Goal: Task Accomplishment & Management: Use online tool/utility

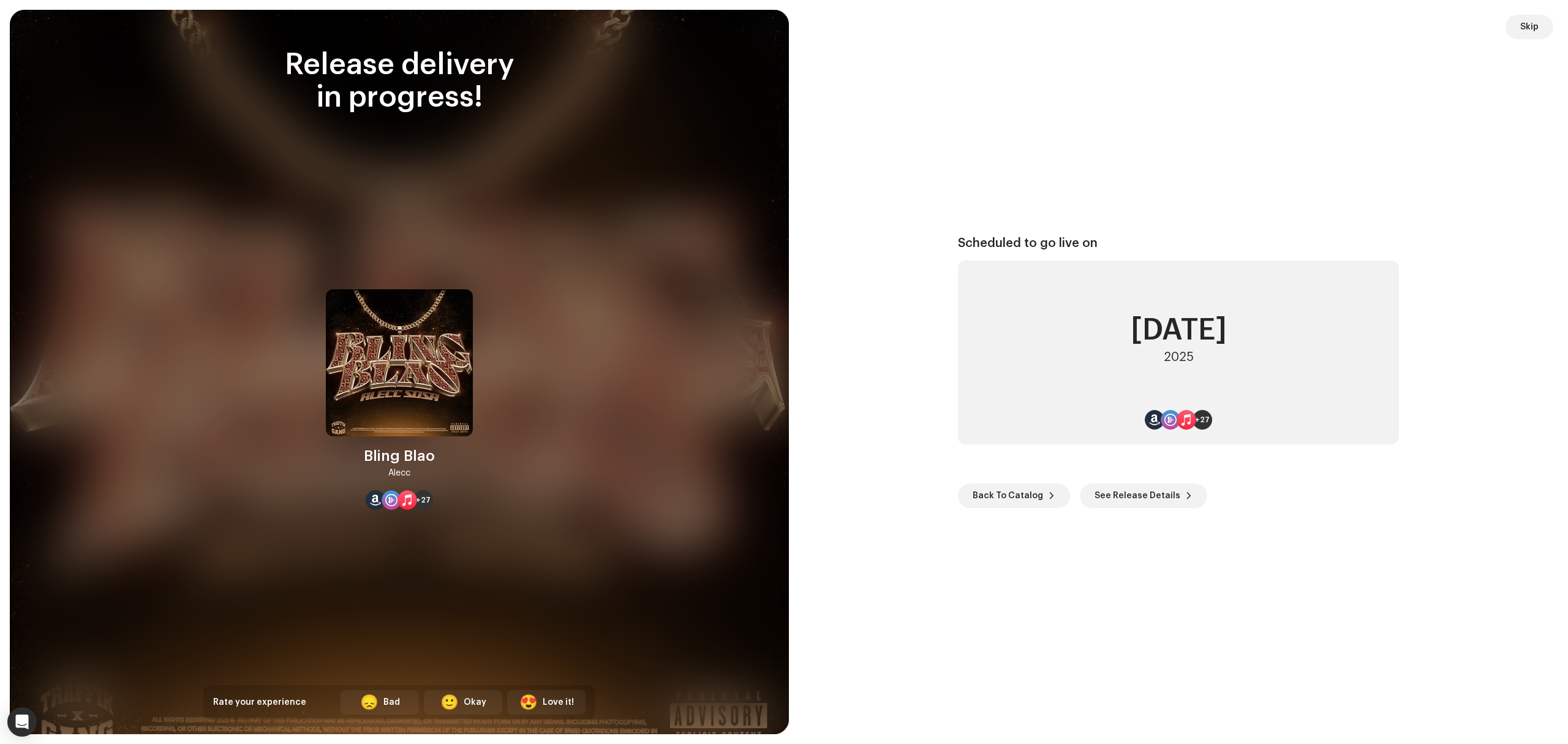
scroll to position [1882, 0]
click at [1528, 25] on span "Skip" at bounding box center [1529, 27] width 18 height 25
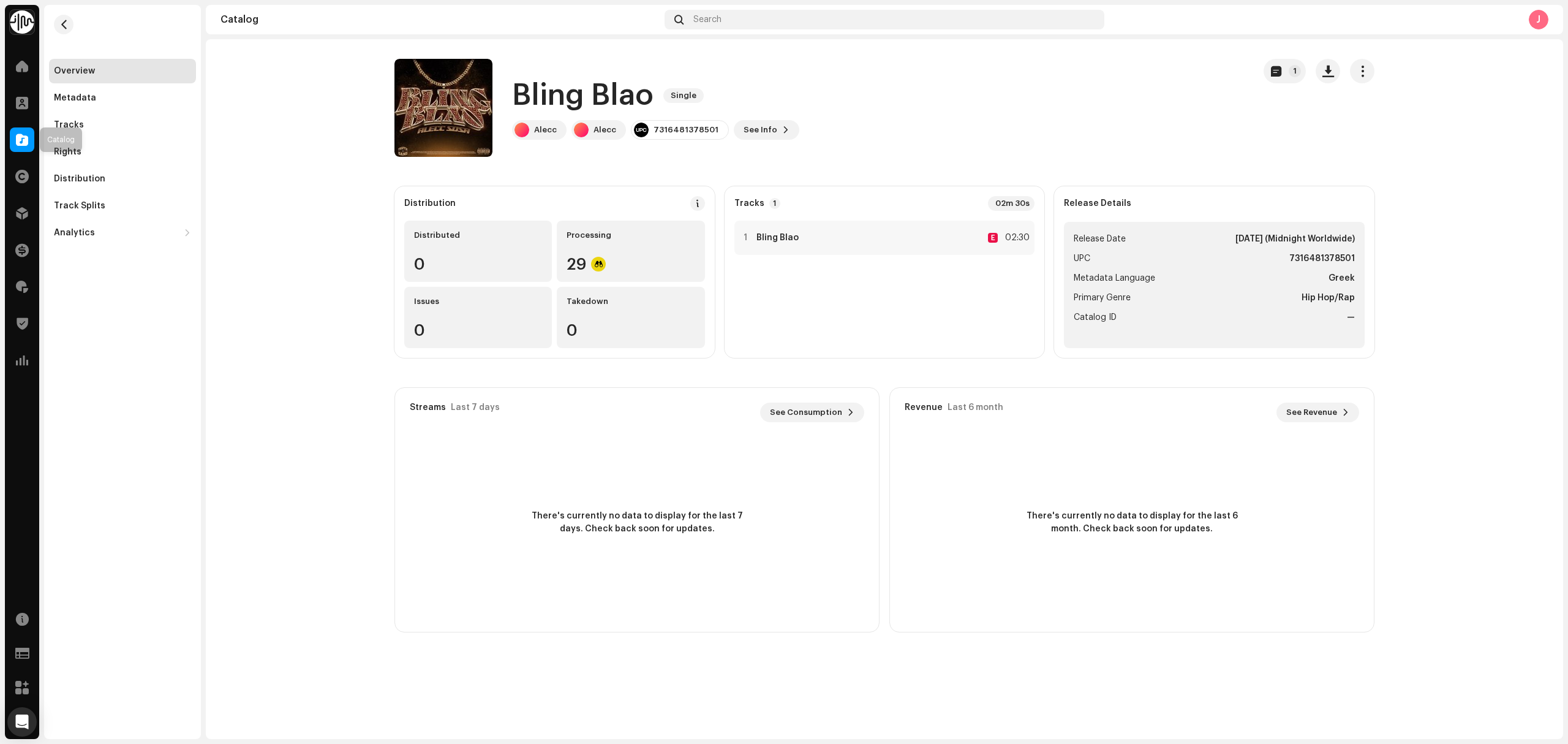
click at [10, 145] on div at bounding box center [21, 139] width 25 height 25
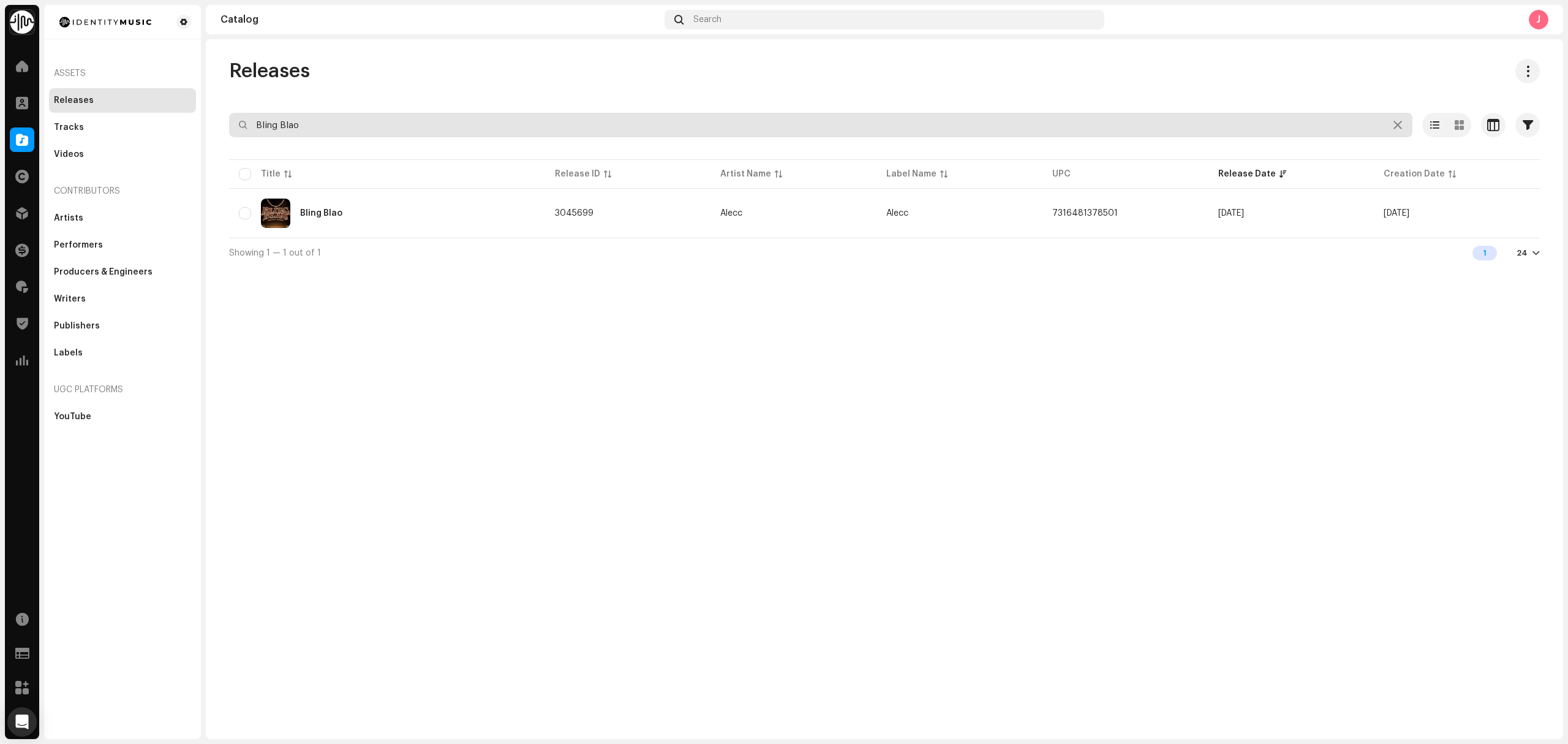
drag, startPoint x: 397, startPoint y: 123, endPoint x: 382, endPoint y: 125, distance: 15.1
click at [391, 125] on input "Bling Blao" at bounding box center [820, 124] width 1183 height 25
drag, startPoint x: 343, startPoint y: 123, endPoint x: 136, endPoint y: 134, distance: 207.3
click at [136, 134] on div "Identity Music Home Clients Catalog Rights Distribution Finance Royalties Trust…" at bounding box center [784, 372] width 1568 height 744
paste input "A HAUNTING EVENING"
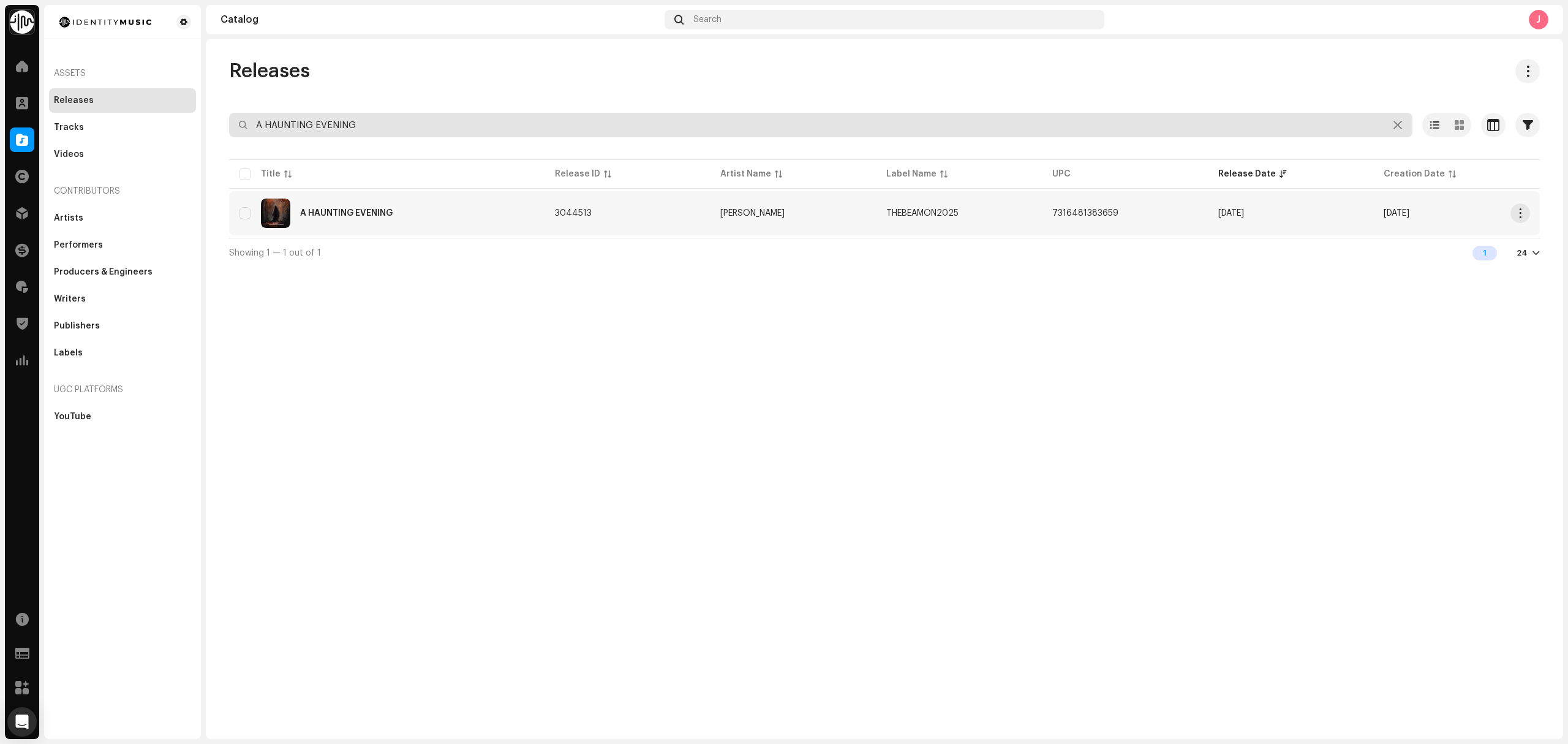
type input "A HAUNTING EVENING"
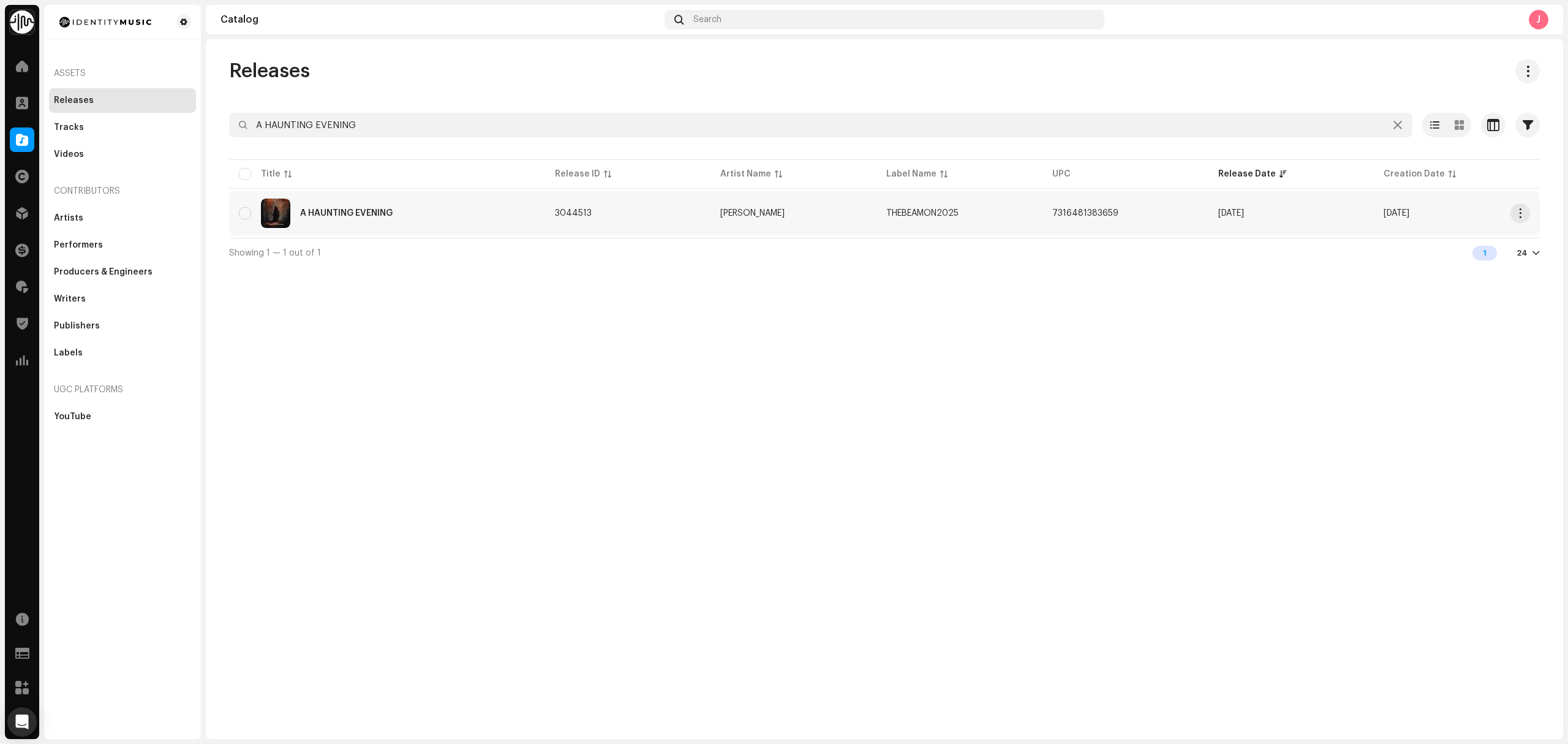
click at [503, 226] on div "A HAUNTING EVENING" at bounding box center [387, 213] width 297 height 29
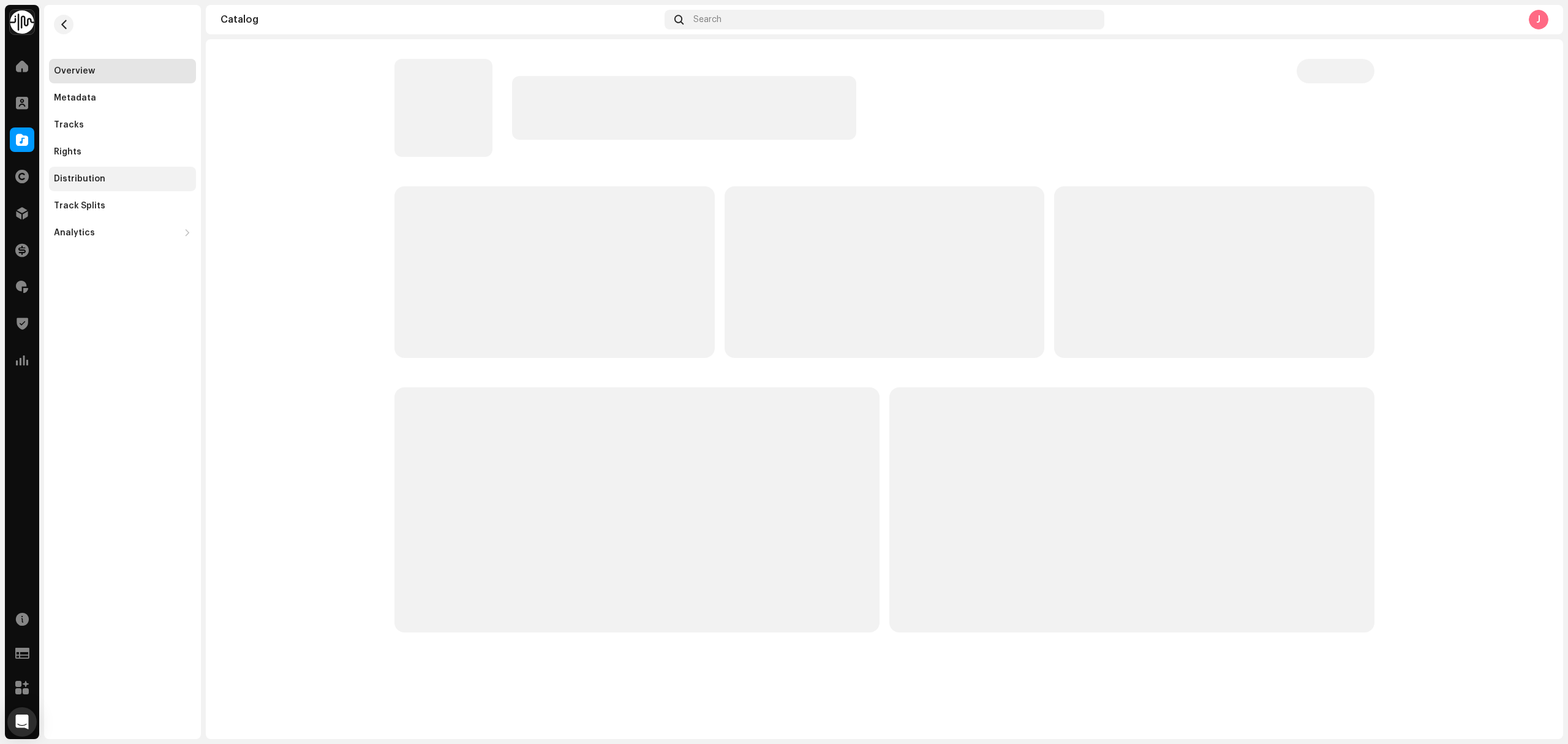
click at [134, 180] on div "Distribution" at bounding box center [122, 179] width 137 height 9
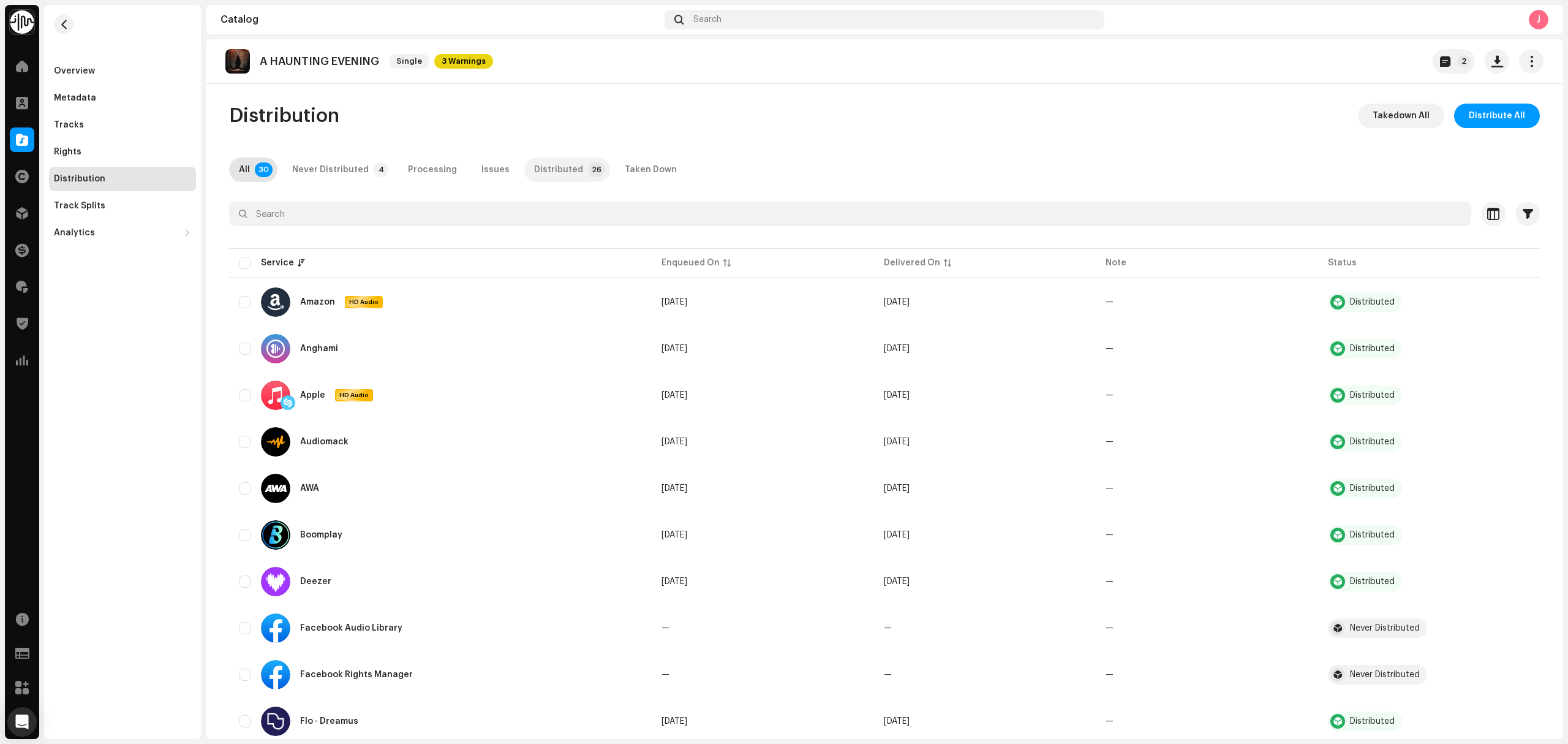
click at [548, 175] on div "Distributed" at bounding box center [559, 169] width 49 height 25
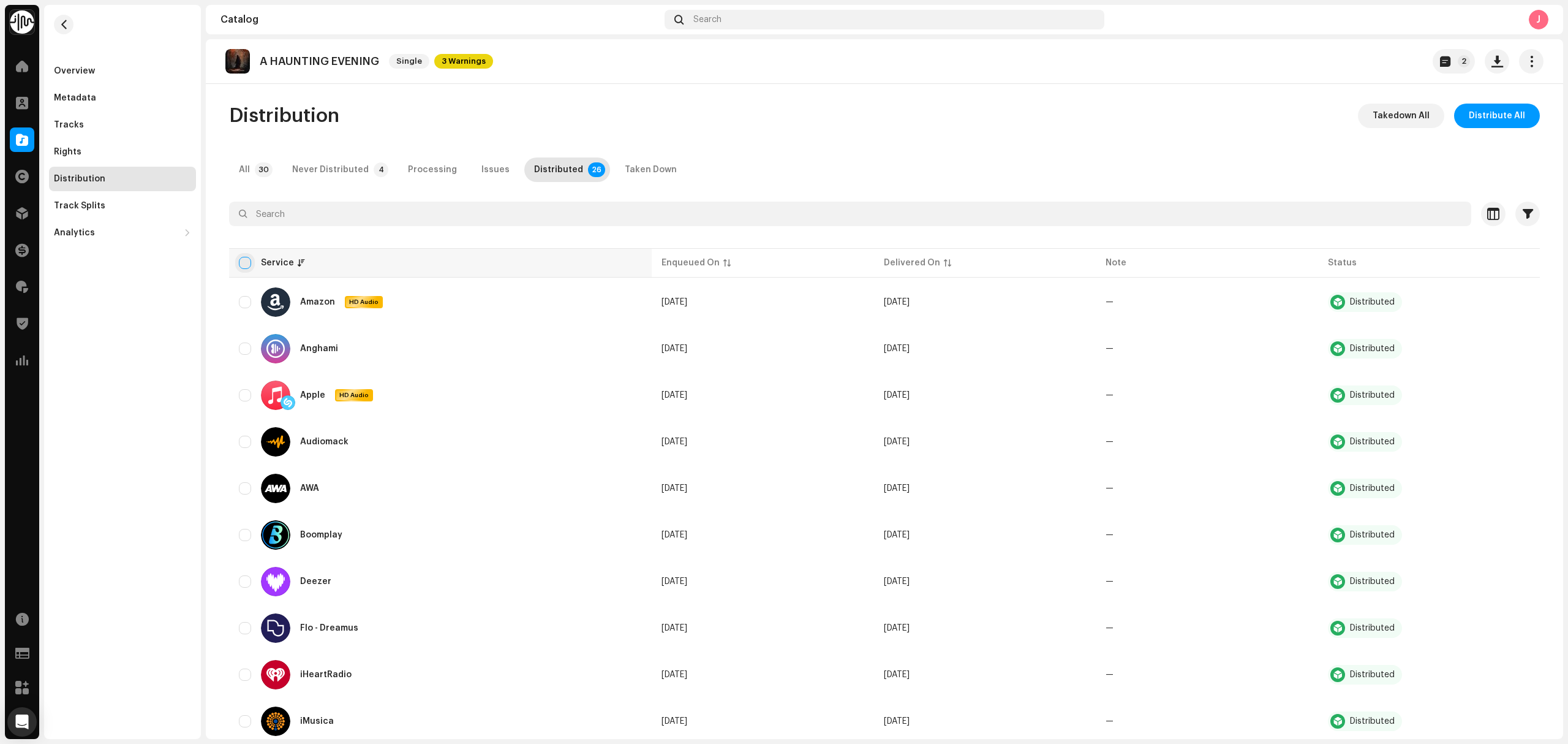
click at [242, 265] on input "checkbox" at bounding box center [245, 262] width 12 height 12
checkbox input "true"
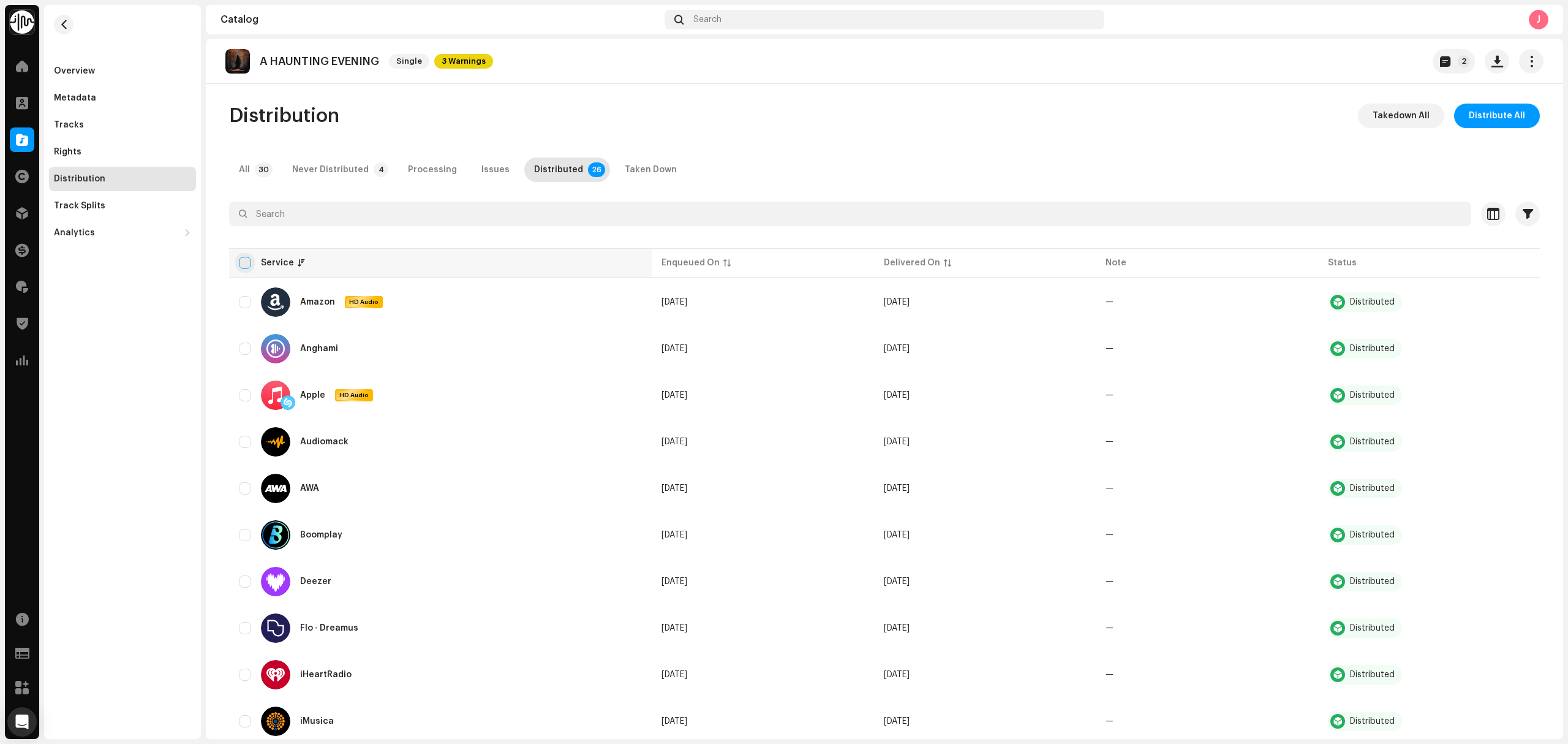
checkbox input "true"
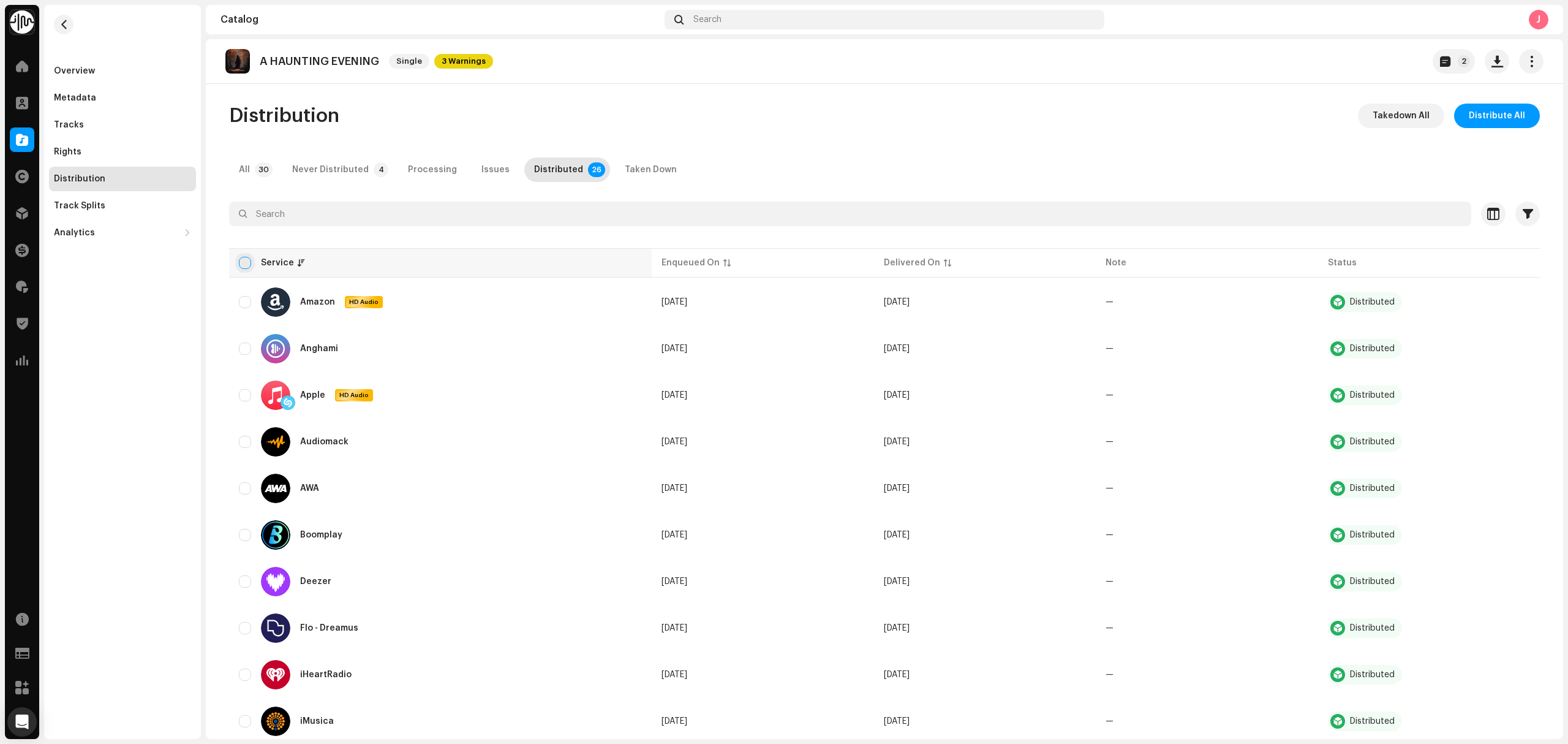
checkbox input "true"
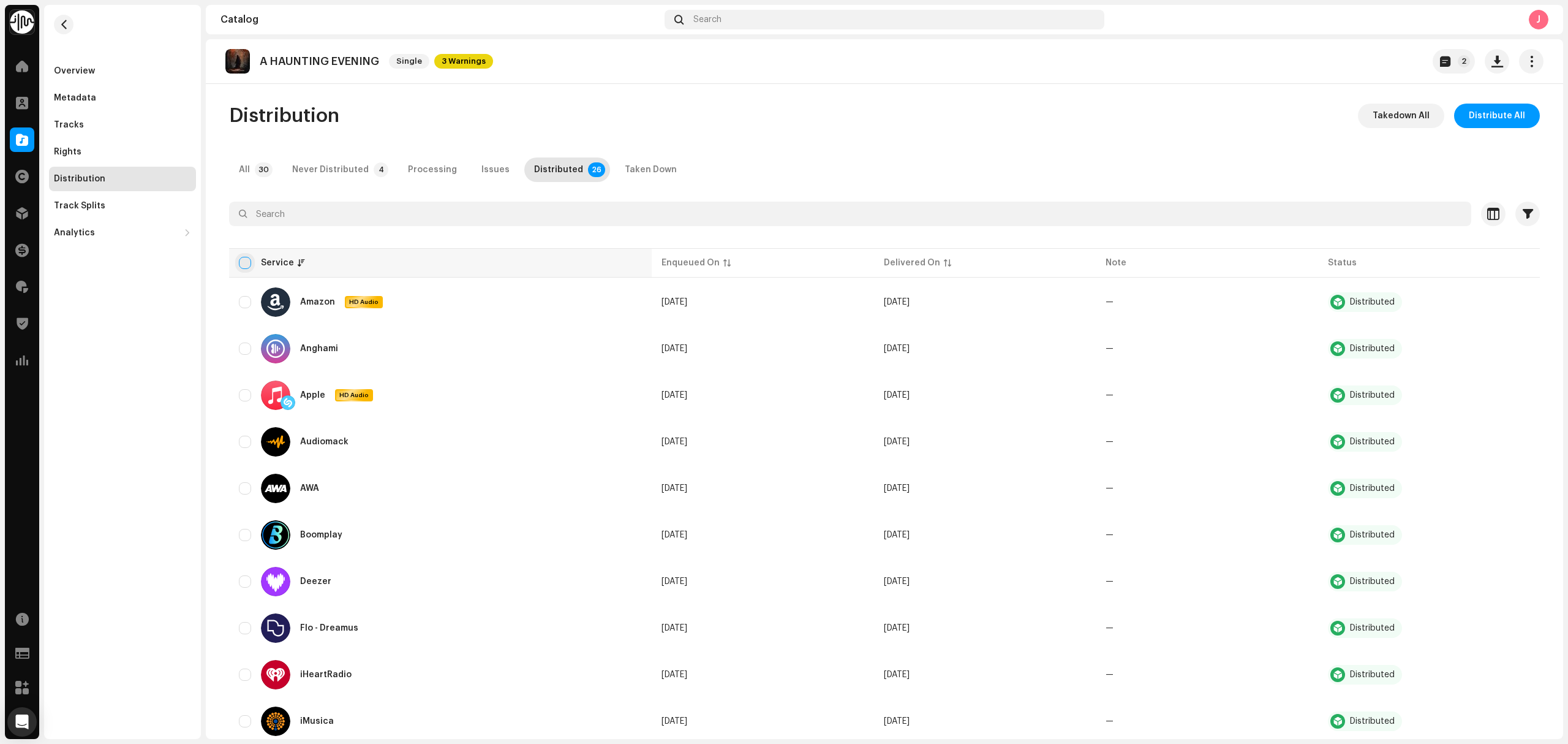
checkbox input "true"
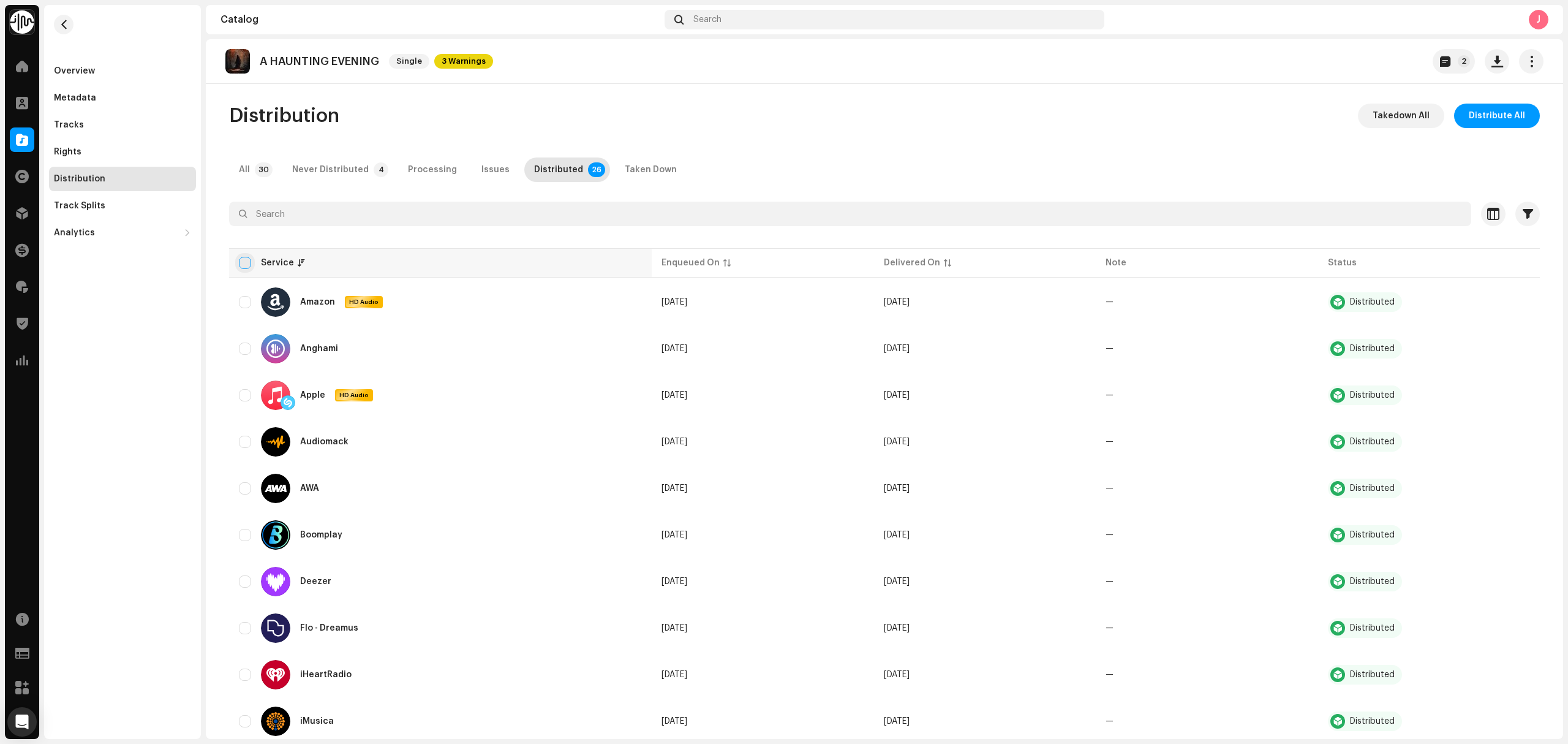
checkbox input "true"
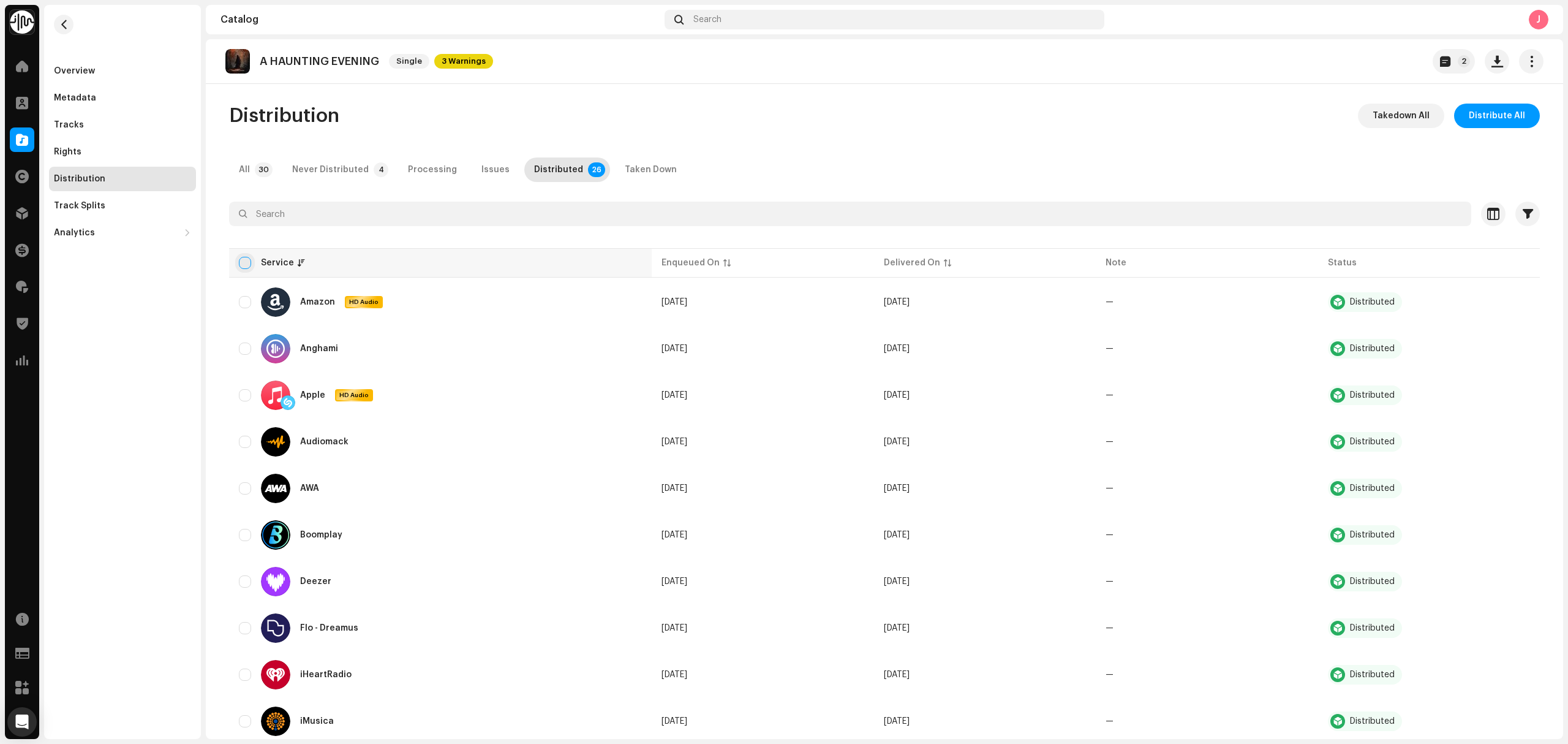
checkbox input "true"
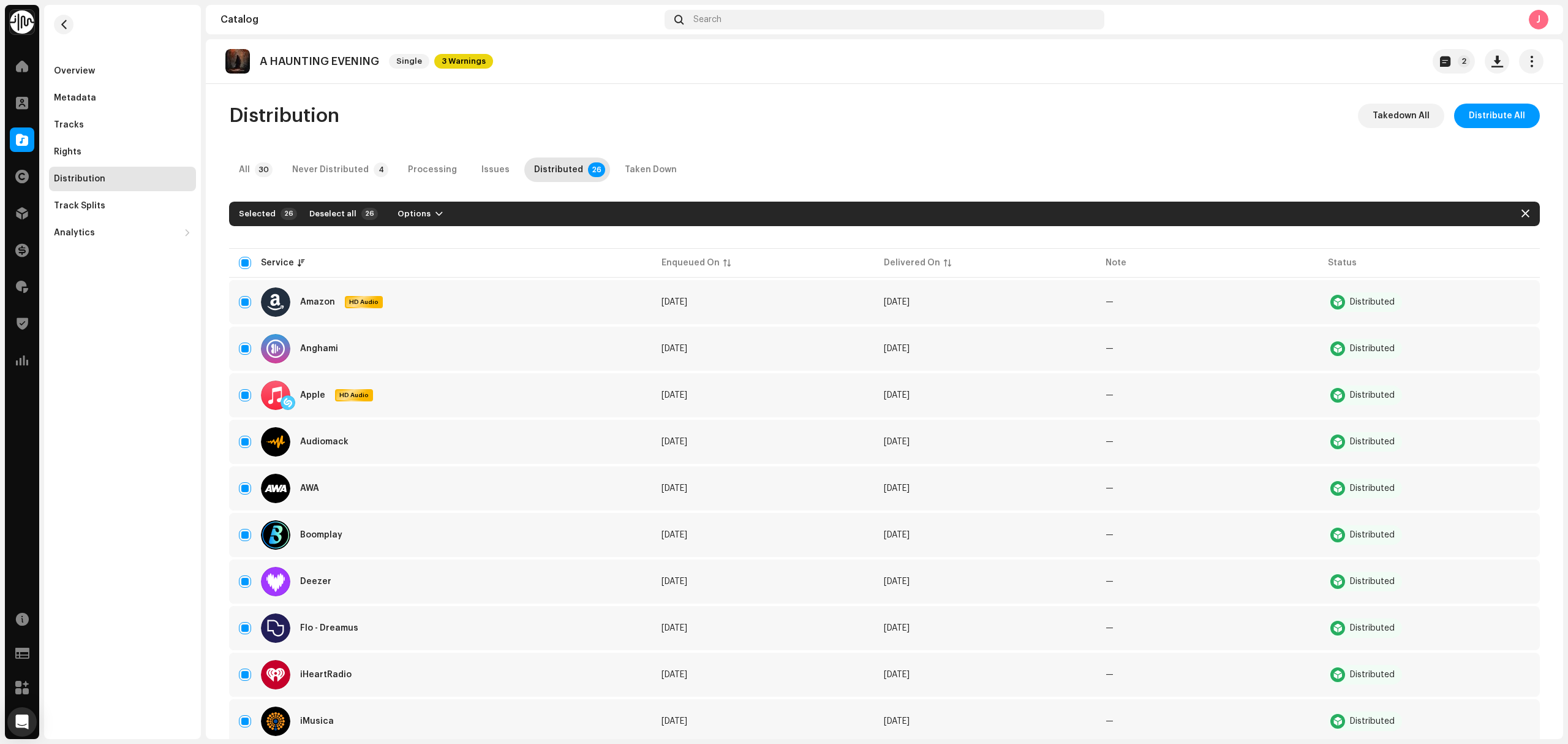
click at [447, 216] on div "Selected 26 Deselect all 26 Options" at bounding box center [884, 214] width 1311 height 25
click at [416, 218] on button "Options" at bounding box center [420, 214] width 65 height 20
click at [439, 264] on div "Takedown" at bounding box center [443, 266] width 114 height 9
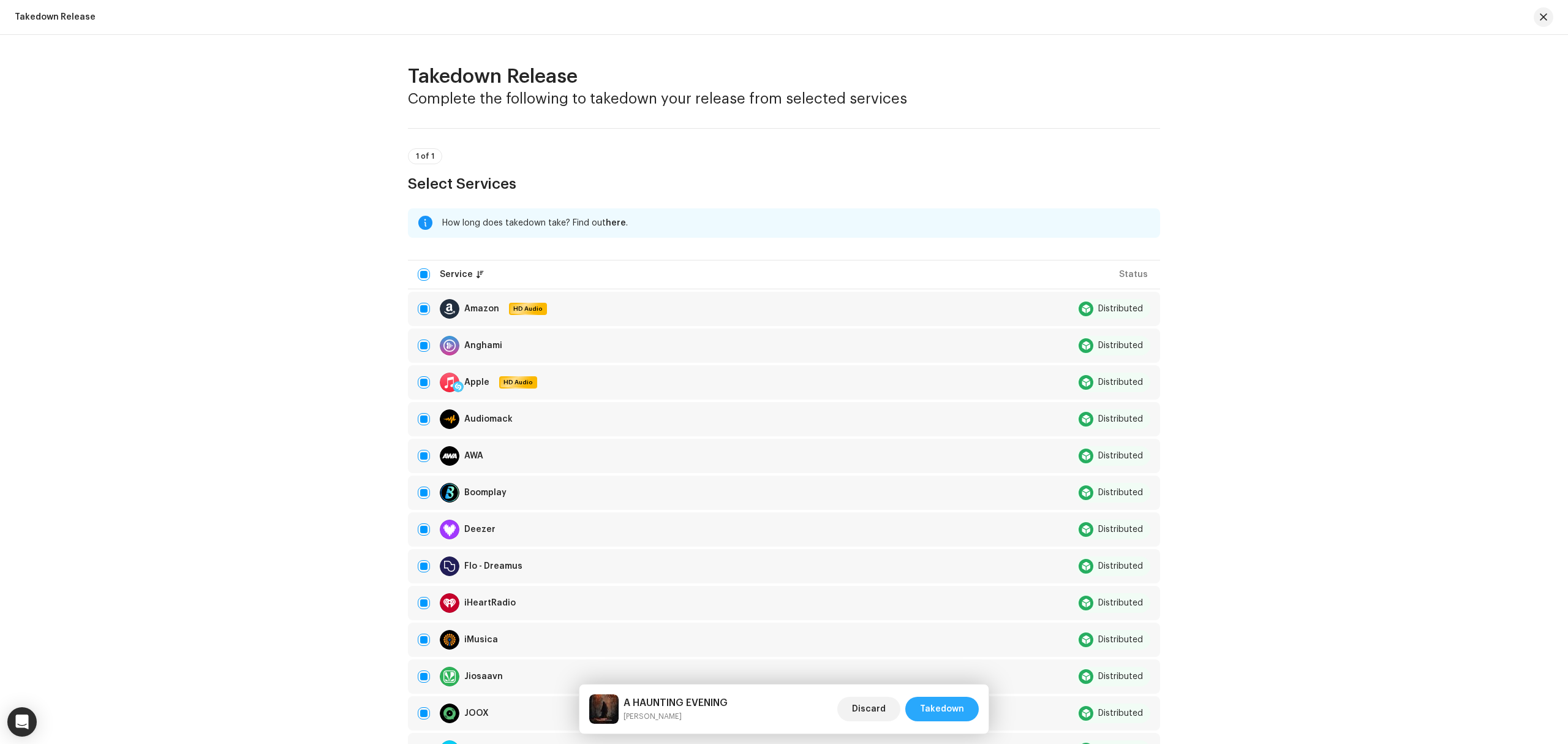
click at [956, 708] on span "Takedown" at bounding box center [942, 708] width 44 height 25
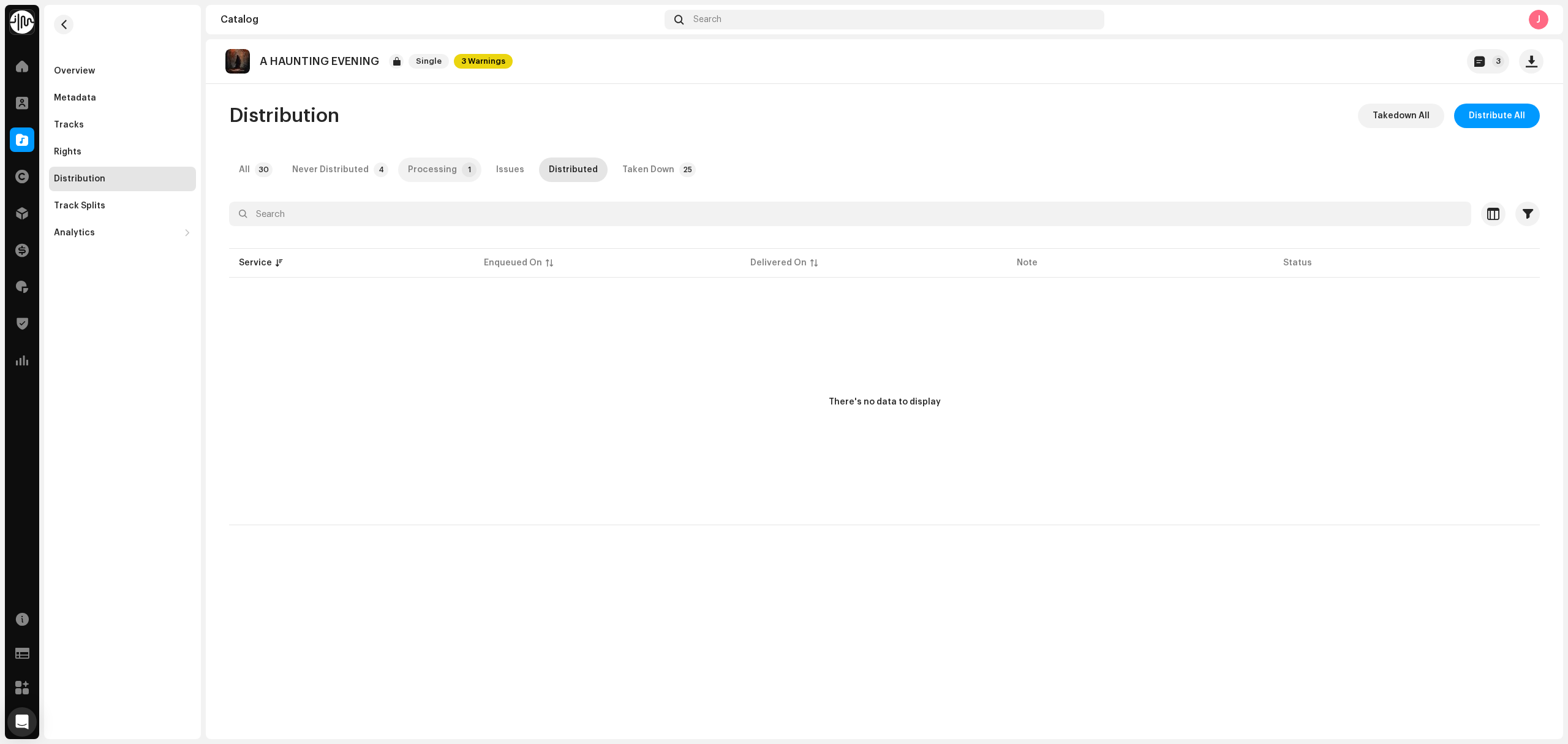
click at [420, 169] on div "Processing" at bounding box center [432, 169] width 49 height 25
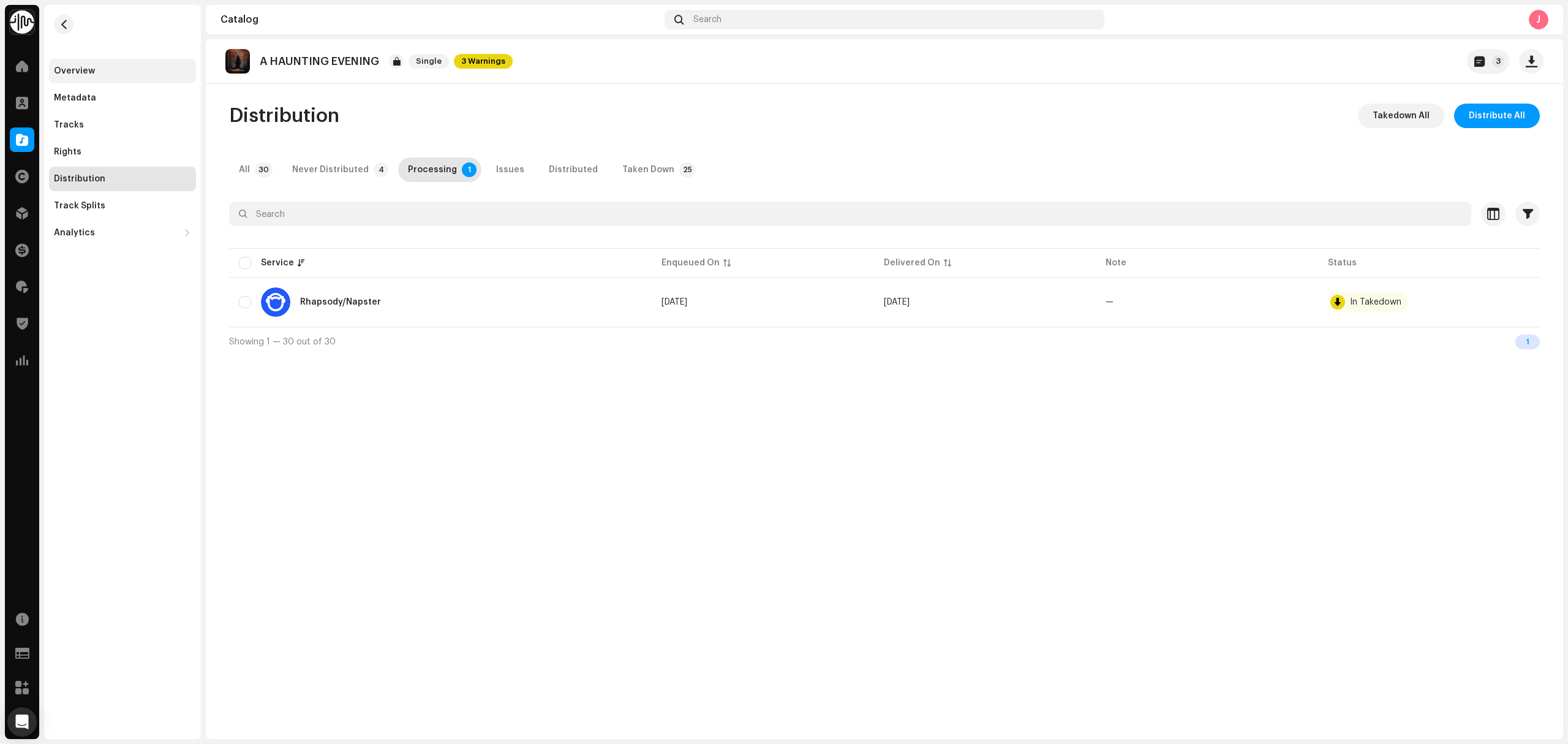
drag, startPoint x: 560, startPoint y: 2, endPoint x: 93, endPoint y: 69, distance: 471.8
click at [92, 69] on div "Overview" at bounding box center [74, 71] width 41 height 9
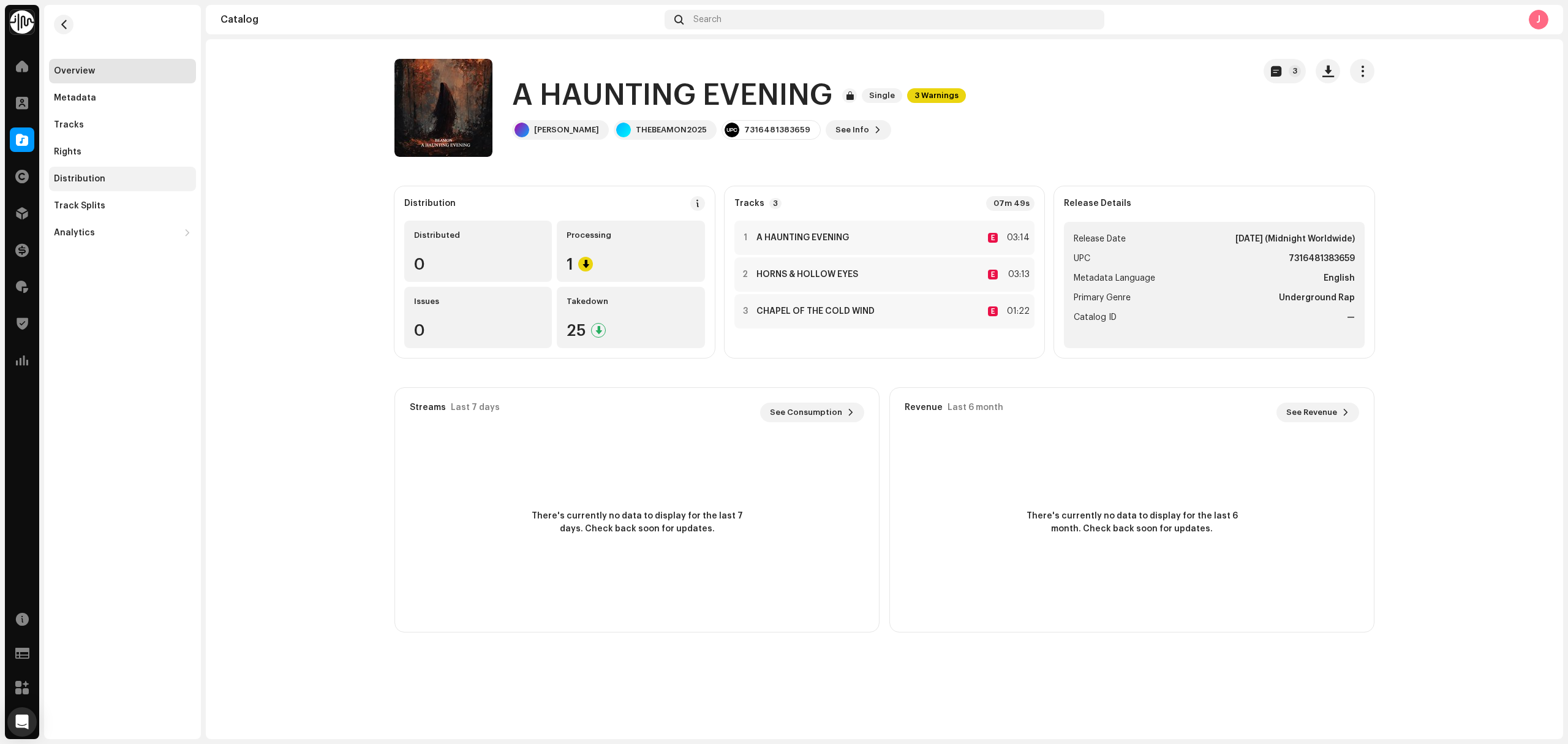
click at [101, 177] on div "Distribution" at bounding box center [79, 179] width 51 height 9
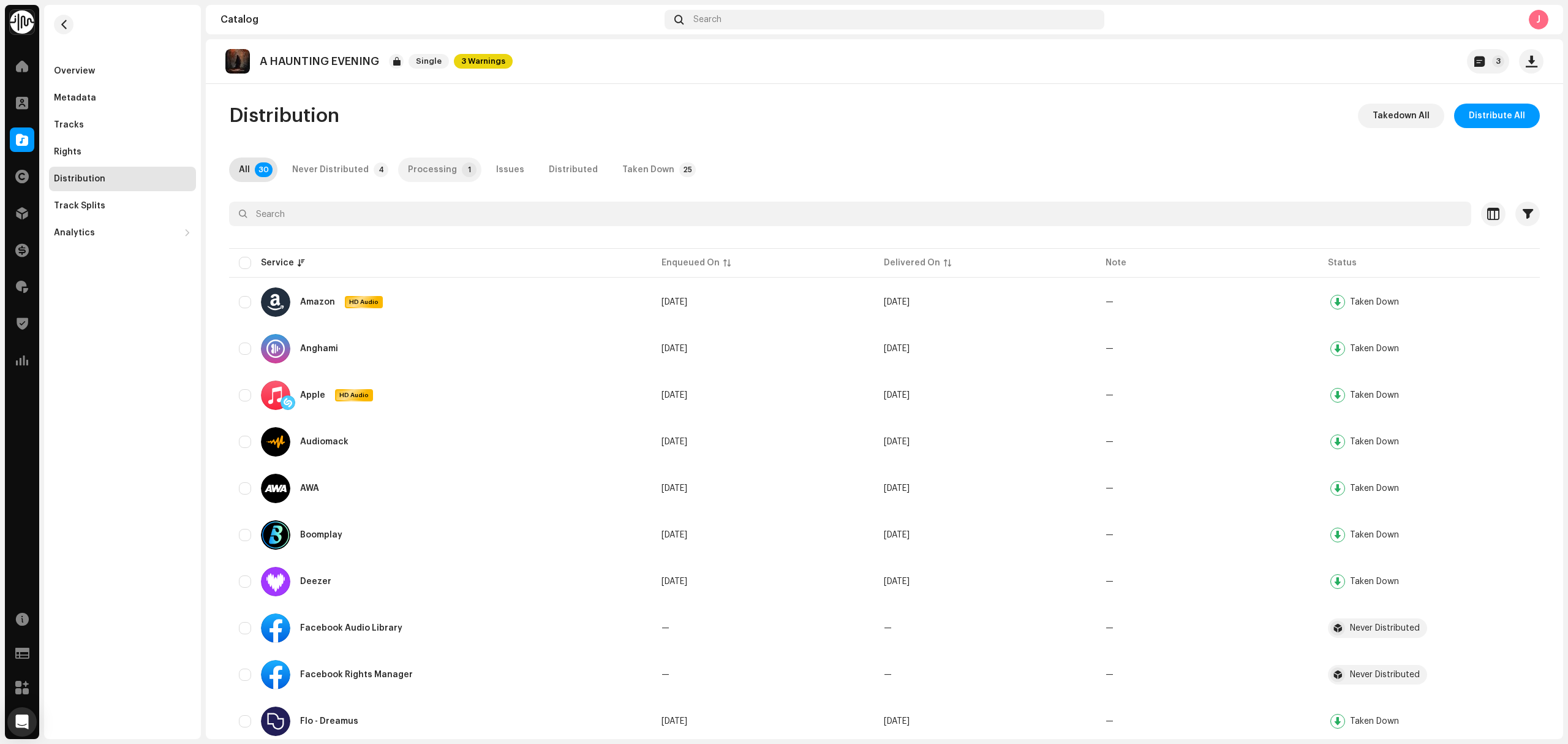
click at [408, 168] on div "Processing" at bounding box center [432, 169] width 49 height 25
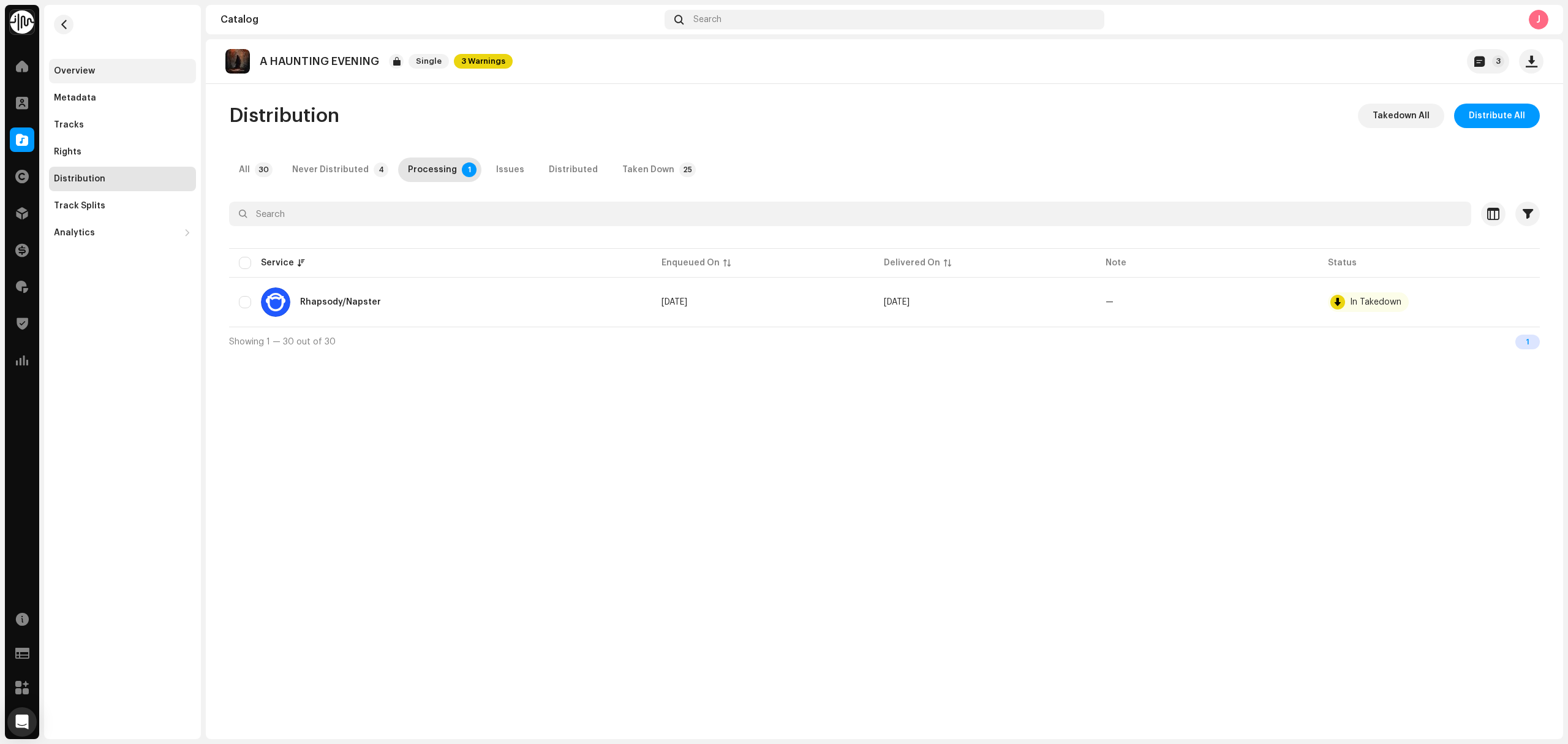
click at [86, 72] on div "Overview" at bounding box center [74, 71] width 41 height 9
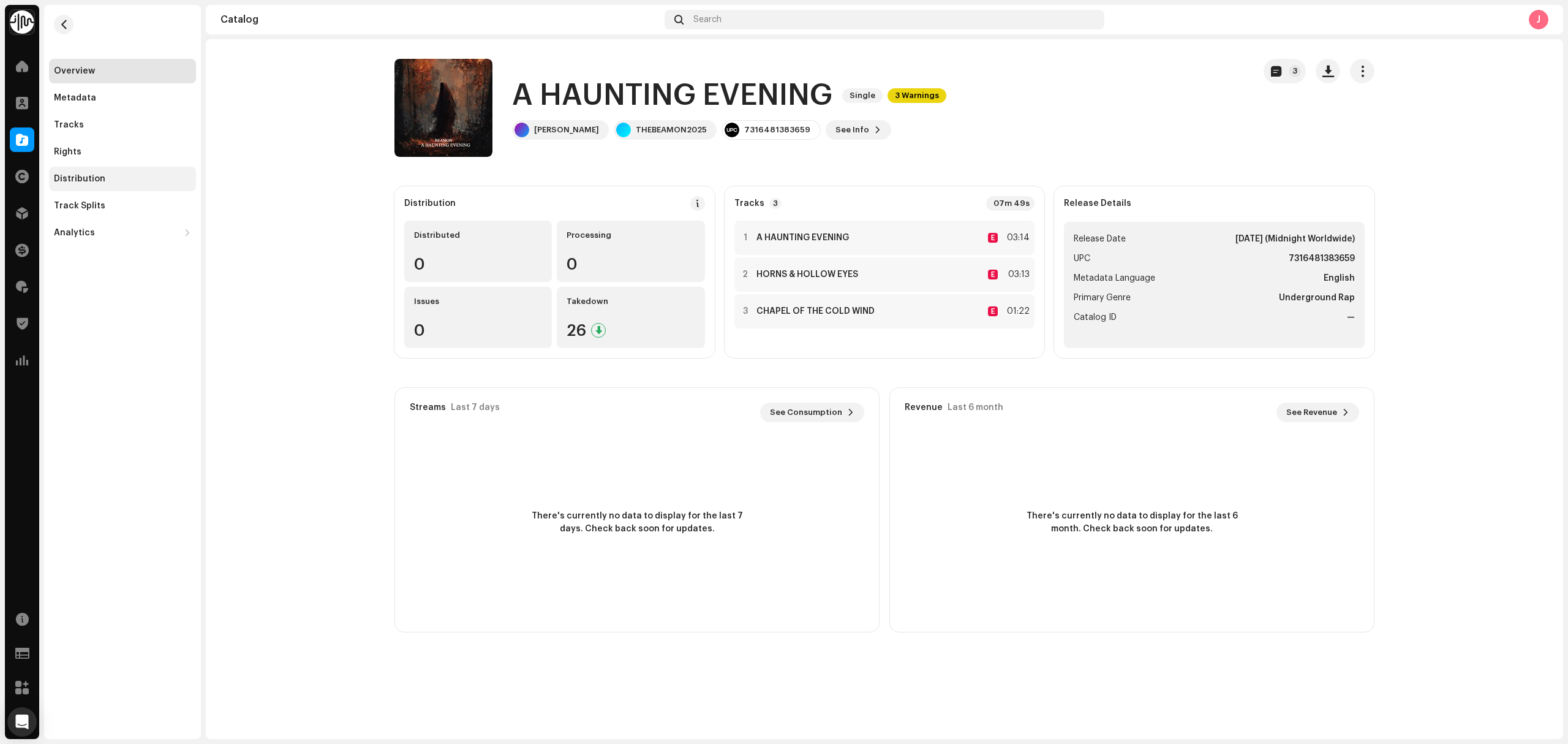
click at [138, 174] on div "Distribution" at bounding box center [122, 179] width 137 height 9
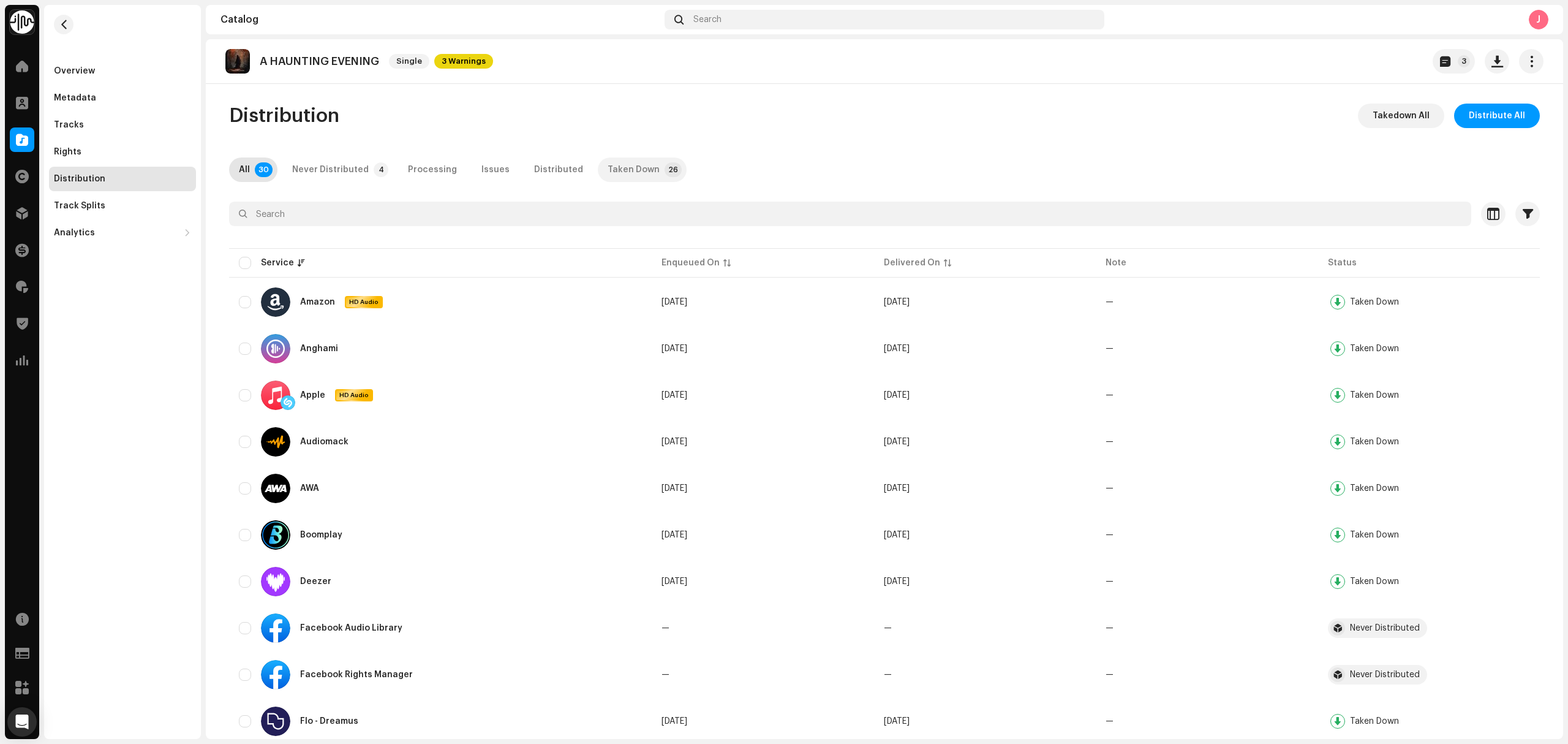
click at [614, 172] on div "Taken Down" at bounding box center [634, 169] width 52 height 25
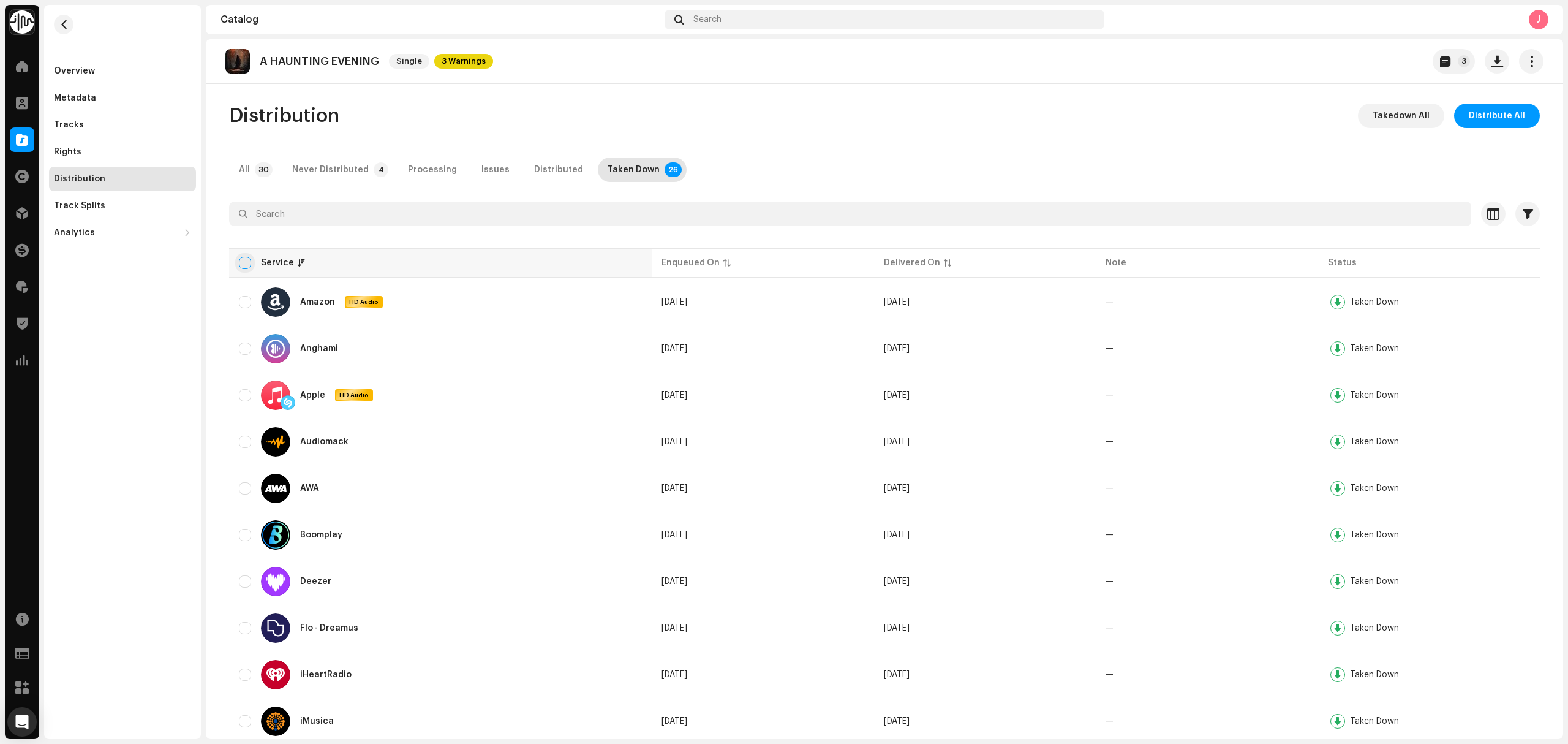
click at [239, 262] on input "checkbox" at bounding box center [245, 262] width 12 height 12
checkbox input "true"
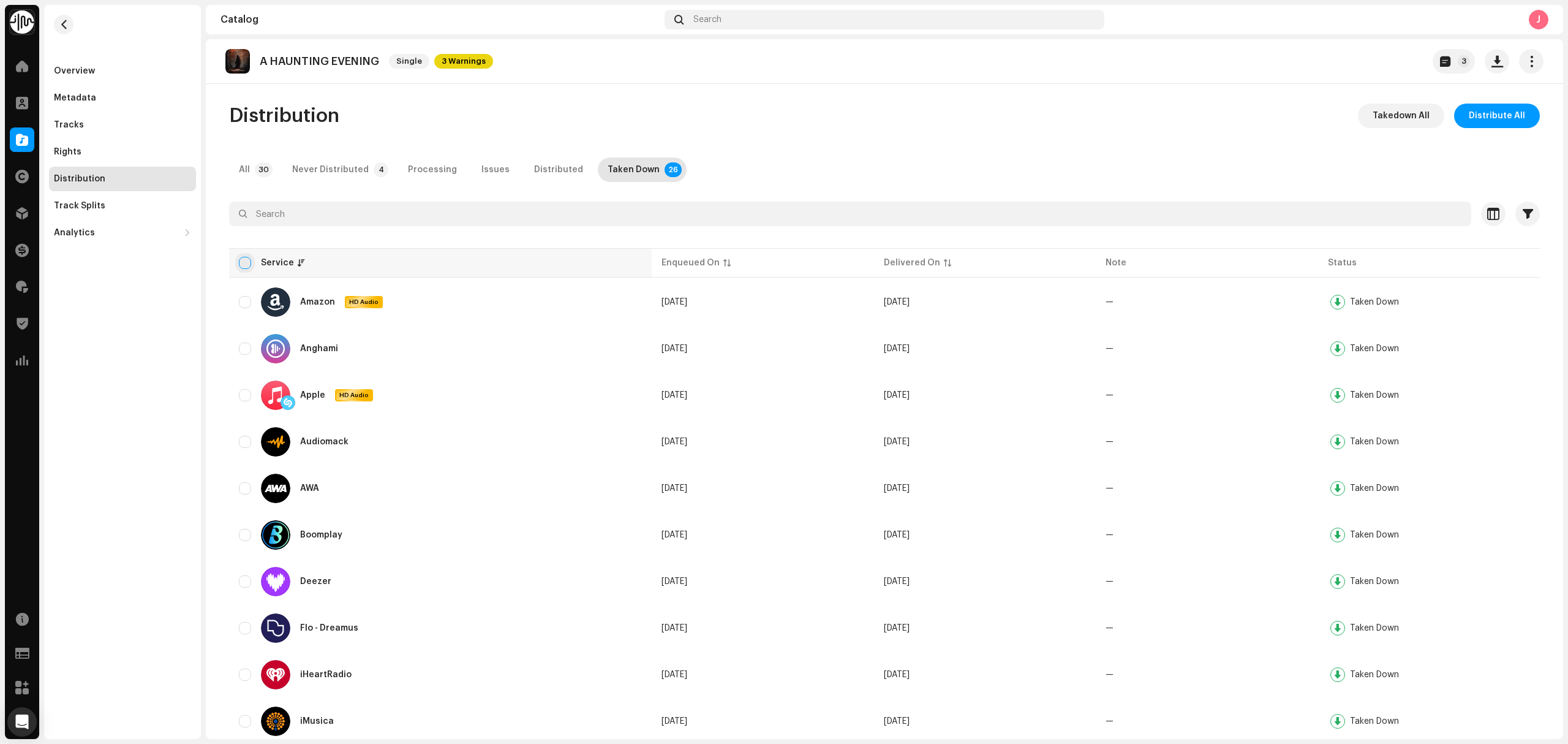
checkbox input "true"
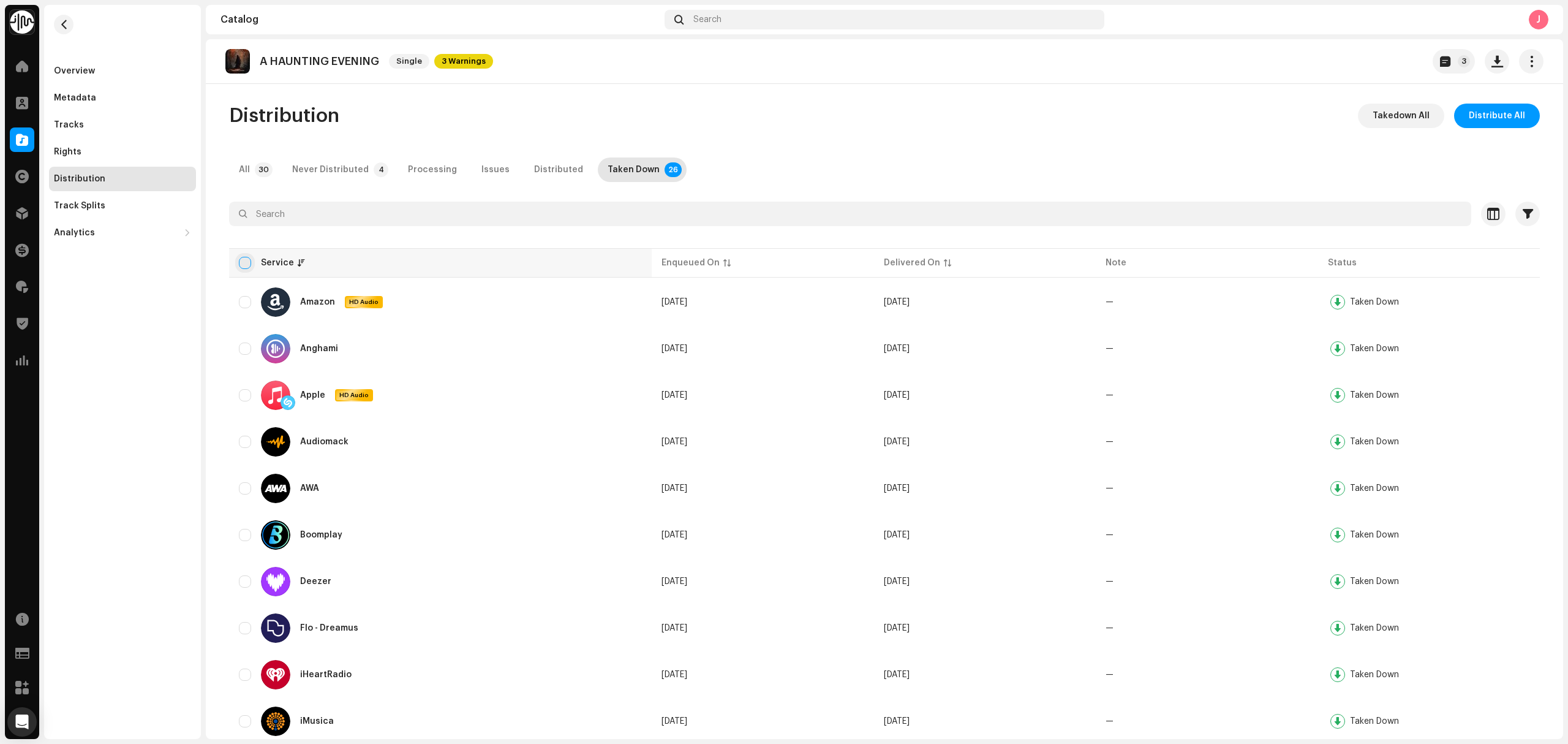
checkbox input "true"
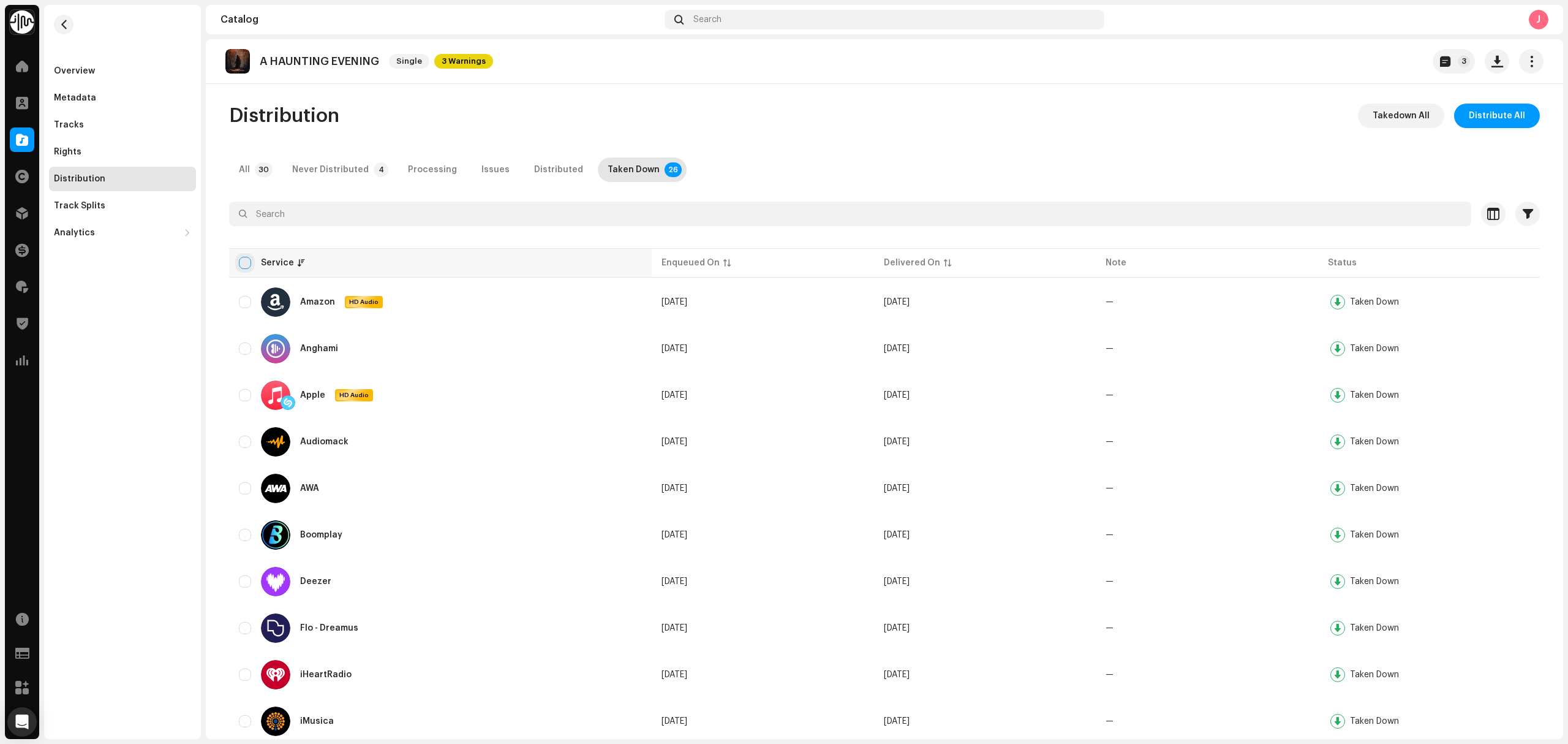
checkbox input "true"
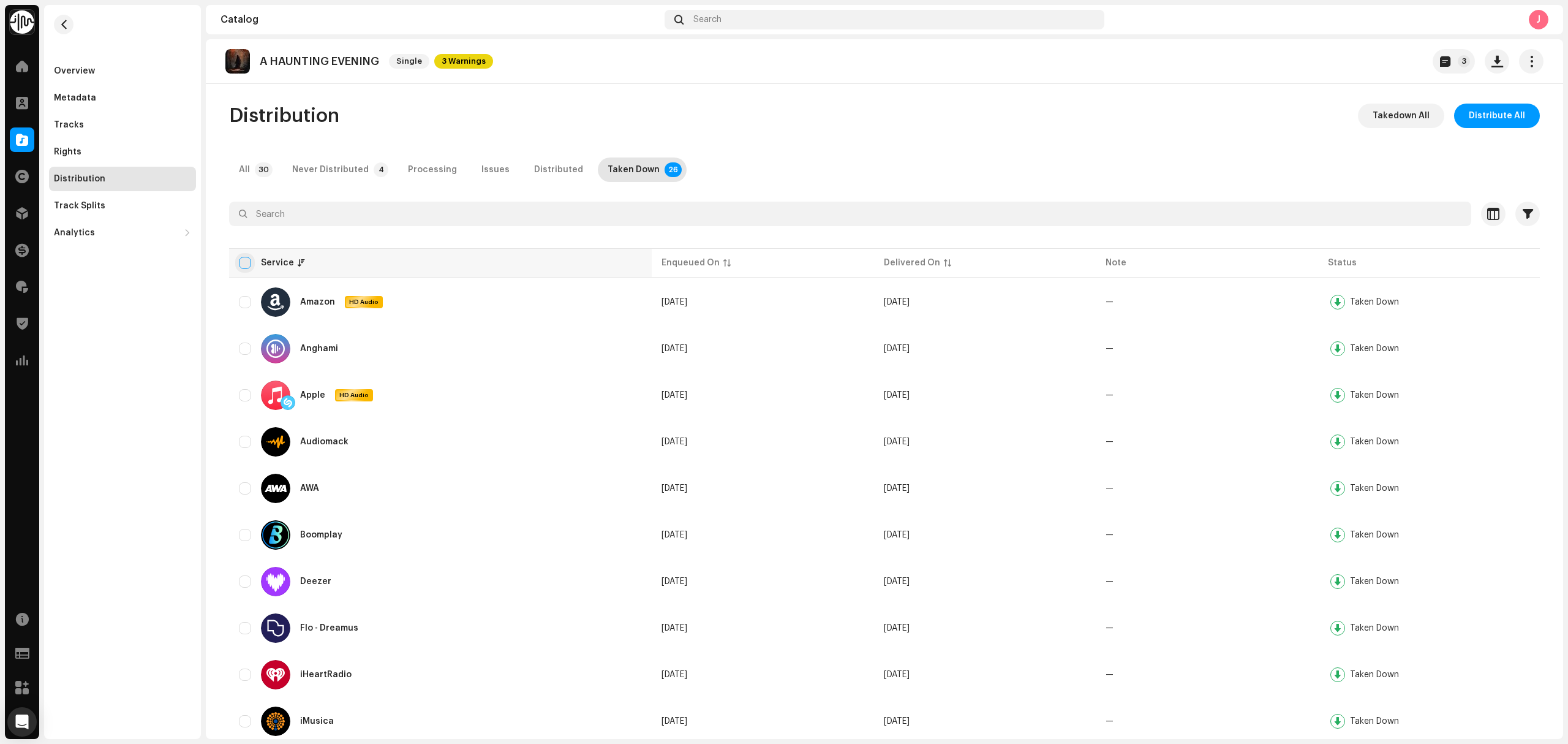
checkbox input "true"
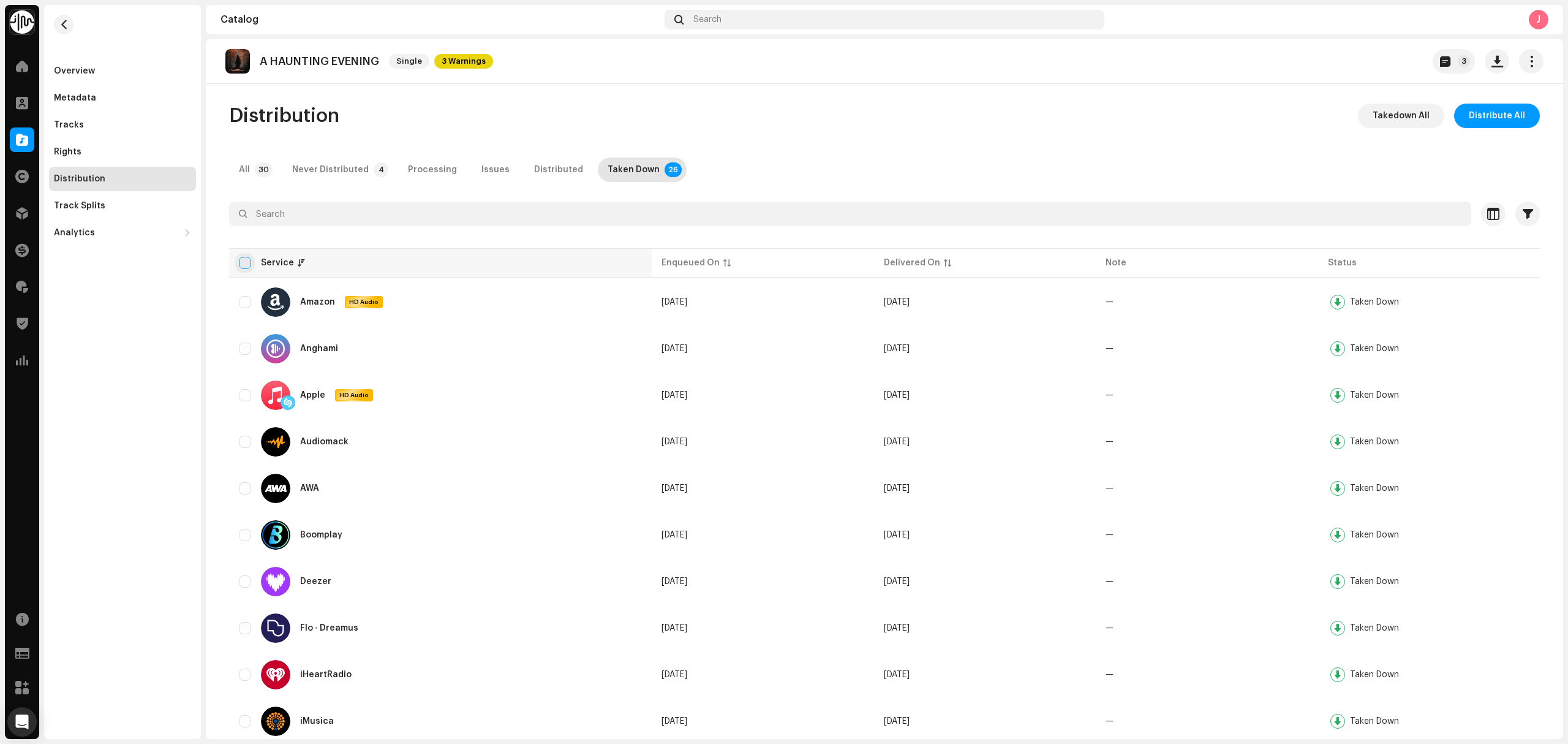
checkbox input "true"
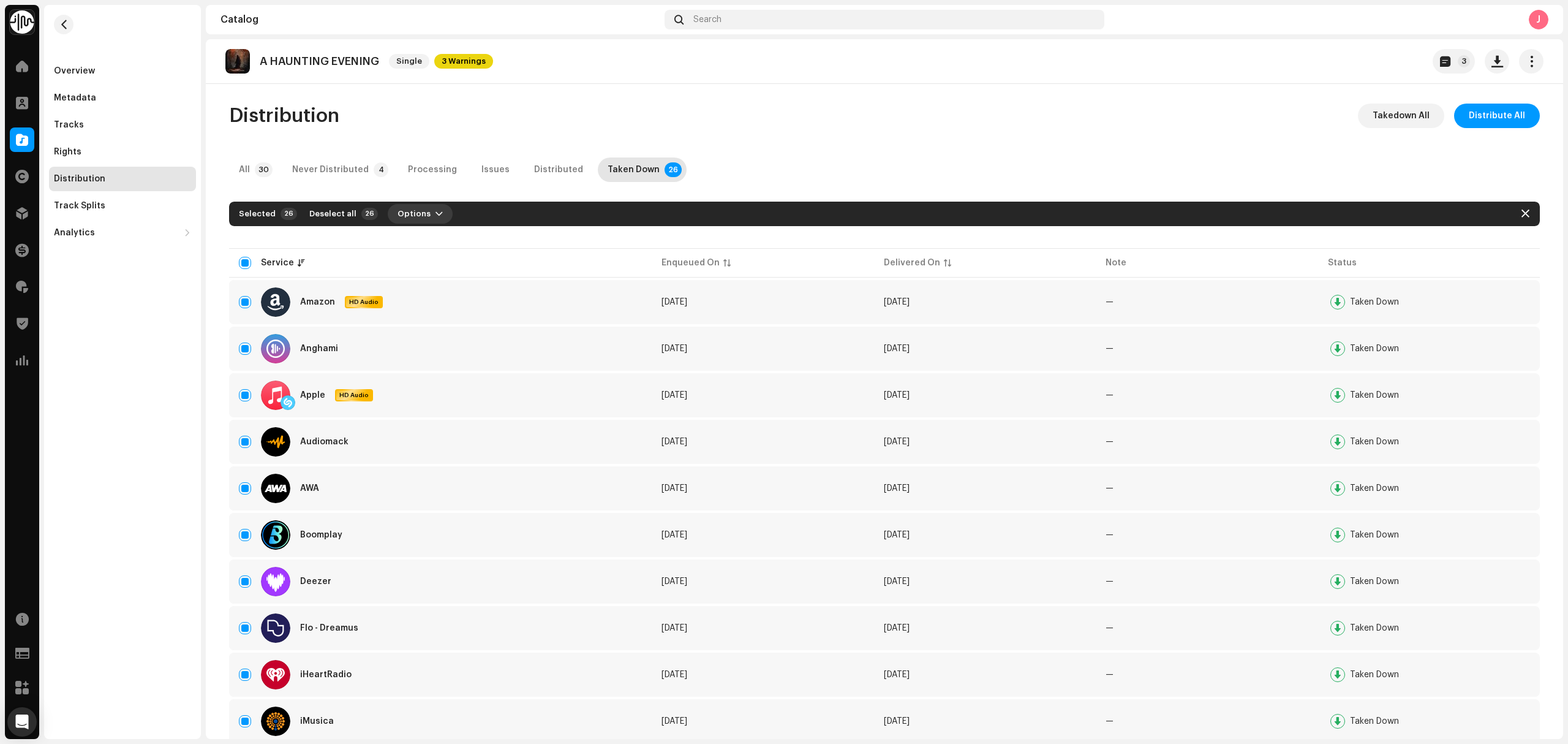
click at [417, 213] on button "Options" at bounding box center [420, 214] width 65 height 20
click at [430, 242] on div "Distribute" at bounding box center [443, 241] width 114 height 9
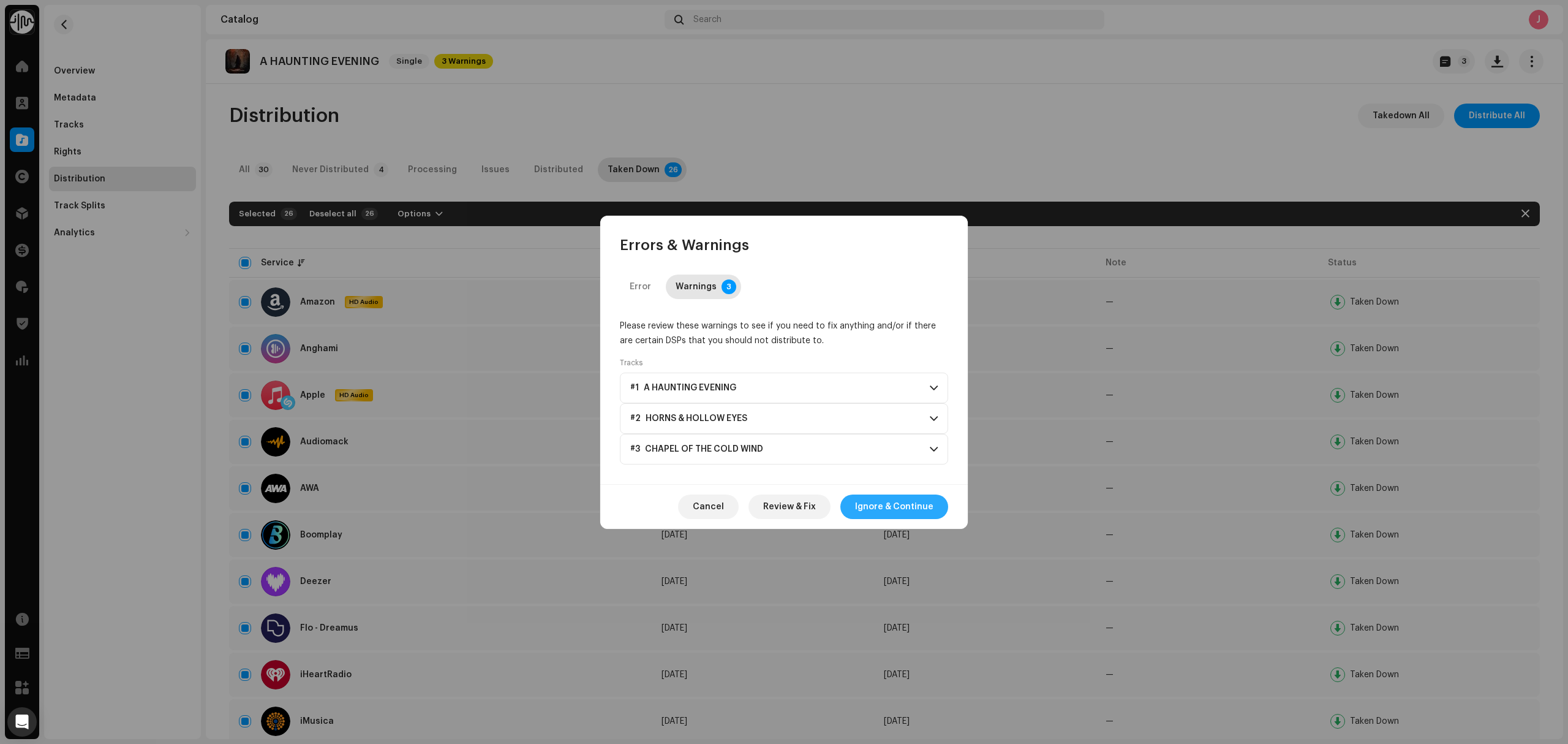
click at [924, 503] on span "Ignore & Continue" at bounding box center [894, 507] width 78 height 25
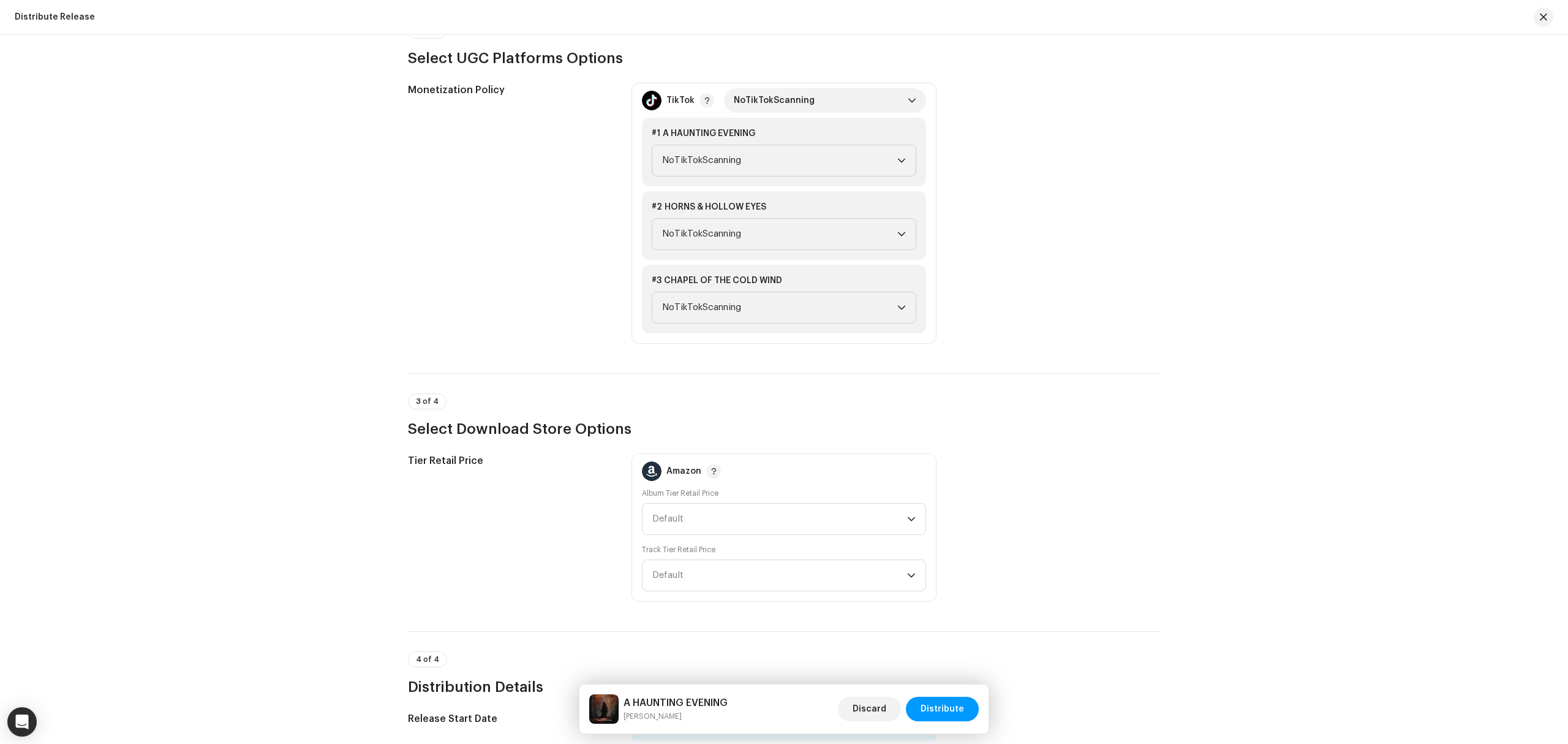
scroll to position [1775, 0]
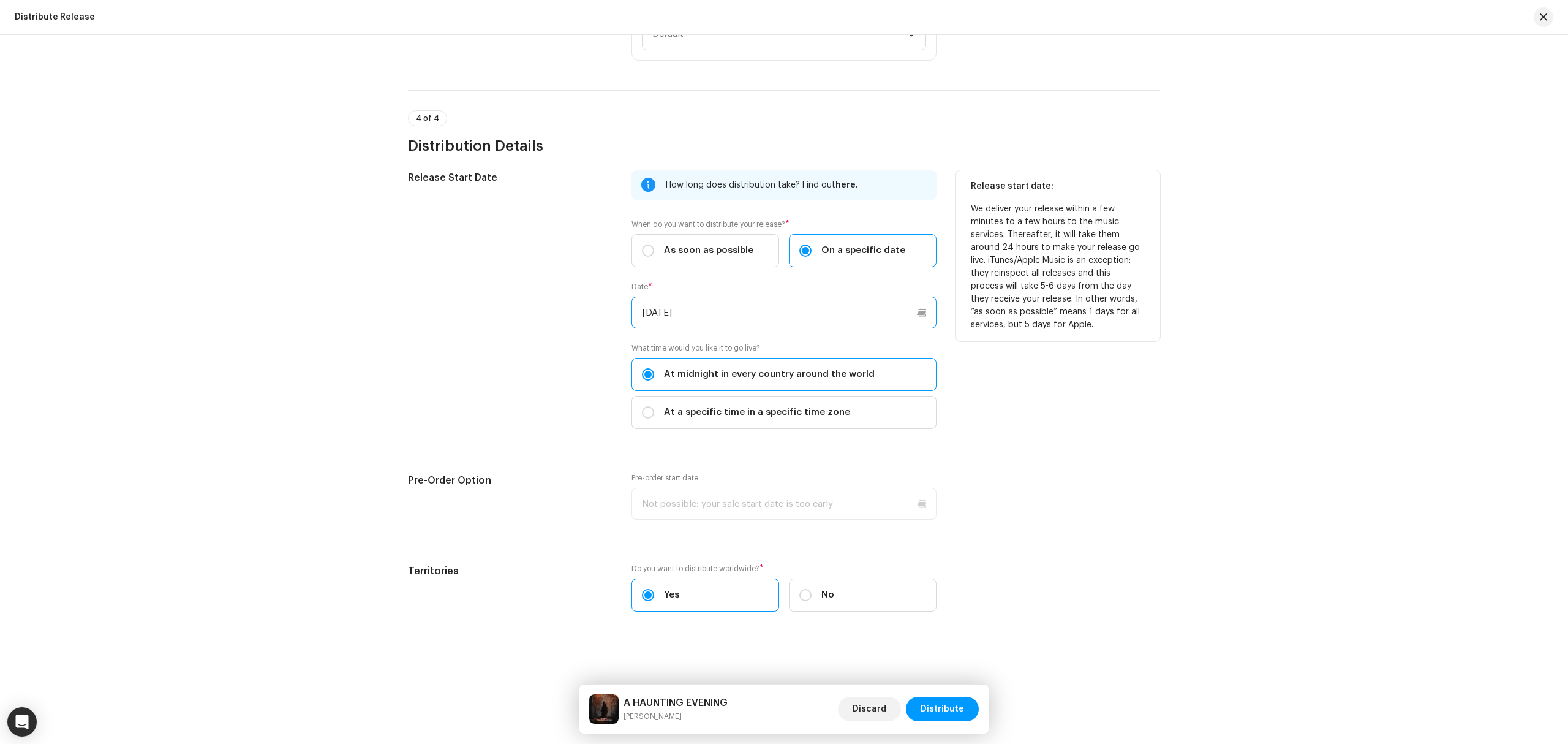
click at [723, 302] on input "10/10/2025" at bounding box center [784, 313] width 305 height 32
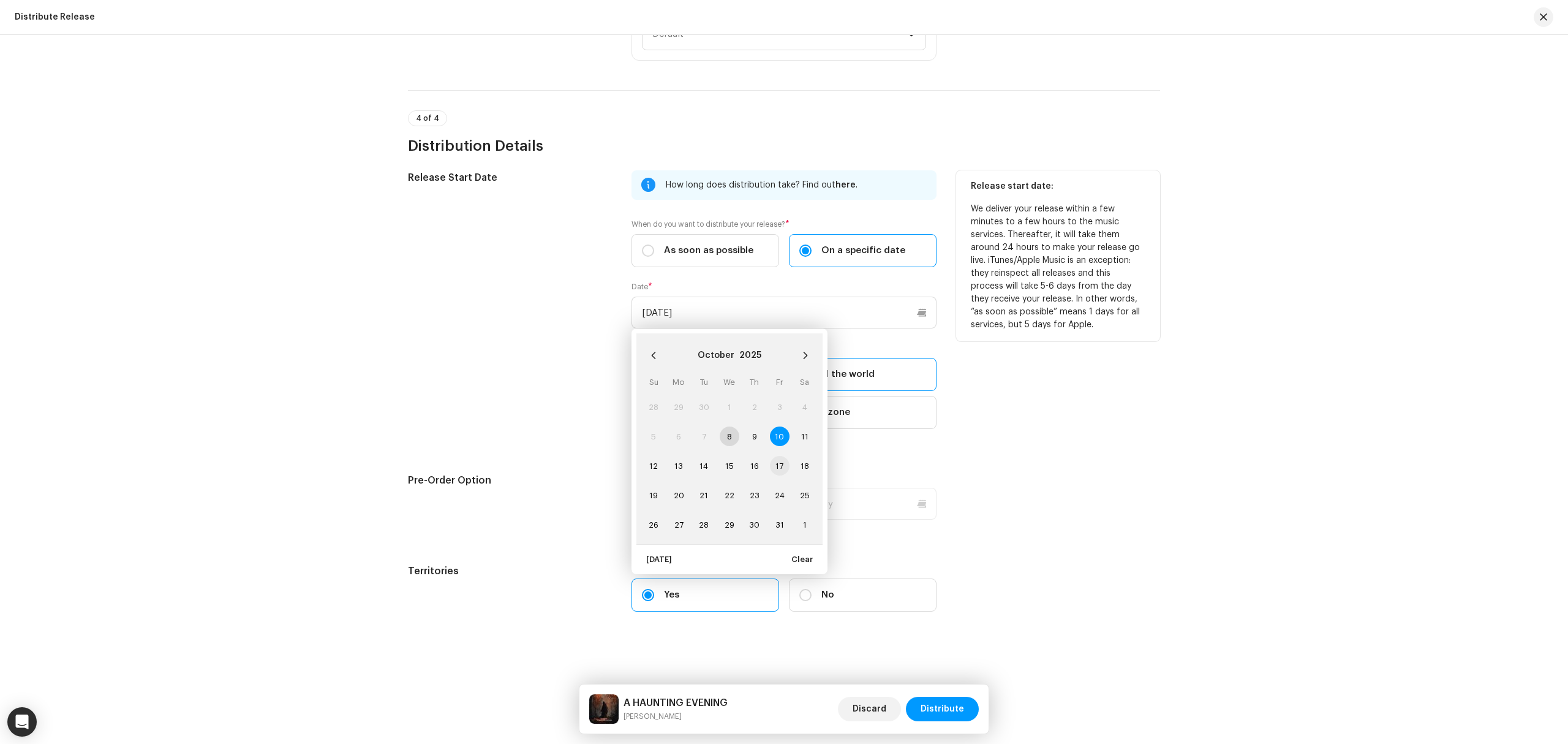
click at [782, 462] on span "17" at bounding box center [780, 465] width 20 height 20
type input "10/17/2025"
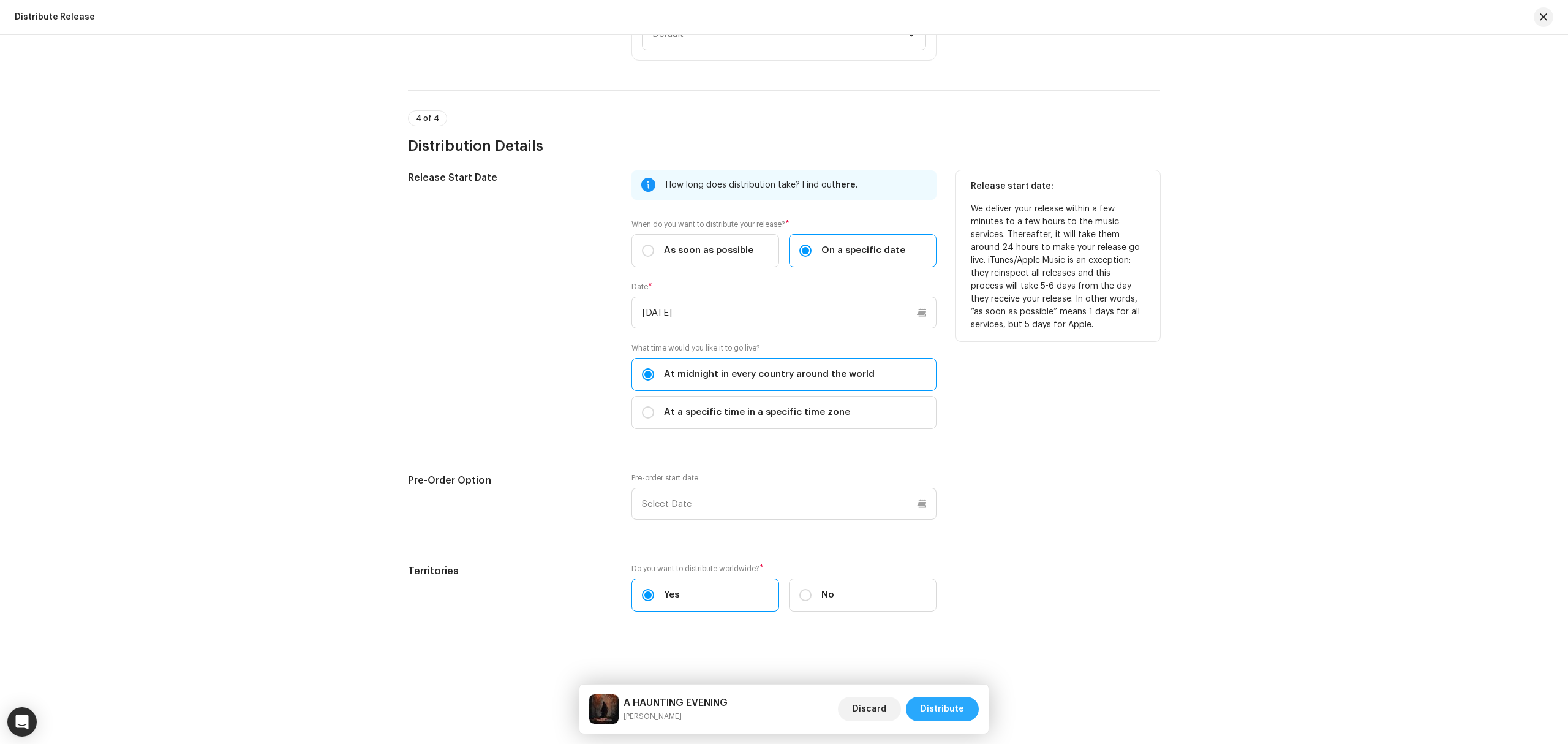
click at [952, 704] on span "Distribute" at bounding box center [942, 708] width 44 height 25
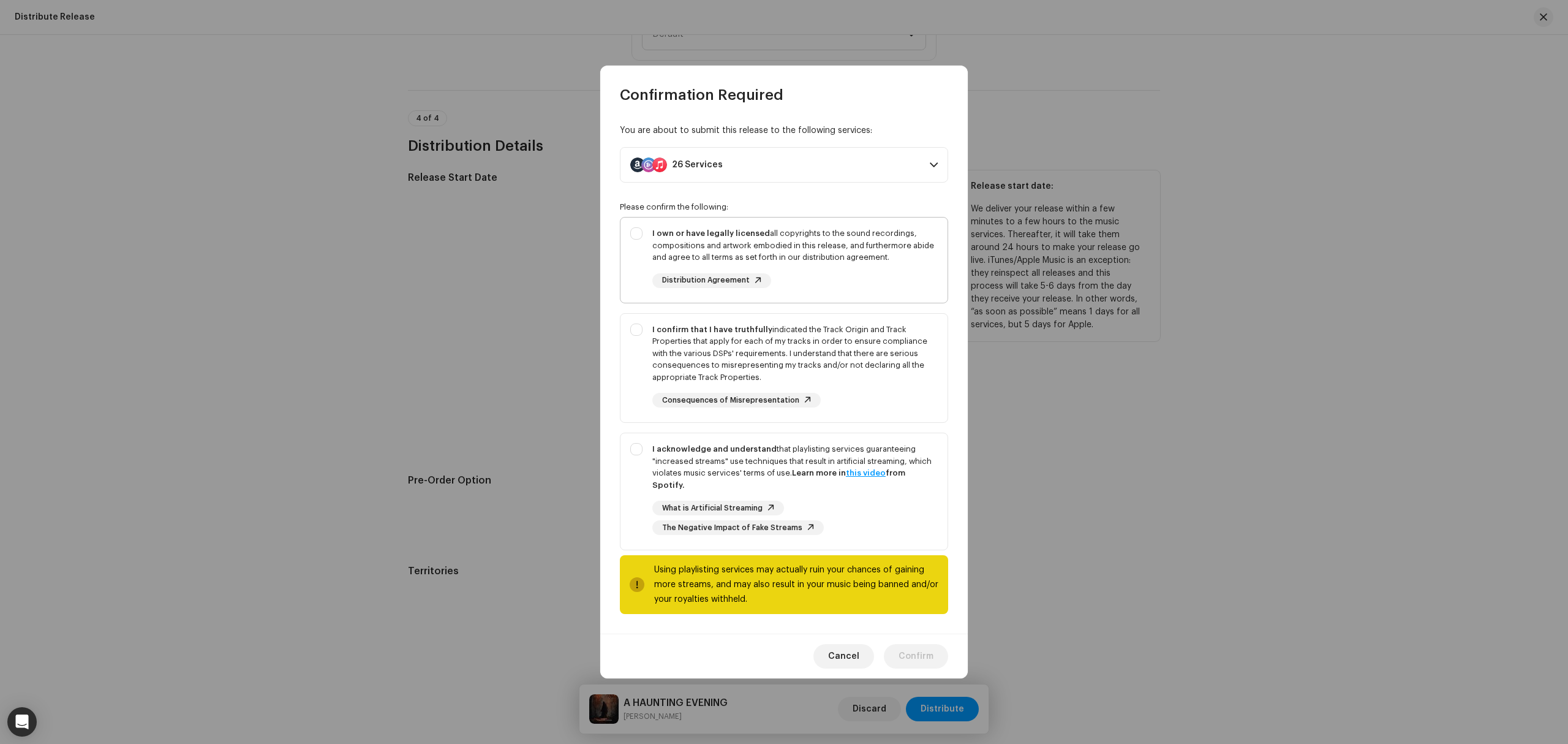
click at [640, 256] on div "I own or have legally licensed all copyrights to the sound recordings, composit…" at bounding box center [784, 257] width 327 height 80
checkbox input "true"
click at [640, 400] on div "I confirm that I have truthfully indicated the Track Origin and Track Propertie…" at bounding box center [784, 366] width 327 height 104
checkbox input "true"
click at [638, 517] on div "I acknowledge and understand that playlisting services guaranteeing "increased …" at bounding box center [784, 488] width 327 height 112
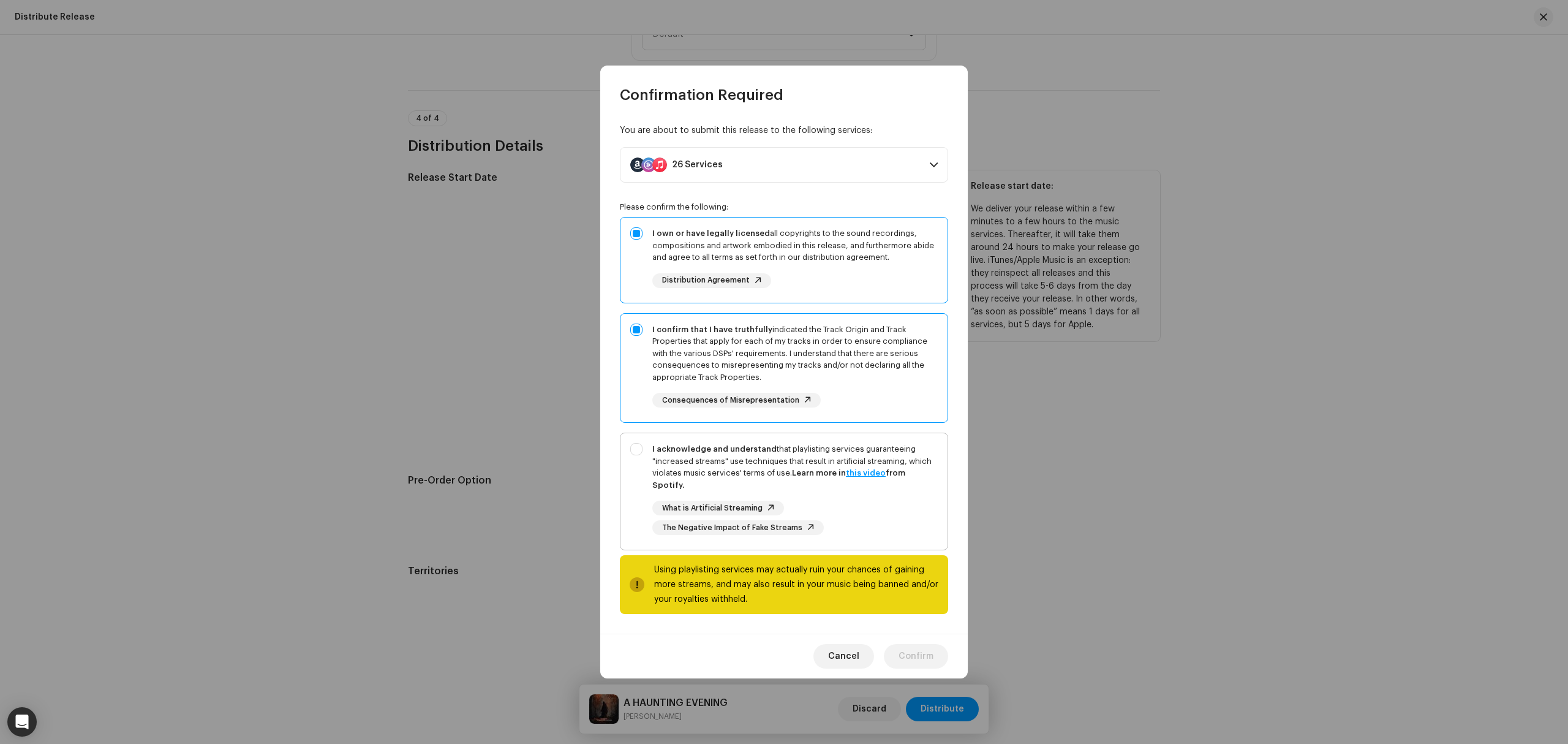
checkbox input "true"
click at [921, 669] on div "Cancel Confirm" at bounding box center [784, 655] width 367 height 44
click at [921, 657] on span "Confirm" at bounding box center [916, 655] width 35 height 25
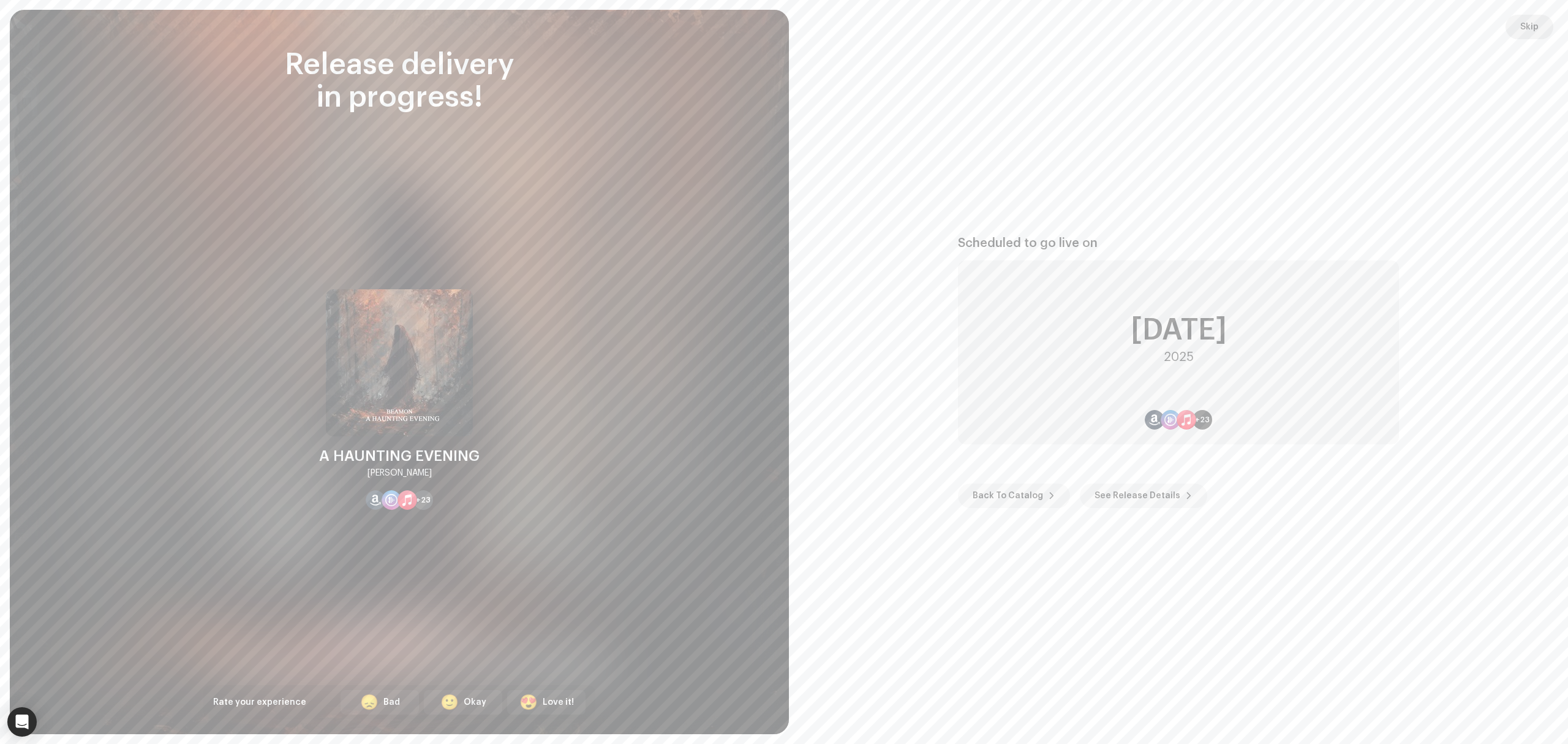
click at [1537, 32] on span "Skip" at bounding box center [1529, 27] width 18 height 25
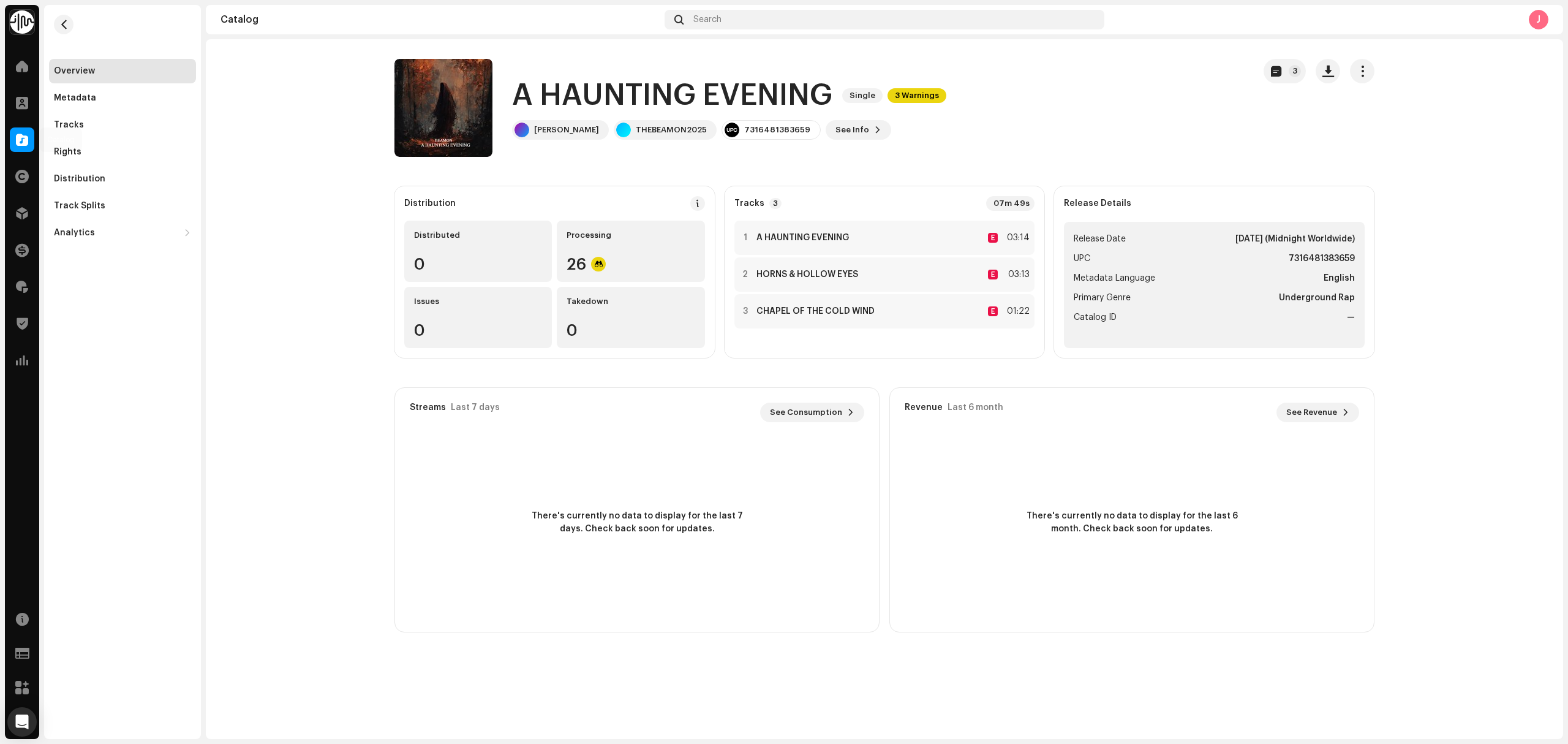
click at [21, 145] on span at bounding box center [21, 139] width 12 height 9
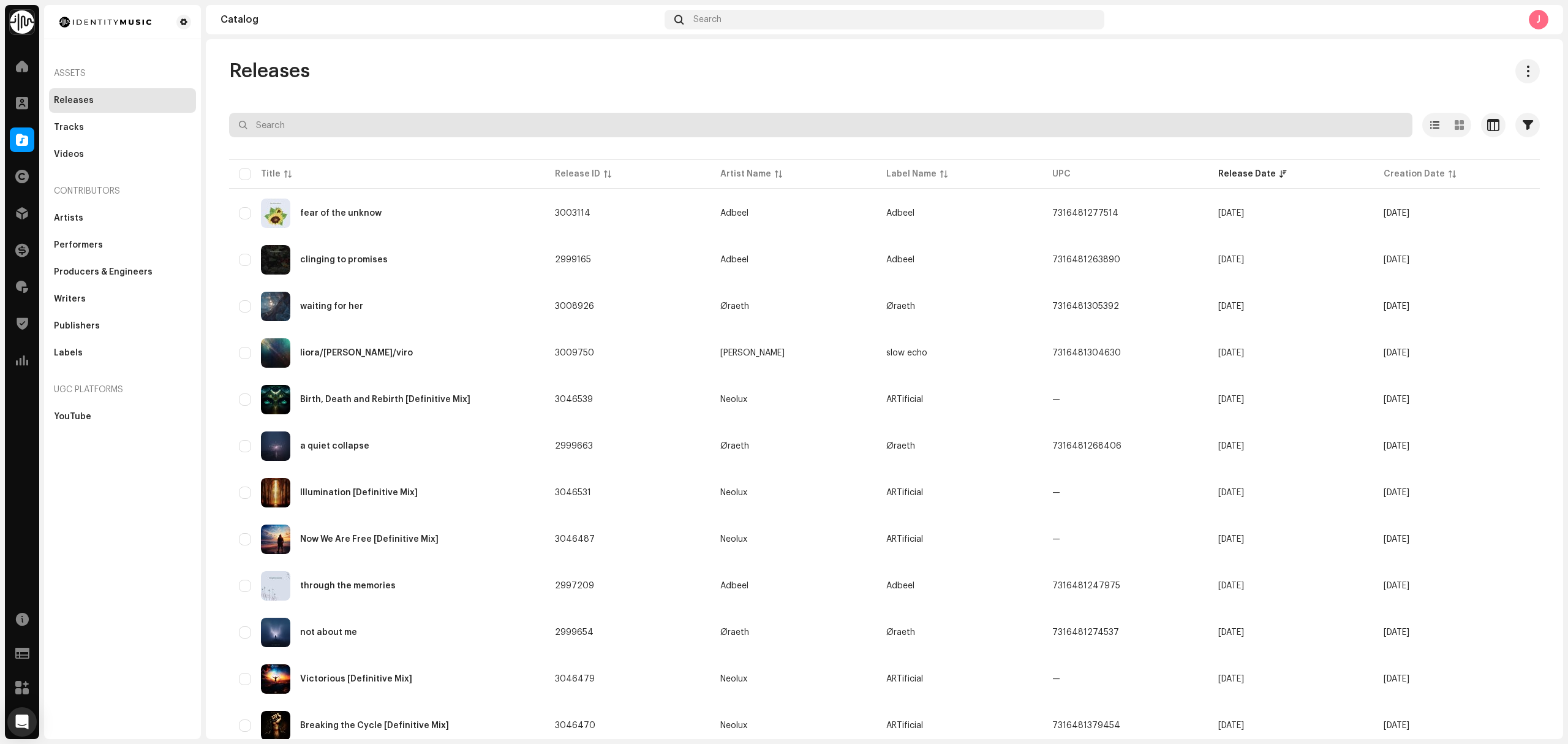
click at [396, 131] on input "text" at bounding box center [820, 124] width 1183 height 25
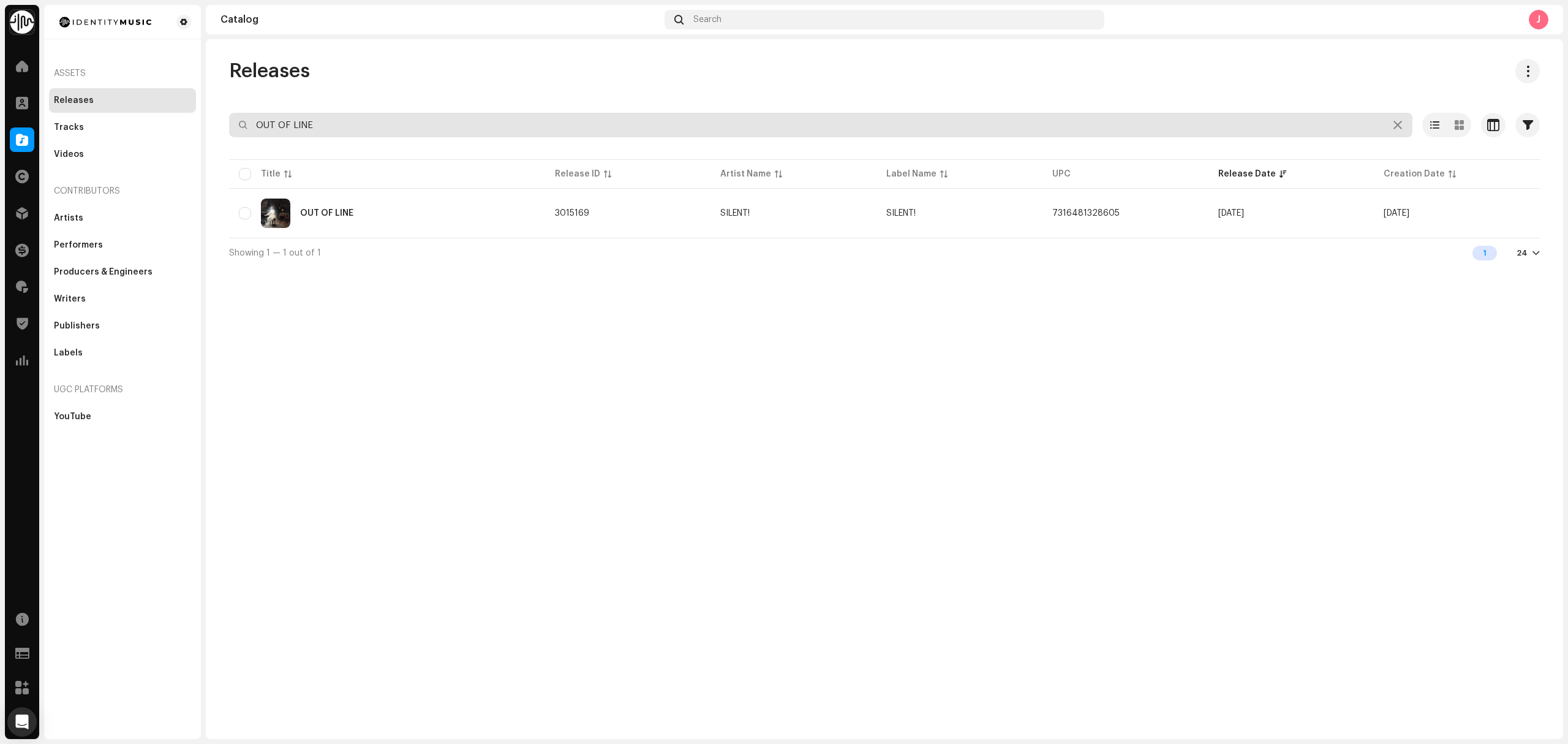
type input "OUT OF LINE"
drag, startPoint x: 353, startPoint y: 121, endPoint x: 190, endPoint y: 206, distance: 183.8
click at [158, 142] on div "Identity Music Home Clients Catalog Rights Distribution Finance Royalties Trust…" at bounding box center [784, 372] width 1568 height 744
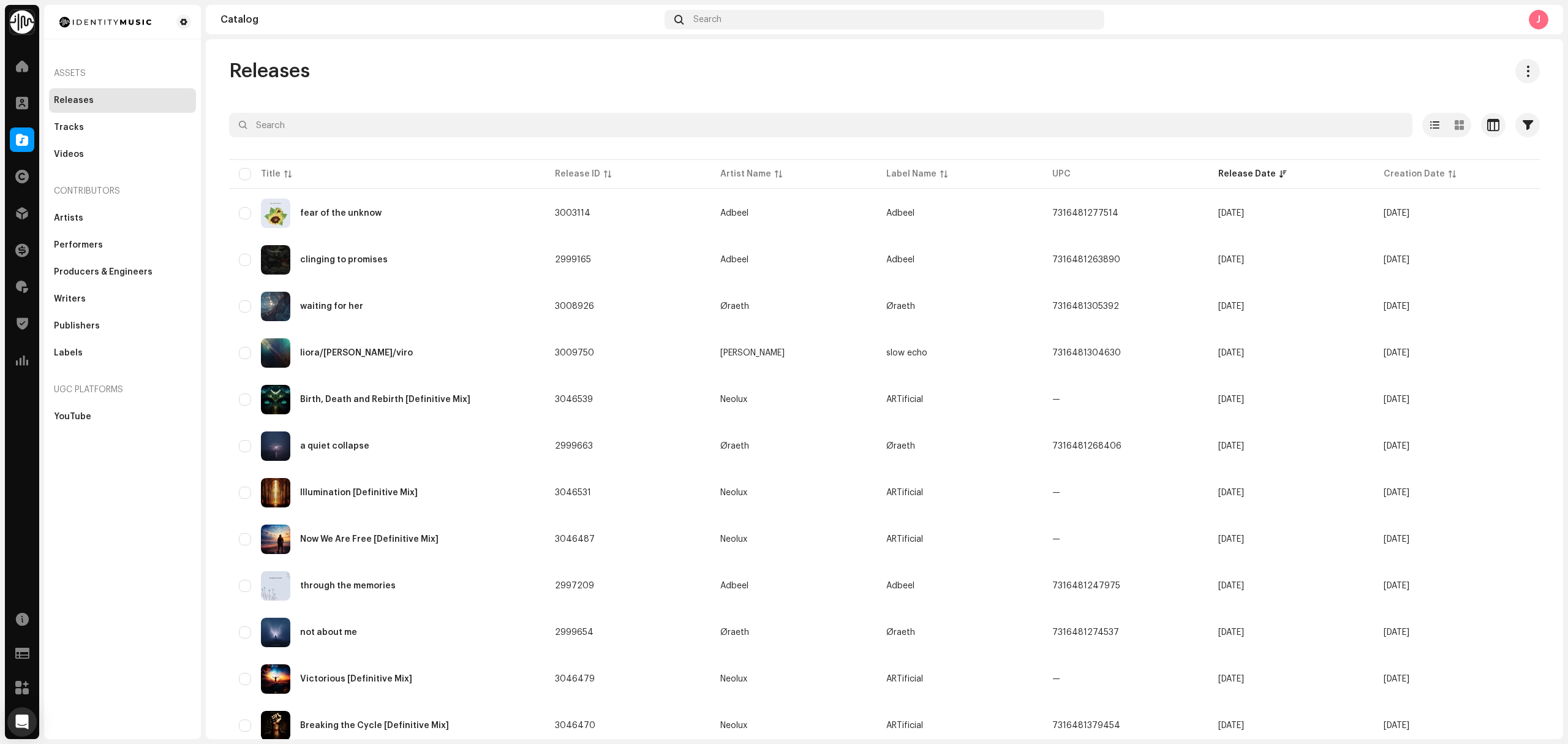
click at [1540, 20] on div "J" at bounding box center [1539, 19] width 20 height 20
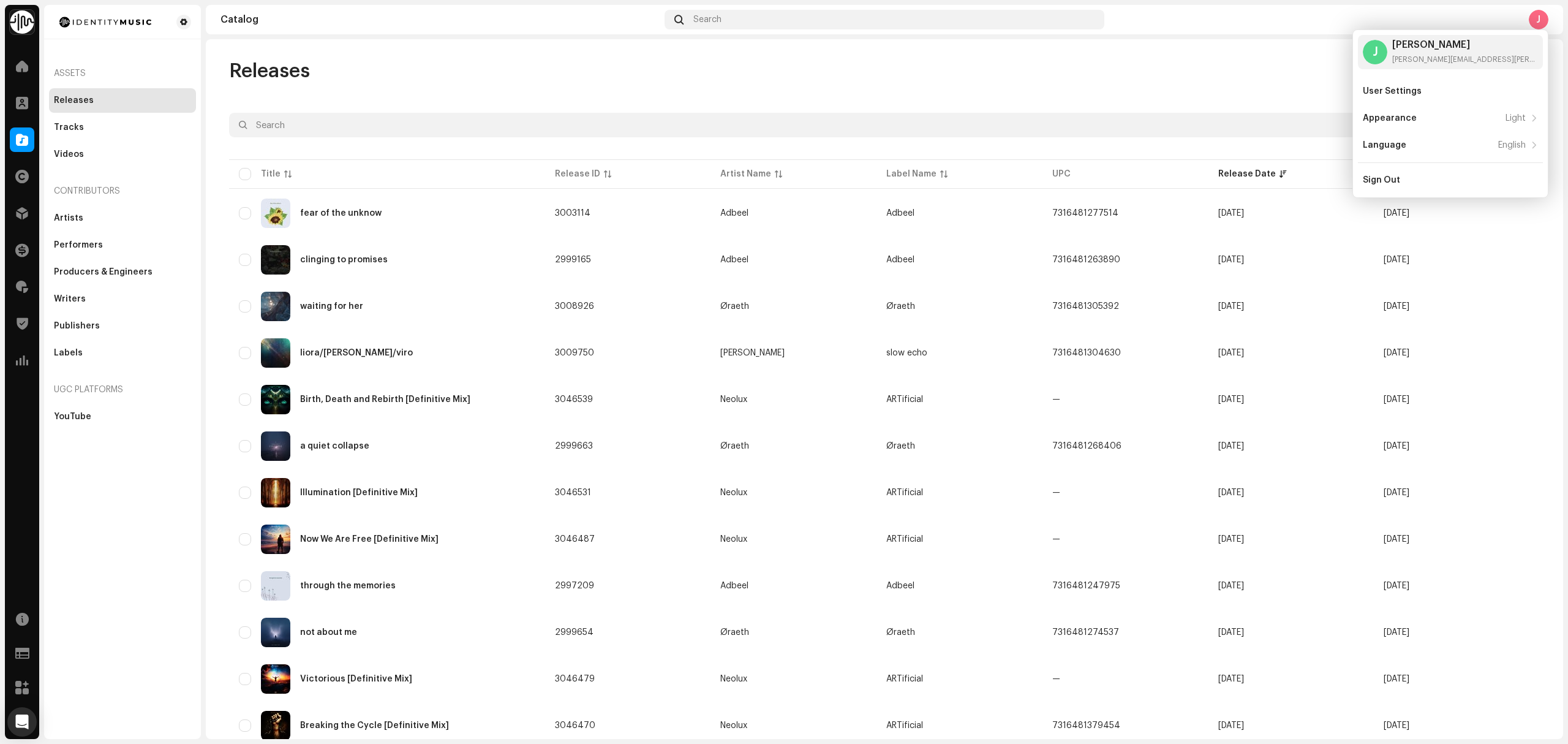
click at [1191, 57] on div "Releases Selected 0 Options Filters Distribution status Never Distributed Proce…" at bounding box center [884, 389] width 1357 height 700
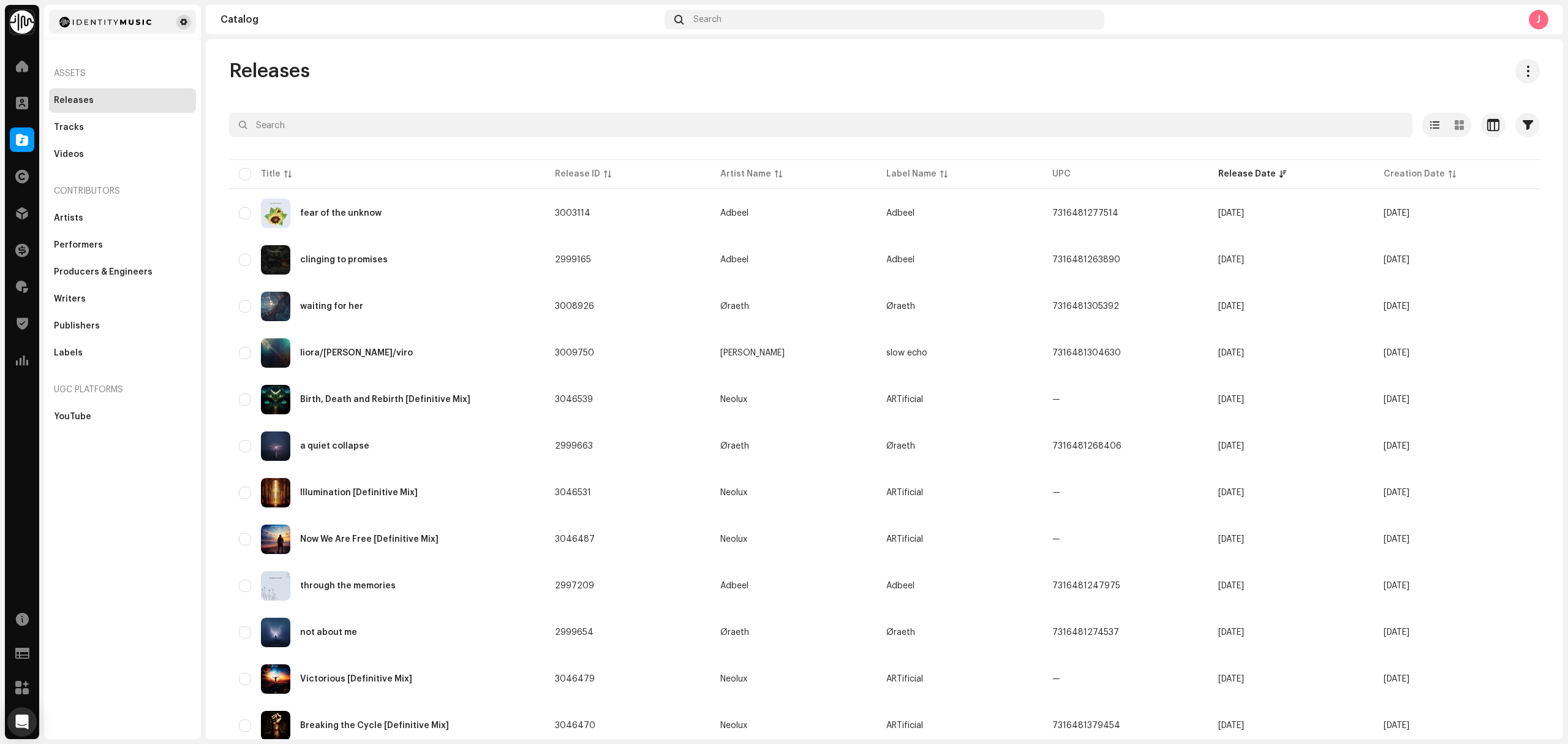
click at [186, 28] on button at bounding box center [184, 22] width 15 height 15
click at [181, 27] on button at bounding box center [184, 22] width 15 height 15
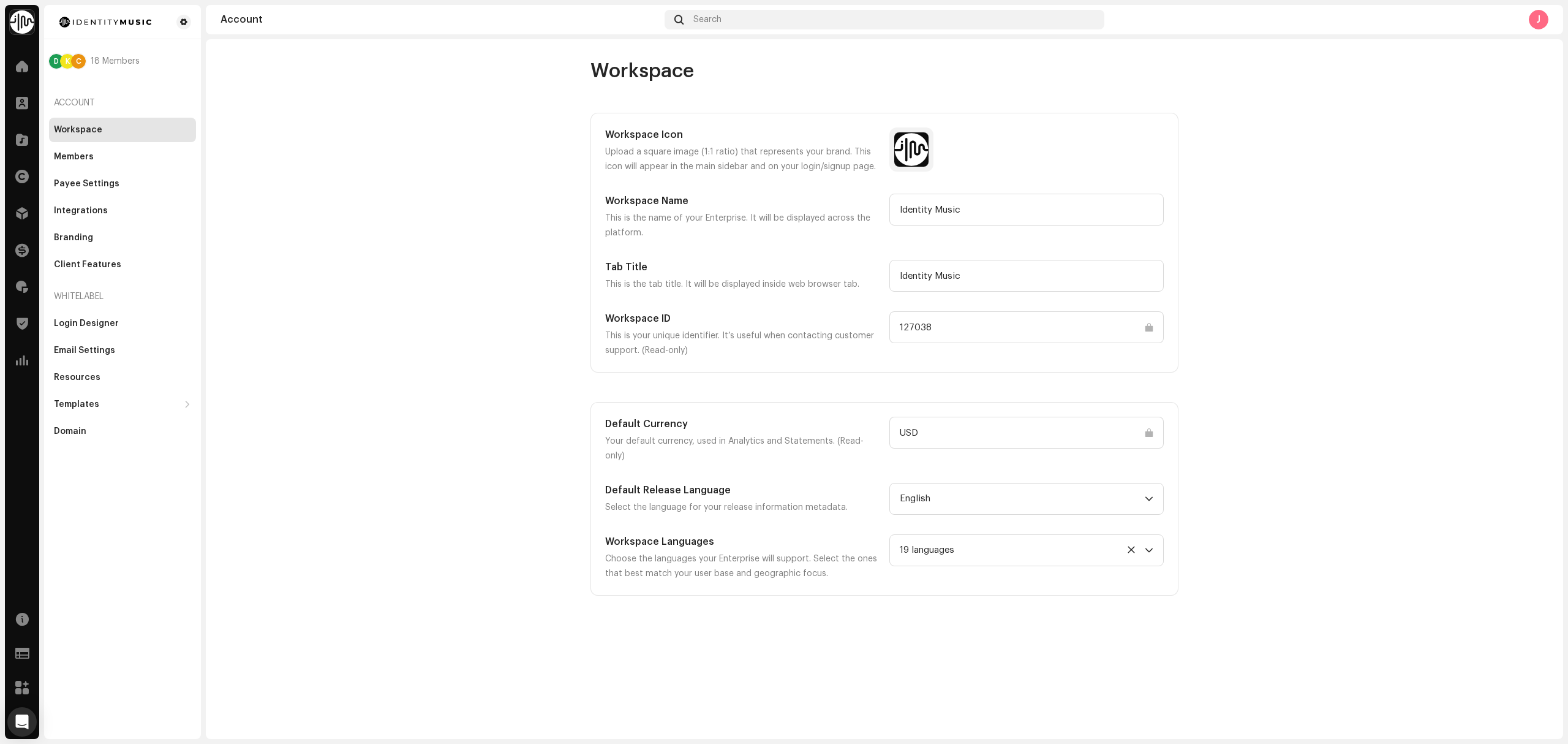
click at [1541, 12] on div "J" at bounding box center [1539, 19] width 20 height 20
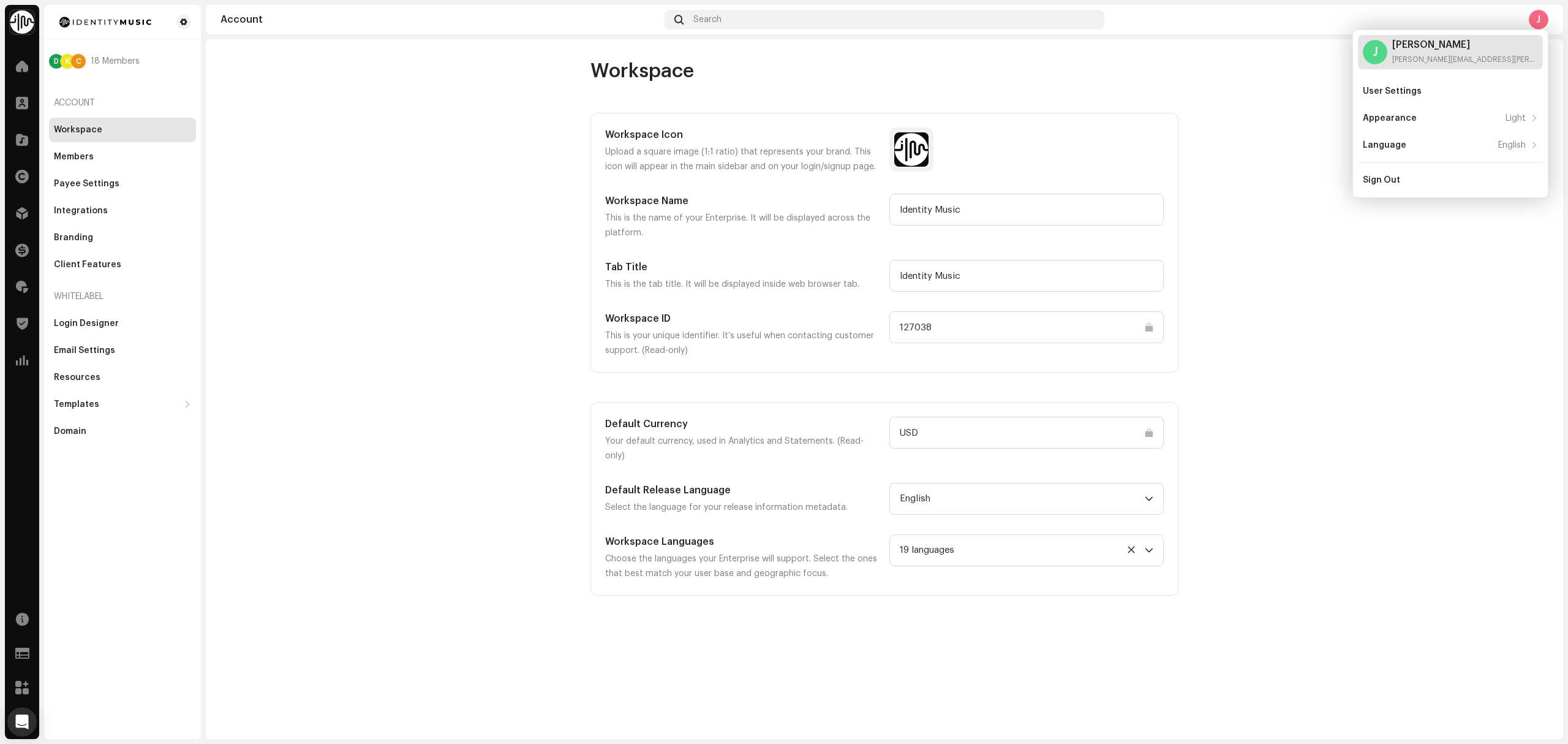
click at [1375, 53] on div "J" at bounding box center [1375, 51] width 25 height 25
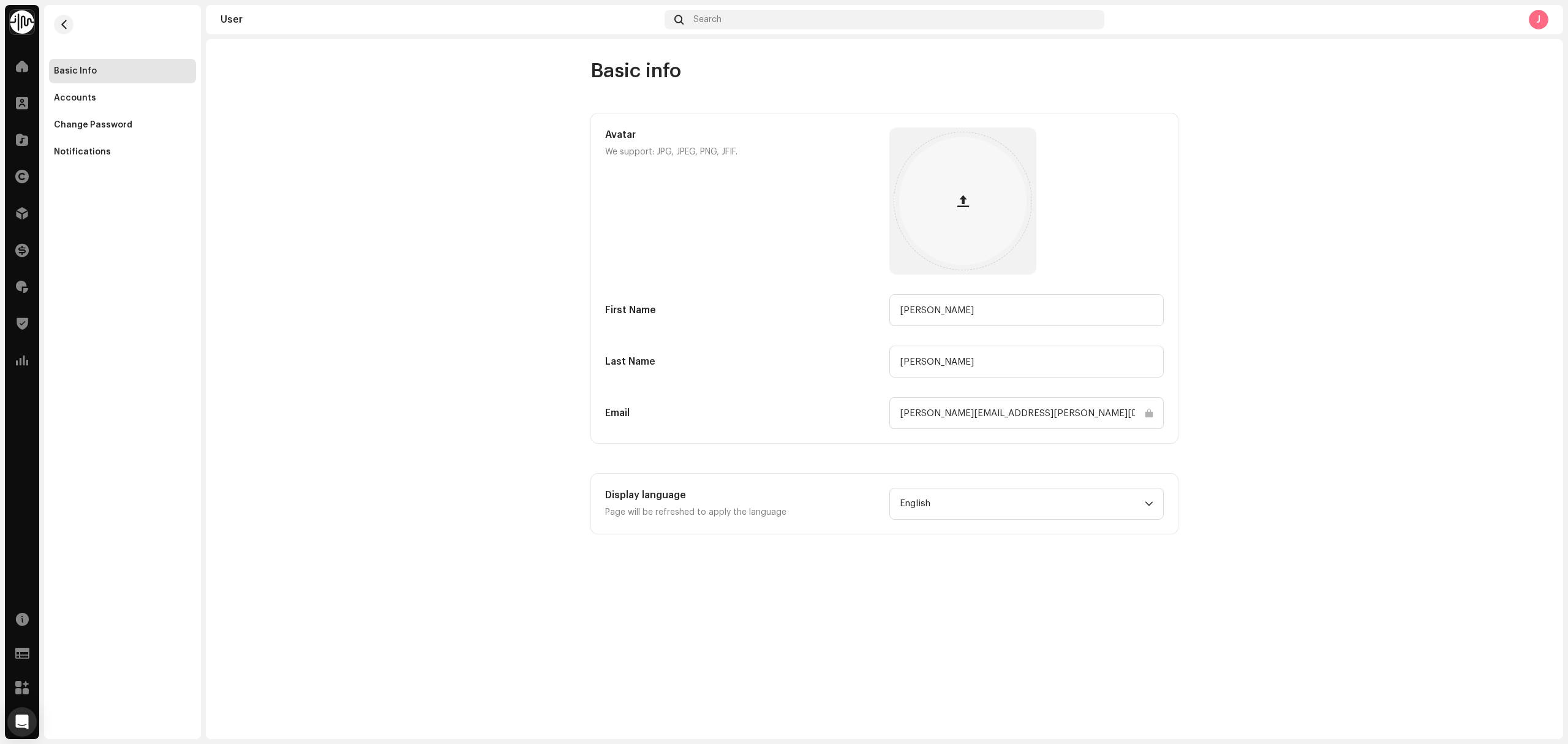
click at [23, 17] on img at bounding box center [21, 21] width 25 height 25
click at [159, 26] on span at bounding box center [161, 28] width 7 height 9
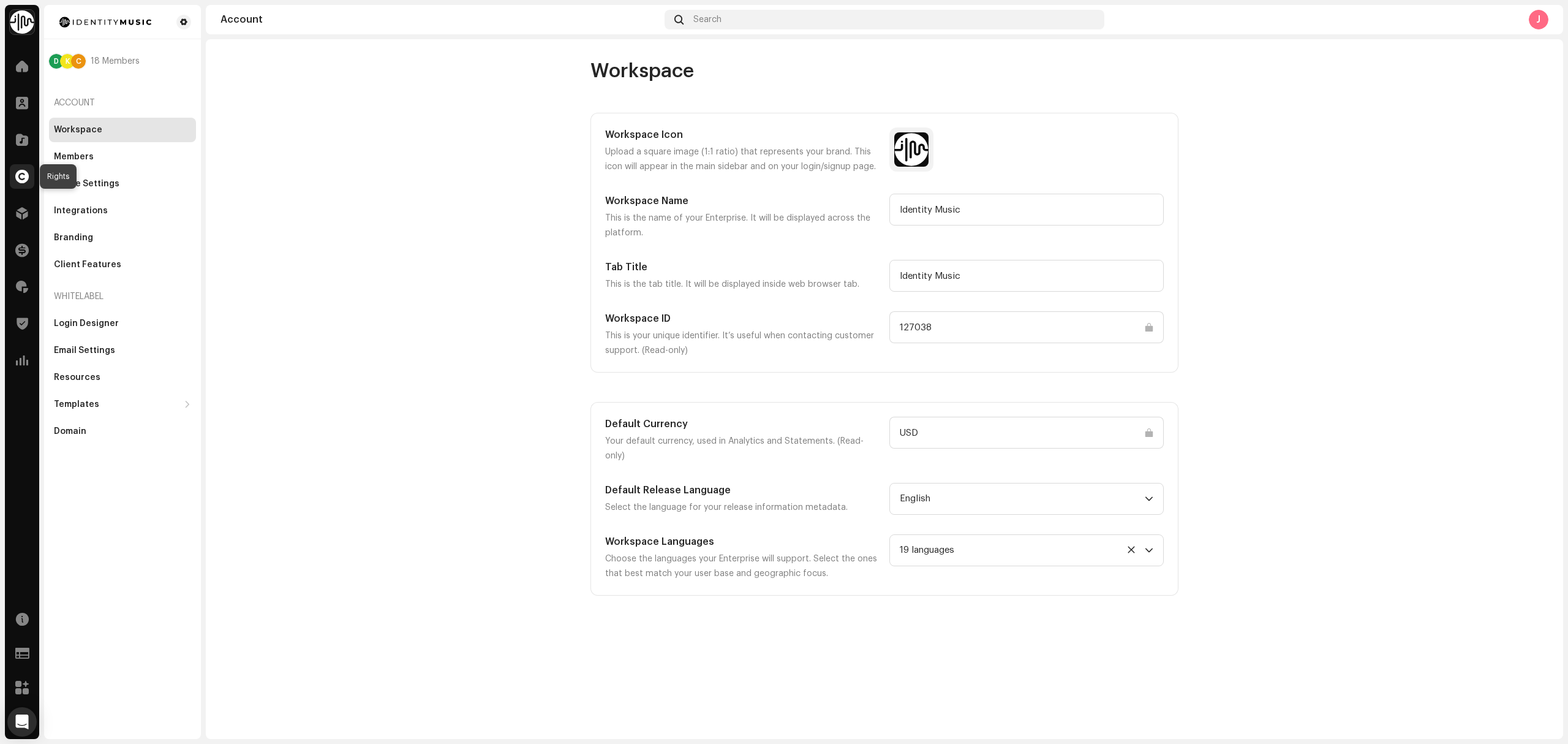
click at [13, 175] on div at bounding box center [21, 176] width 25 height 25
click at [20, 127] on div at bounding box center [21, 139] width 25 height 25
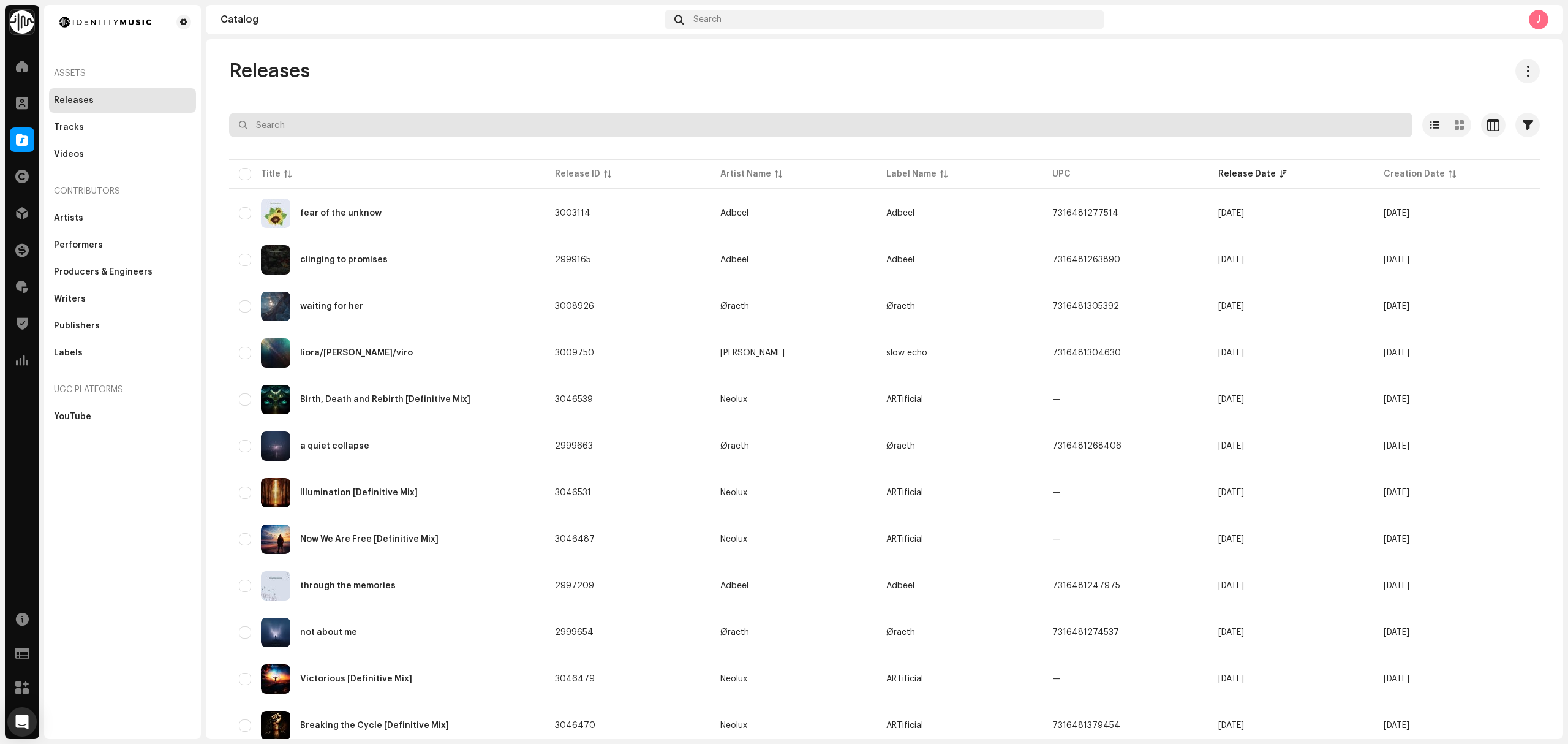
click at [320, 126] on input "text" at bounding box center [820, 124] width 1183 height 25
paste input "nope your too late i already died funk"
type input "nope your too late i already died funk"
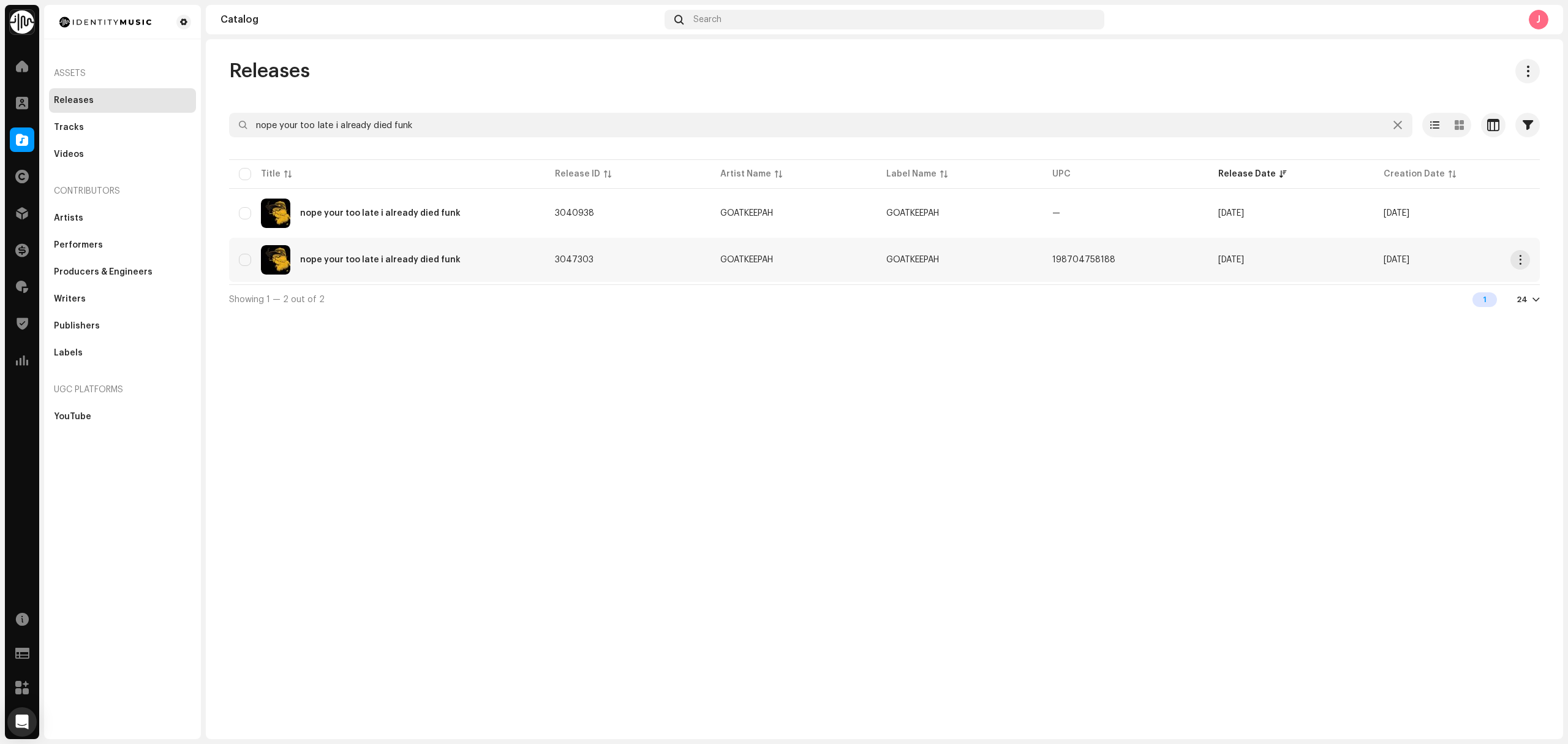
click at [492, 262] on div "nope your too late i already died funk" at bounding box center [387, 260] width 297 height 29
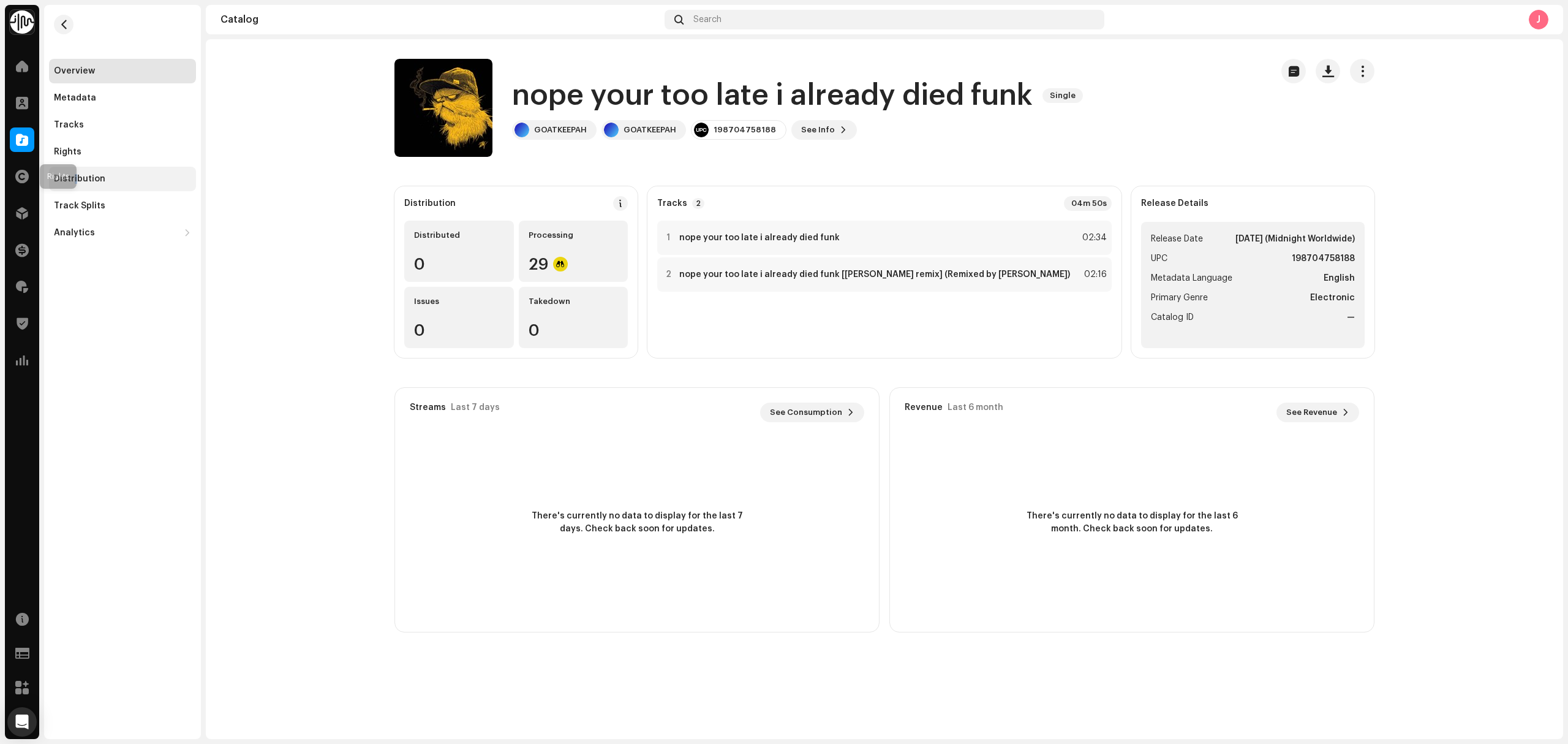
click at [74, 172] on div "Distribution" at bounding box center [123, 179] width 147 height 25
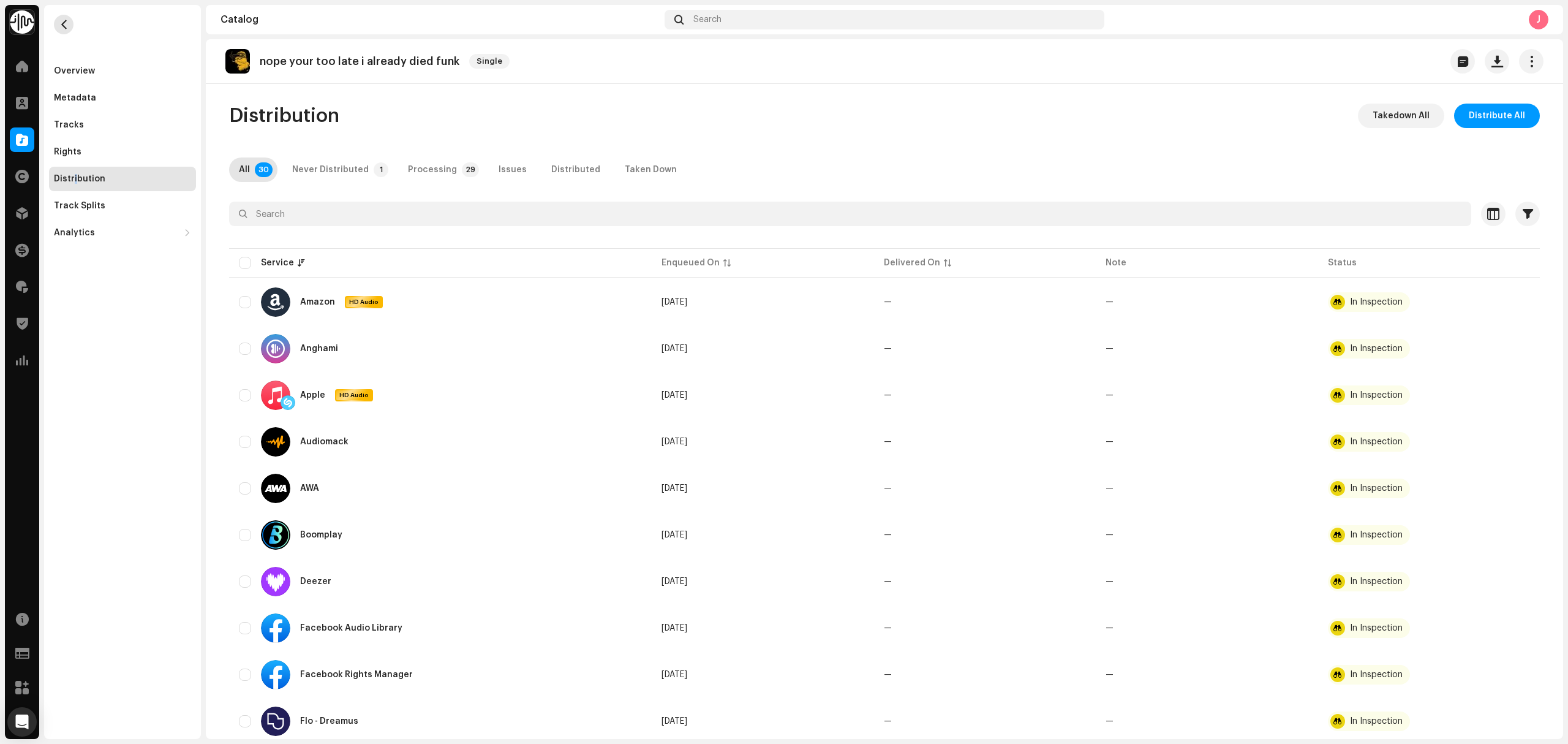
click at [64, 29] on button "button" at bounding box center [63, 25] width 20 height 20
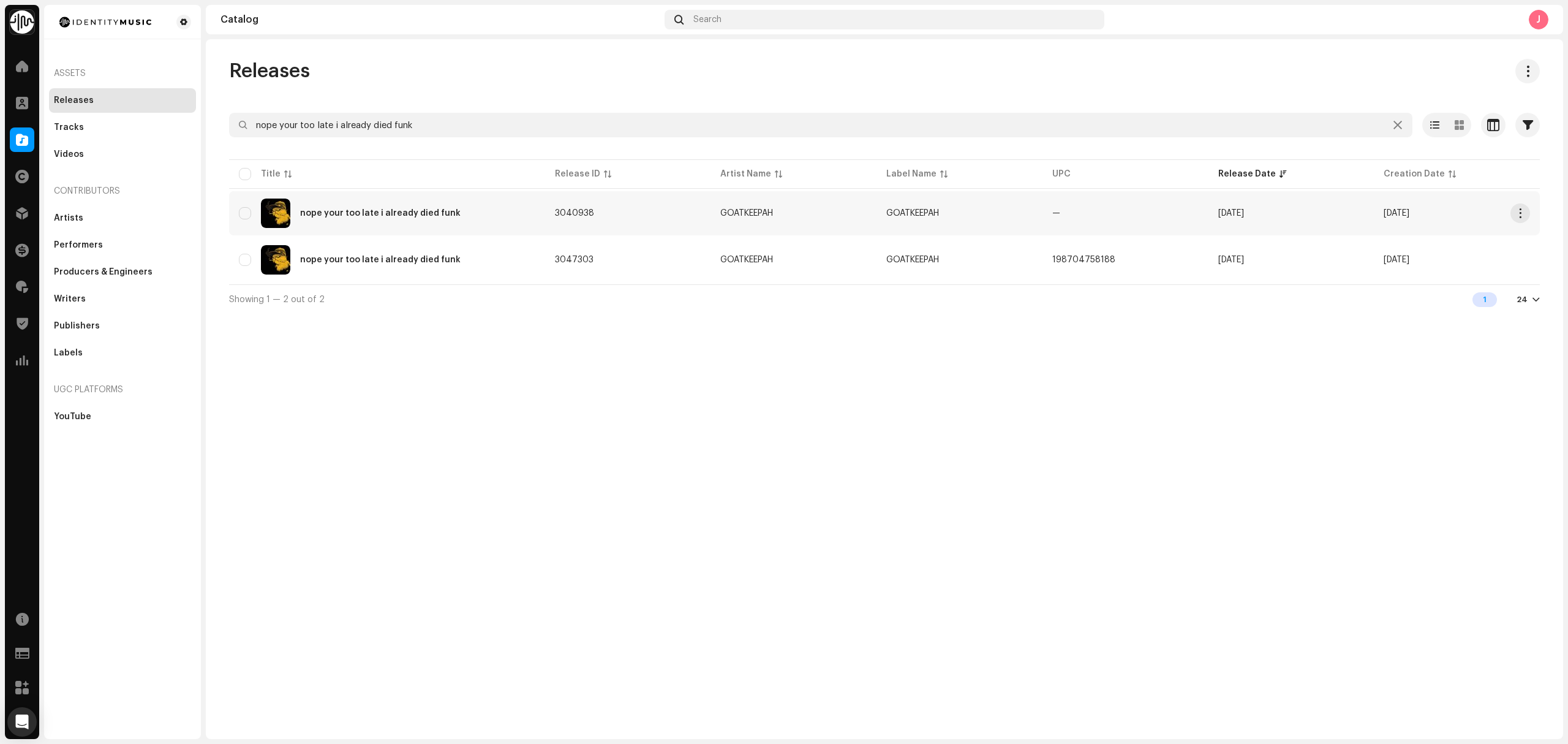
click at [527, 224] on div "nope your too late i already died funk" at bounding box center [387, 213] width 297 height 29
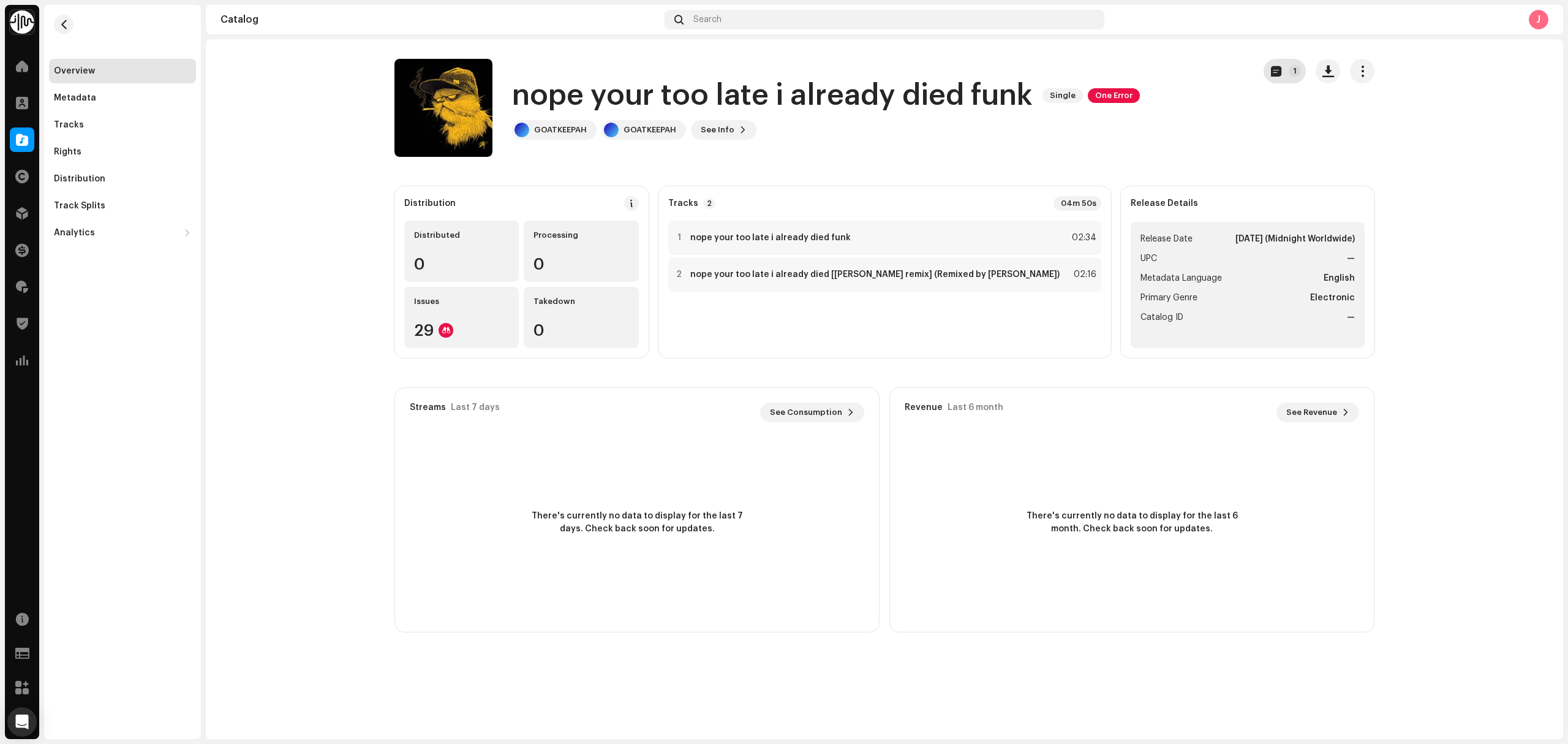
click at [1282, 78] on button "1" at bounding box center [1285, 70] width 42 height 25
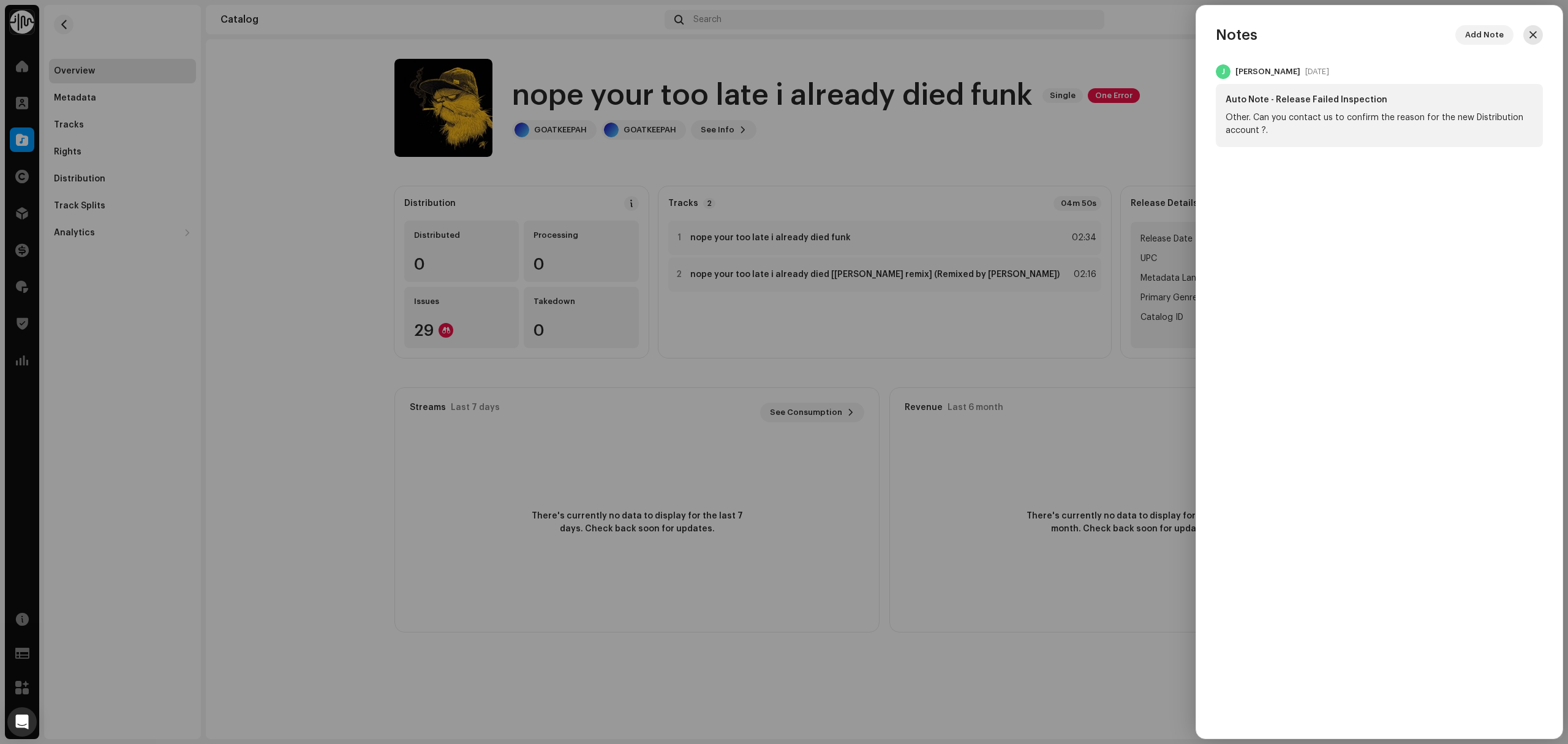
click at [1538, 27] on button "button" at bounding box center [1533, 35] width 20 height 20
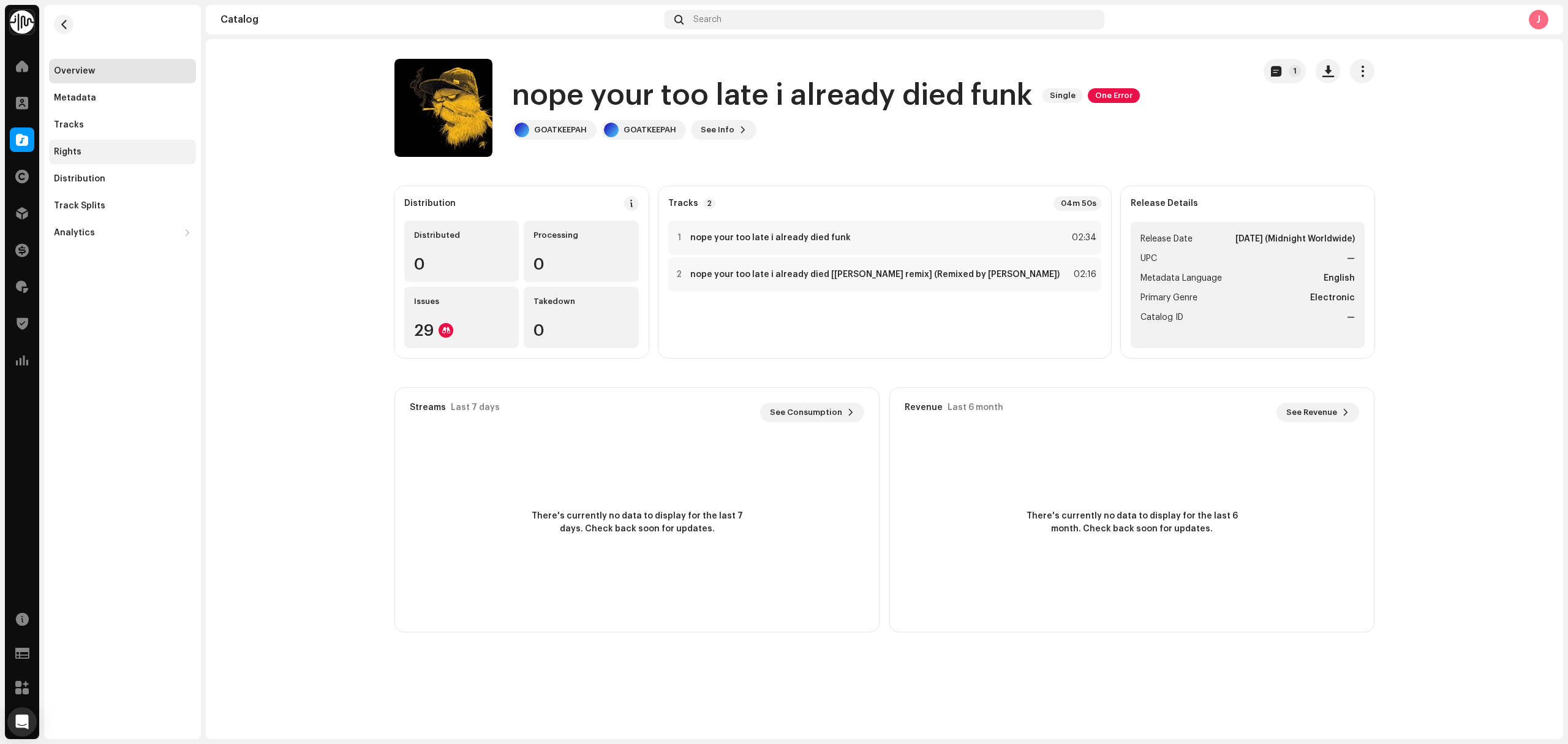
click at [109, 150] on div "Rights" at bounding box center [122, 152] width 137 height 9
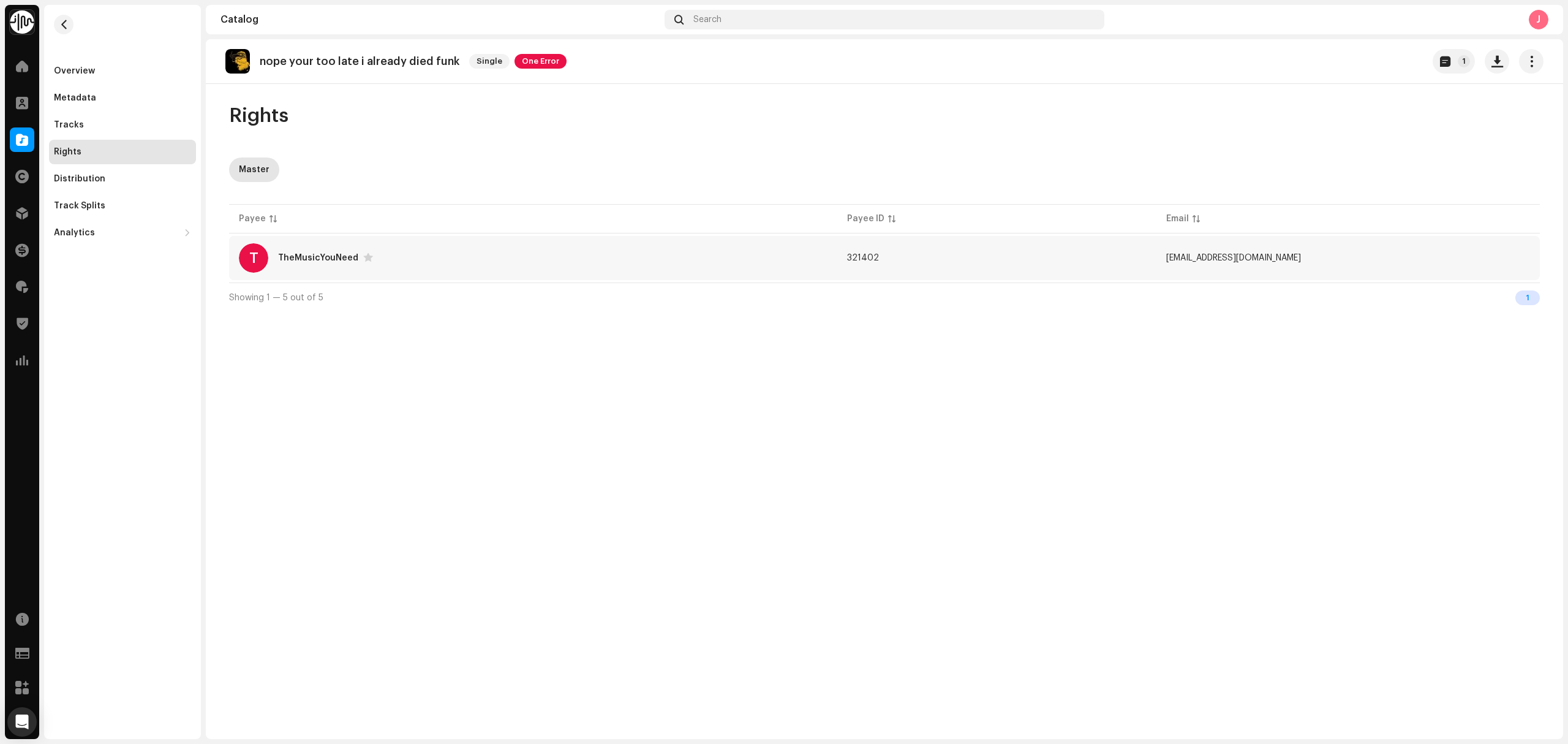
click at [476, 264] on div "T TheMusicYouNeed" at bounding box center [533, 257] width 589 height 29
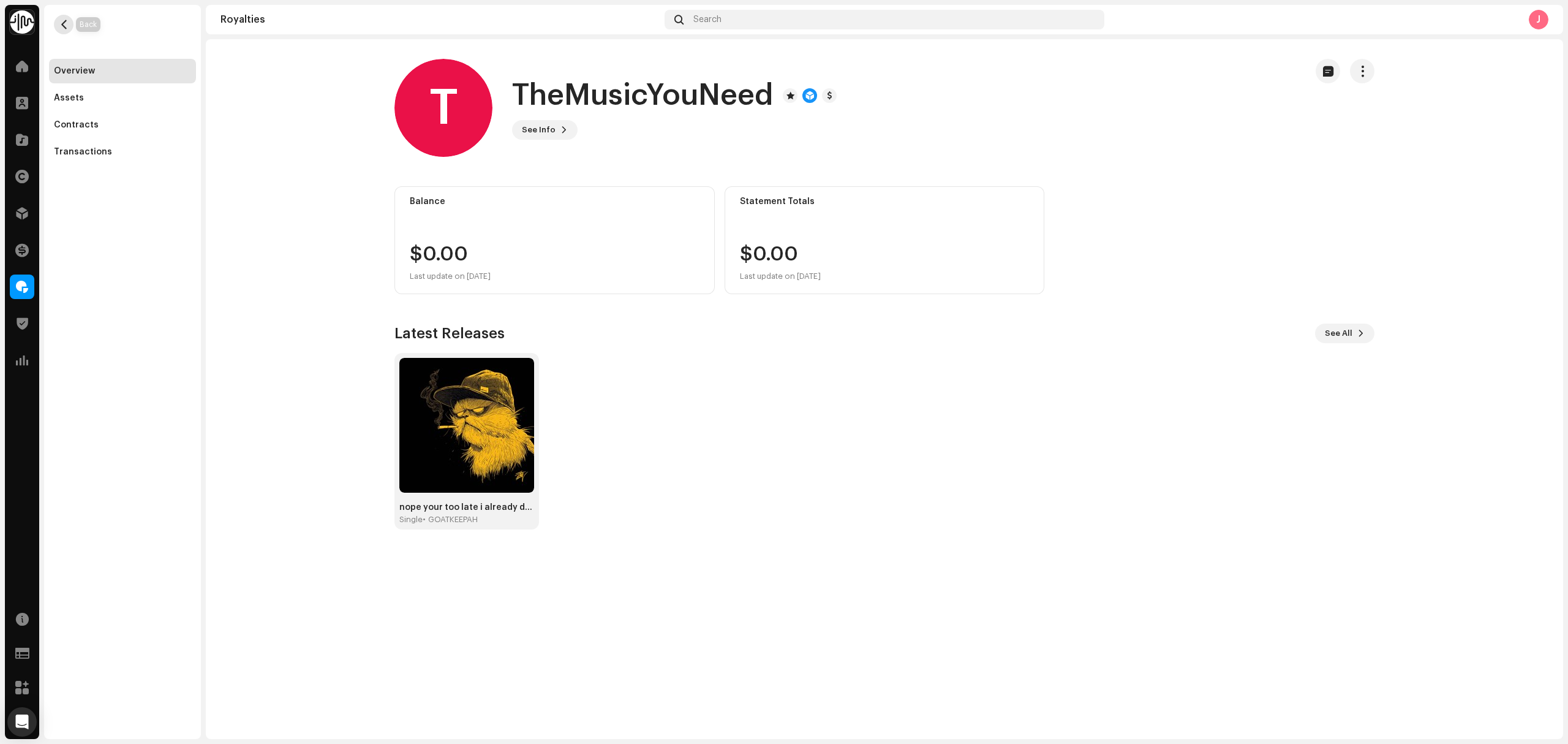
click at [63, 26] on span "button" at bounding box center [64, 25] width 9 height 9
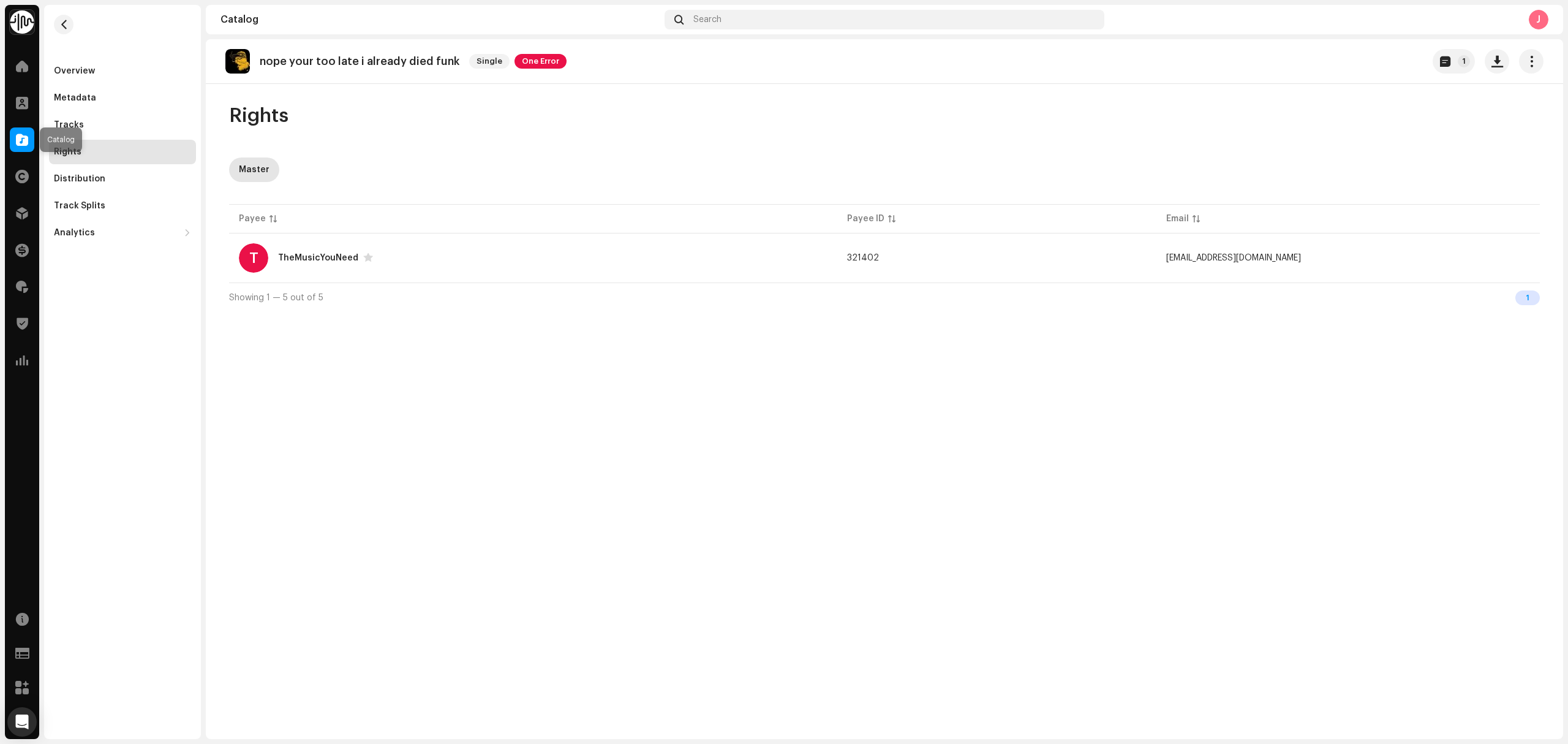
click at [15, 133] on div at bounding box center [21, 139] width 25 height 25
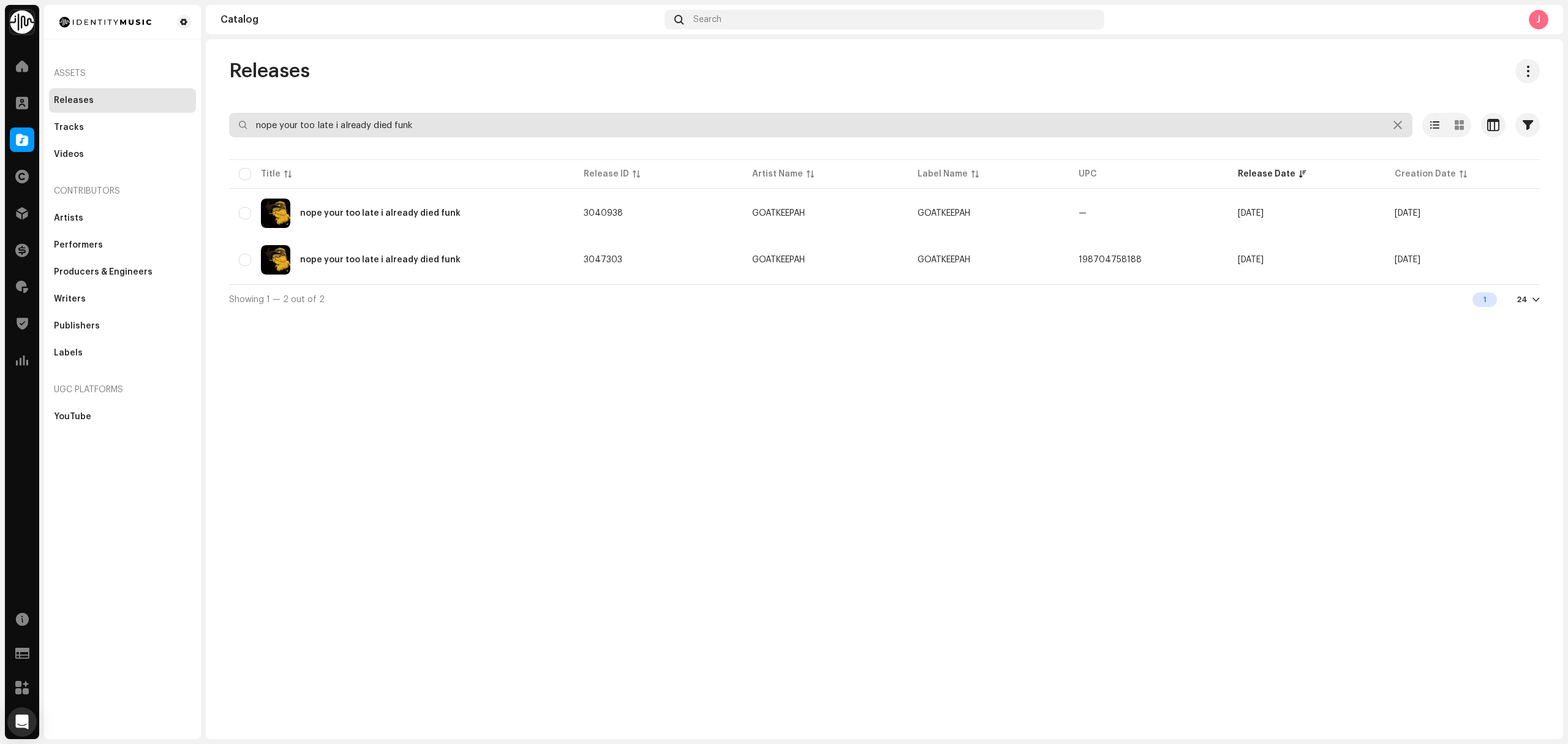
drag, startPoint x: 449, startPoint y: 118, endPoint x: 184, endPoint y: 89, distance: 266.6
click at [184, 89] on div "Identity Music Home Clients Catalog Rights Distribution Finance Royalties Trust…" at bounding box center [784, 372] width 1568 height 744
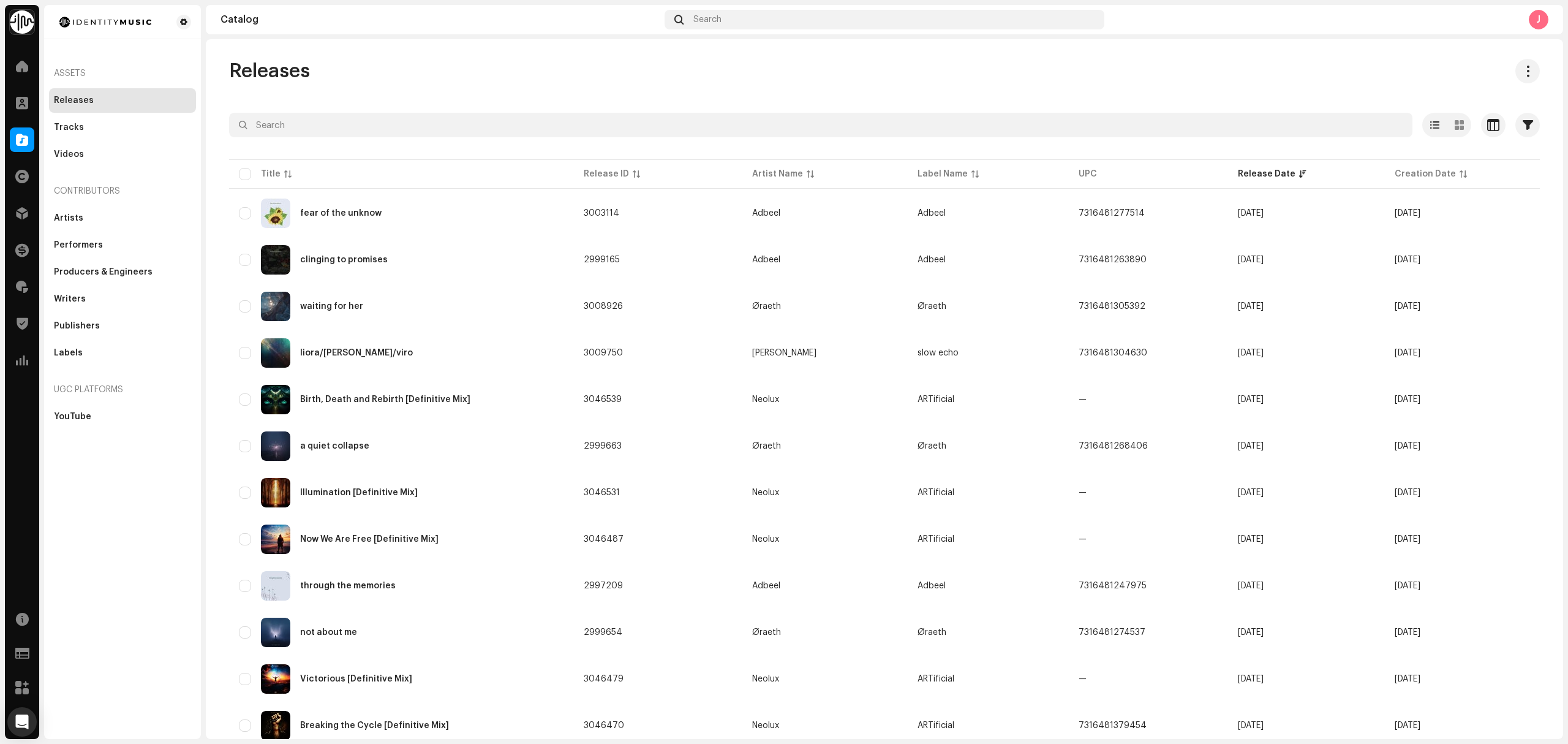
click at [127, 557] on div "Assets Releases Tracks Videos Contributors Artists Performers Producers & Engin…" at bounding box center [123, 371] width 157 height 734
click at [16, 309] on div "Trust & Safety" at bounding box center [21, 323] width 34 height 34
click at [21, 283] on span at bounding box center [21, 287] width 12 height 9
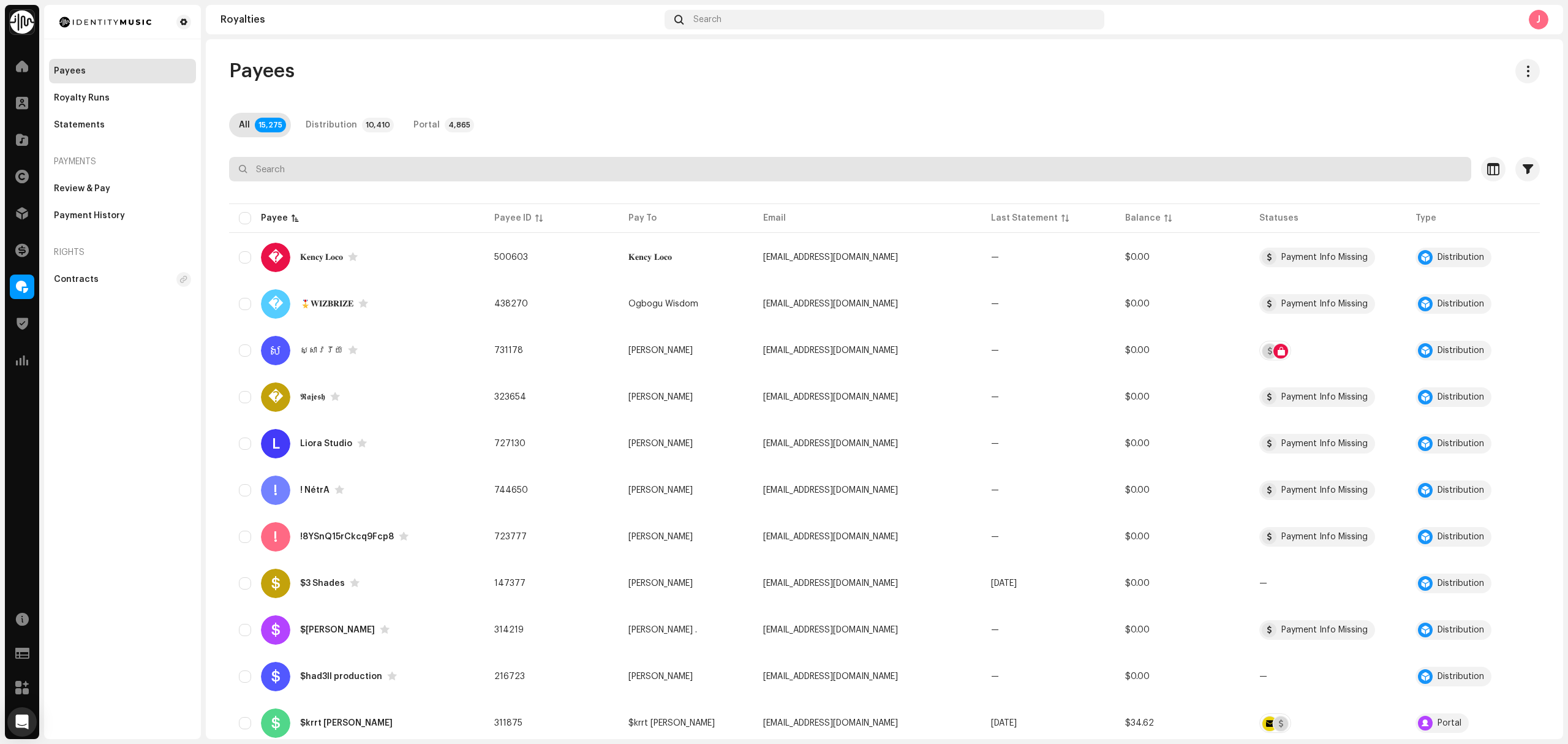
click at [354, 162] on input "text" at bounding box center [850, 169] width 1243 height 25
paste input "avelasolares@gmail.com"
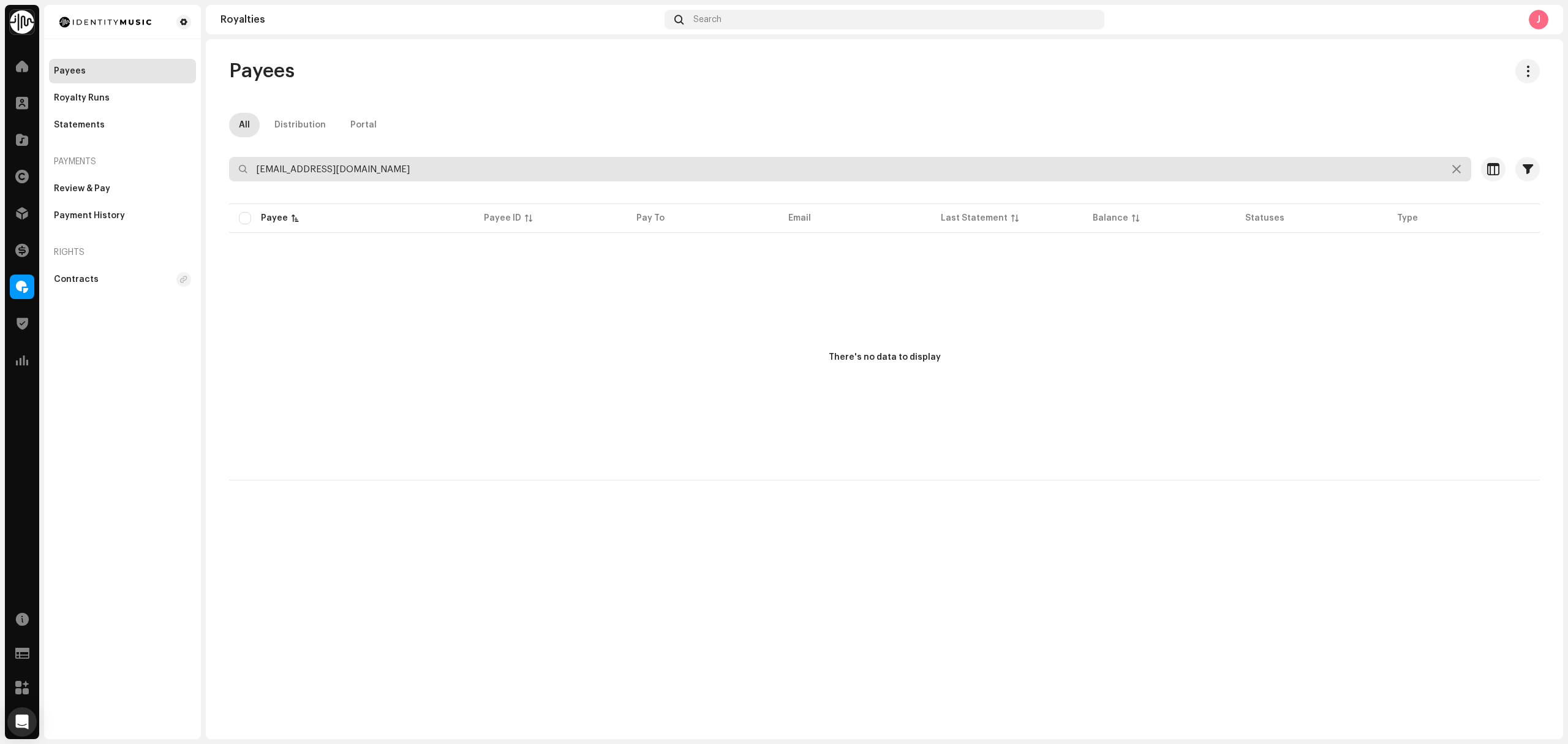
drag, startPoint x: 257, startPoint y: 168, endPoint x: 293, endPoint y: 245, distance: 85.0
click at [256, 169] on input "avelasolares@gmail.com" at bounding box center [850, 169] width 1243 height 25
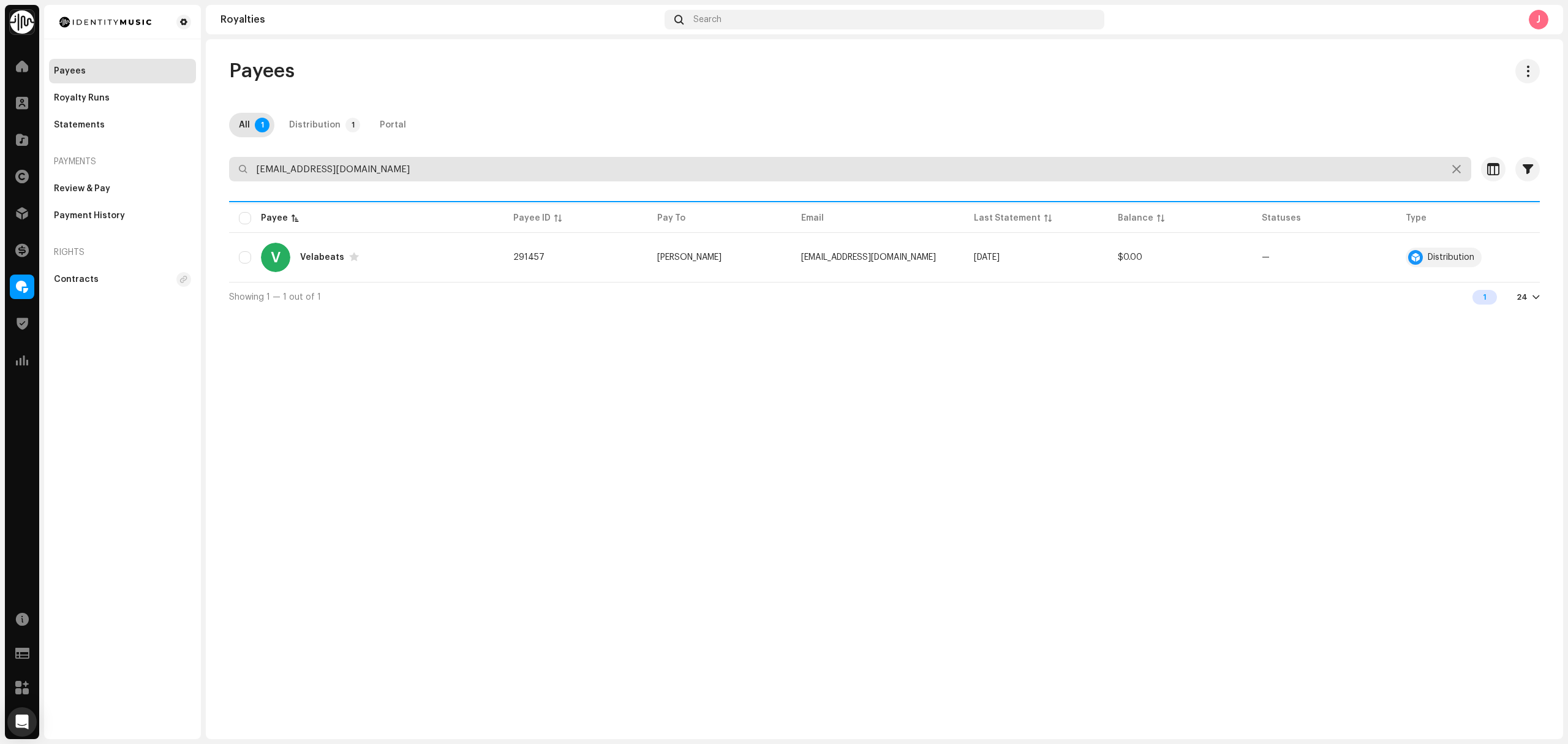
type input "avelasolares@gmail.com"
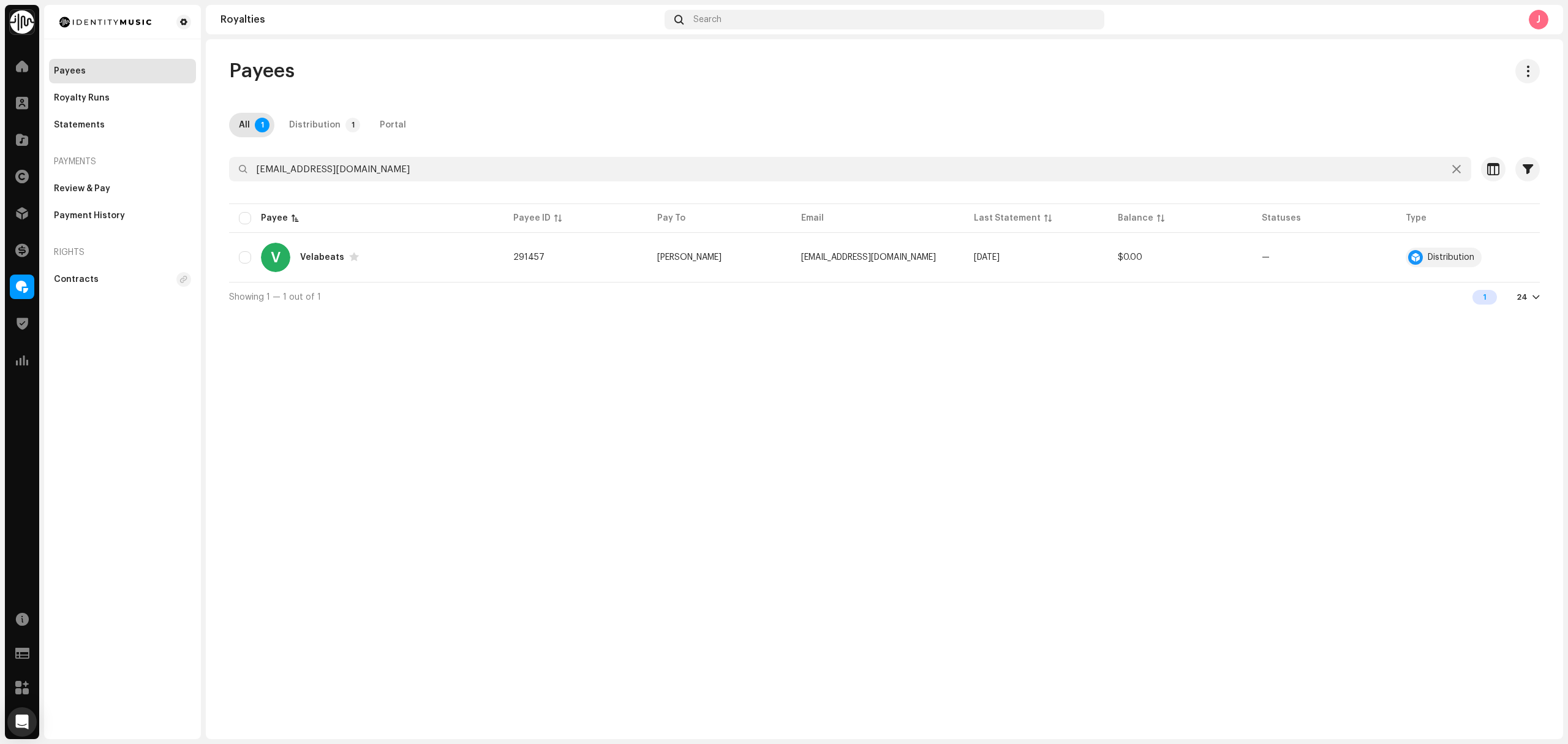
click at [279, 391] on div "Payees All 1 Distribution 1 Portal avelasolares@gmail.com Selected 0 Select all…" at bounding box center [884, 389] width 1357 height 700
drag, startPoint x: 432, startPoint y: 239, endPoint x: 430, endPoint y: 245, distance: 6.3
click at [430, 245] on td "V Velabeats" at bounding box center [366, 257] width 275 height 44
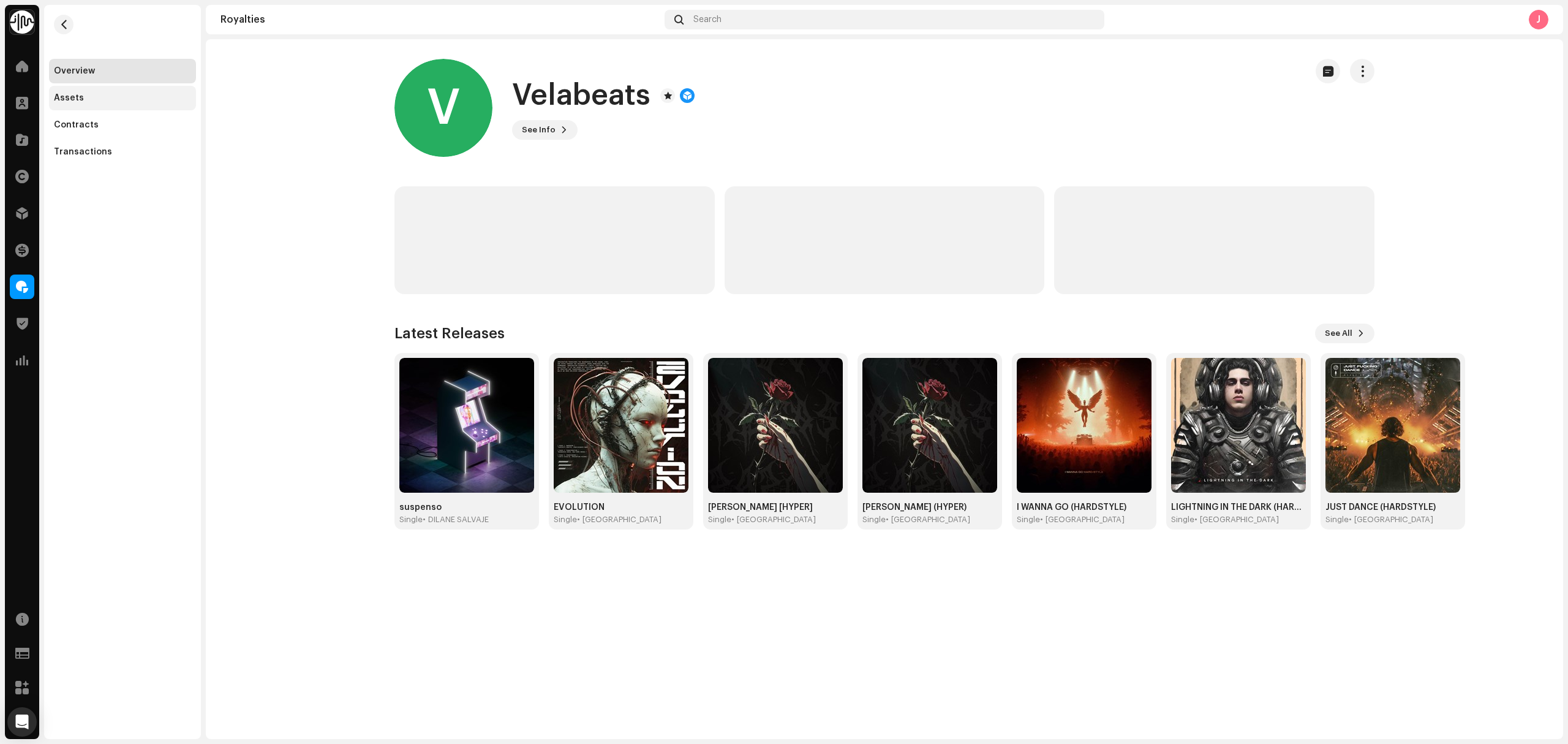
click at [71, 94] on div "Assets" at bounding box center [69, 98] width 30 height 9
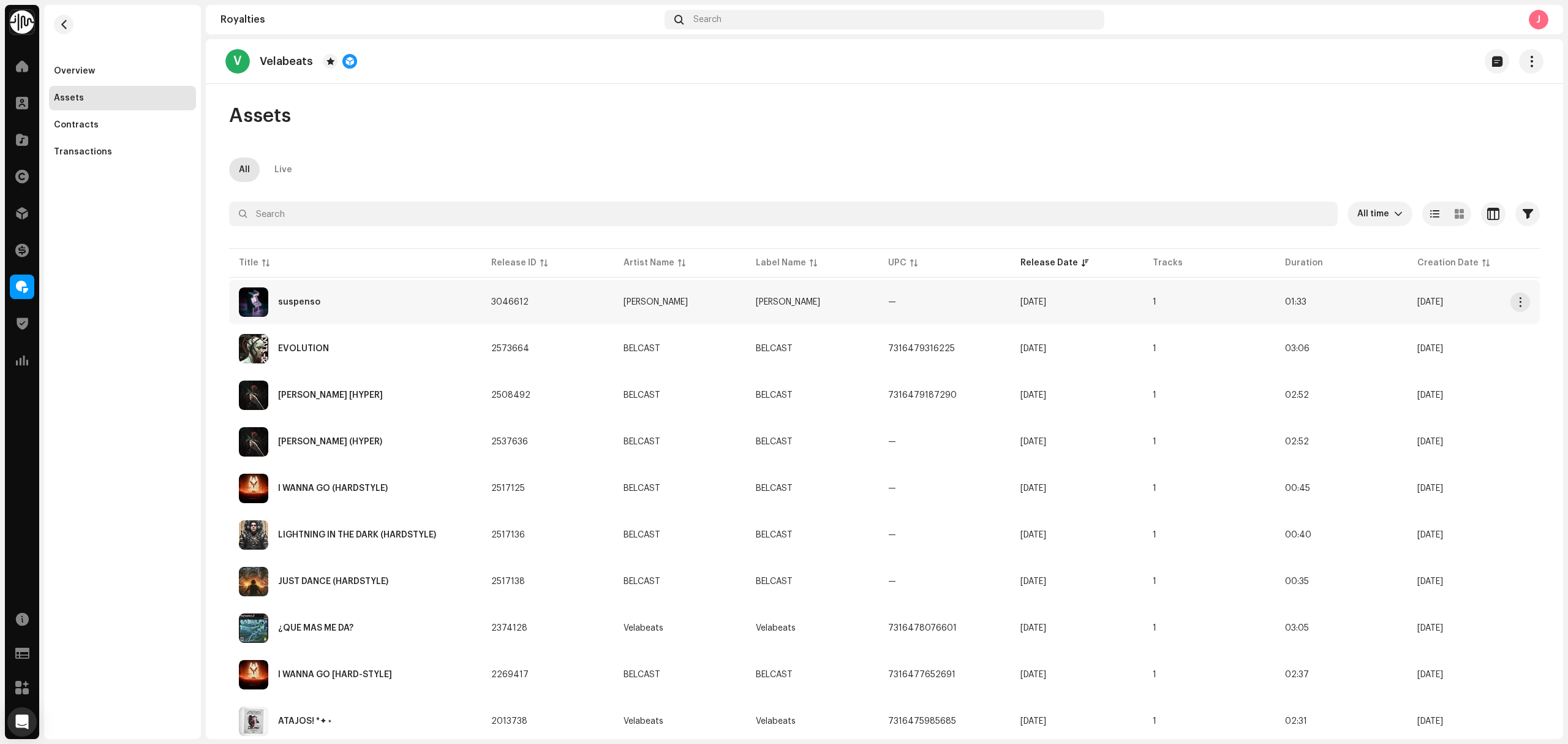
click at [413, 300] on div "suspenso" at bounding box center [355, 302] width 233 height 29
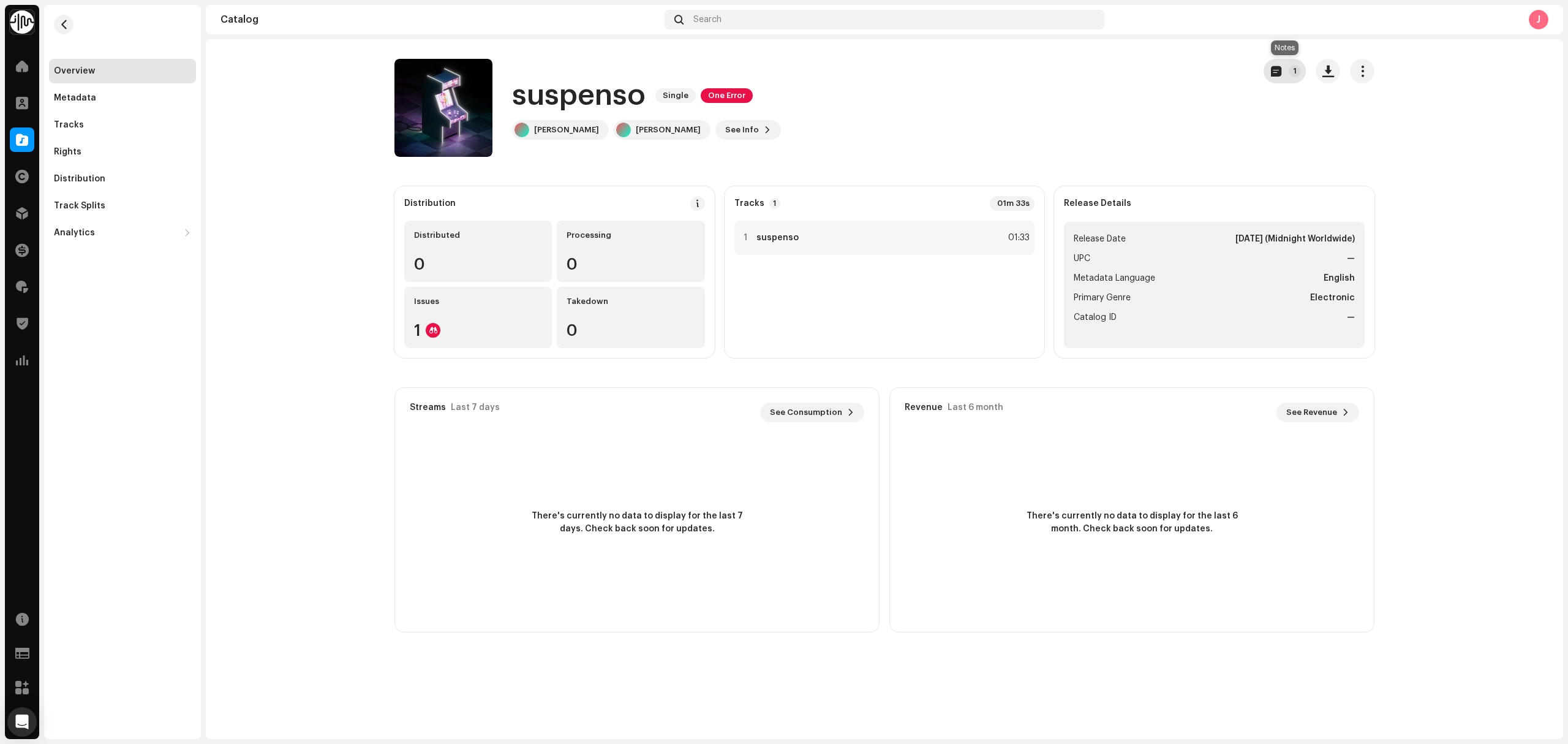
click at [1287, 69] on button "1" at bounding box center [1285, 70] width 42 height 25
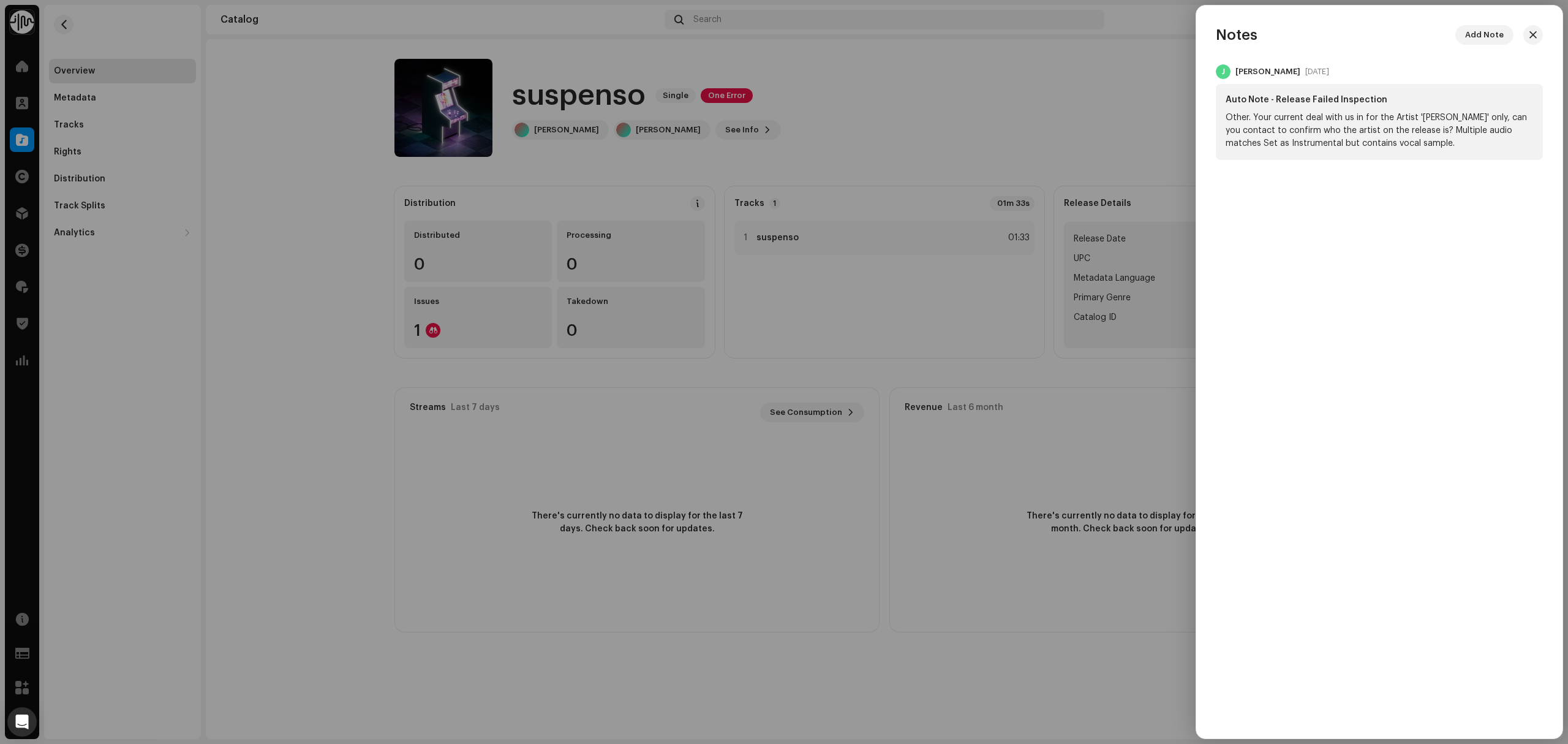
drag, startPoint x: 926, startPoint y: 147, endPoint x: 900, endPoint y: 142, distance: 26.5
click at [924, 147] on div at bounding box center [784, 372] width 1568 height 744
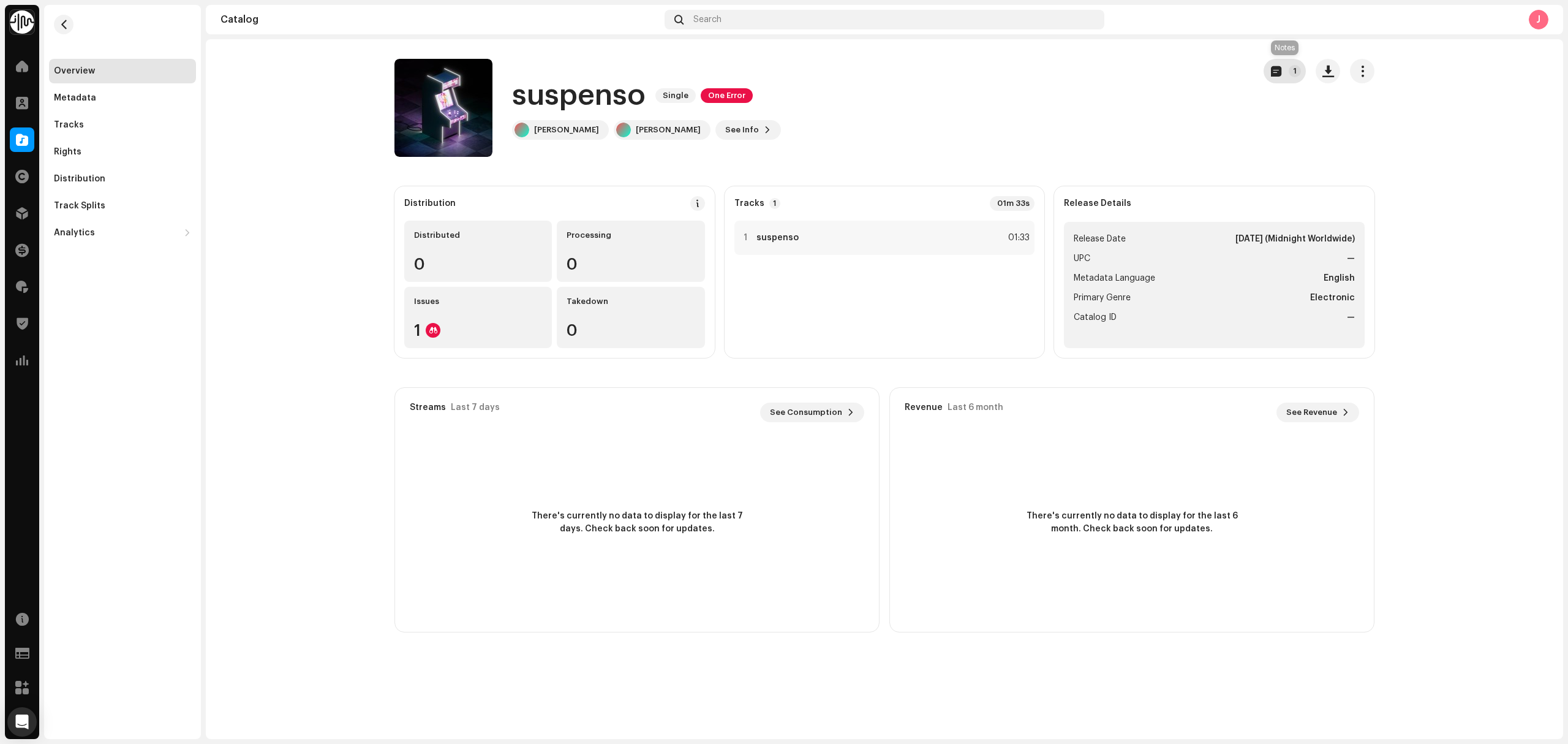
click at [1274, 66] on span "button" at bounding box center [1276, 71] width 10 height 9
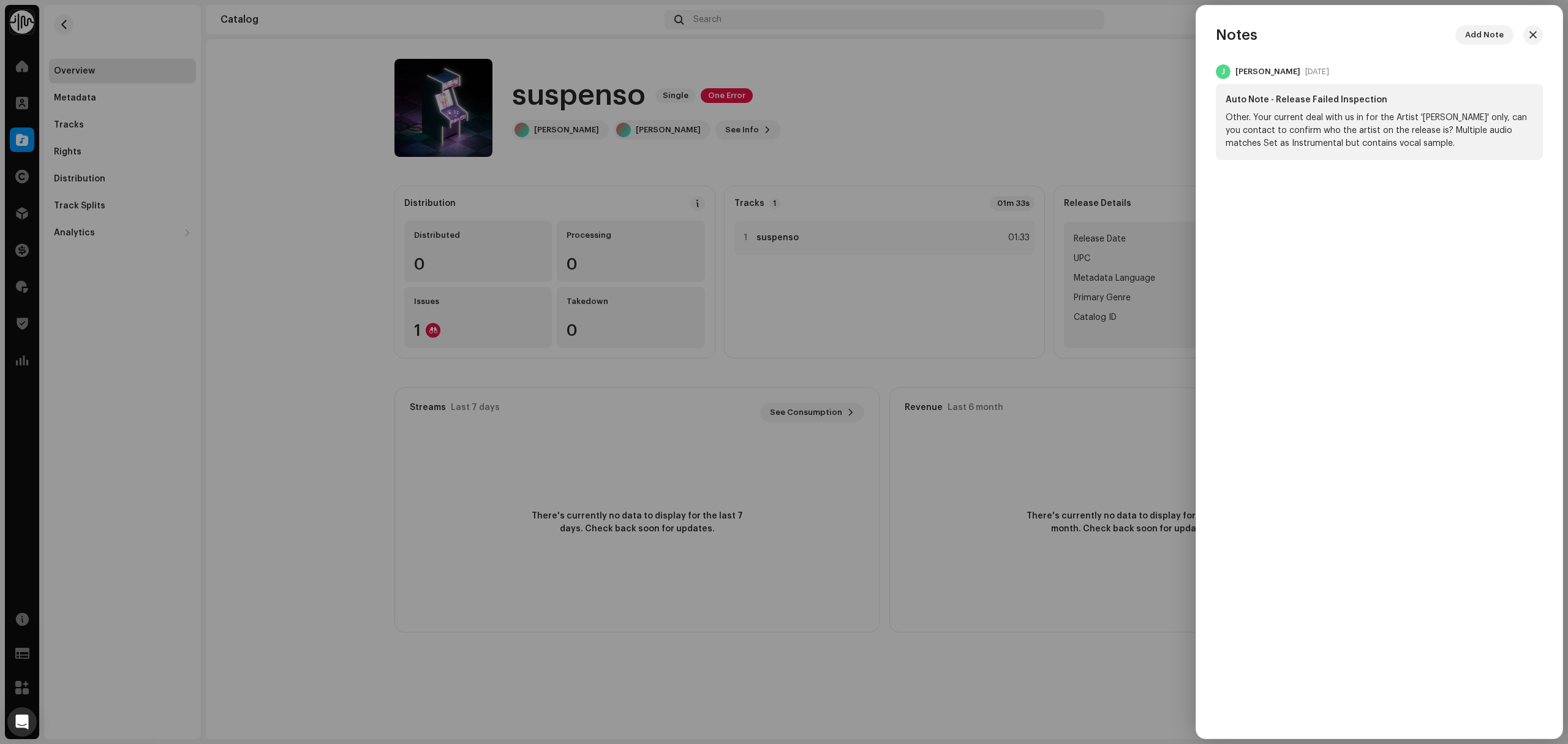
click at [129, 150] on div at bounding box center [784, 372] width 1568 height 744
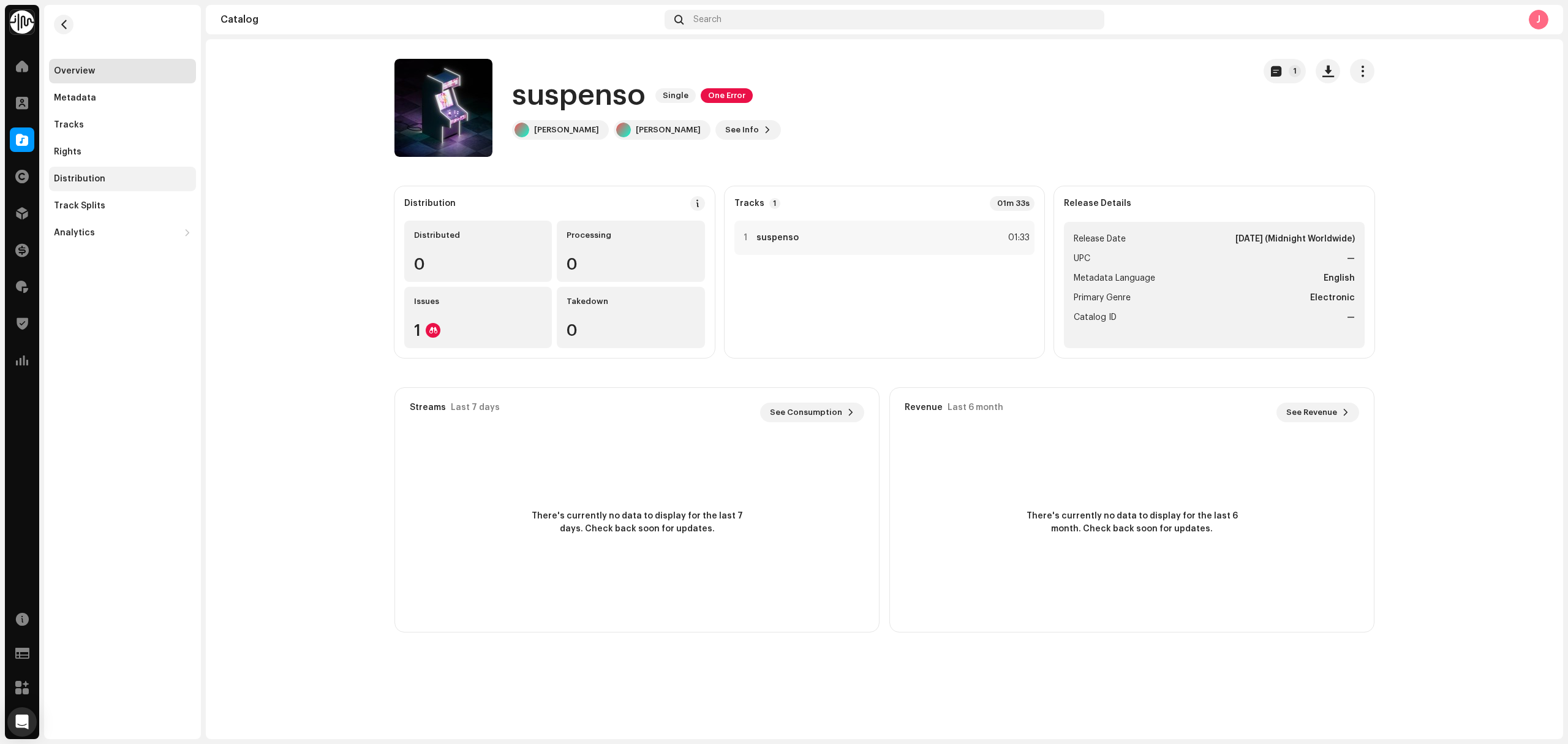
click at [116, 177] on div "Distribution" at bounding box center [122, 179] width 137 height 9
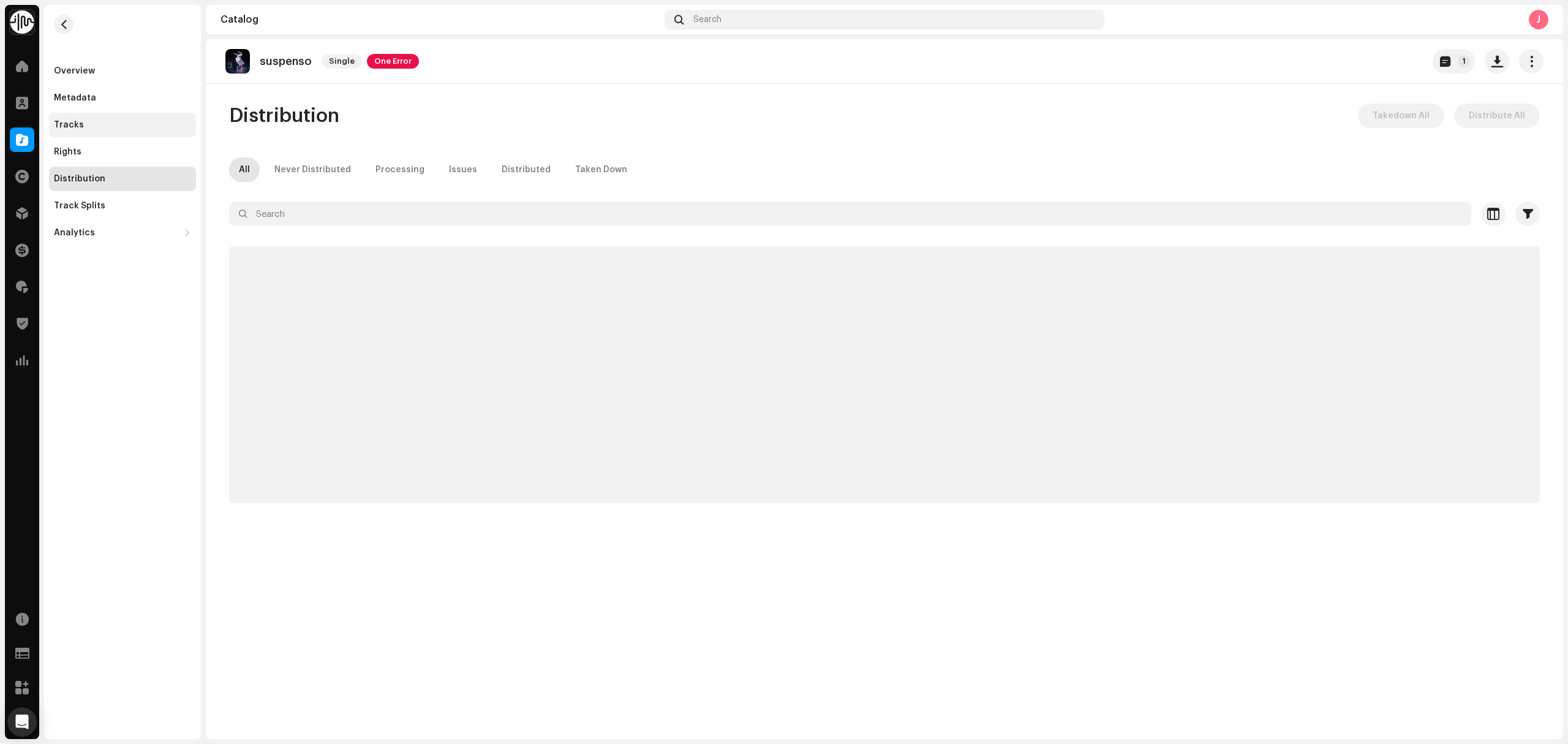
click at [99, 121] on div "Tracks" at bounding box center [122, 125] width 137 height 9
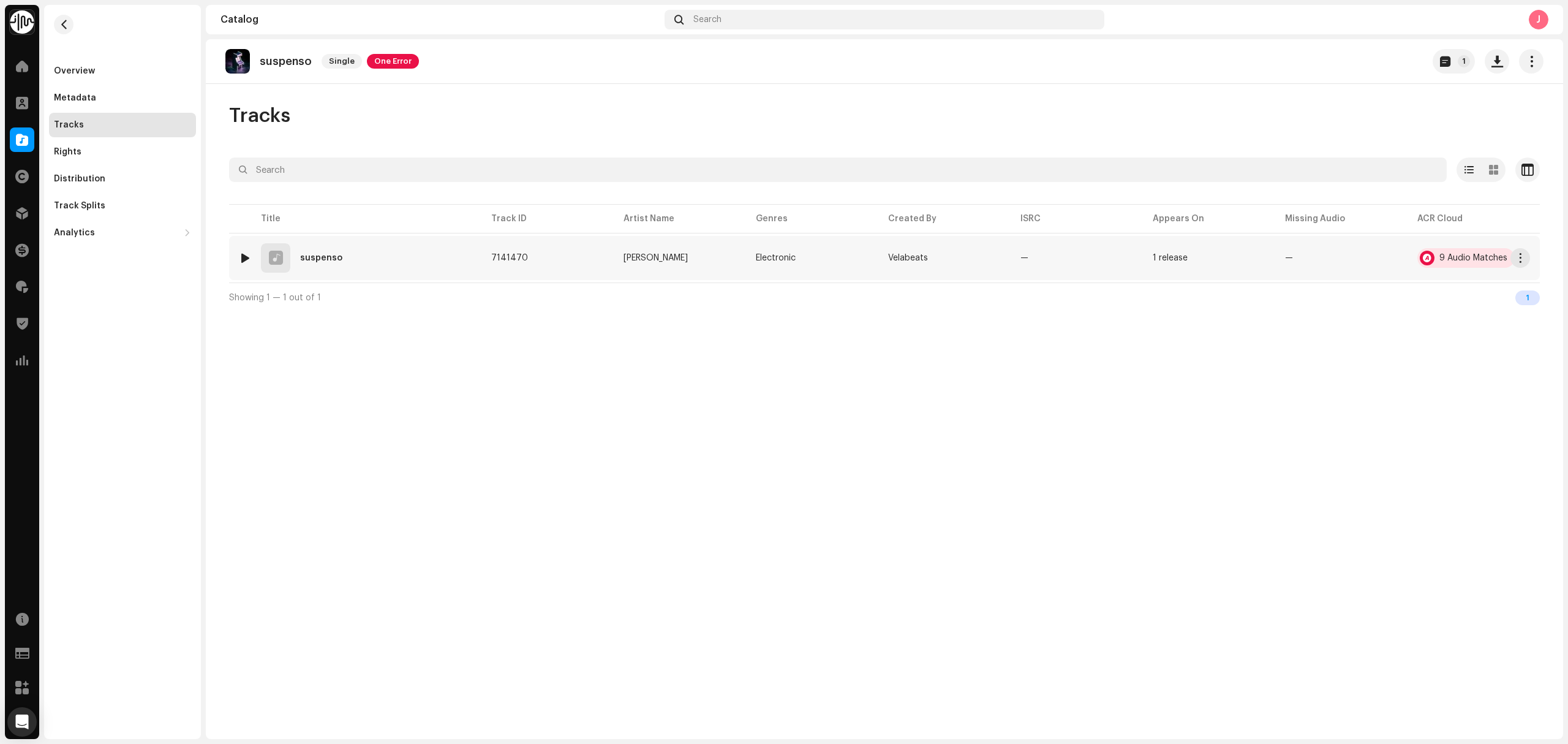
click at [1460, 260] on div "9 Audio Matches" at bounding box center [1474, 257] width 68 height 9
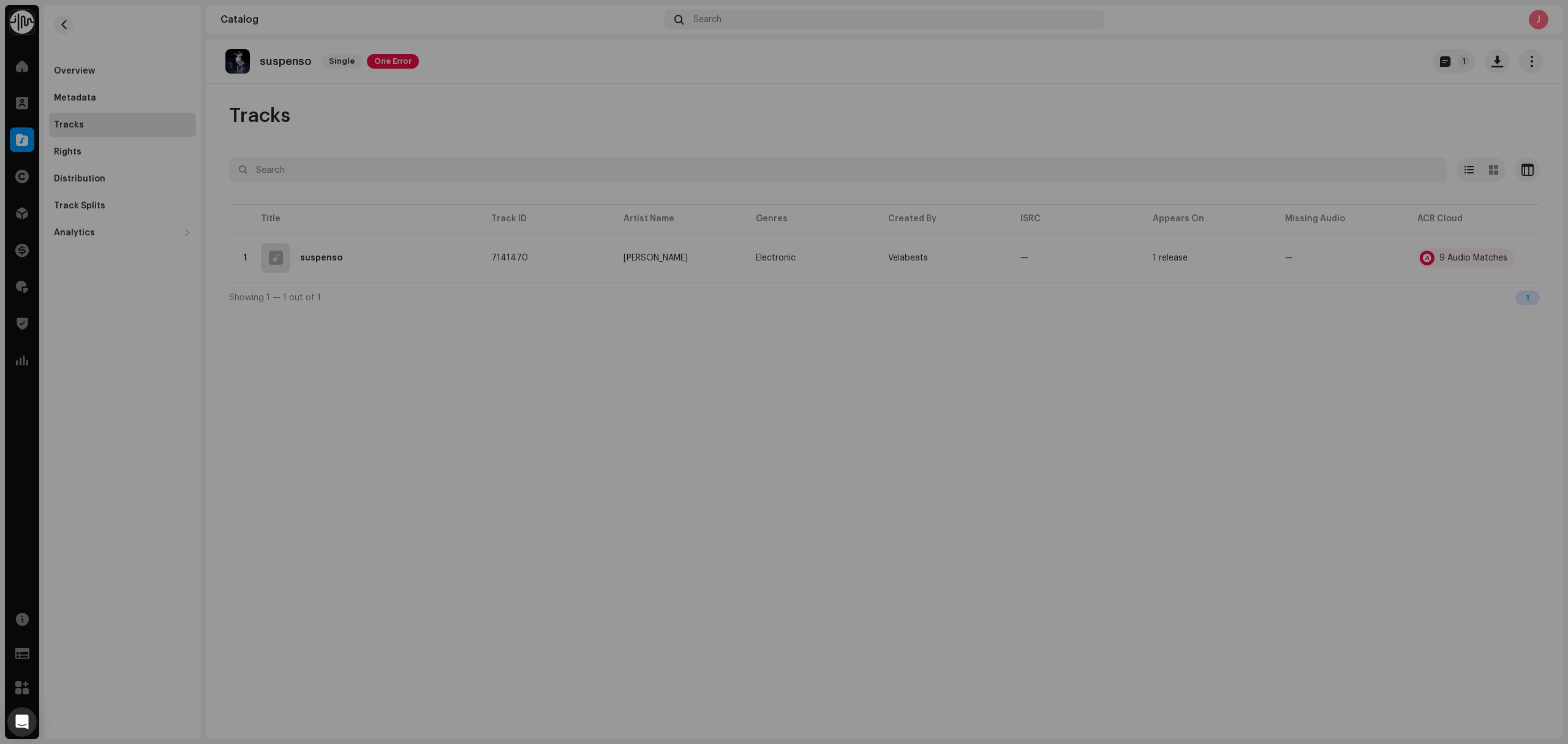
click at [405, 398] on div "Audio Recognition by Remix/Sample 8 Cover Song 1 All results require review/lis…" at bounding box center [784, 372] width 1568 height 744
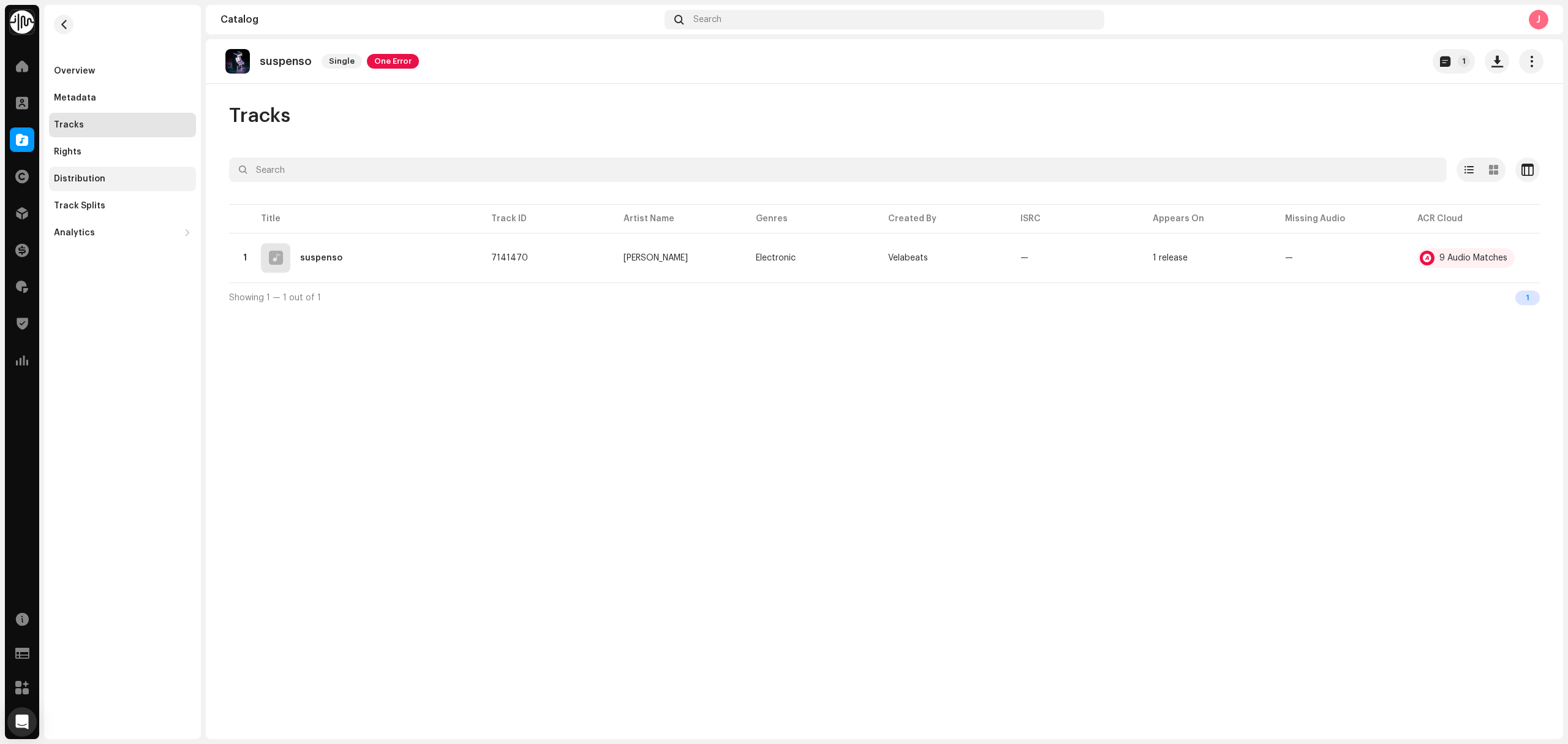
click at [108, 180] on div "Distribution" at bounding box center [122, 179] width 137 height 9
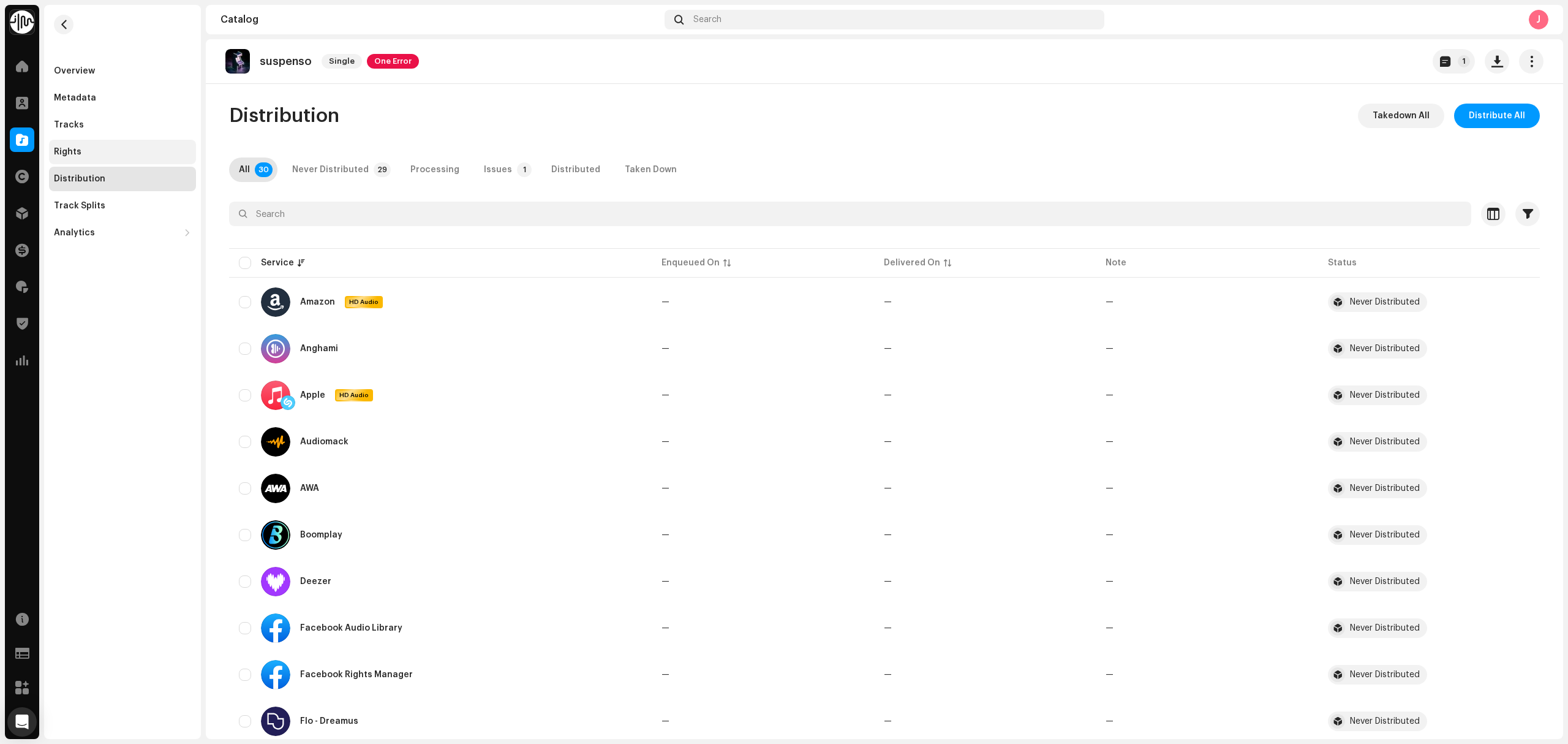
click at [84, 153] on div "Rights" at bounding box center [122, 152] width 137 height 9
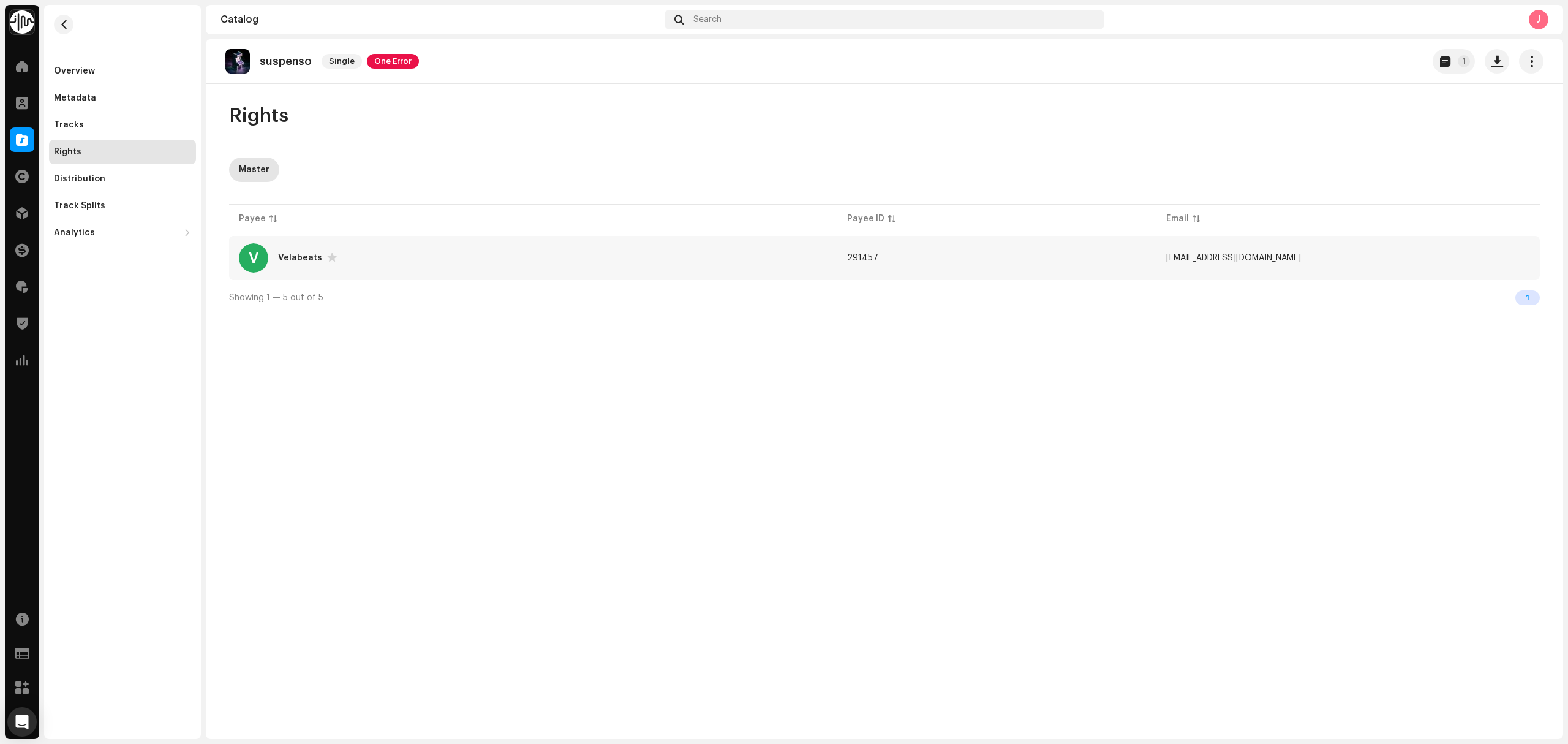
click at [572, 264] on div "V Velabeats" at bounding box center [533, 257] width 589 height 29
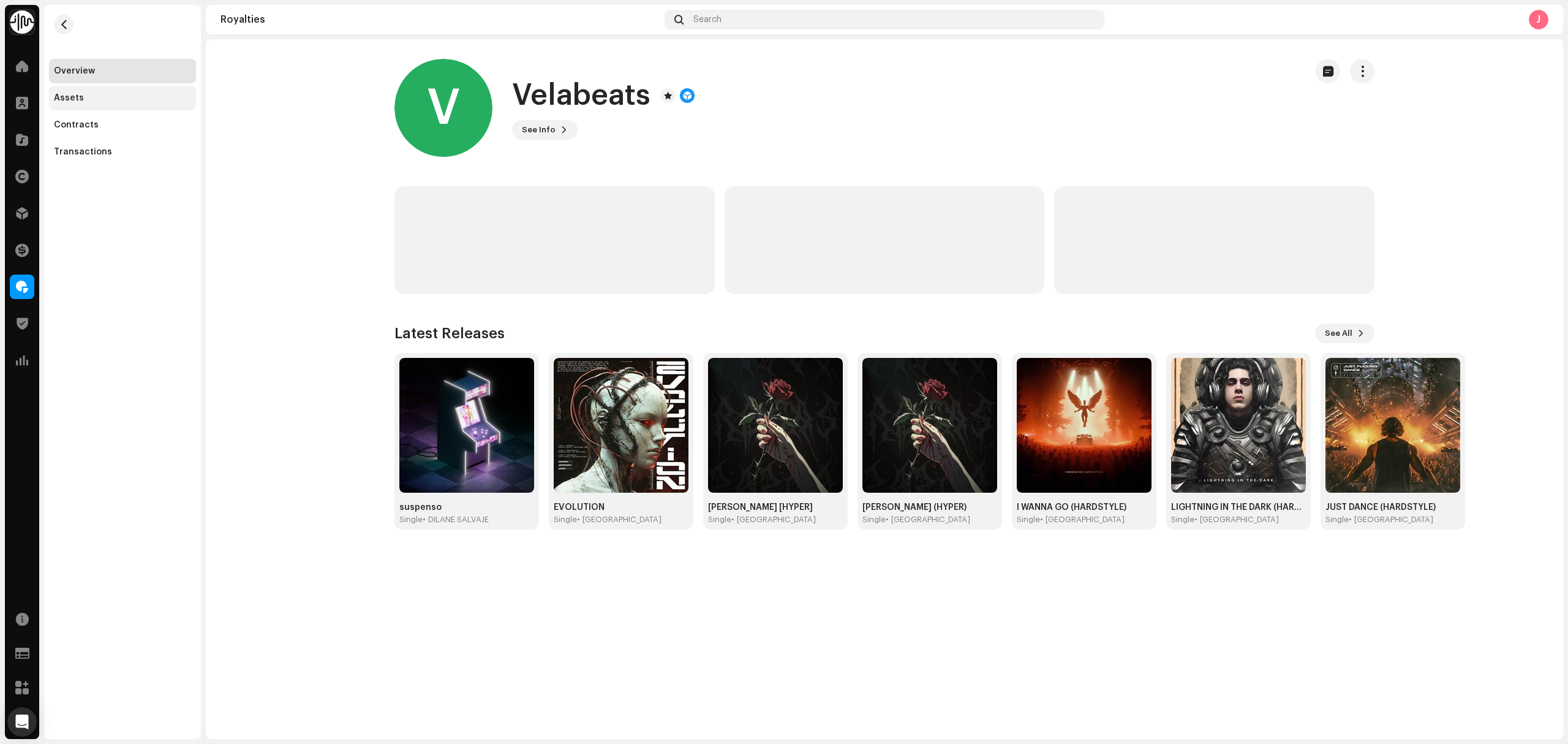
click at [111, 94] on div "Assets" at bounding box center [122, 98] width 137 height 9
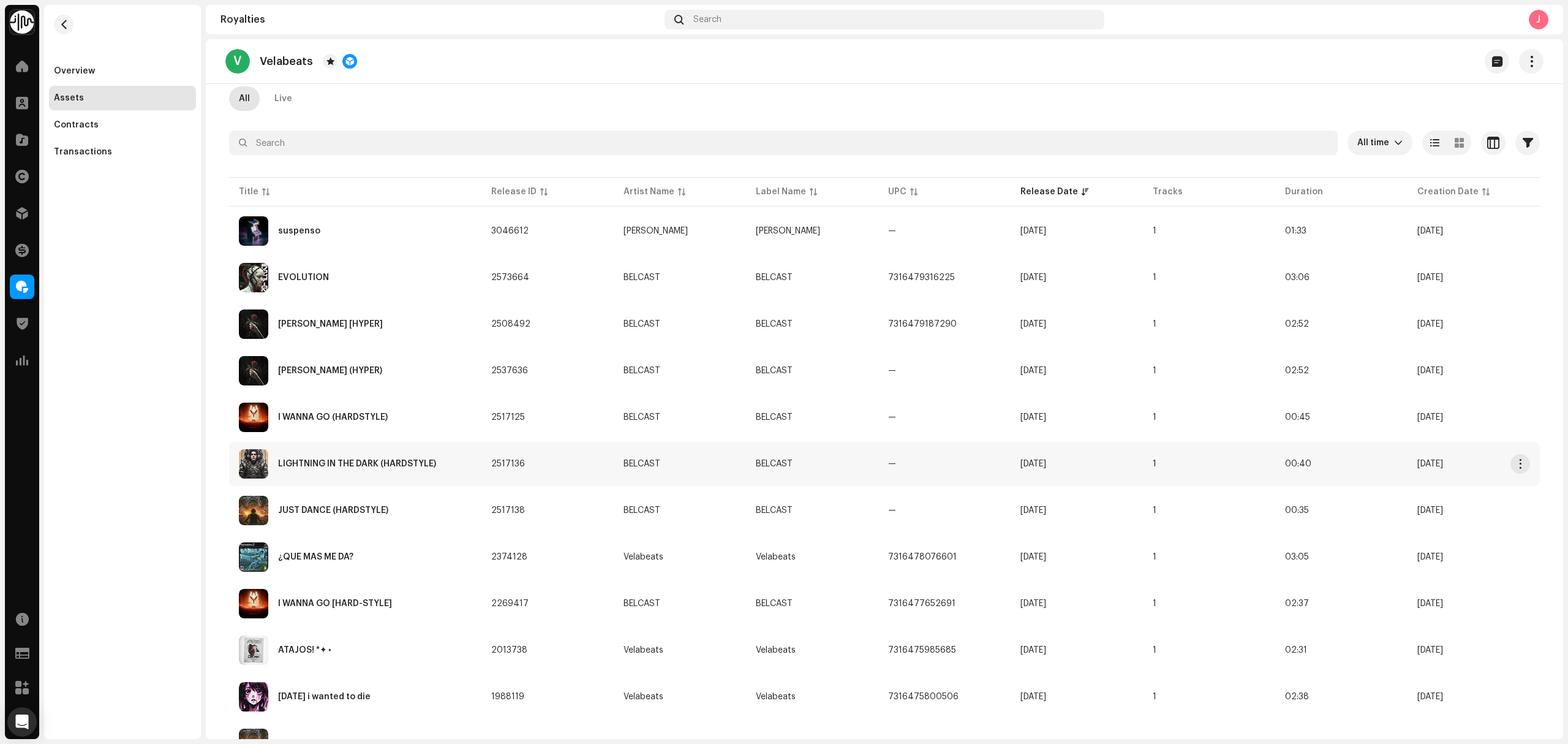
scroll to position [163, 0]
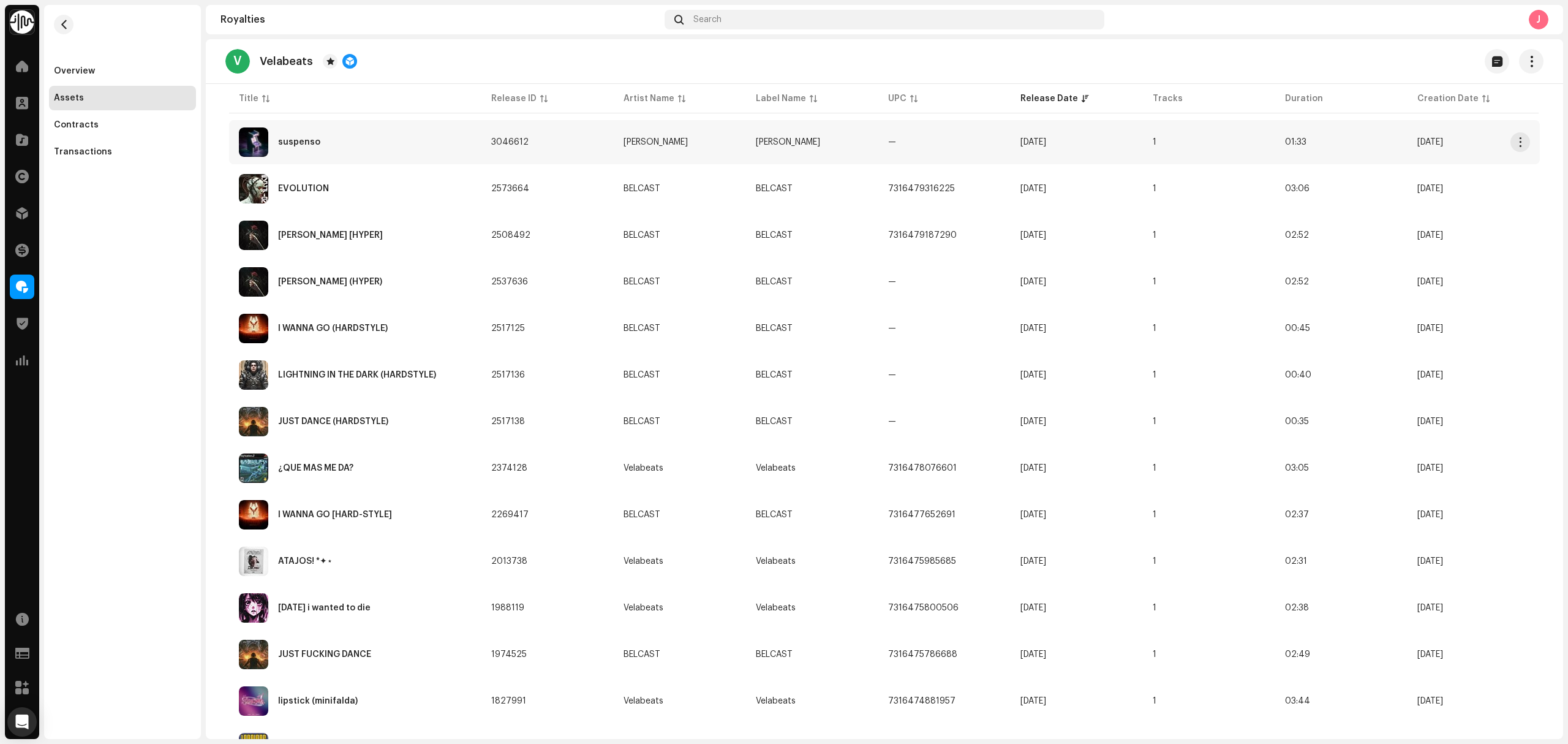
click at [412, 139] on div "suspenso" at bounding box center [355, 142] width 233 height 29
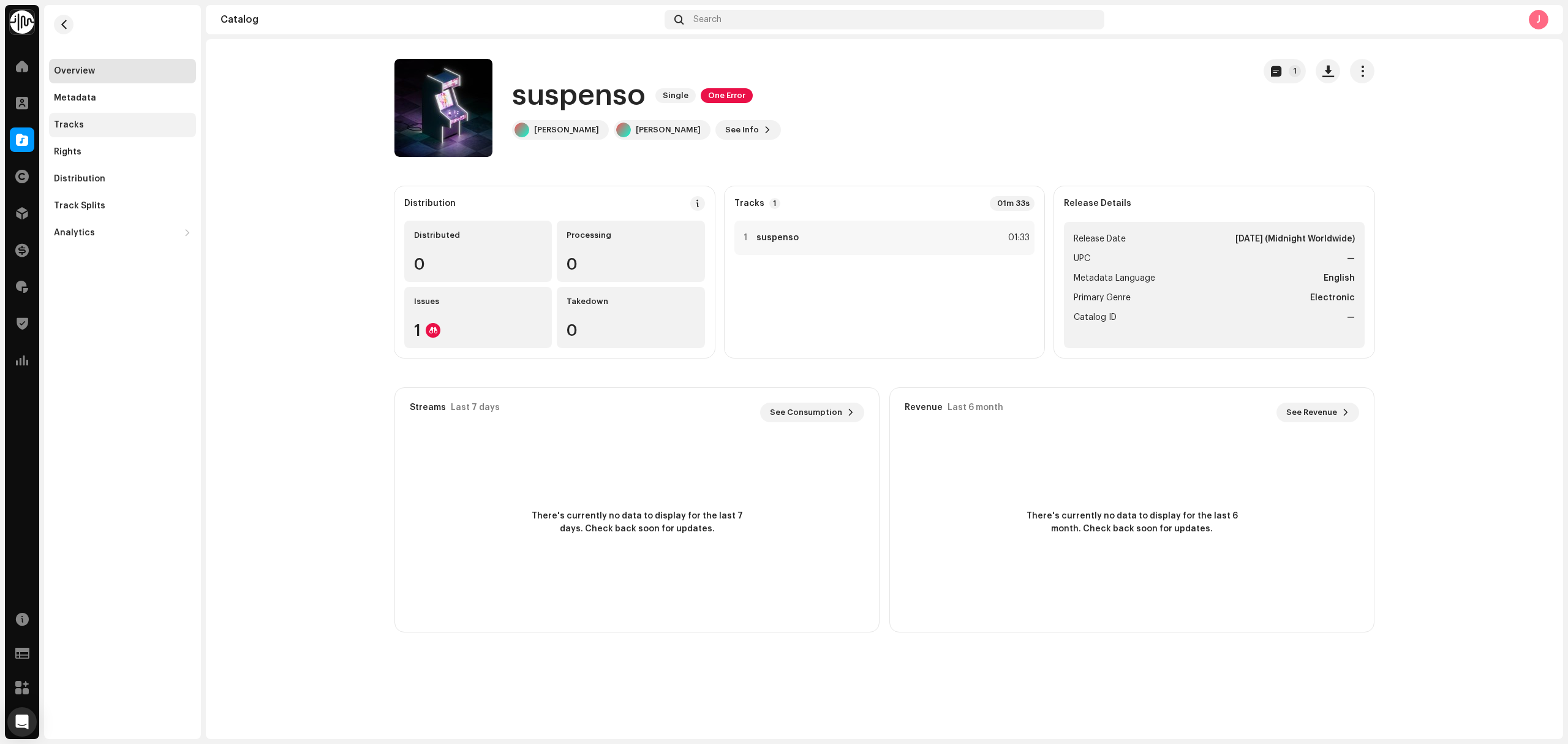
click at [114, 126] on div "Tracks" at bounding box center [122, 125] width 137 height 9
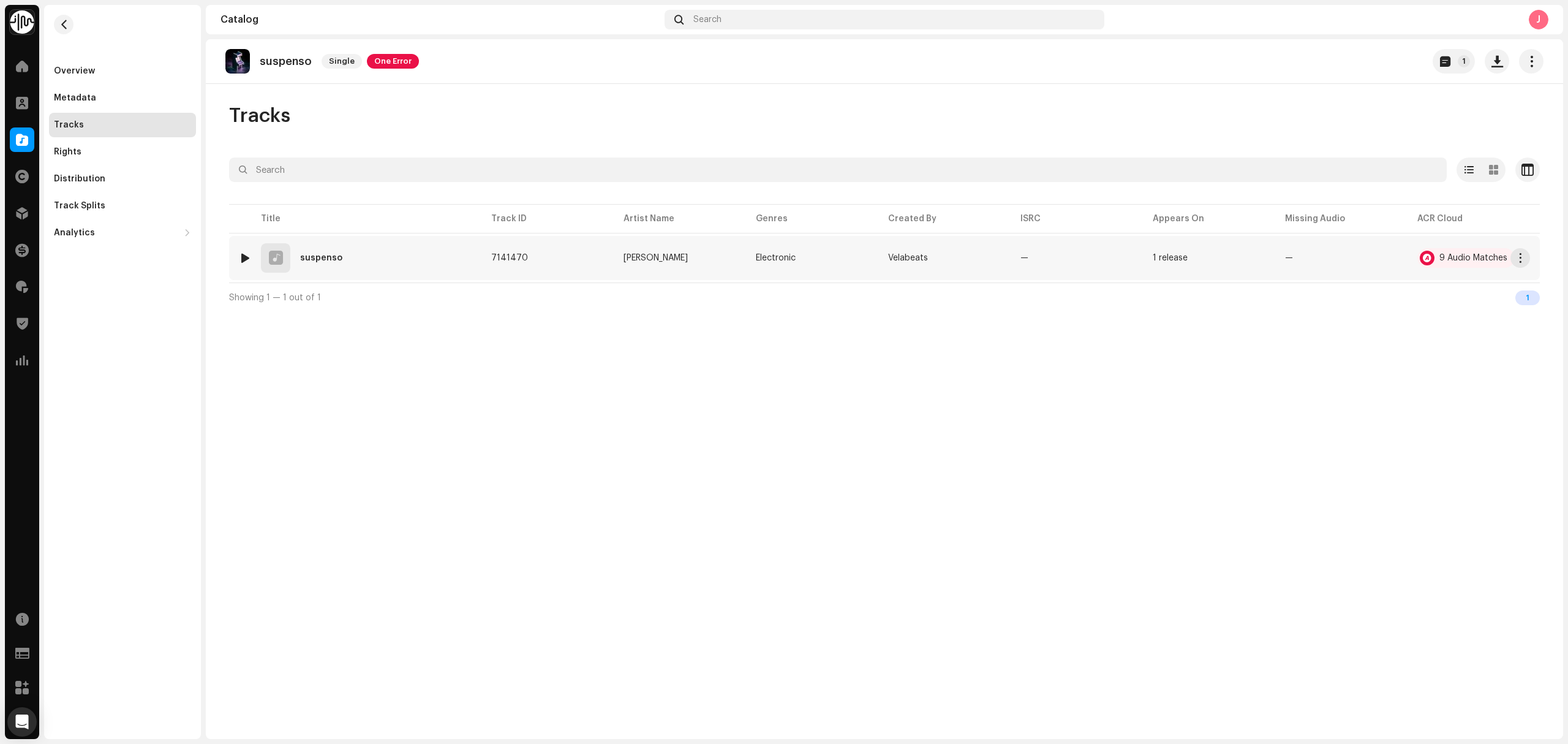
click at [246, 259] on div at bounding box center [245, 258] width 9 height 9
drag, startPoint x: 514, startPoint y: 714, endPoint x: 535, endPoint y: 716, distance: 21.1
click at [515, 714] on p-slider at bounding box center [927, 713] width 1043 height 2
click at [653, 725] on div "suspenso DILANE SALVAJE 00:10 01:33" at bounding box center [884, 713] width 1357 height 50
click at [666, 709] on div "00:10 01:33" at bounding box center [926, 713] width 1115 height 9
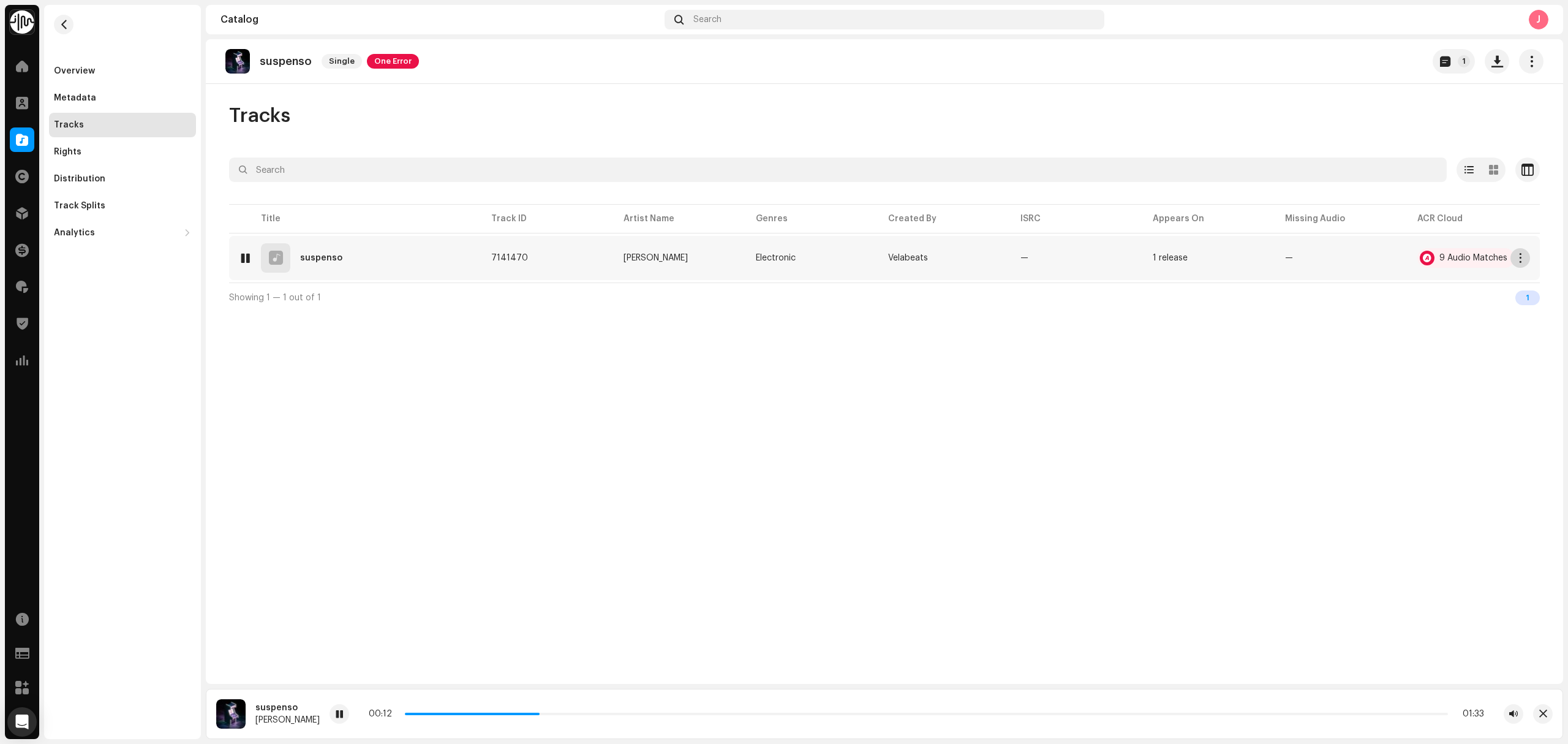
drag, startPoint x: 1515, startPoint y: 258, endPoint x: 1521, endPoint y: 253, distance: 7.8
click at [1517, 256] on button "button" at bounding box center [1521, 257] width 20 height 20
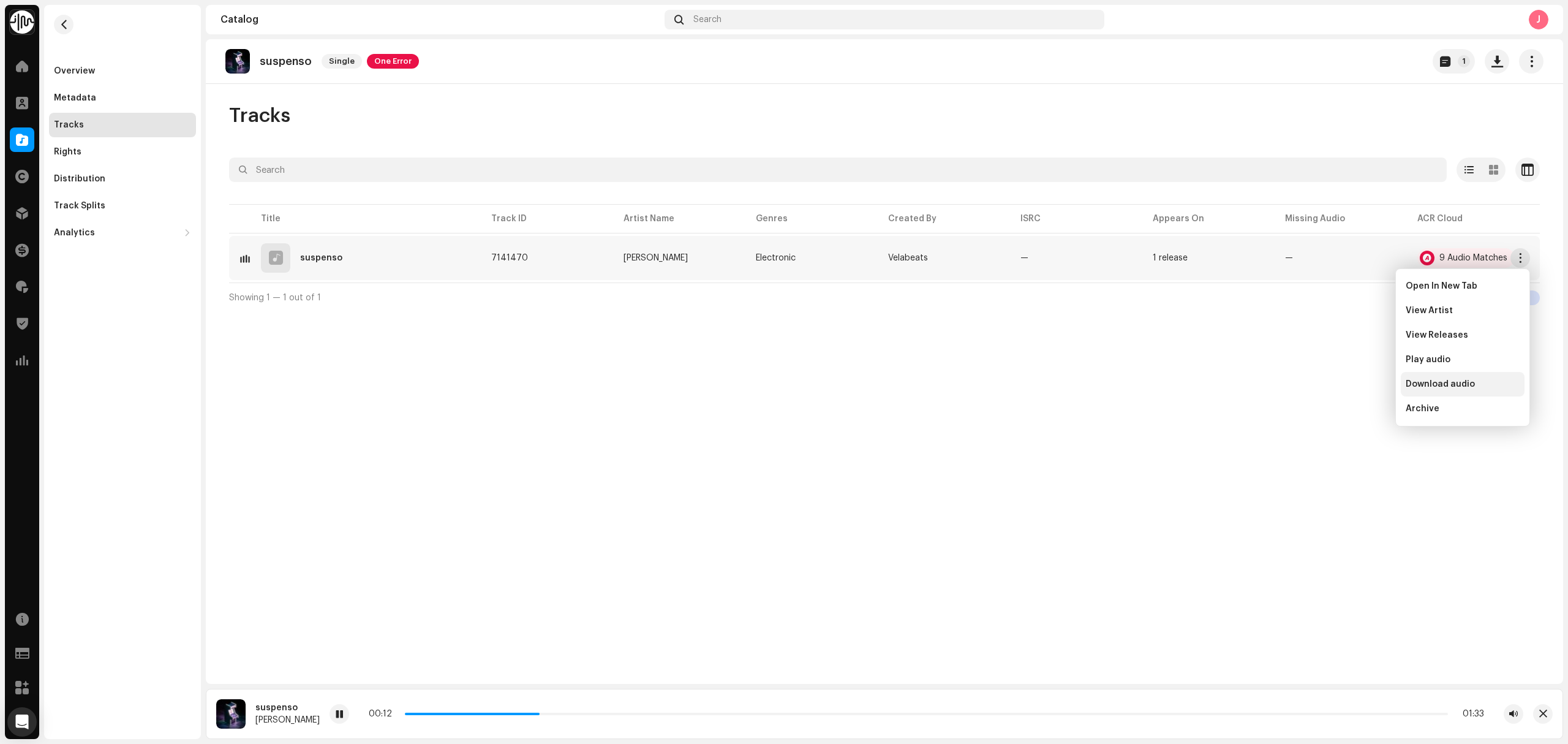
click at [1473, 390] on div "Download audio" at bounding box center [1463, 384] width 123 height 25
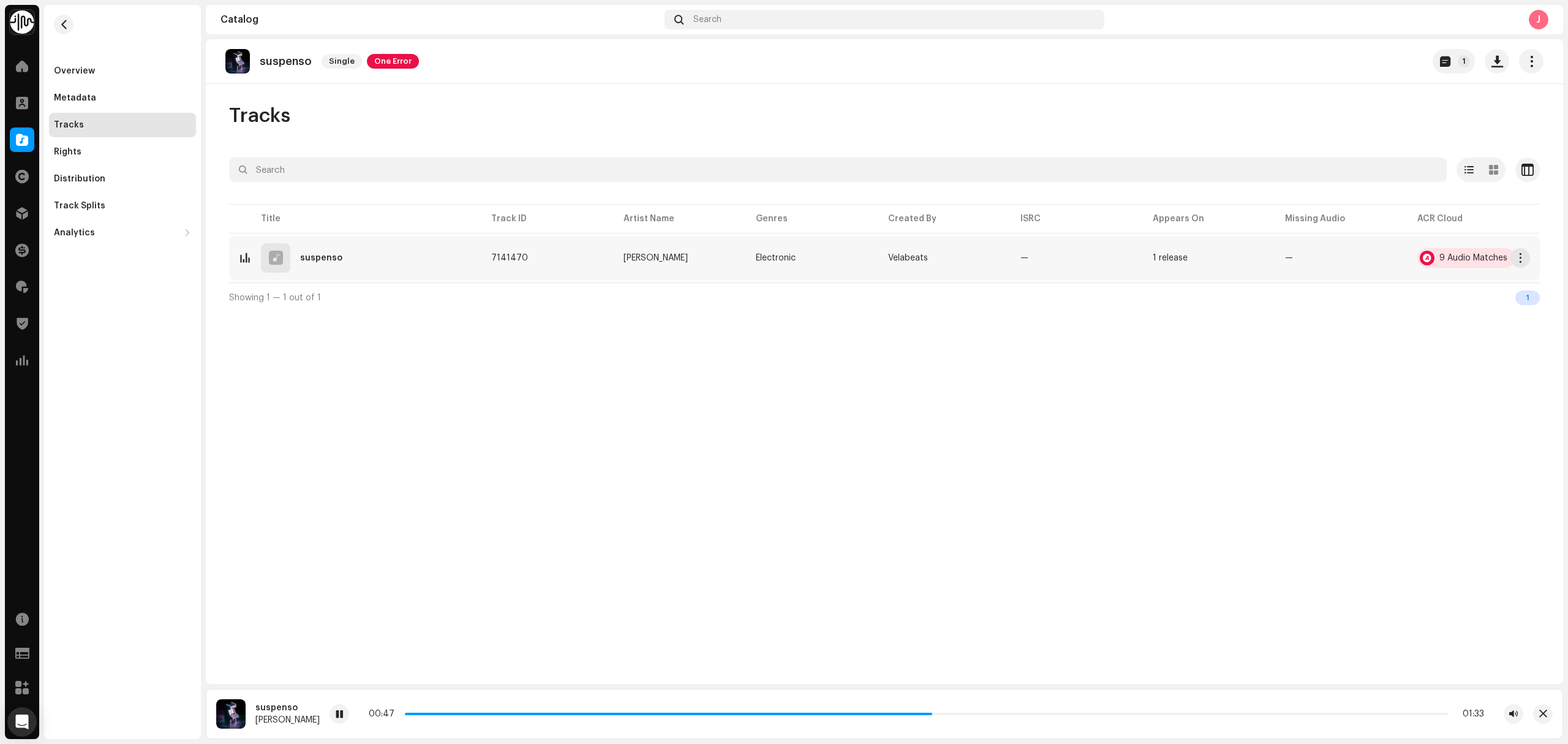
click at [1471, 268] on div "9 Audio Matches" at bounding box center [1466, 257] width 97 height 20
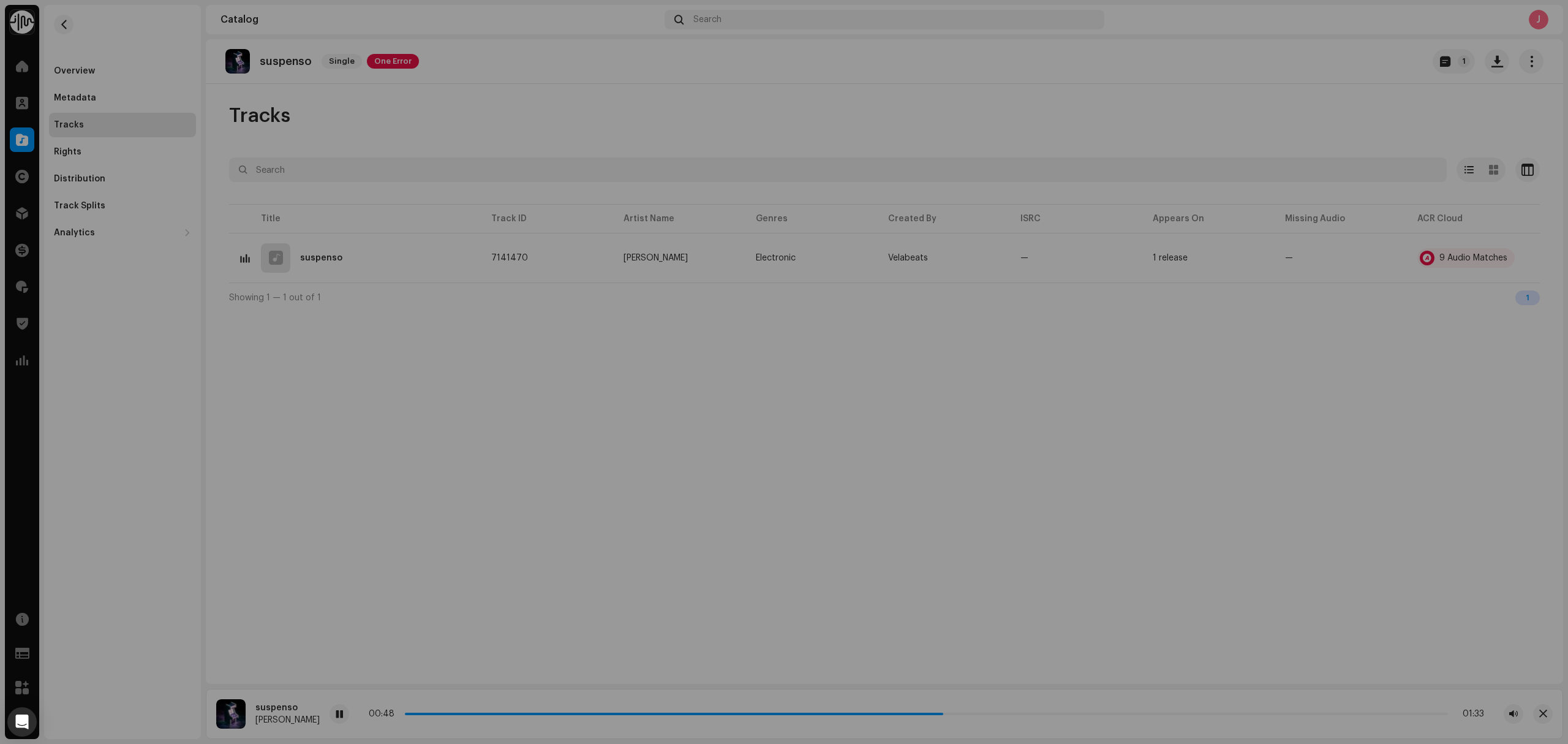
click at [458, 484] on div "Audio Recognition by Remix/Sample 8 Cover Song 1 All results require review/lis…" at bounding box center [784, 372] width 1568 height 744
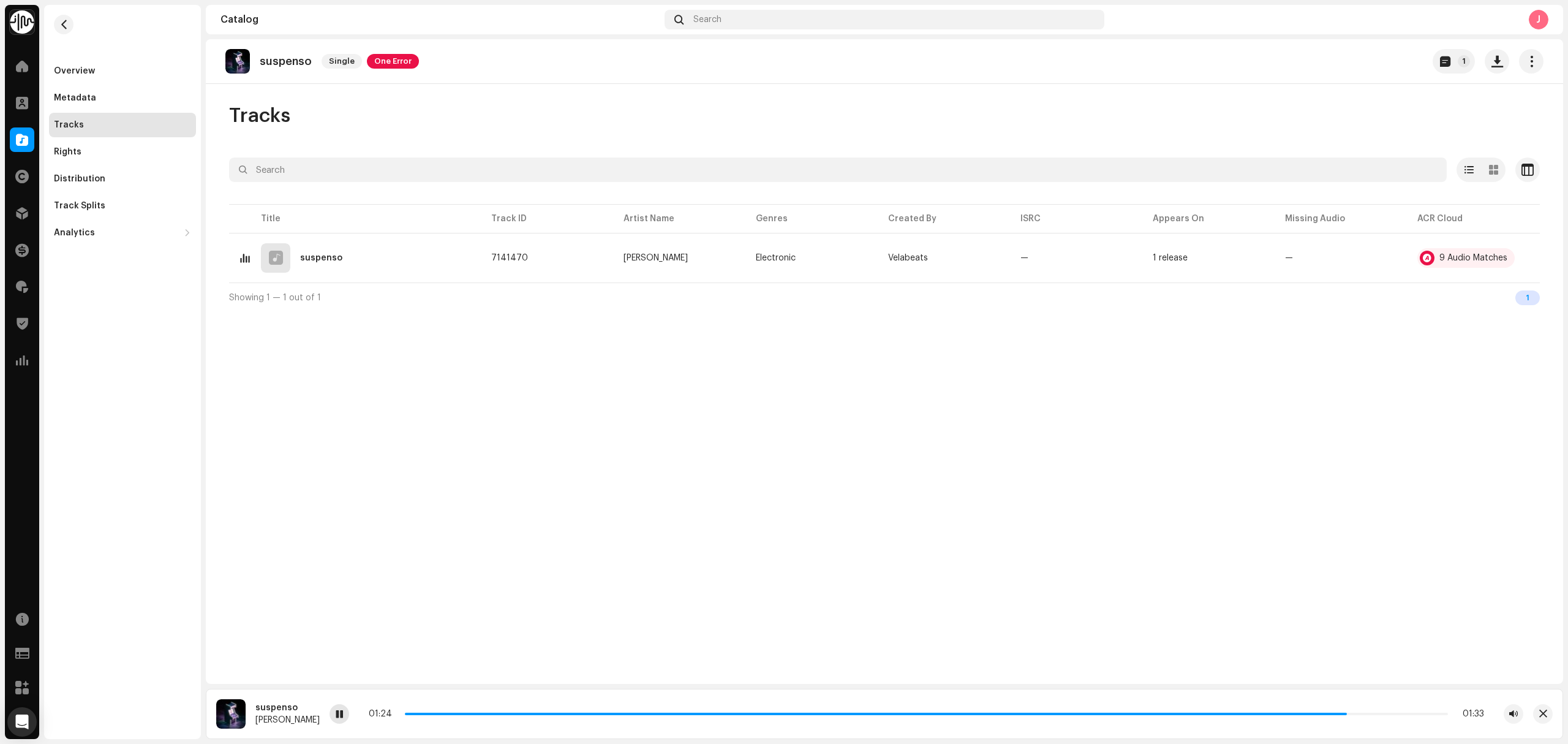
click at [344, 708] on div at bounding box center [339, 713] width 20 height 20
click at [76, 150] on div "Rights" at bounding box center [67, 152] width 28 height 9
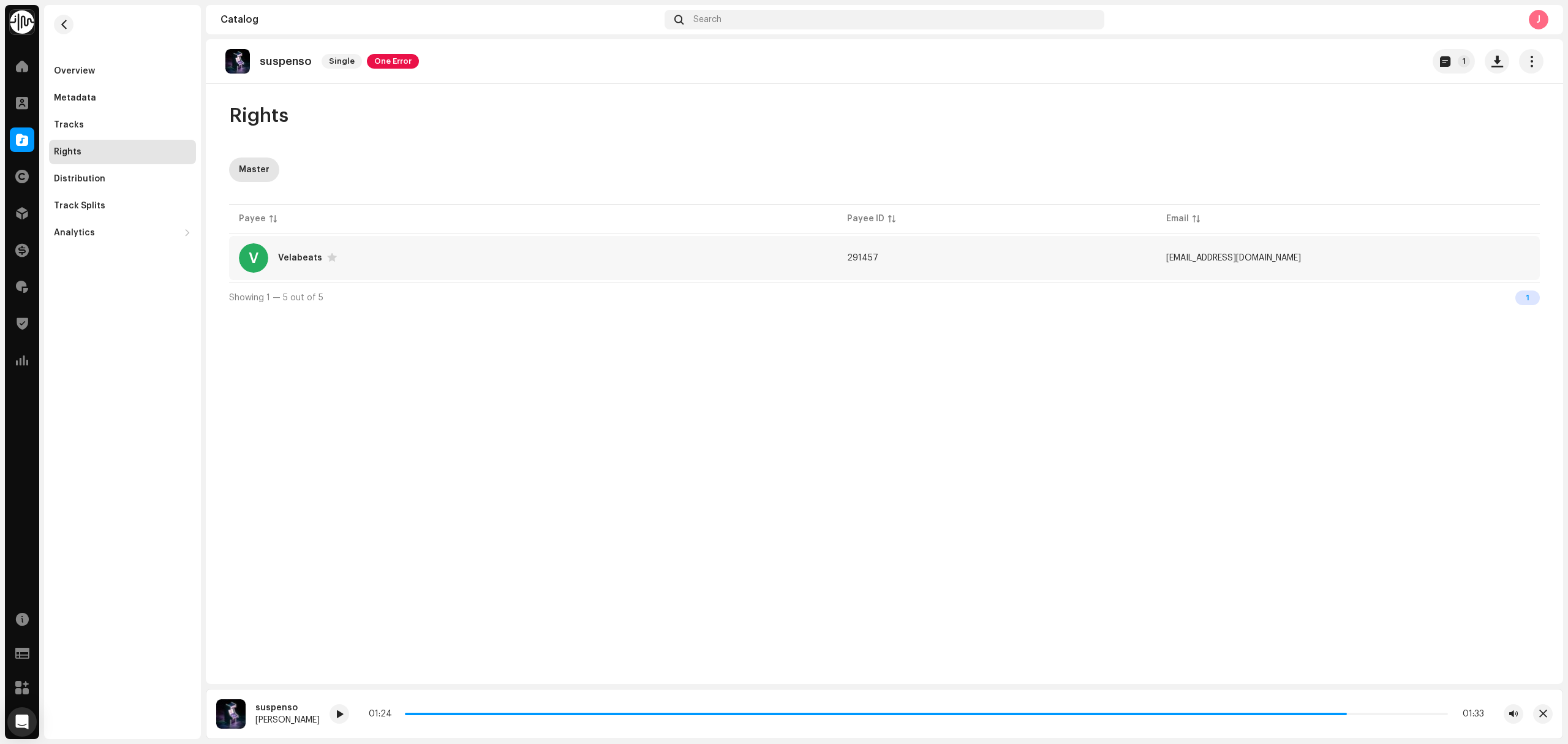
click at [577, 270] on div "V Velabeats" at bounding box center [533, 257] width 589 height 29
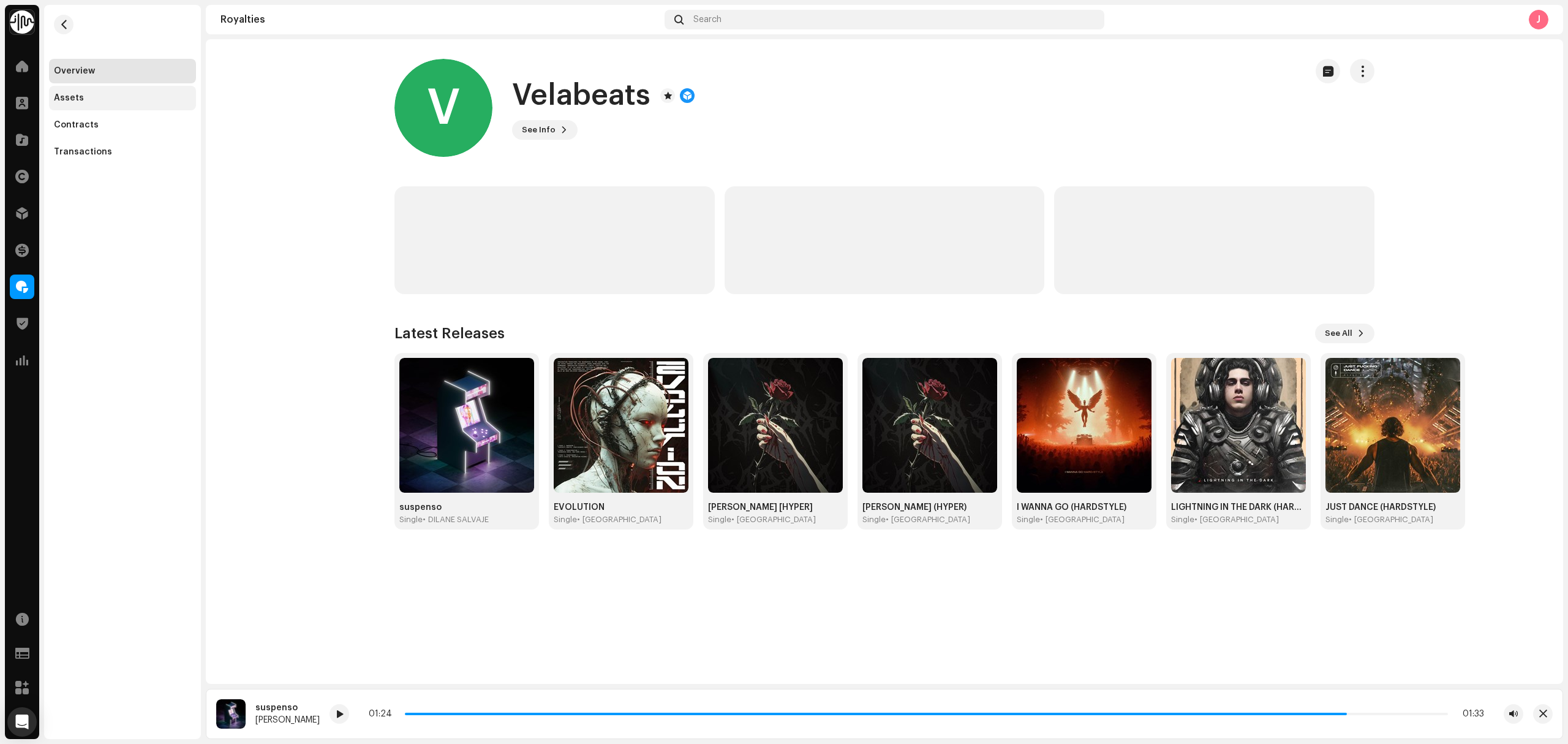
click at [97, 99] on div "Assets" at bounding box center [122, 98] width 137 height 9
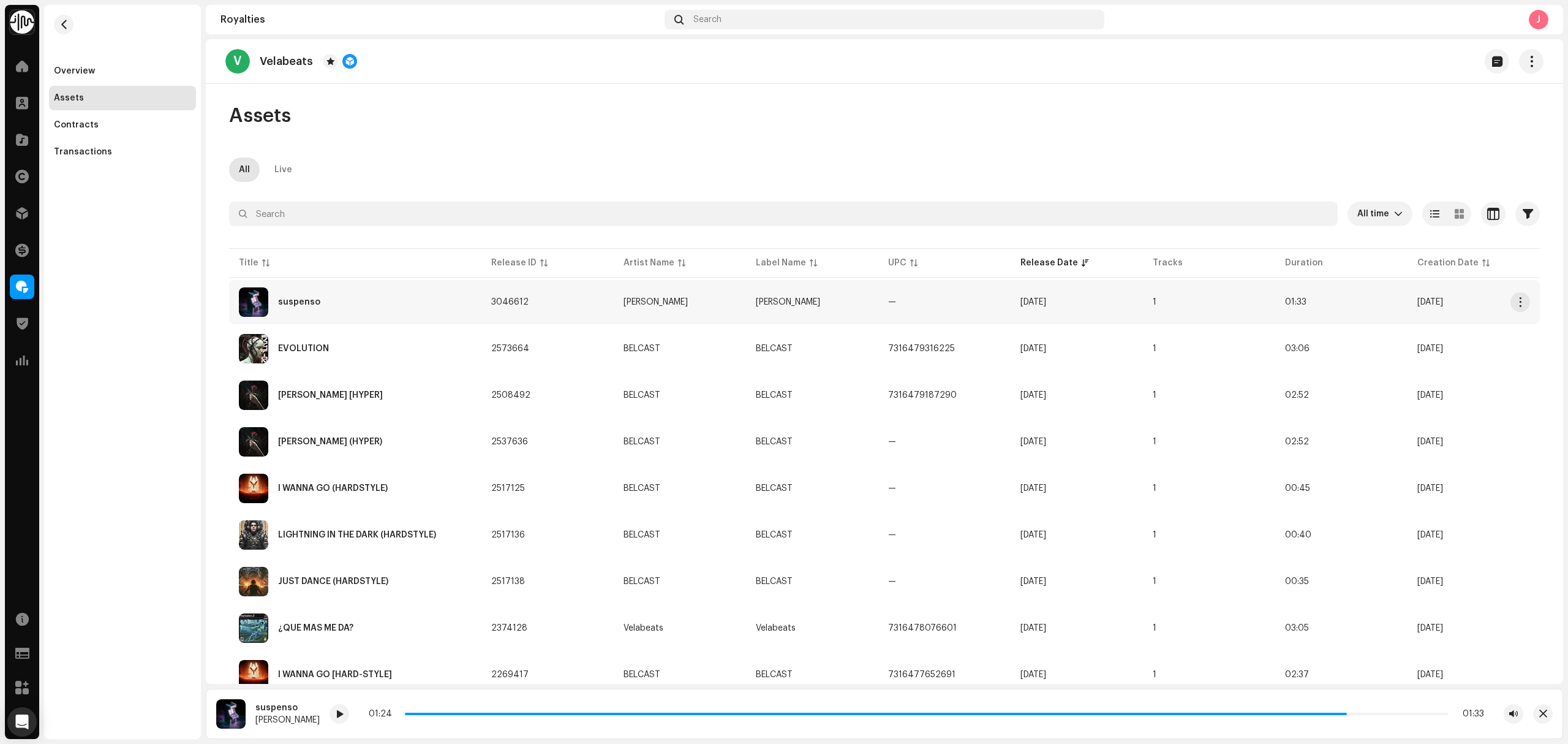
copy div "DILANE SALVAJE"
drag, startPoint x: 695, startPoint y: 305, endPoint x: 435, endPoint y: 135, distance: 310.6
click at [133, 302] on div "Overview Assets Contracts Transactions" at bounding box center [123, 371] width 157 height 734
click at [359, 306] on div "suspenso" at bounding box center [355, 302] width 233 height 29
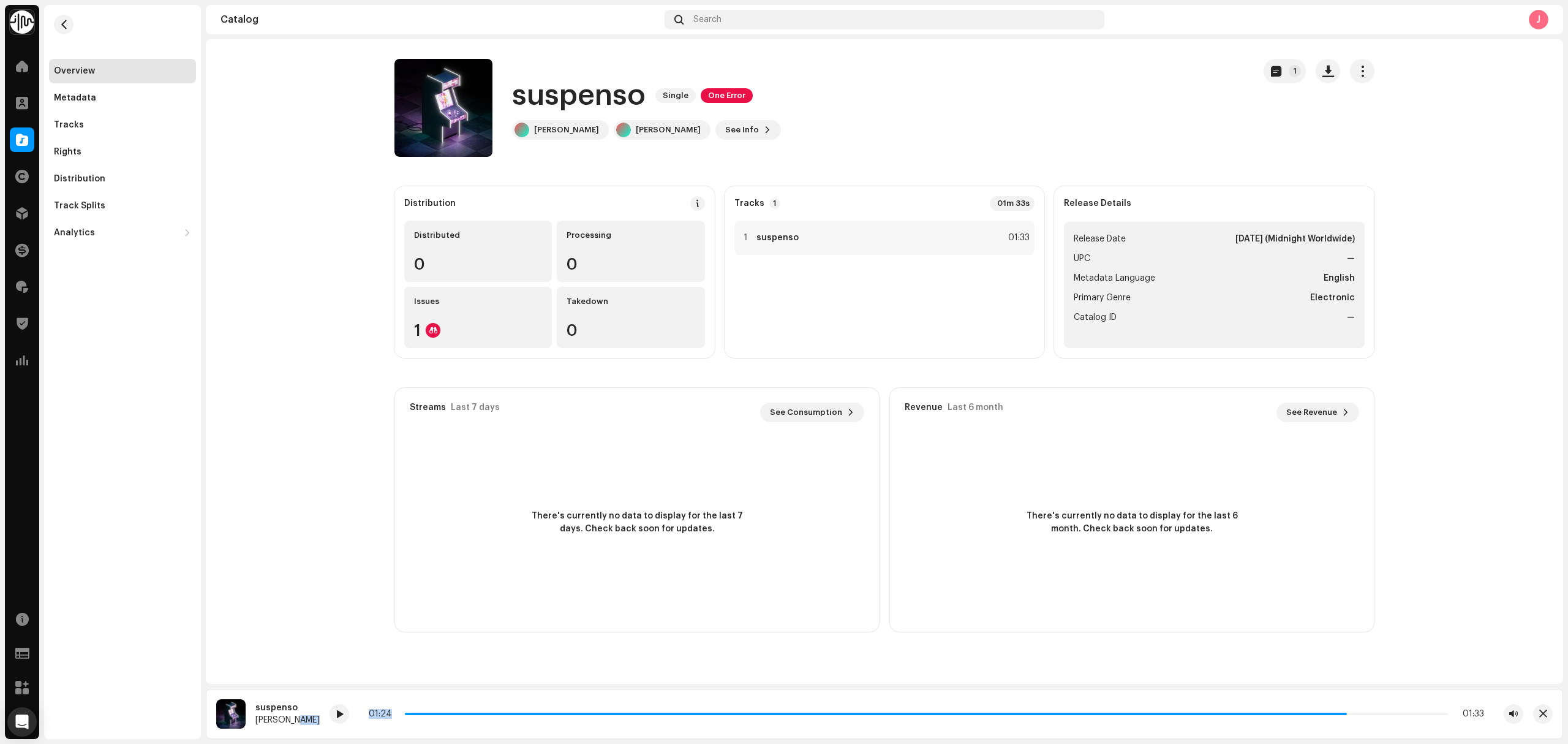
drag, startPoint x: 1341, startPoint y: 713, endPoint x: 299, endPoint y: 756, distance: 1042.9
click at [299, 743] on html "Identity Music Home Clients Catalog Rights Distribution Finance Royalties Trust…" at bounding box center [784, 372] width 1568 height 744
click at [412, 714] on span at bounding box center [876, 713] width 942 height 2
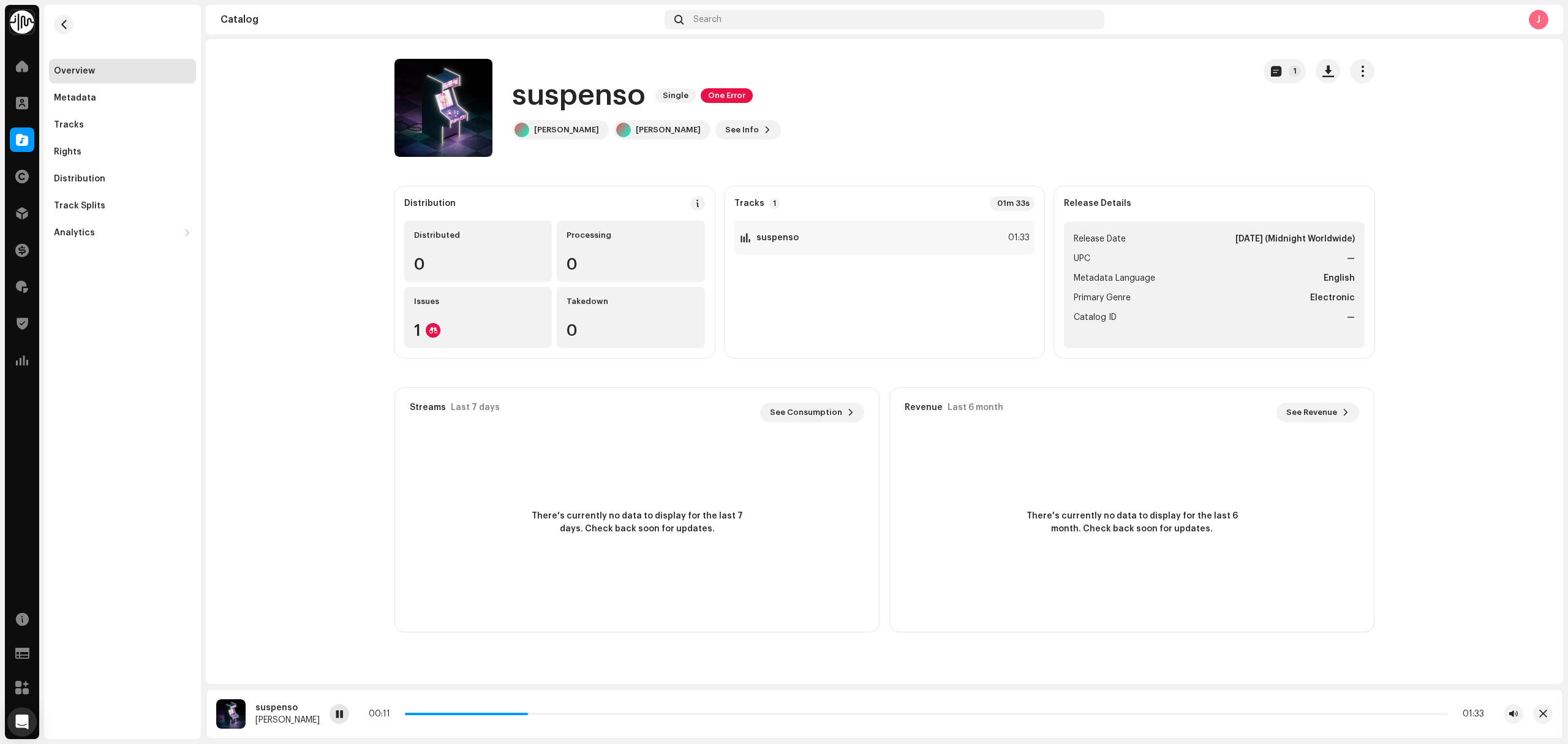
click at [342, 714] on span at bounding box center [339, 714] width 7 height 9
click at [85, 150] on div "Rights" at bounding box center [122, 152] width 137 height 9
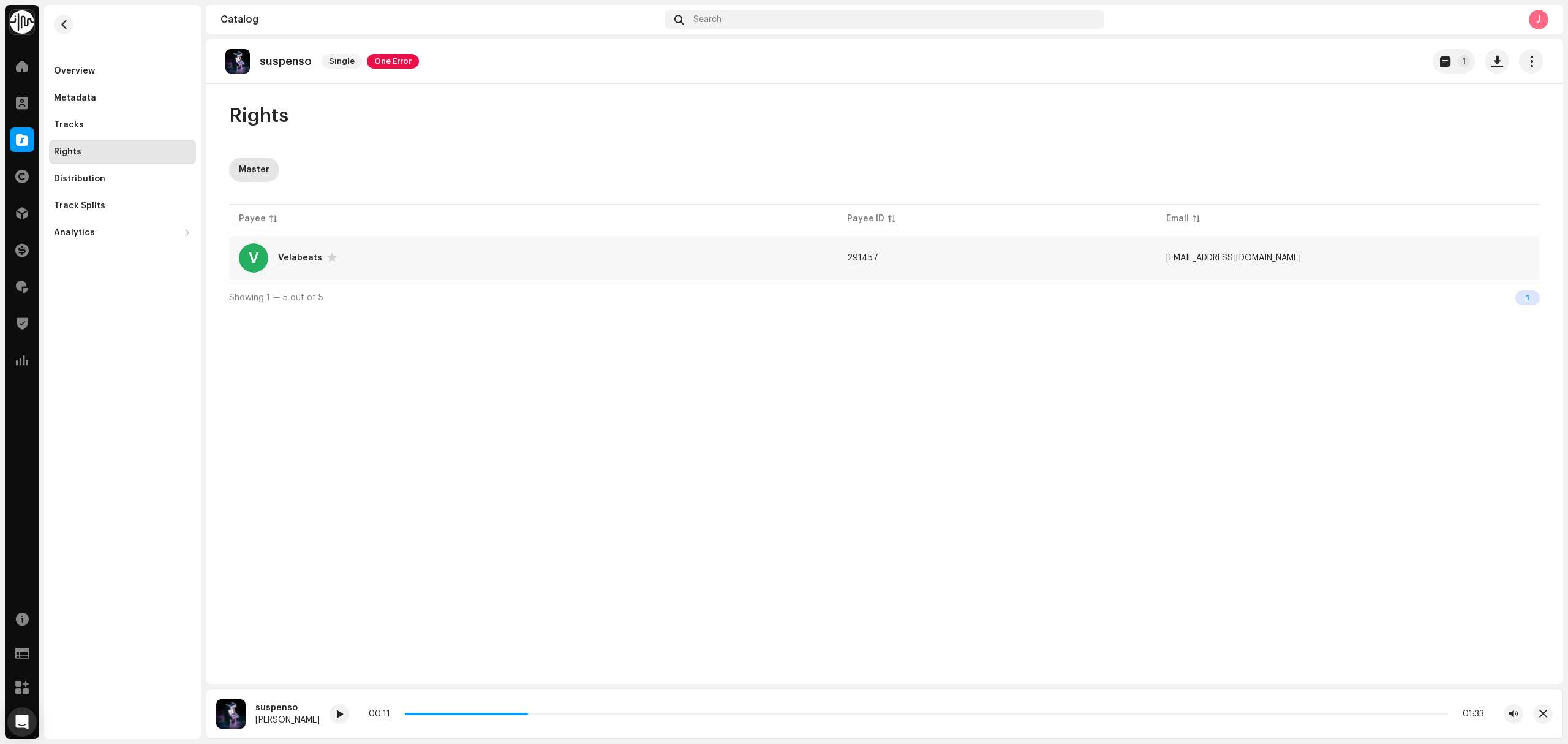
click at [427, 253] on div "V Velabeats" at bounding box center [533, 257] width 589 height 29
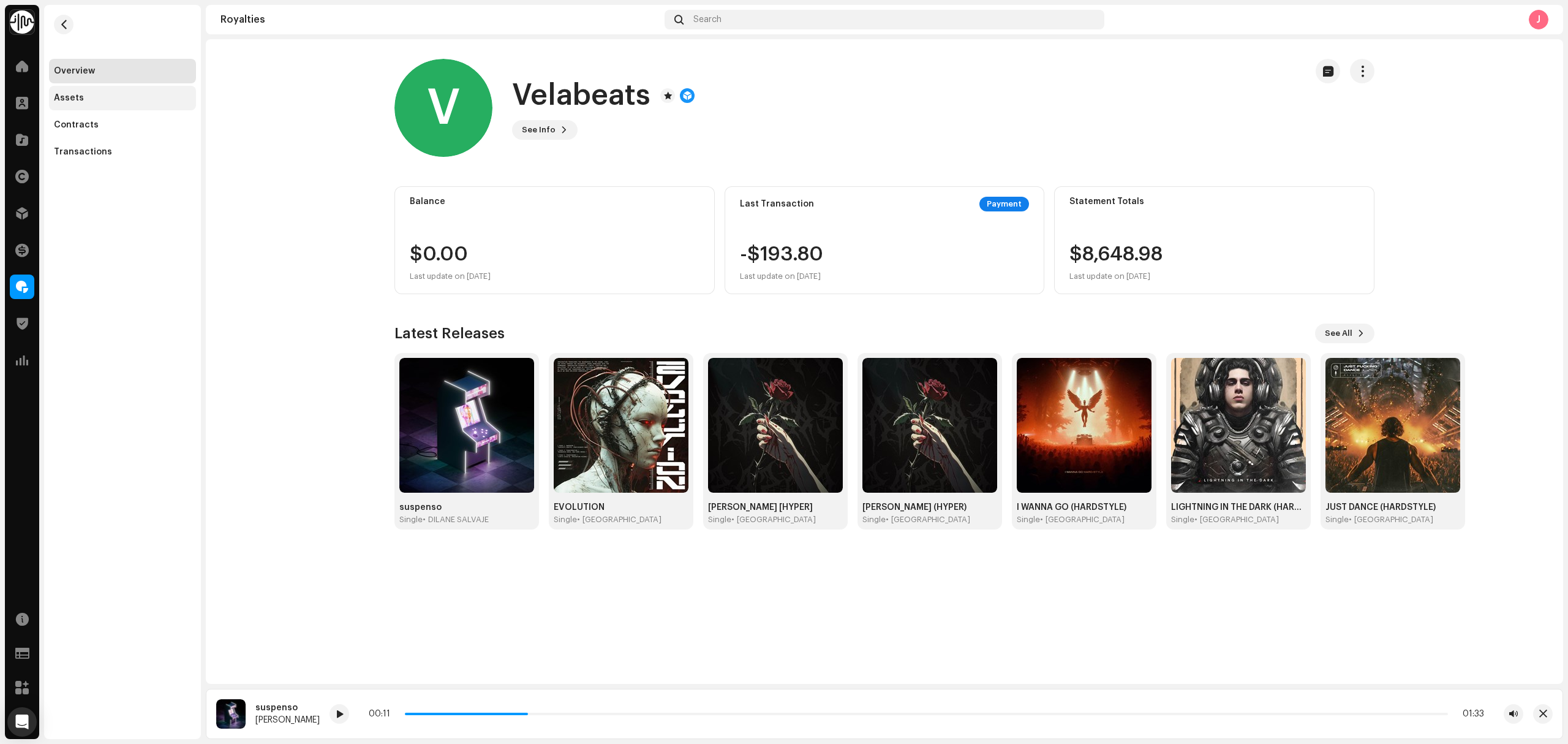
click at [148, 94] on div "Assets" at bounding box center [122, 98] width 137 height 9
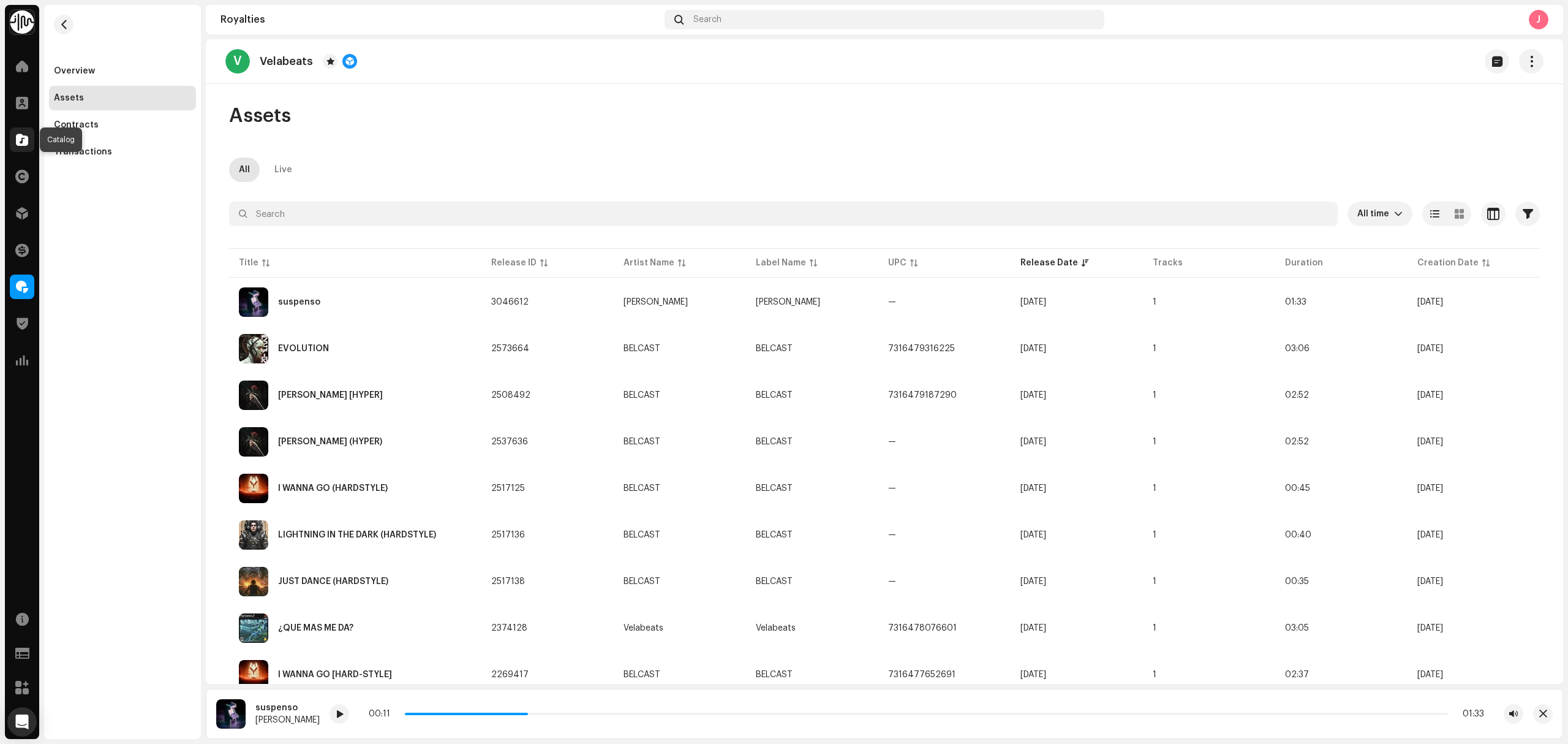
click at [21, 135] on span at bounding box center [21, 139] width 12 height 9
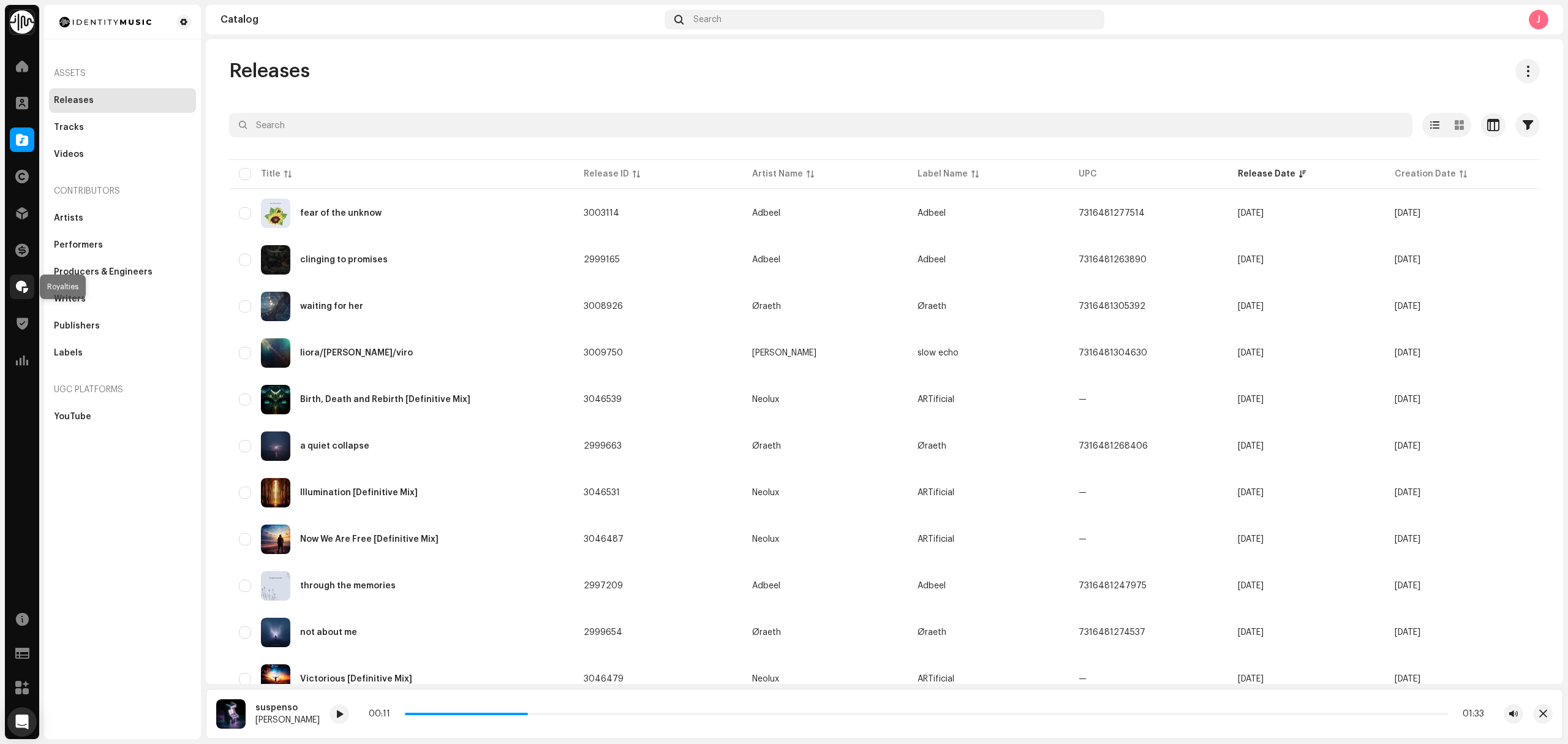
click at [13, 280] on div at bounding box center [21, 287] width 25 height 25
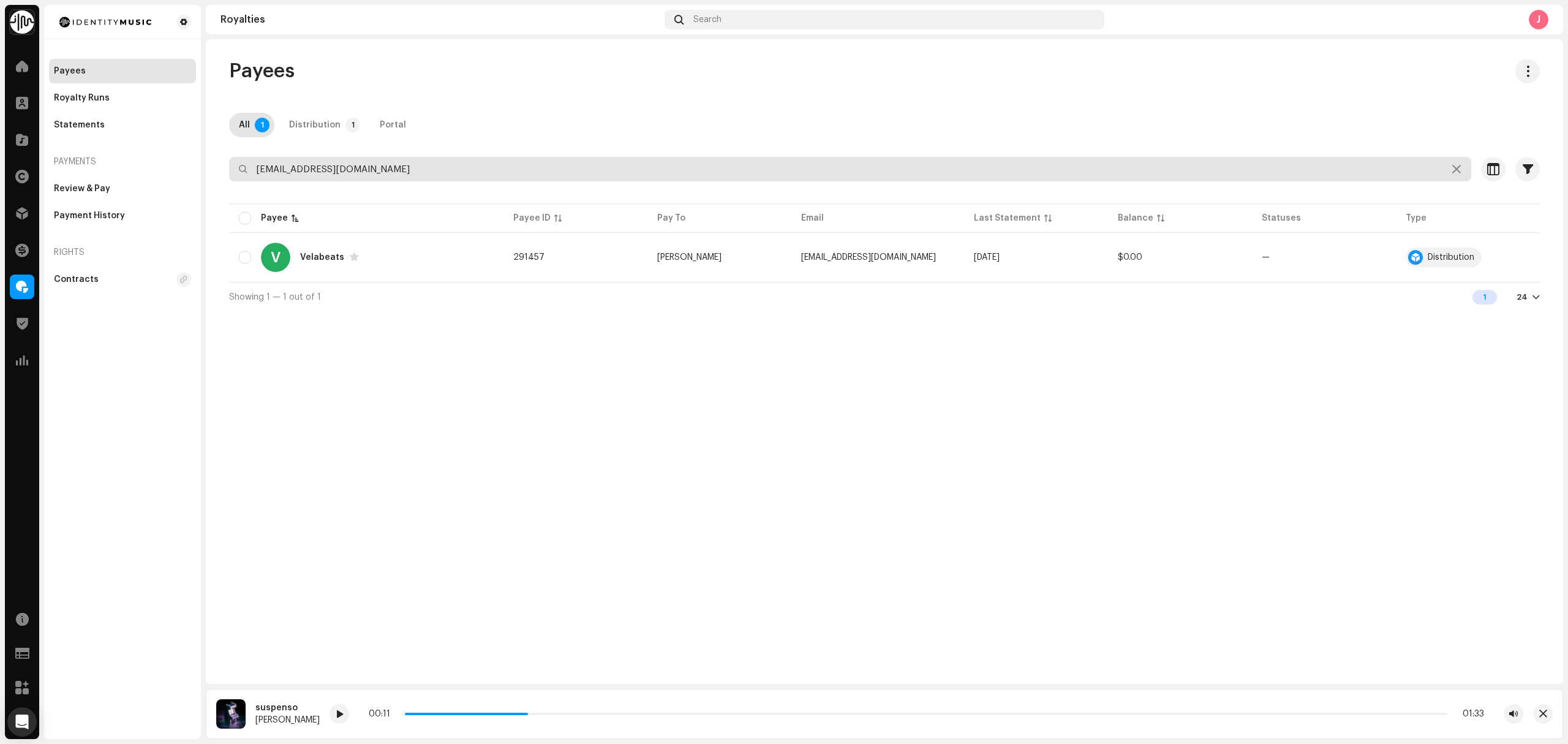
drag, startPoint x: 533, startPoint y: 172, endPoint x: 175, endPoint y: 169, distance: 358.0
click at [175, 169] on div "Identity Music Home Clients Catalog Rights Distribution Finance Royalties Trust…" at bounding box center [784, 372] width 1568 height 744
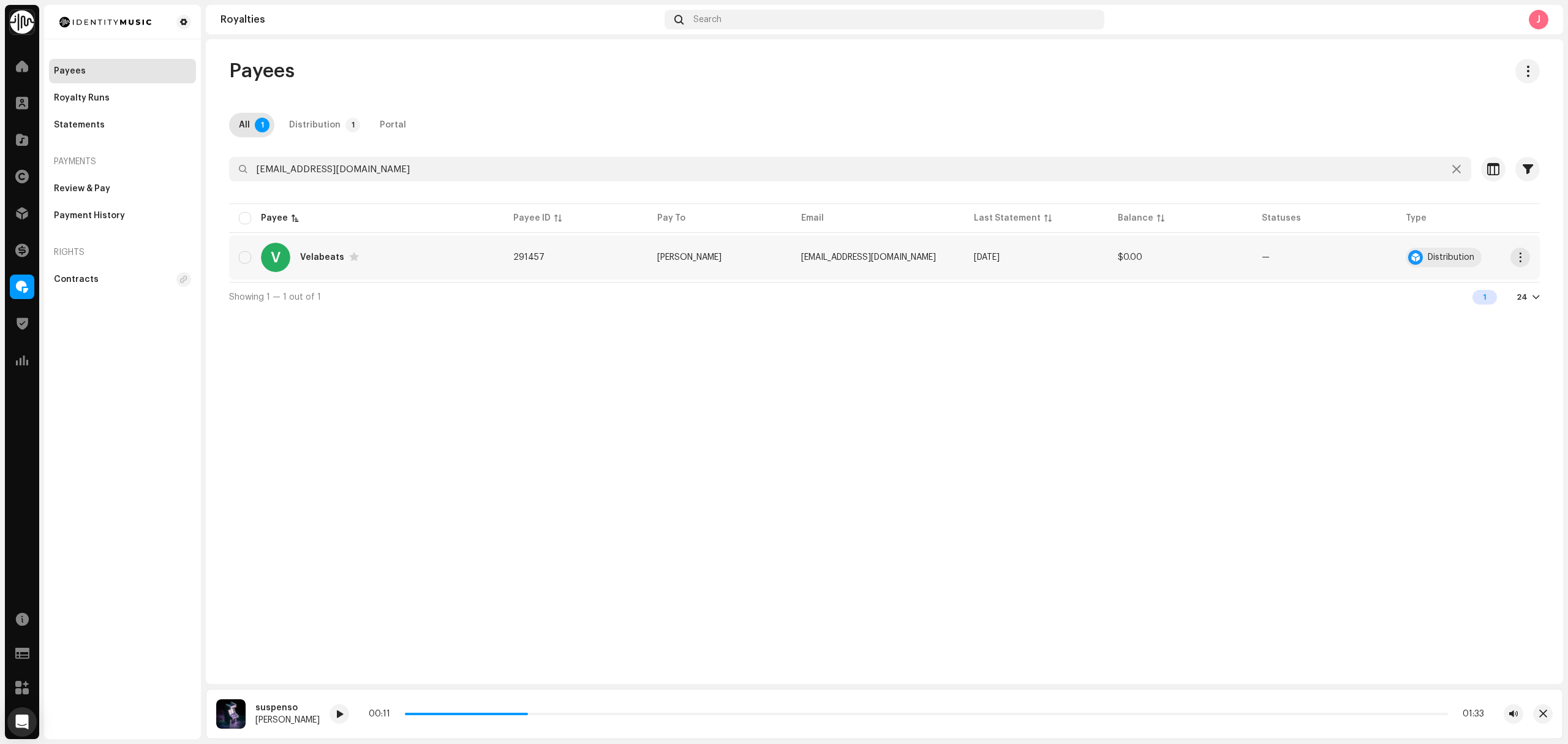
click at [441, 264] on div "V Velabeats" at bounding box center [366, 256] width 255 height 29
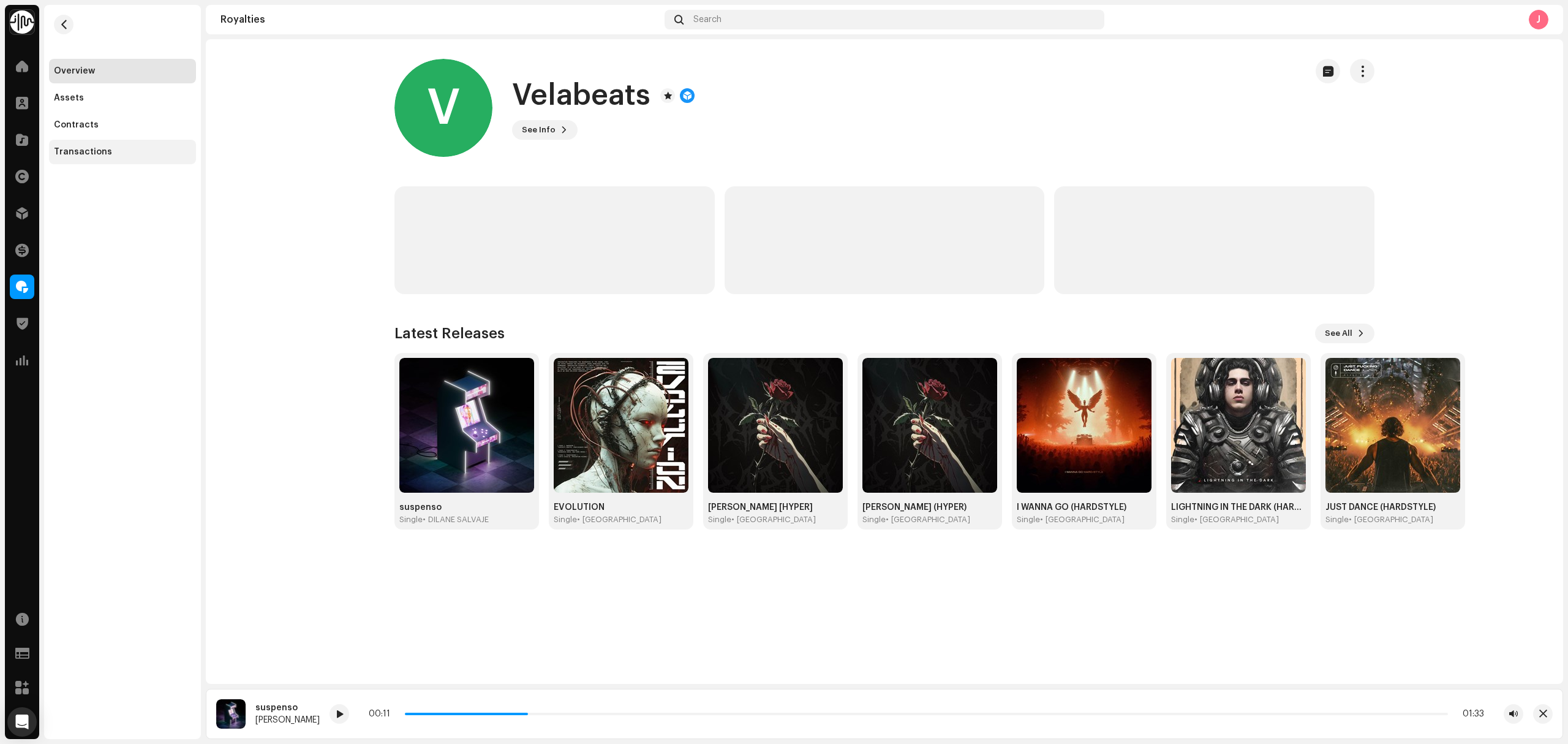
click at [101, 97] on div "Assets" at bounding box center [122, 98] width 137 height 9
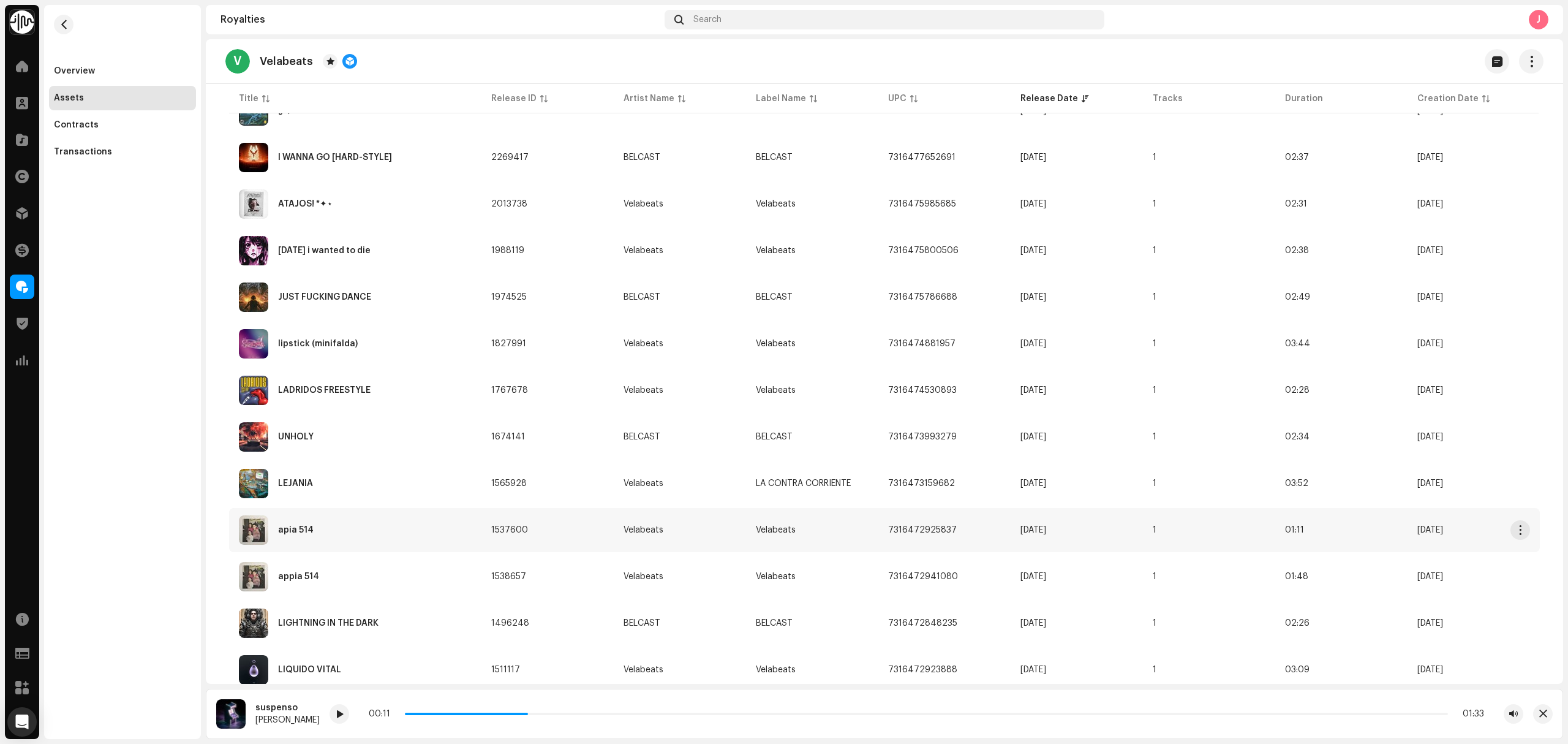
scroll to position [571, 0]
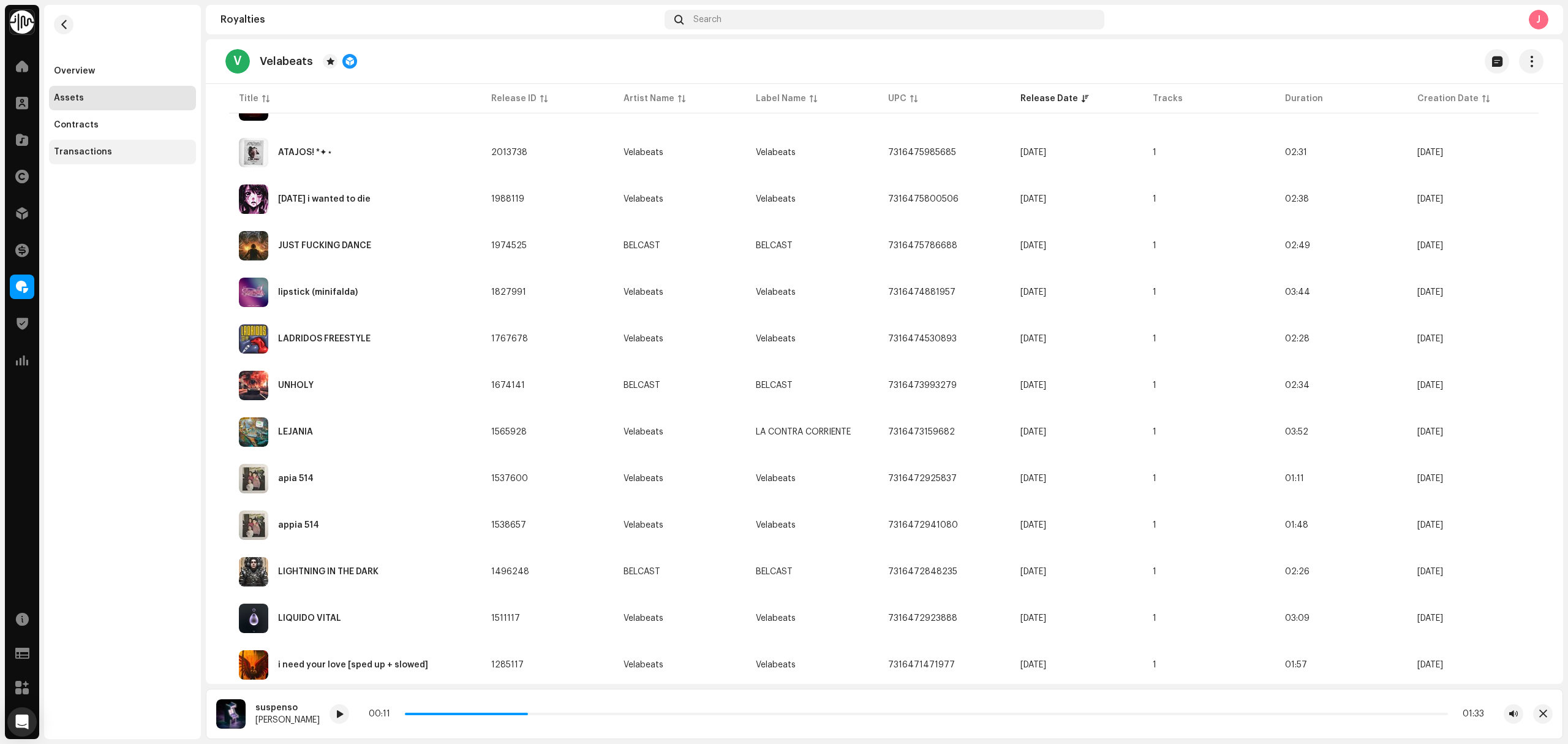
click at [69, 153] on div "Transactions" at bounding box center [83, 152] width 59 height 9
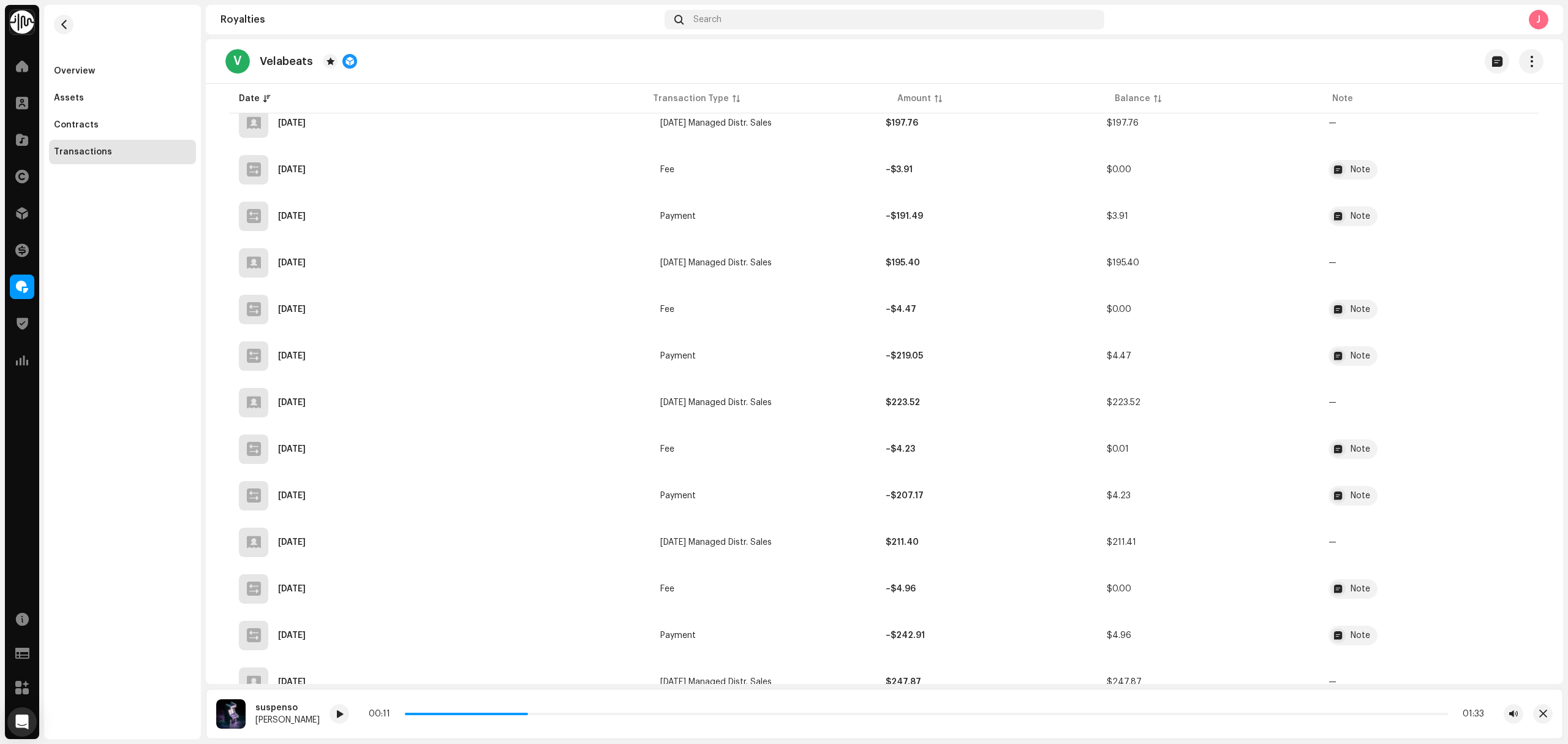
scroll to position [245, 0]
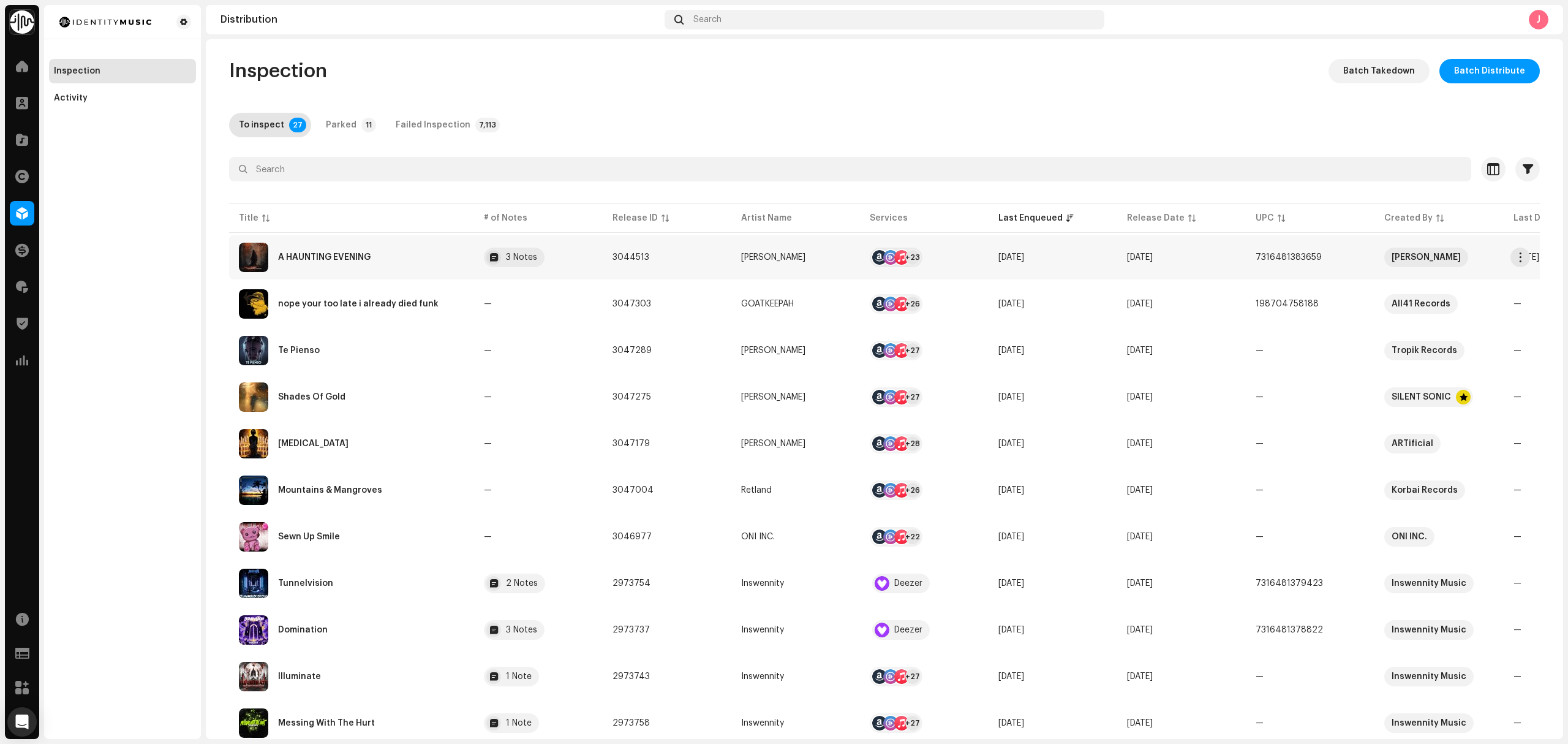
click at [432, 256] on div "A HAUNTING EVENING" at bounding box center [351, 256] width 226 height 29
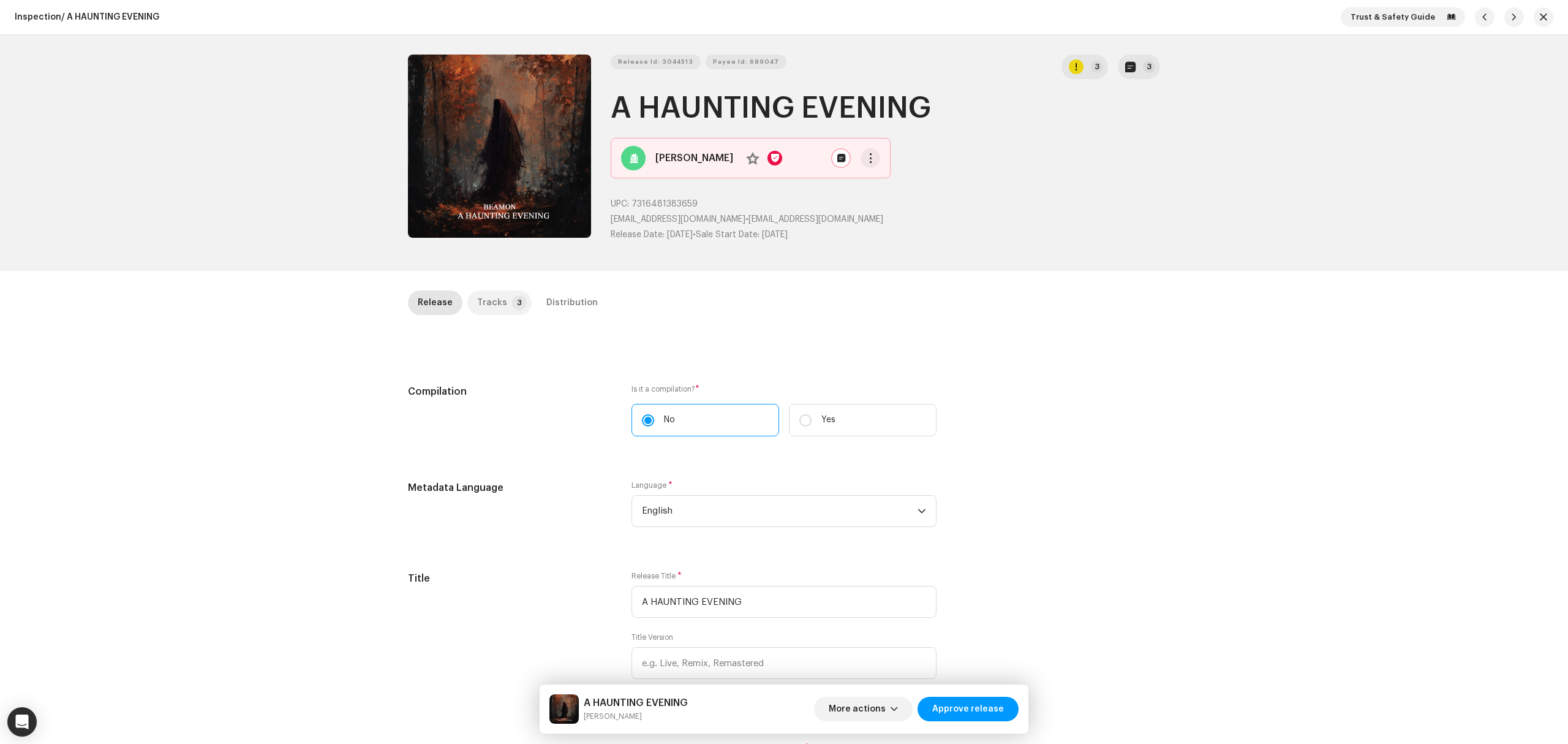
click at [494, 299] on div "Tracks" at bounding box center [492, 302] width 30 height 25
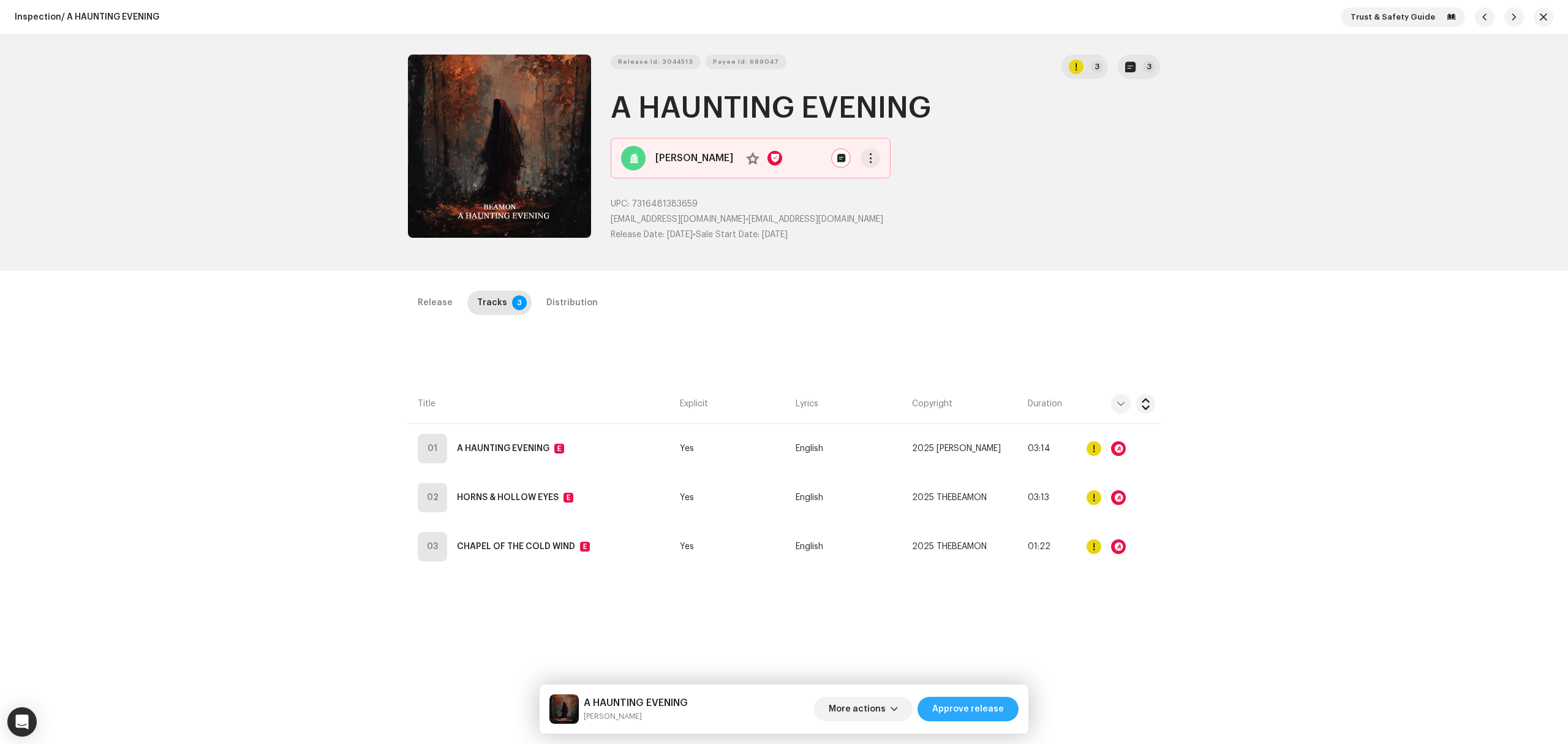
click at [969, 708] on span "Approve release" at bounding box center [968, 708] width 72 height 25
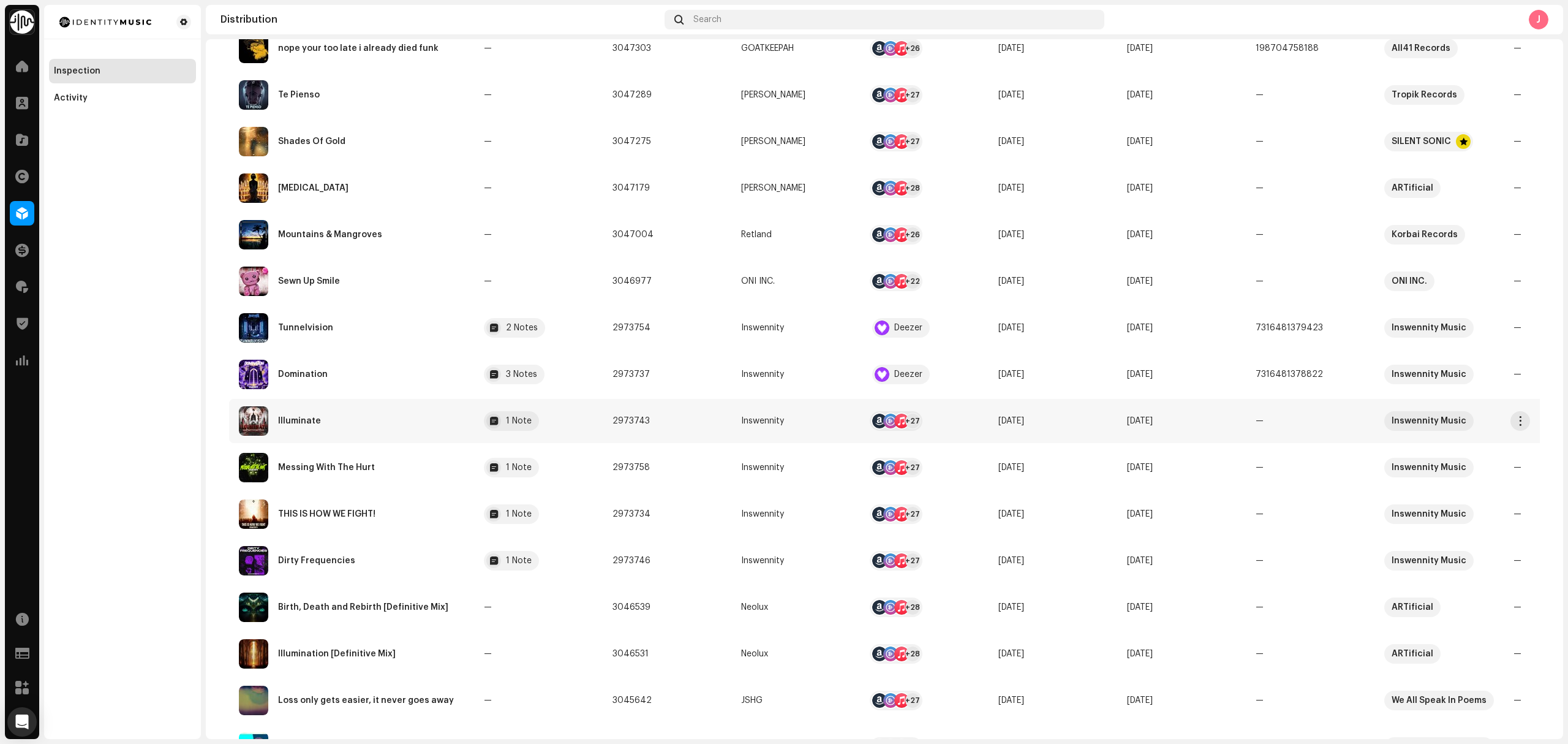
scroll to position [79, 0]
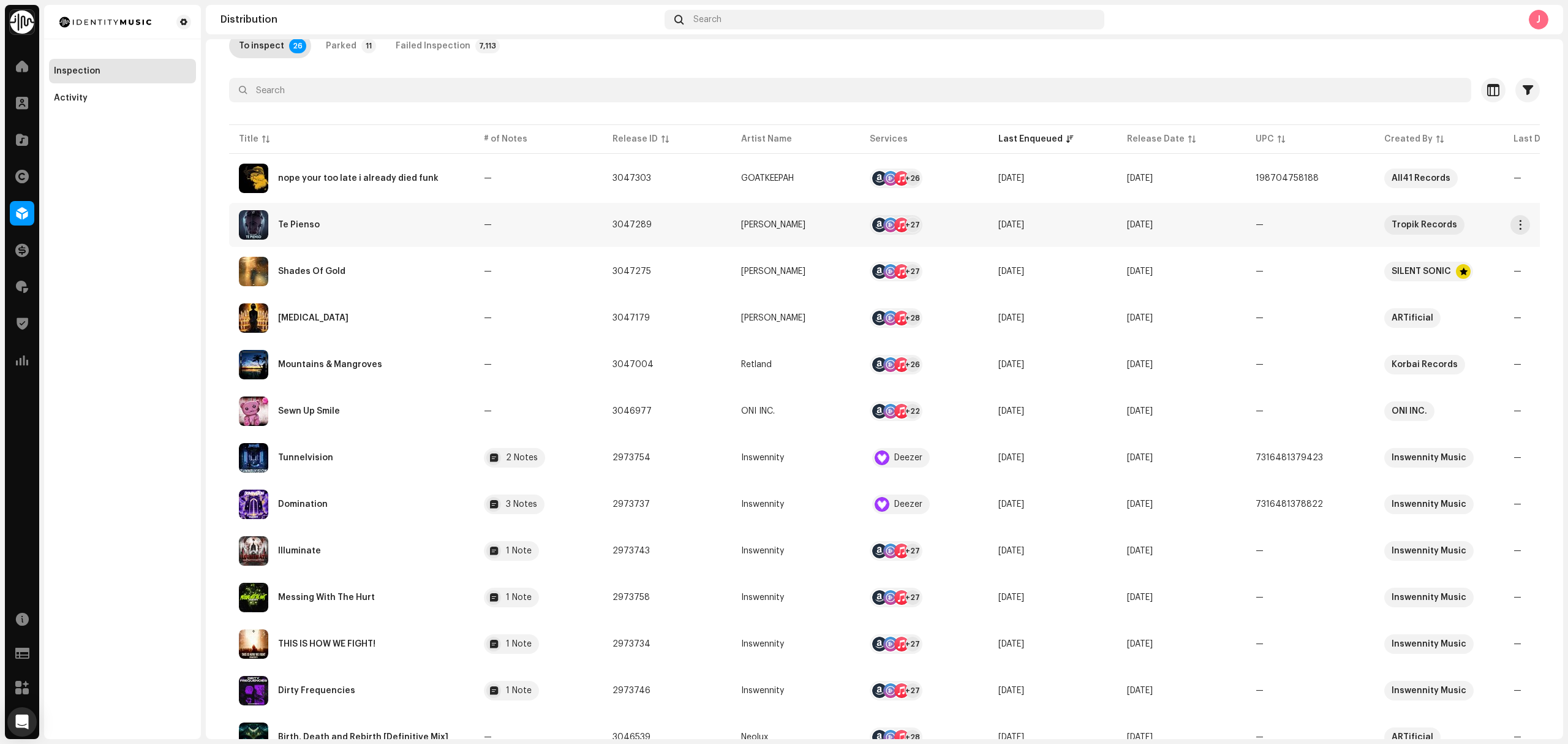
click at [420, 221] on div "Te Pienso" at bounding box center [351, 224] width 226 height 29
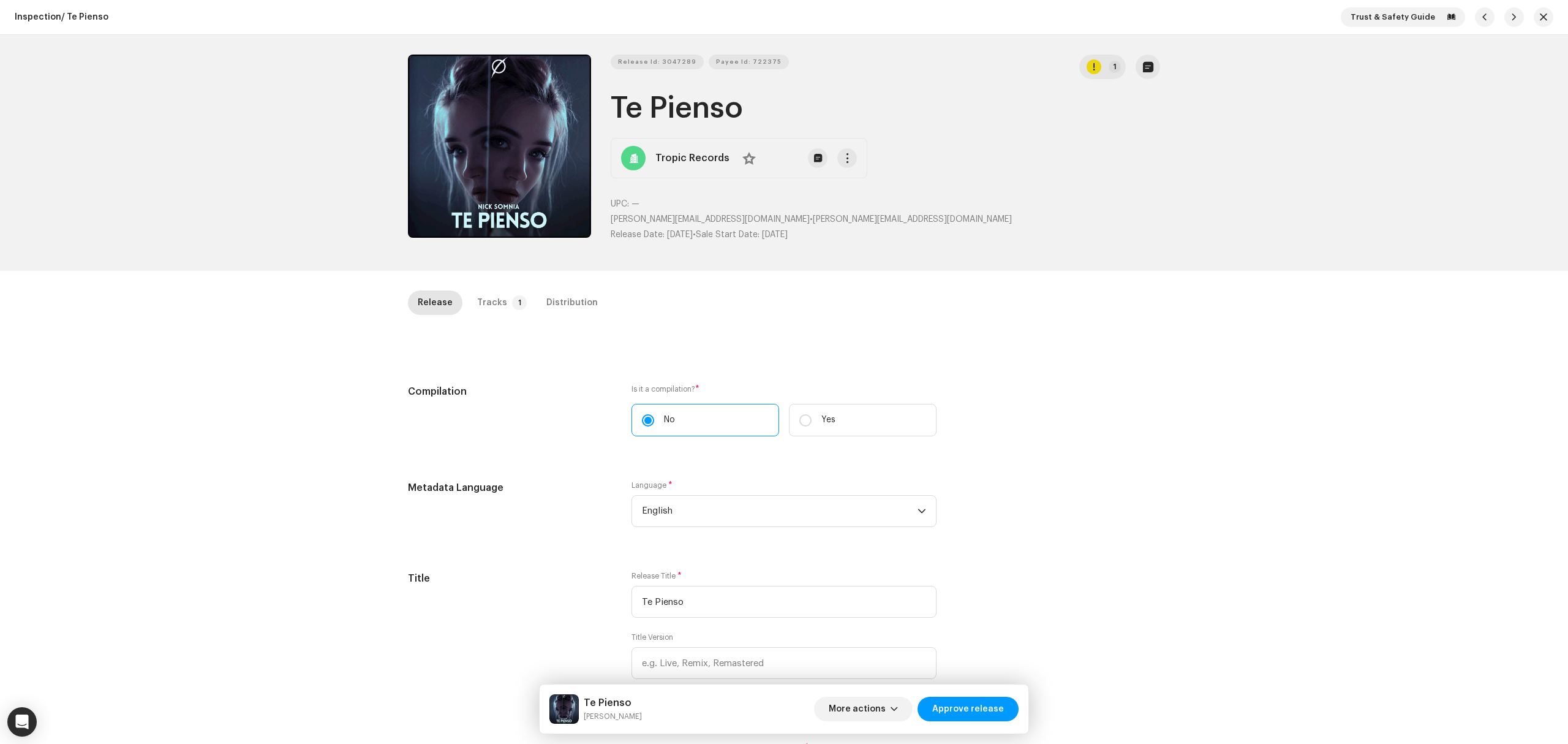
click at [404, 118] on div "Release Id: 3047289 Payee Id: 722375 1 Te Pienso Tropic Records No UPC: — giorg…" at bounding box center [784, 153] width 792 height 236
click at [525, 152] on button "Zoom Image" at bounding box center [499, 146] width 183 height 183
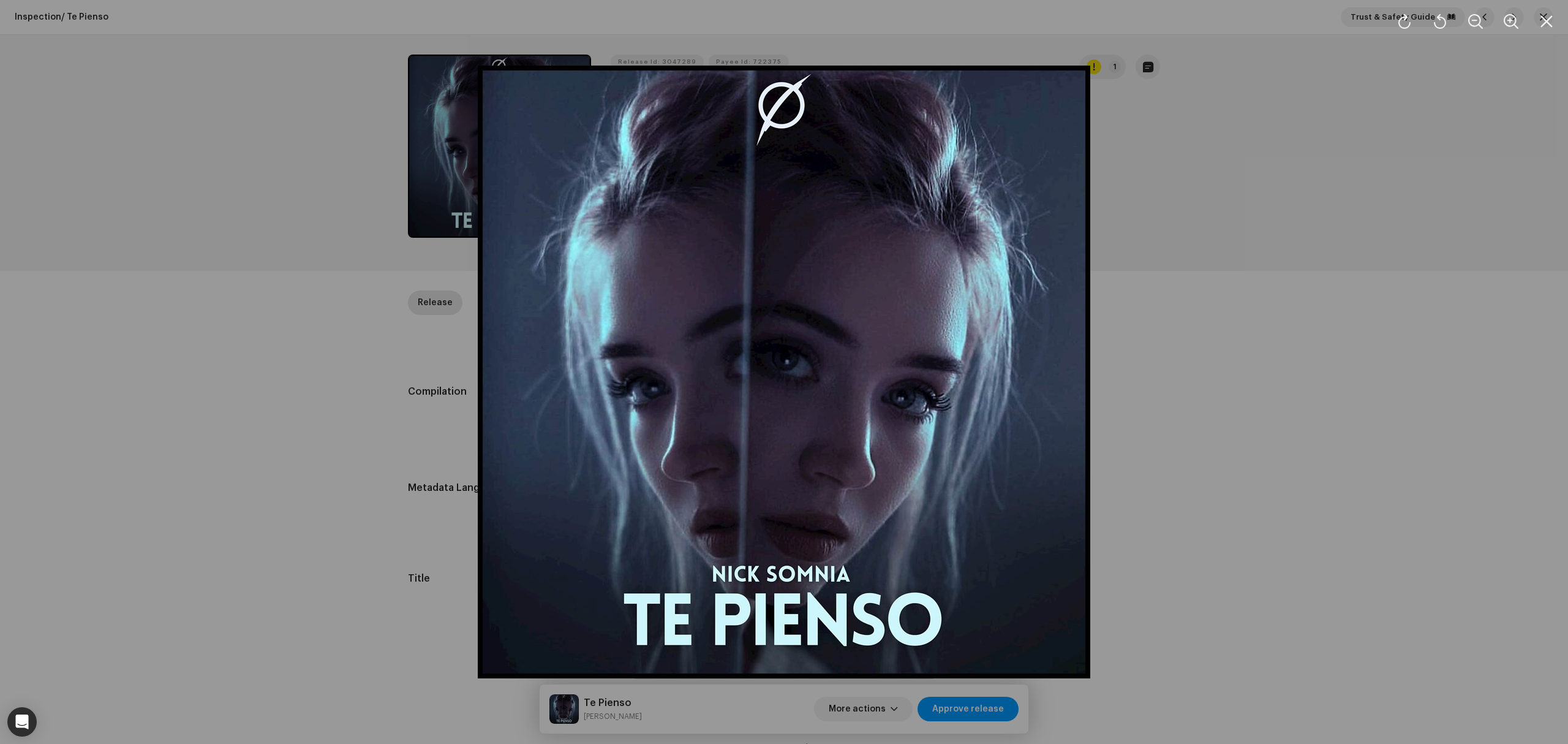
click at [226, 410] on div at bounding box center [784, 372] width 1568 height 744
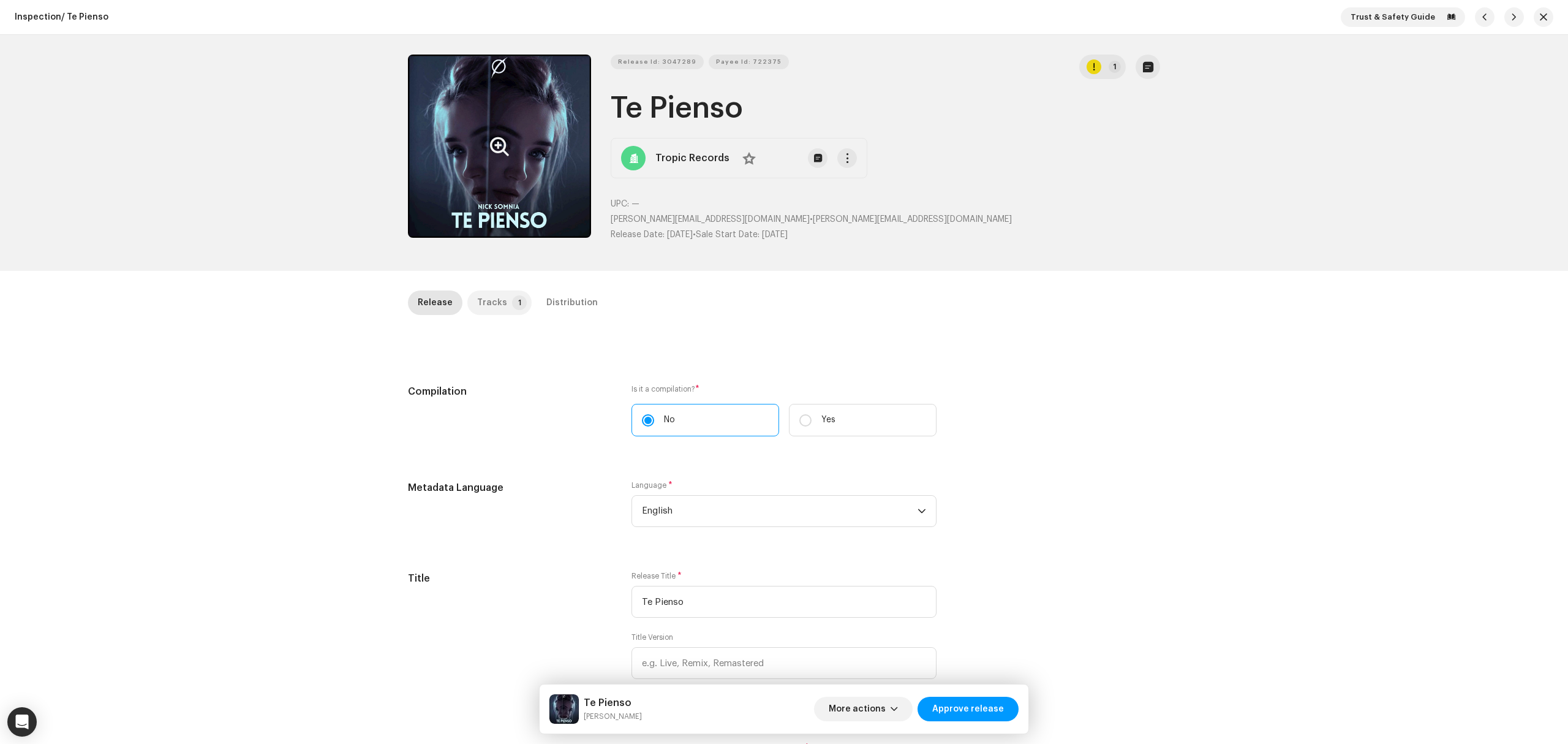
click at [515, 304] on p-badge "1" at bounding box center [519, 302] width 15 height 15
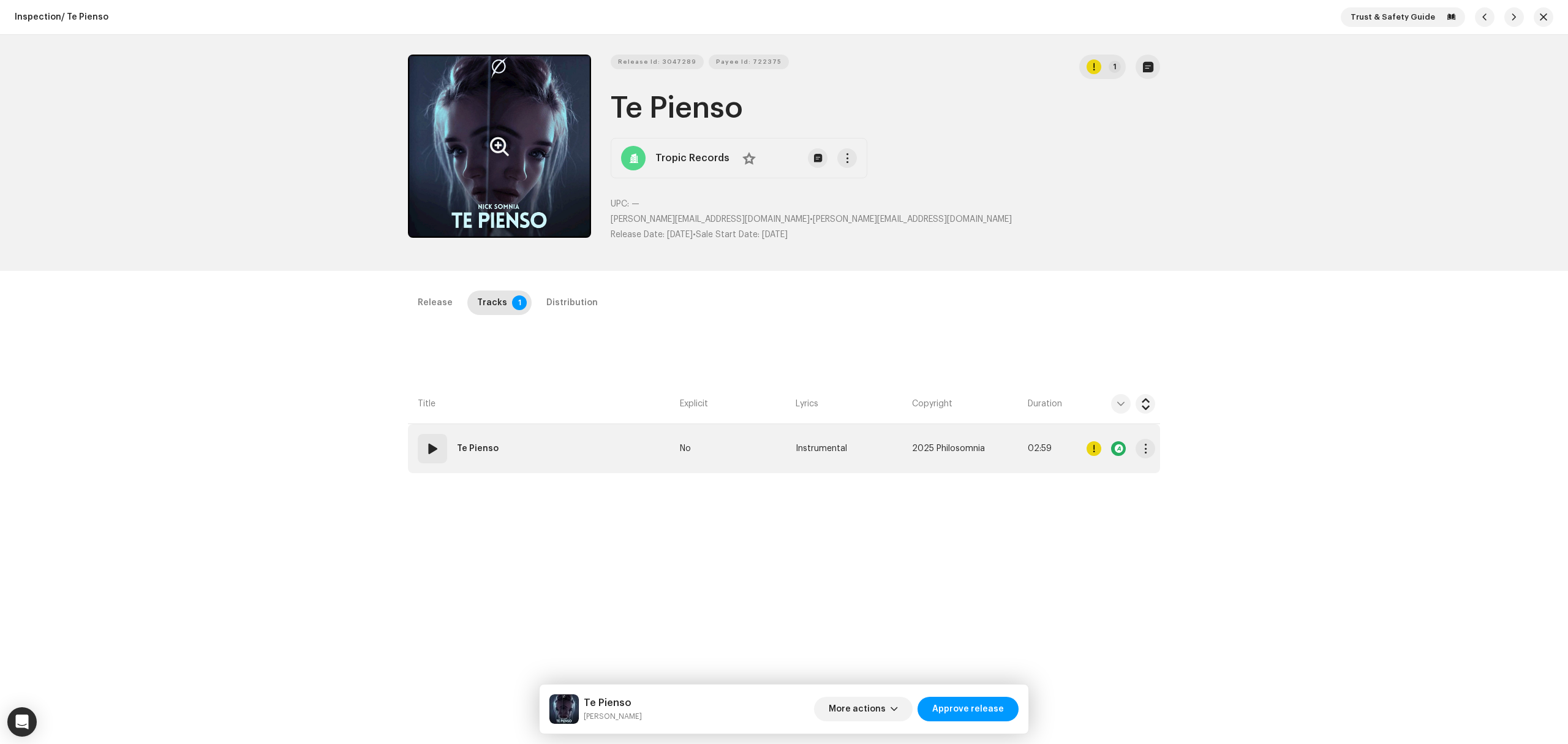
click at [604, 449] on td "01 Te Pienso" at bounding box center [541, 449] width 267 height 49
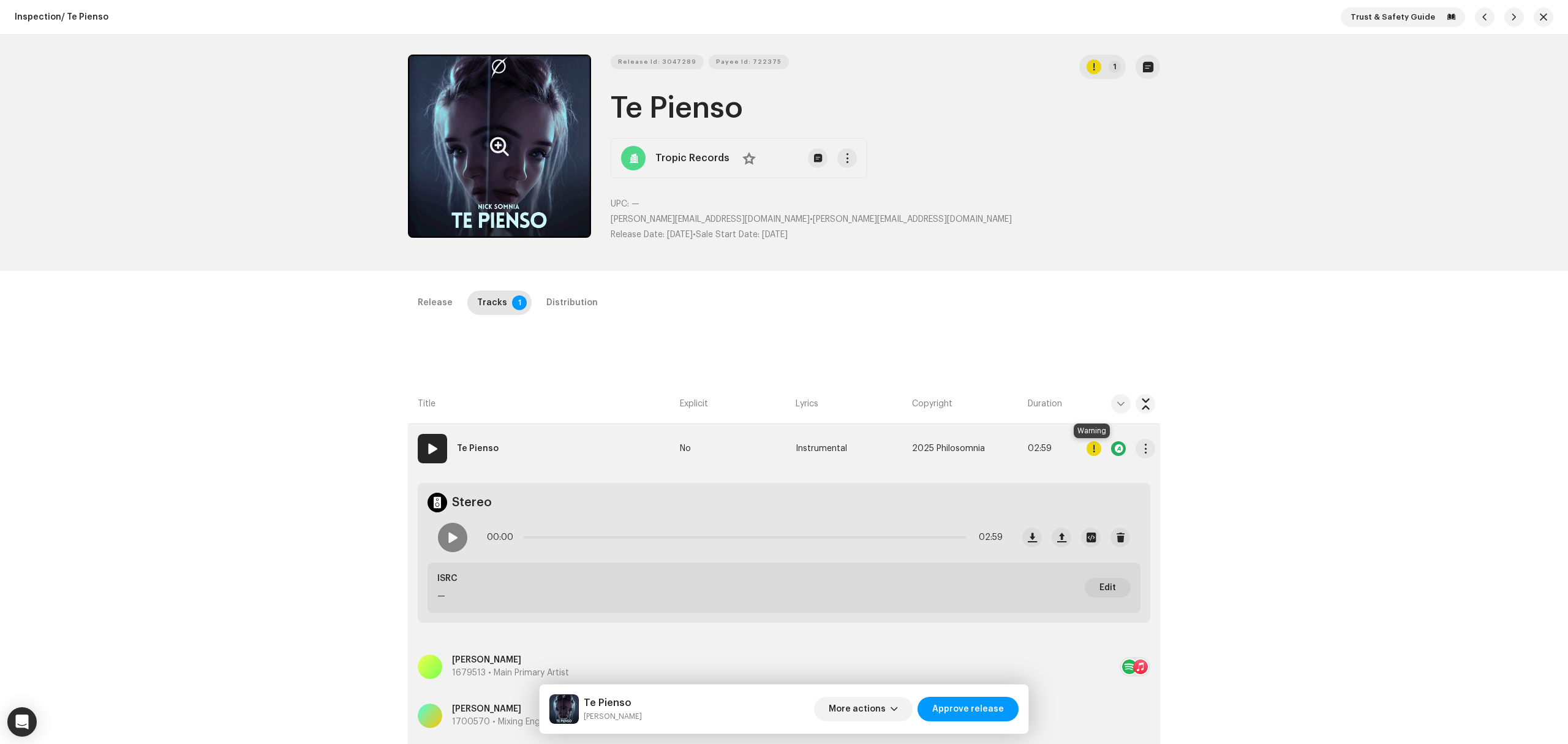
click at [1091, 451] on div at bounding box center [1094, 448] width 15 height 15
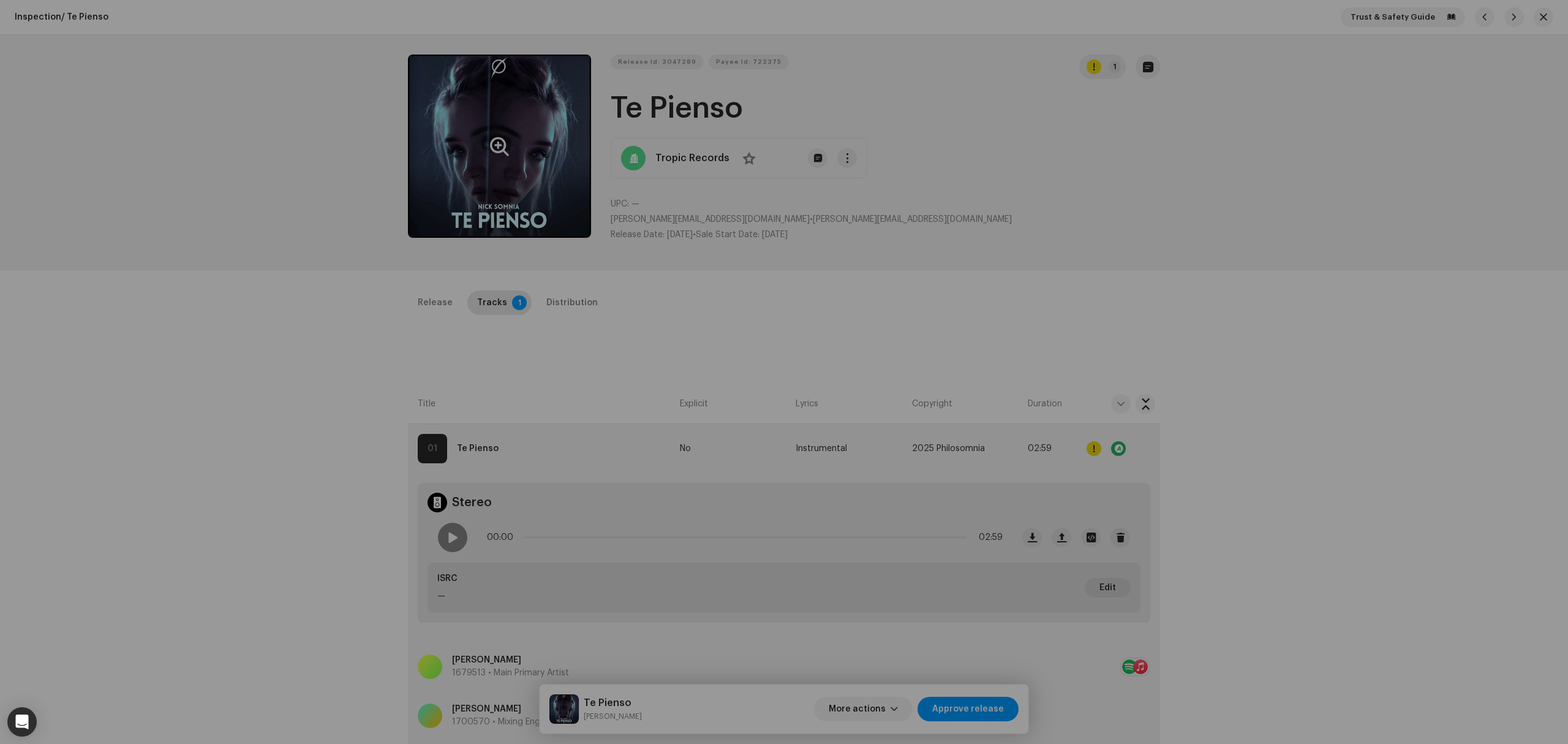
click at [347, 461] on div "Errors & Warnings Error Warnings 1 Please review these warnings to see if you n…" at bounding box center [784, 372] width 1568 height 744
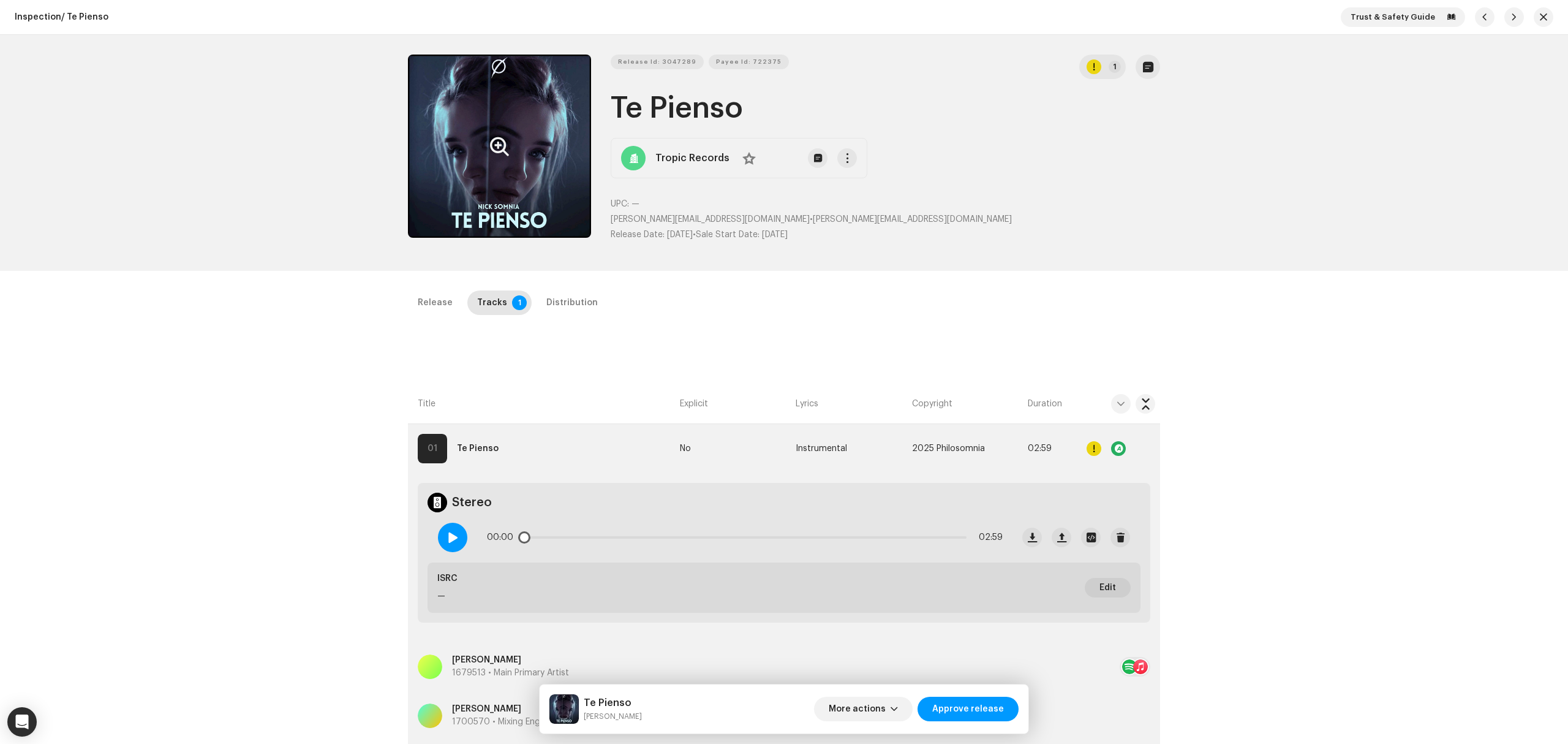
click at [454, 535] on span at bounding box center [452, 537] width 10 height 9
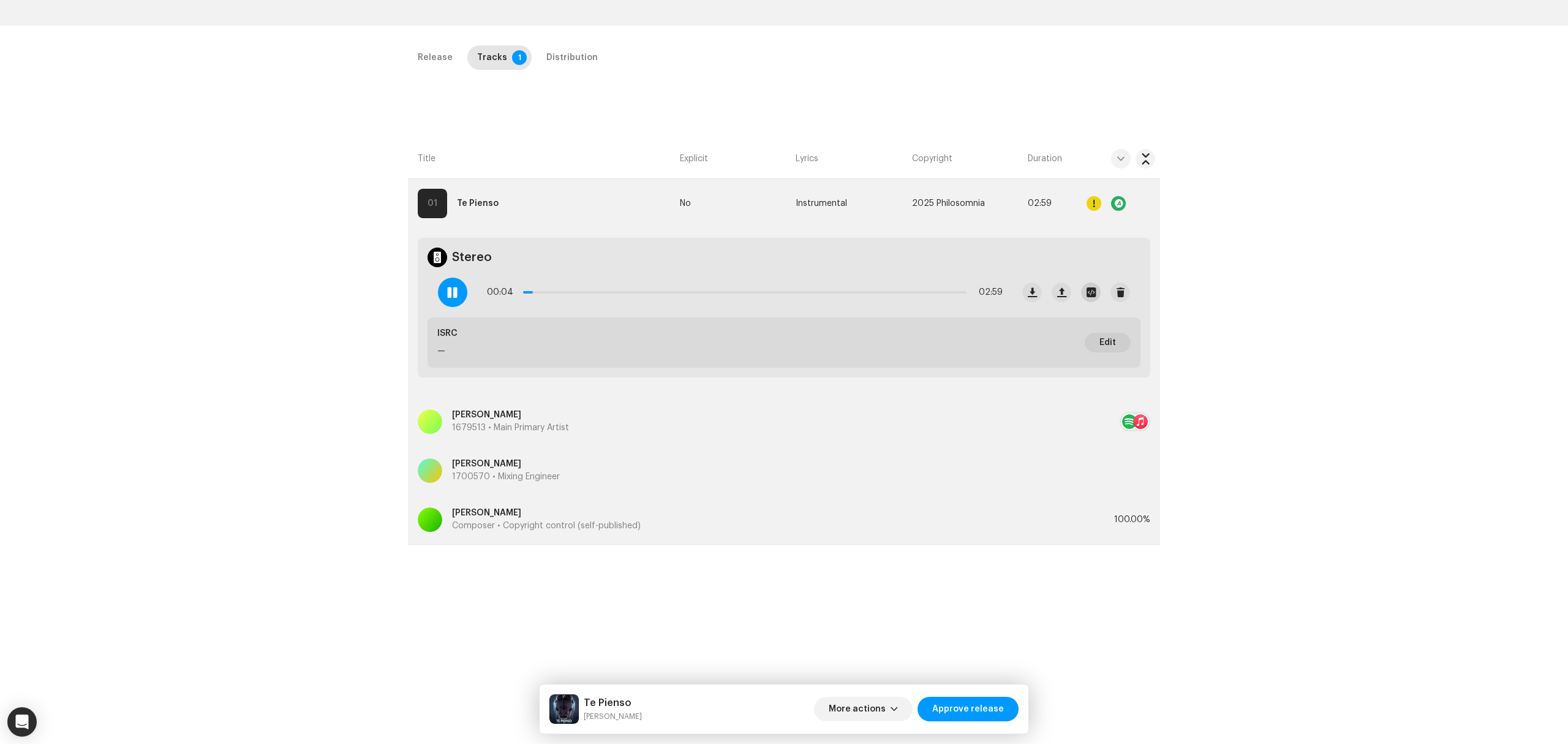
click at [1091, 287] on span "button" at bounding box center [1092, 292] width 9 height 9
click at [359, 318] on div "Nick Somnia - Te pienso [radio edit].wav File Name Nick Somnia - Te pienso [rad…" at bounding box center [784, 372] width 1568 height 744
drag, startPoint x: 546, startPoint y: 293, endPoint x: 566, endPoint y: 293, distance: 20.0
click at [566, 293] on span at bounding box center [568, 291] width 12 height 12
drag, startPoint x: 566, startPoint y: 293, endPoint x: 620, endPoint y: 293, distance: 54.0
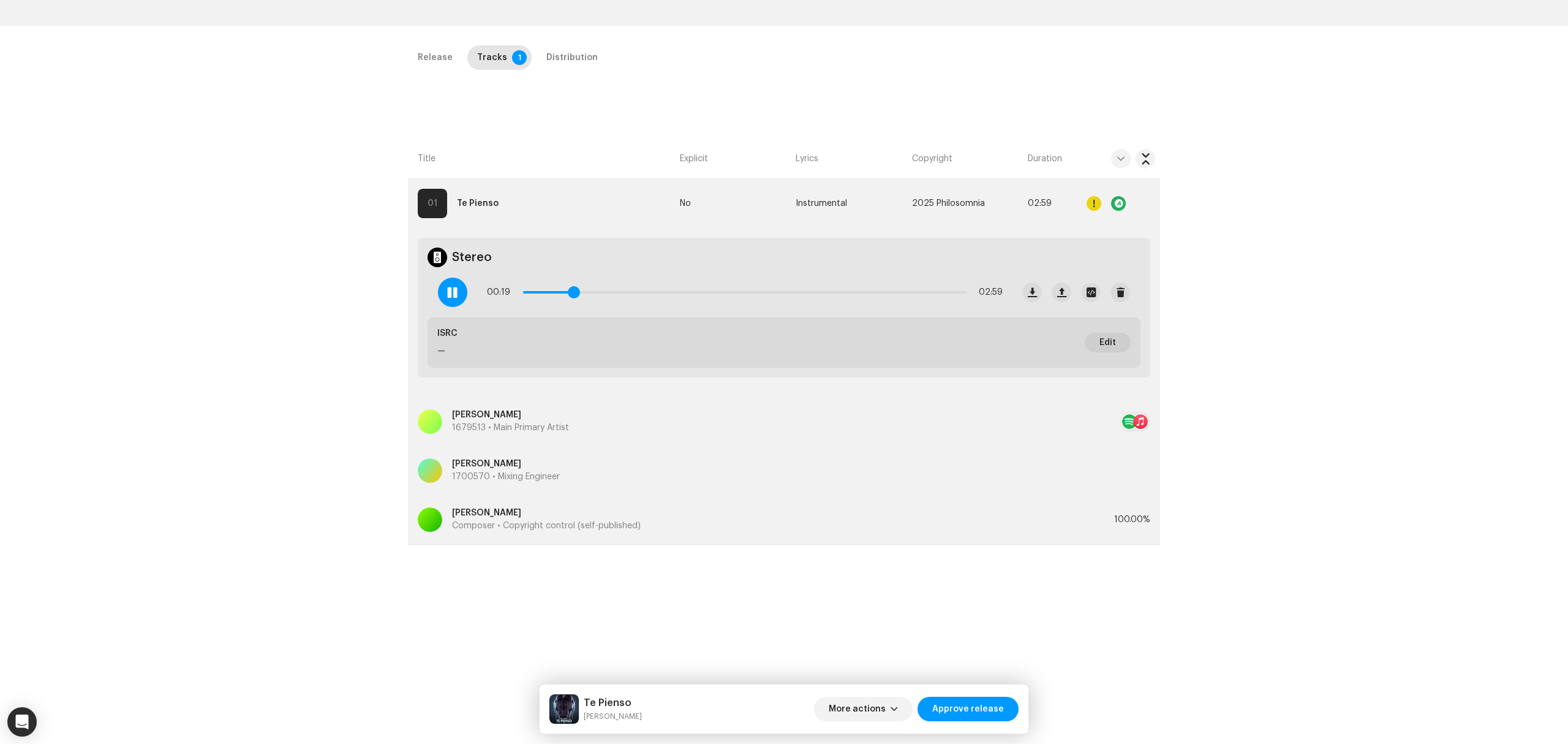
click at [580, 293] on span at bounding box center [573, 291] width 12 height 12
drag, startPoint x: 620, startPoint y: 293, endPoint x: 686, endPoint y: 298, distance: 66.2
click at [686, 298] on div "01:00 02:59" at bounding box center [745, 292] width 516 height 25
drag, startPoint x: 686, startPoint y: 298, endPoint x: 750, endPoint y: 305, distance: 64.4
click at [749, 305] on div "01:08 02:59" at bounding box center [745, 292] width 516 height 25
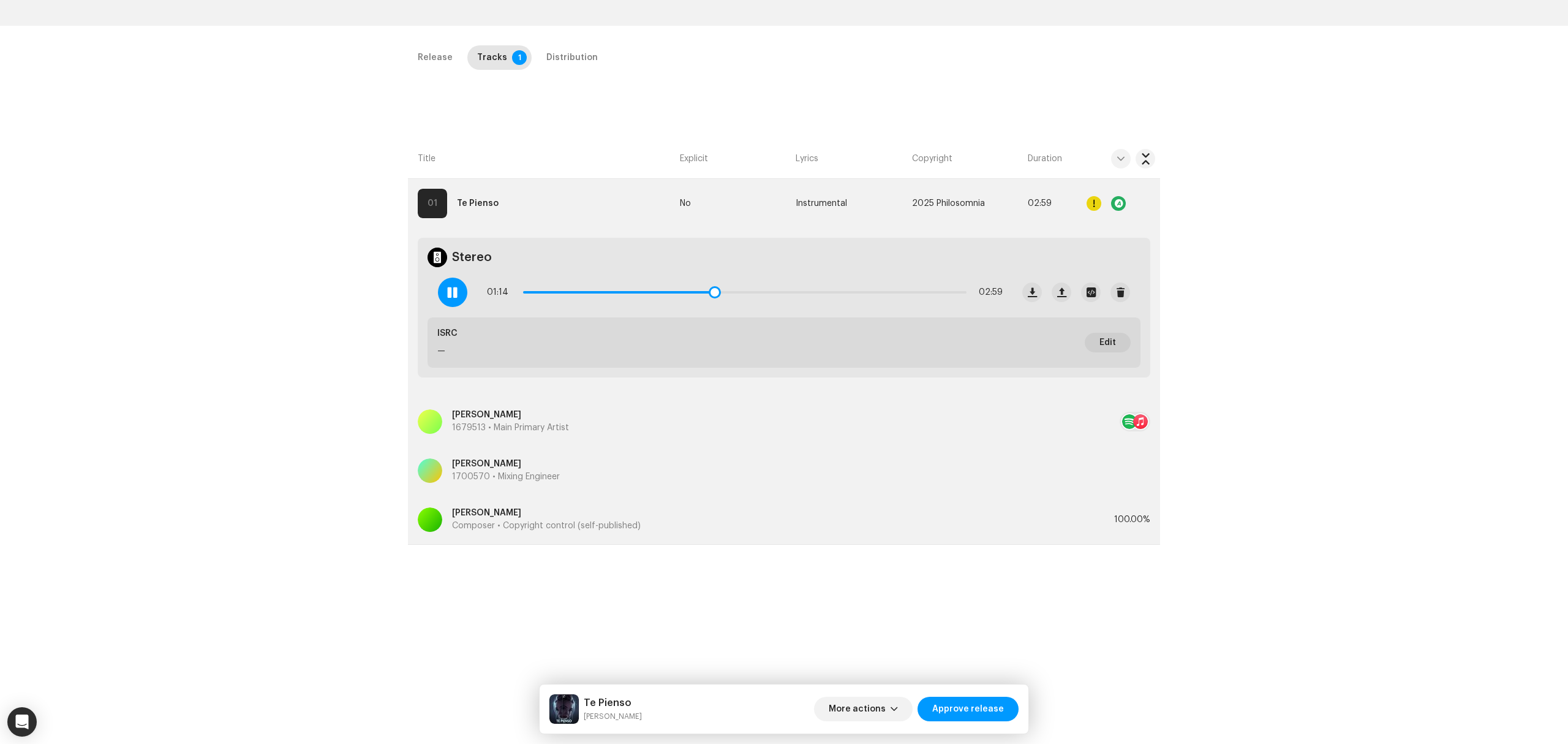
drag, startPoint x: 696, startPoint y: 294, endPoint x: 800, endPoint y: 305, distance: 104.6
click at [799, 305] on div "01:14 02:59" at bounding box center [720, 292] width 584 height 49
drag, startPoint x: 800, startPoint y: 295, endPoint x: 828, endPoint y: 294, distance: 28.0
click at [811, 294] on span at bounding box center [803, 291] width 12 height 12
drag, startPoint x: 828, startPoint y: 294, endPoint x: 866, endPoint y: 297, distance: 38.1
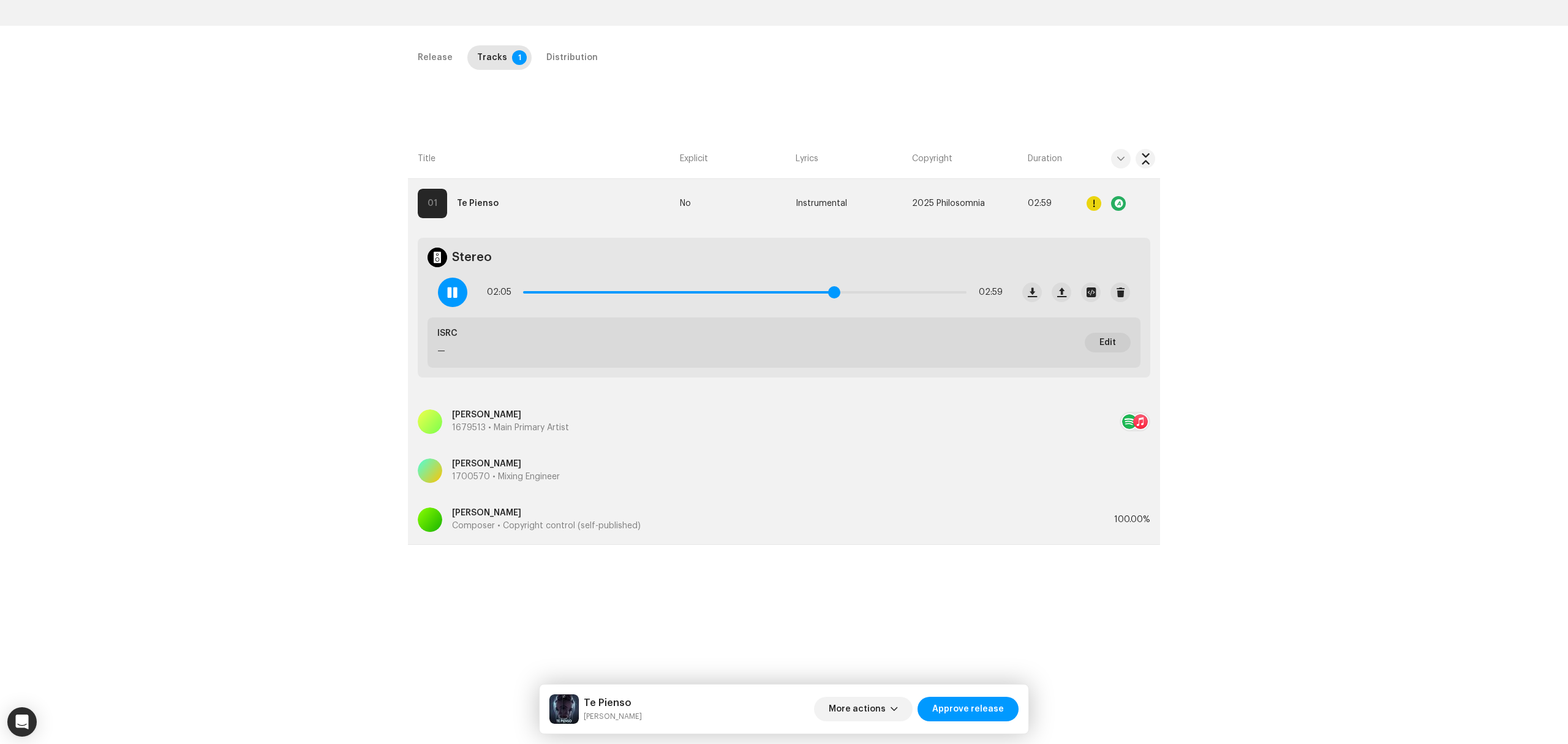
click at [841, 297] on span at bounding box center [833, 291] width 12 height 12
drag, startPoint x: 871, startPoint y: 294, endPoint x: 928, endPoint y: 297, distance: 57.1
click at [905, 297] on span at bounding box center [898, 291] width 12 height 12
drag, startPoint x: 935, startPoint y: 297, endPoint x: 946, endPoint y: 297, distance: 11.0
click at [946, 297] on span at bounding box center [947, 291] width 12 height 12
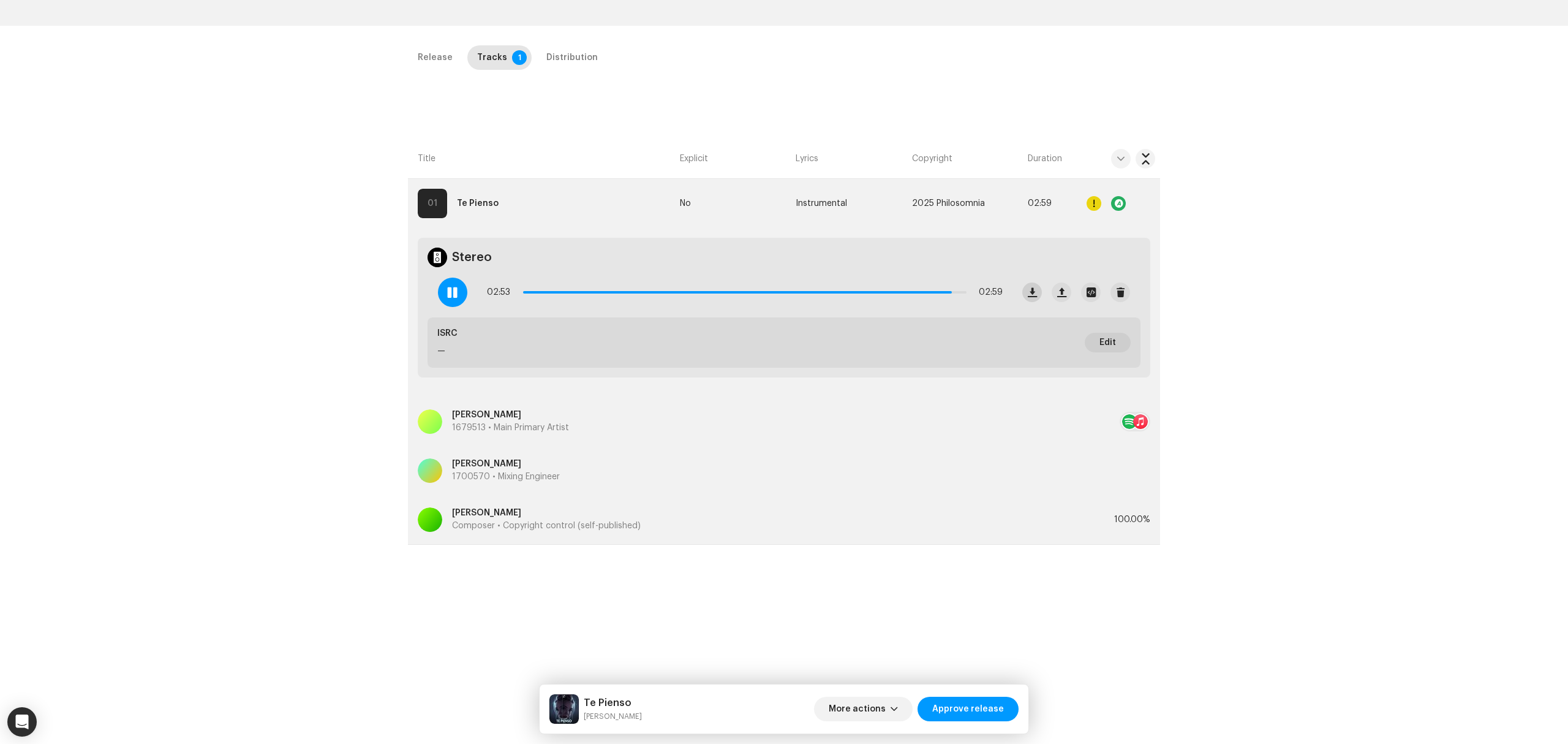
click at [1028, 288] on span "button" at bounding box center [1033, 292] width 9 height 9
click at [250, 461] on div "Inspection / Te Pienso Trust & Safety Guide Release Id: 3047289 Payee Id: 72237…" at bounding box center [784, 372] width 1568 height 744
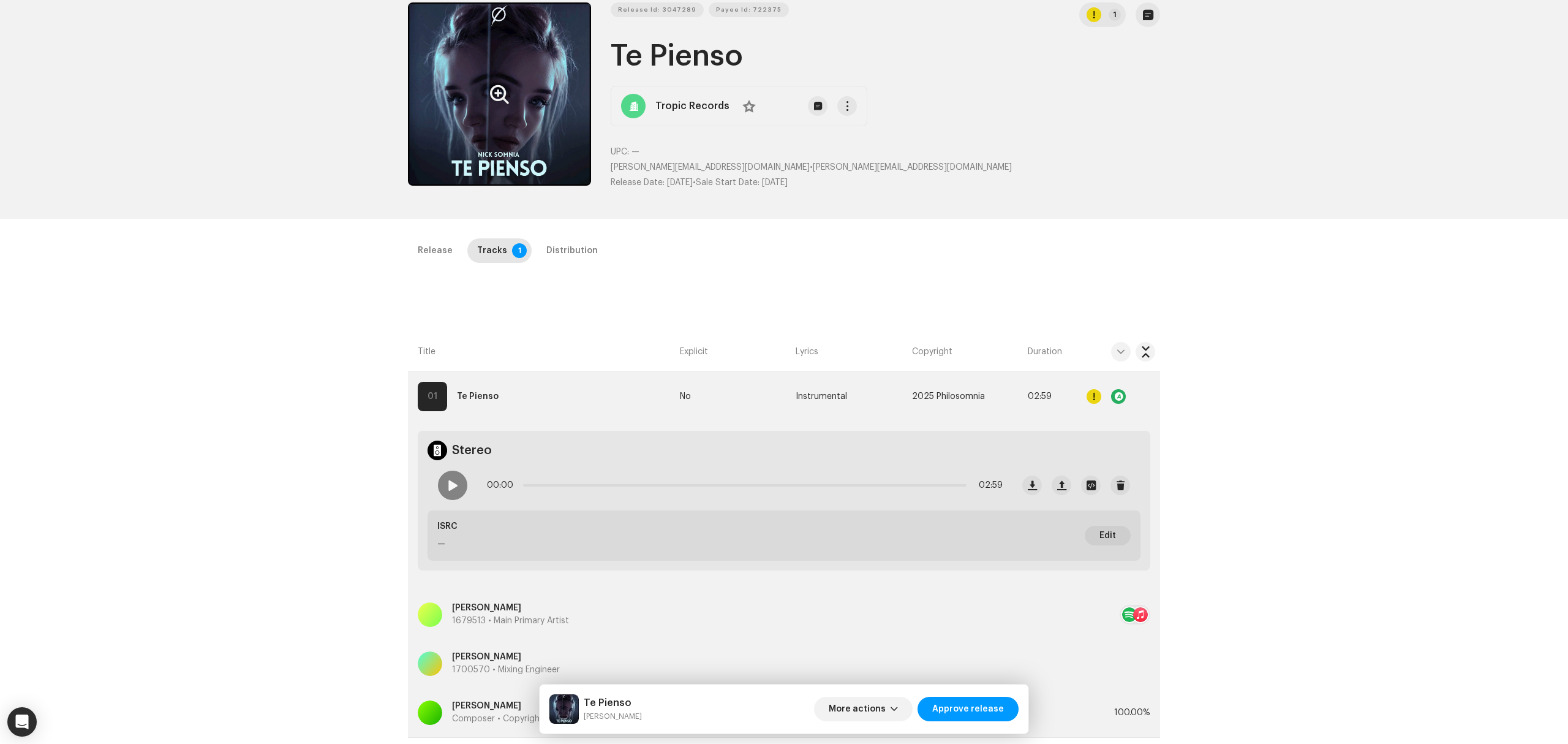
scroll to position [0, 0]
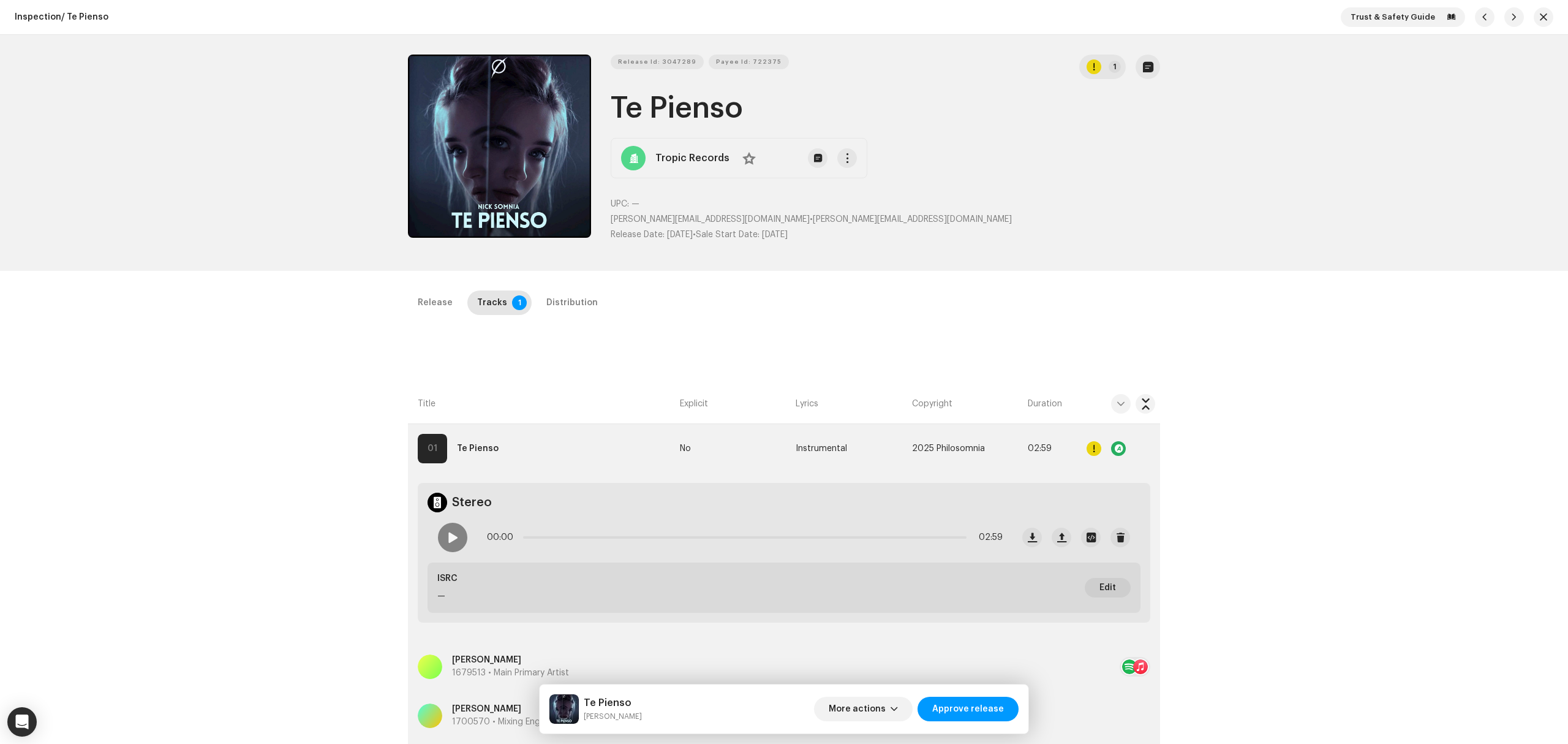
drag, startPoint x: 819, startPoint y: 108, endPoint x: 606, endPoint y: 108, distance: 213.0
click at [606, 108] on div "Release Id: 3047289 Payee Id: 722375 1 Te Pienso Tropic Records No UPC: — giorg…" at bounding box center [784, 153] width 752 height 196
copy h1 "Te Pienso"
drag, startPoint x: 653, startPoint y: 59, endPoint x: 626, endPoint y: 78, distance: 33.0
click at [653, 59] on span "Release Id: 3047289" at bounding box center [657, 62] width 78 height 25
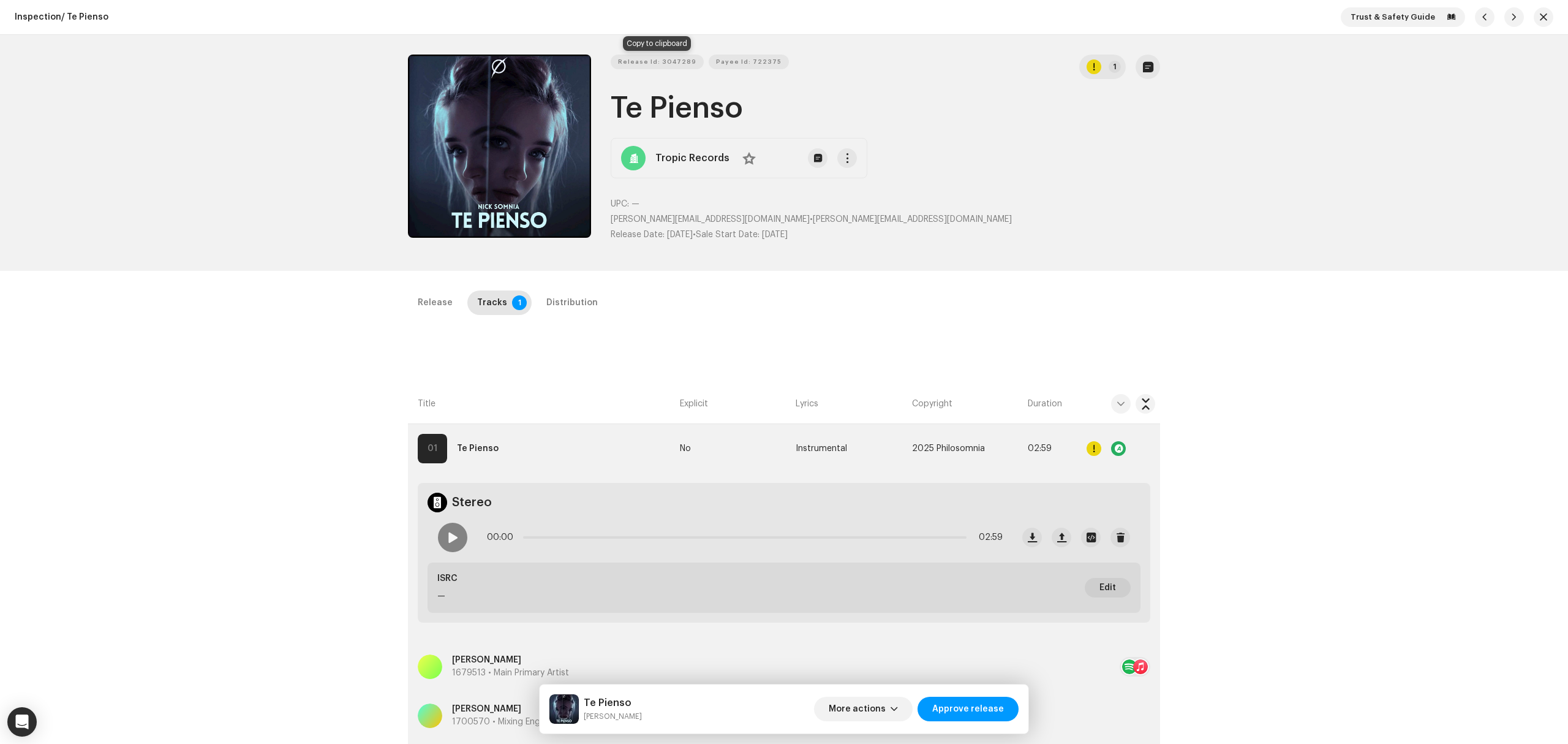
copy h1 "Te Pienso"
click at [576, 299] on div "Distribution" at bounding box center [571, 302] width 51 height 25
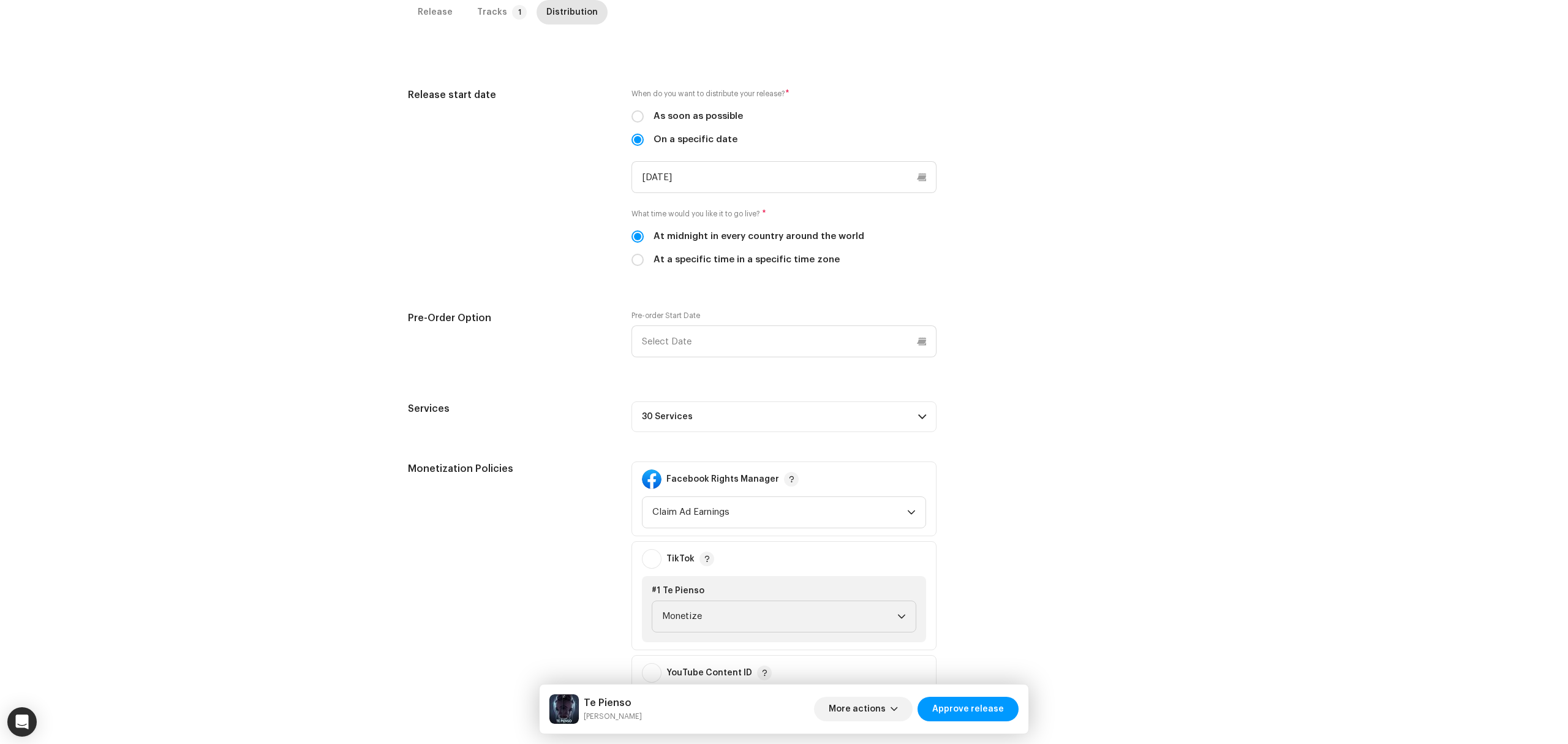
scroll to position [434, 0]
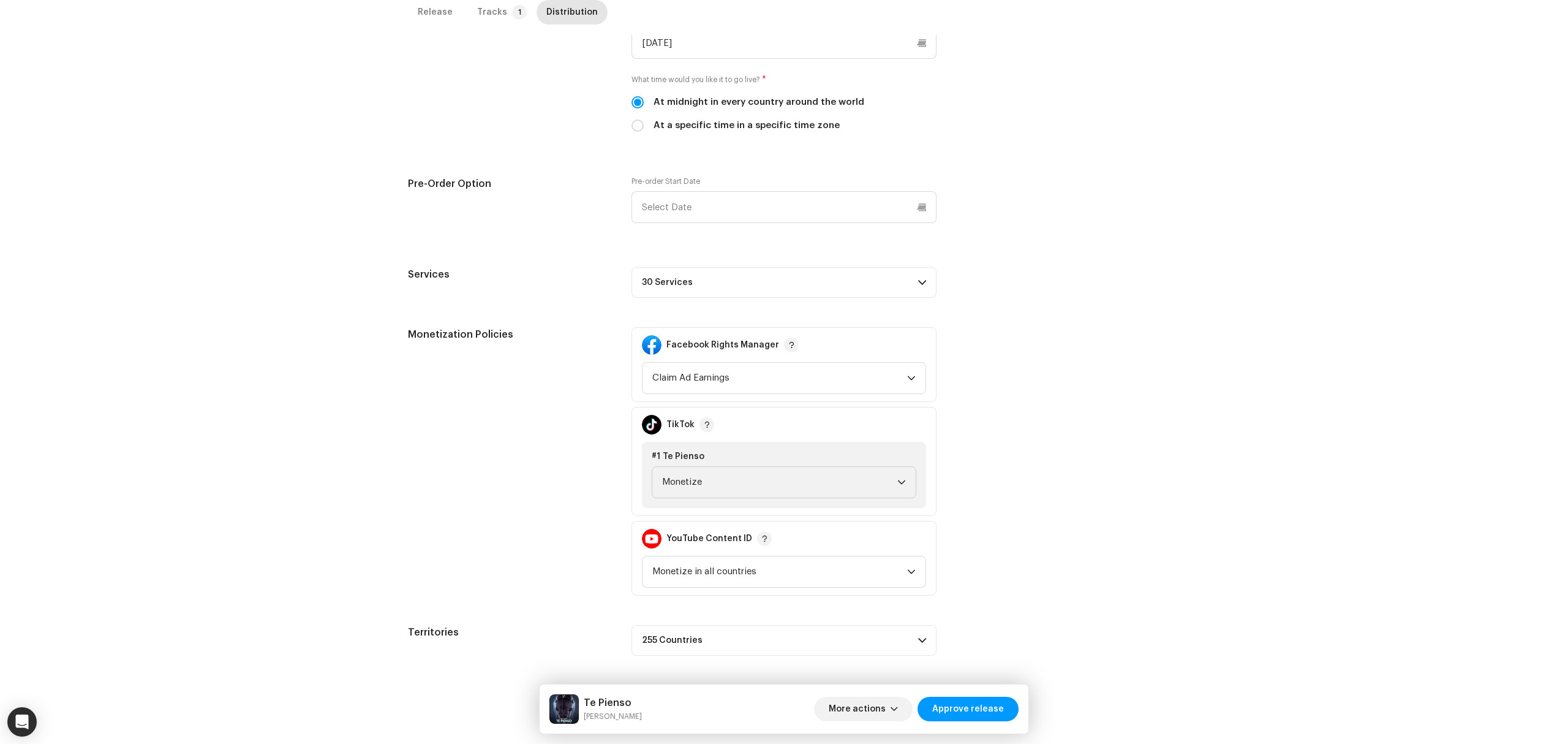
click at [765, 272] on p-accordion-header "30 Services" at bounding box center [784, 282] width 305 height 31
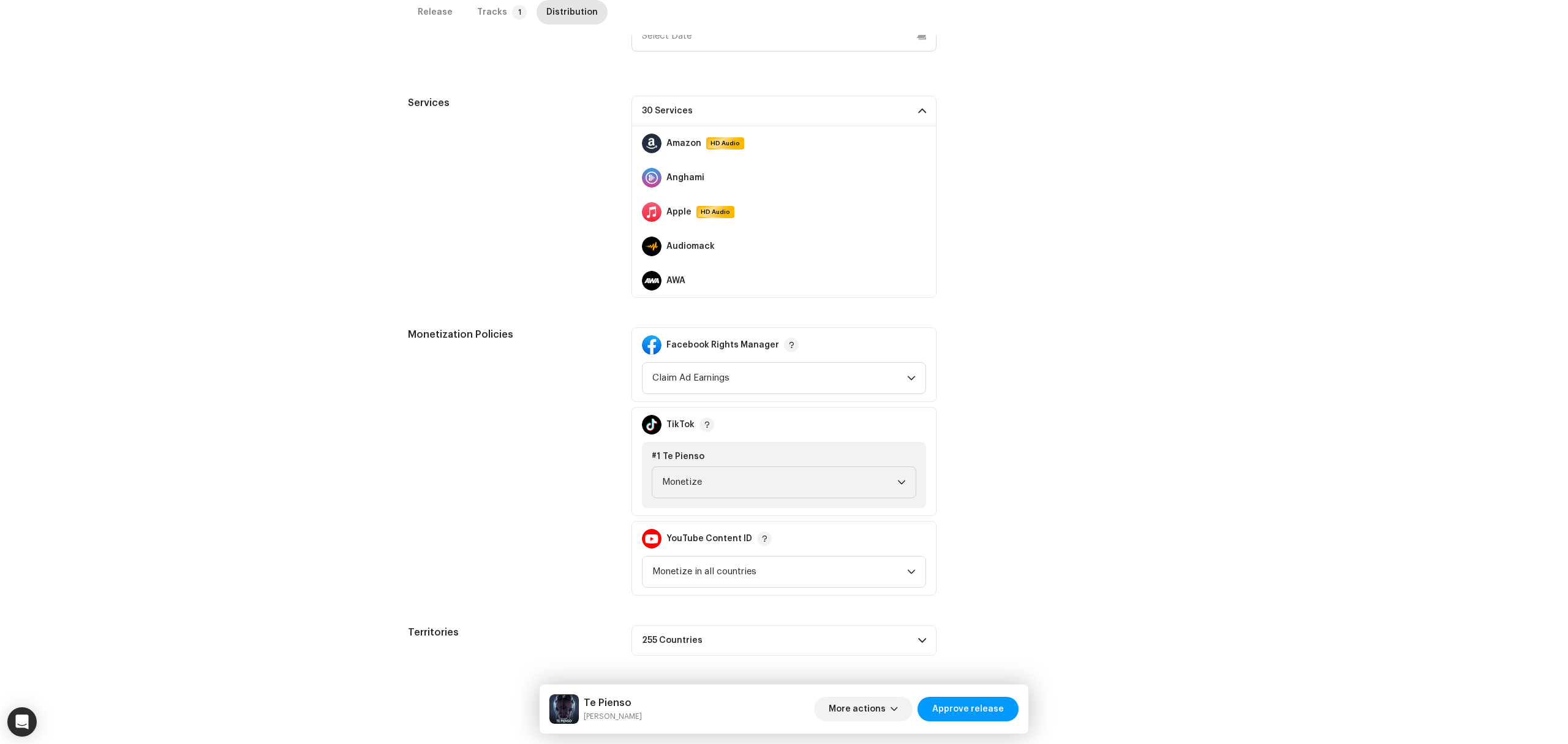
scroll to position [278, 0]
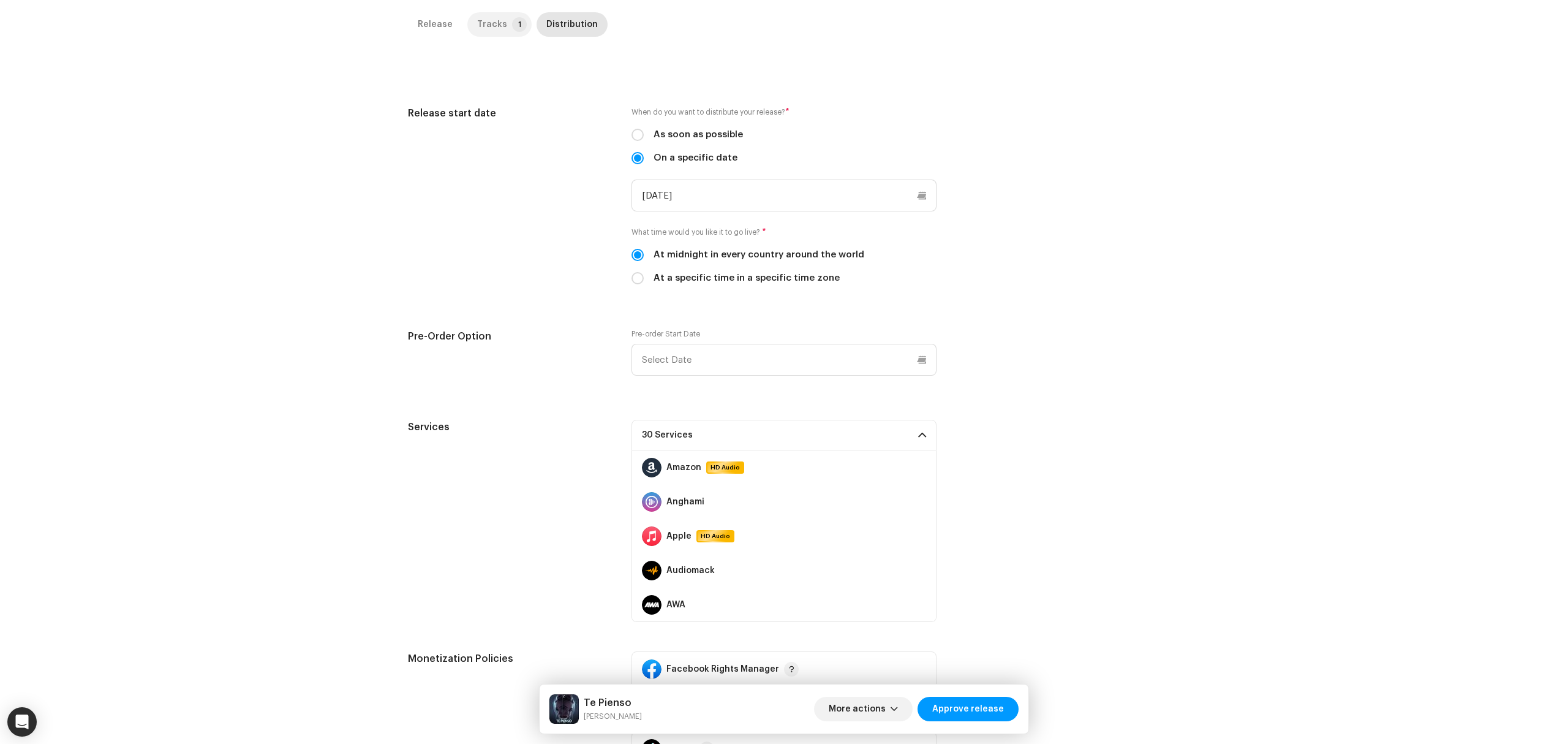
click at [469, 21] on p-tab "Tracks 1" at bounding box center [499, 24] width 64 height 25
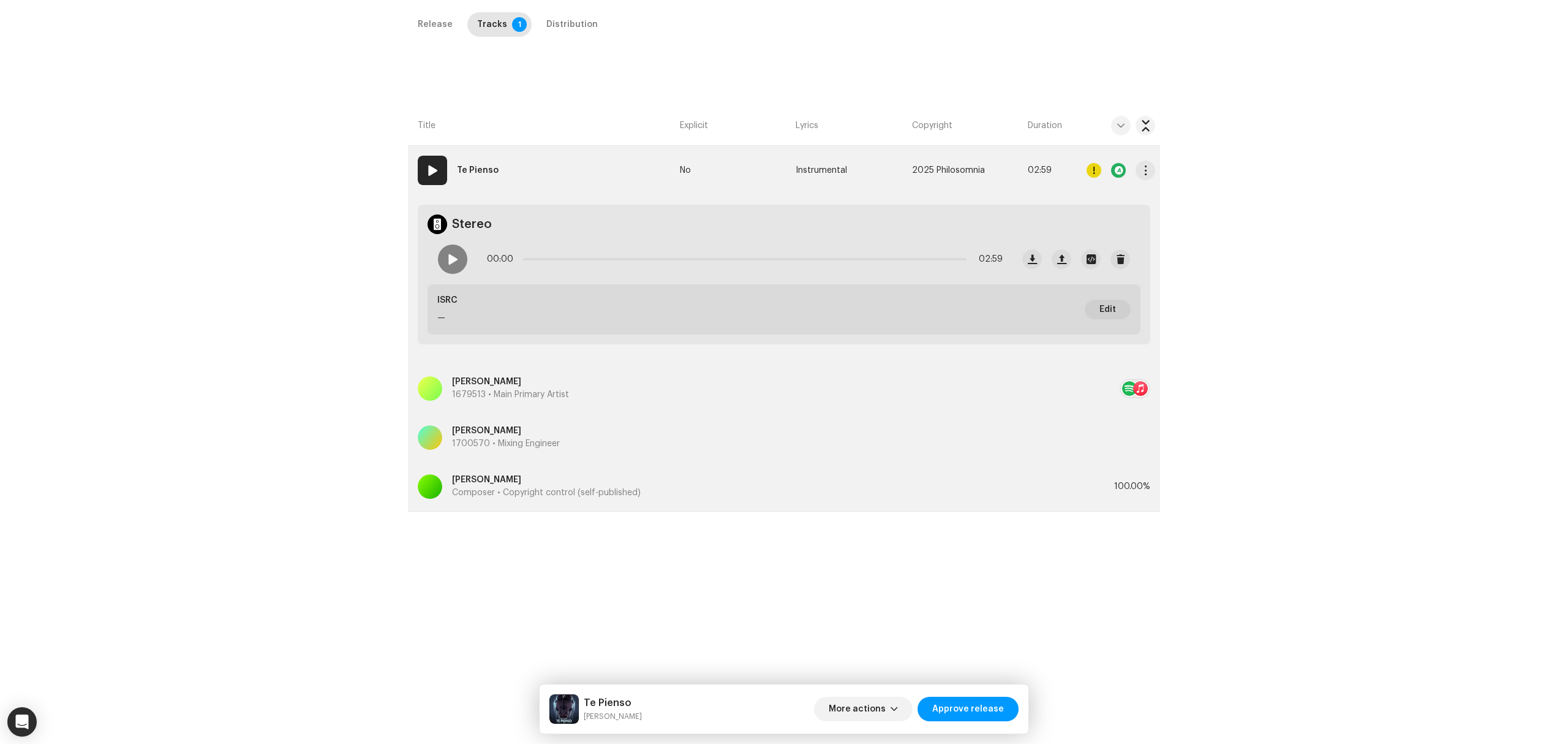
click at [1092, 170] on div at bounding box center [1094, 170] width 15 height 15
click at [299, 523] on div "Errors & Warnings Error Warnings 1 Please review these warnings to see if you n…" at bounding box center [784, 372] width 1568 height 744
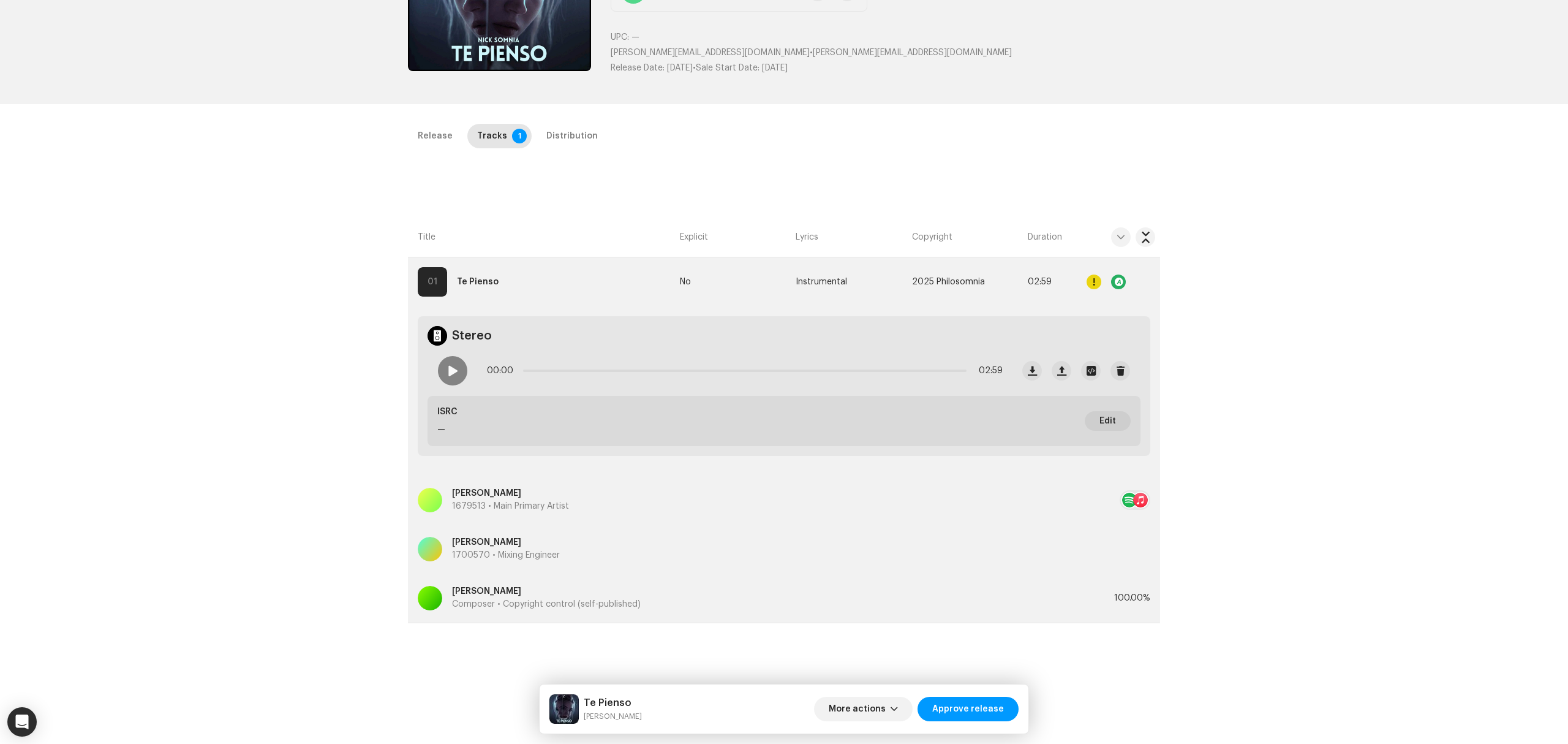
scroll to position [0, 0]
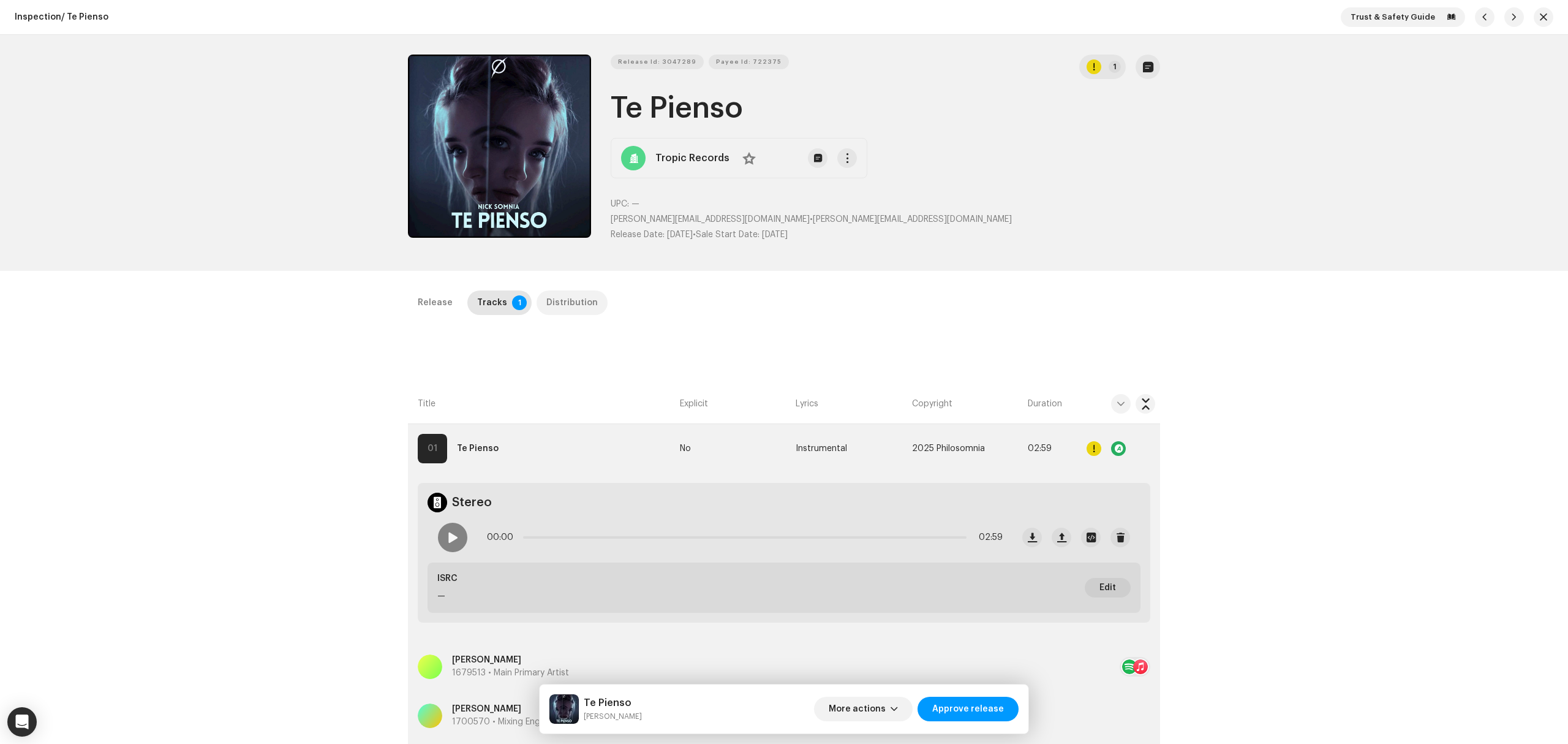
click at [576, 309] on div "Distribution" at bounding box center [571, 302] width 51 height 25
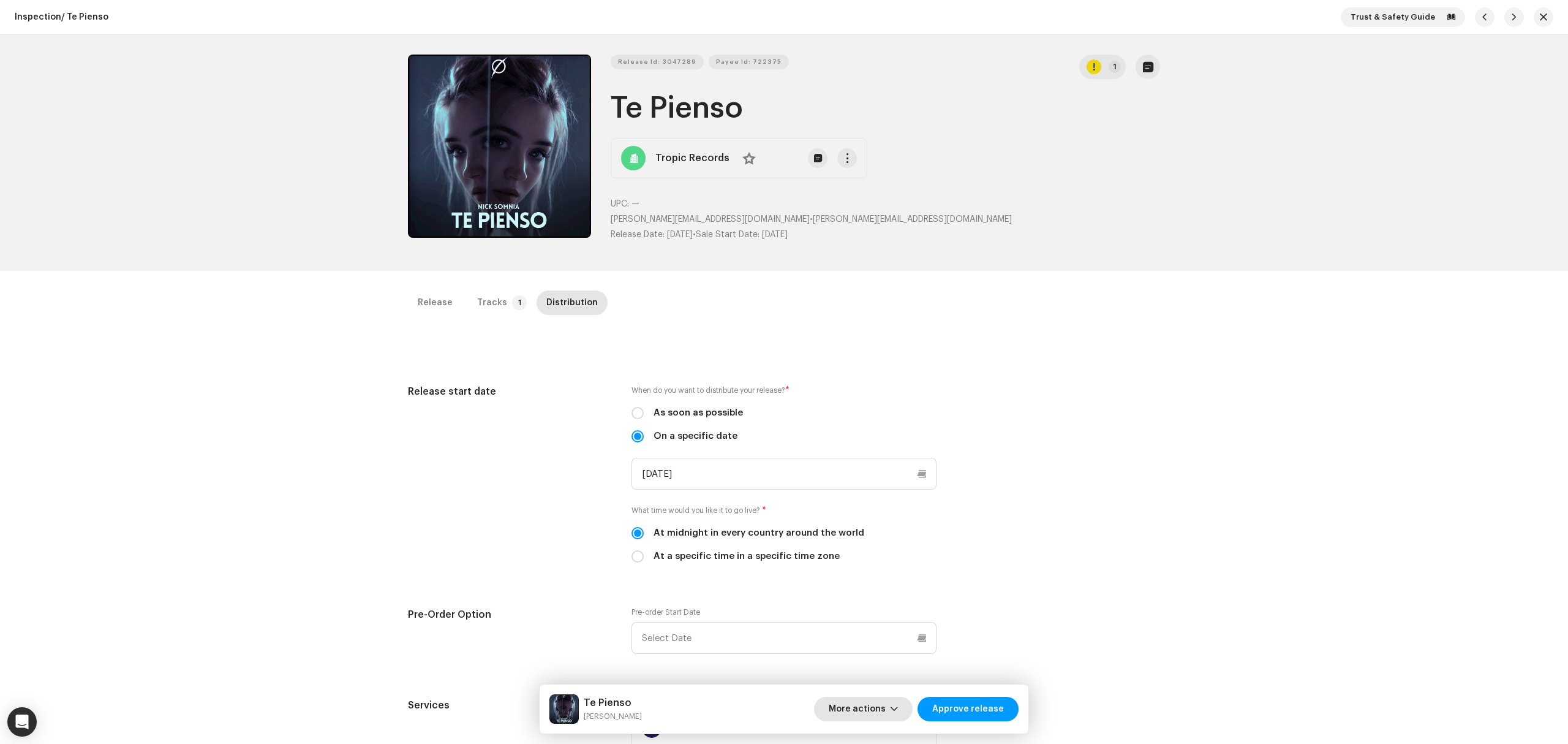
click at [897, 716] on button "More actions" at bounding box center [864, 708] width 99 height 25
click at [894, 630] on div "Fail & Return" at bounding box center [890, 629] width 114 height 9
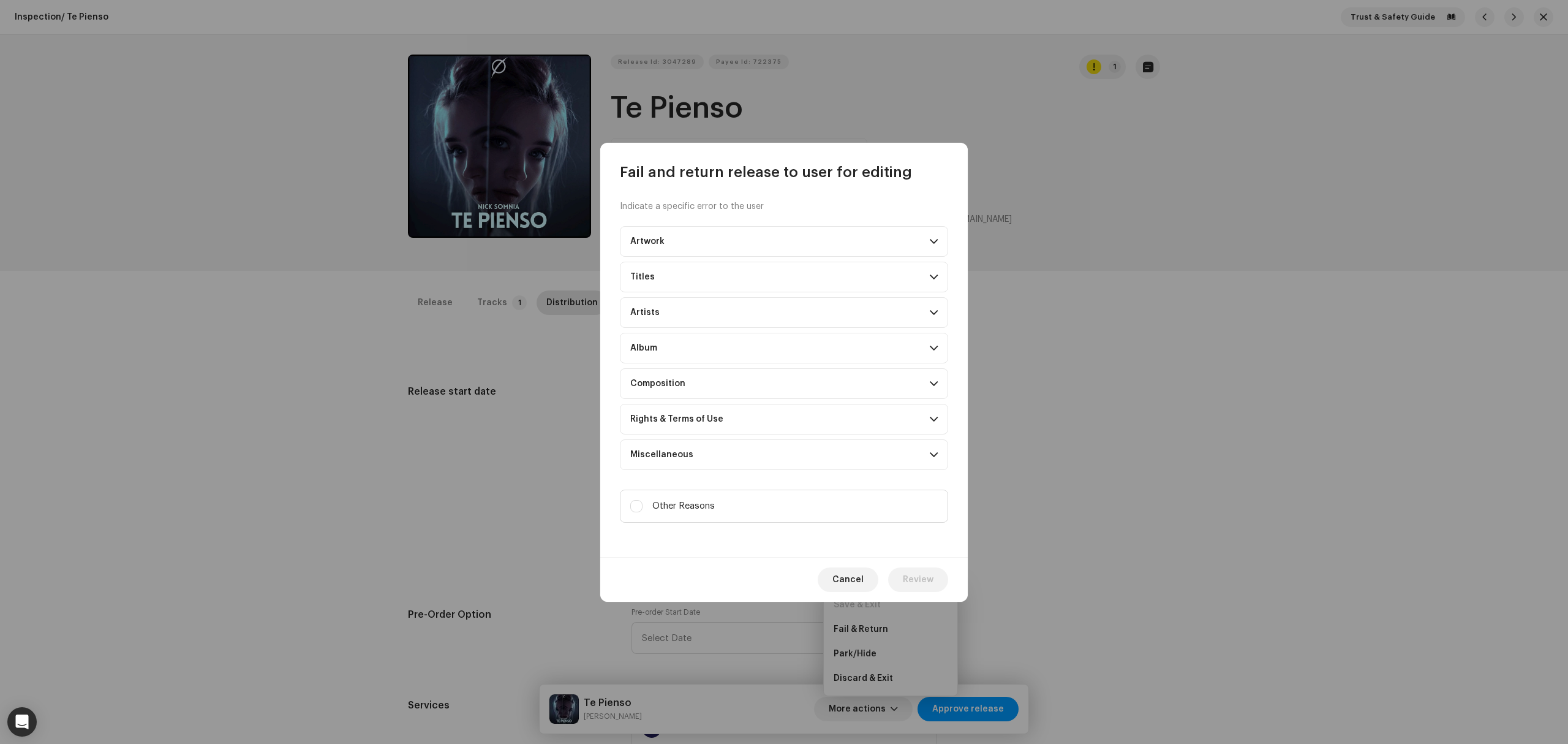
click at [706, 530] on div "Indicate a specific error to the user Artwork Upscaled art / bad quality Logo /…" at bounding box center [784, 370] width 367 height 375
click at [711, 501] on span "Other Reasons" at bounding box center [683, 506] width 63 height 13
click at [643, 501] on input "Other Reasons" at bounding box center [636, 506] width 12 height 12
checkbox input "true"
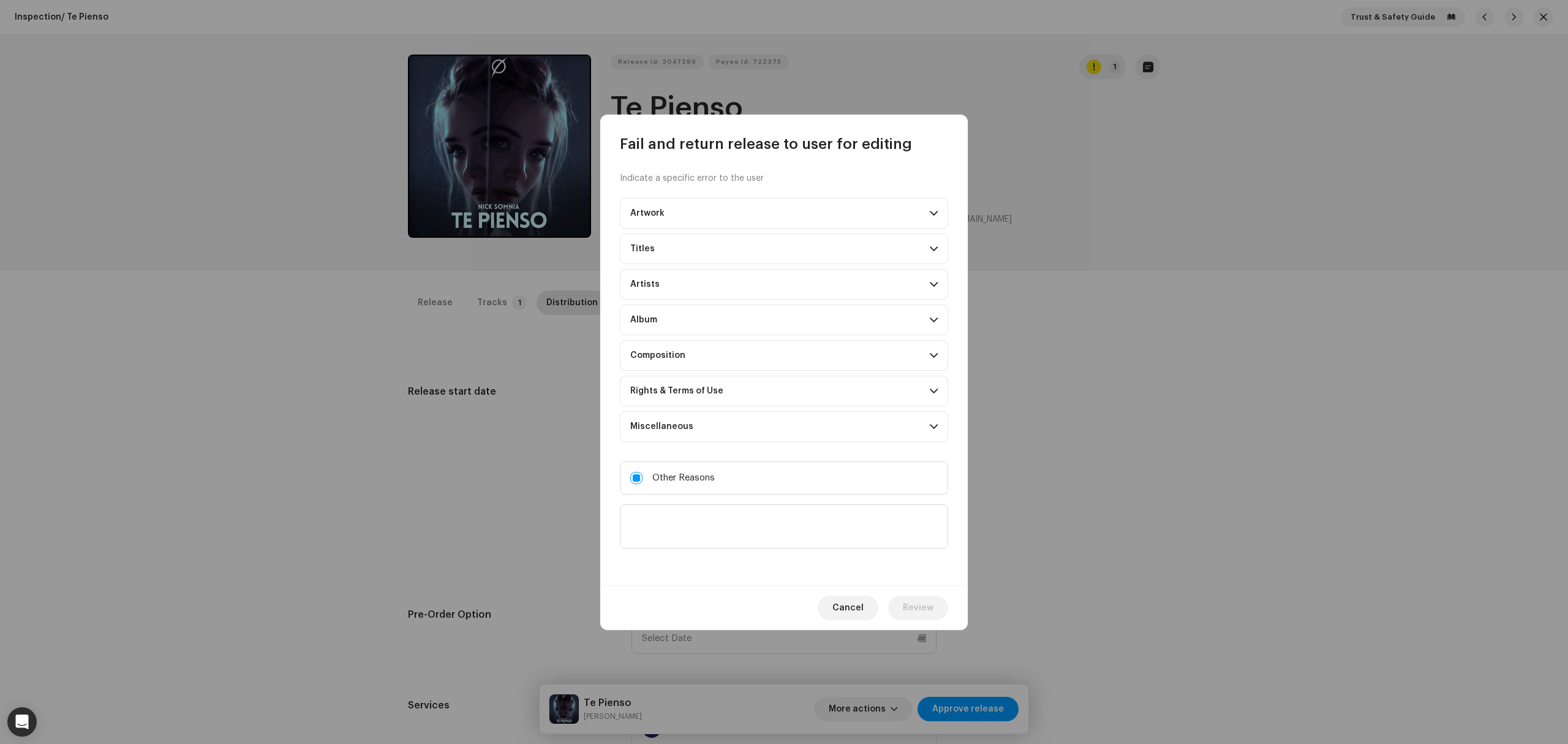
click at [706, 515] on textarea at bounding box center [784, 526] width 328 height 44
click at [784, 547] on textarea at bounding box center [784, 526] width 328 height 44
paste textarea "Facebook Audio Library, Facebook Rights Manager, SnapChat and YouTube Content ID"
type textarea "Please remove the silence at the start and end of the track update lyrics langu…"
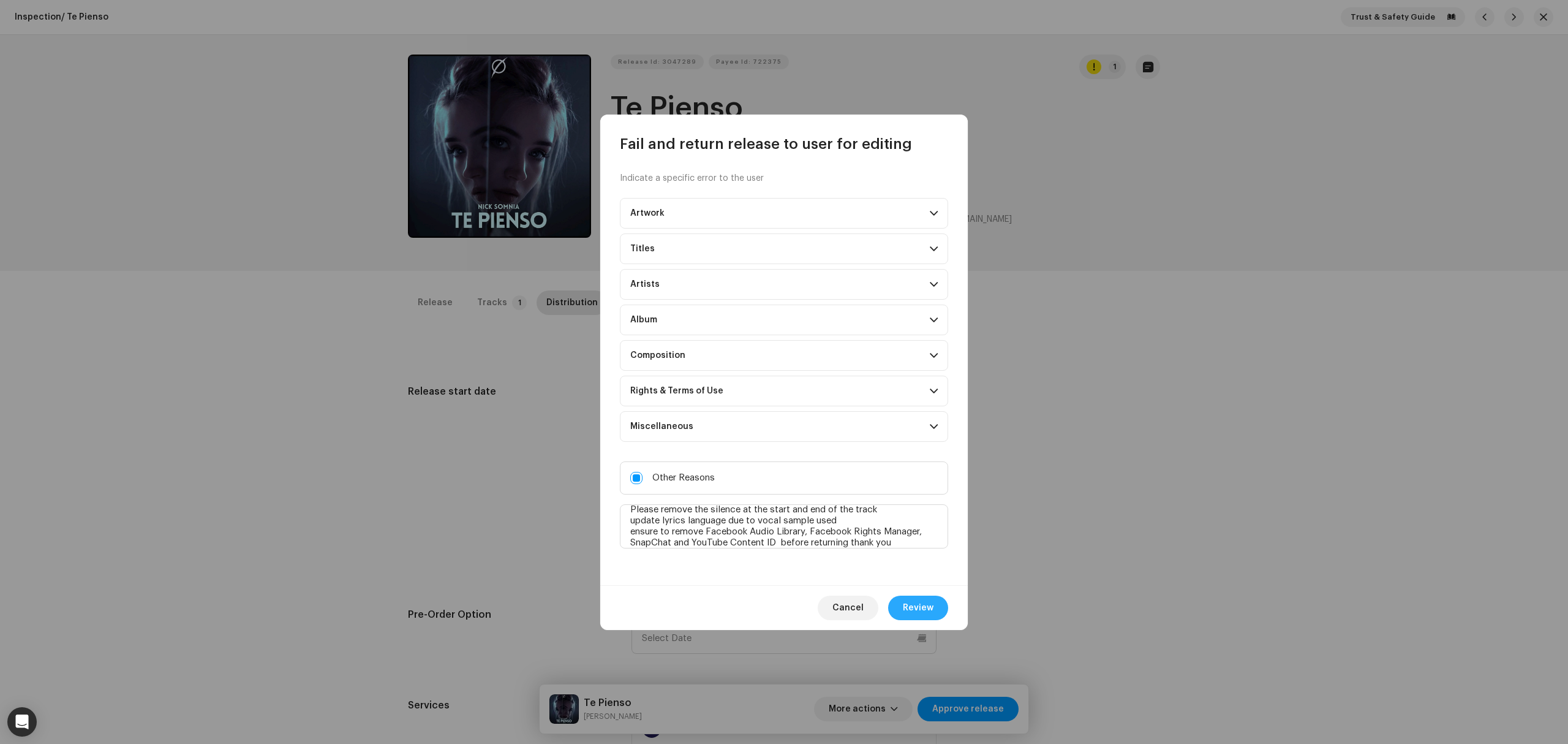
click at [936, 615] on button "Review" at bounding box center [918, 607] width 60 height 25
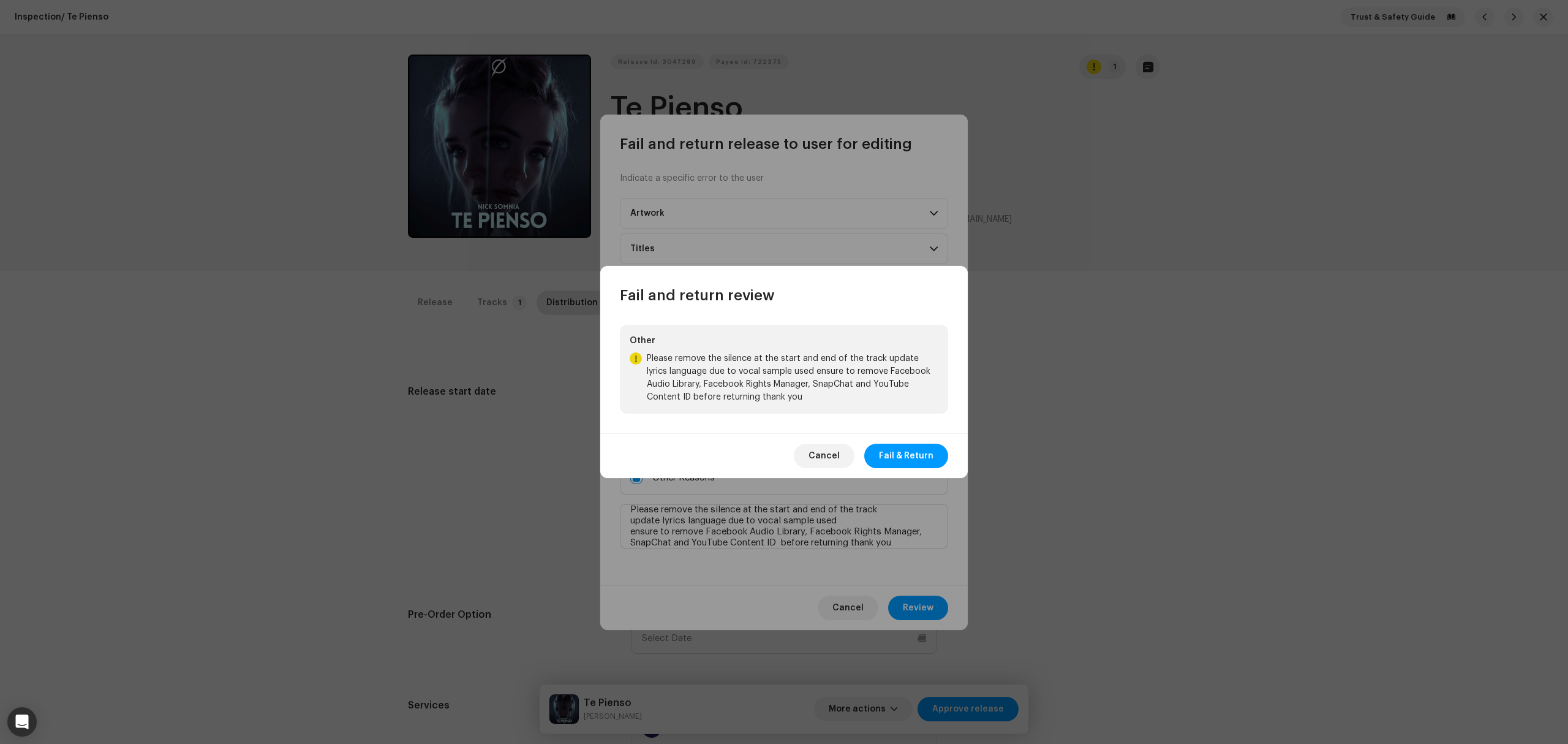
click at [901, 425] on div "Other Please remove the silence at the start and end of the track update lyrics…" at bounding box center [784, 369] width 367 height 128
click at [905, 439] on div "Cancel Fail & Return" at bounding box center [784, 455] width 367 height 44
click at [907, 452] on span "Fail & Return" at bounding box center [906, 455] width 55 height 25
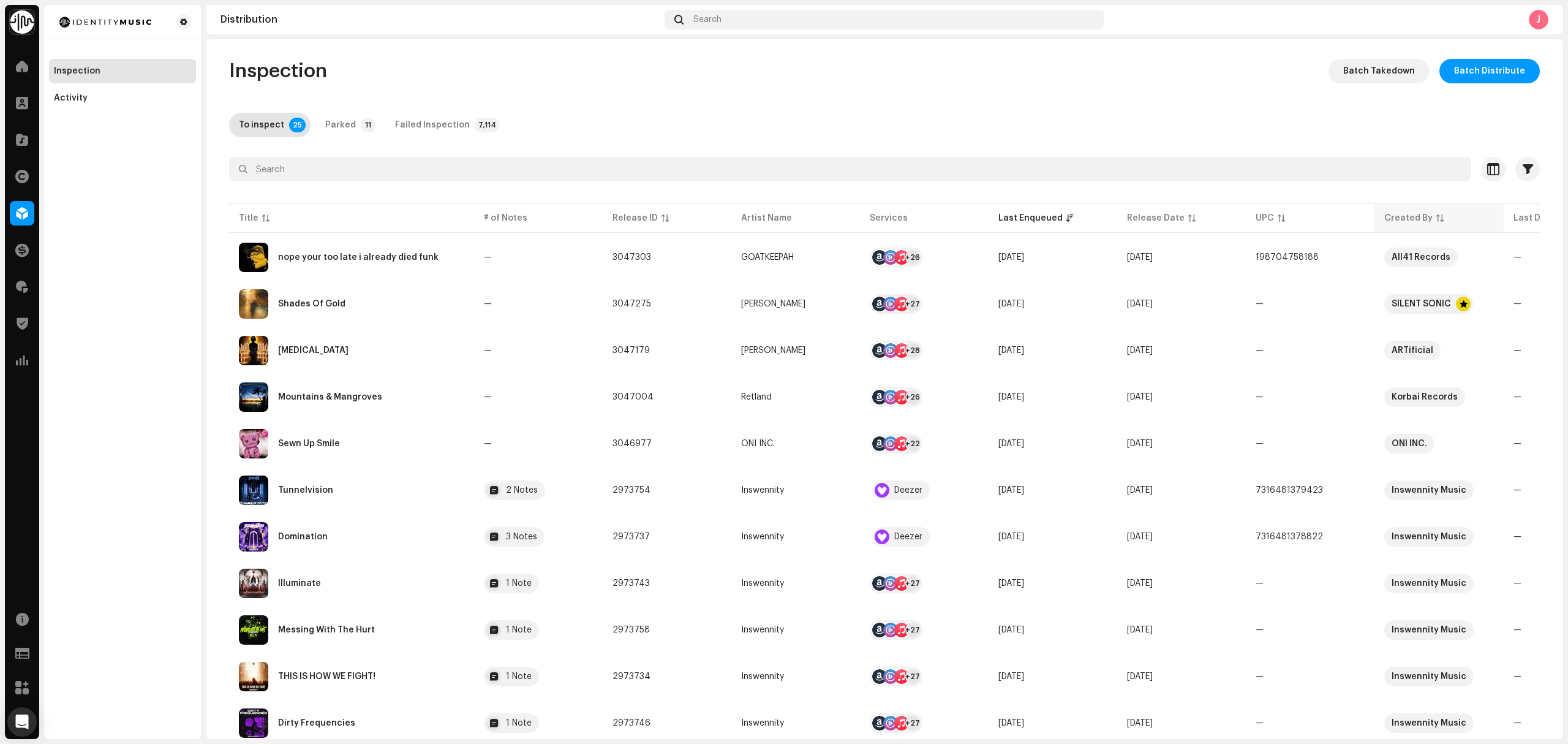
click at [1384, 221] on div "Created By" at bounding box center [1408, 218] width 48 height 12
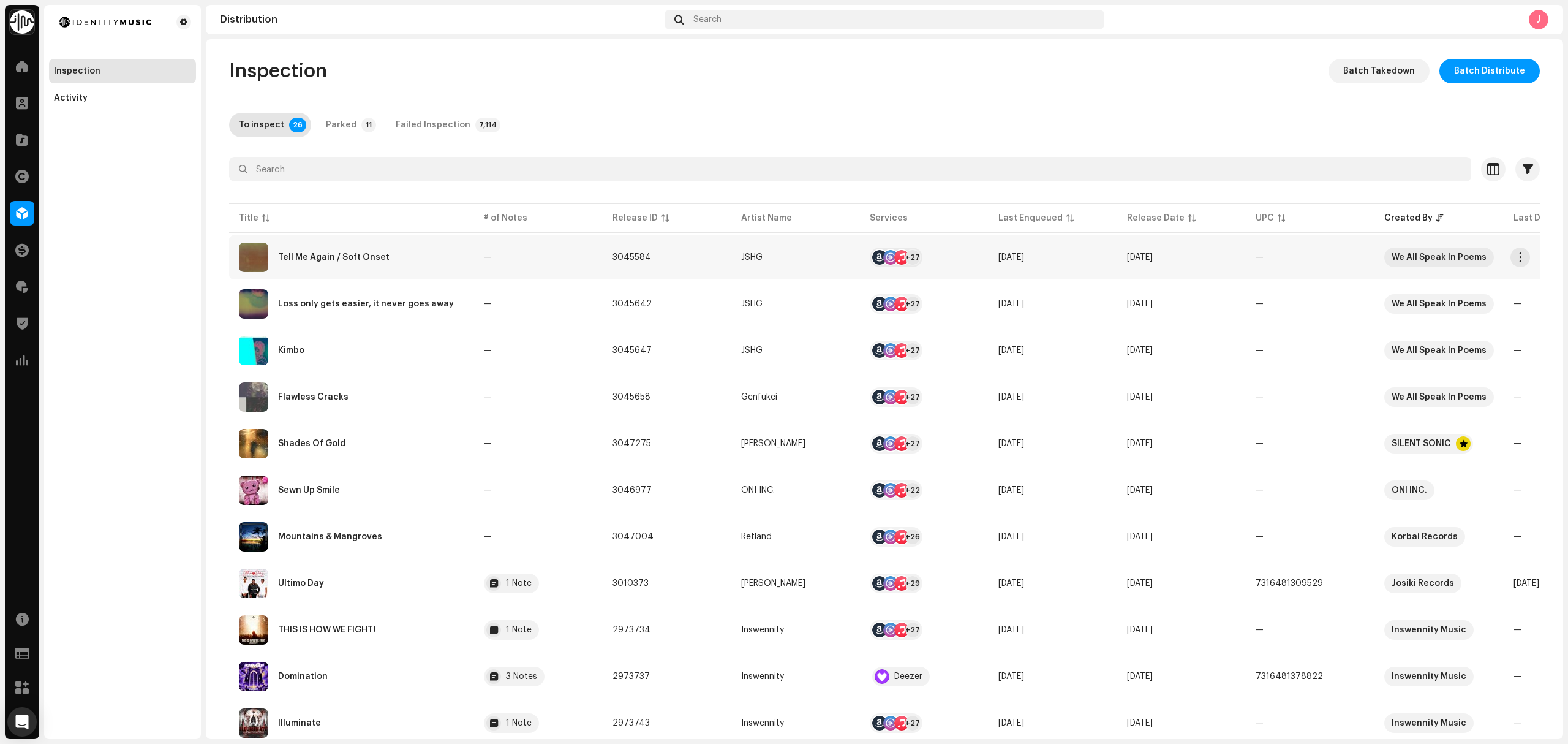
click at [420, 252] on div "Tell Me Again / Soft Onset" at bounding box center [351, 256] width 226 height 29
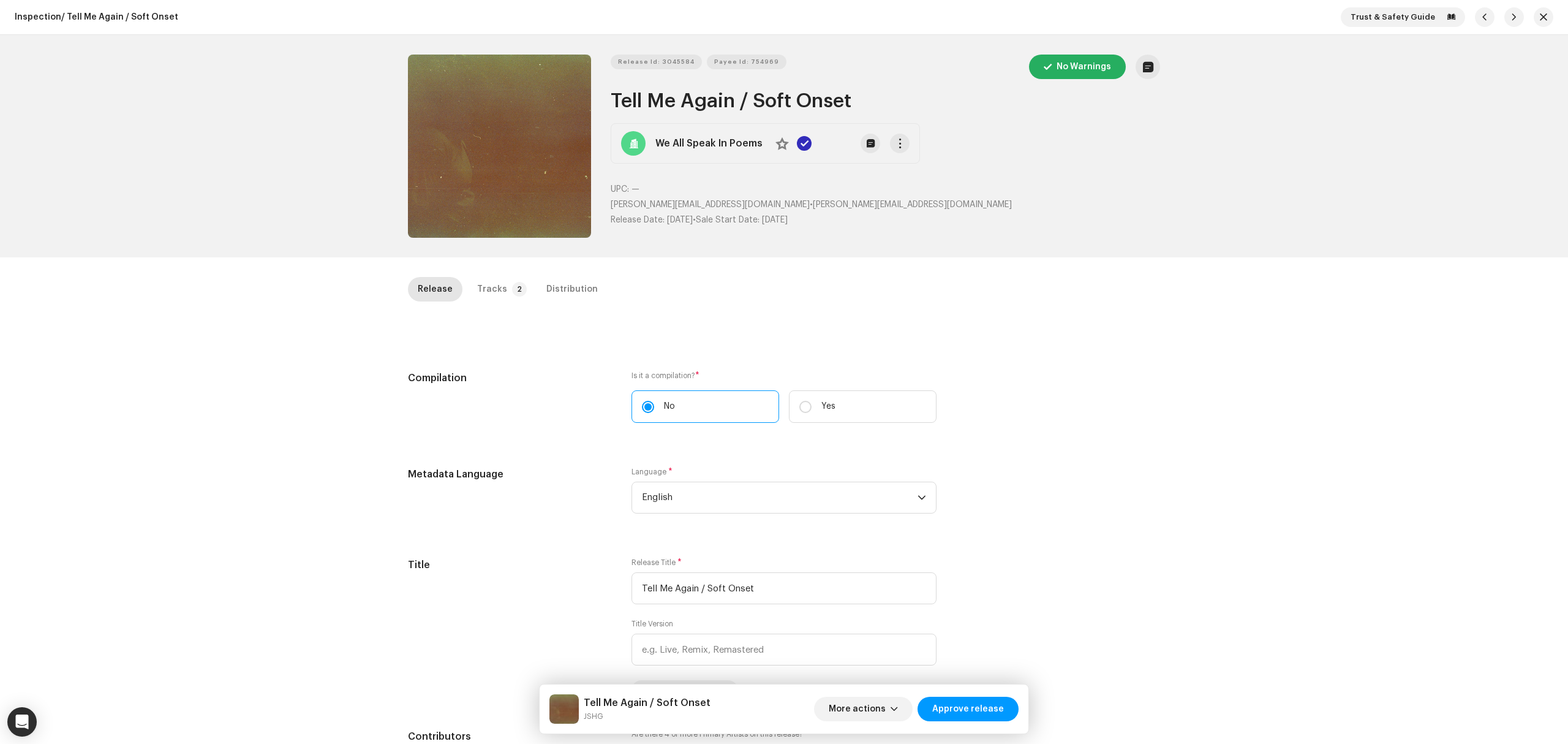
click at [270, 444] on div "Inspection / Tell Me Again / Soft Onset Trust & Safety Guide Release Id: 304558…" at bounding box center [784, 372] width 1568 height 744
drag, startPoint x: 327, startPoint y: 402, endPoint x: 375, endPoint y: 356, distance: 66.5
click at [331, 400] on div "Inspection / Tell Me Again / Soft Onset Trust & Safety Guide Release Id: 304558…" at bounding box center [784, 372] width 1568 height 744
click at [1540, 21] on span "button" at bounding box center [1543, 17] width 7 height 9
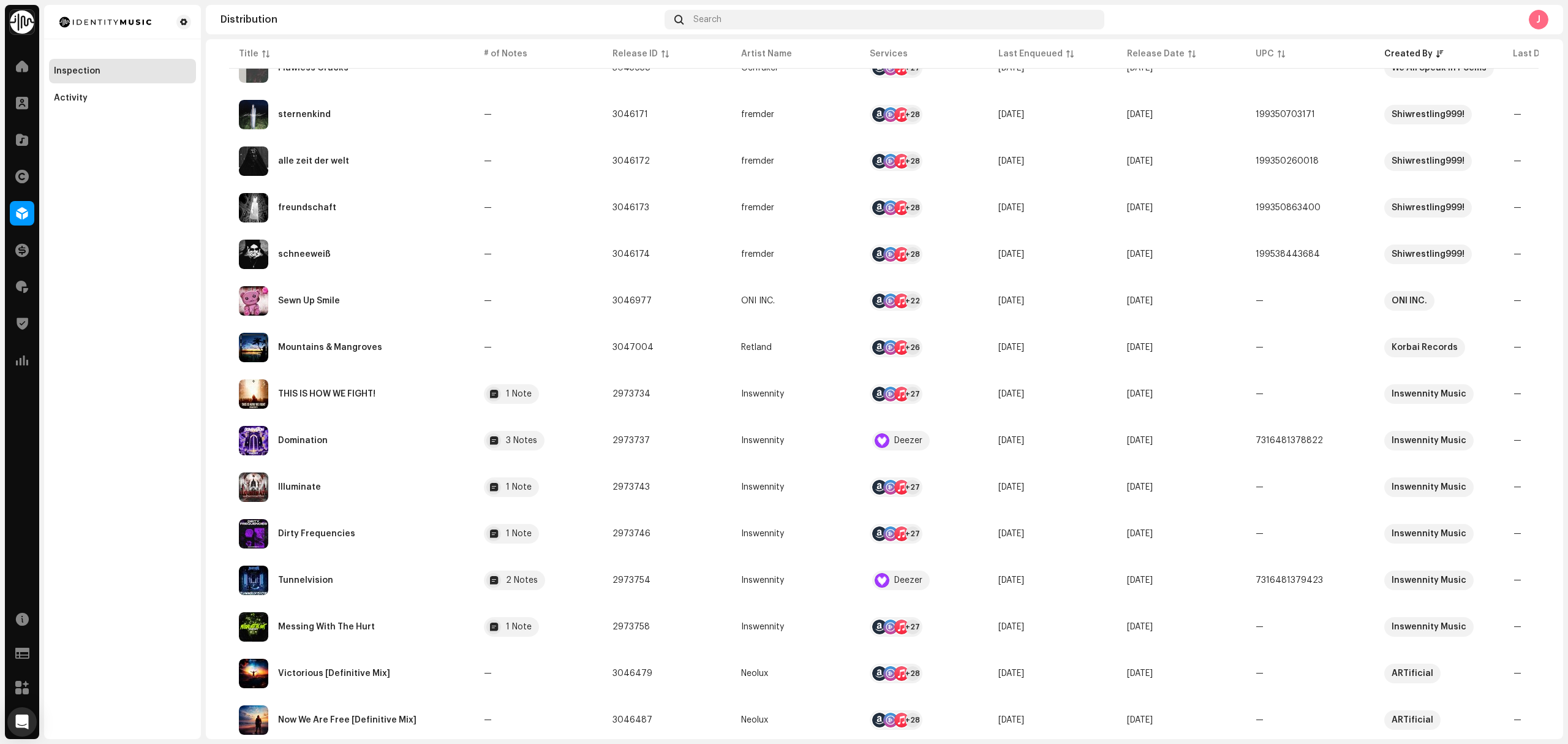
scroll to position [79, 0]
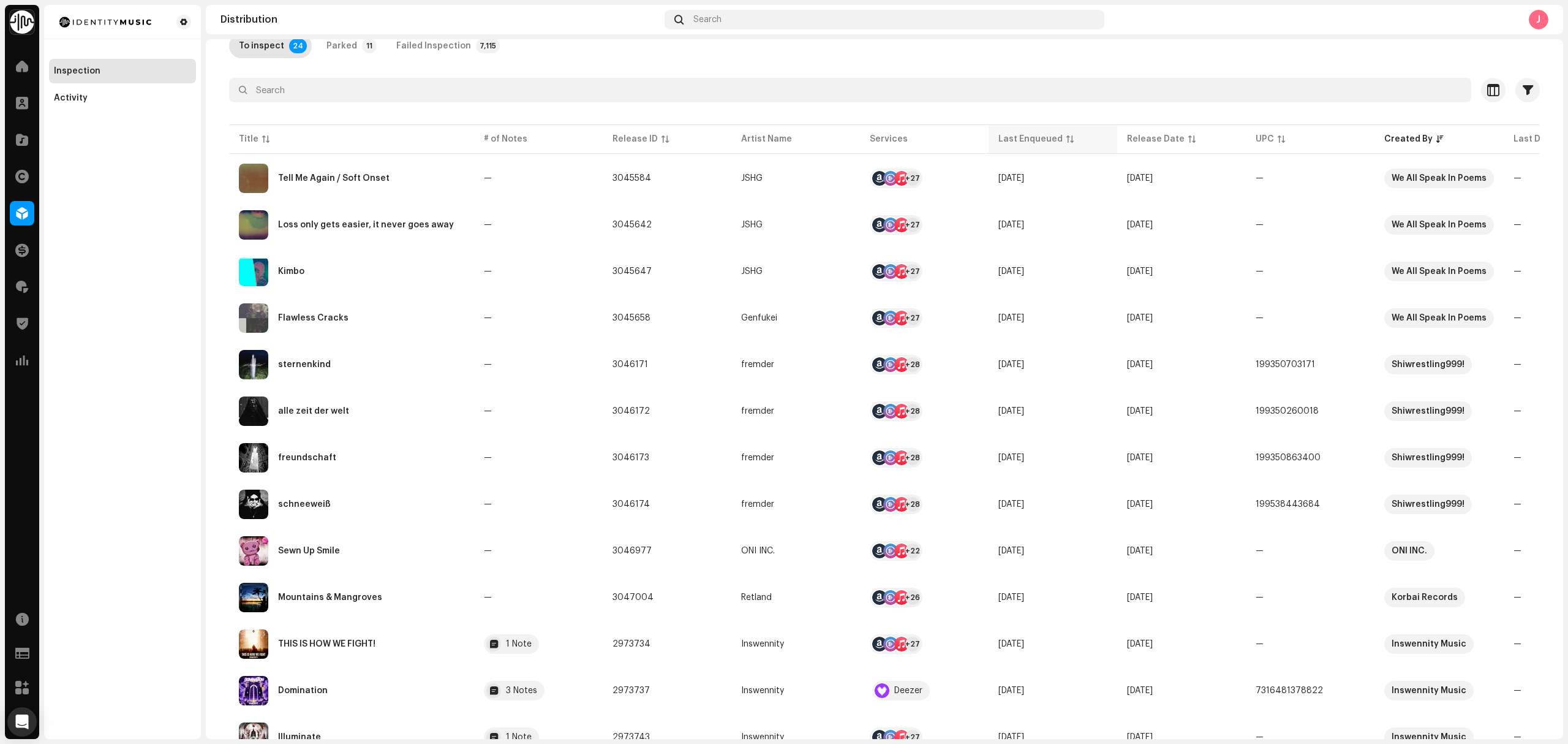
click at [1004, 139] on div "Last Enqueued" at bounding box center [1031, 139] width 64 height 12
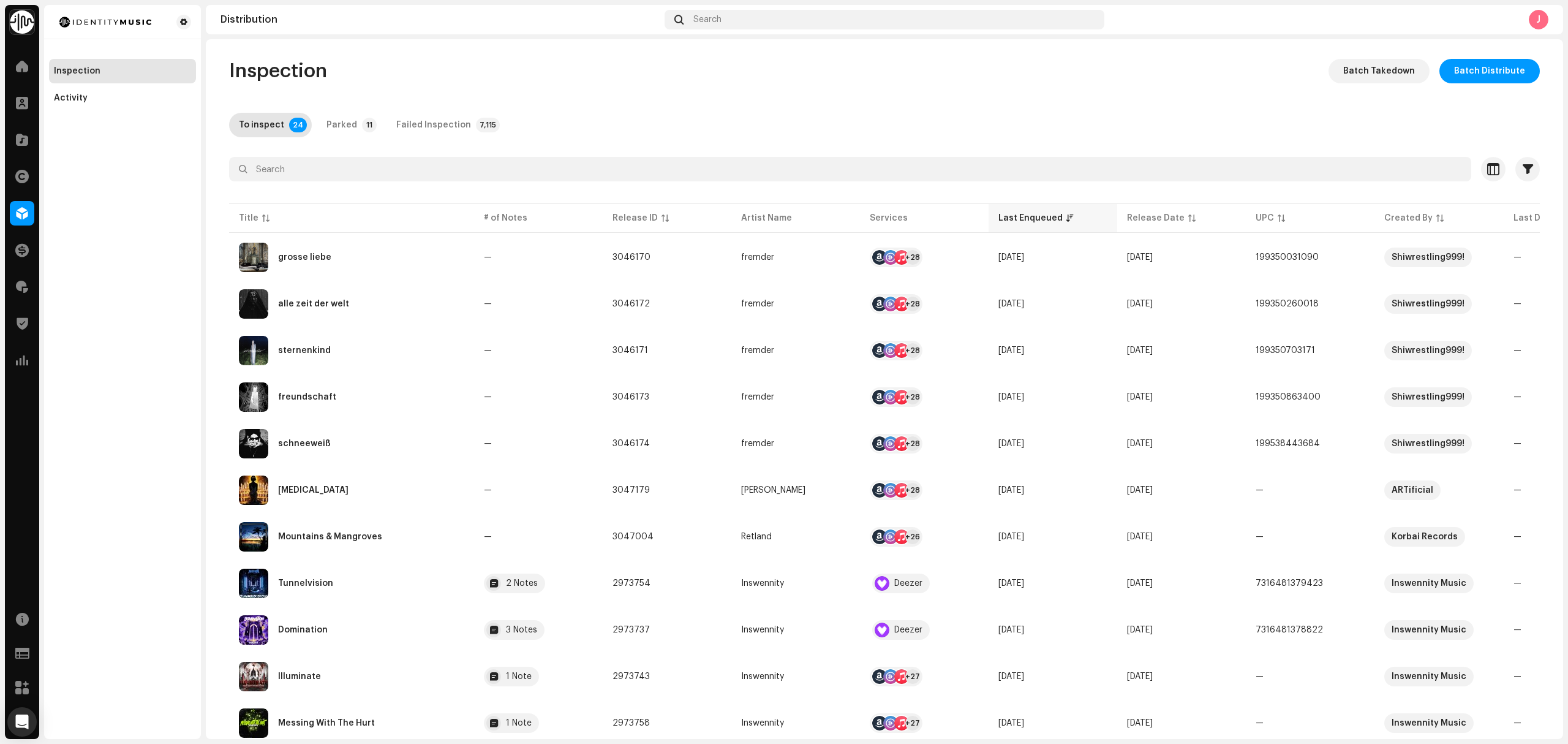
click at [1000, 219] on div "Last Enqueued" at bounding box center [1031, 218] width 64 height 12
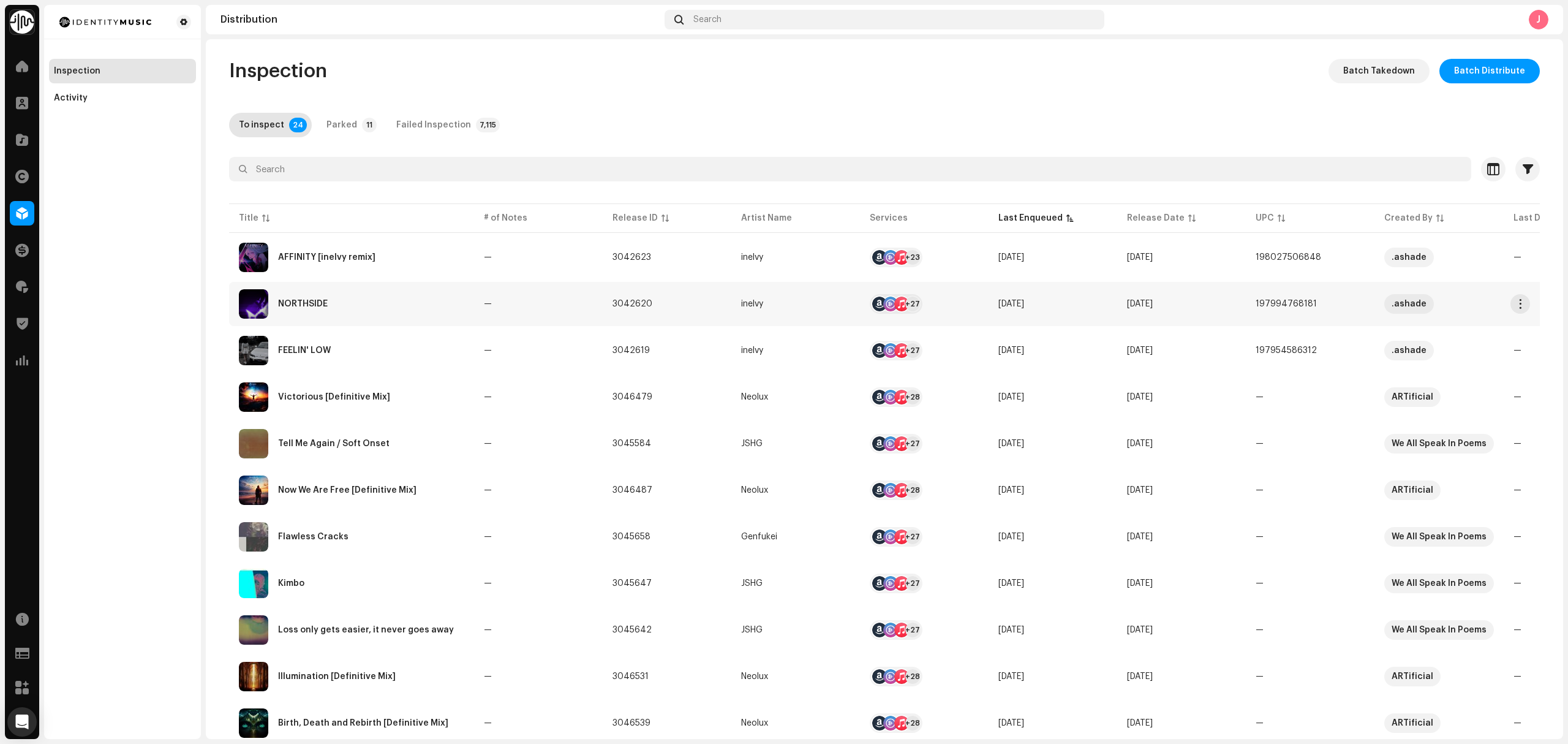
click at [420, 313] on div "NORTHSIDE" at bounding box center [351, 303] width 226 height 29
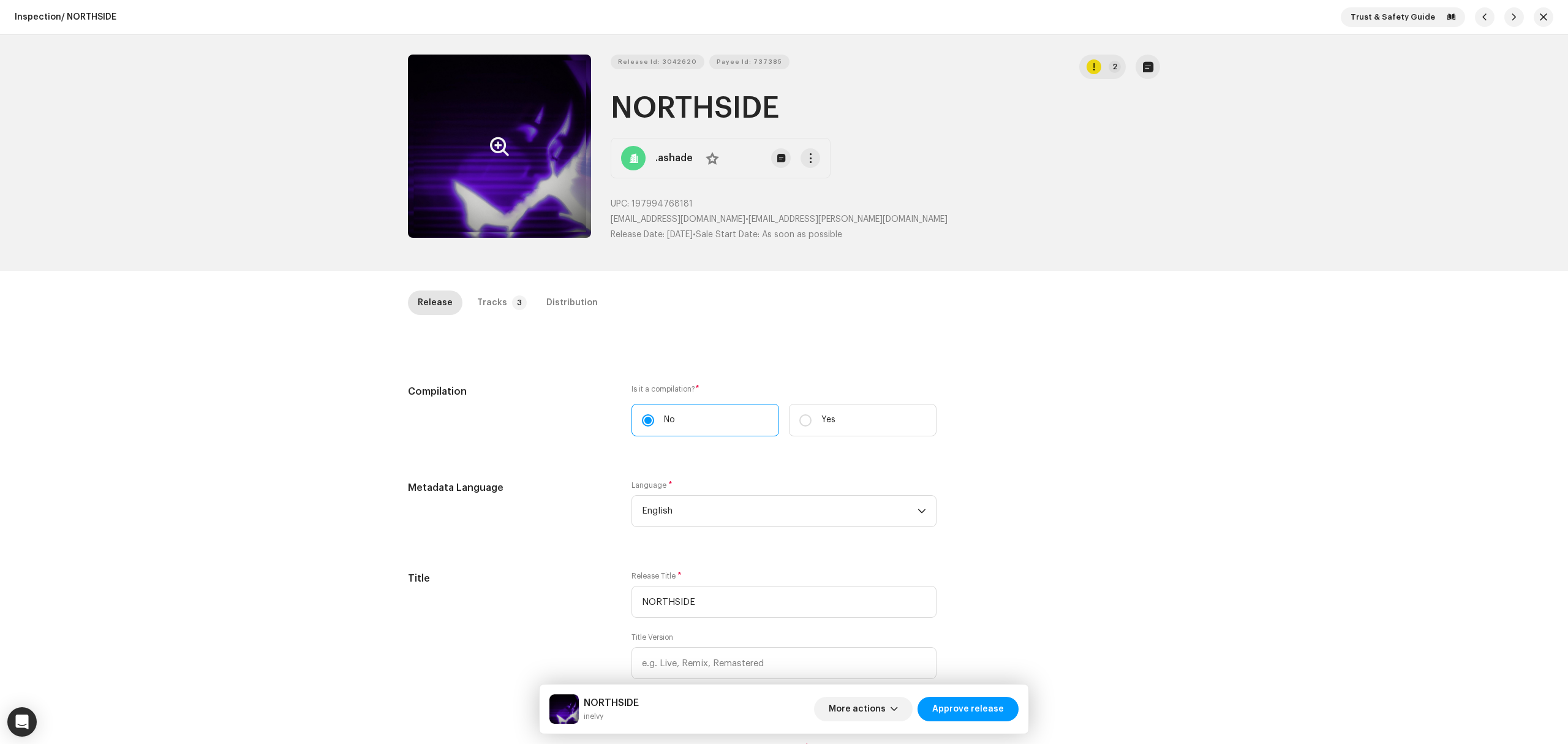
click at [446, 191] on button "Zoom Image" at bounding box center [499, 146] width 183 height 183
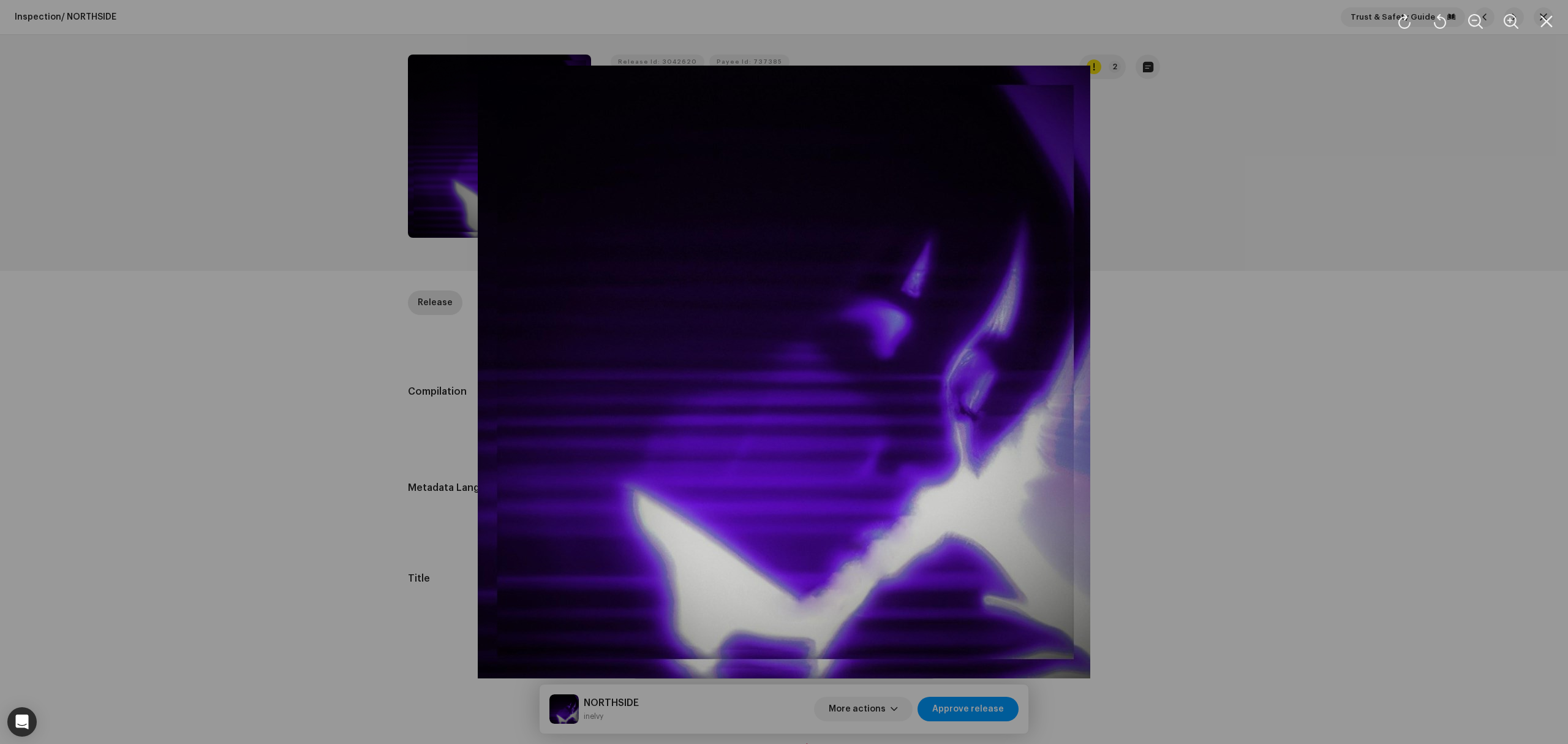
click at [305, 412] on div at bounding box center [784, 372] width 1568 height 744
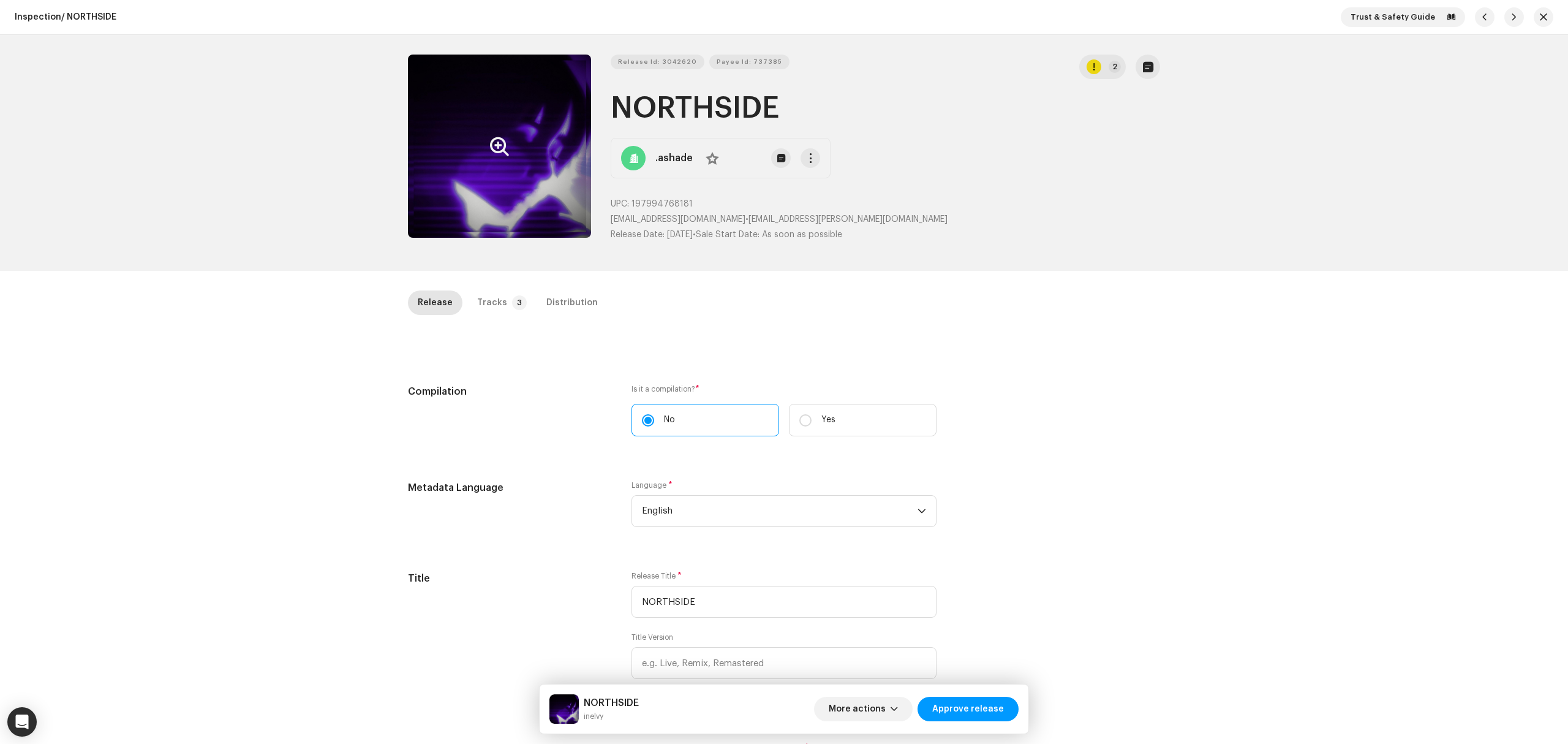
click at [199, 305] on div "Inspection / NORTHSIDE Trust & Safety Guide Release Id: 3042620 Payee Id: 73738…" at bounding box center [784, 372] width 1568 height 744
click at [488, 199] on button "Zoom Image" at bounding box center [499, 146] width 183 height 183
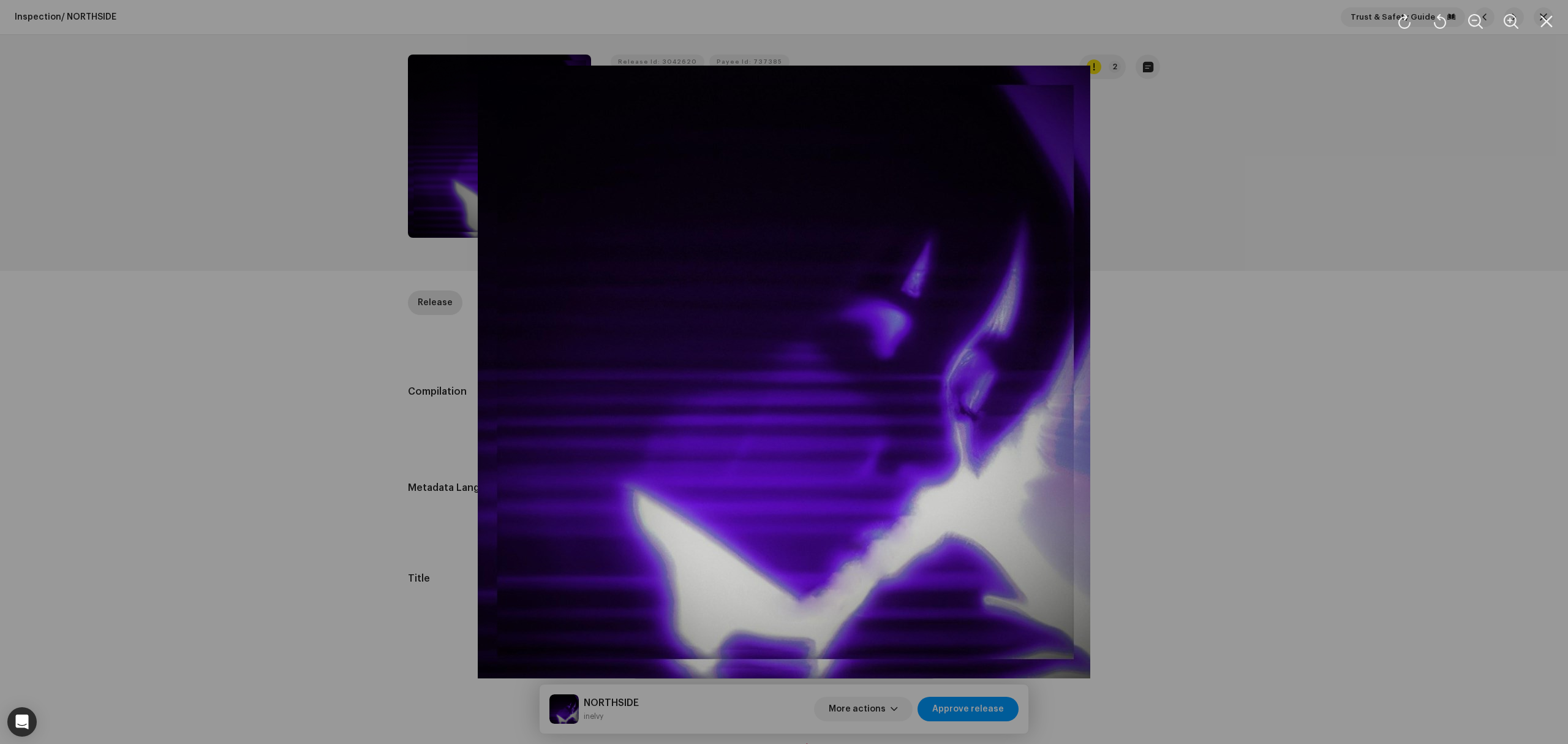
click at [294, 391] on div at bounding box center [784, 372] width 1568 height 744
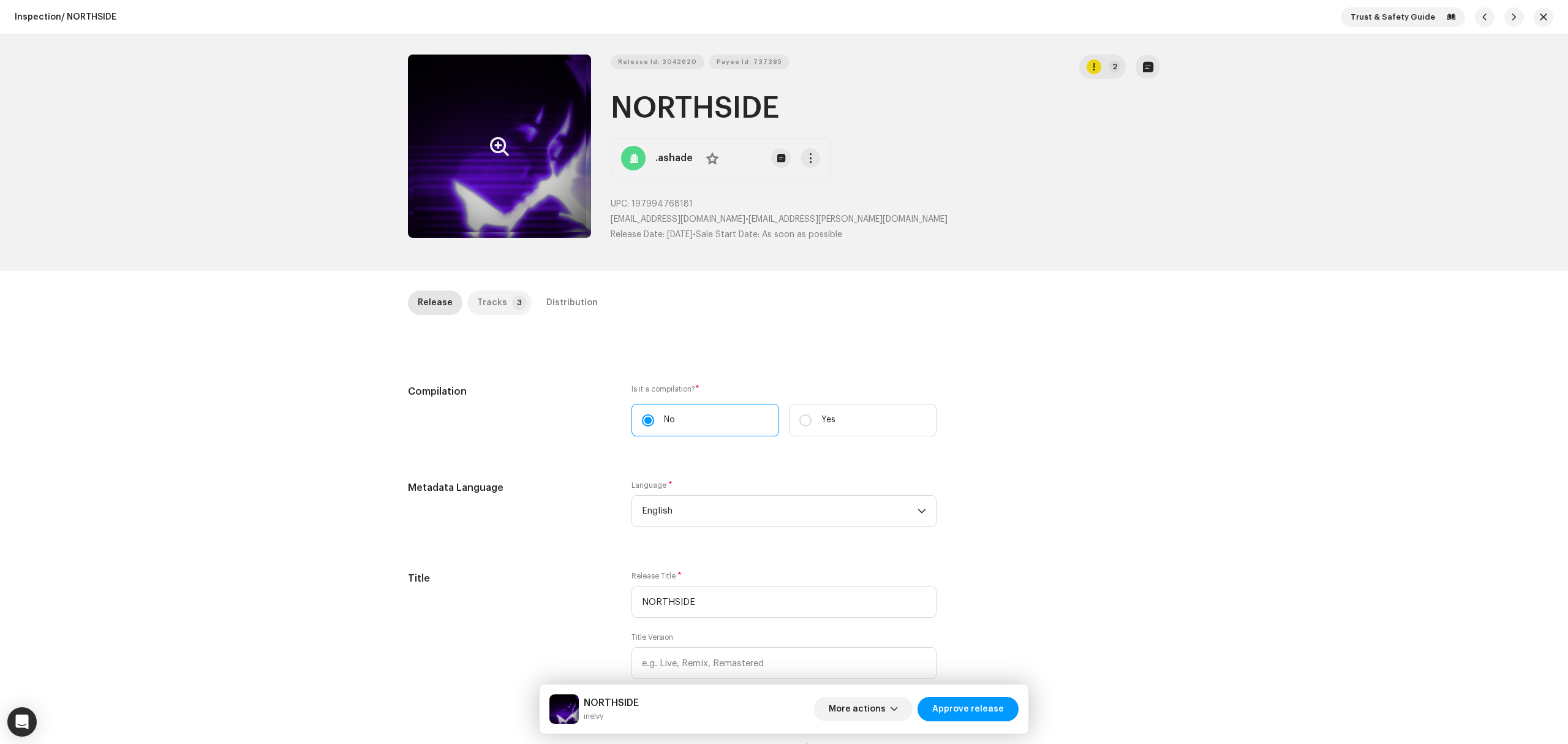
click at [499, 304] on p-tab "Tracks 3" at bounding box center [499, 302] width 64 height 25
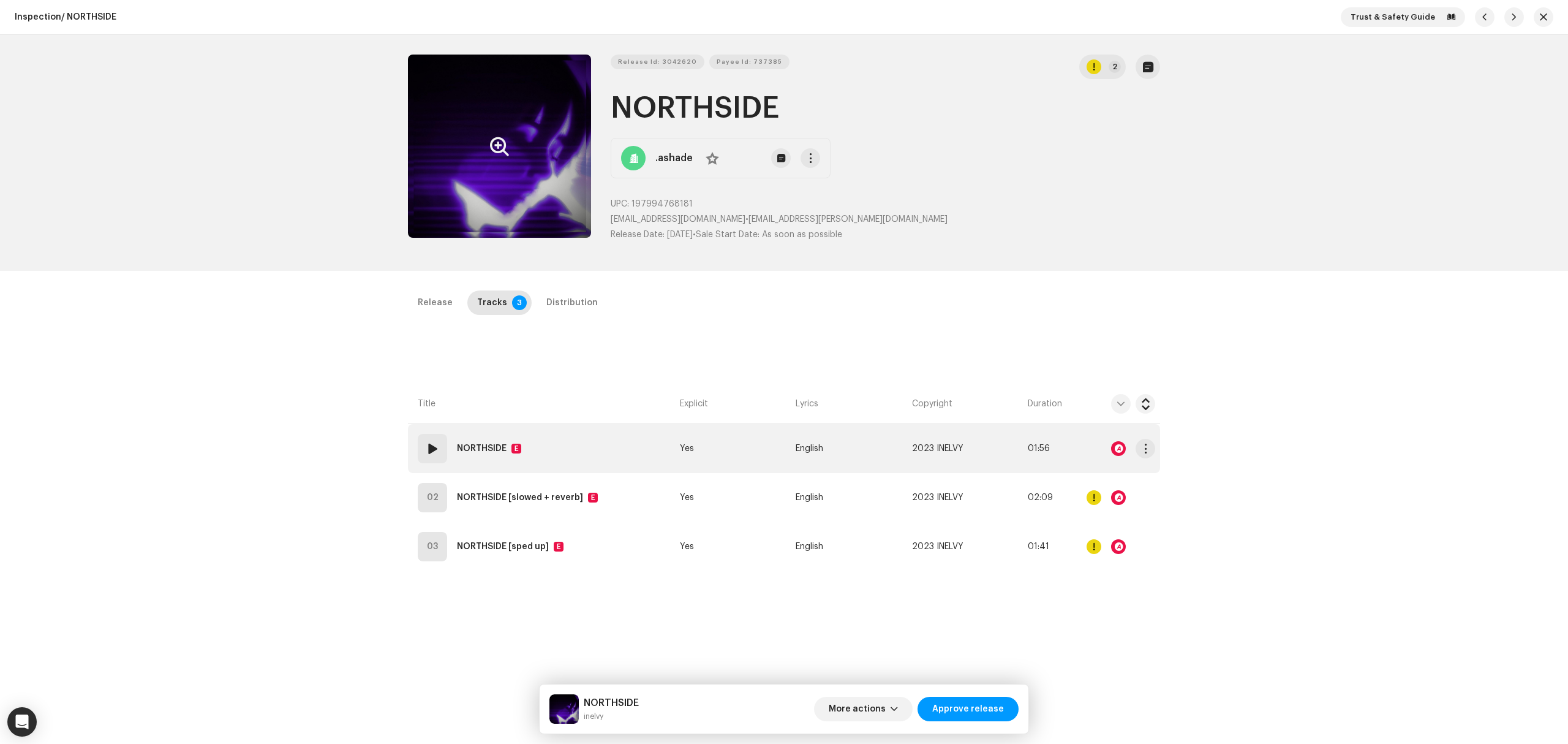
click at [573, 438] on td "01 NORTHSIDE E" at bounding box center [541, 449] width 267 height 49
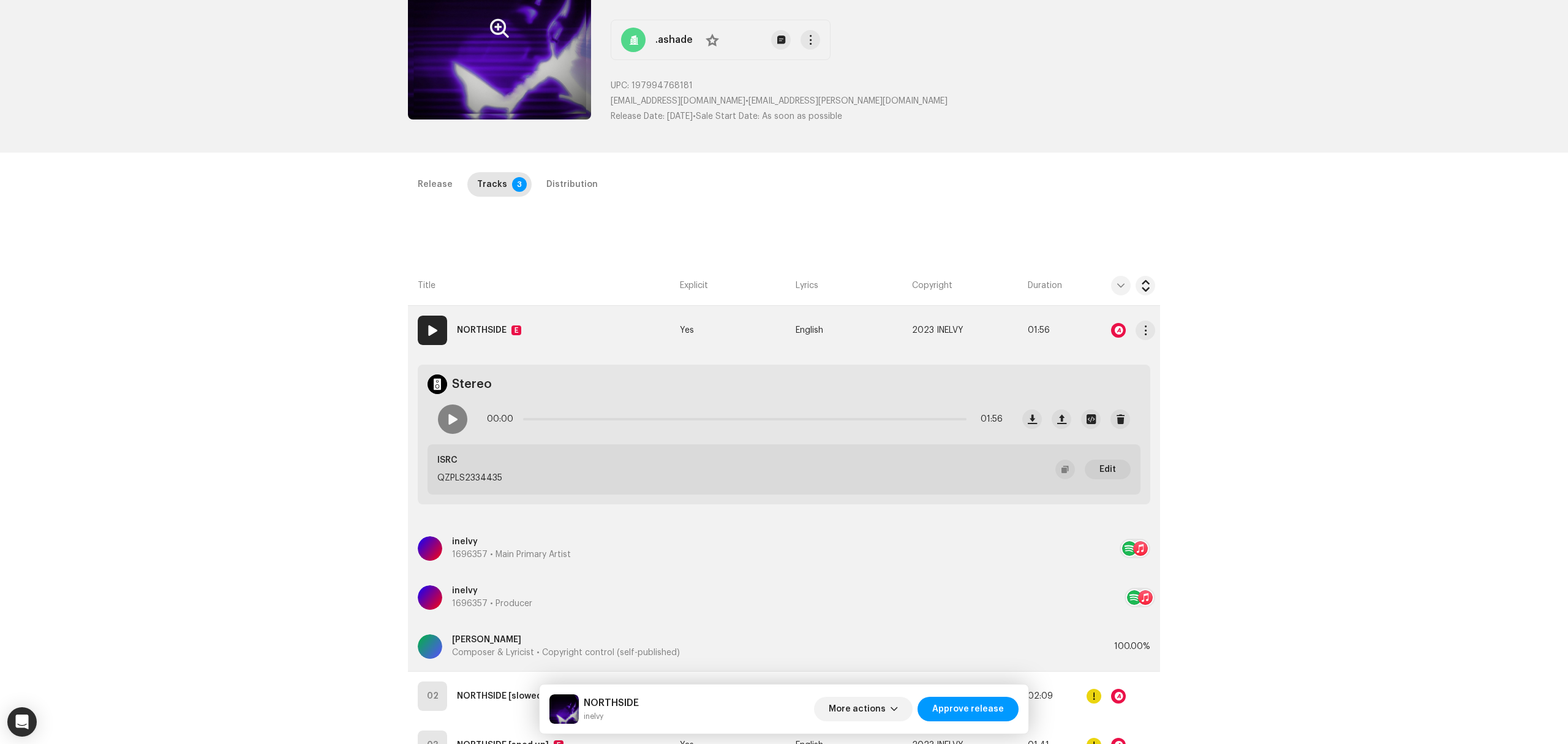
scroll to position [290, 0]
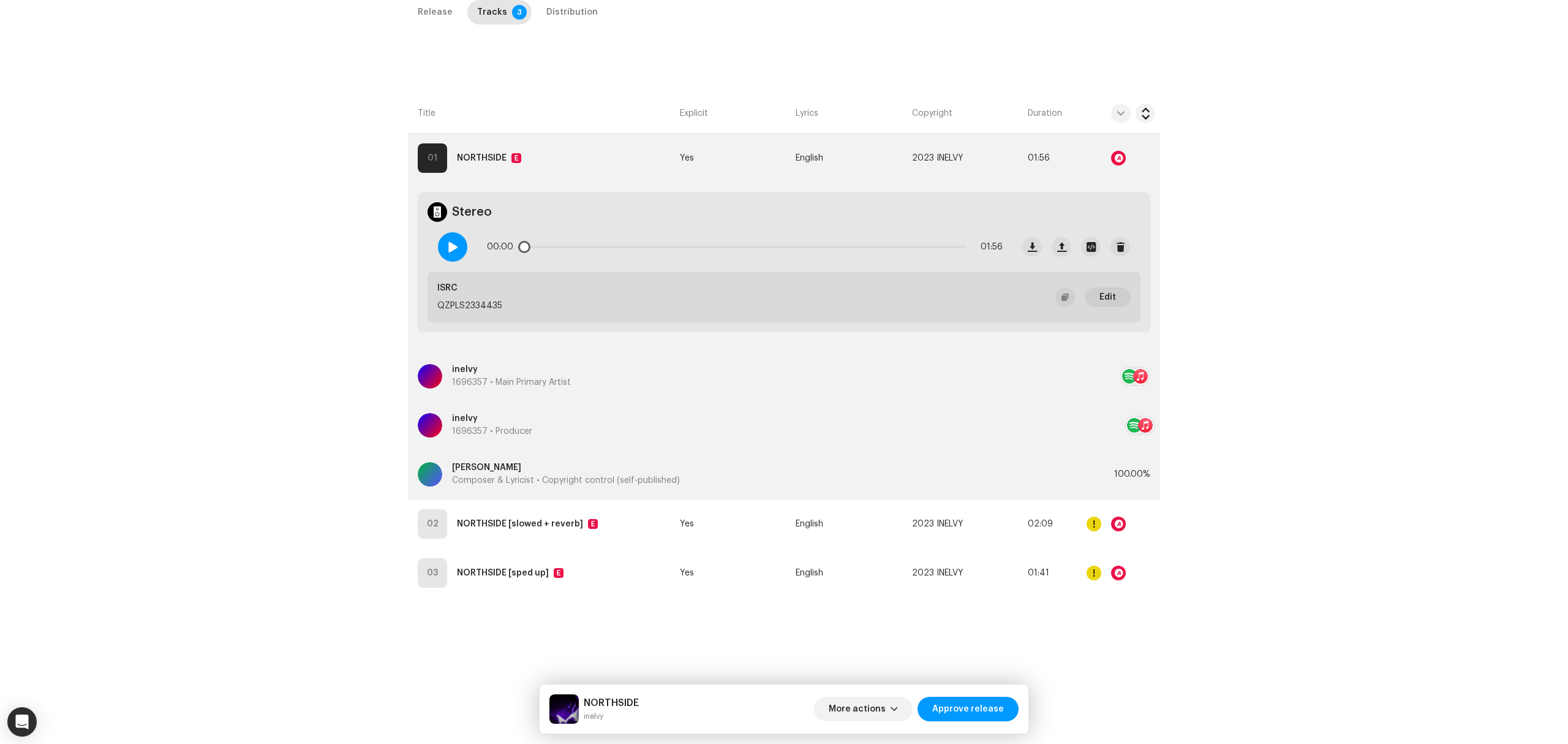
click at [449, 246] on span at bounding box center [452, 247] width 10 height 9
drag, startPoint x: 527, startPoint y: 250, endPoint x: 641, endPoint y: 235, distance: 115.0
click at [579, 246] on span at bounding box center [577, 246] width 12 height 12
click at [1137, 168] on re-m-actions-button at bounding box center [1145, 158] width 20 height 25
click at [1143, 161] on span "button" at bounding box center [1146, 158] width 9 height 9
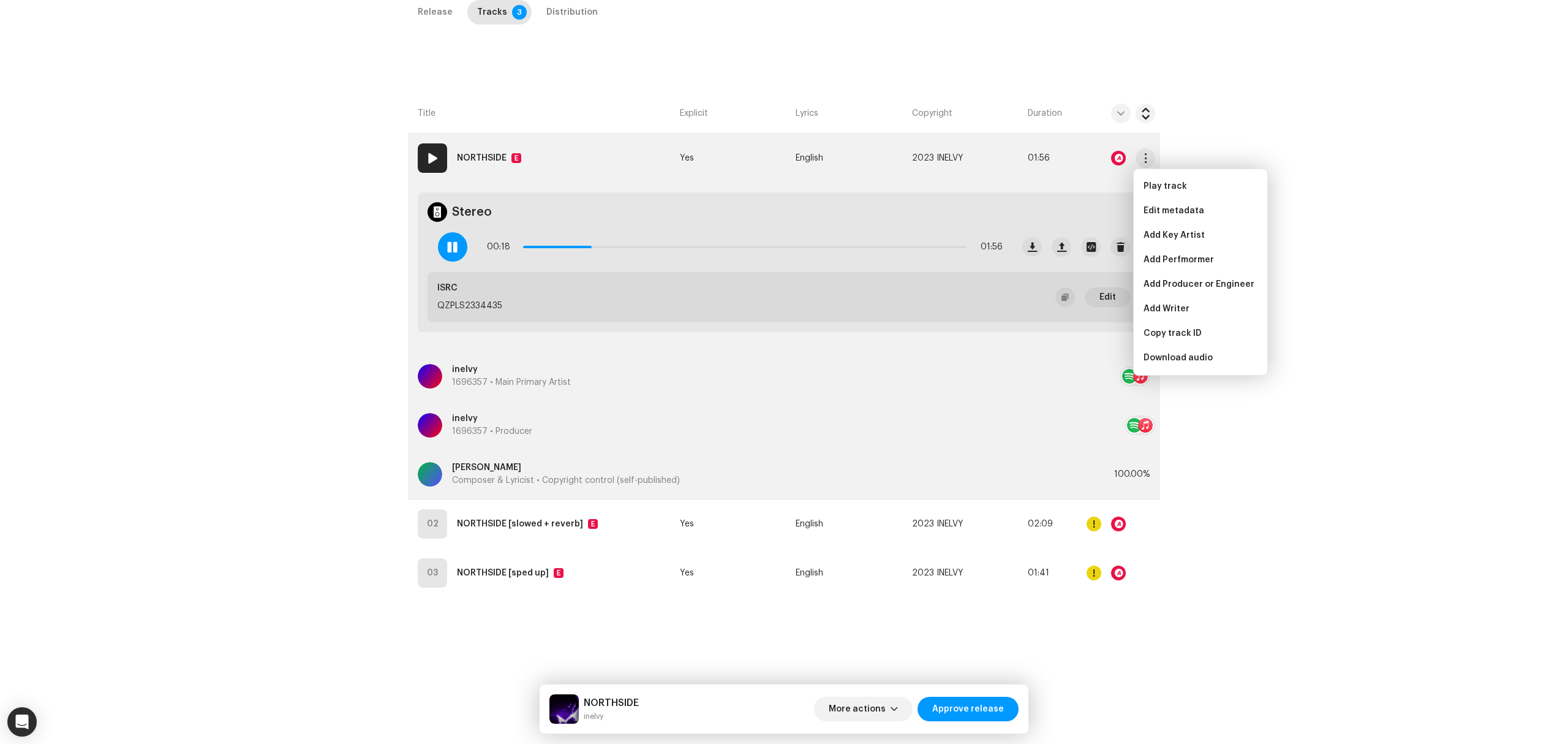
click at [1161, 215] on div "Edit metadata" at bounding box center [1201, 211] width 123 height 25
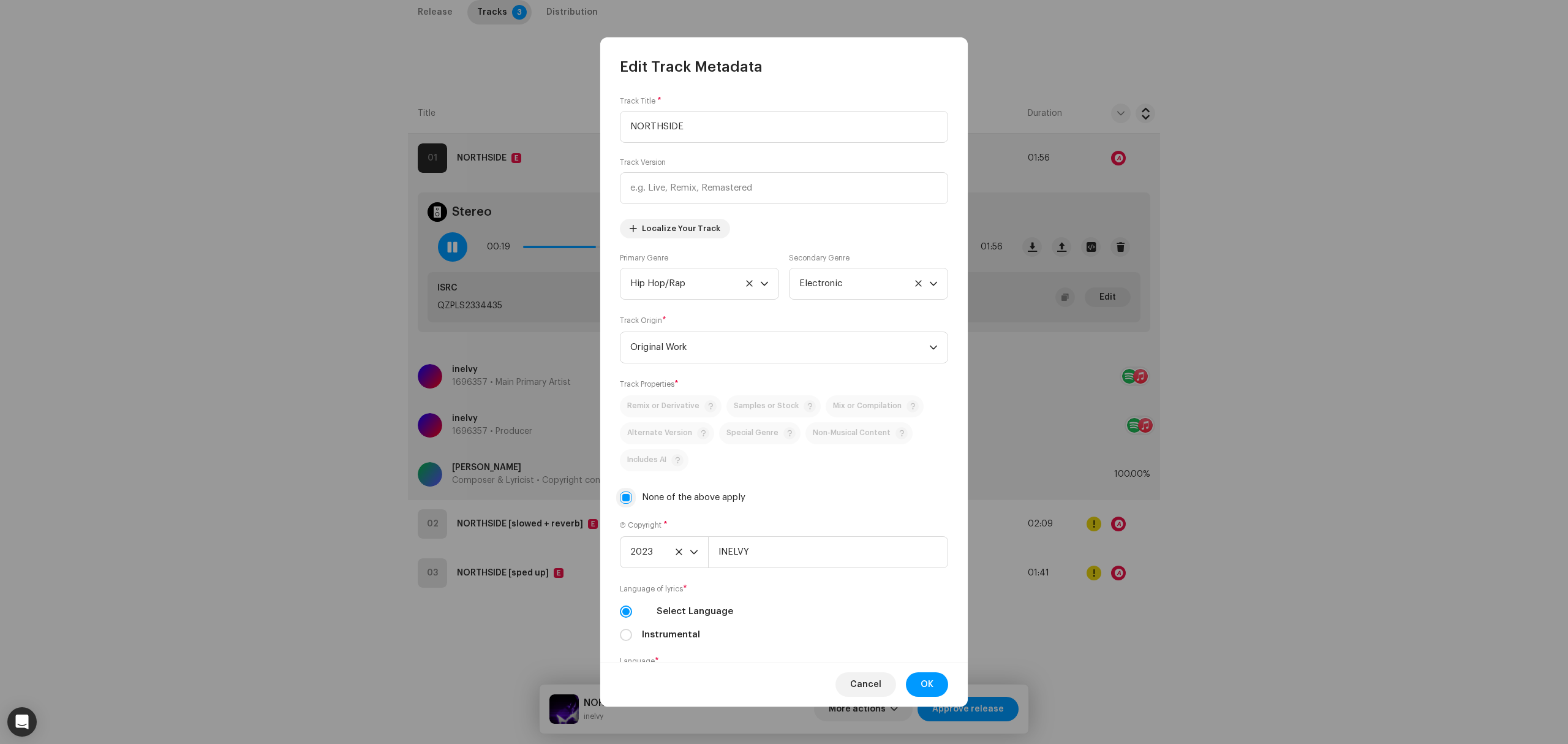
click at [628, 503] on input "None of the above apply" at bounding box center [625, 497] width 12 height 12
checkbox input "false"
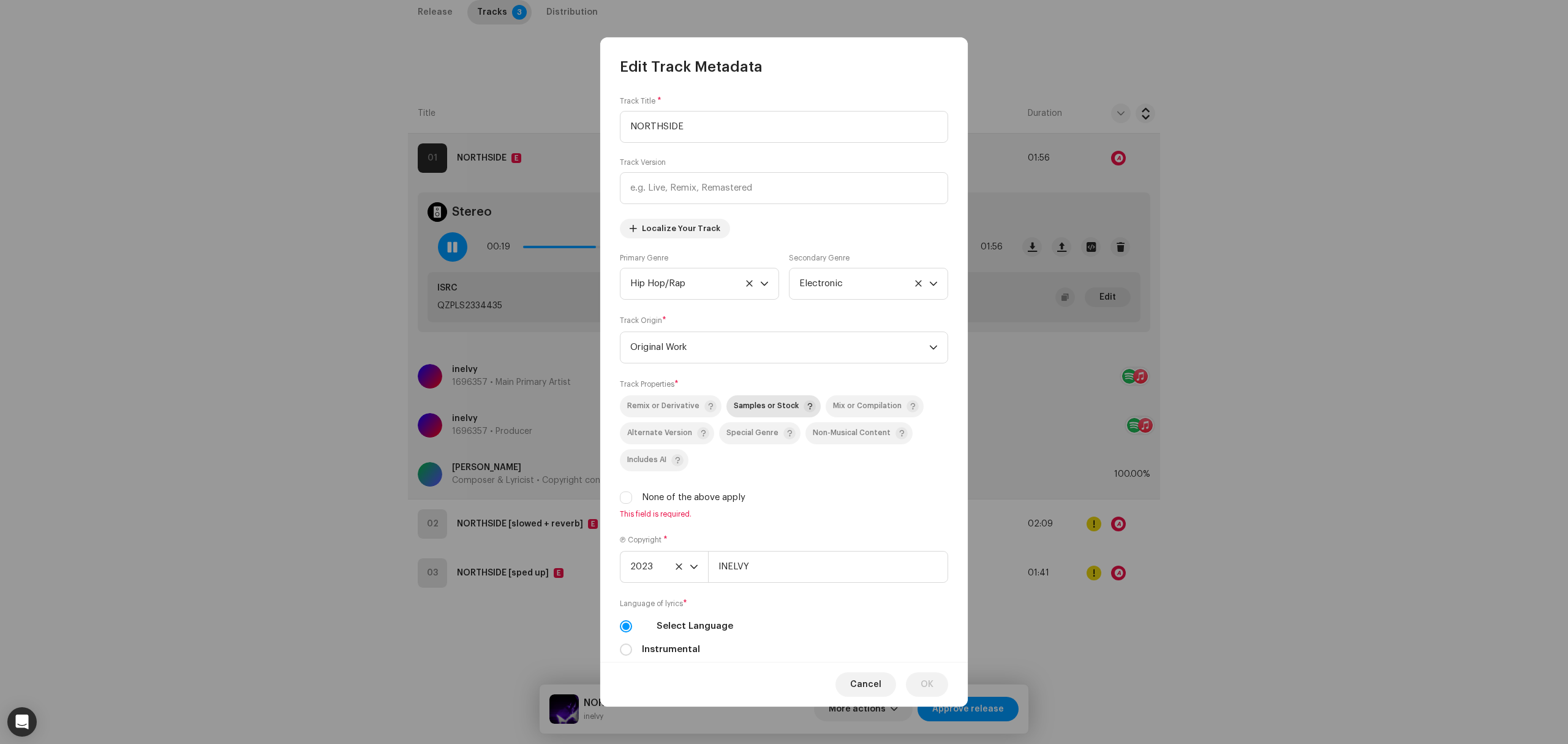
click at [752, 403] on div "Samples or Stock" at bounding box center [775, 405] width 82 height 12
click at [926, 684] on span "OK" at bounding box center [927, 684] width 13 height 25
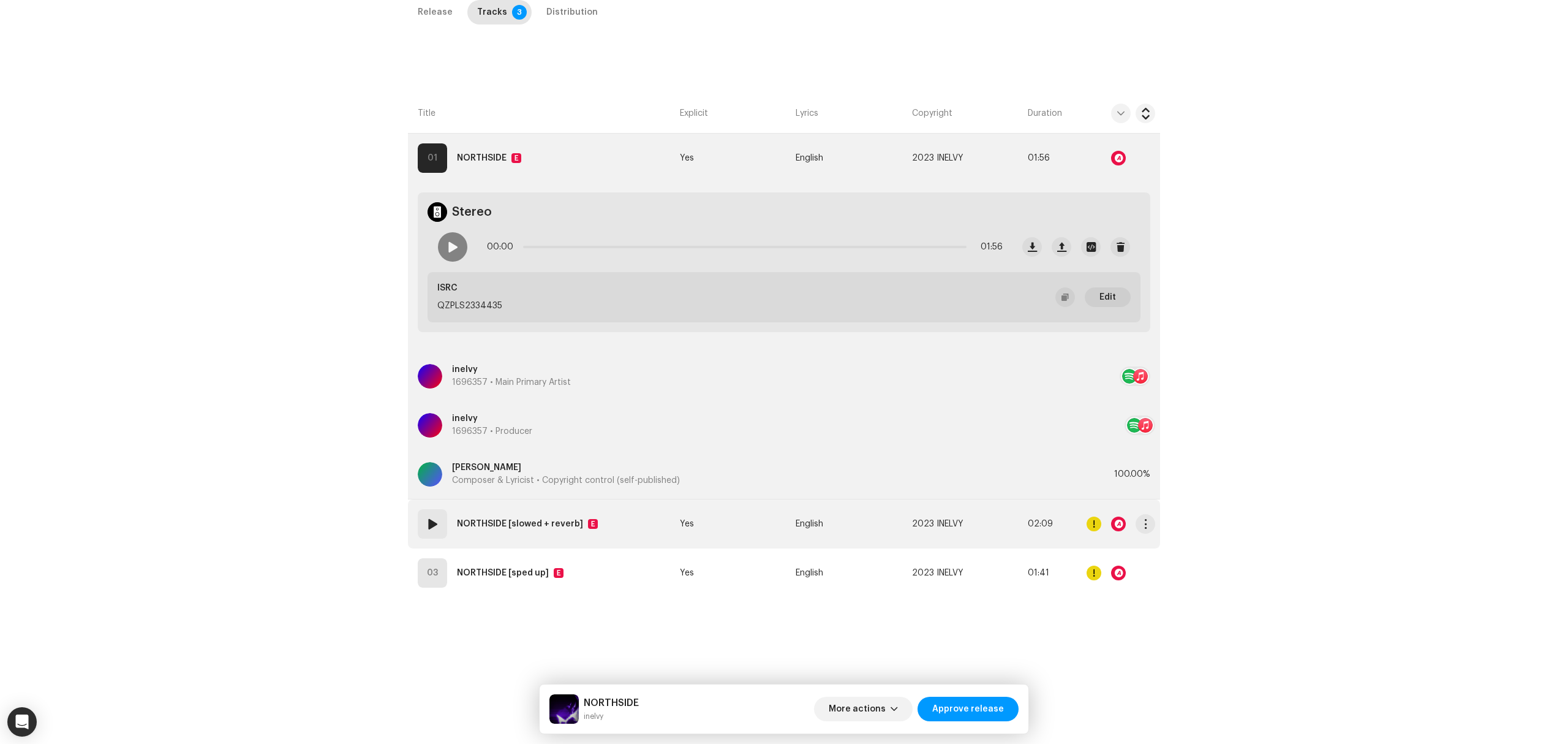
click at [618, 534] on td "02 NORTHSIDE [slowed + reverb] E" at bounding box center [541, 524] width 267 height 49
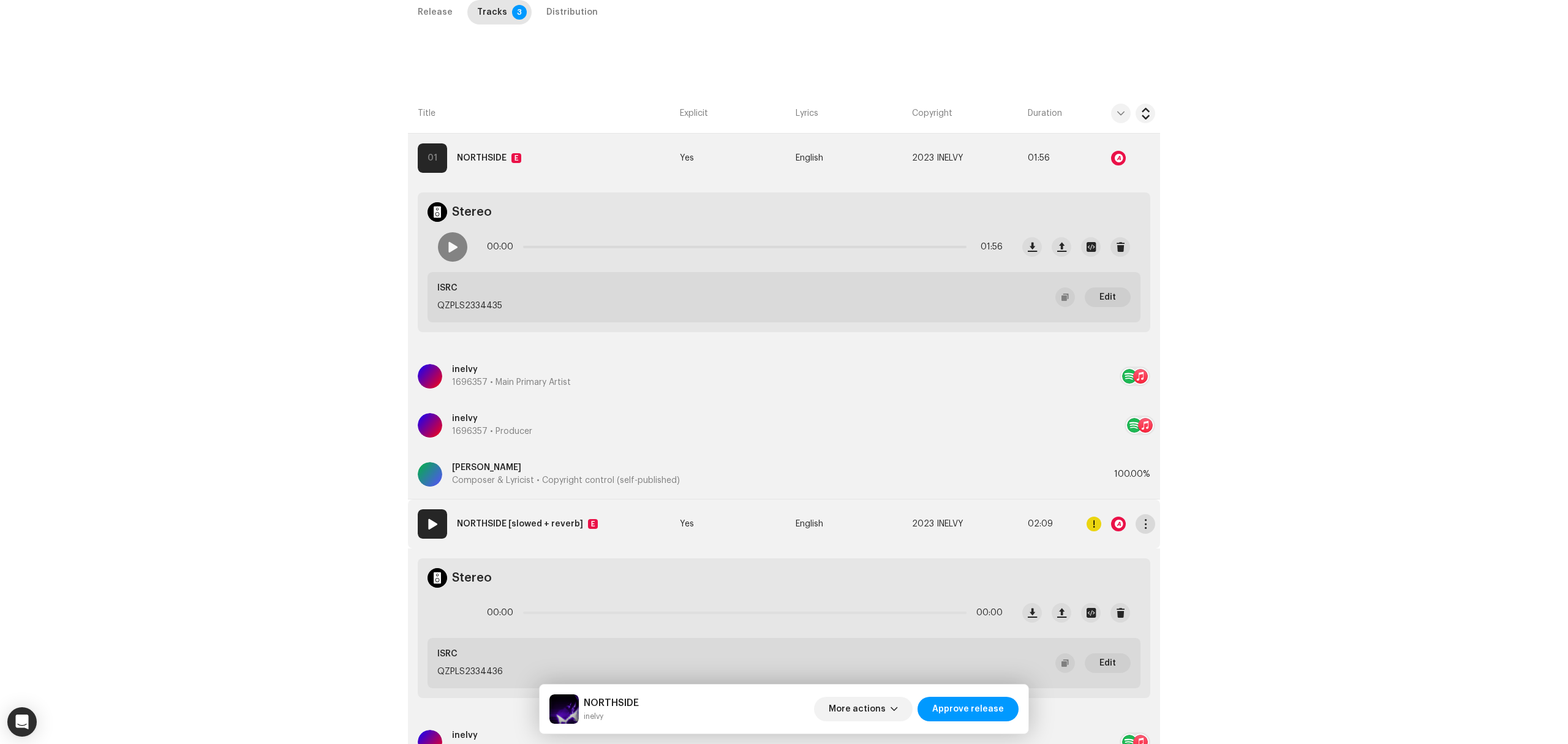
click at [1140, 522] on button "button" at bounding box center [1145, 523] width 20 height 20
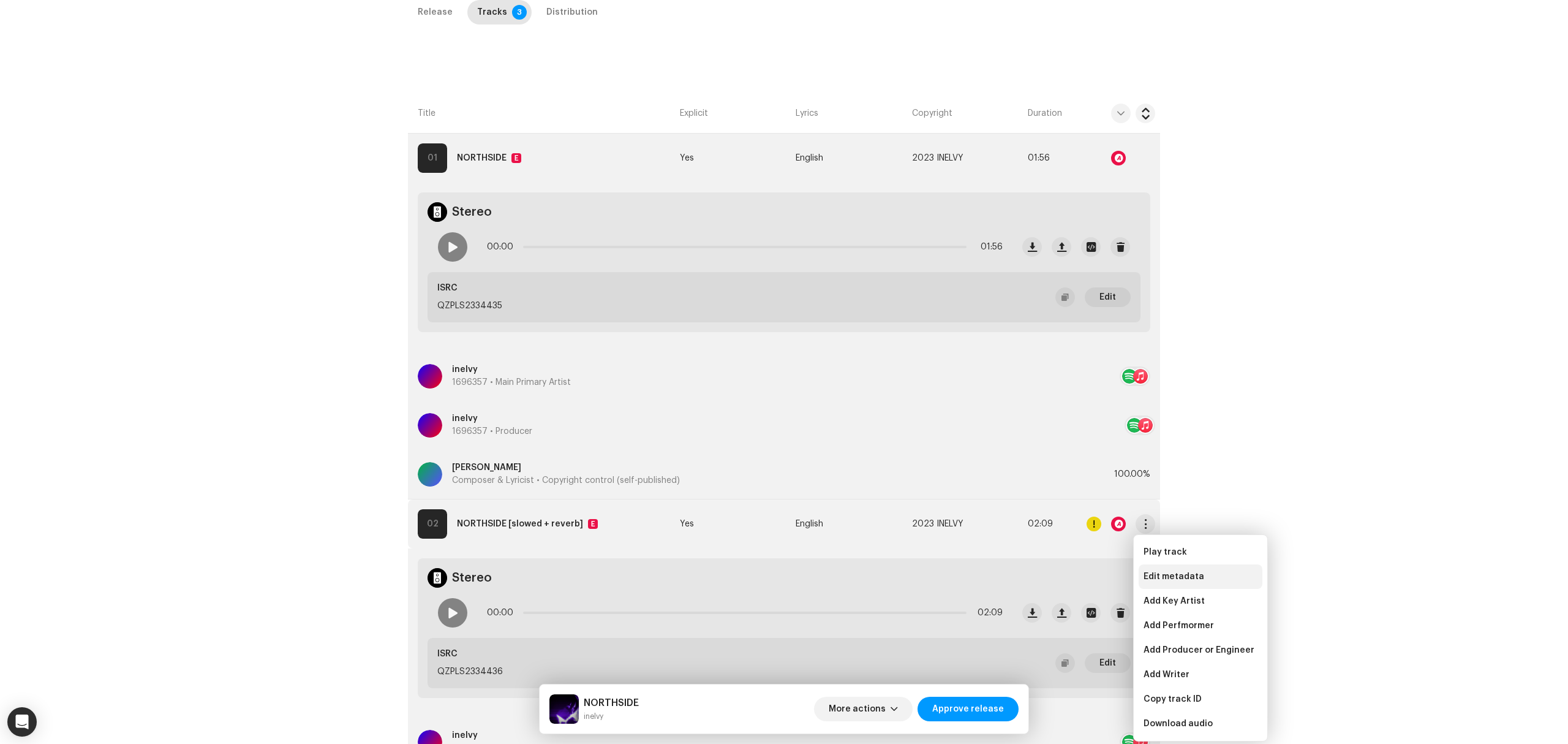
click at [1167, 579] on span "Edit metadata" at bounding box center [1174, 576] width 61 height 9
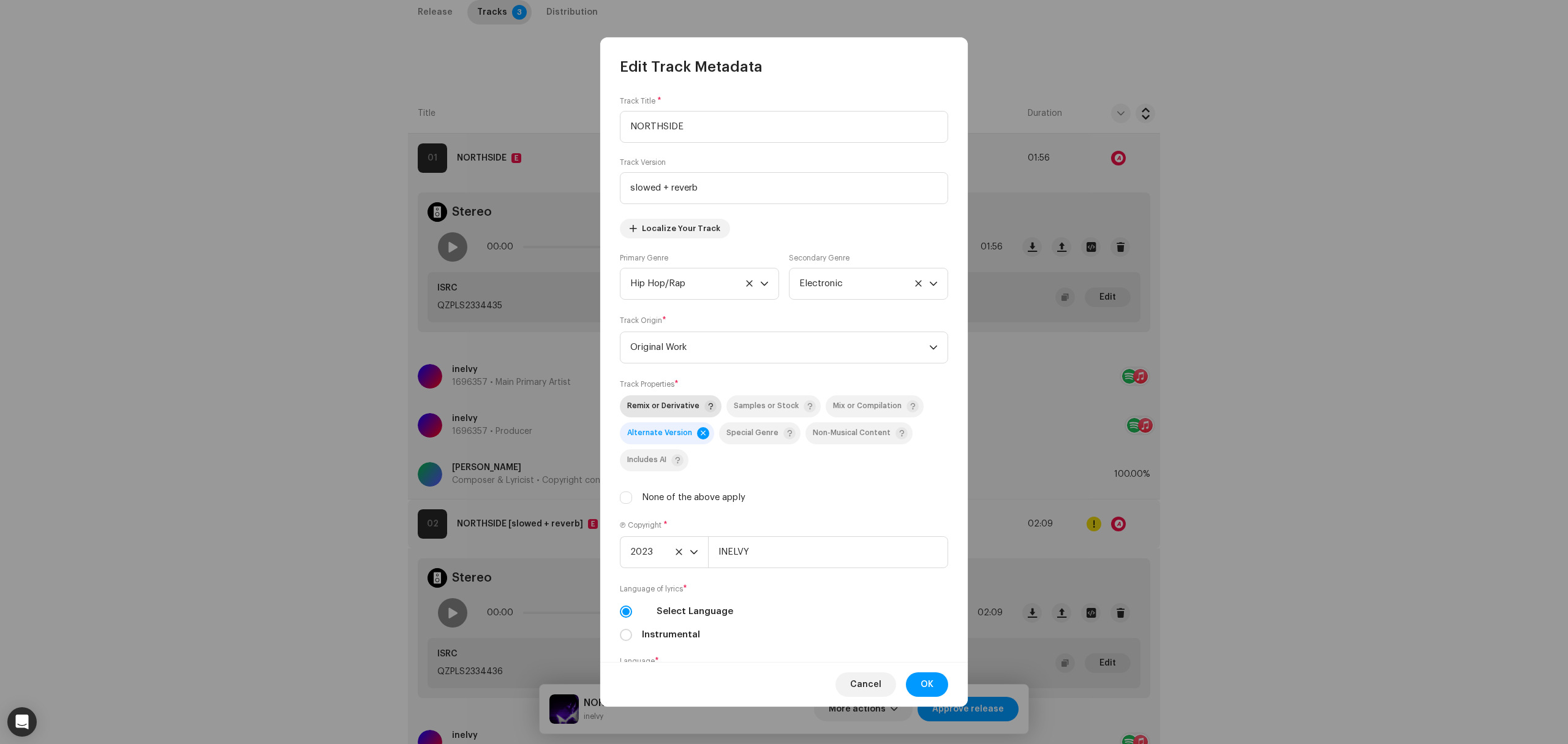
click at [663, 402] on div "Remix or Derivative" at bounding box center [672, 405] width 89 height 12
click at [760, 405] on span "Samples or Stock" at bounding box center [766, 406] width 65 height 8
click at [930, 682] on span "OK" at bounding box center [927, 684] width 13 height 25
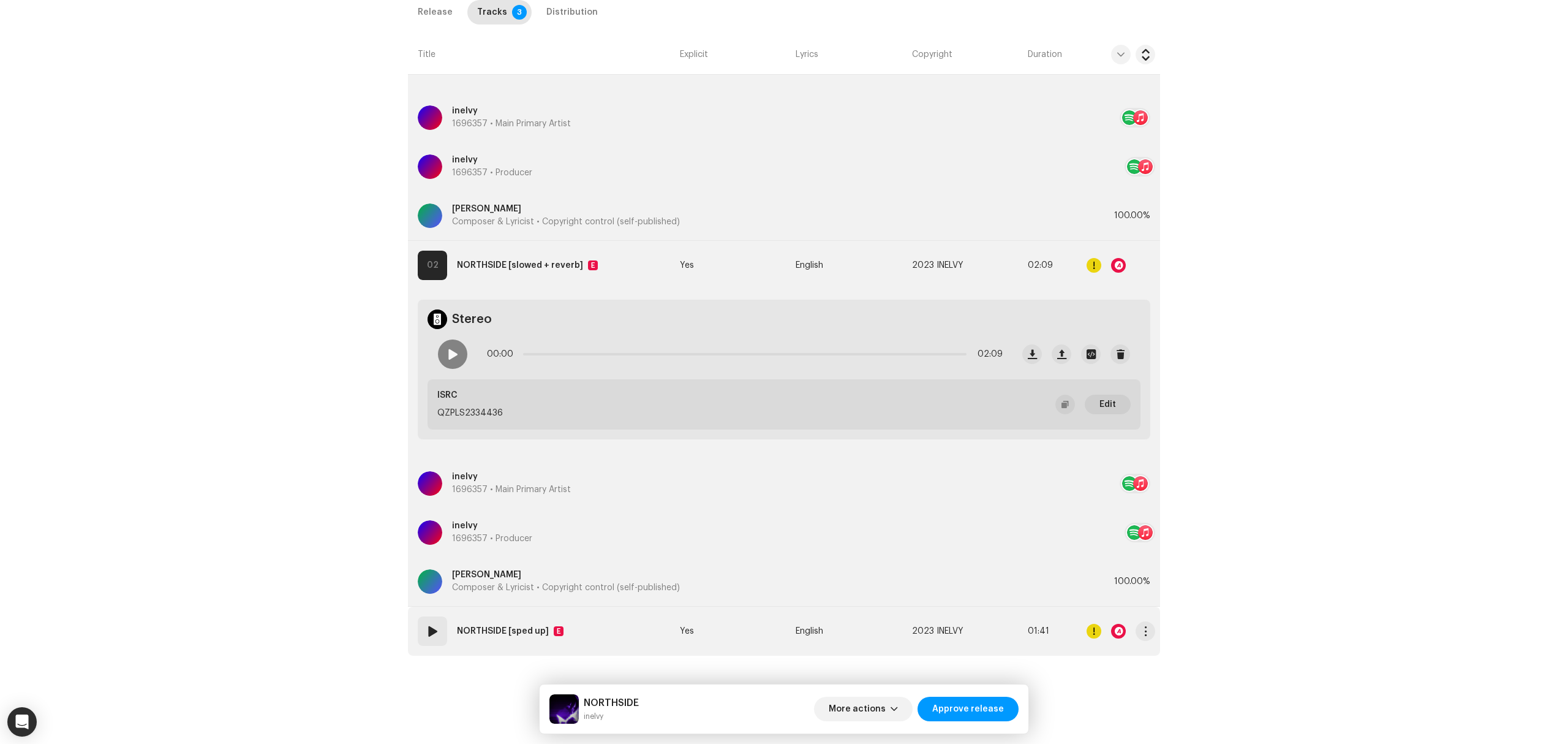
drag, startPoint x: 620, startPoint y: 636, endPoint x: 630, endPoint y: 630, distance: 11.7
click at [621, 636] on td "03 NORTHSIDE [sped up] E" at bounding box center [541, 631] width 267 height 49
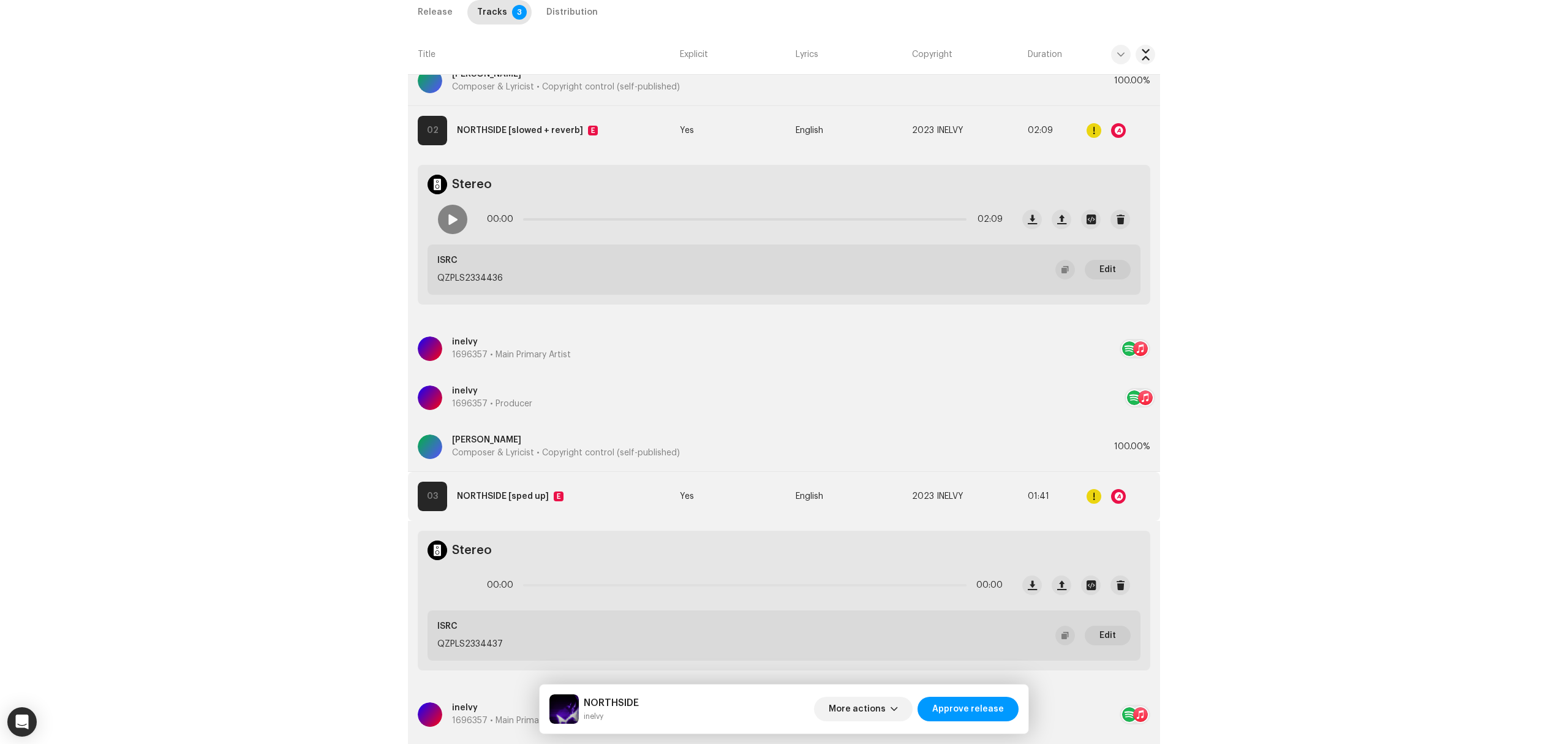
scroll to position [867, 0]
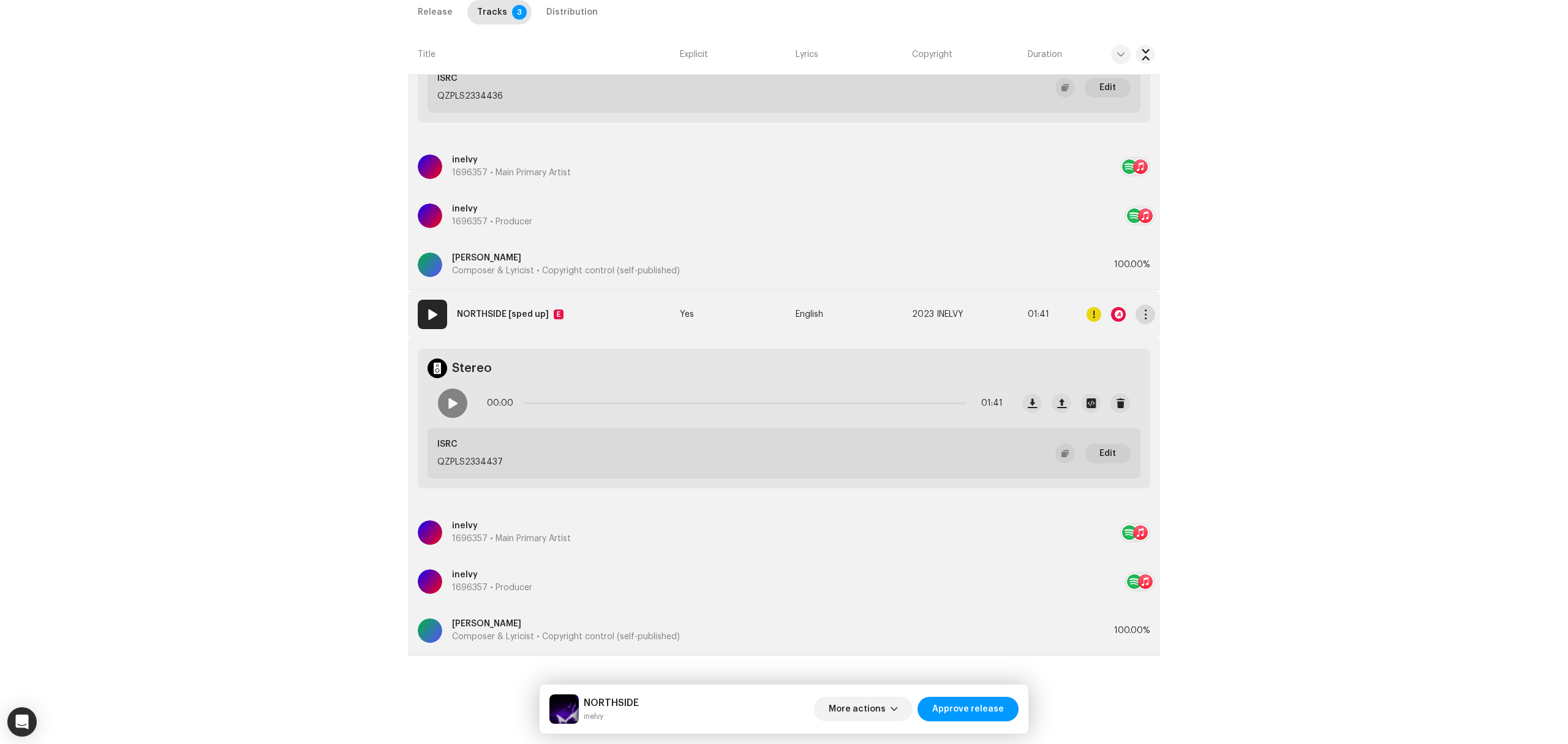
click at [1145, 313] on span "button" at bounding box center [1146, 314] width 9 height 9
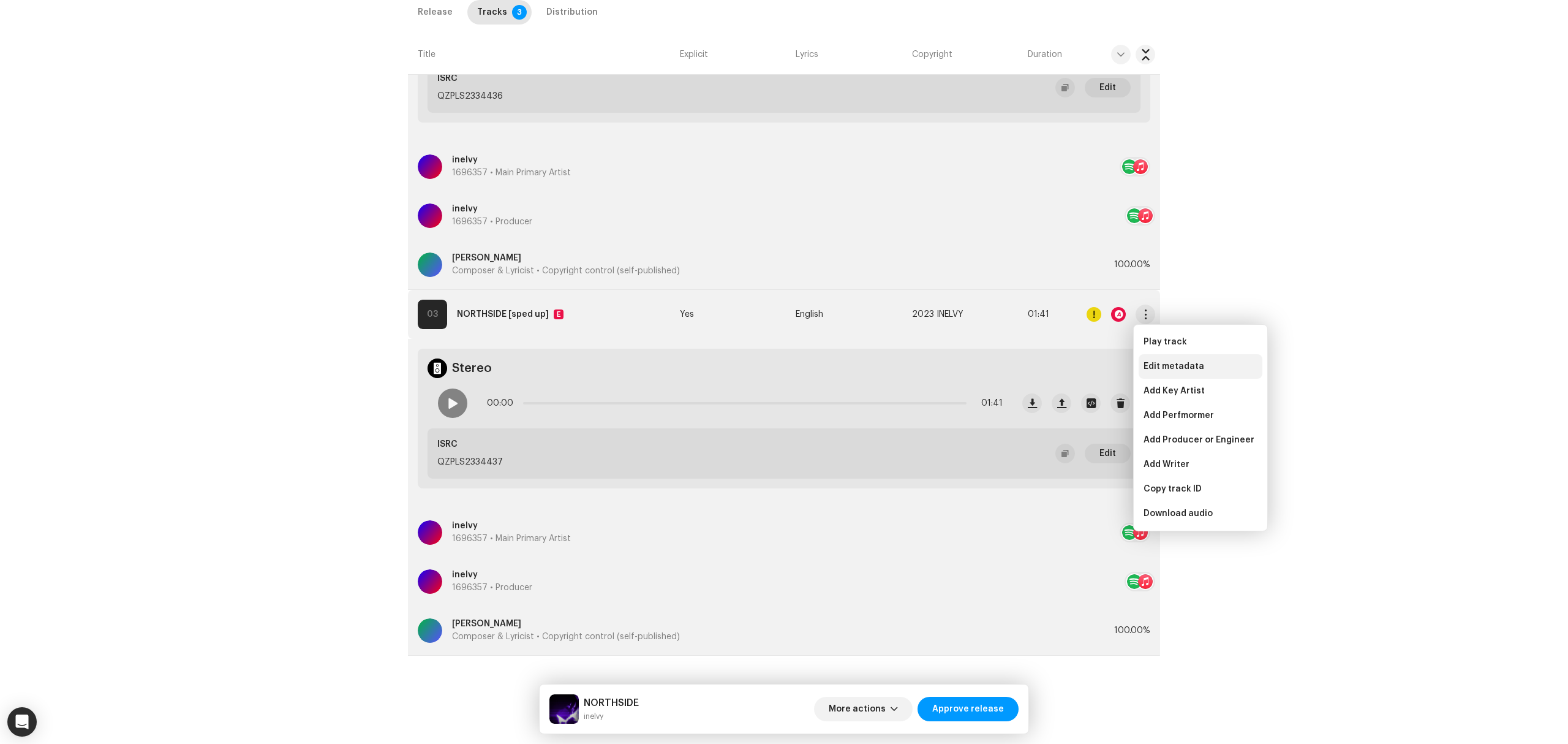
click at [1152, 364] on span "Edit metadata" at bounding box center [1174, 366] width 61 height 9
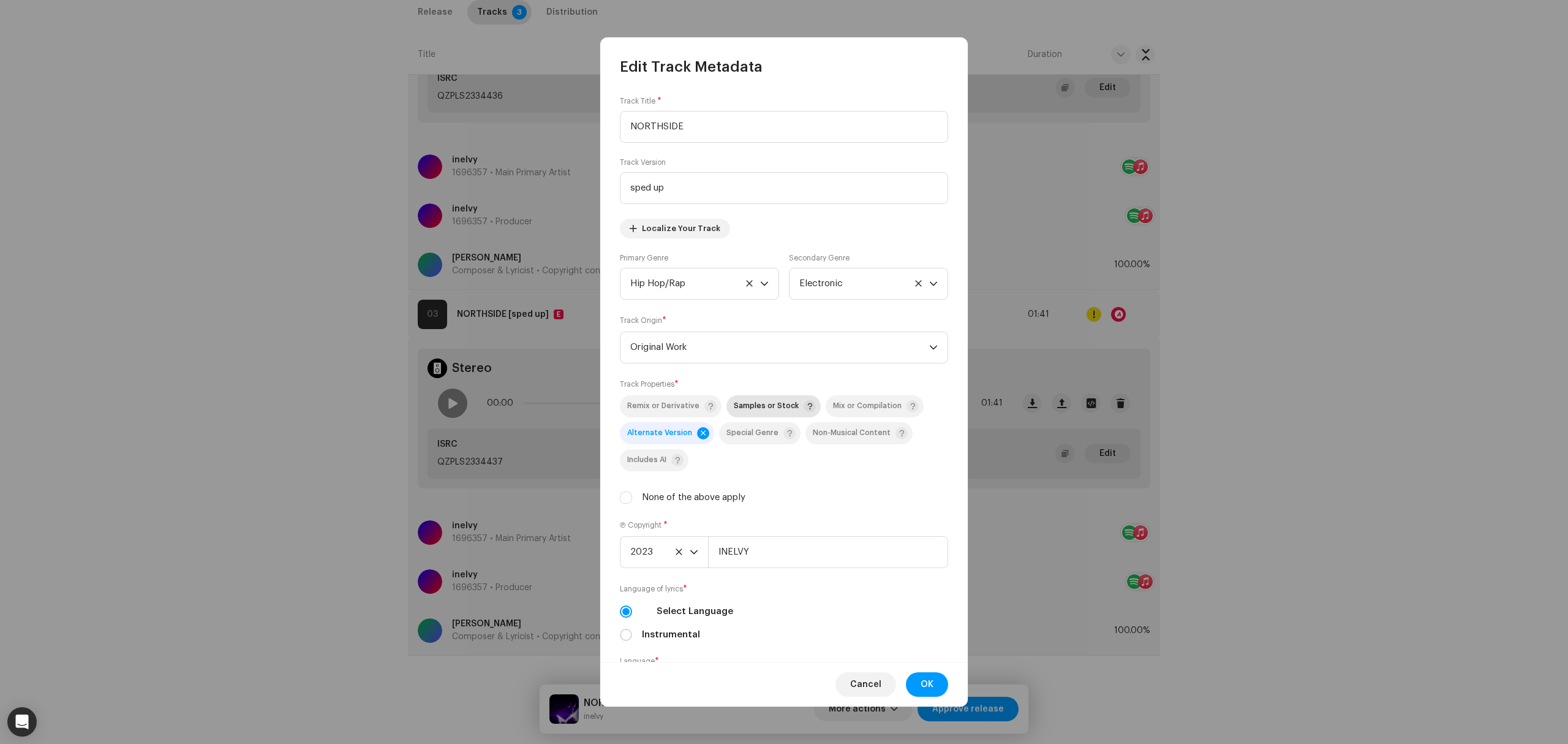
click at [745, 410] on span "Samples or Stock" at bounding box center [766, 406] width 65 height 8
click at [926, 685] on span "OK" at bounding box center [927, 684] width 13 height 25
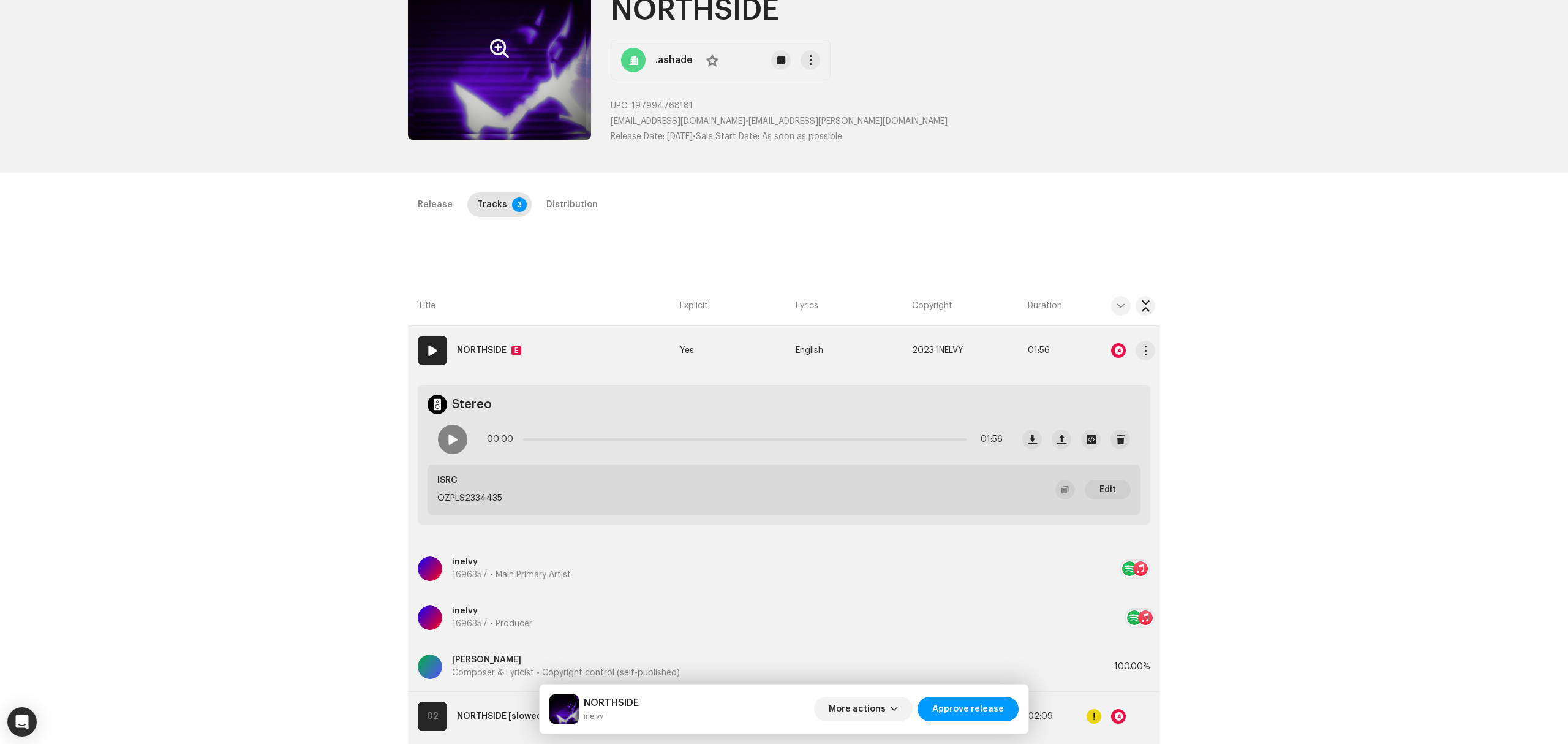
scroll to position [245, 0]
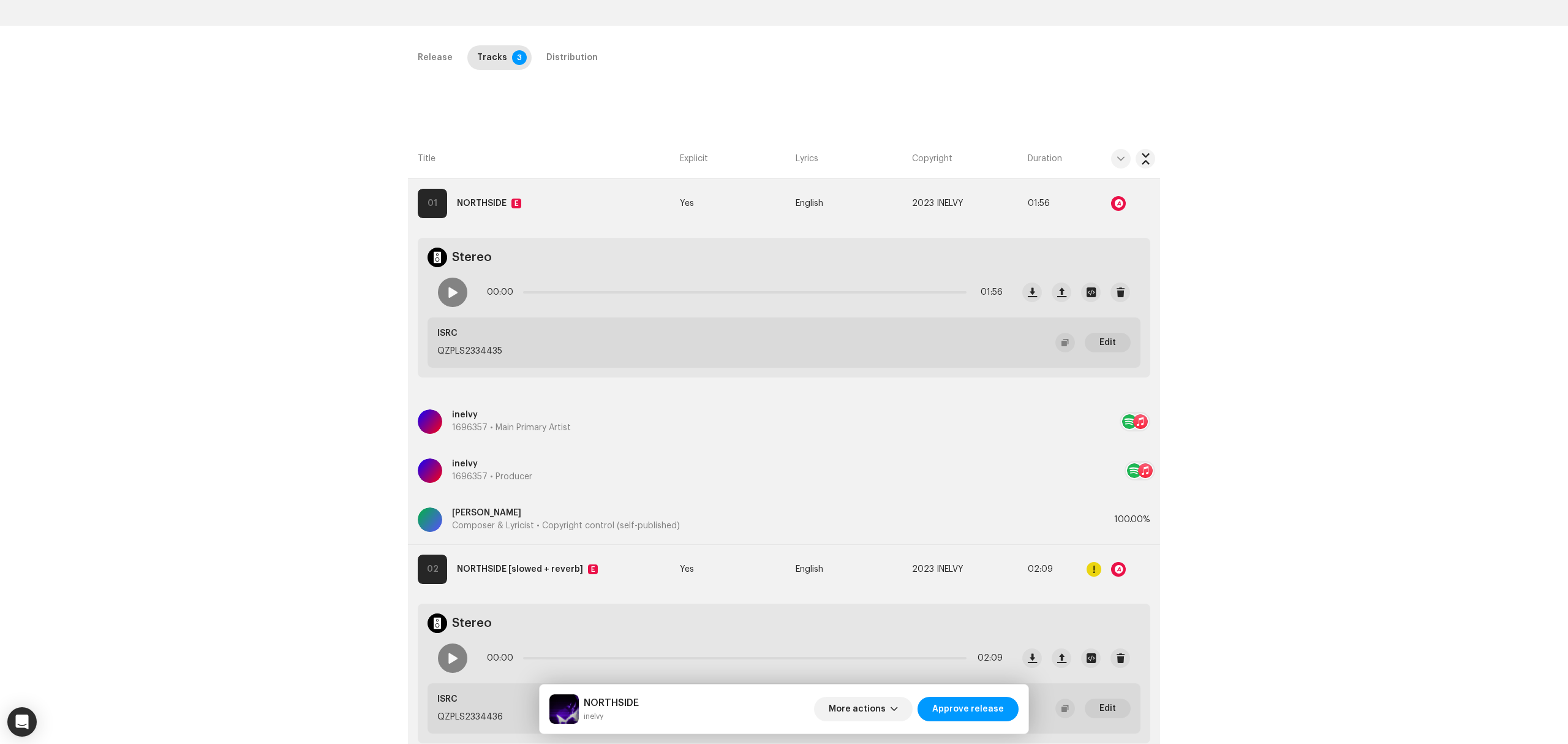
click at [541, 72] on div "Release Tracks 3 Distribution" at bounding box center [784, 63] width 752 height 35
click at [546, 57] on div "Distribution" at bounding box center [571, 57] width 51 height 25
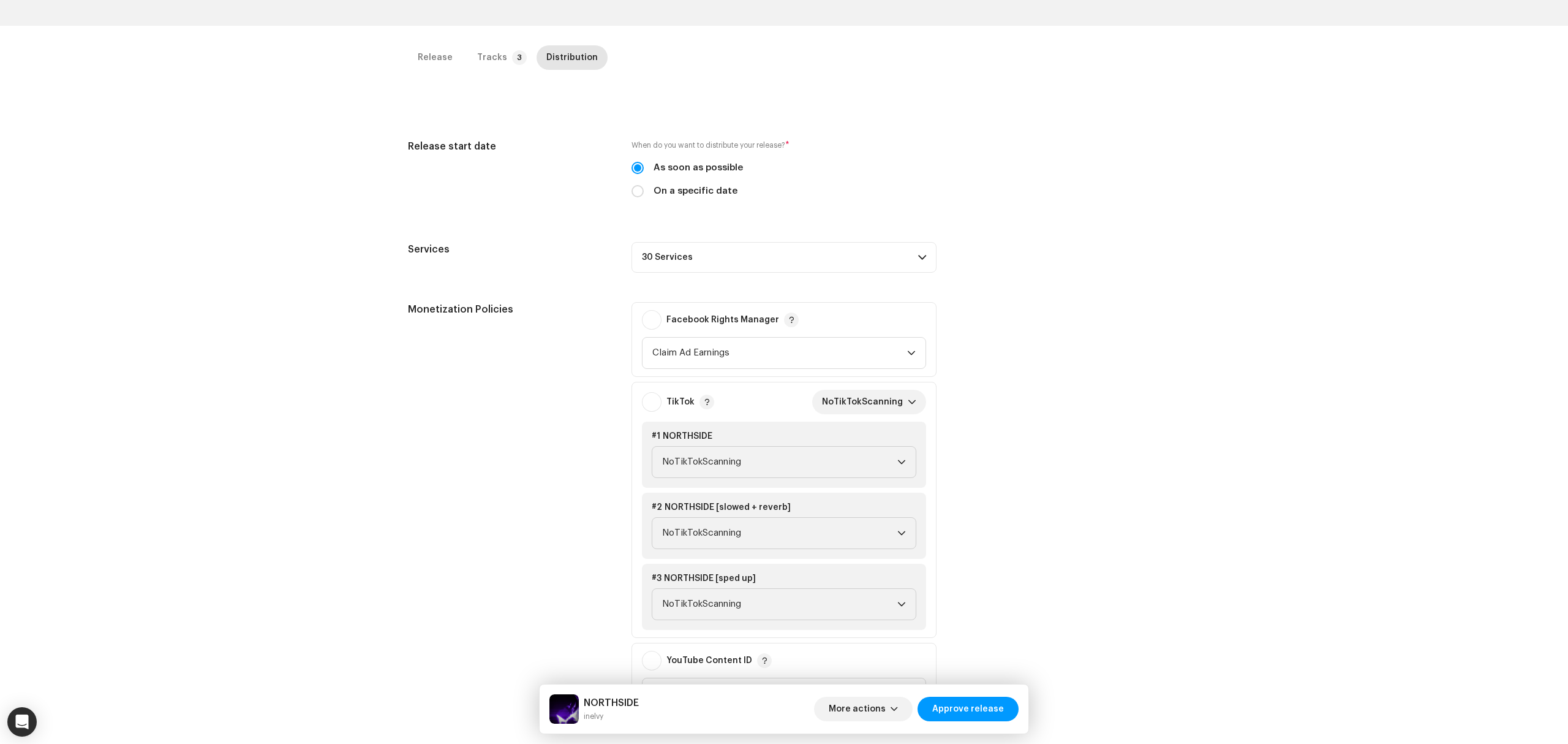
scroll to position [327, 0]
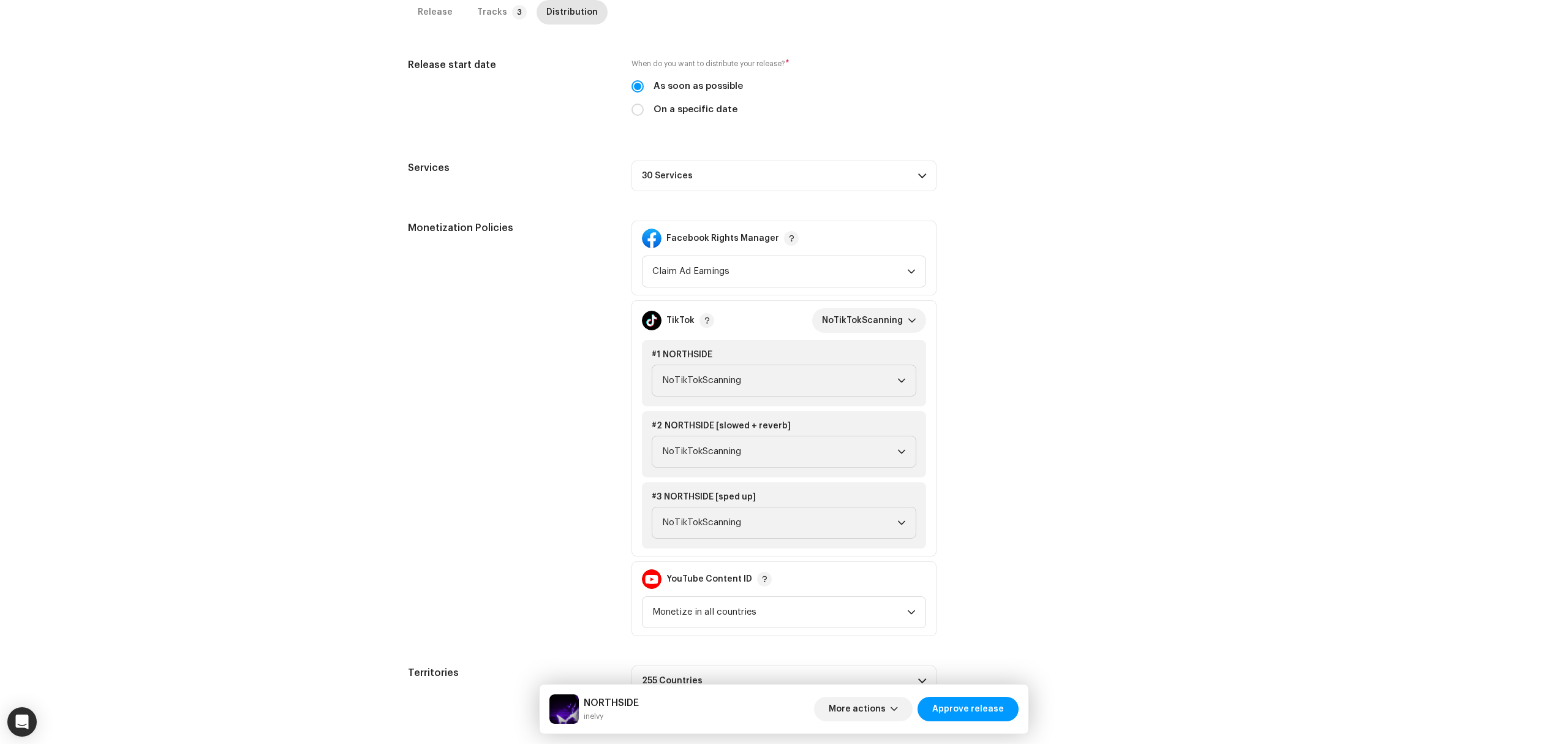
click at [807, 187] on p-accordion-header "30 Services" at bounding box center [784, 176] width 305 height 31
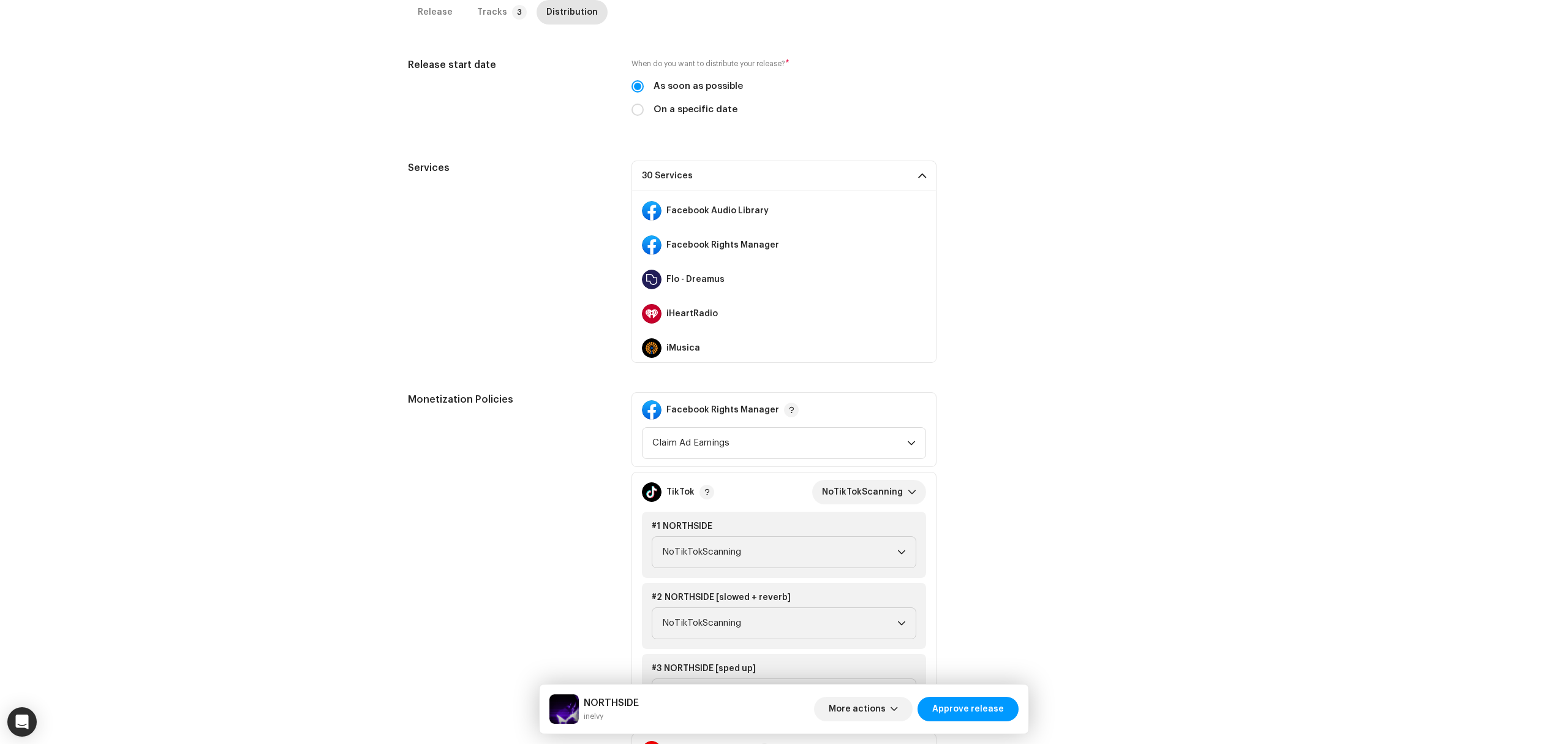
scroll to position [245, 0]
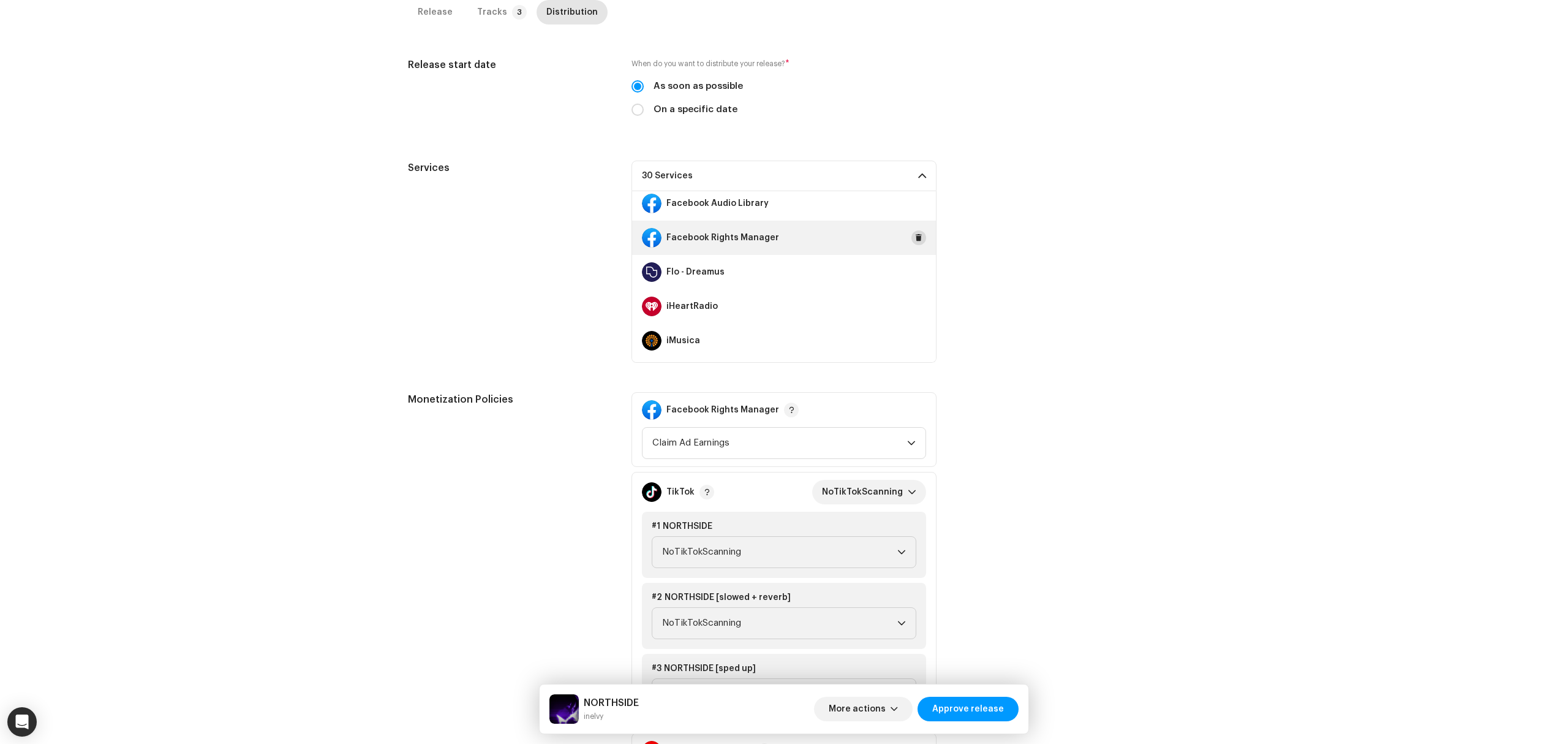
drag, startPoint x: 912, startPoint y: 202, endPoint x: 915, endPoint y: 231, distance: 29.2
click at [0, 0] on span at bounding box center [0, 0] width 0 height 0
click at [917, 245] on div "Facebook Rights Manager" at bounding box center [784, 237] width 304 height 34
click at [915, 242] on span at bounding box center [918, 237] width 7 height 9
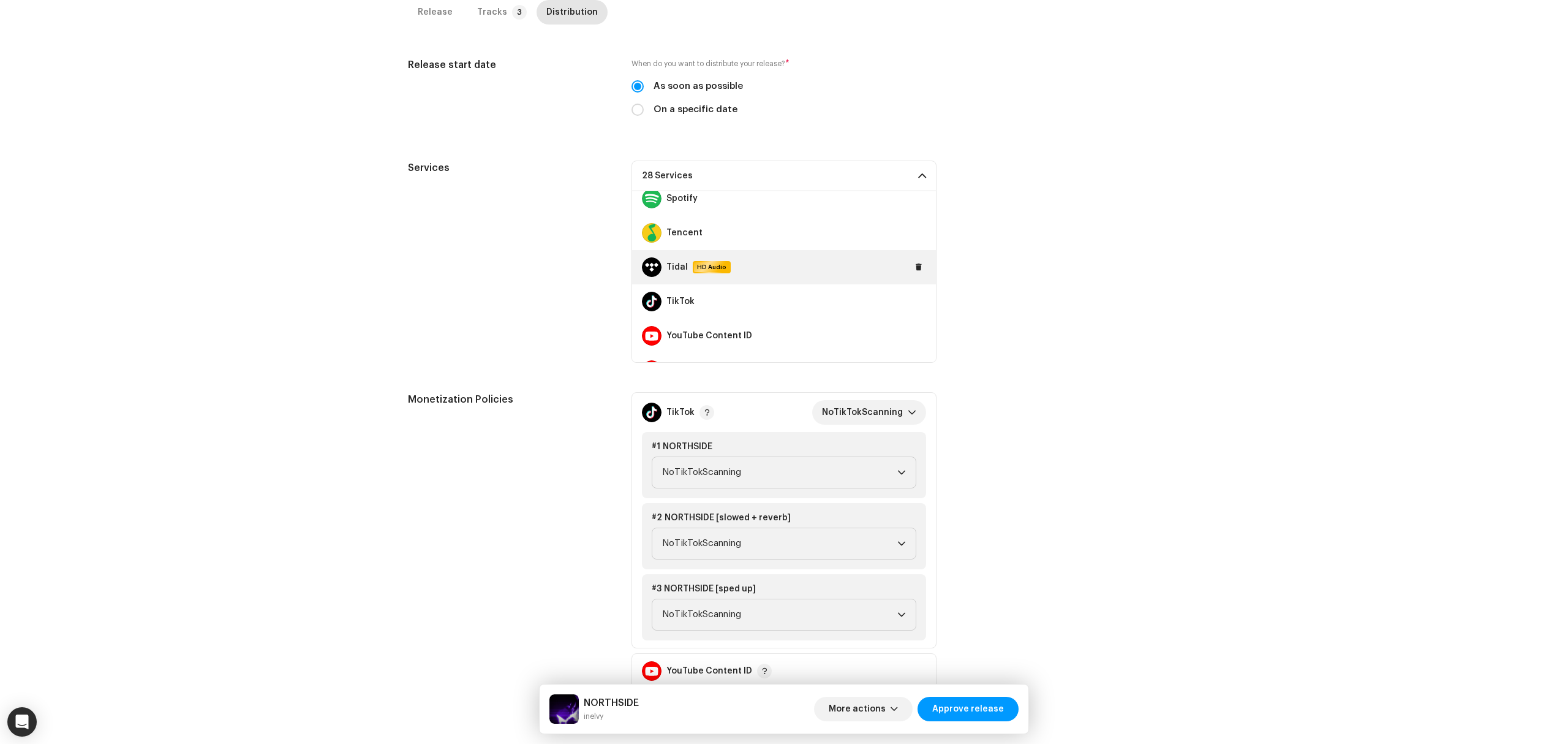
scroll to position [858, 0]
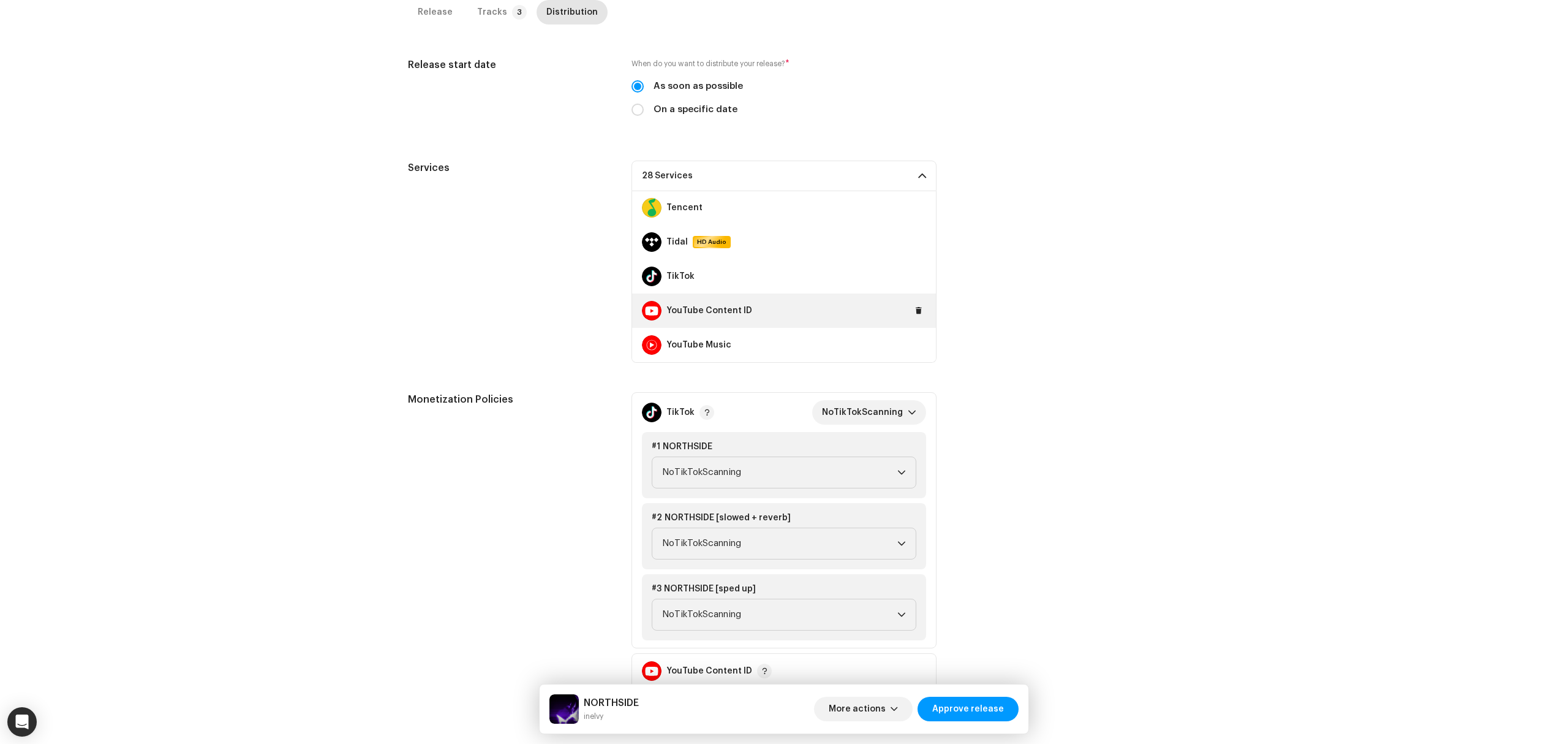
click at [920, 318] on div "YouTube Content ID" at bounding box center [784, 310] width 304 height 34
click at [915, 306] on span at bounding box center [918, 310] width 7 height 9
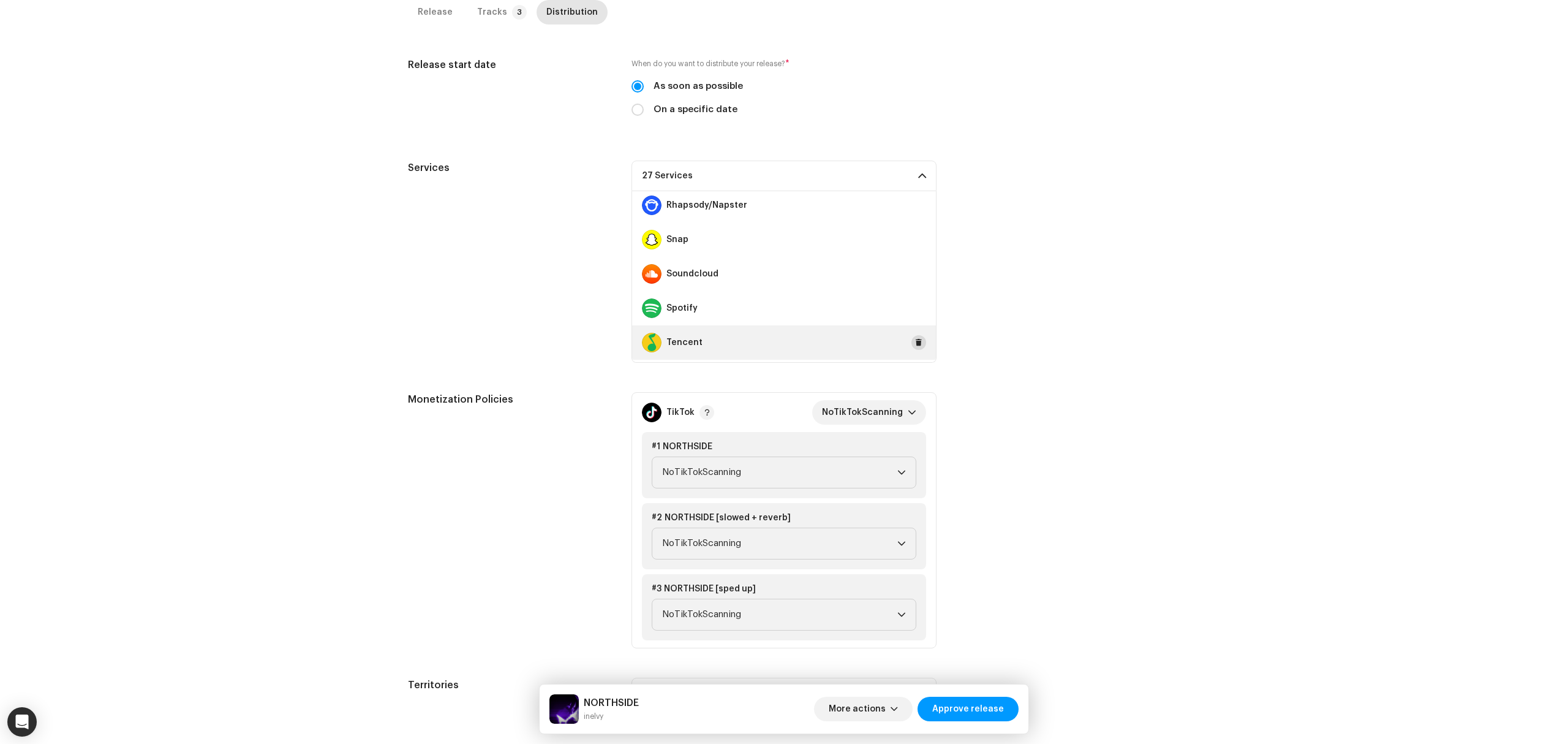
scroll to position [695, 0]
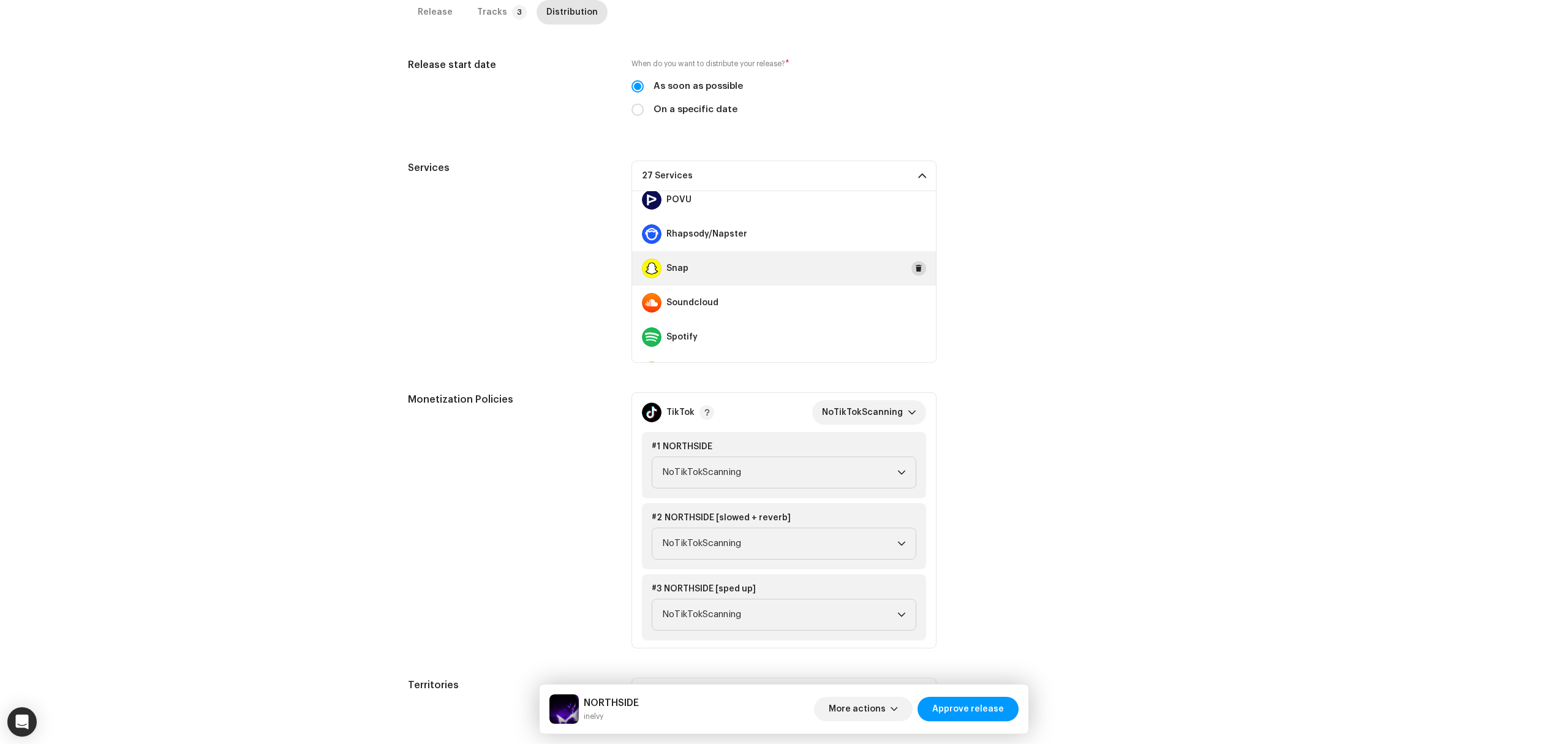
click at [915, 265] on span at bounding box center [918, 268] width 7 height 9
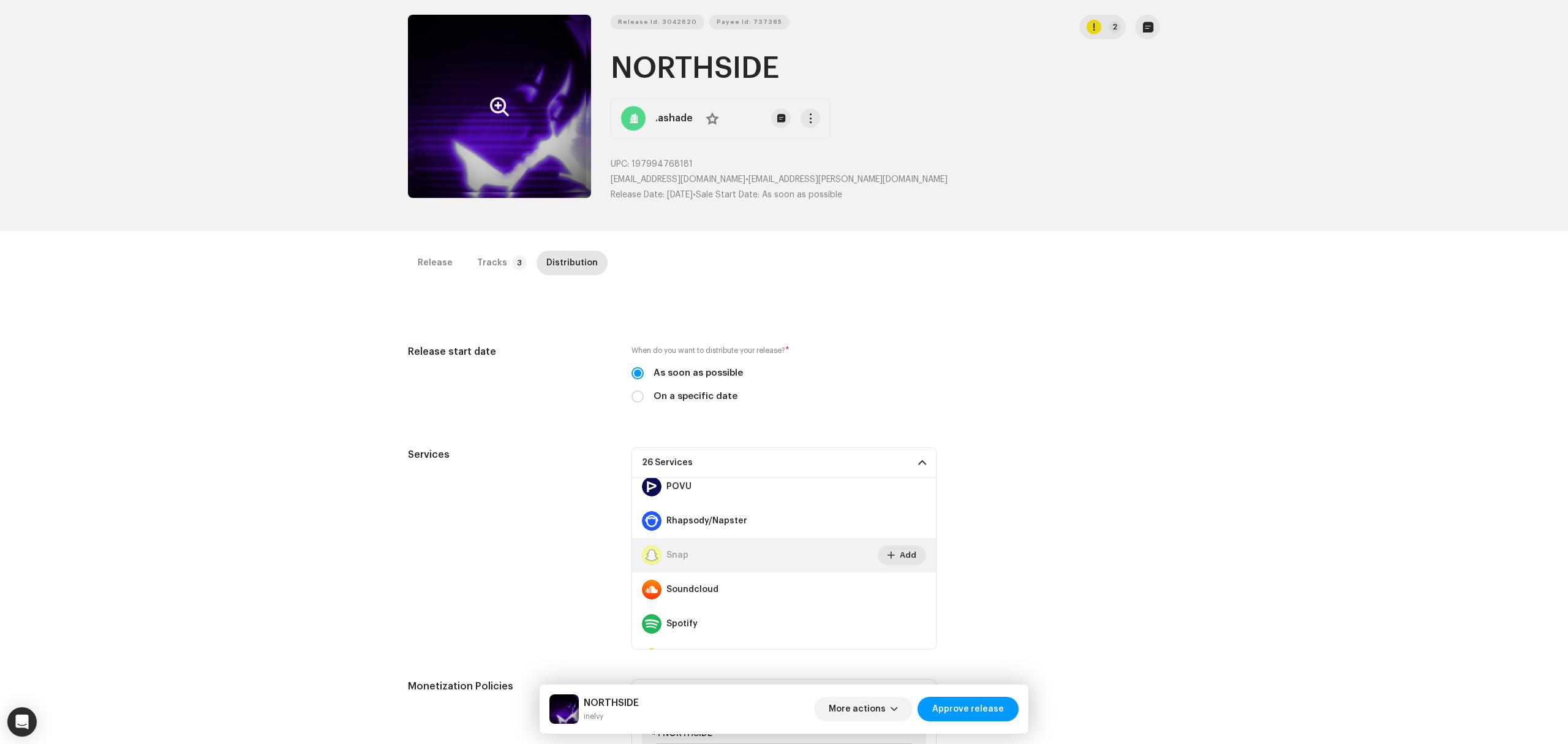
scroll to position [0, 0]
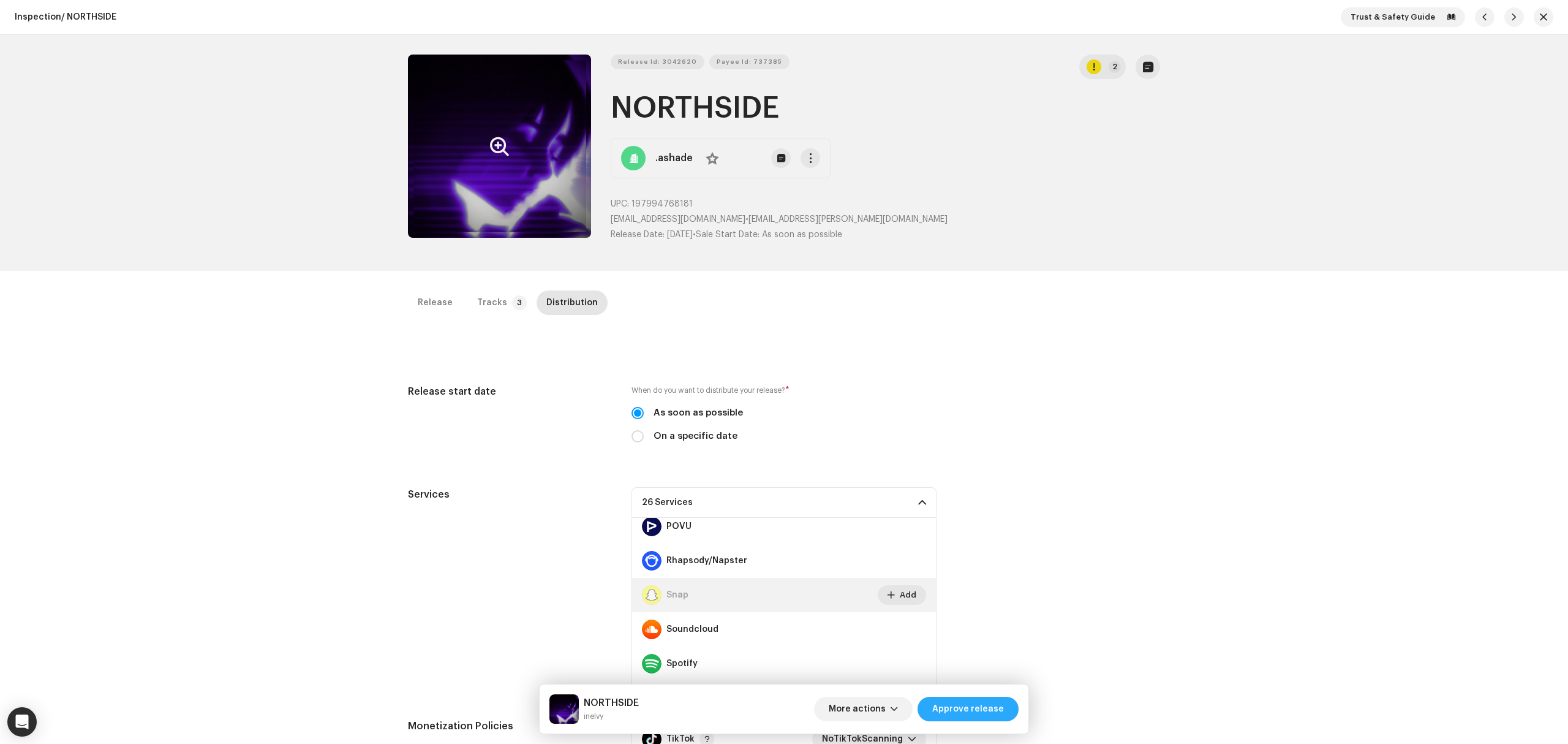
click at [981, 707] on span "Approve release" at bounding box center [968, 708] width 72 height 25
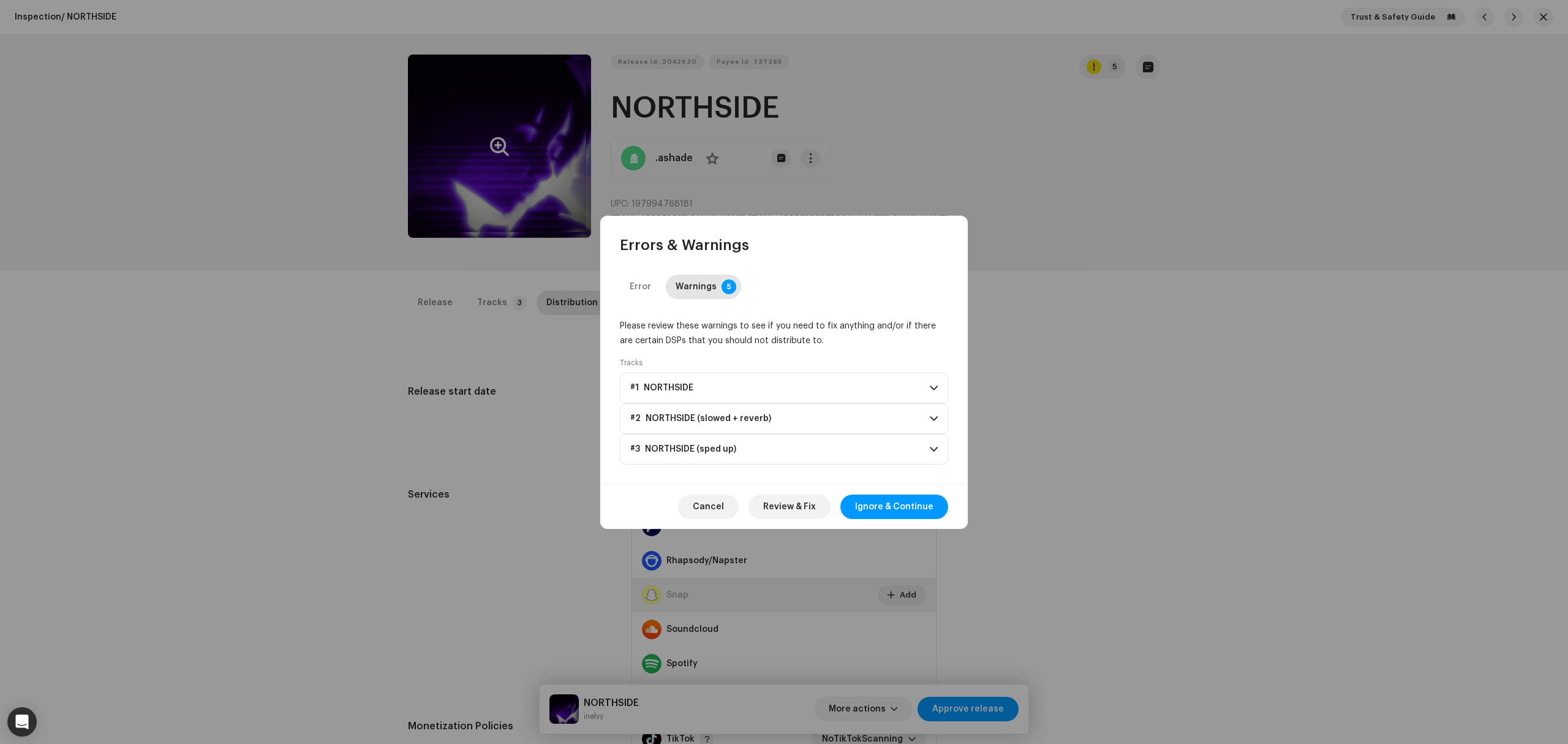
click at [901, 503] on span "Ignore & Continue" at bounding box center [894, 507] width 78 height 25
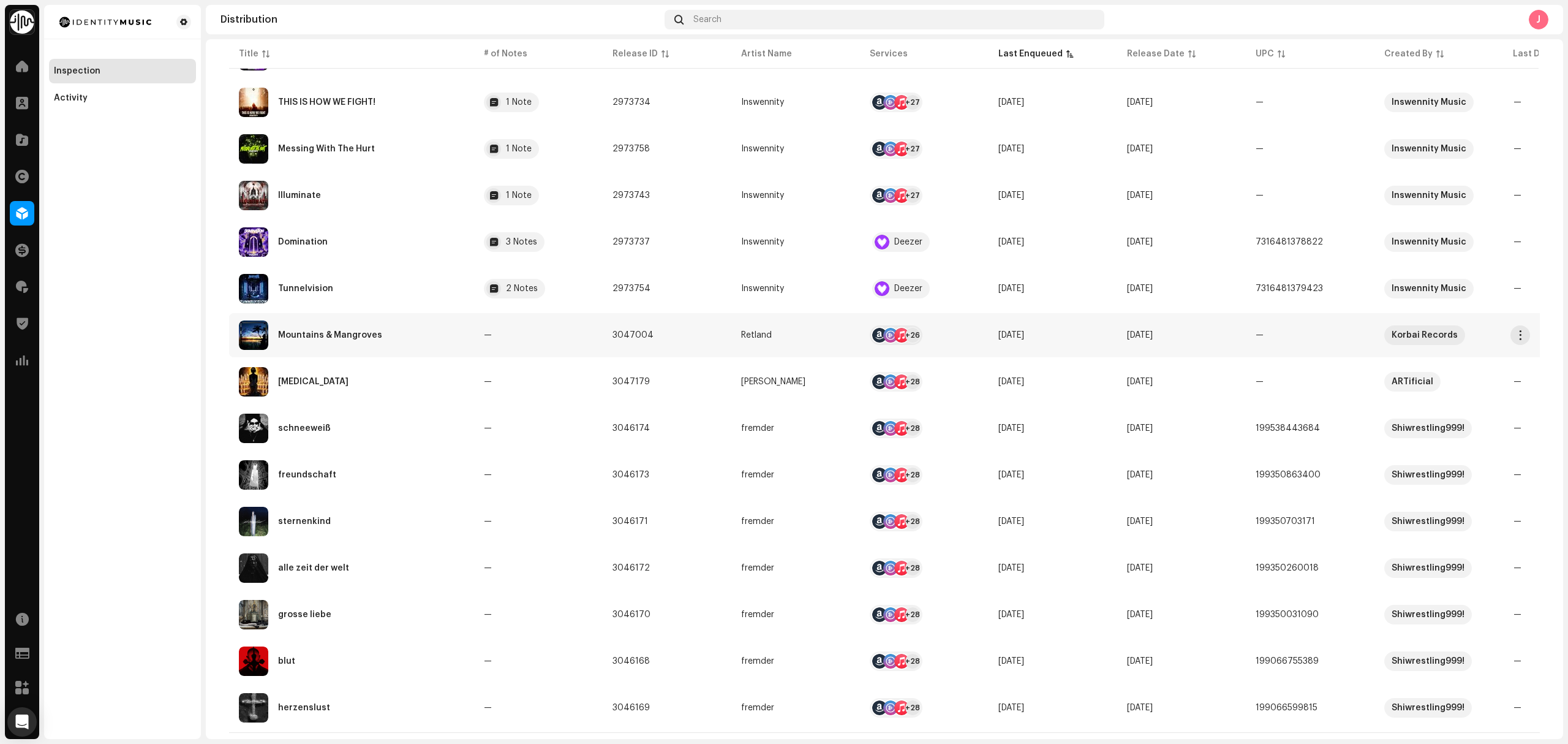
scroll to position [651, 0]
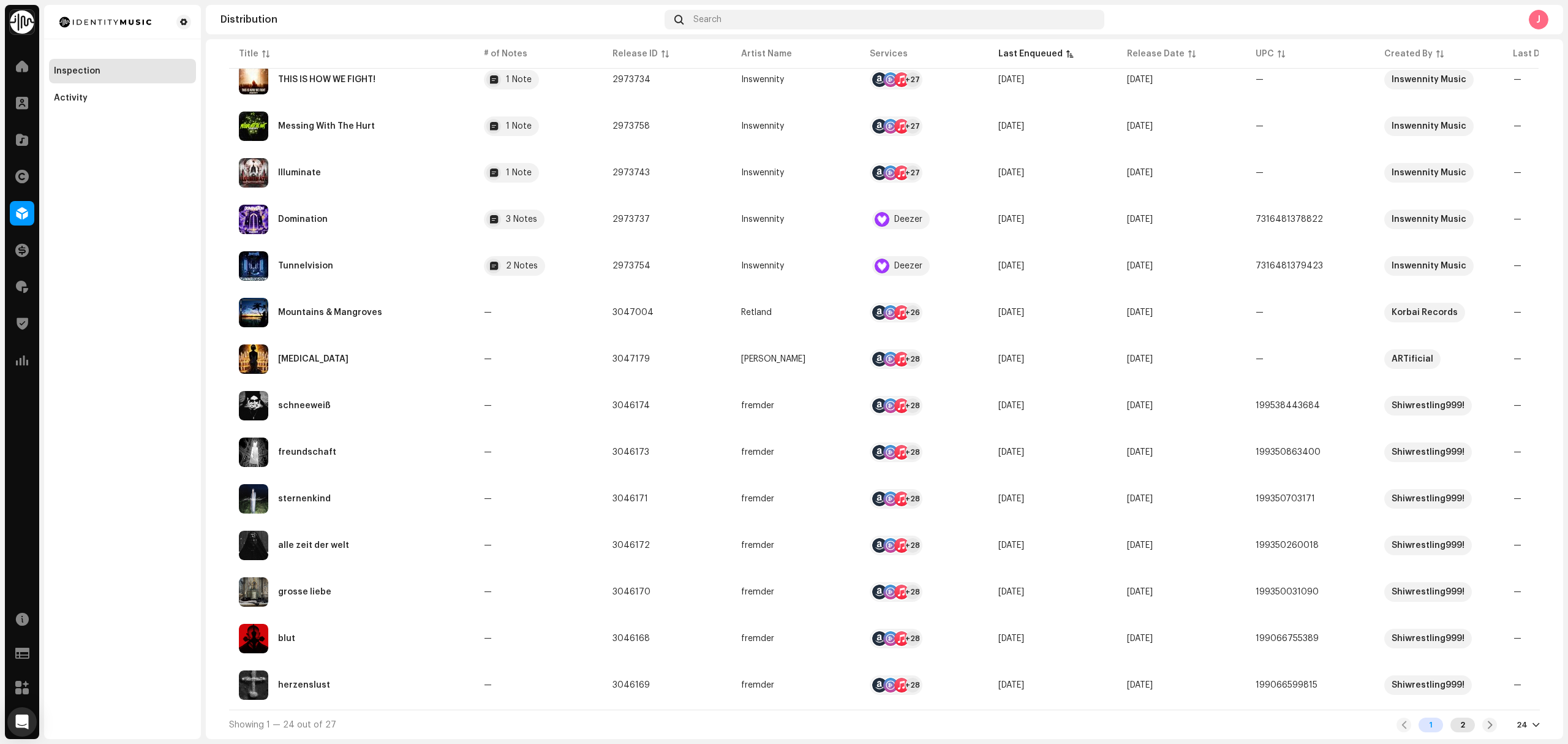
click at [1461, 719] on div "2" at bounding box center [1463, 724] width 25 height 15
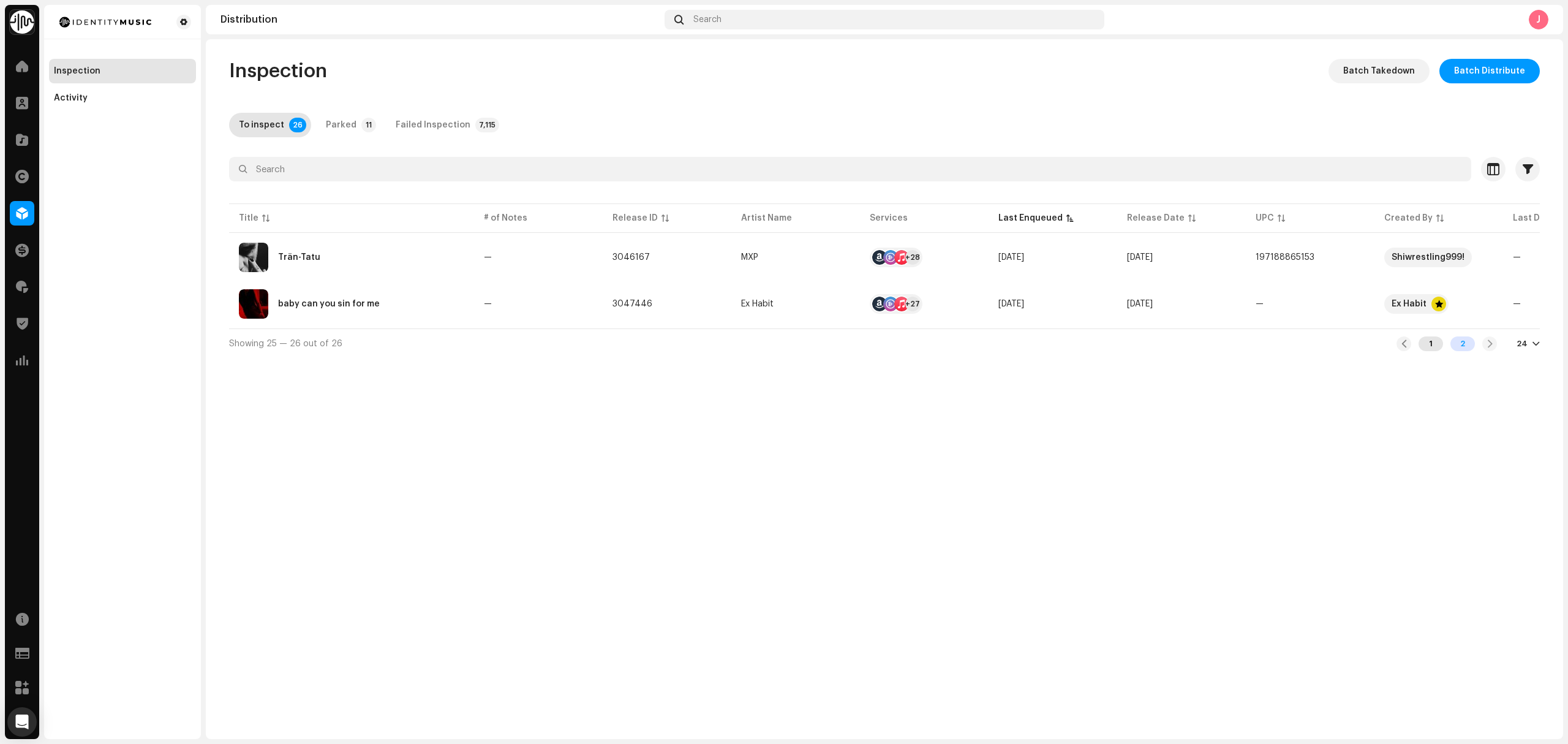
click at [1429, 351] on div "1" at bounding box center [1430, 344] width 25 height 15
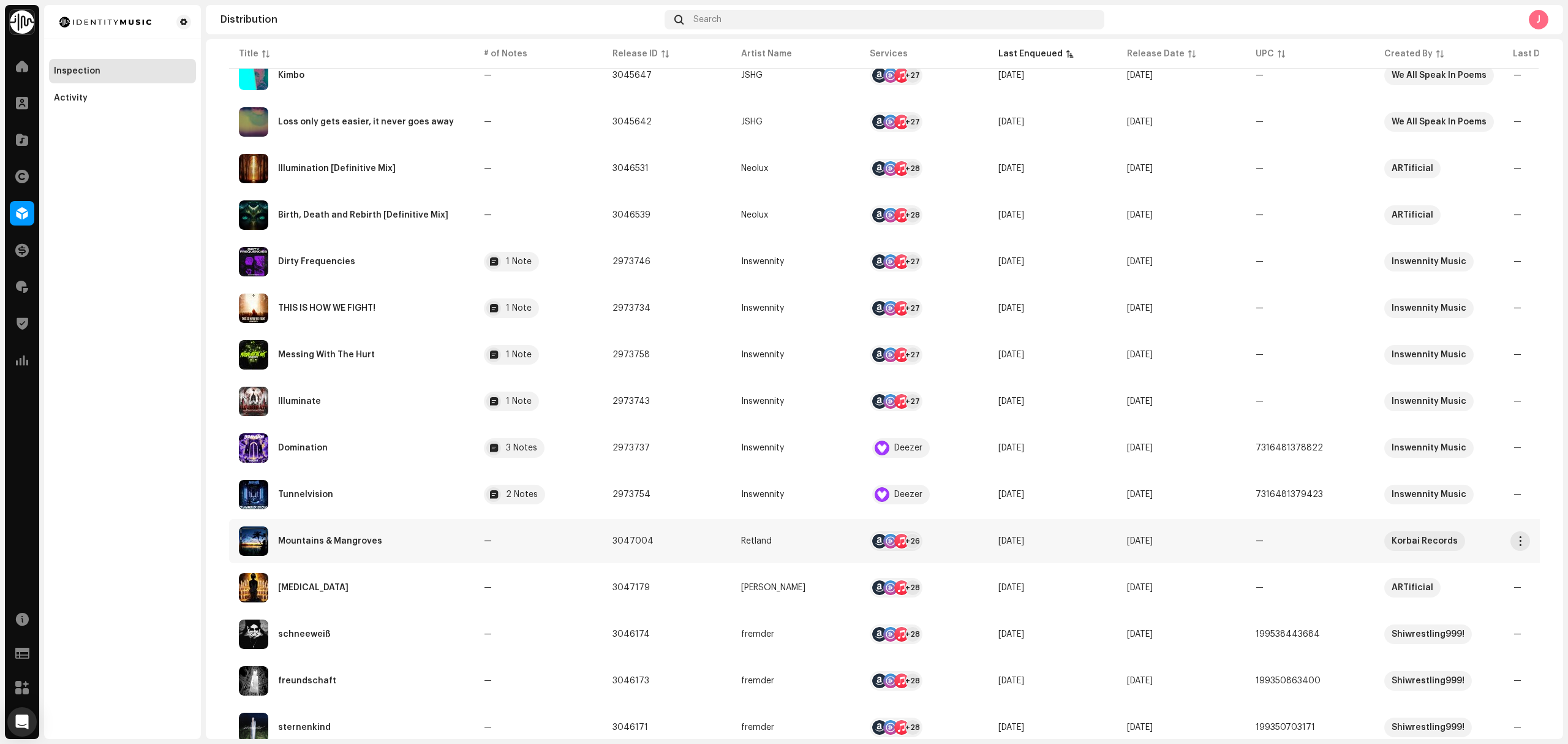
scroll to position [408, 0]
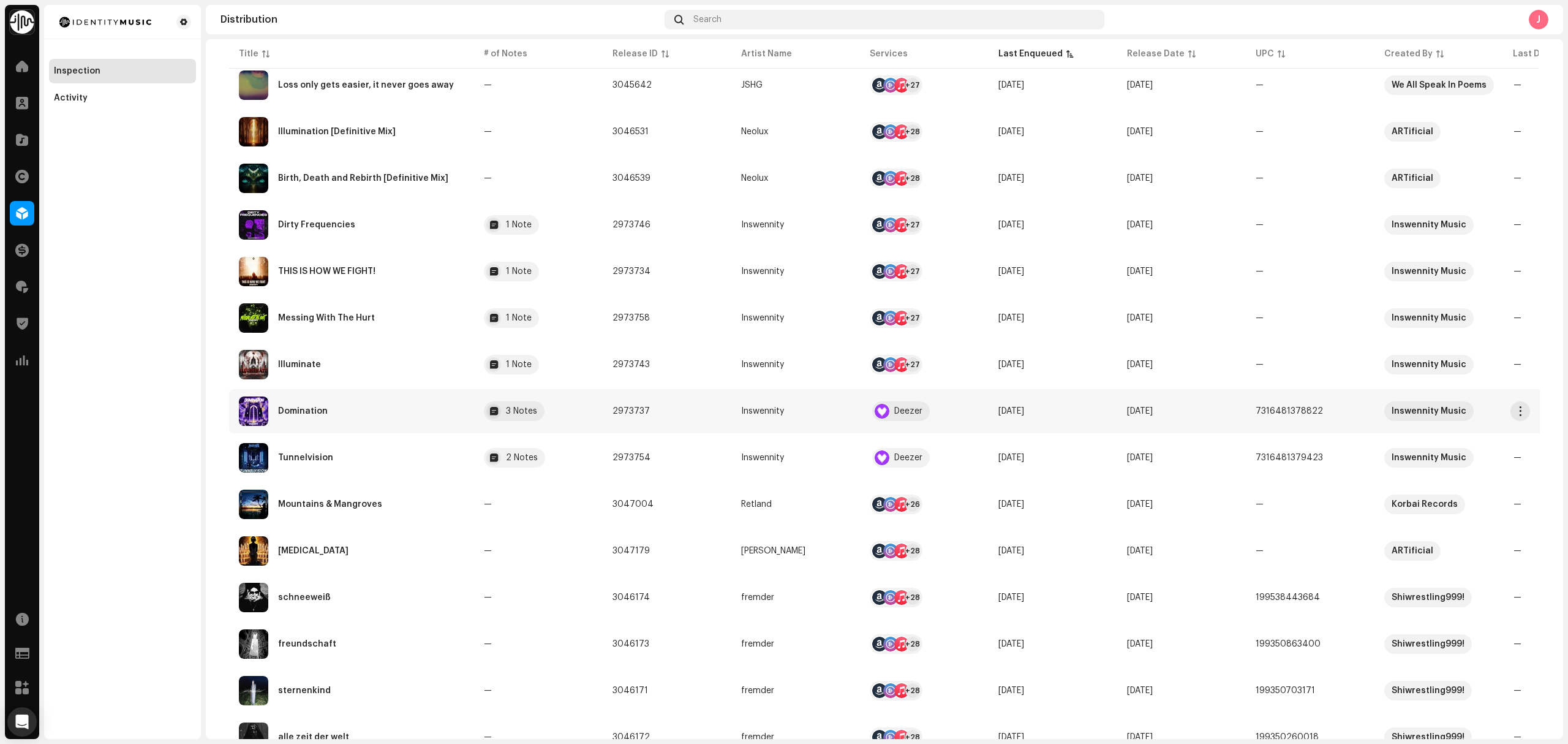
click at [416, 415] on div "Domination" at bounding box center [351, 411] width 226 height 29
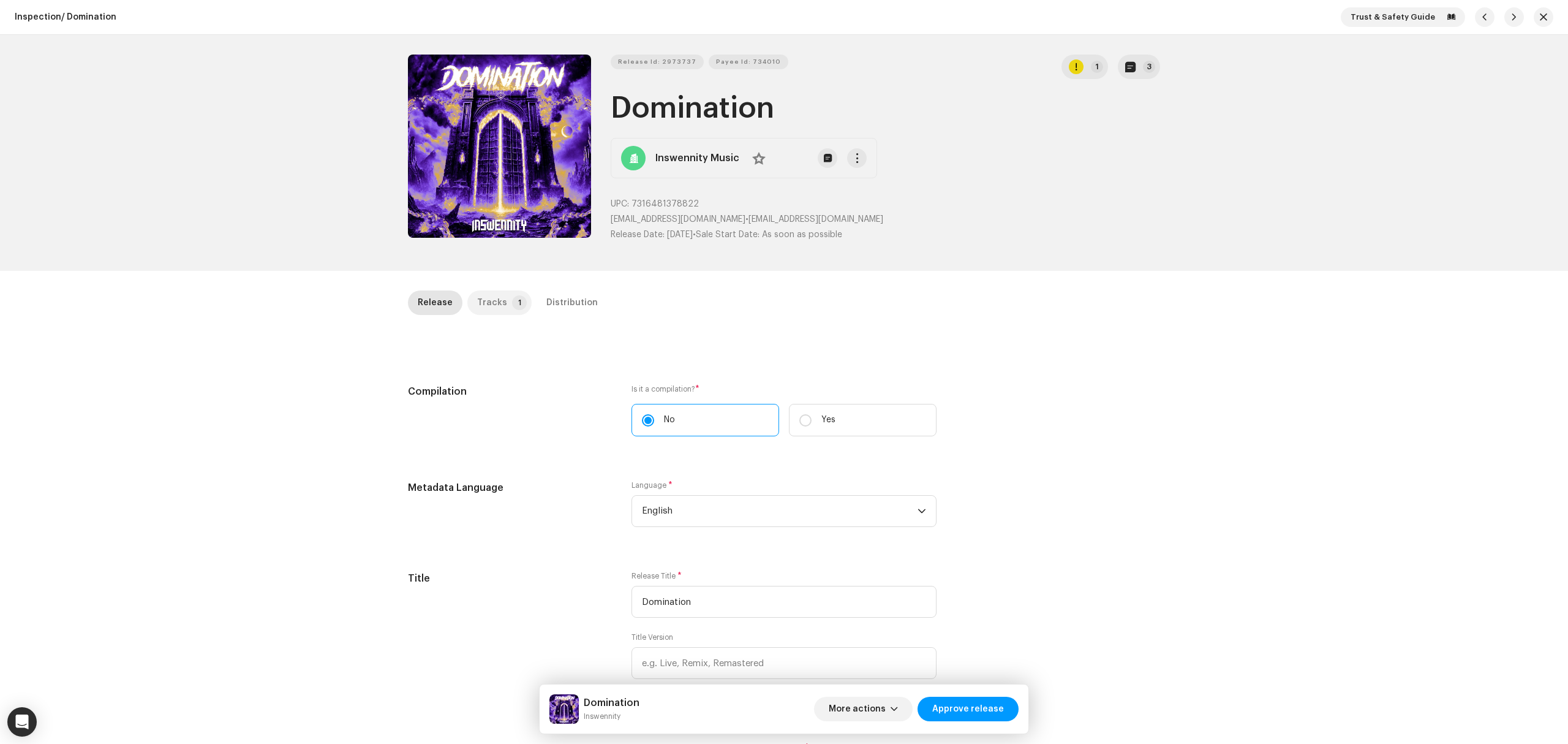
click at [513, 295] on p-tab "Tracks 1" at bounding box center [499, 302] width 64 height 25
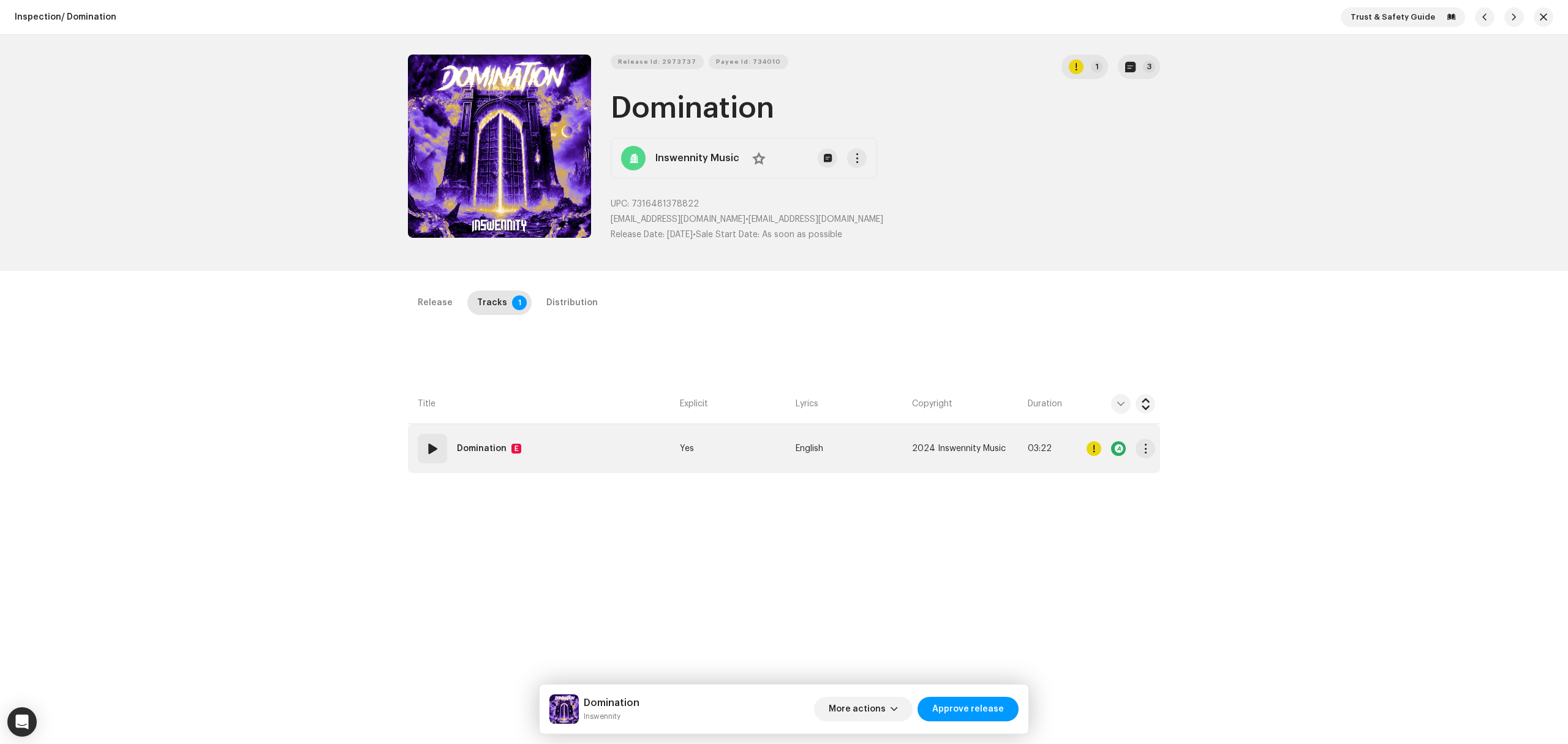
click at [571, 427] on td "01 Domination E" at bounding box center [541, 449] width 267 height 49
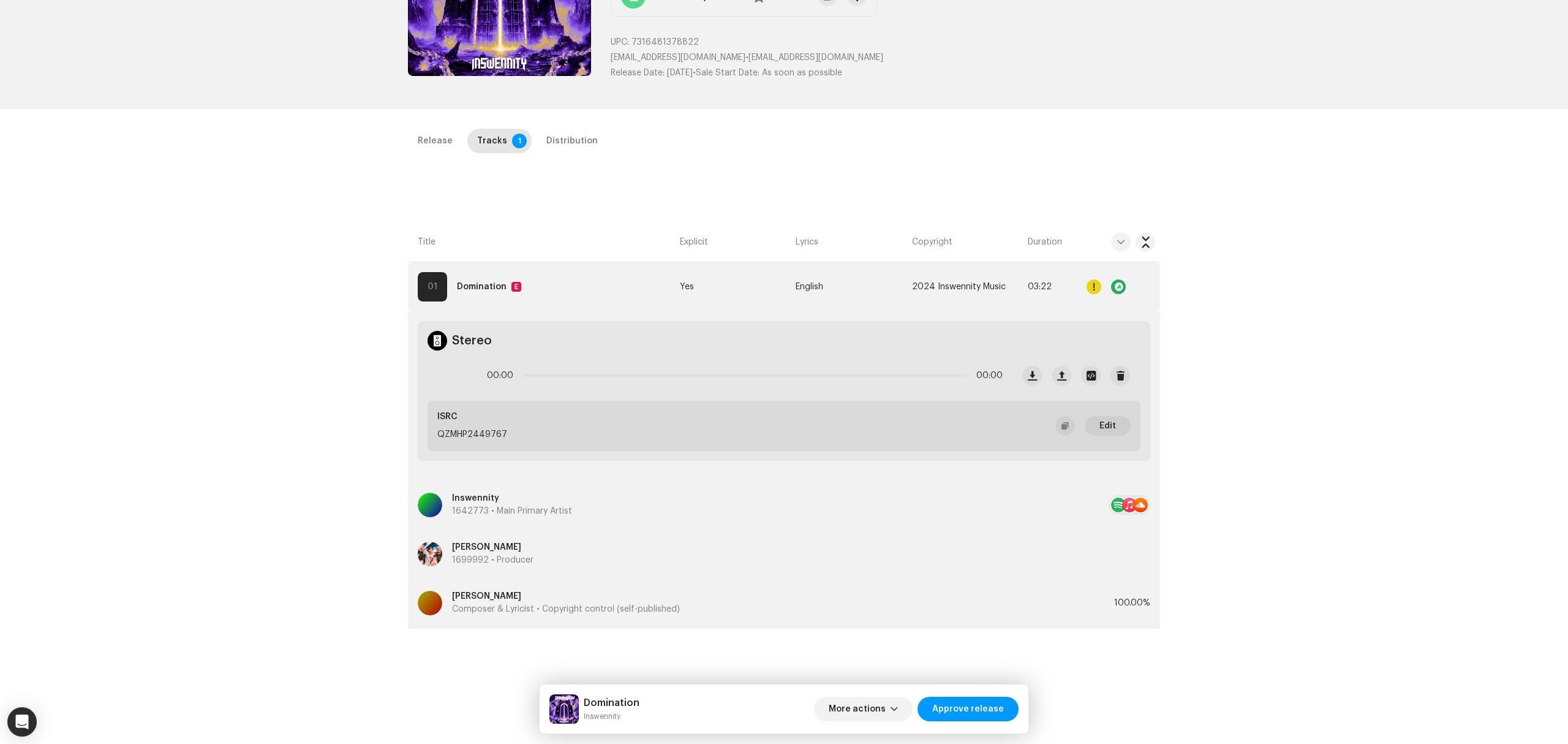
scroll to position [163, 0]
click at [425, 143] on div "Release" at bounding box center [435, 139] width 35 height 25
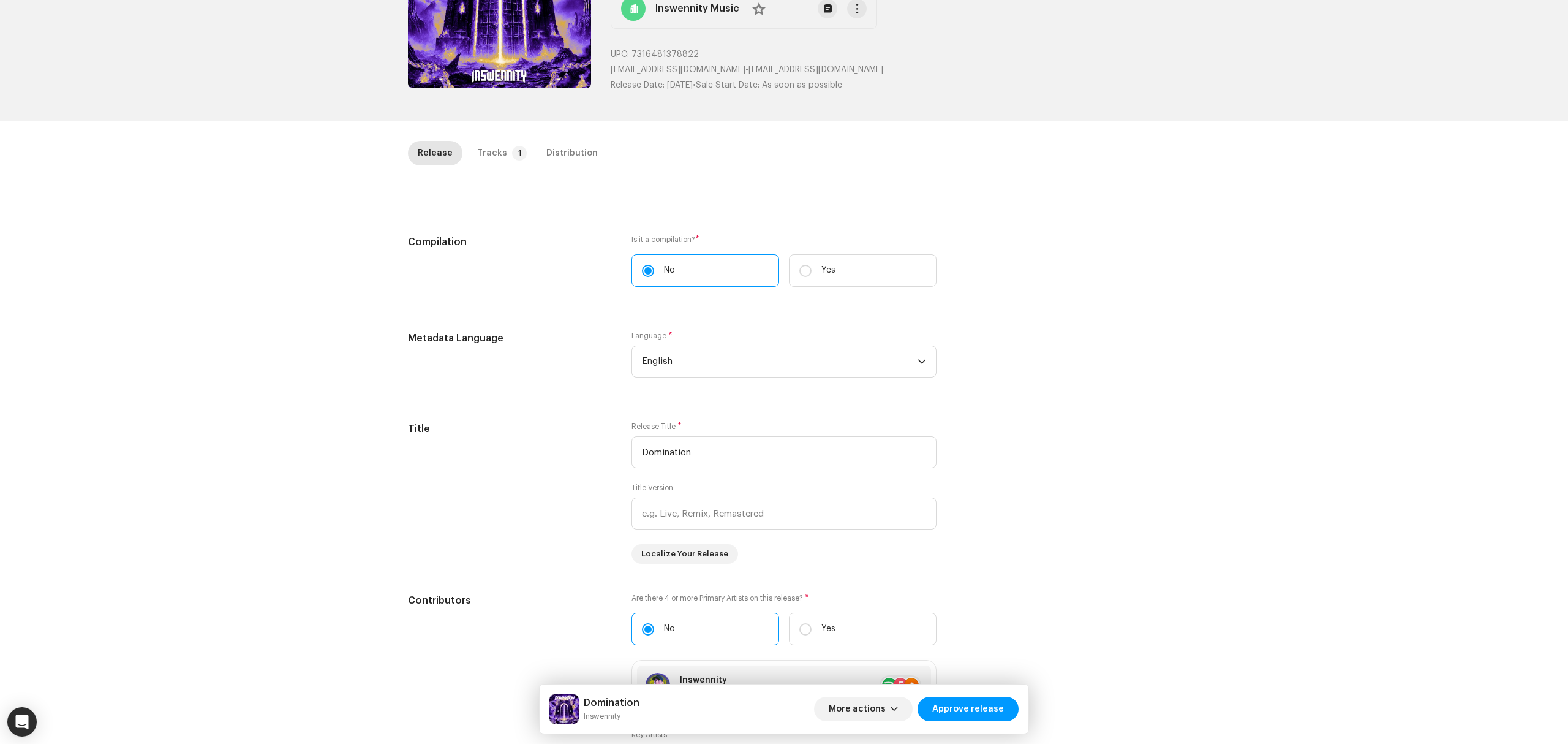
scroll to position [0, 0]
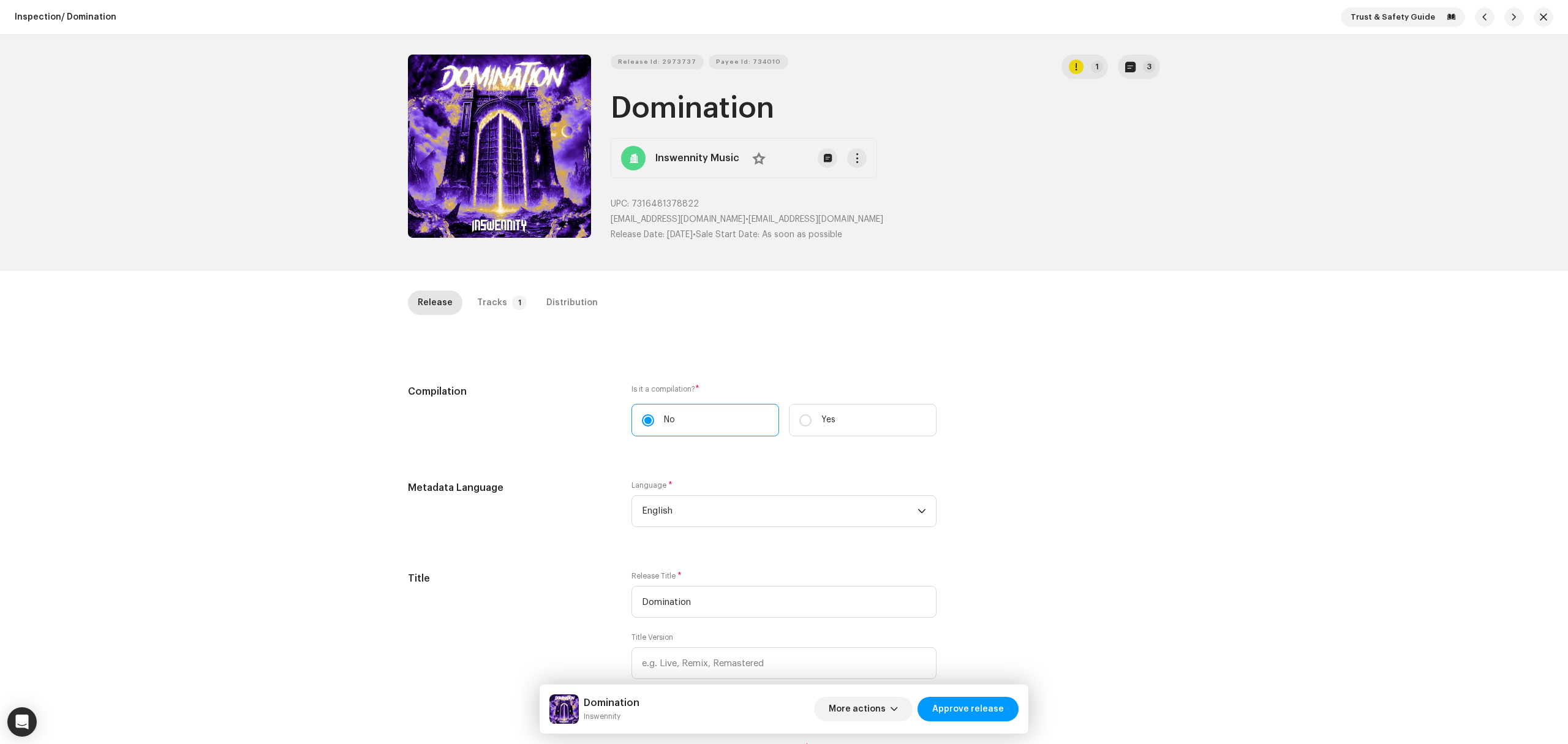
click at [1157, 78] on p-button "3" at bounding box center [1138, 66] width 42 height 25
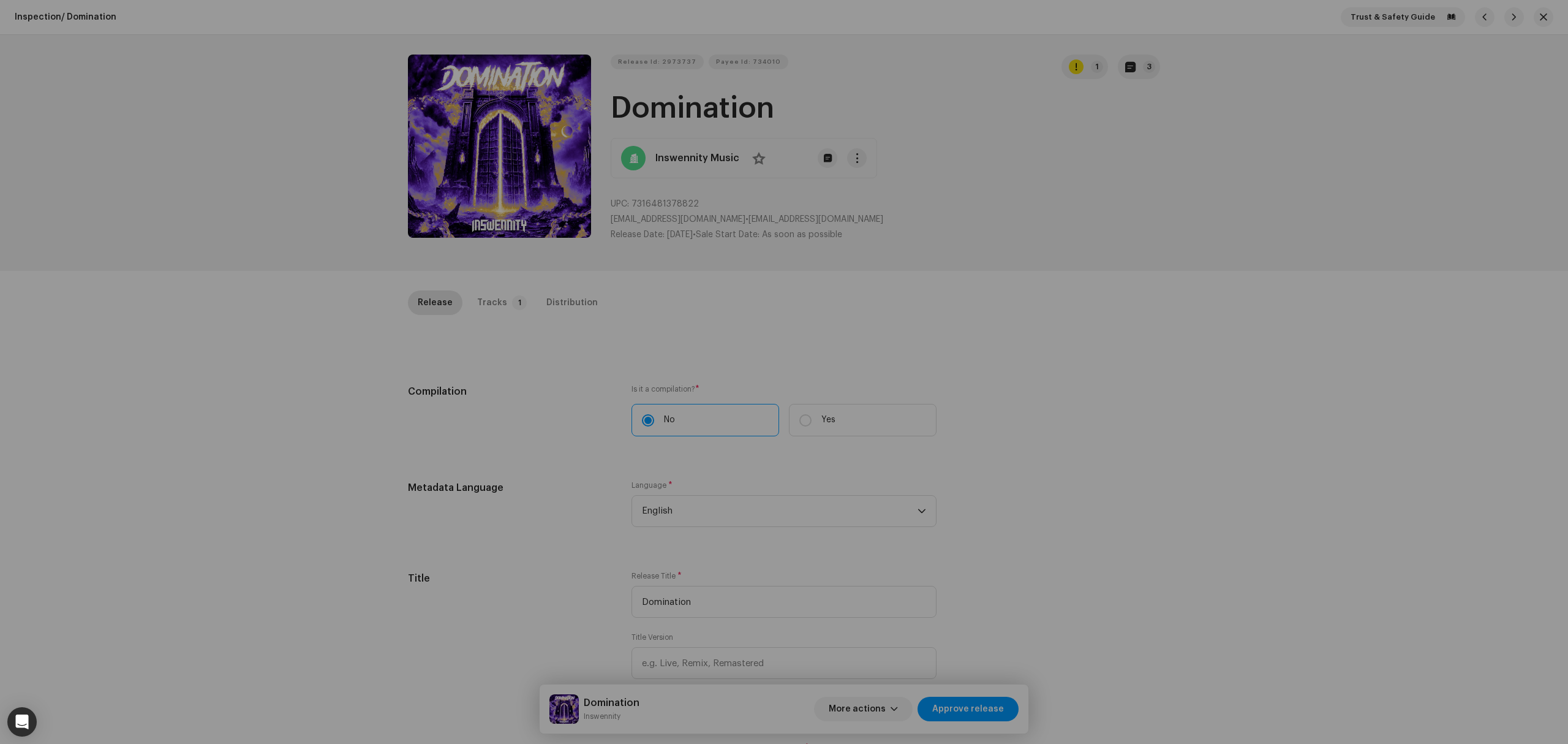
click at [1141, 62] on div "Release notes [PERSON_NAME] [DATE] AUTO NOTE - RELEASE PASSED INSPECTION Approv…" at bounding box center [784, 372] width 1568 height 744
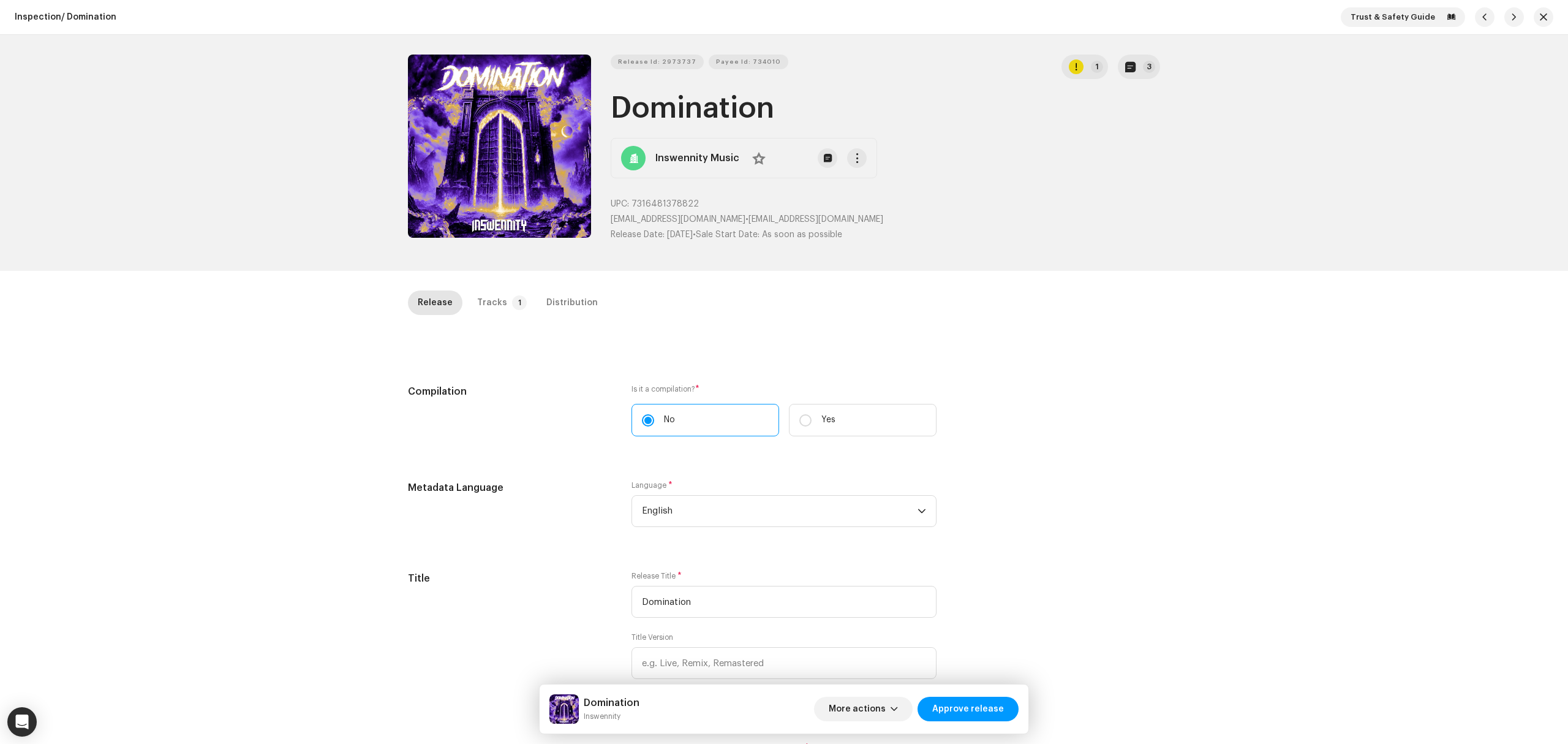
click at [1143, 62] on p-badge "3" at bounding box center [1148, 66] width 12 height 12
click at [1138, 66] on div "Release notes [PERSON_NAME] [DATE] AUTO NOTE - RELEASE PASSED INSPECTION Approv…" at bounding box center [784, 372] width 1568 height 744
click at [1152, 63] on button "3" at bounding box center [1138, 66] width 42 height 25
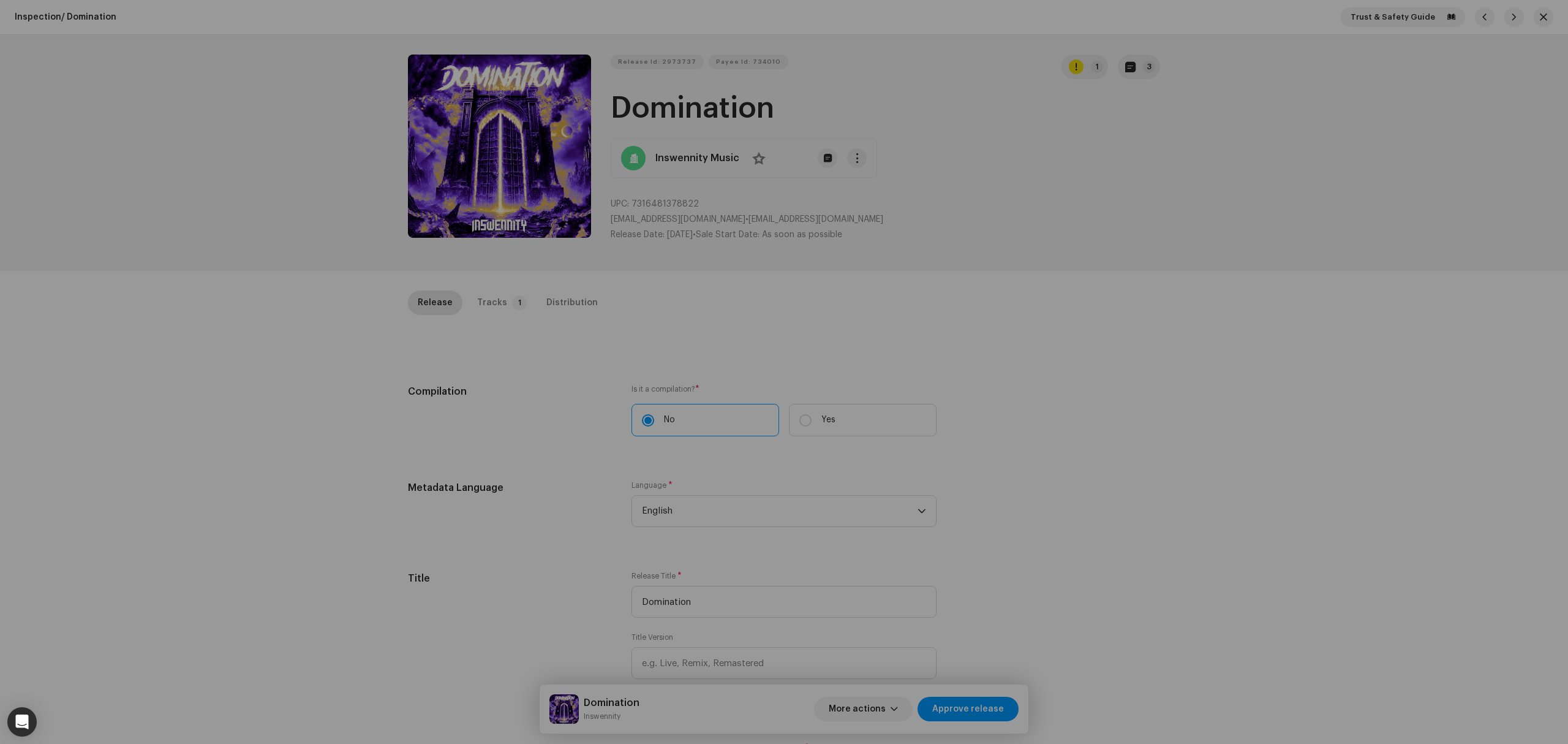
click at [375, 447] on div "Release notes [PERSON_NAME] [DATE] AUTO NOTE - RELEASE PASSED INSPECTION Approv…" at bounding box center [784, 372] width 1568 height 744
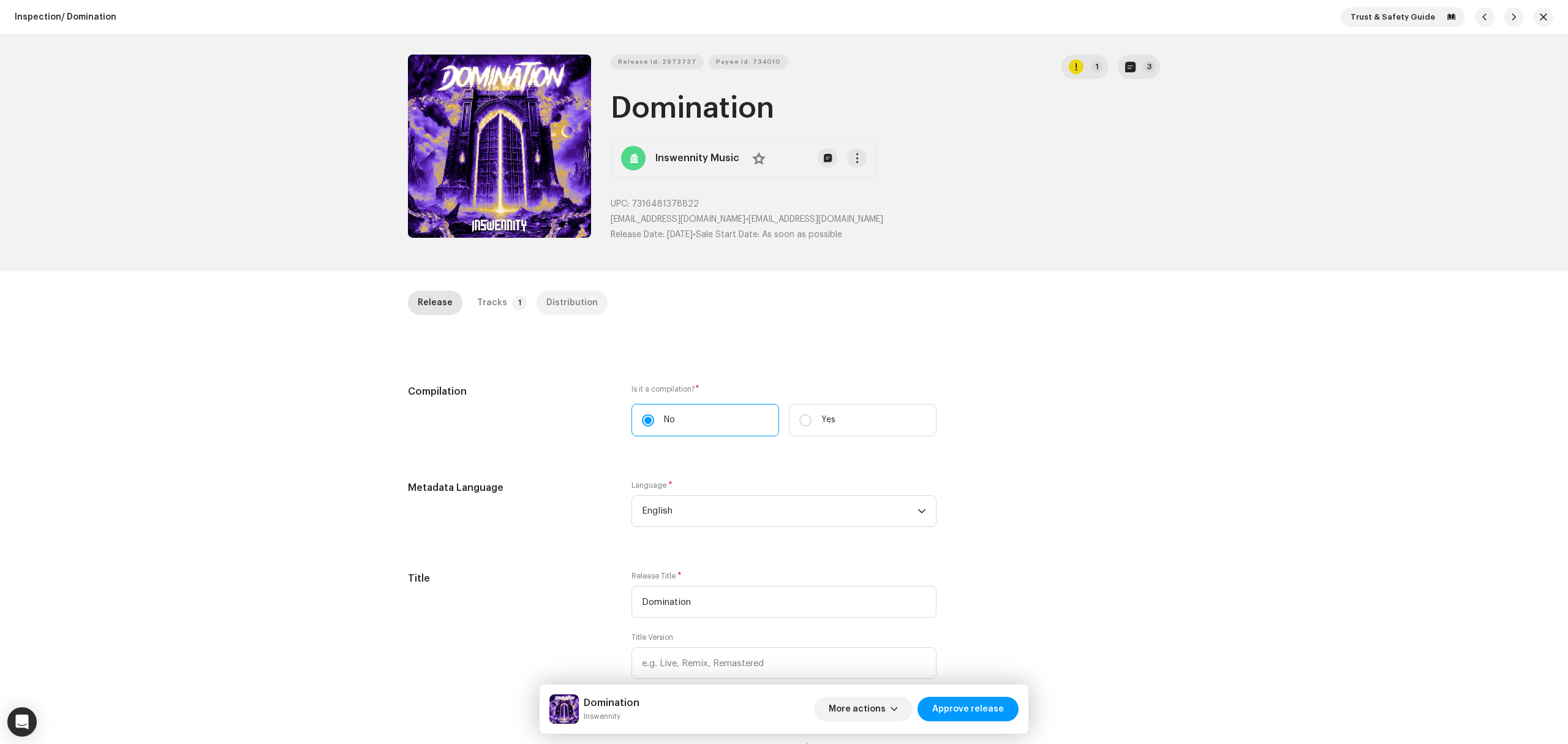
click at [565, 308] on div "Distribution" at bounding box center [571, 302] width 51 height 25
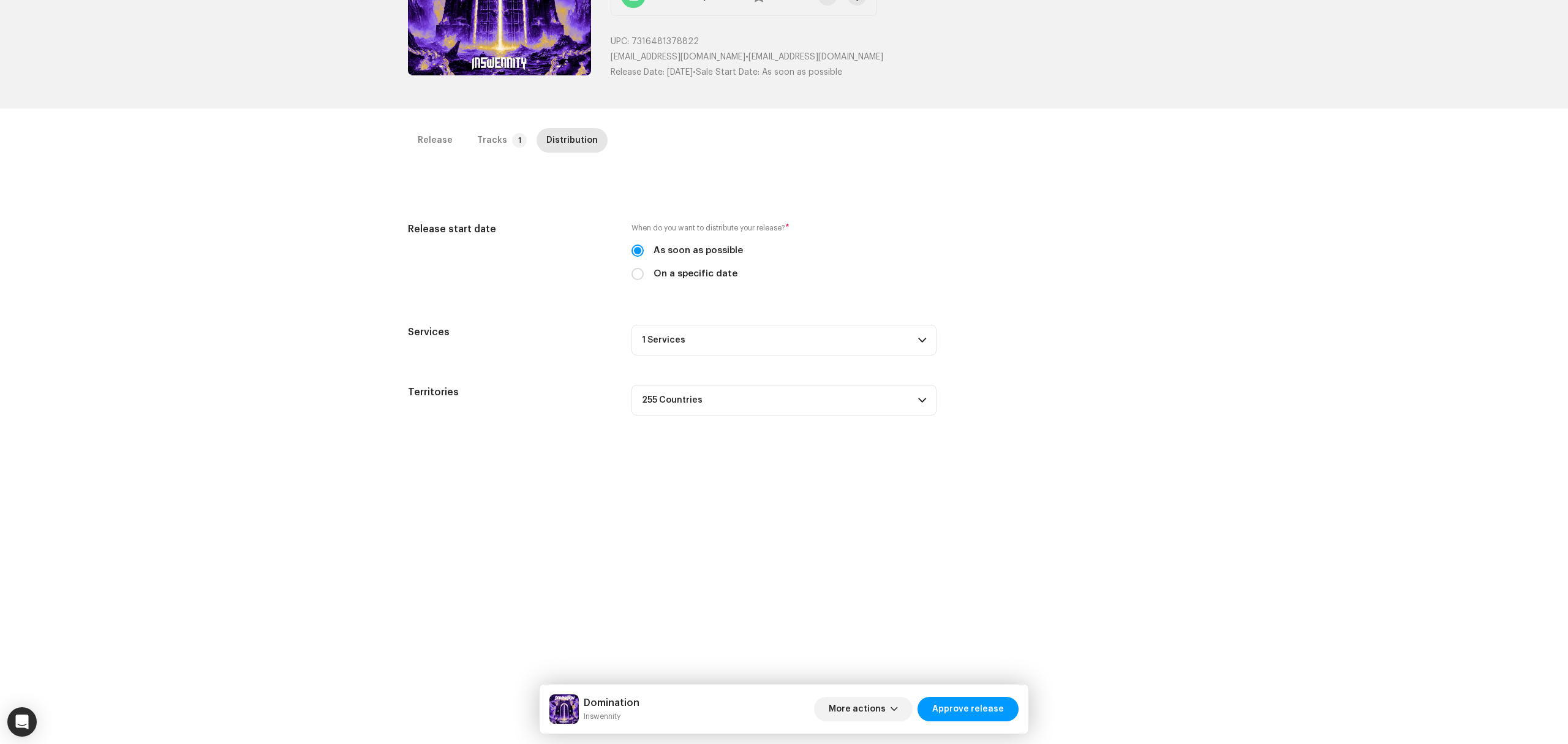
scroll to position [163, 0]
click at [841, 339] on p-accordion-header "1 Services" at bounding box center [784, 339] width 305 height 31
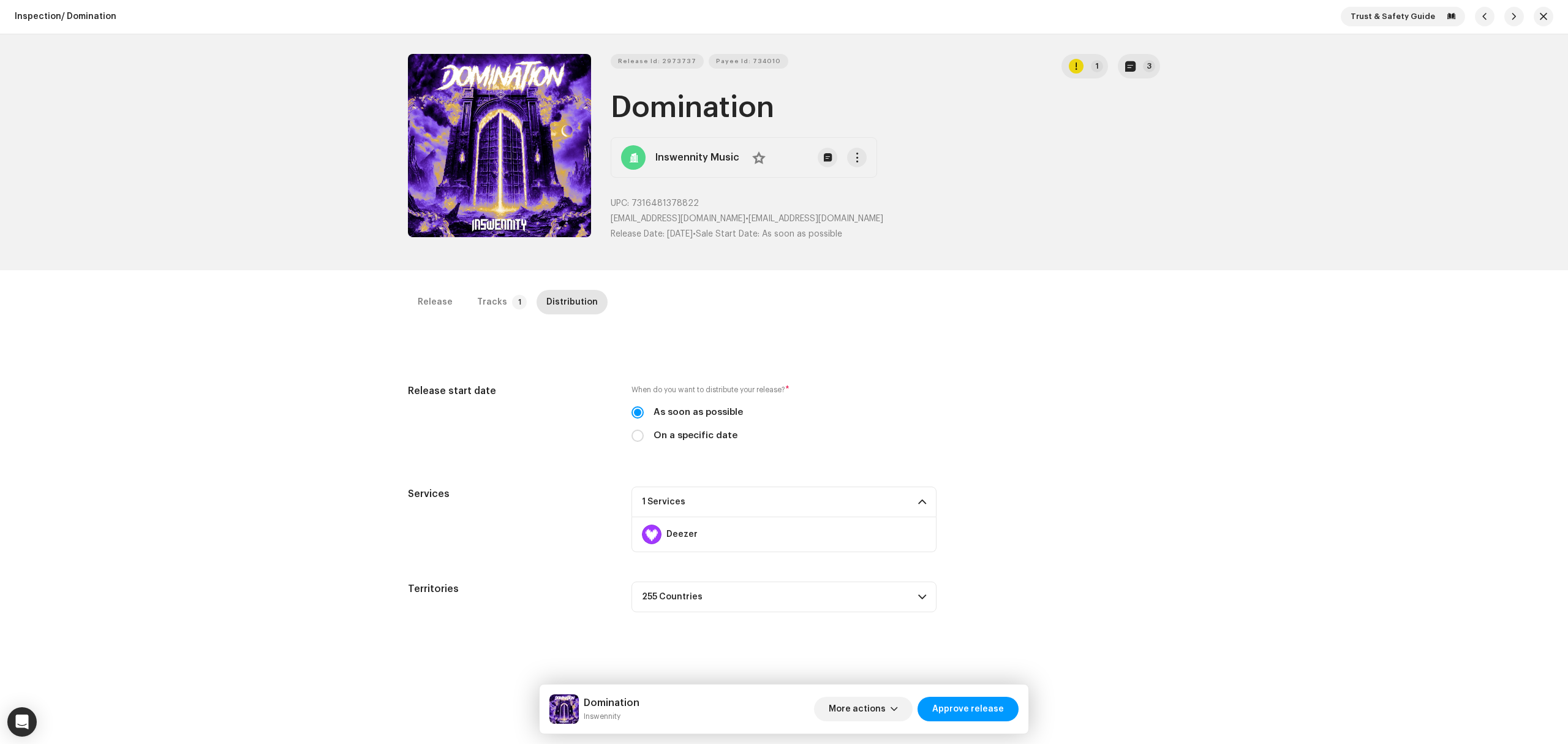
scroll to position [0, 0]
click at [1145, 64] on p-badge "3" at bounding box center [1148, 66] width 12 height 12
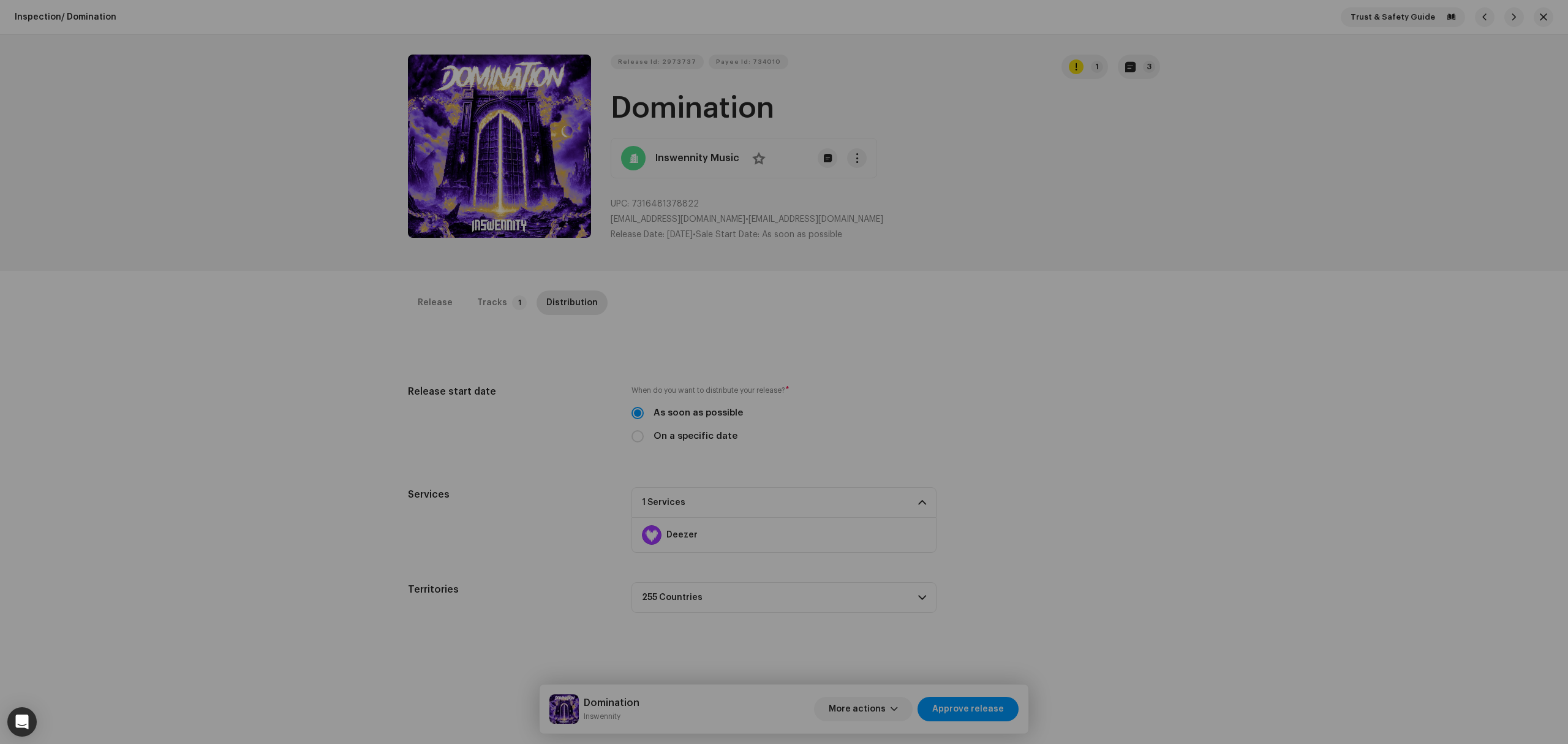
click at [1145, 400] on div "Release notes [PERSON_NAME] [DATE] AUTO NOTE - RELEASE PASSED INSPECTION Approv…" at bounding box center [784, 372] width 1568 height 744
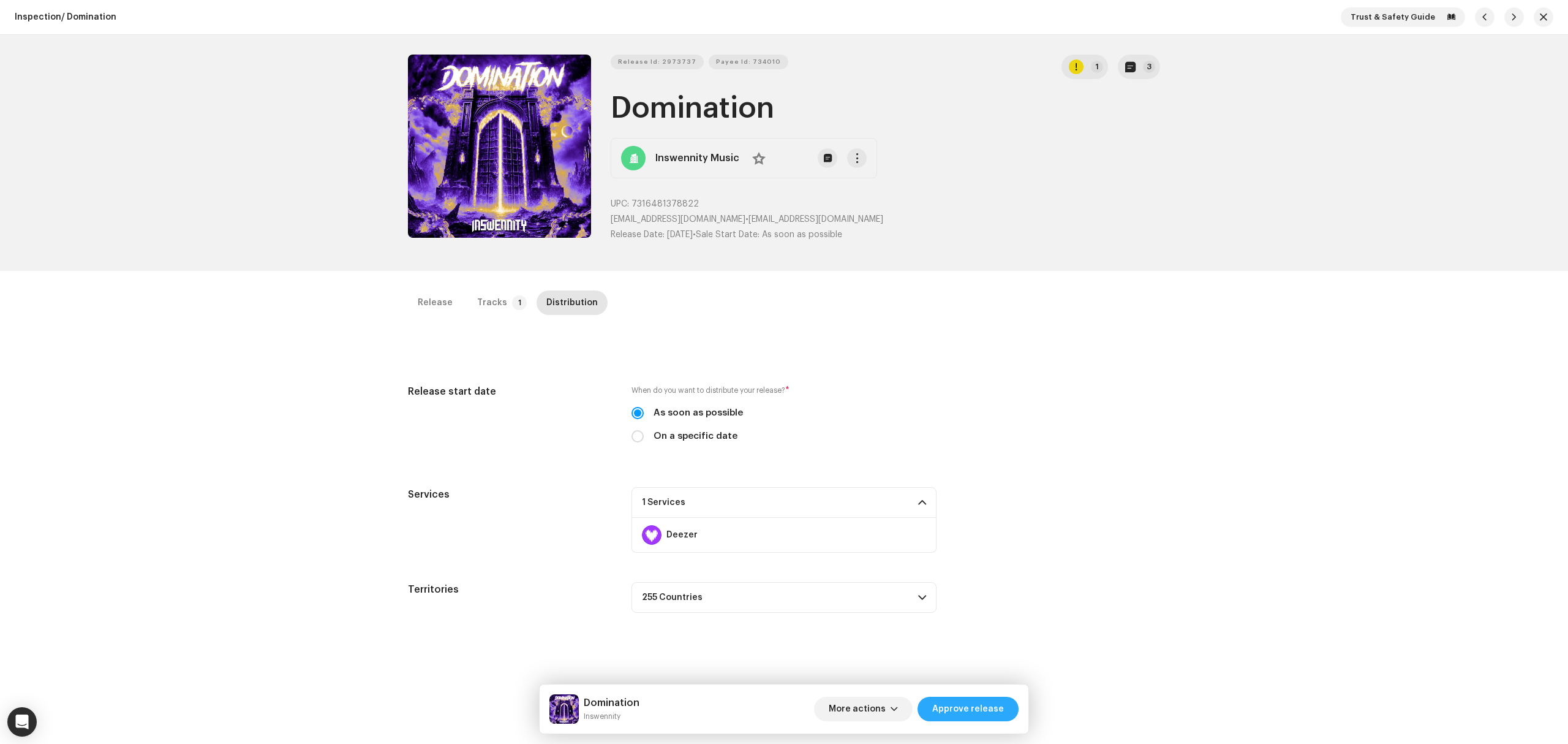
click at [973, 704] on span "Approve release" at bounding box center [968, 708] width 72 height 25
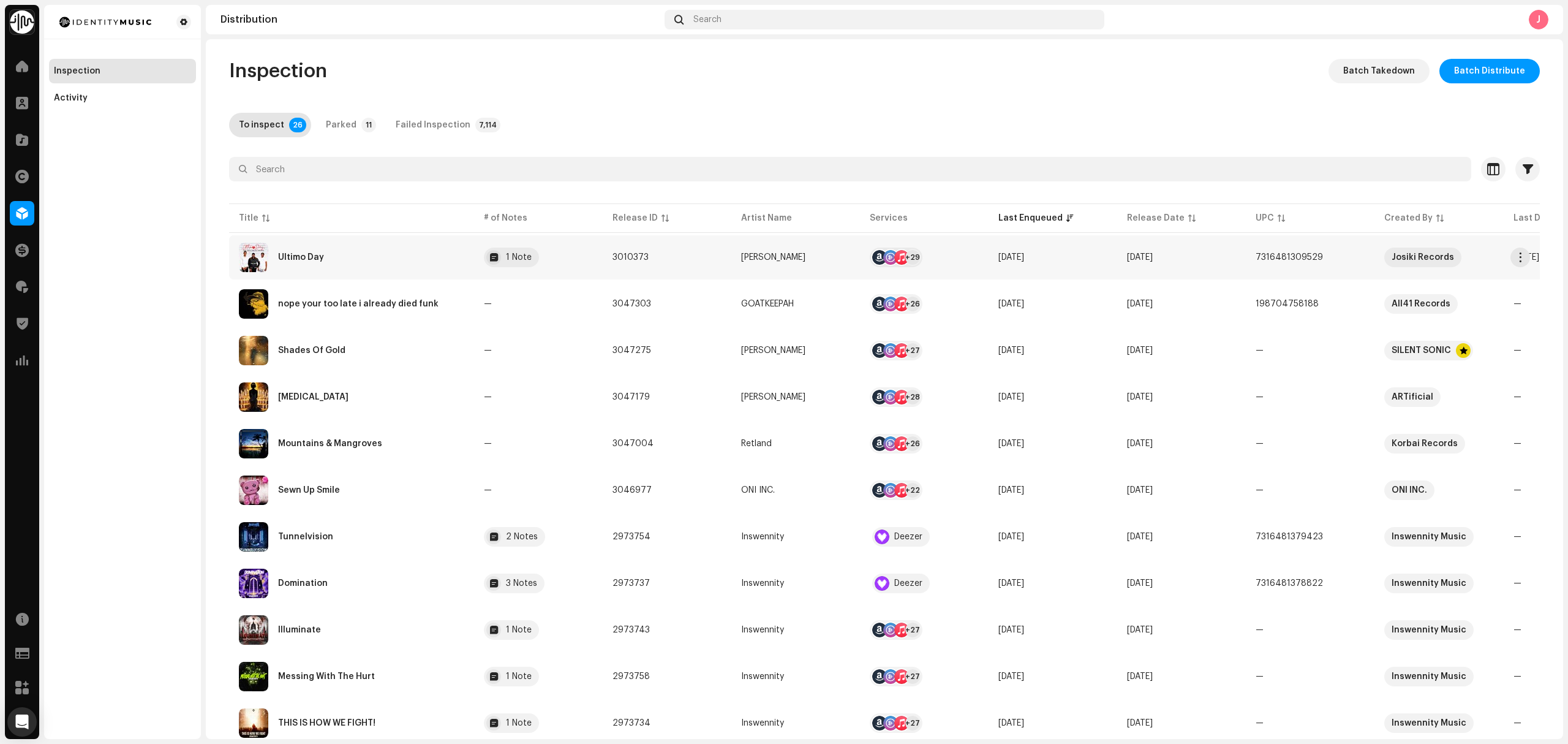
click at [344, 256] on div "Ultimo Day" at bounding box center [351, 256] width 226 height 29
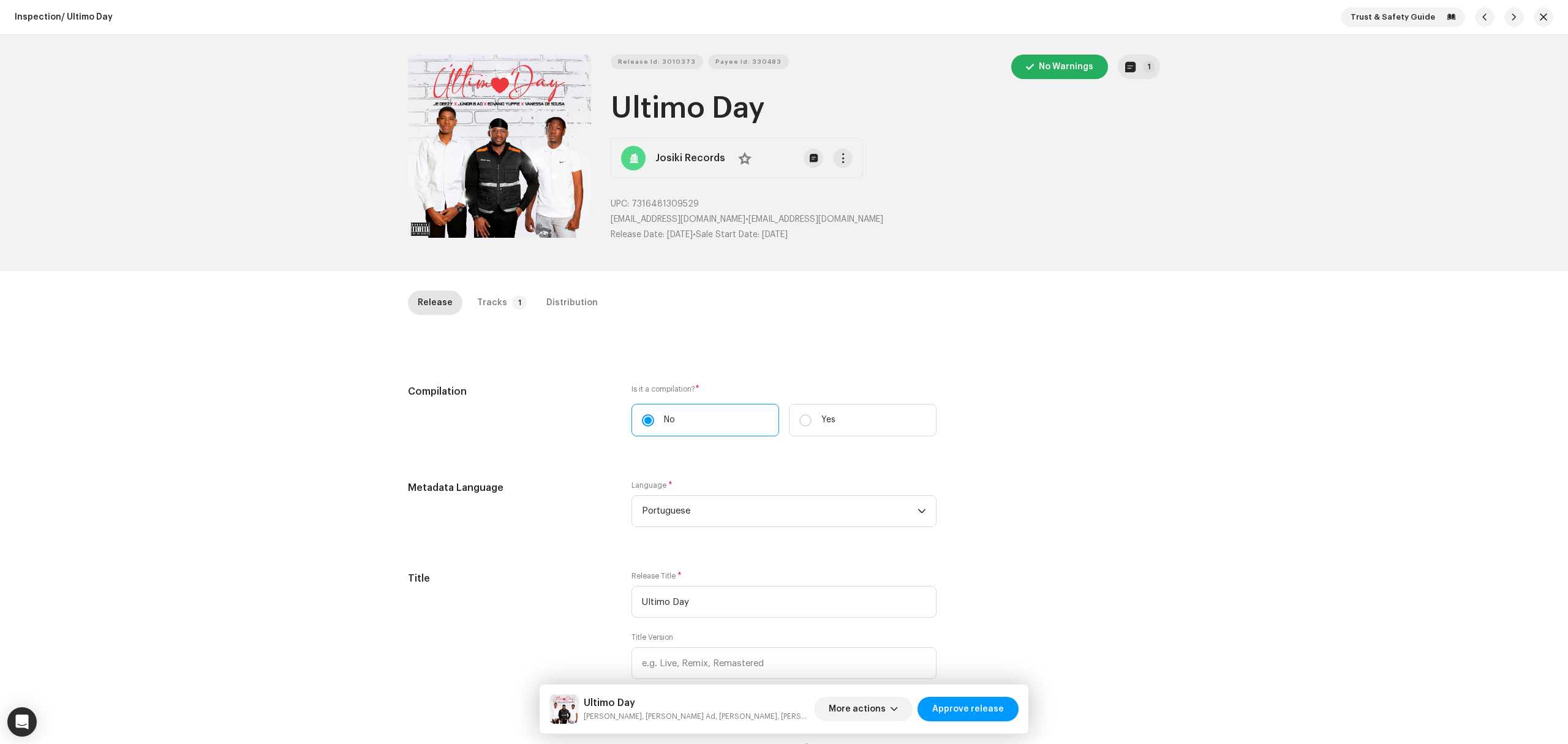
click at [226, 196] on div "Release Id: 3010373 Payee Id: 330483 No Warnings 1 Ultimo Day Josiki Records No…" at bounding box center [784, 153] width 1568 height 236
click at [491, 286] on div "Inspection / Ultimo Day Trust & Safety Guide Release Id: 3010373 Payee Id: 3304…" at bounding box center [784, 372] width 1568 height 744
click at [495, 314] on div "Tracks" at bounding box center [492, 302] width 30 height 25
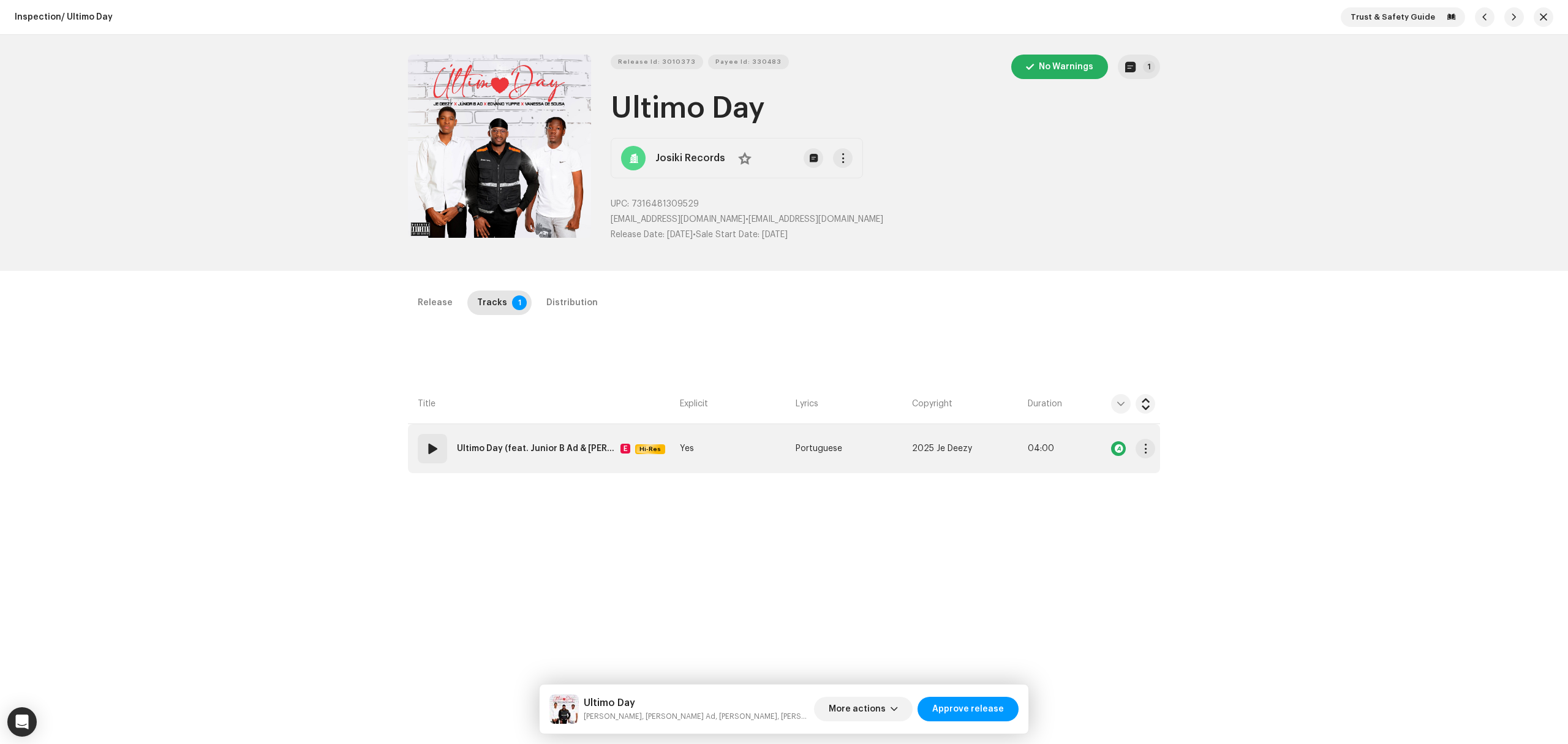
click at [606, 466] on td "01 Ultimo Day (feat. Junior B Ad & [PERSON_NAME] & [PERSON_NAME]) E Hi-Res" at bounding box center [541, 449] width 267 height 49
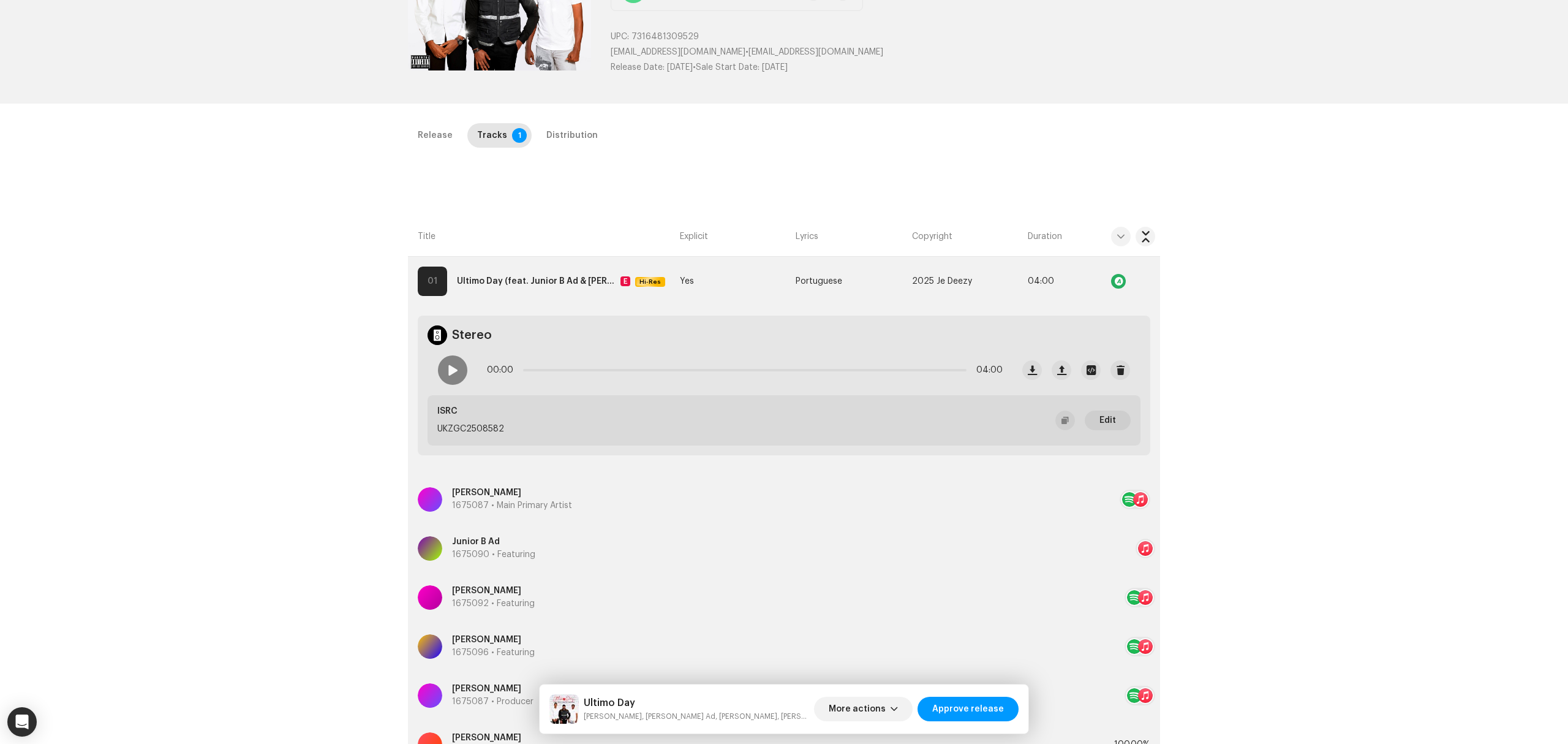
scroll to position [290, 0]
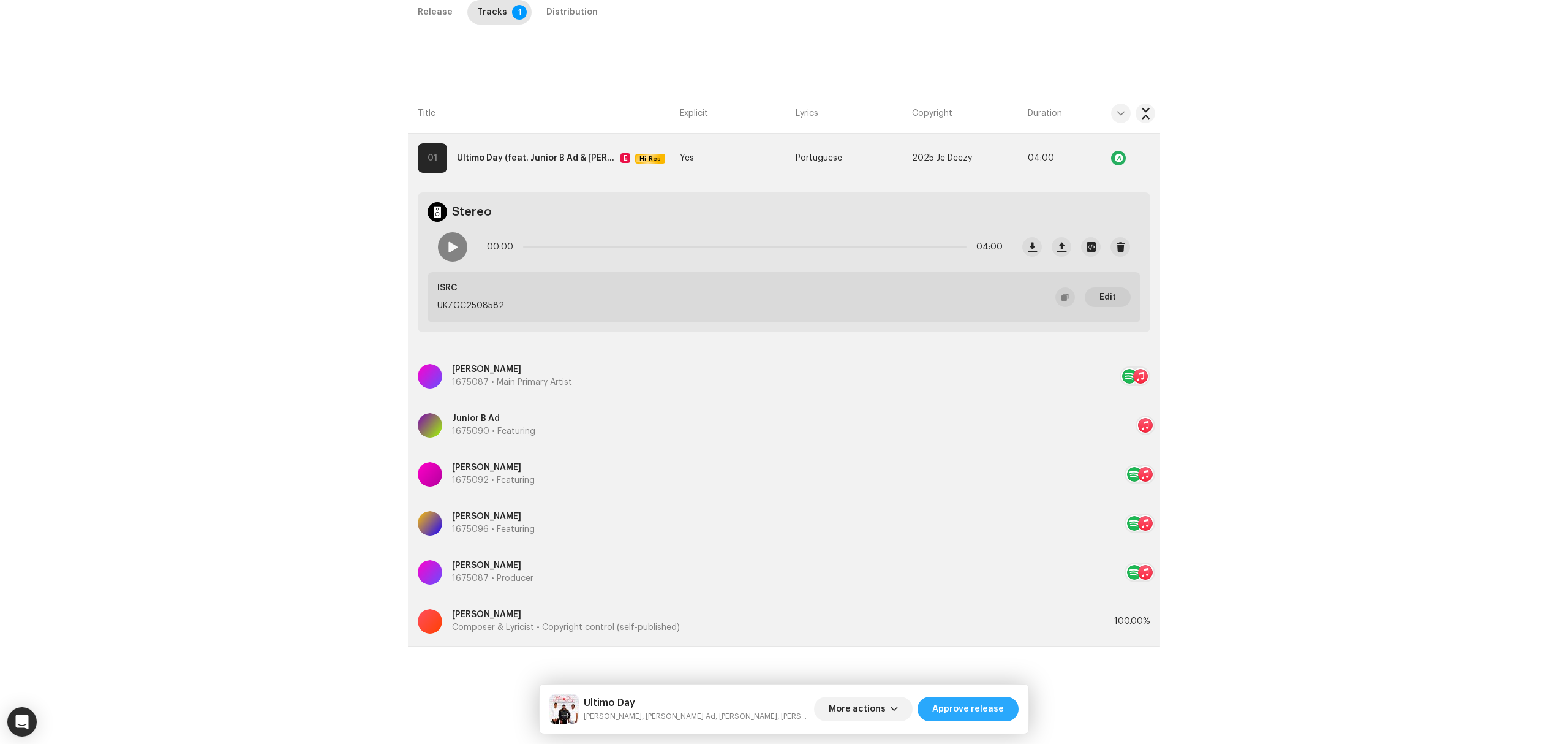
click at [959, 704] on span "Approve release" at bounding box center [968, 708] width 72 height 25
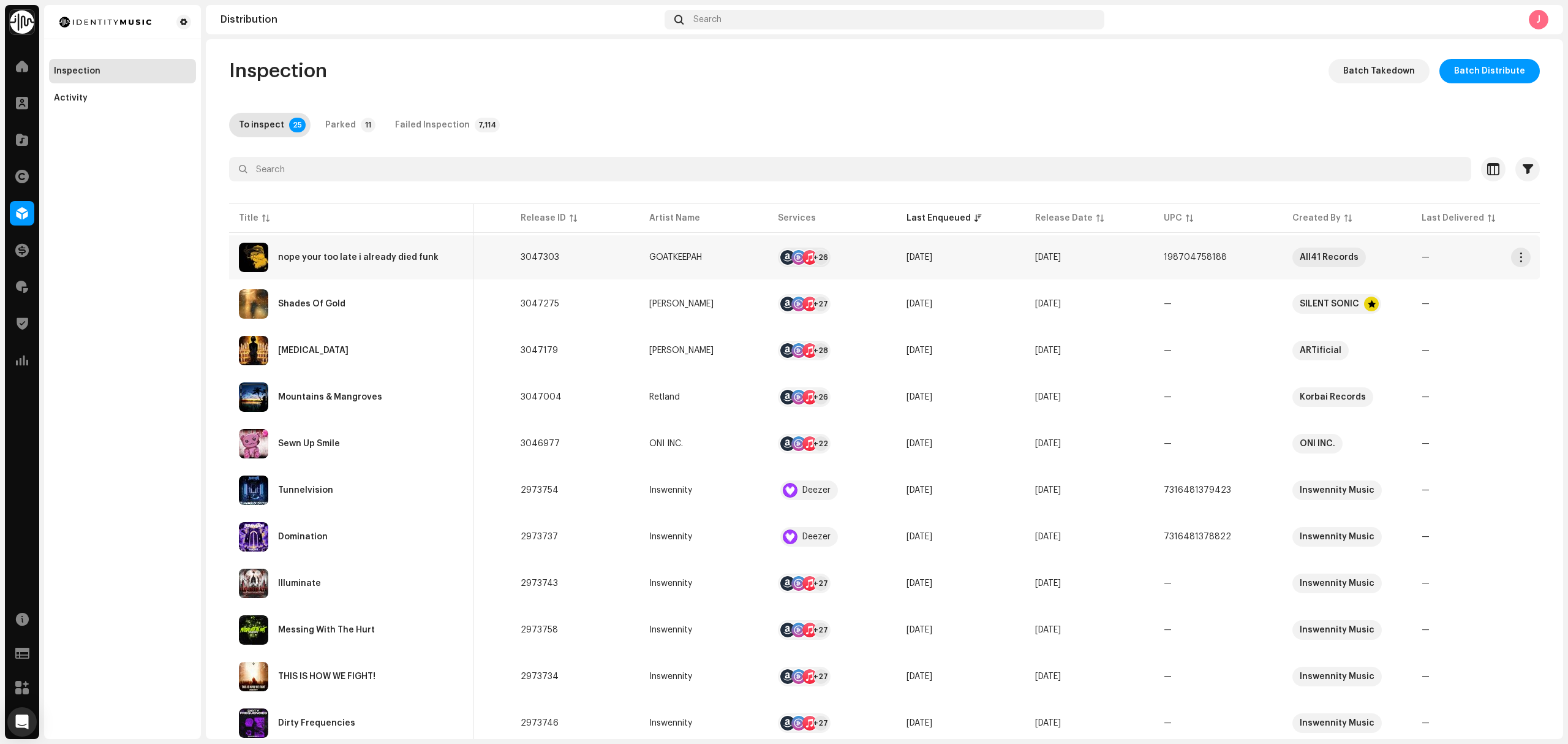
click at [450, 245] on div "nope your too late i already died funk" at bounding box center [351, 256] width 226 height 29
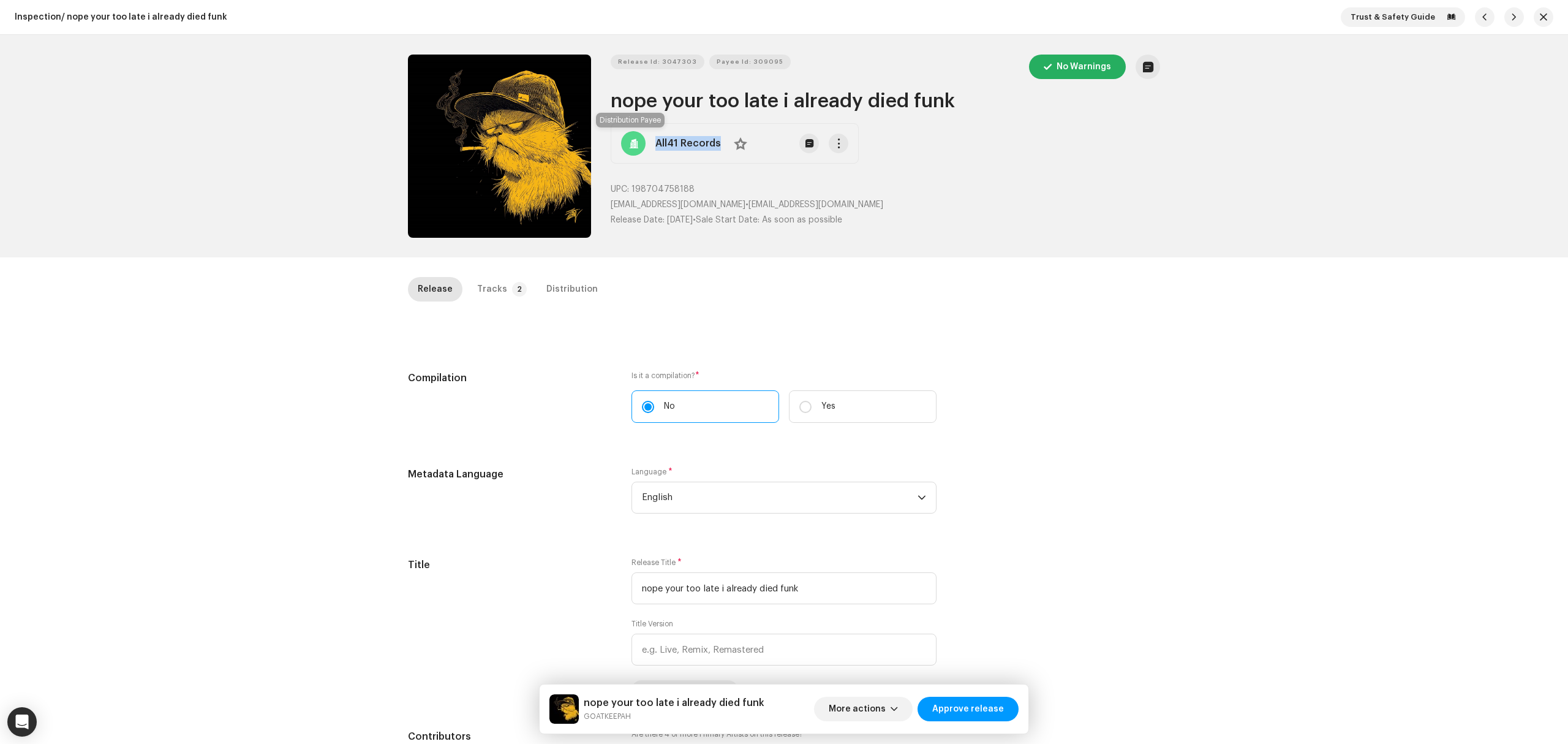
copy div "All41 Records No"
drag, startPoint x: 723, startPoint y: 150, endPoint x: 609, endPoint y: 150, distance: 114.0
click at [630, 150] on div "All41 Records No" at bounding box center [735, 143] width 248 height 40
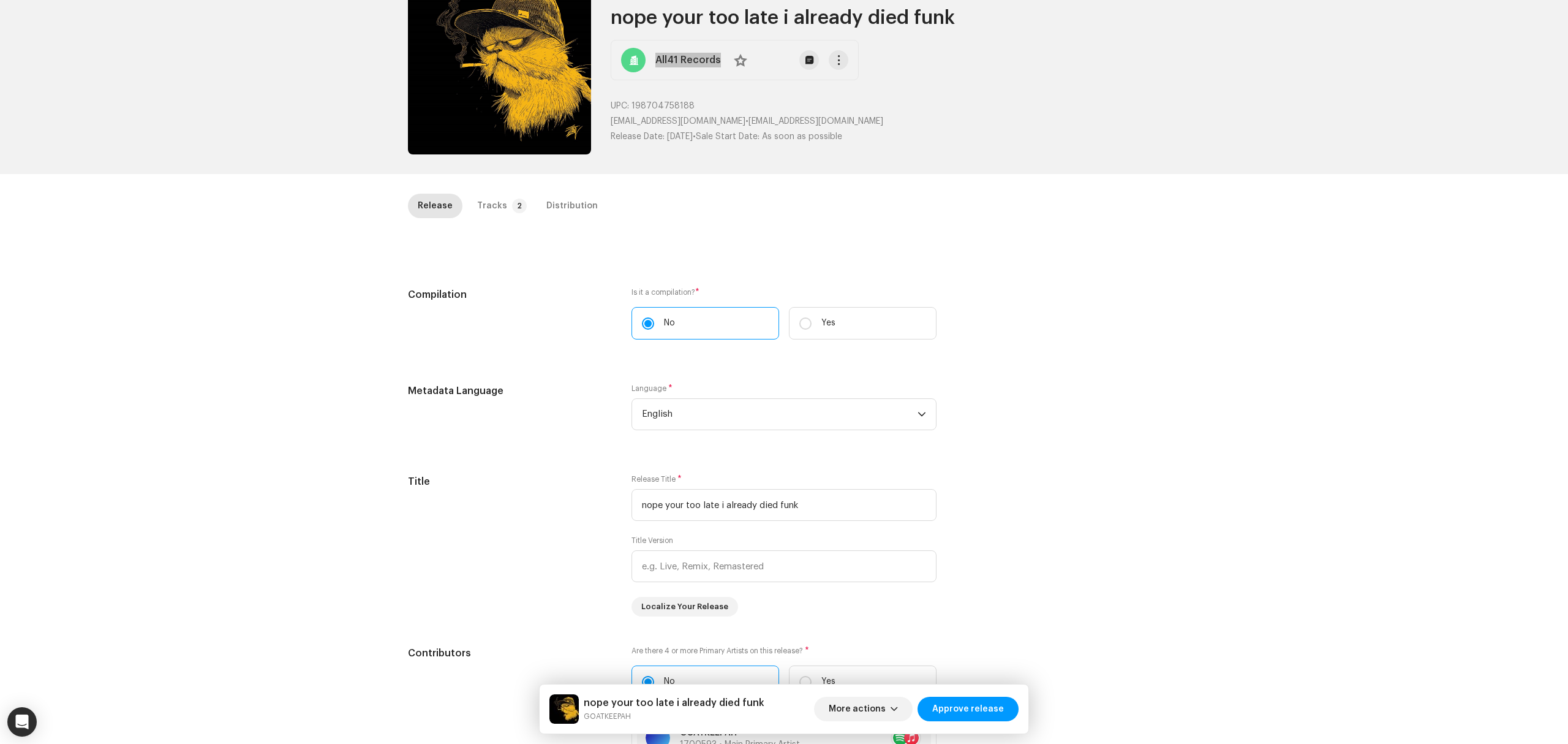
scroll to position [163, 0]
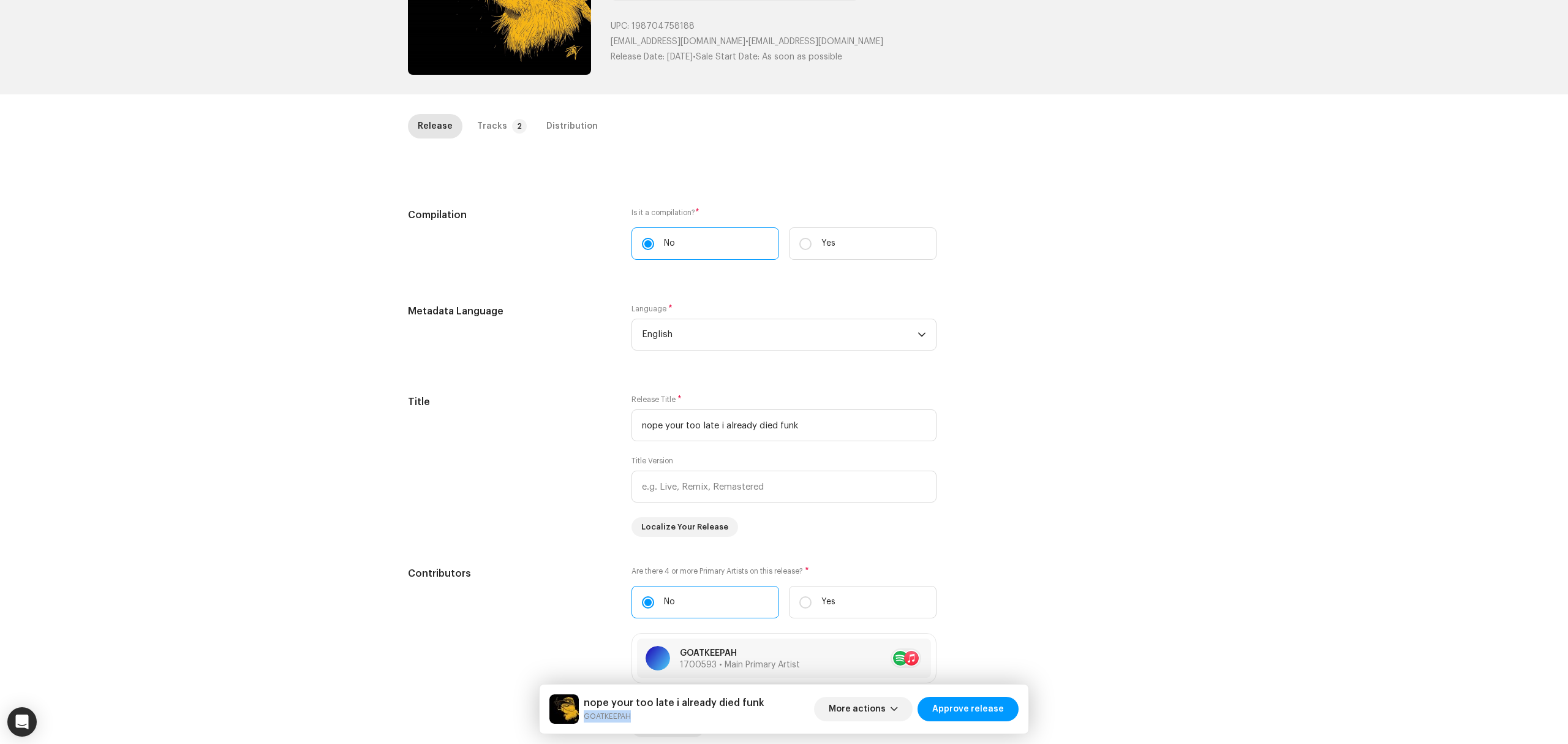
copy small "GOATKEEPAH"
drag, startPoint x: 657, startPoint y: 724, endPoint x: 768, endPoint y: 743, distance: 112.6
click at [587, 718] on div "nope your too late i already died funk GOATKEEPAH More actions Approve release" at bounding box center [784, 709] width 489 height 49
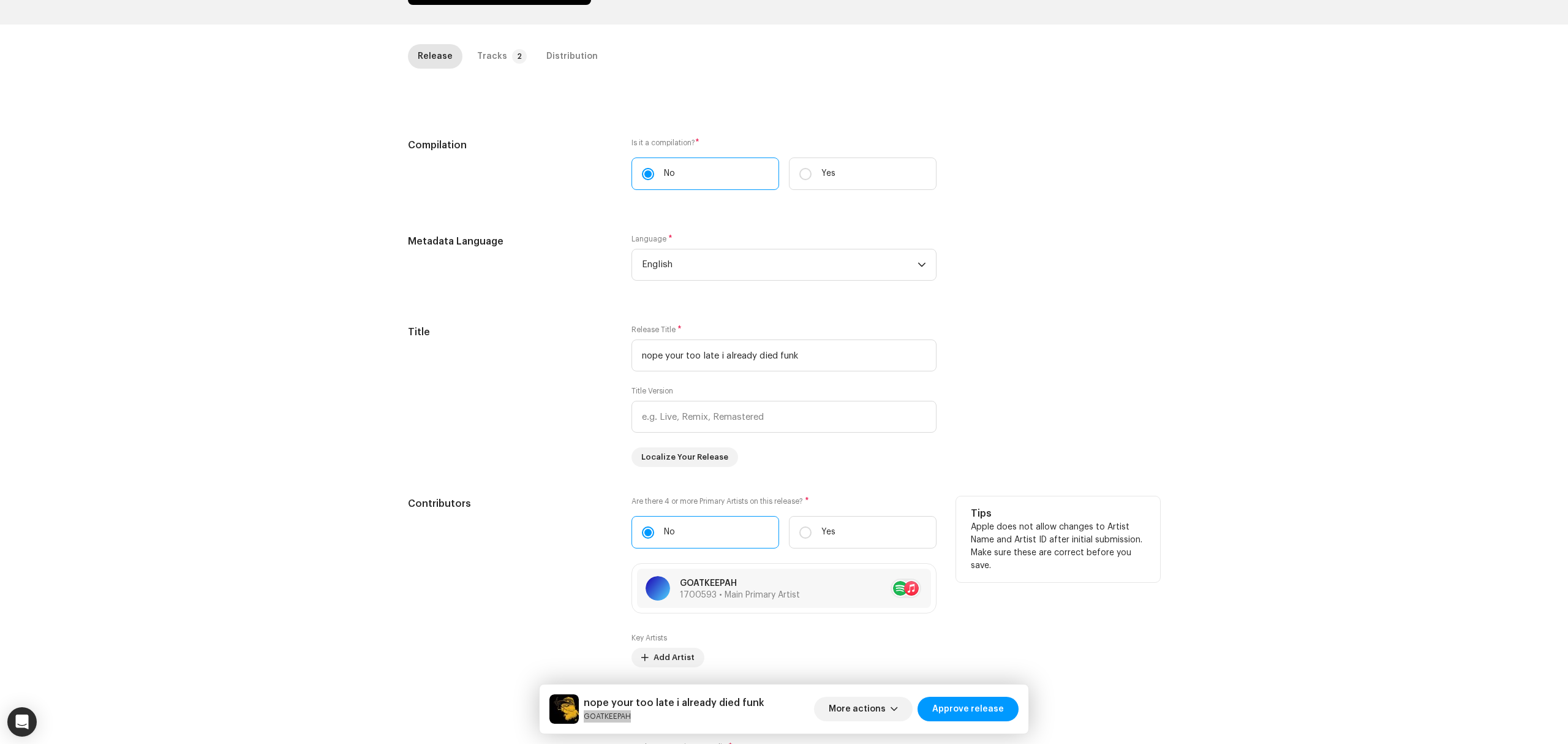
scroll to position [327, 0]
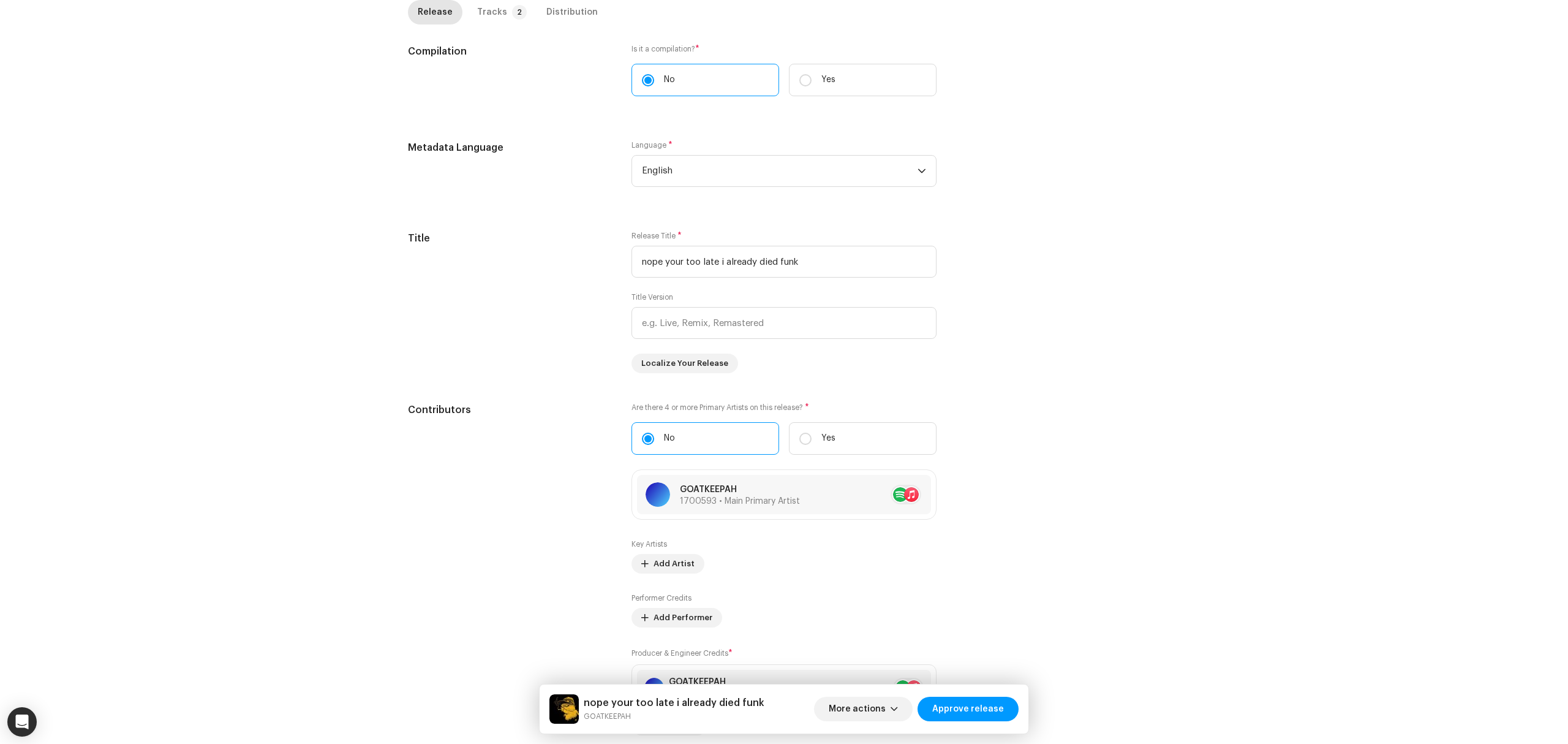
click at [286, 488] on div "Inspection / nope your too late i already died funk Trust & Safety Guide Releas…" at bounding box center [784, 372] width 1568 height 744
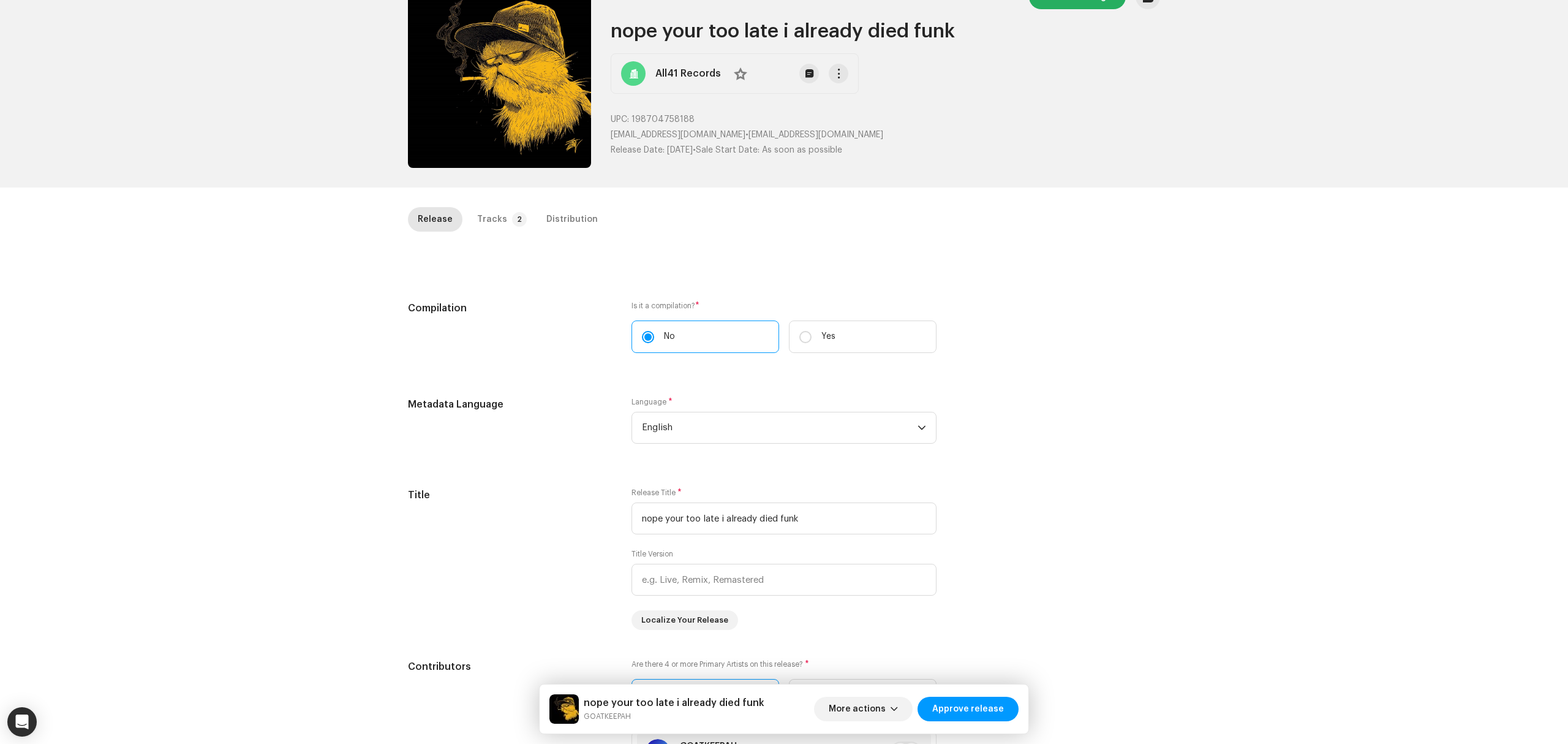
scroll to position [0, 0]
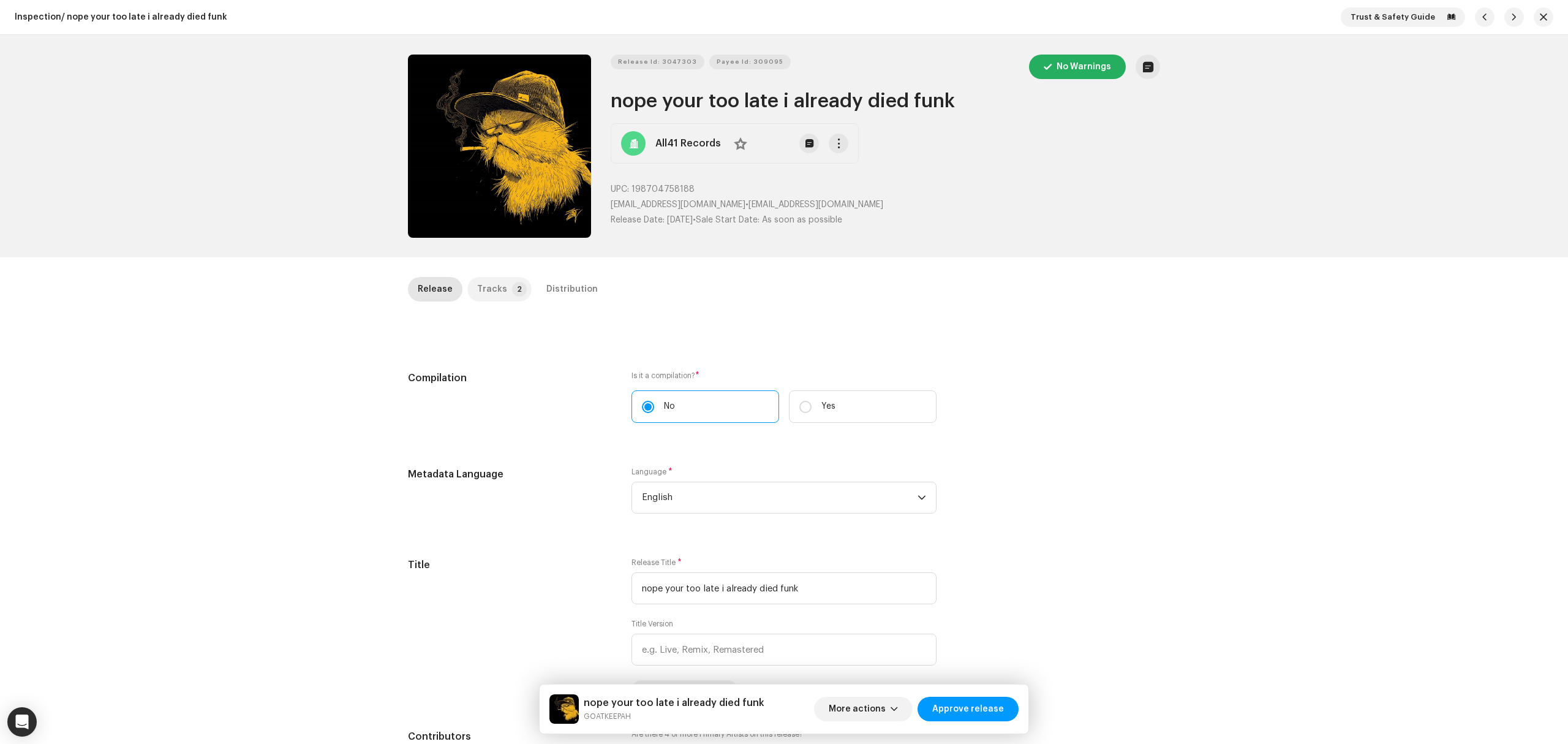
click at [495, 287] on div "Tracks" at bounding box center [492, 289] width 30 height 25
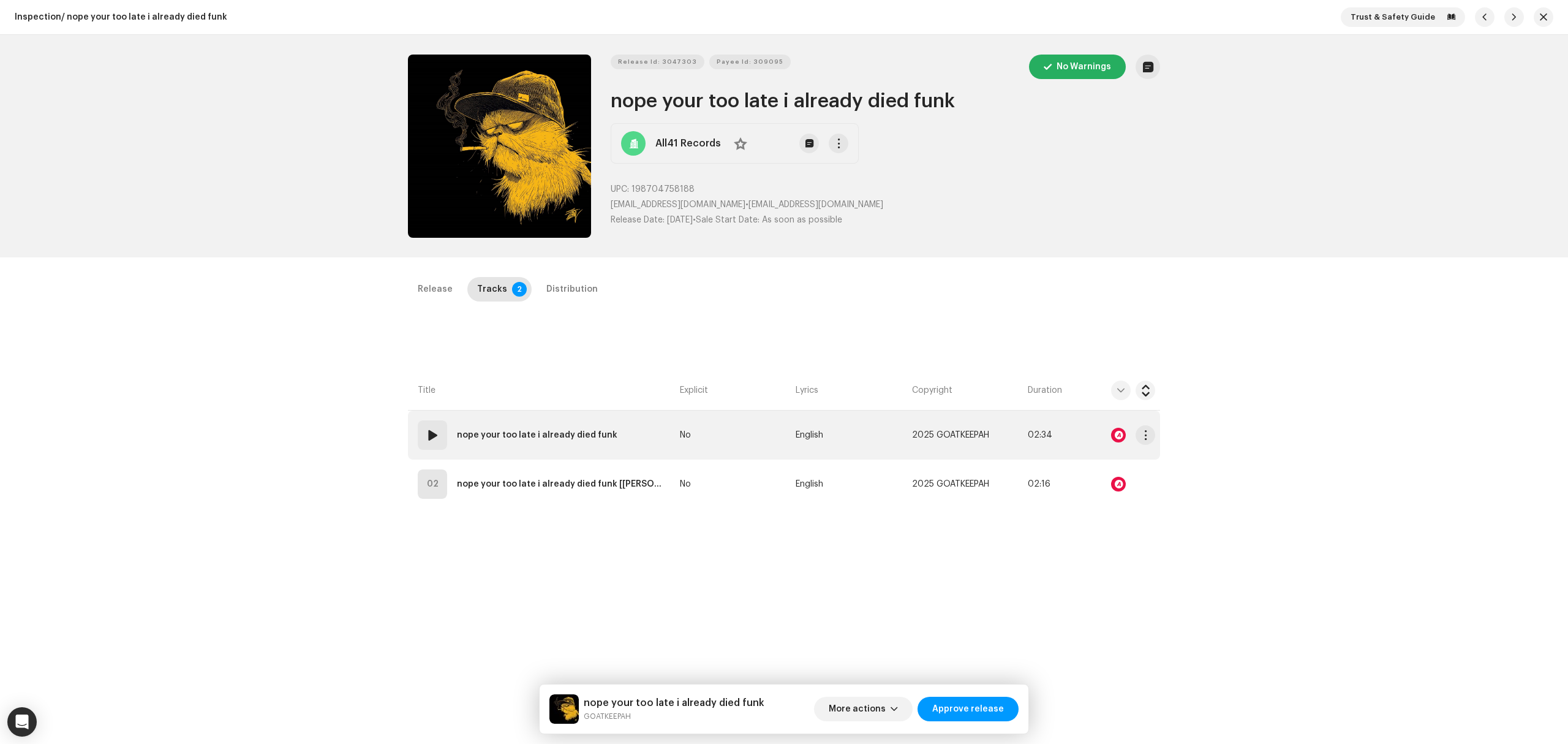
click at [623, 425] on td "01 nope your too late i already died funk" at bounding box center [541, 435] width 267 height 49
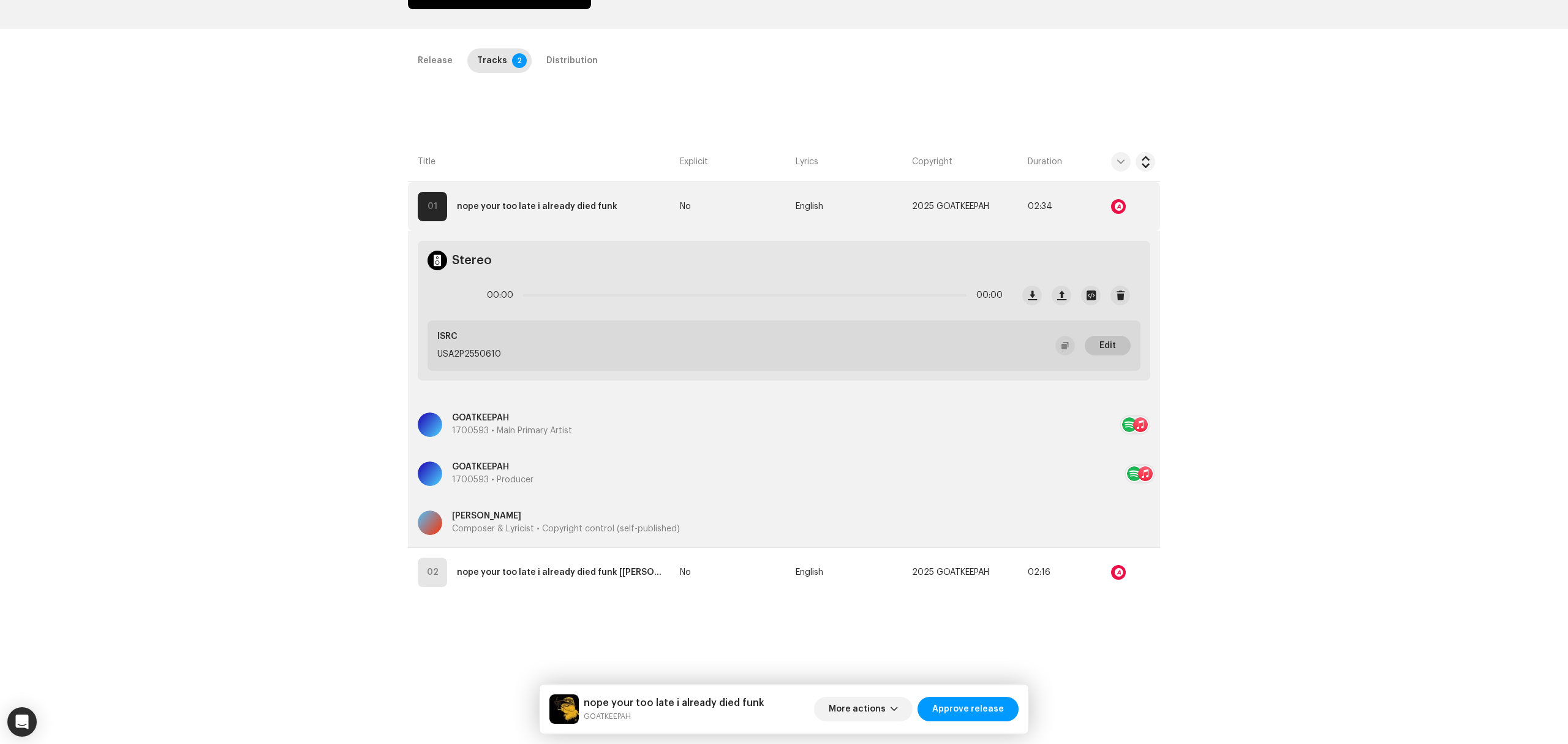
scroll to position [245, 0]
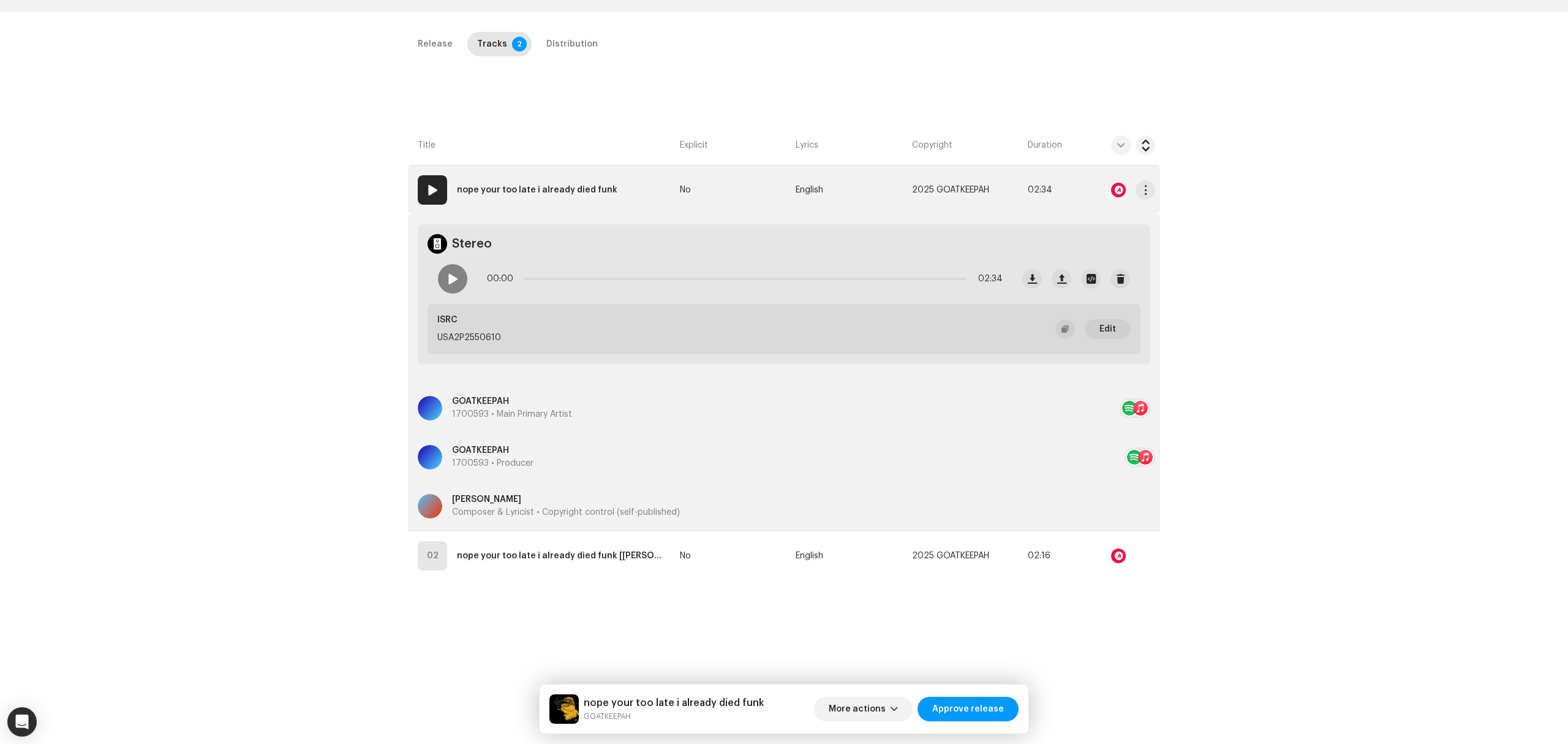
click at [1109, 188] on div at bounding box center [1121, 189] width 69 height 25
click at [1113, 188] on div at bounding box center [1118, 190] width 15 height 15
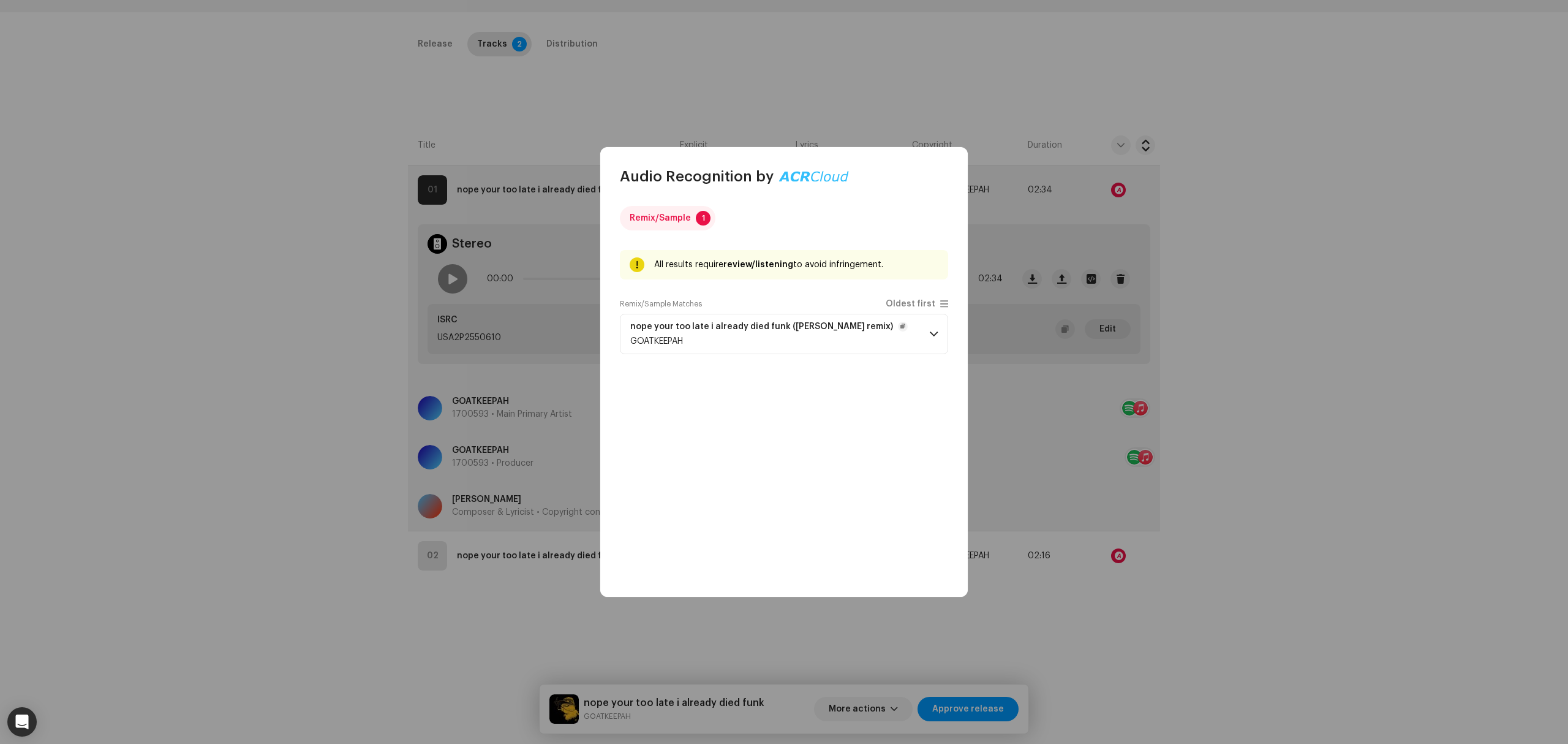
click at [733, 332] on strong "nope your too late i already died funk ([PERSON_NAME] remix)" at bounding box center [761, 326] width 263 height 9
click at [782, 340] on div "GOATKEEPAH" at bounding box center [769, 341] width 278 height 9
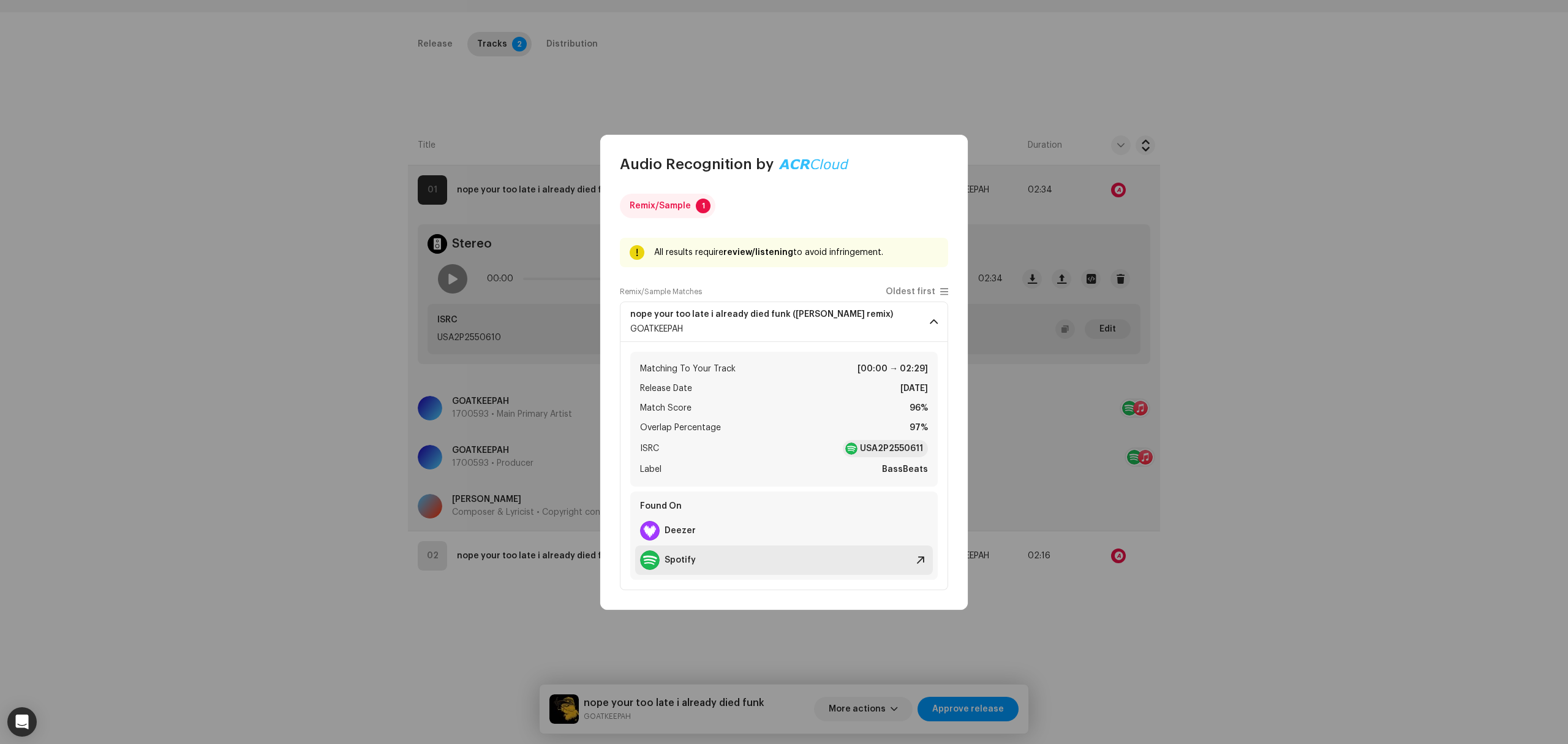
click at [750, 565] on div "Spotify" at bounding box center [784, 560] width 298 height 29
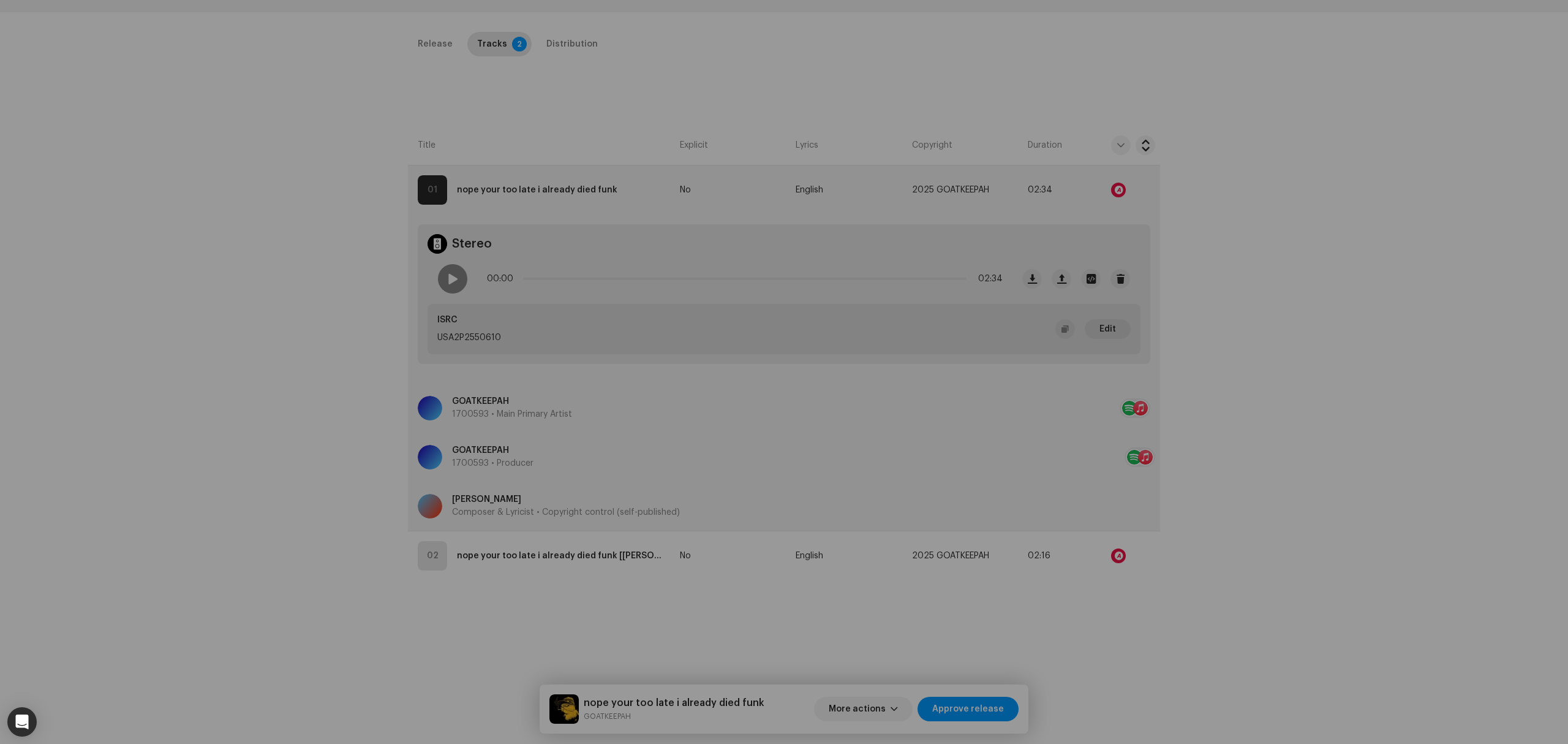
click at [286, 356] on div "Audio Recognition by Remix/Sample 1 All results require review/listening to avo…" at bounding box center [784, 372] width 1568 height 744
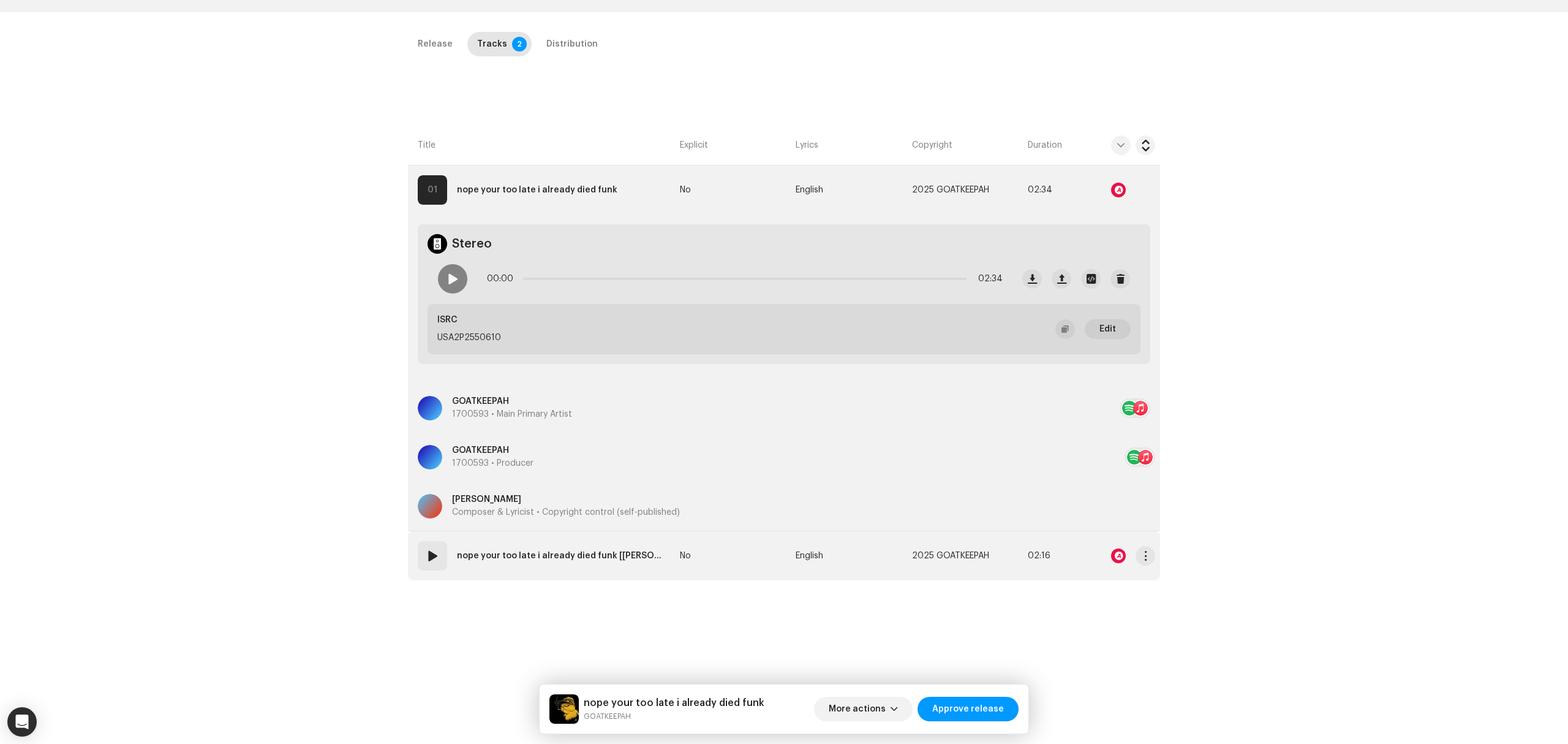
click at [777, 575] on td "No" at bounding box center [733, 556] width 116 height 49
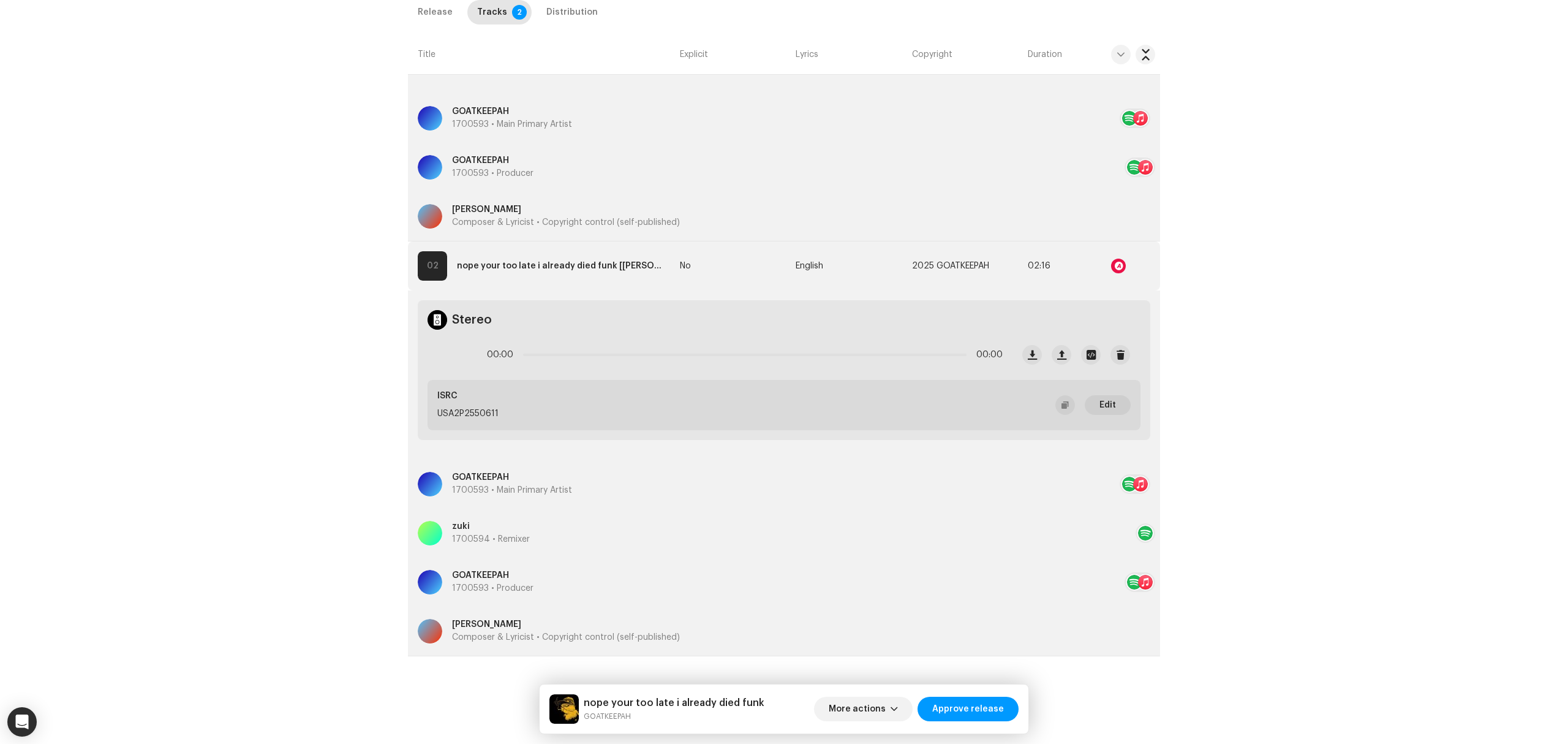
scroll to position [535, 0]
click at [1106, 260] on div at bounding box center [1121, 265] width 69 height 25
click at [1116, 262] on div at bounding box center [1118, 265] width 15 height 15
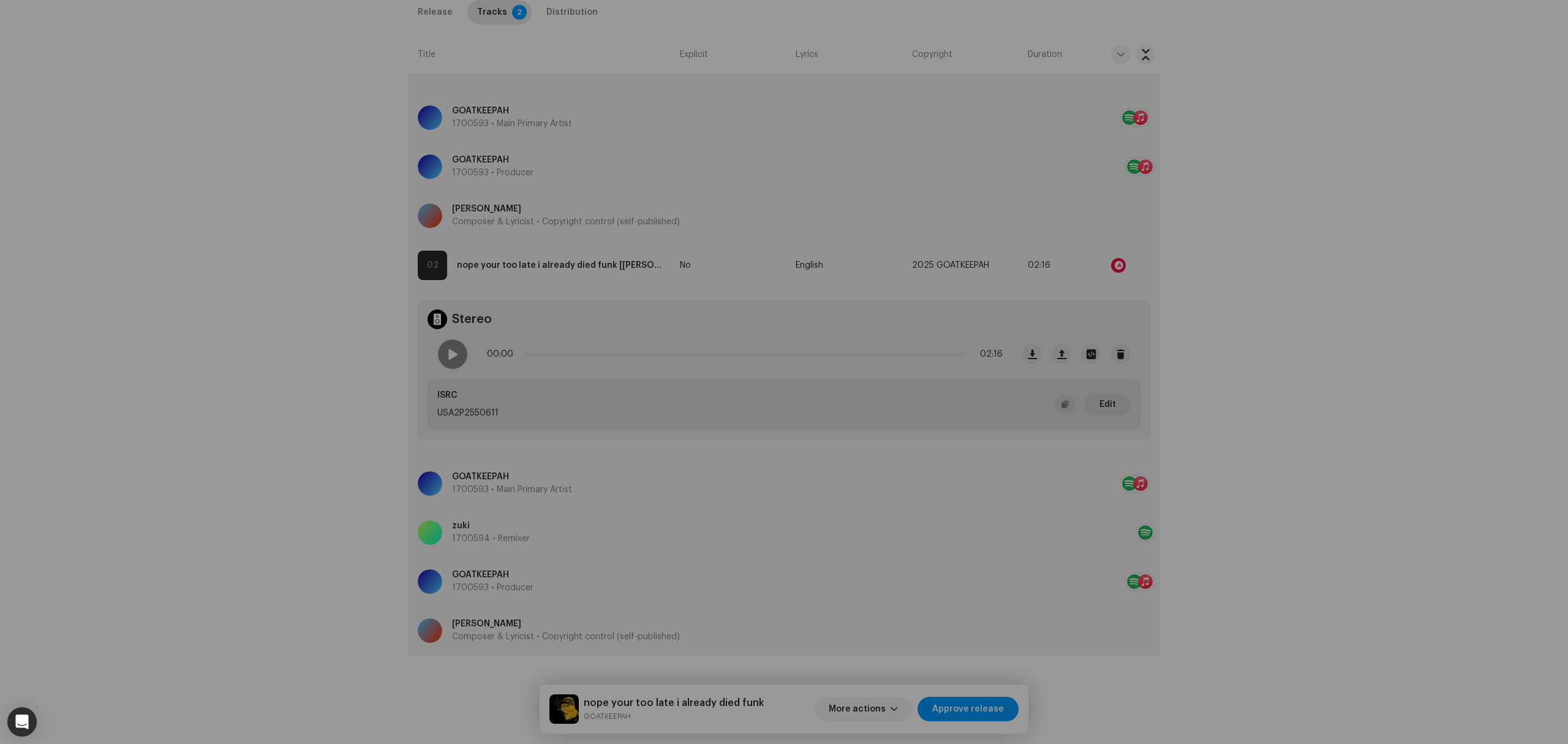
click at [278, 432] on div "Audio Recognition by Remix/Sample 2 All results require review/listening to avo…" at bounding box center [784, 372] width 1568 height 744
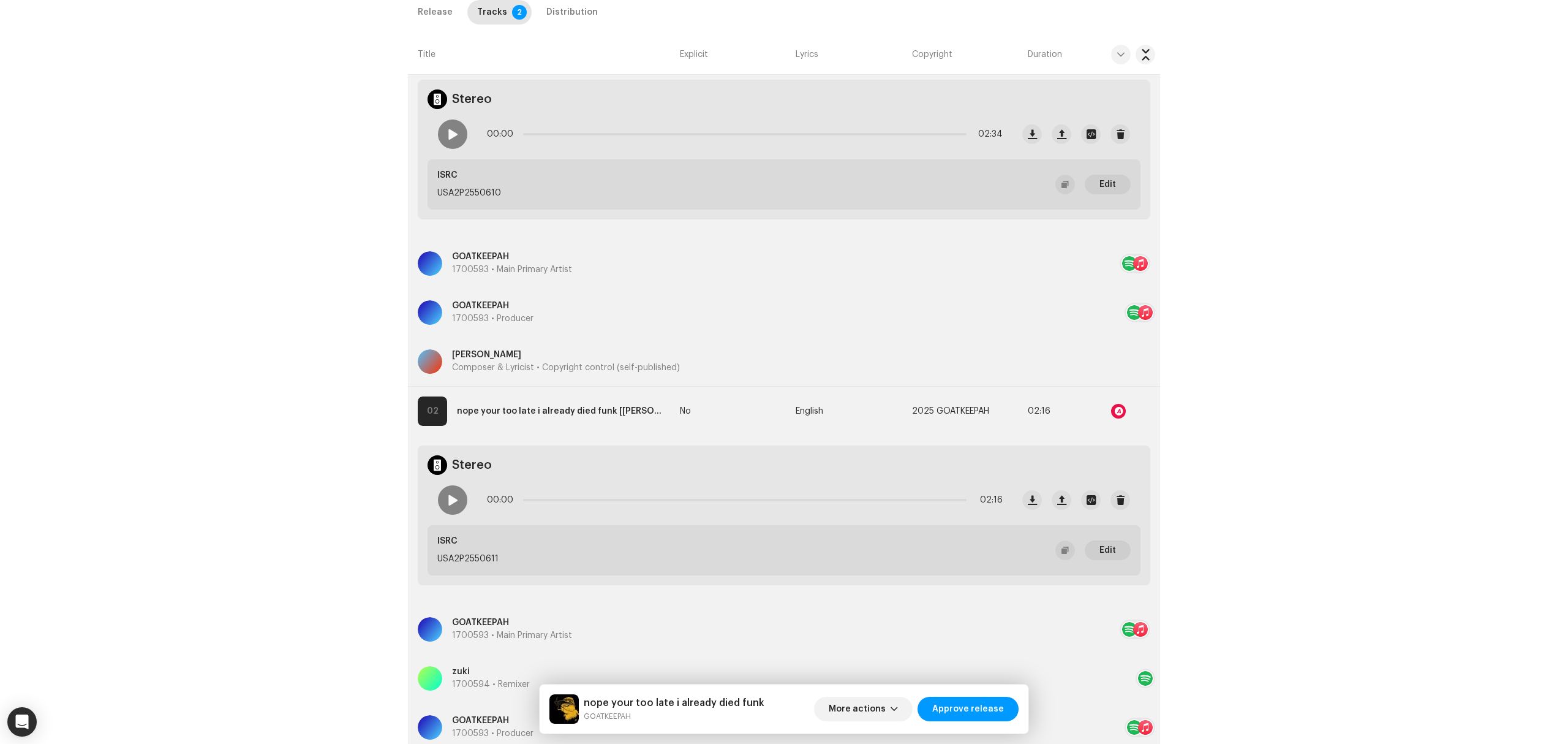
scroll to position [0, 0]
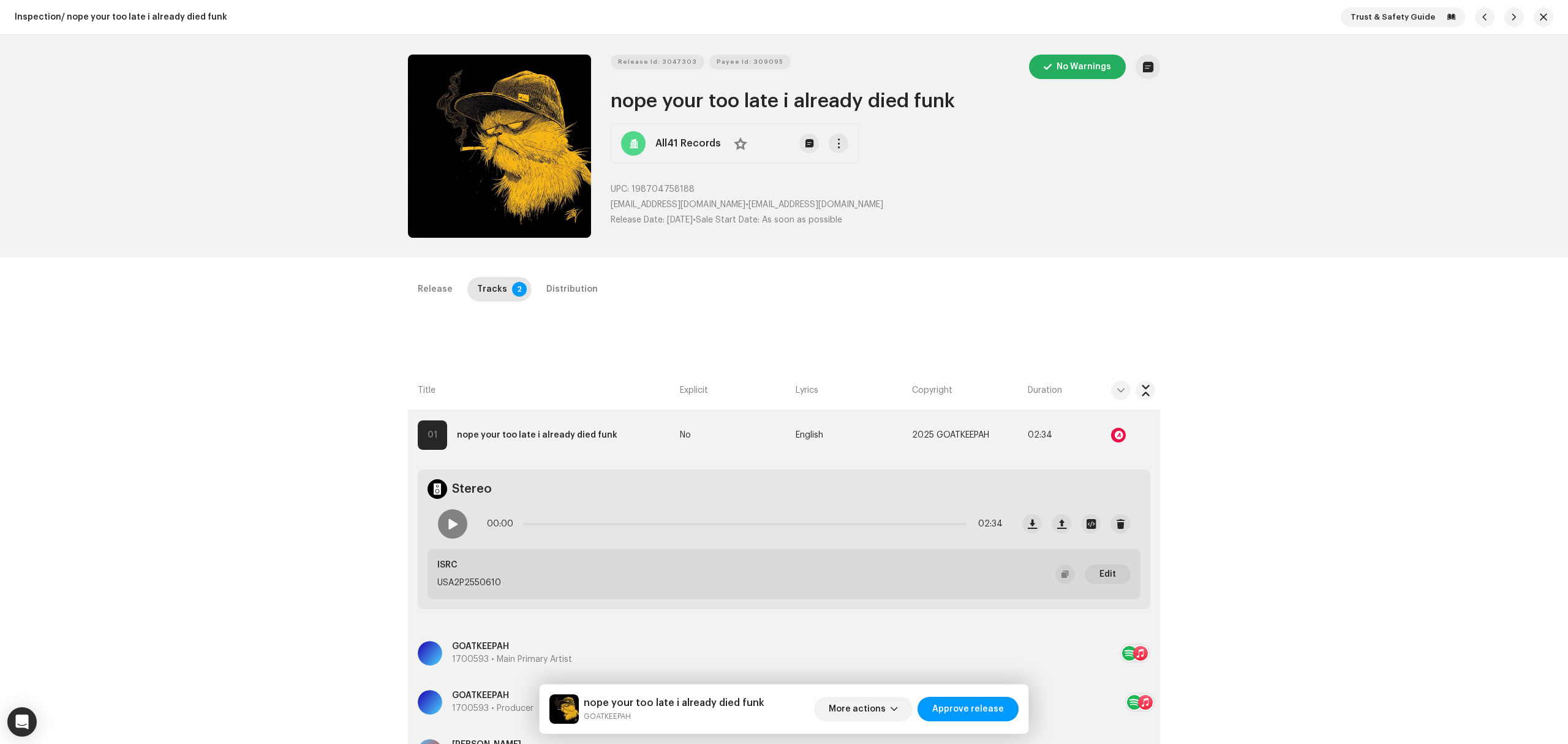
click at [663, 130] on div "All41 Records No" at bounding box center [735, 143] width 248 height 40
click at [658, 142] on strong "All41 Records" at bounding box center [688, 143] width 66 height 15
click at [492, 126] on button "Zoom Image" at bounding box center [499, 146] width 183 height 183
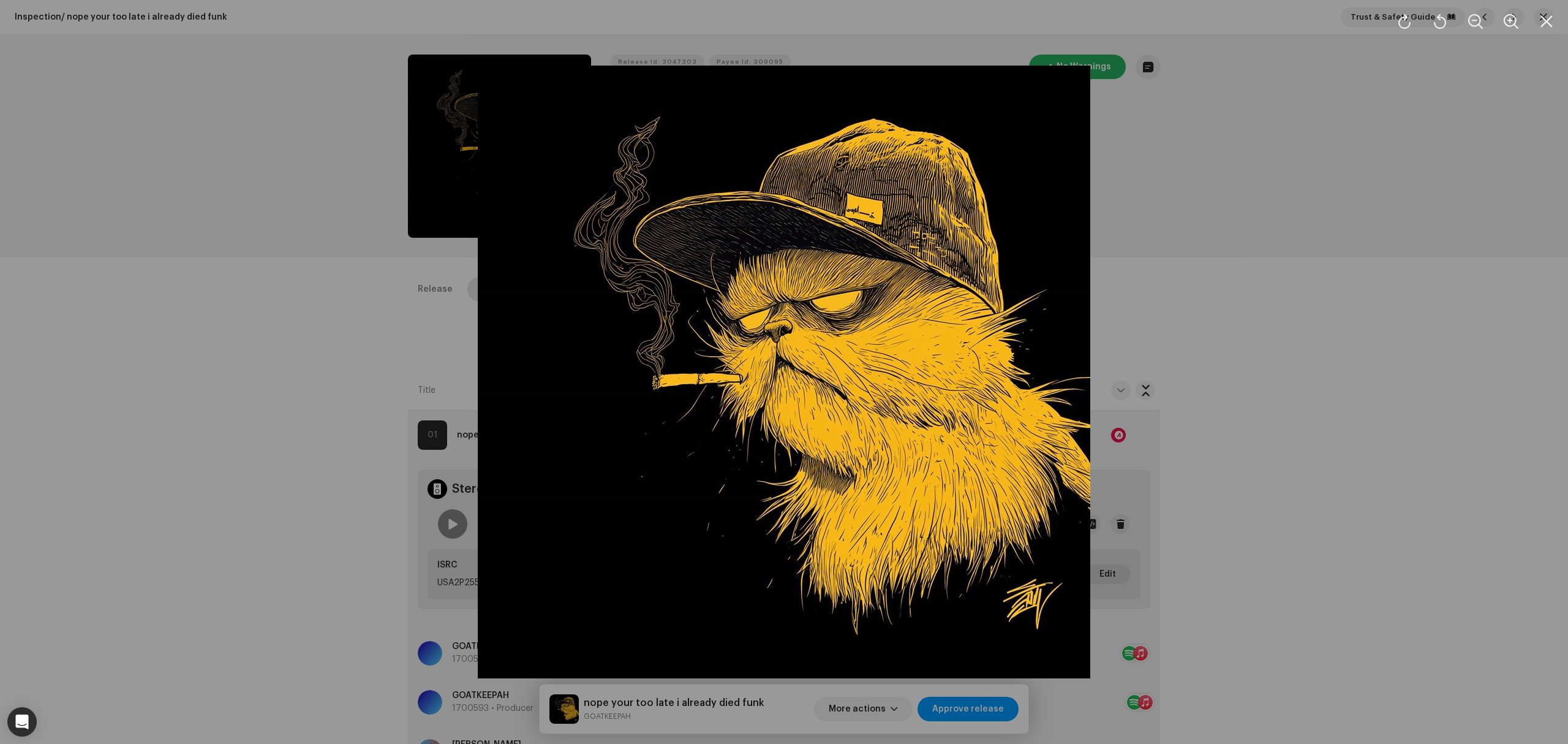
click at [241, 381] on div at bounding box center [784, 372] width 1568 height 744
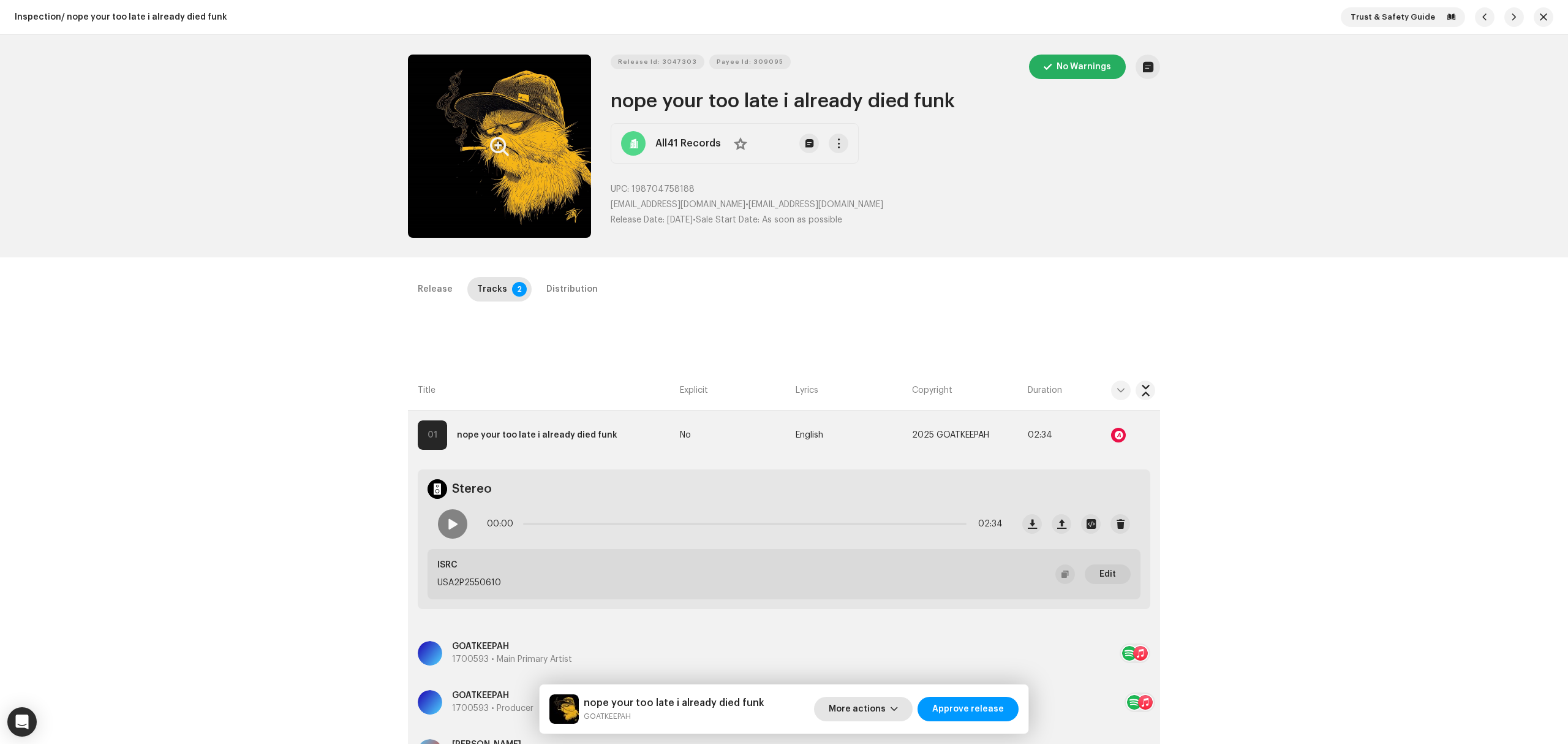
click at [868, 708] on span "More actions" at bounding box center [857, 708] width 57 height 25
click at [871, 623] on div "Fail & Return" at bounding box center [890, 628] width 123 height 25
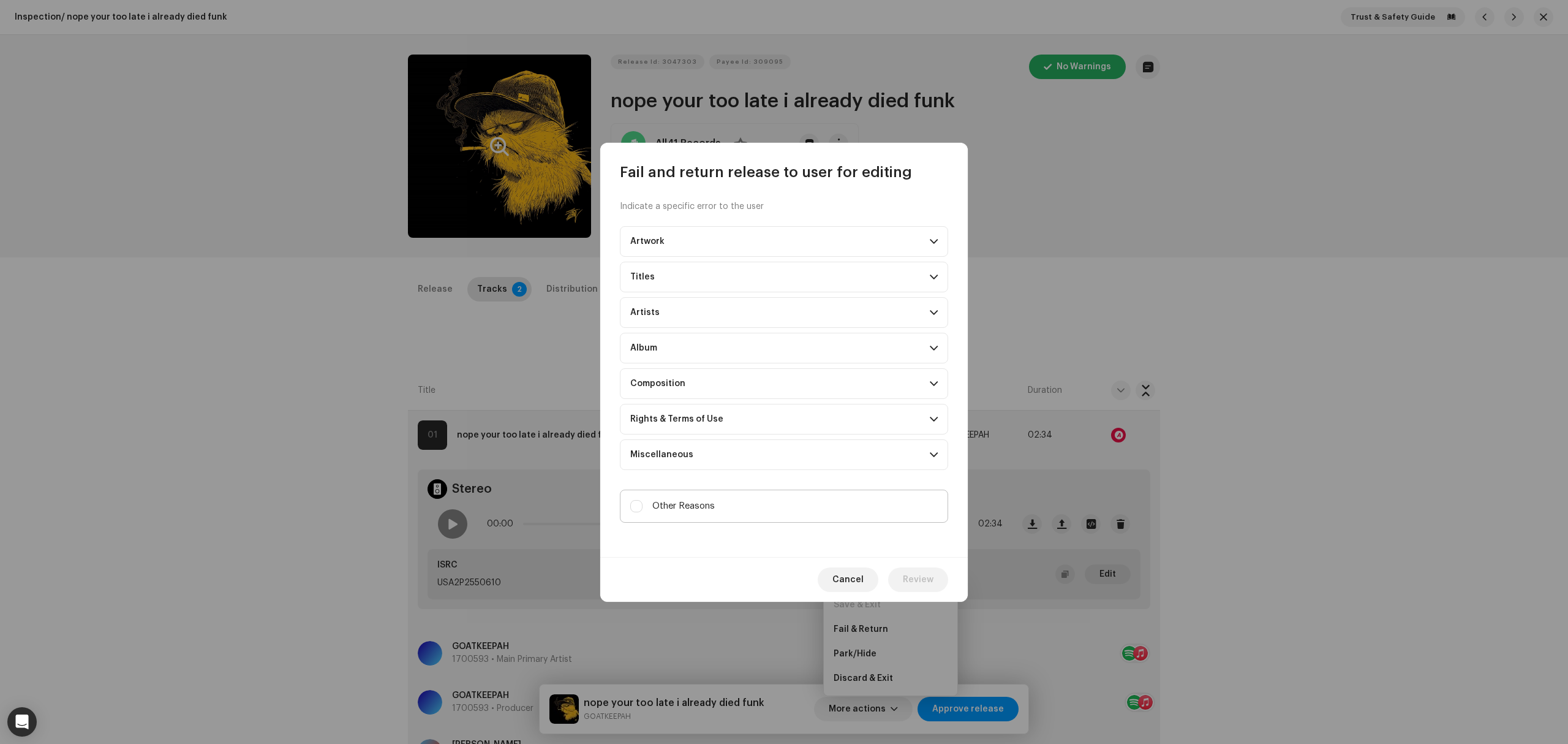
click at [681, 510] on span "Other Reasons" at bounding box center [683, 506] width 63 height 13
click at [643, 510] on input "Other Reasons" at bounding box center [636, 506] width 12 height 12
checkbox input "true"
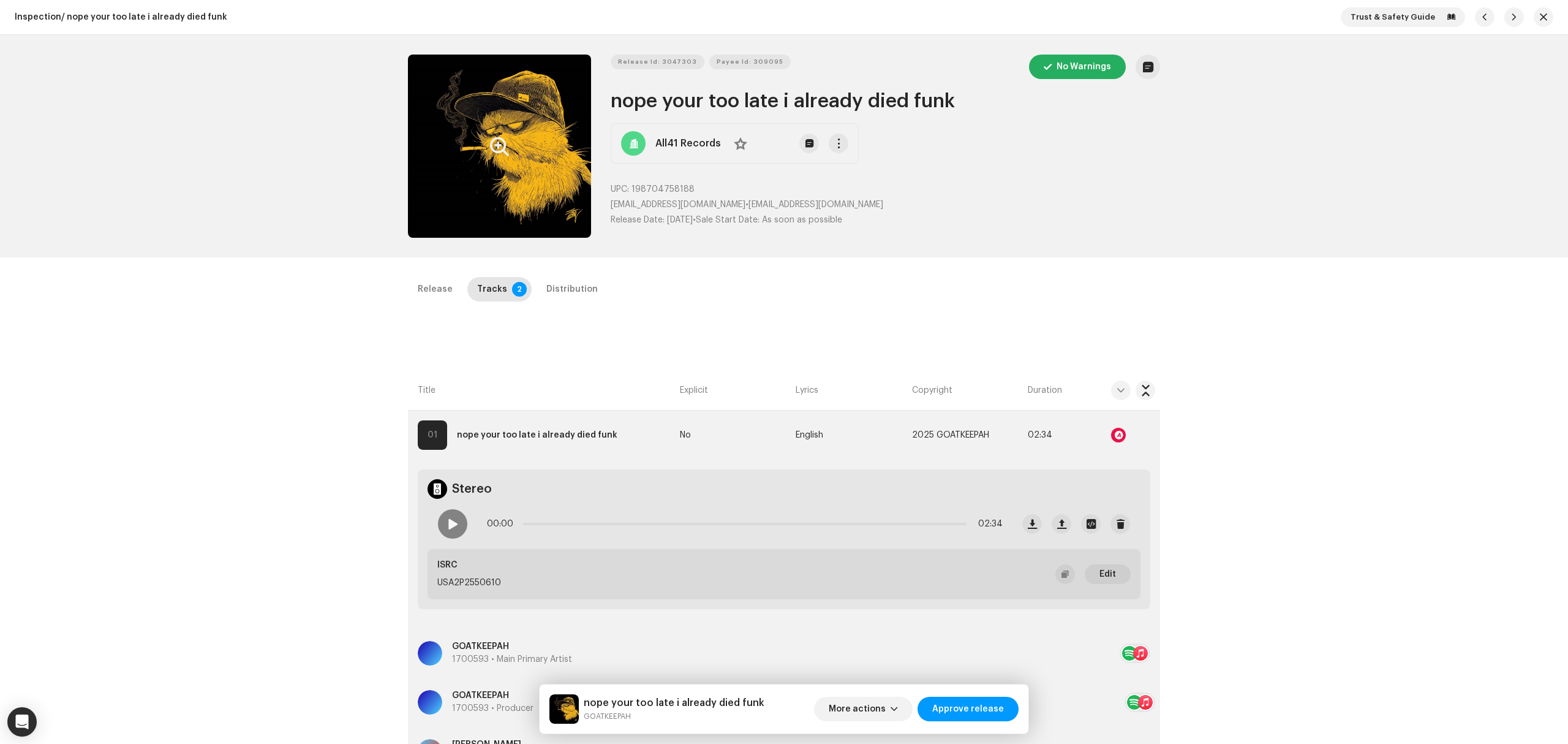
click at [209, 334] on div "Fail and return release to user for editing Indicate a specific error to the us…" at bounding box center [784, 372] width 1568 height 744
click at [506, 168] on button "Zoom Image" at bounding box center [499, 146] width 183 height 183
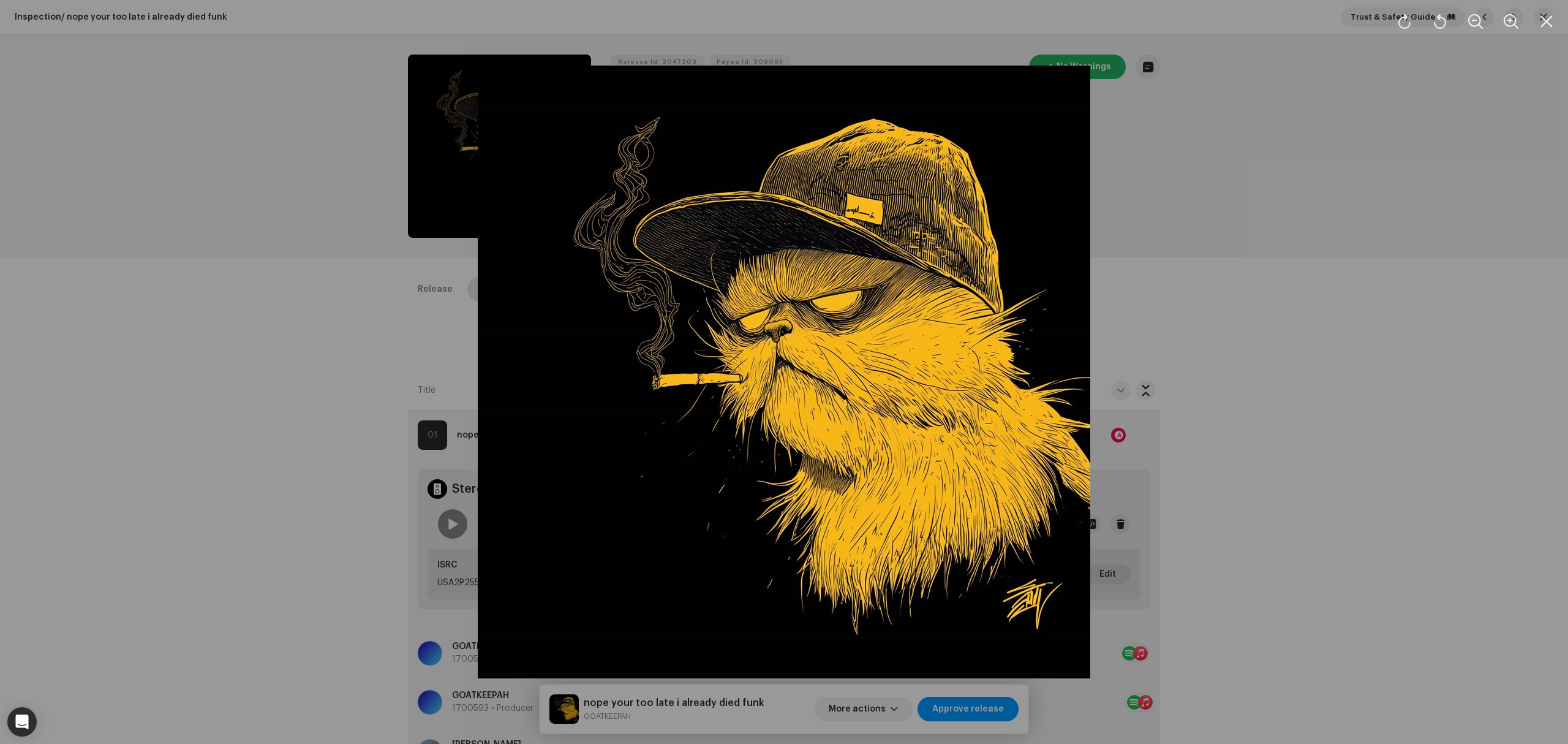
click at [238, 260] on div at bounding box center [784, 372] width 1568 height 744
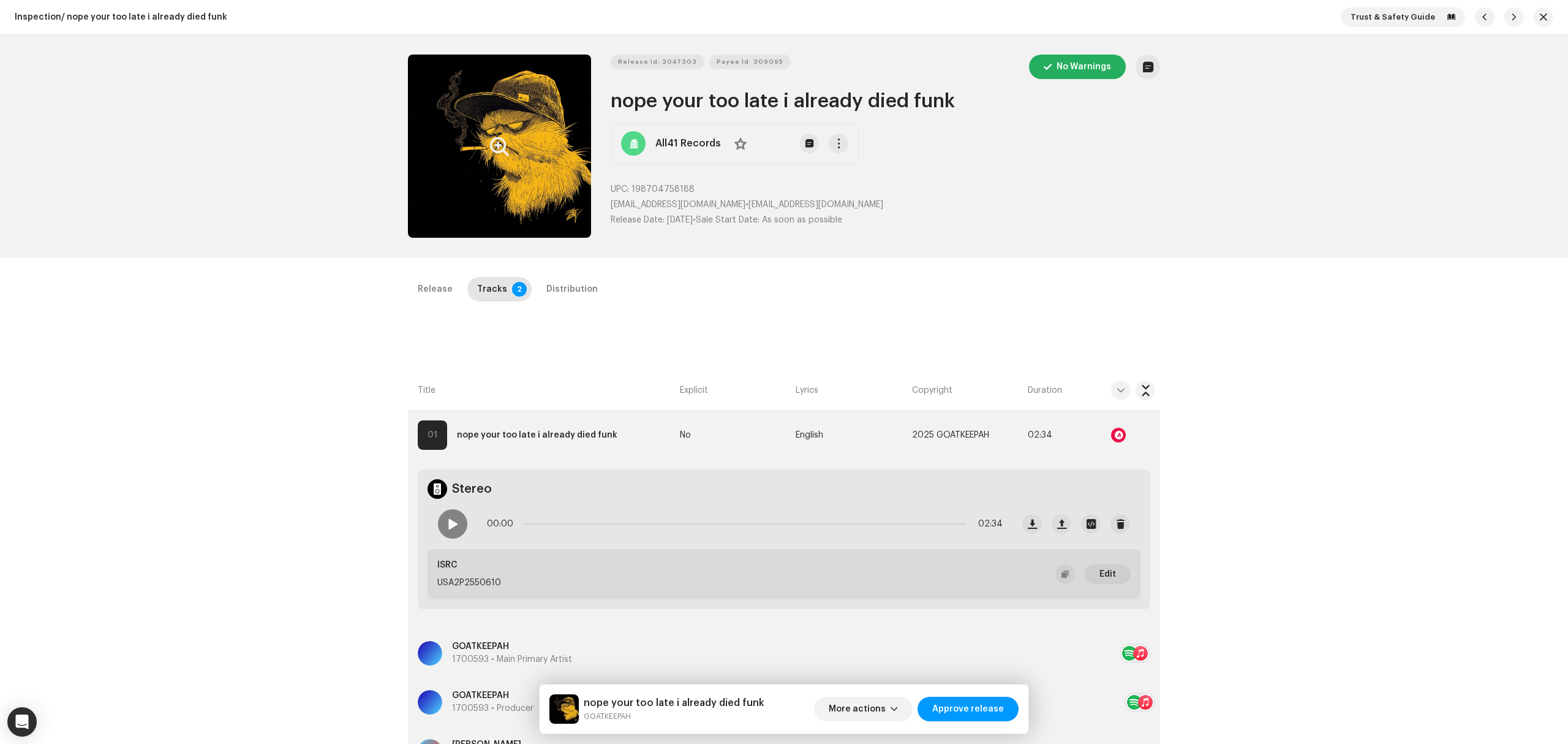
click at [500, 148] on icon "Zoom Image" at bounding box center [499, 146] width 19 height 9
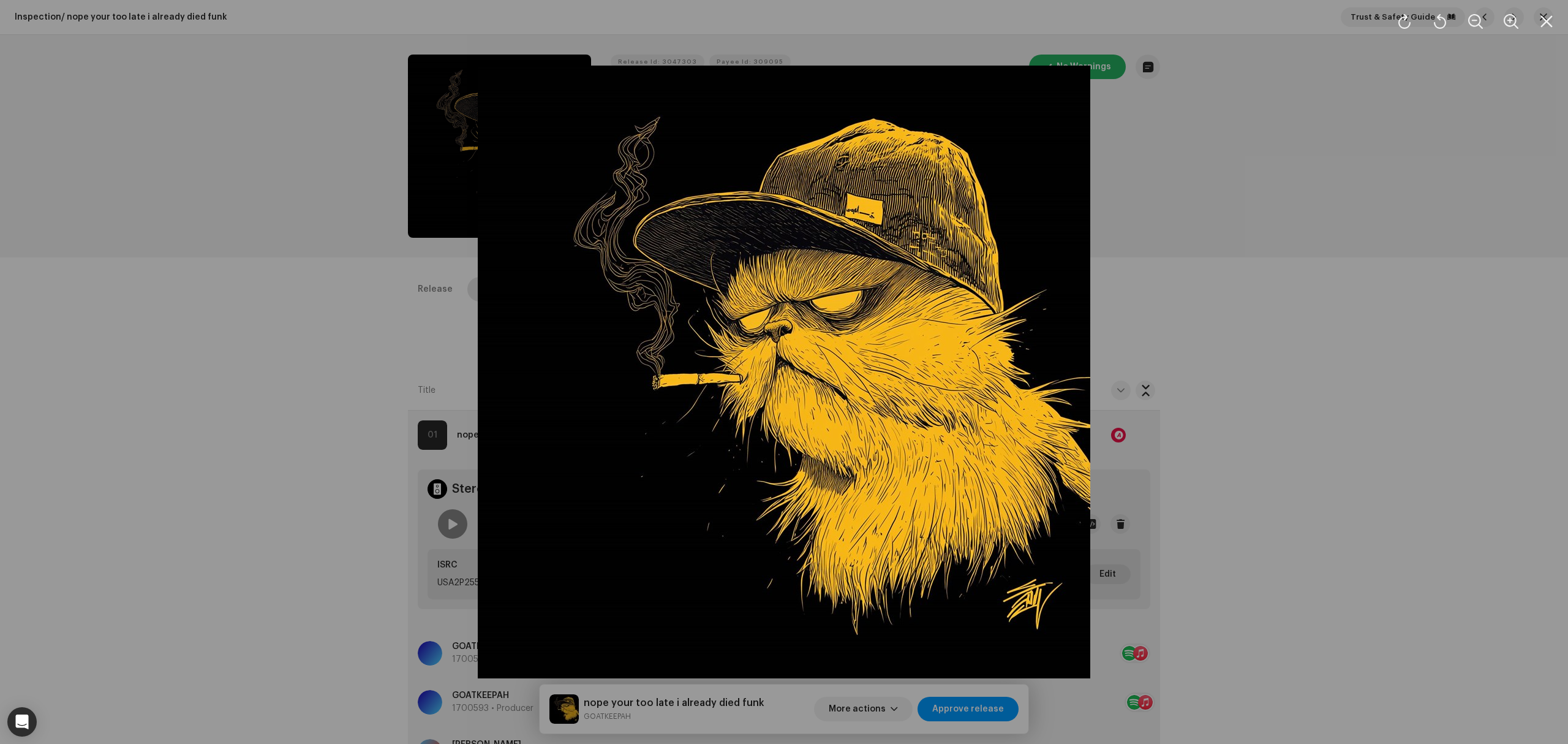
click at [210, 351] on div at bounding box center [784, 372] width 1568 height 744
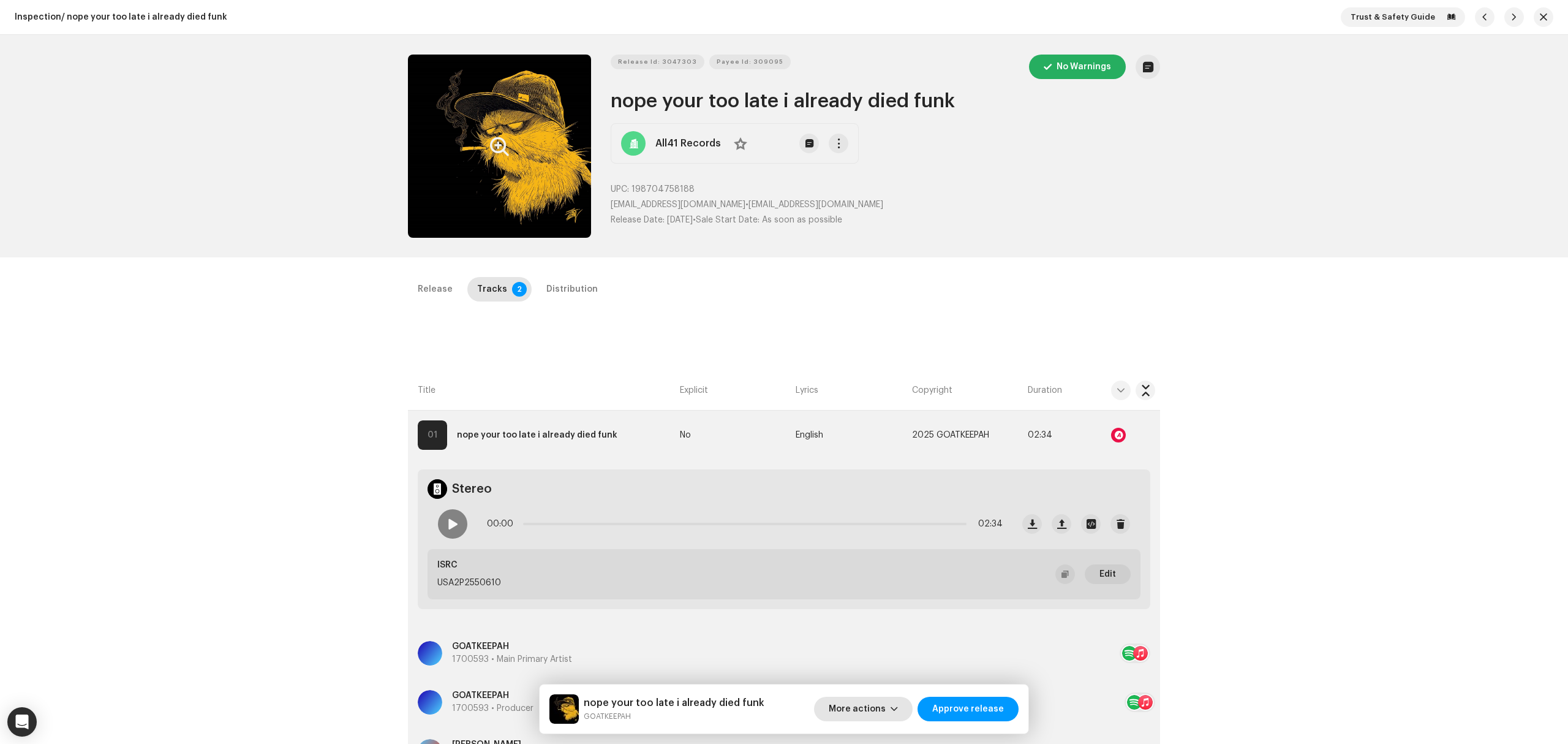
click at [907, 711] on button "More actions" at bounding box center [864, 708] width 99 height 25
click at [885, 628] on span "Fail & Return" at bounding box center [860, 629] width 55 height 9
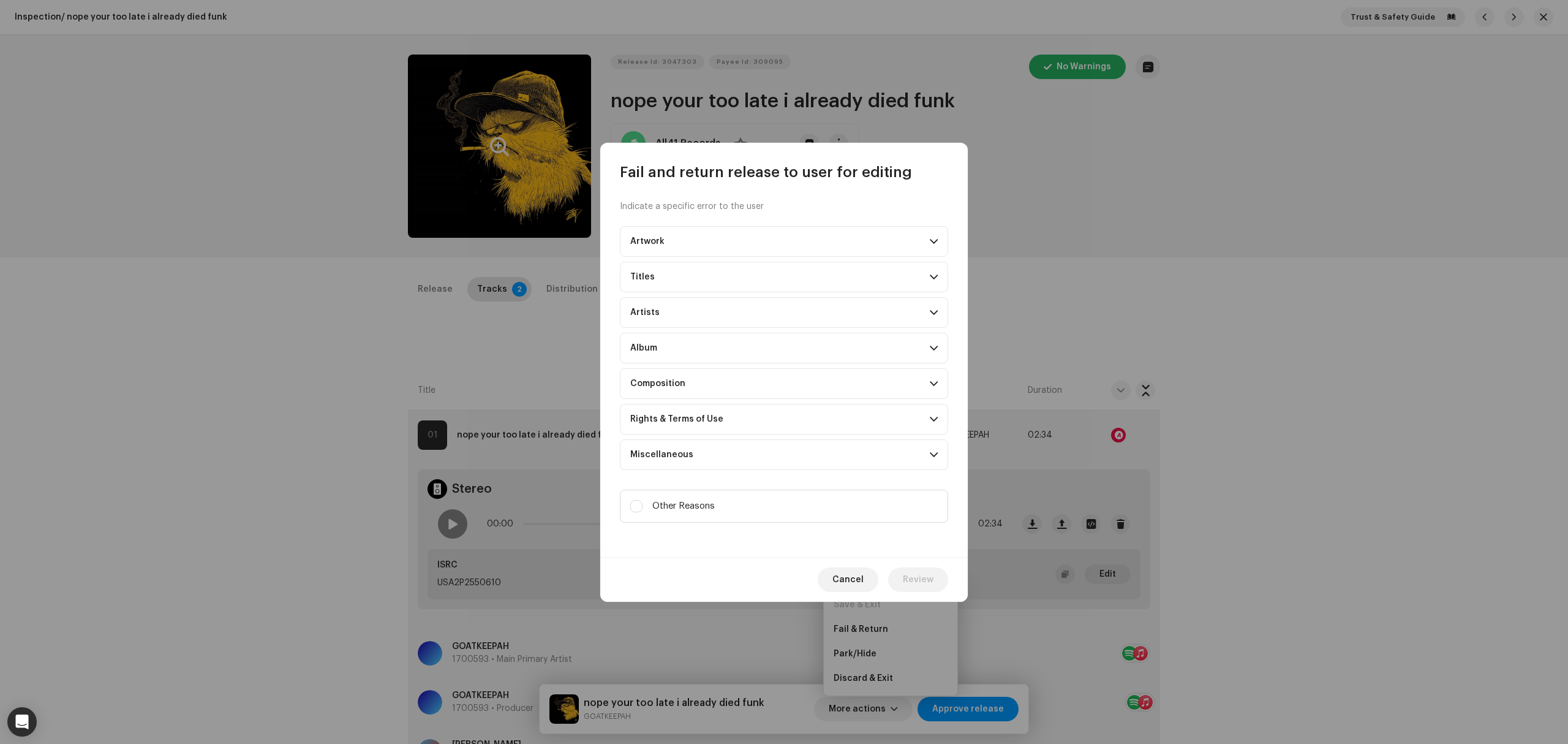
click at [750, 517] on label "Other Reasons" at bounding box center [784, 506] width 328 height 33
click at [643, 512] on input "Other Reasons" at bounding box center [636, 506] width 12 height 12
checkbox input "true"
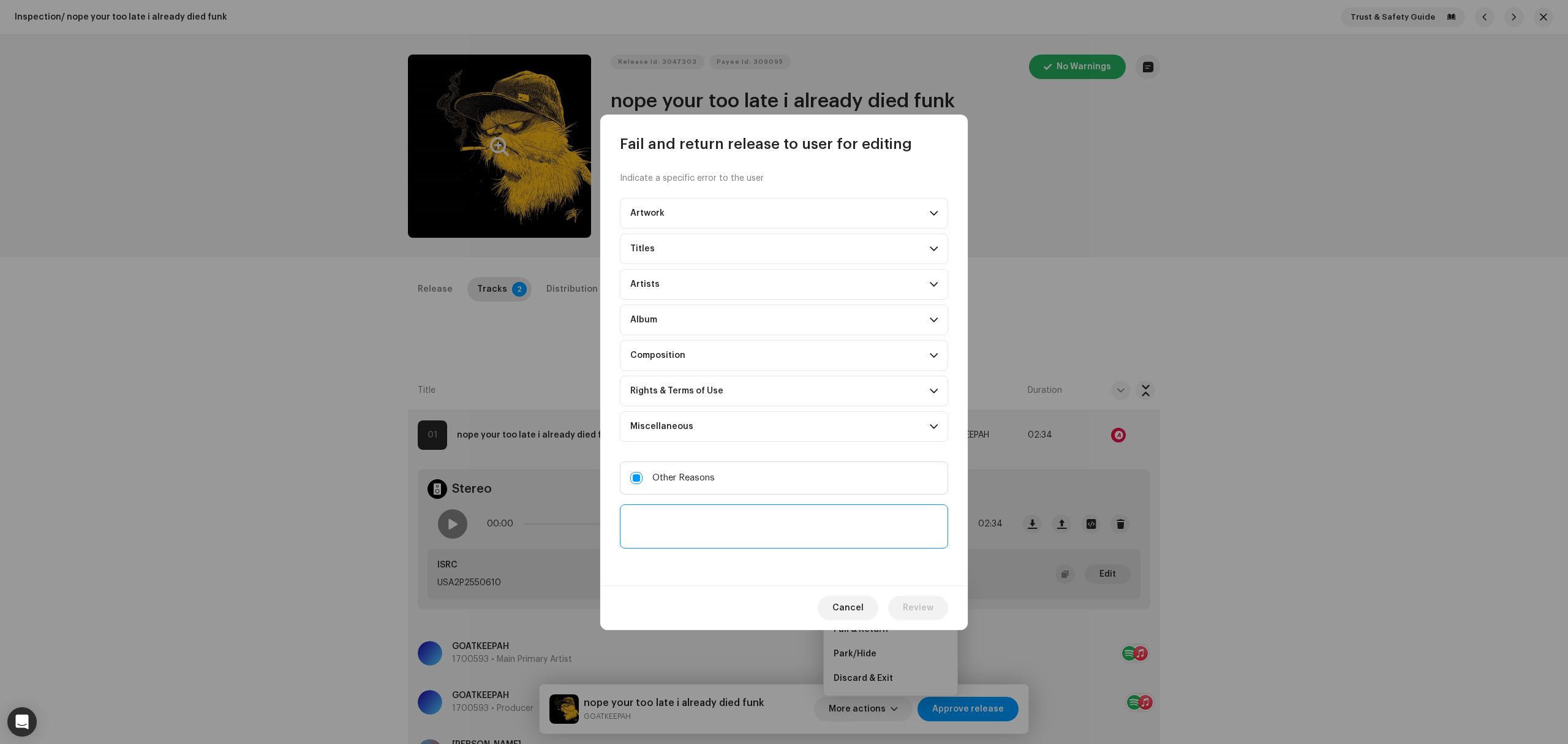
click at [751, 528] on textarea at bounding box center [784, 526] width 328 height 44
type textarea "t"
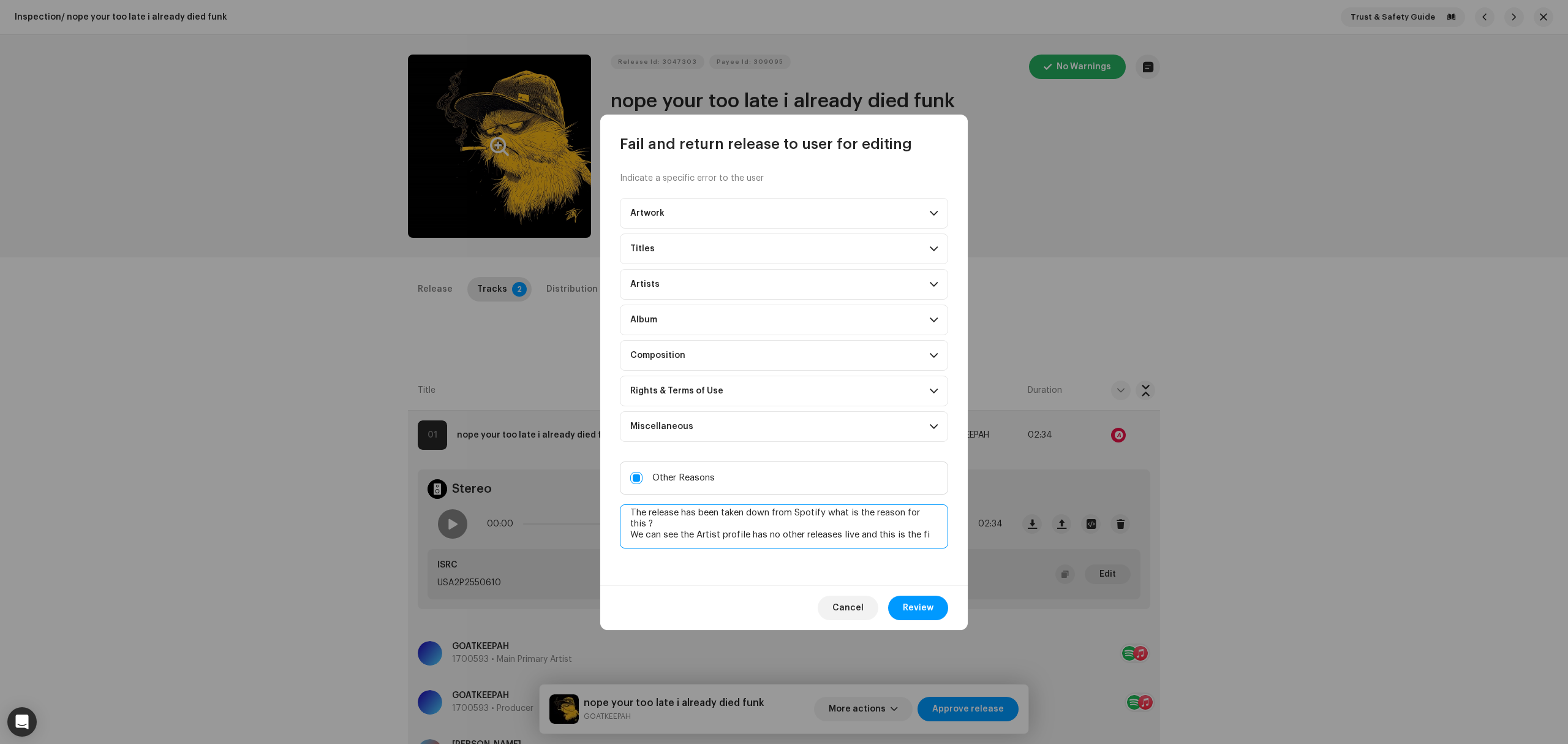
scroll to position [6, 0]
click at [924, 606] on span "Review" at bounding box center [918, 607] width 31 height 25
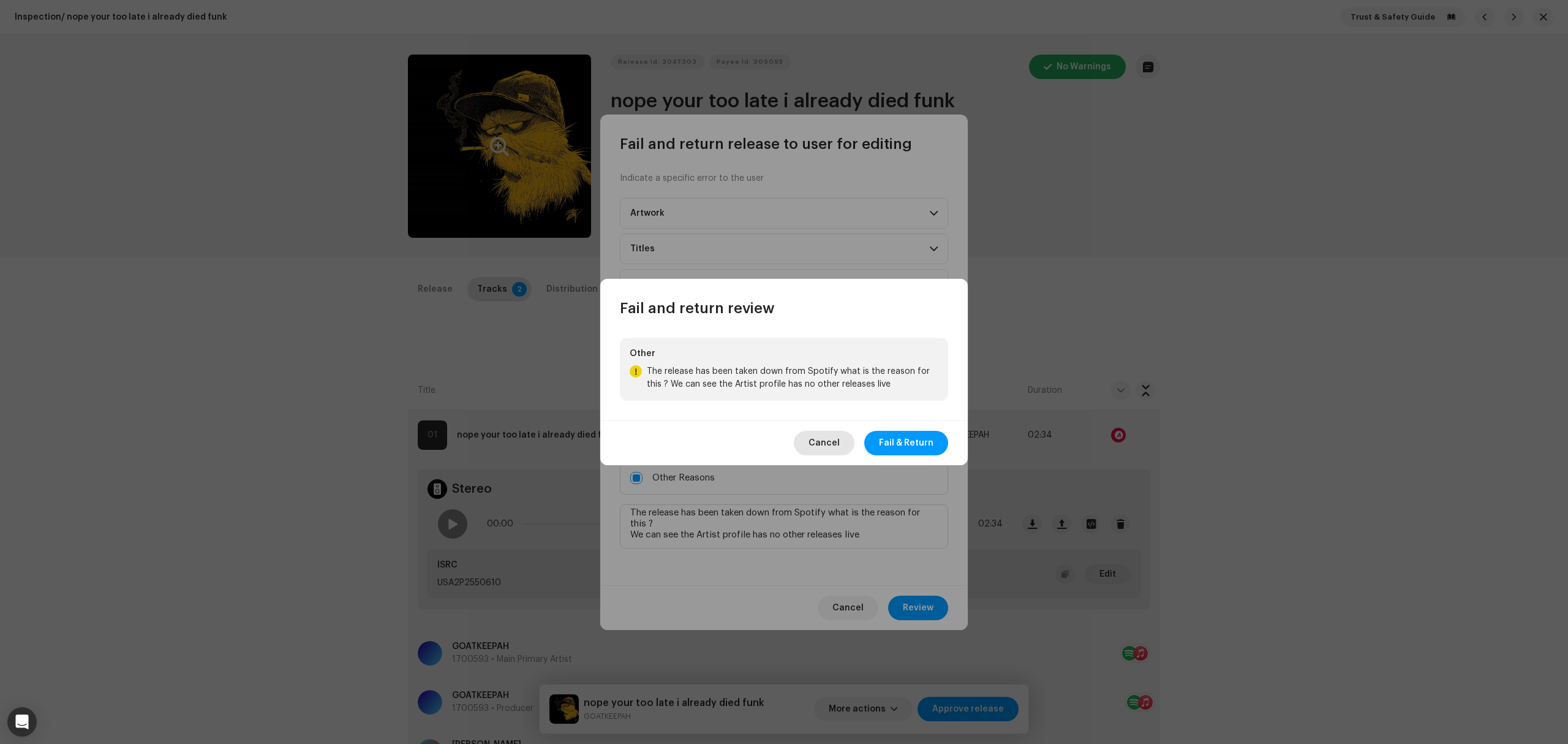
click at [839, 443] on span "Cancel" at bounding box center [824, 442] width 31 height 25
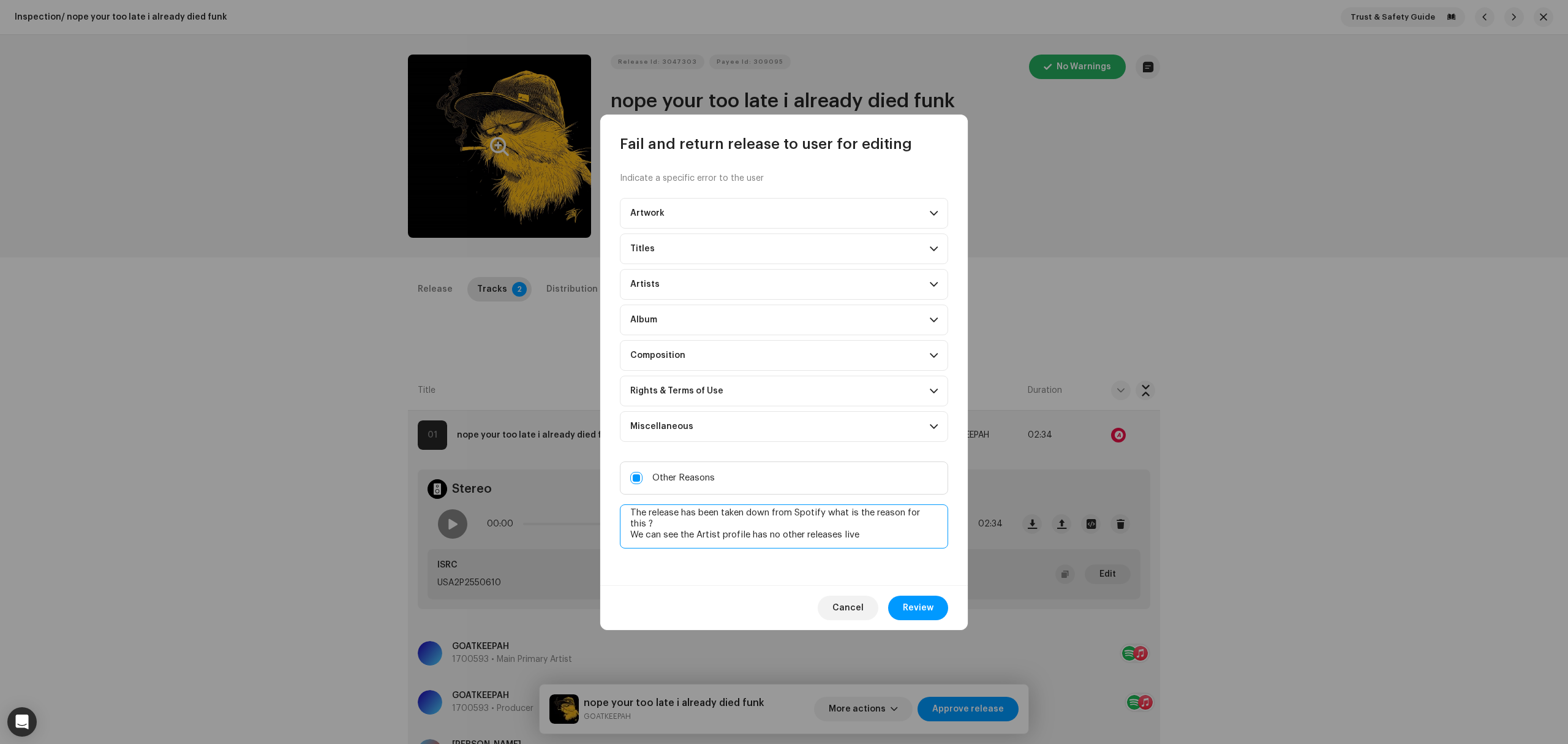
click at [887, 538] on textarea at bounding box center [784, 526] width 328 height 44
paste textarea "[URL][DOMAIN_NAME]"
drag, startPoint x: 816, startPoint y: 549, endPoint x: 775, endPoint y: 544, distance: 41.3
click at [775, 544] on div at bounding box center [784, 527] width 328 height 47
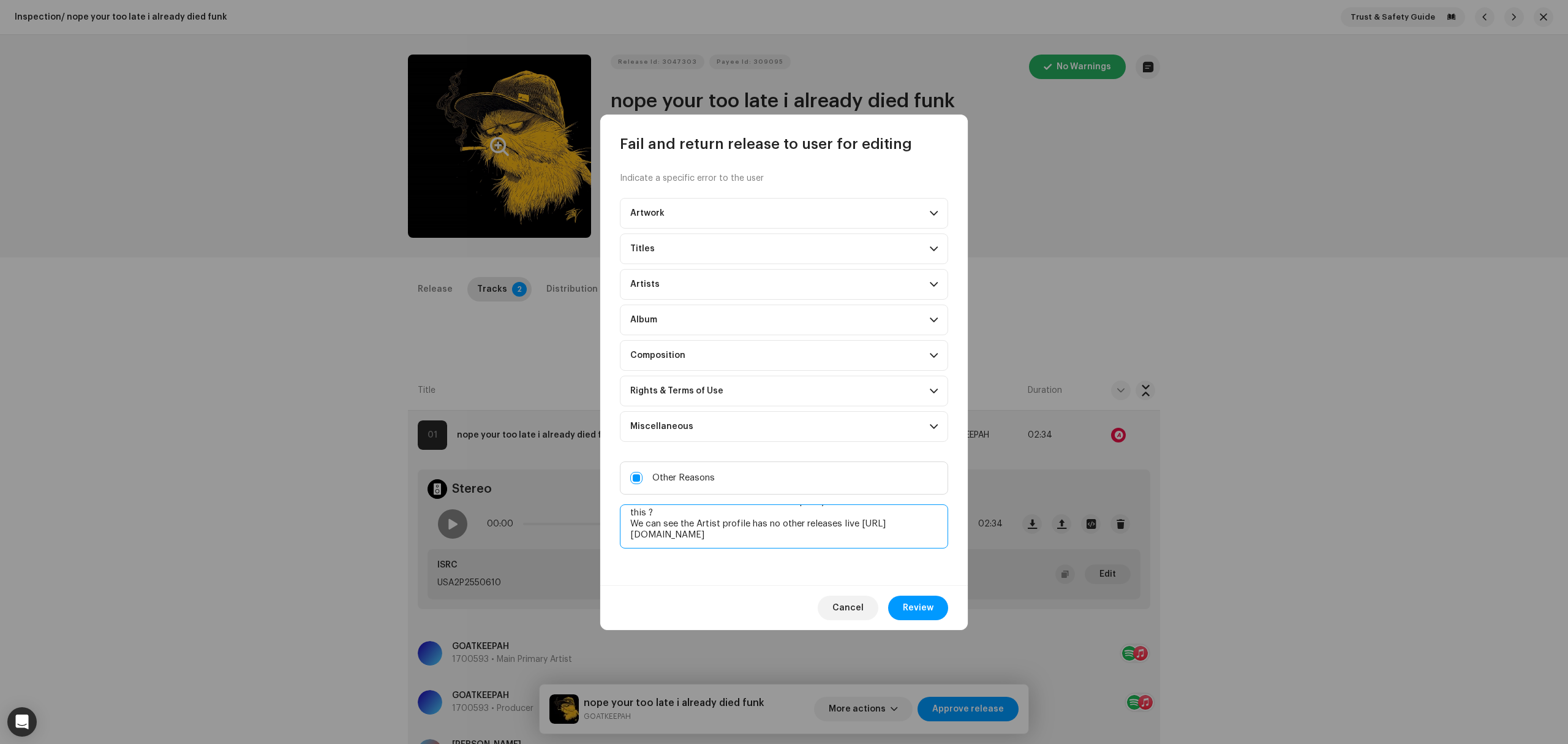
drag, startPoint x: 716, startPoint y: 543, endPoint x: 620, endPoint y: 535, distance: 96.3
click at [620, 535] on textarea at bounding box center [784, 526] width 328 height 44
type textarea "The release has been taken down from Spotify what is the reason for this ? We c…"
click at [917, 615] on span "Review" at bounding box center [918, 607] width 31 height 25
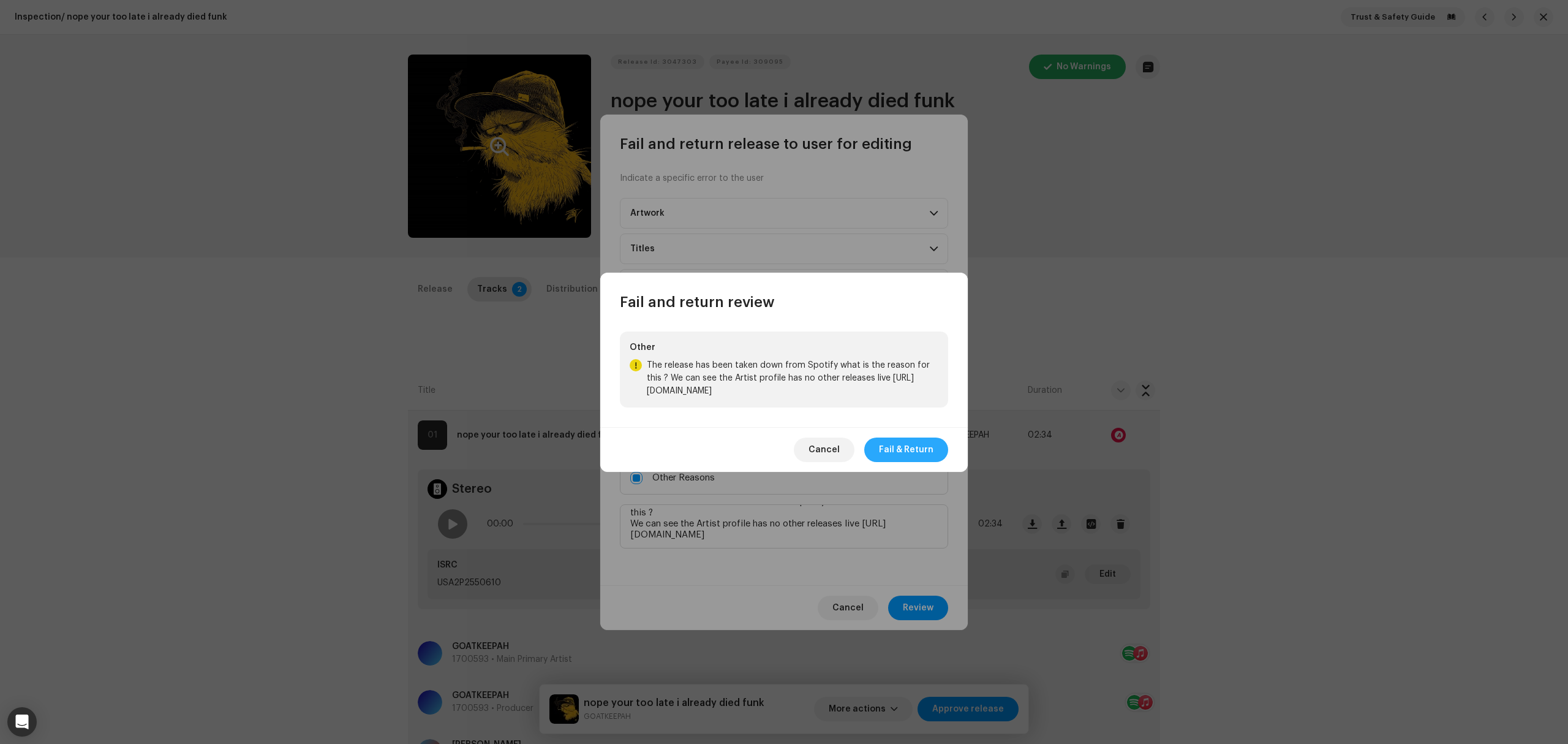
click at [923, 452] on span "Fail & Return" at bounding box center [906, 450] width 55 height 25
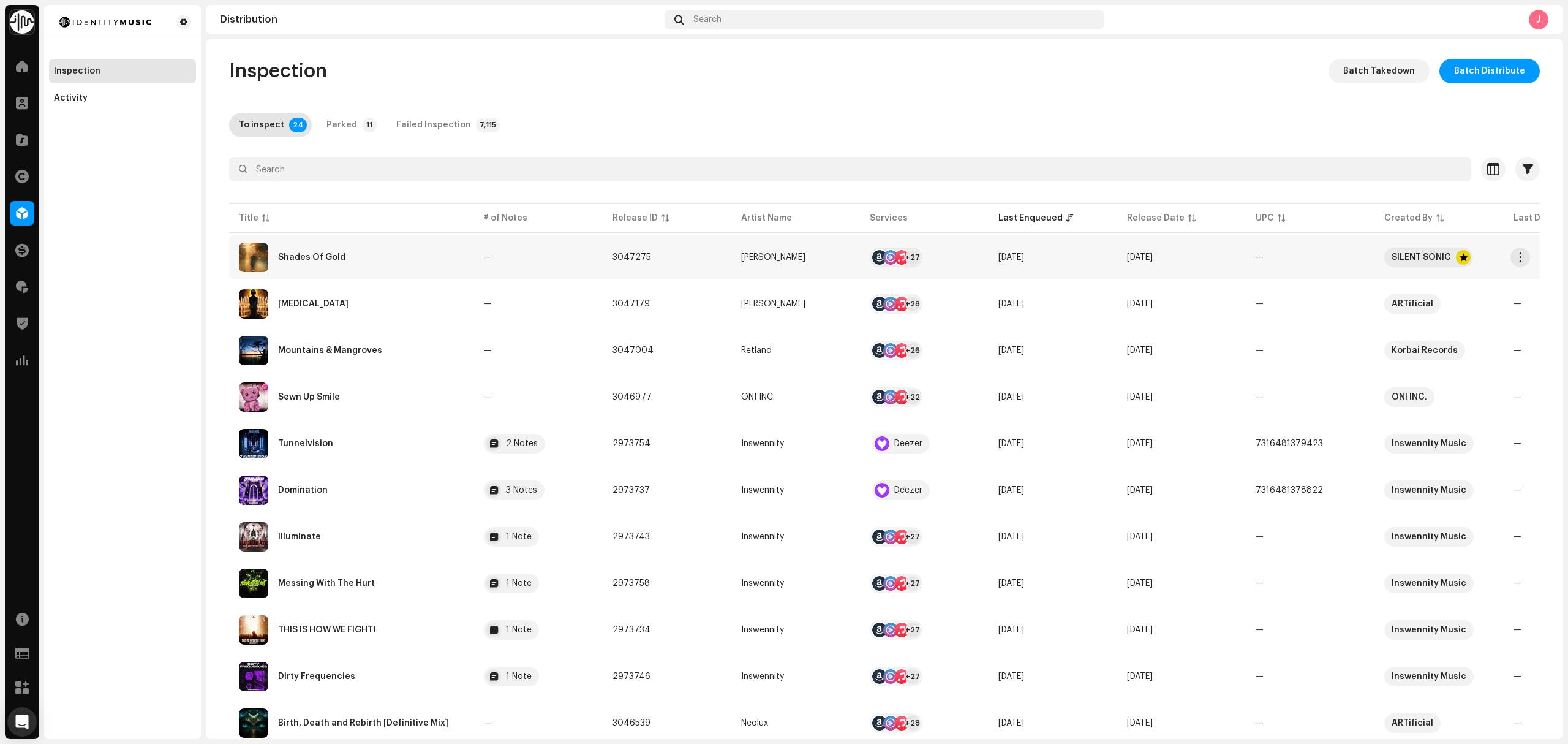
click at [375, 264] on div "Shades Of Gold" at bounding box center [351, 256] width 226 height 29
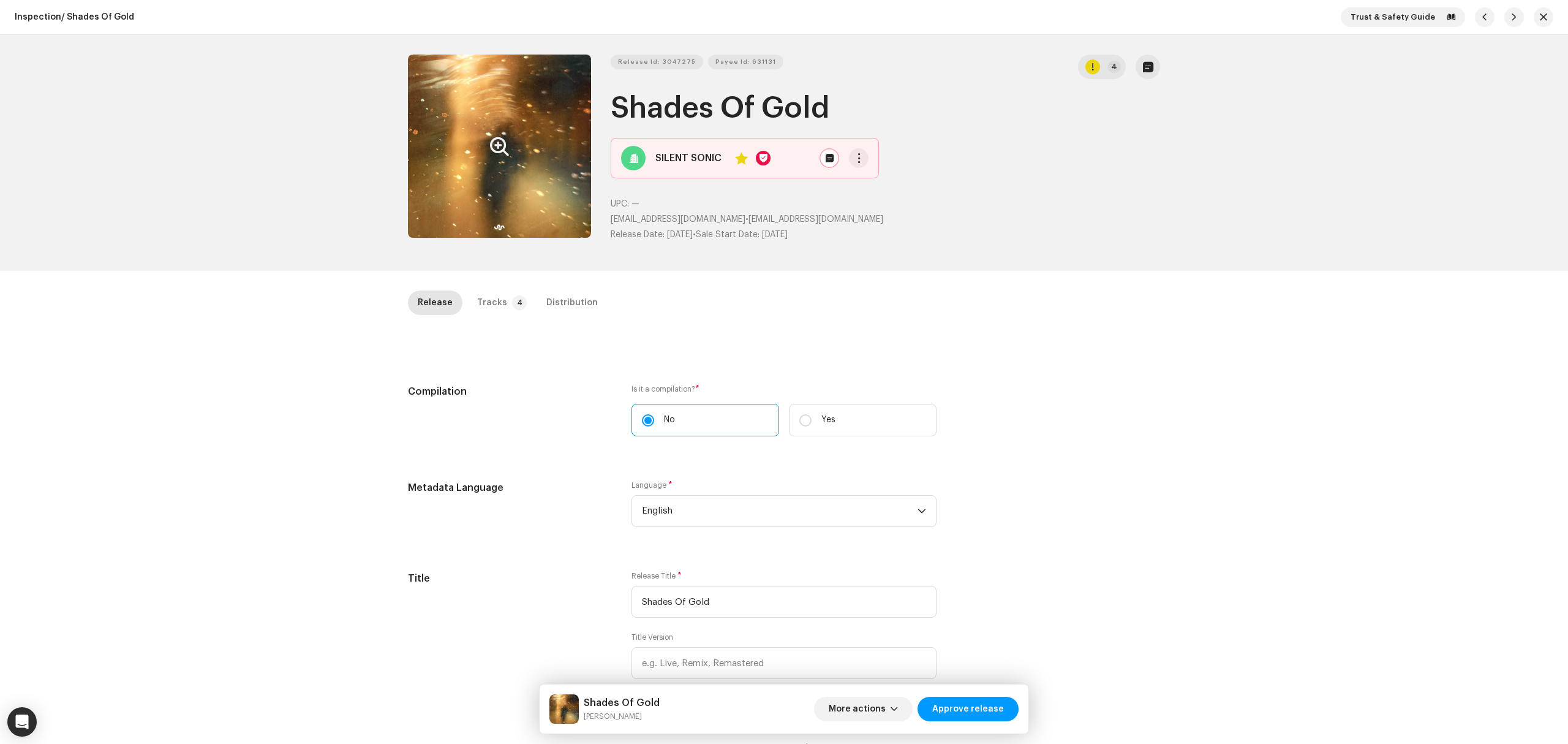
click at [498, 199] on button "Zoom Image" at bounding box center [499, 146] width 183 height 183
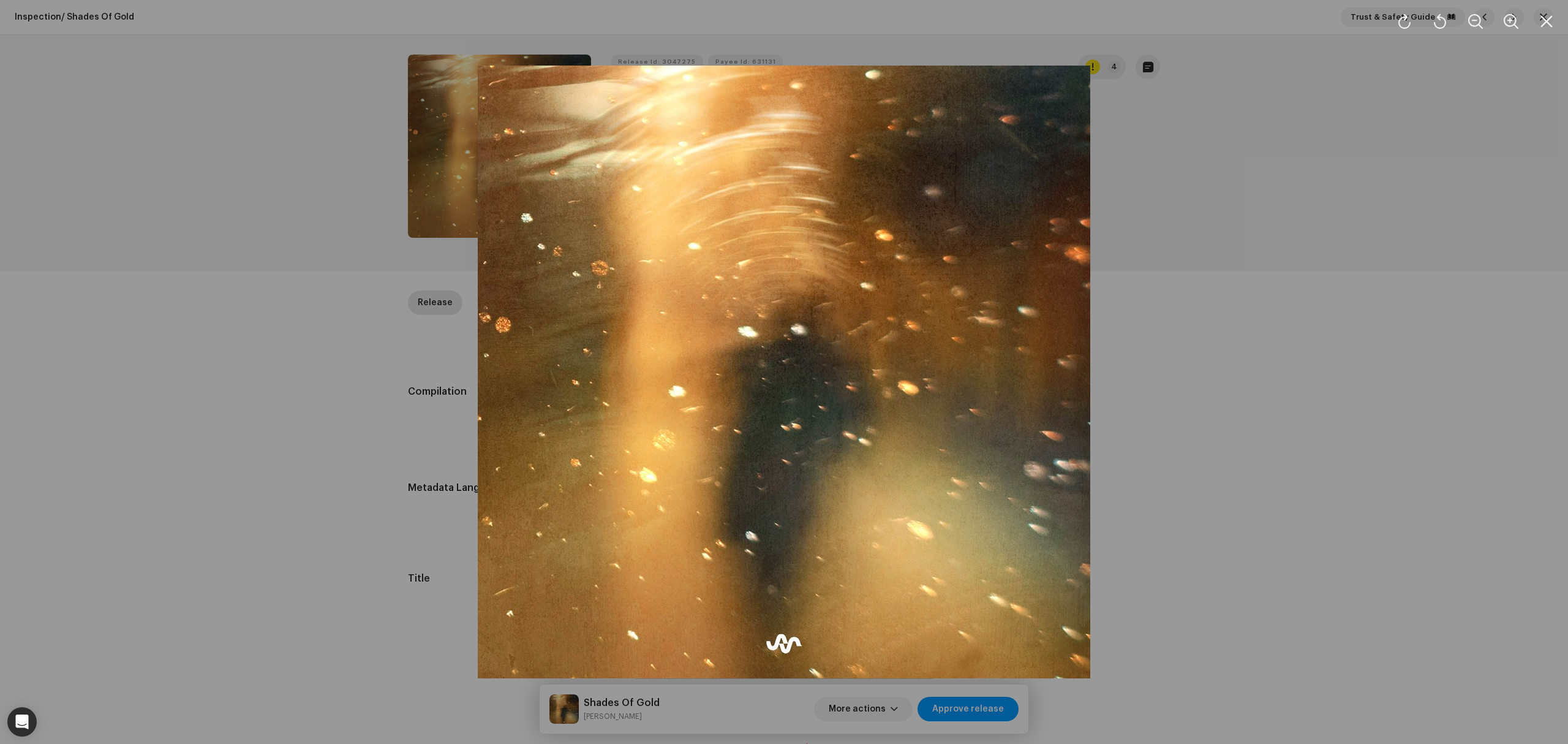
click at [294, 378] on div at bounding box center [784, 372] width 1568 height 744
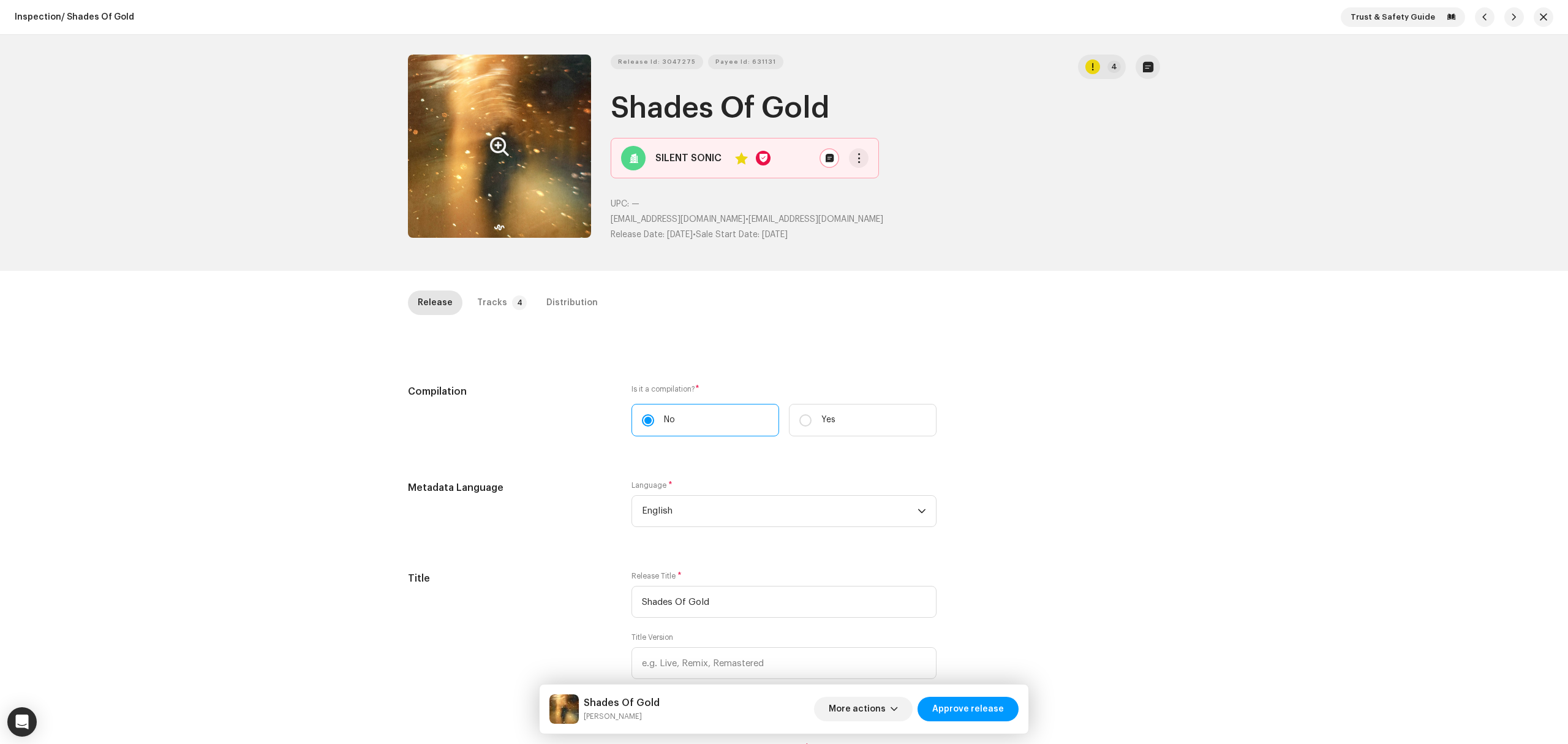
drag, startPoint x: 816, startPoint y: 104, endPoint x: 589, endPoint y: 93, distance: 227.3
click at [590, 93] on div "Release Id: 3047275 Payee Id: 631131 4 Shades Of Gold SILENT SONIC Yes UPC: — […" at bounding box center [784, 153] width 752 height 196
copy div "Release Id: 3047275 Payee Id: 631131 4 Shades Of Gold"
copy small "[PERSON_NAME]"
drag, startPoint x: 655, startPoint y: 727, endPoint x: 584, endPoint y: 723, distance: 71.1
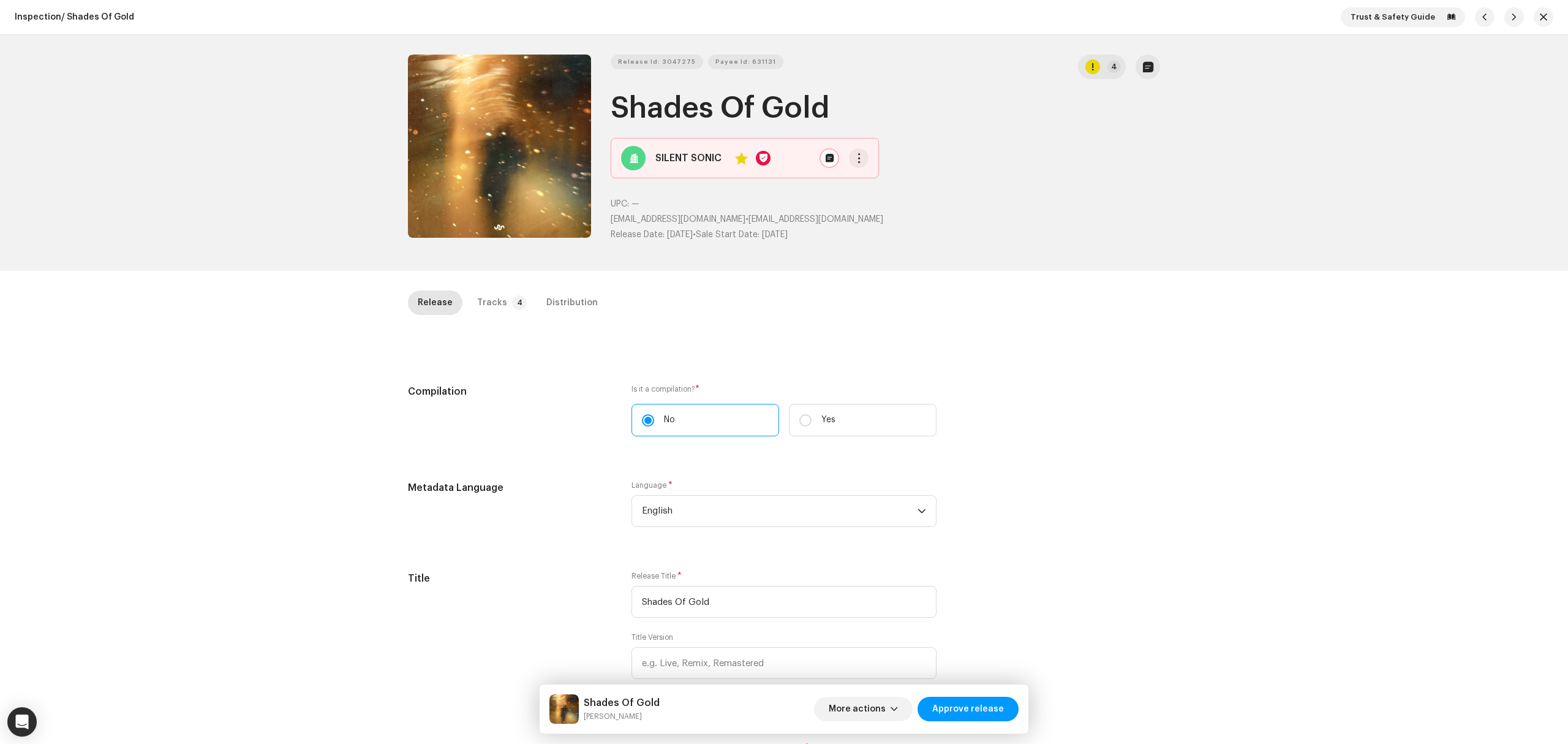
click at [584, 723] on div "Shades Of Gold [PERSON_NAME] More actions Approve release" at bounding box center [784, 709] width 489 height 49
click at [651, 54] on span "Release Id: 3047275" at bounding box center [657, 62] width 78 height 25
copy small "[PERSON_NAME]"
click at [378, 385] on div "Inspection / Shades Of Gold Trust & Safety Guide Release Id: 3047275 Payee Id: …" at bounding box center [784, 372] width 1568 height 744
click at [500, 300] on p-tab "Tracks 4" at bounding box center [499, 302] width 64 height 25
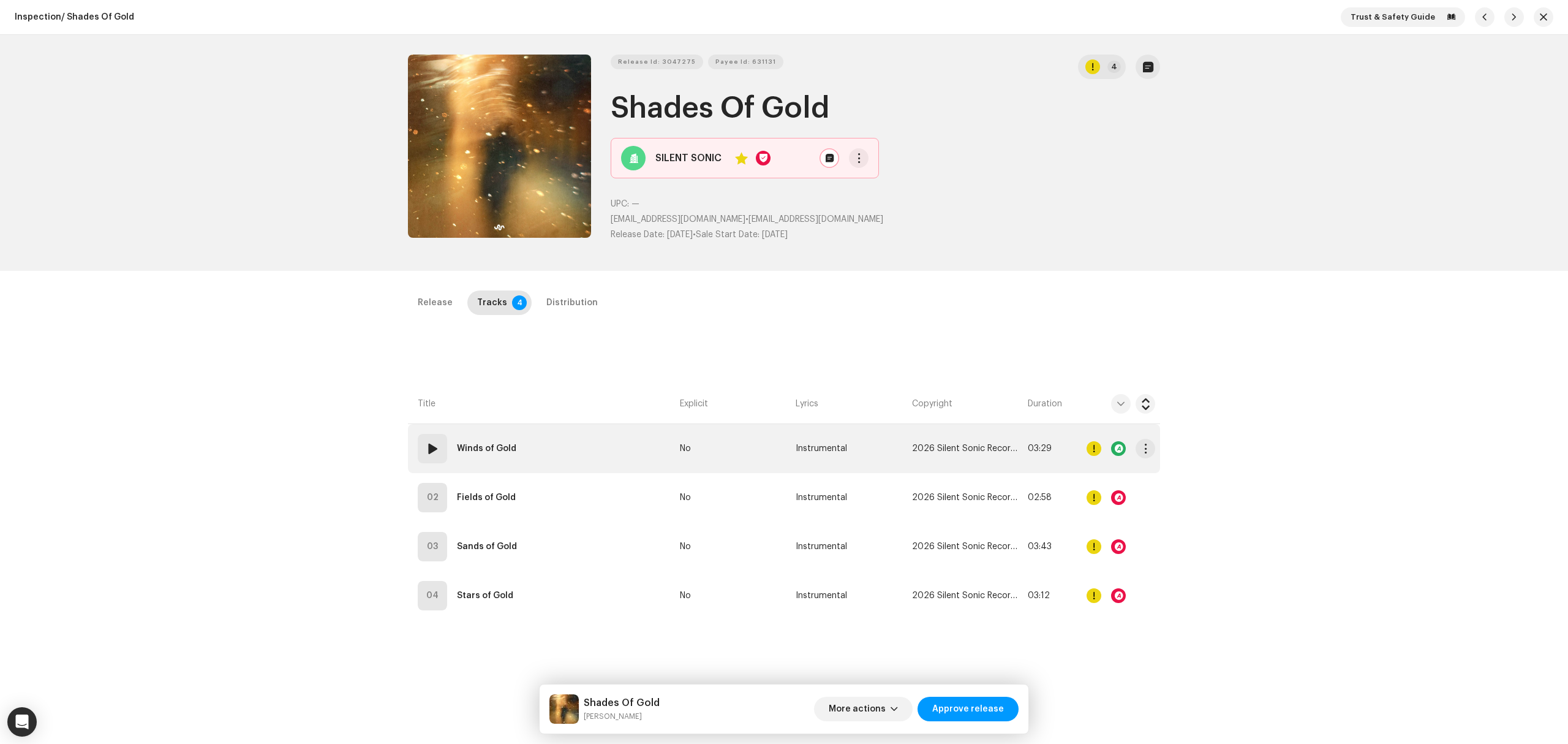
click at [609, 459] on td "01 Winds of Gold" at bounding box center [541, 449] width 267 height 49
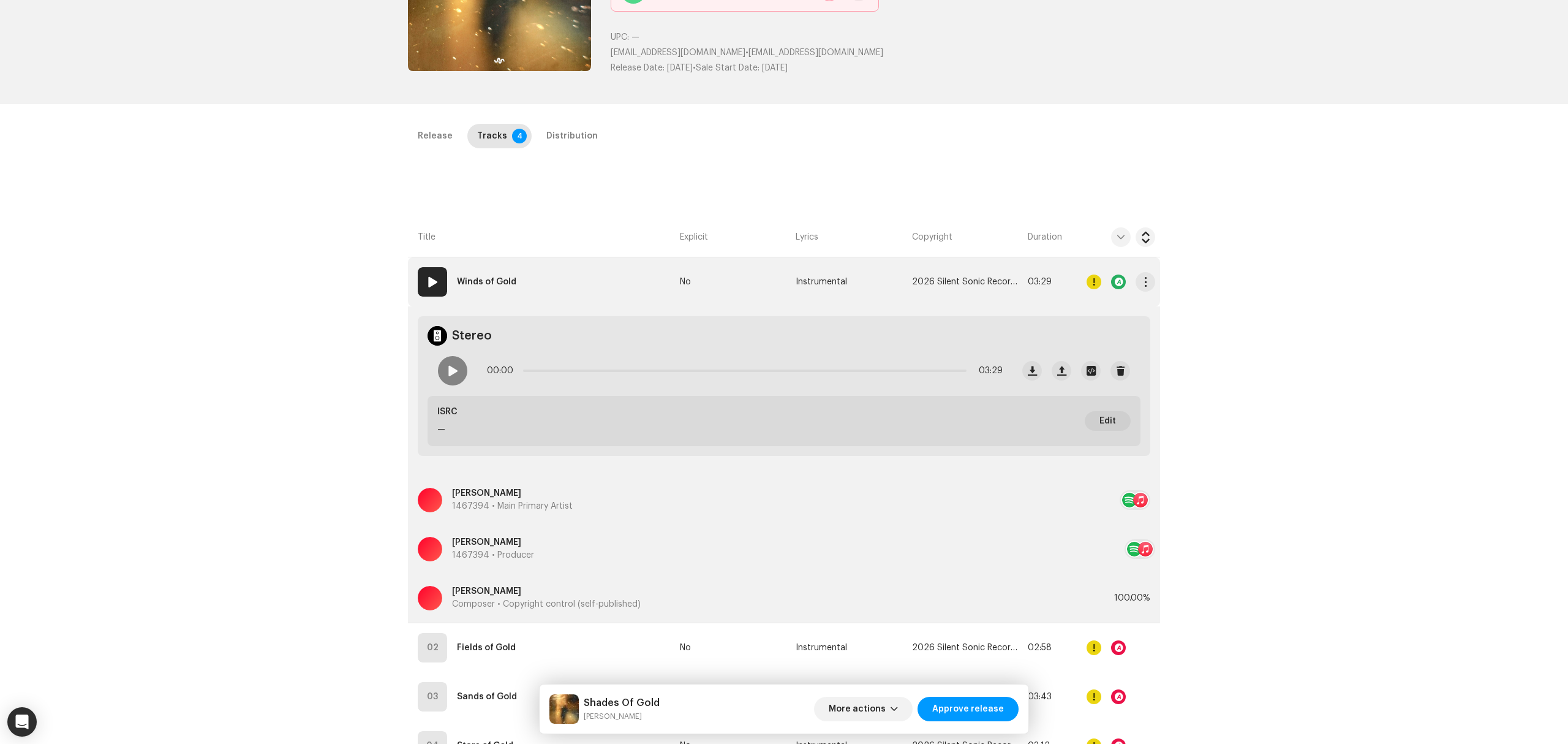
scroll to position [290, 0]
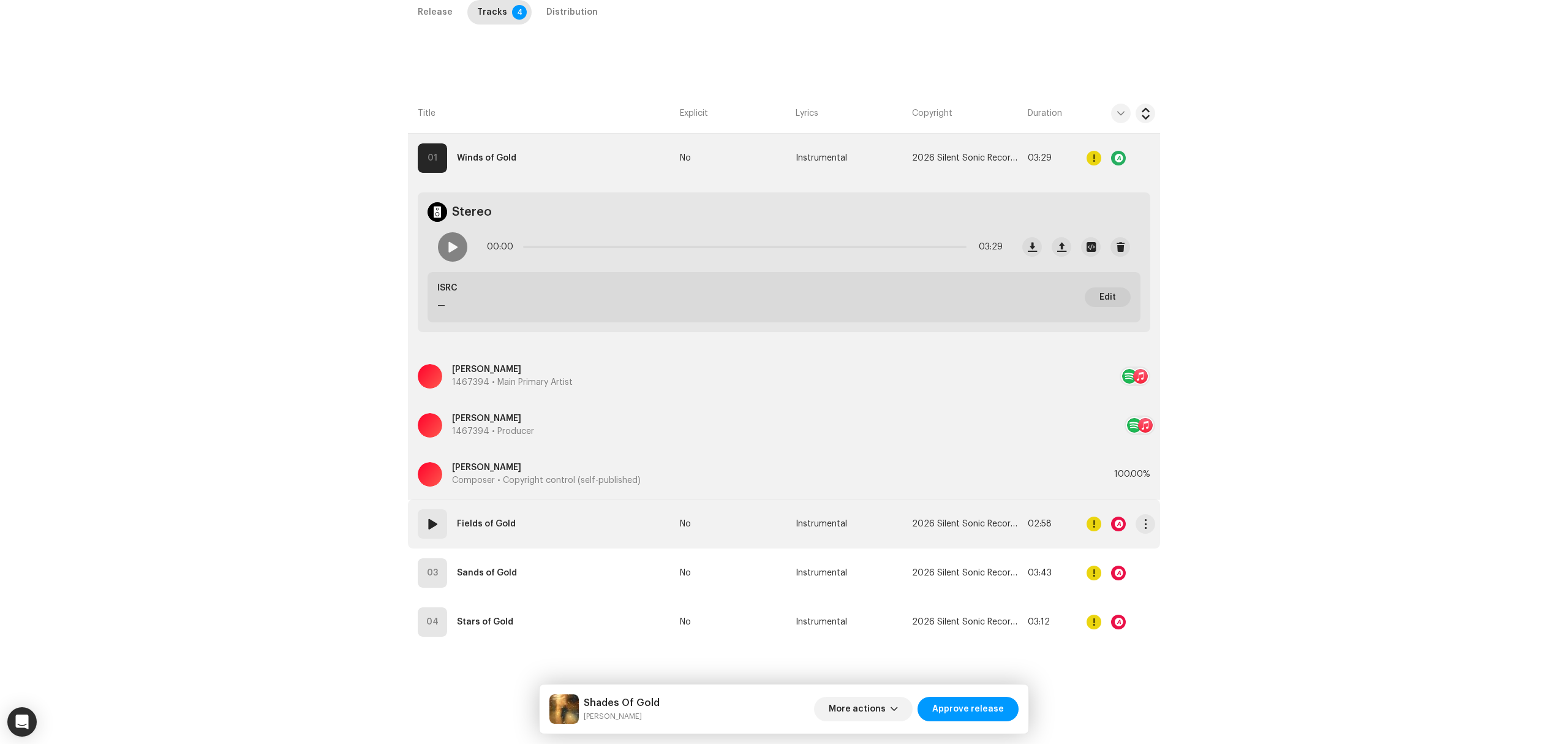
click at [591, 535] on td "02 Fields of Gold" at bounding box center [541, 524] width 267 height 49
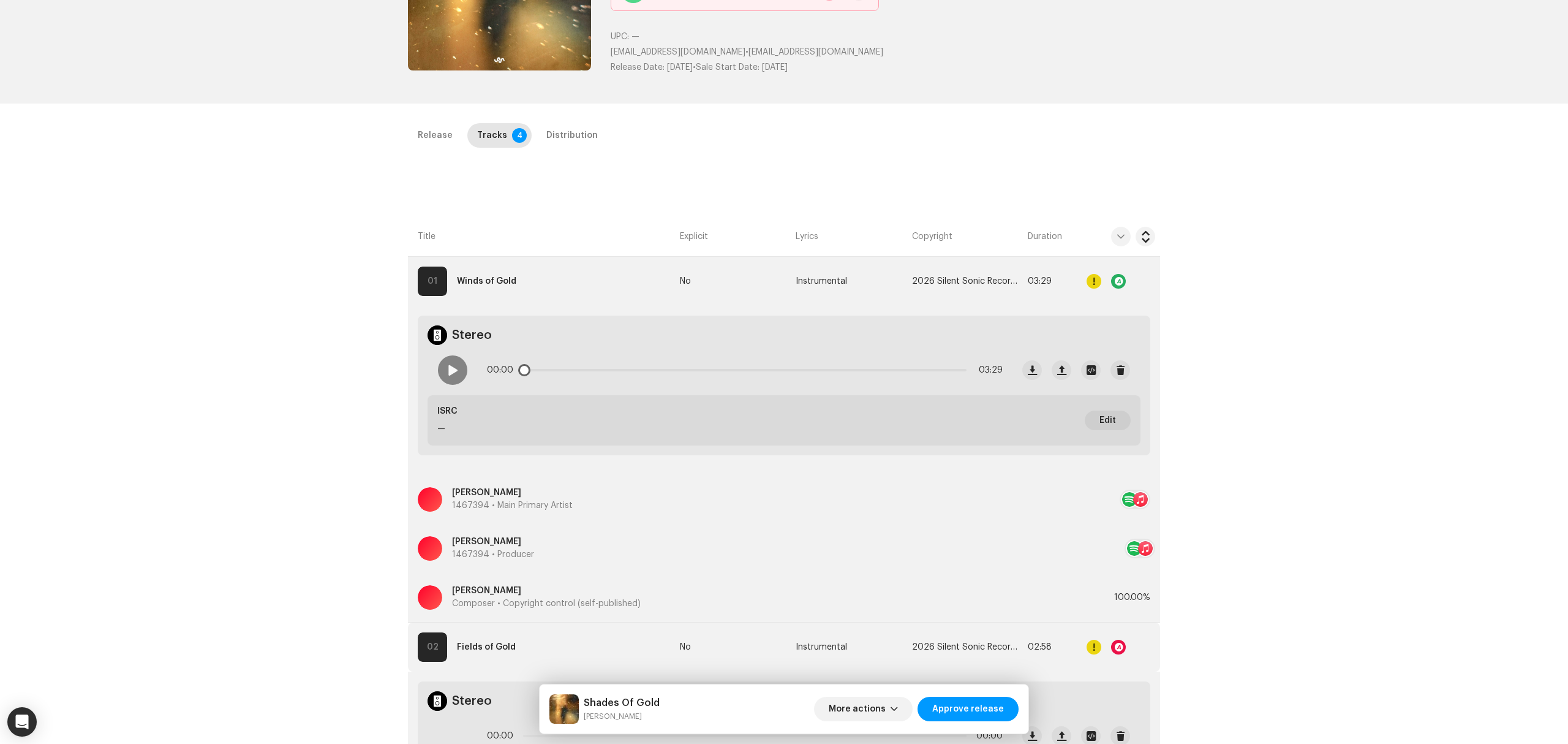
scroll to position [45, 0]
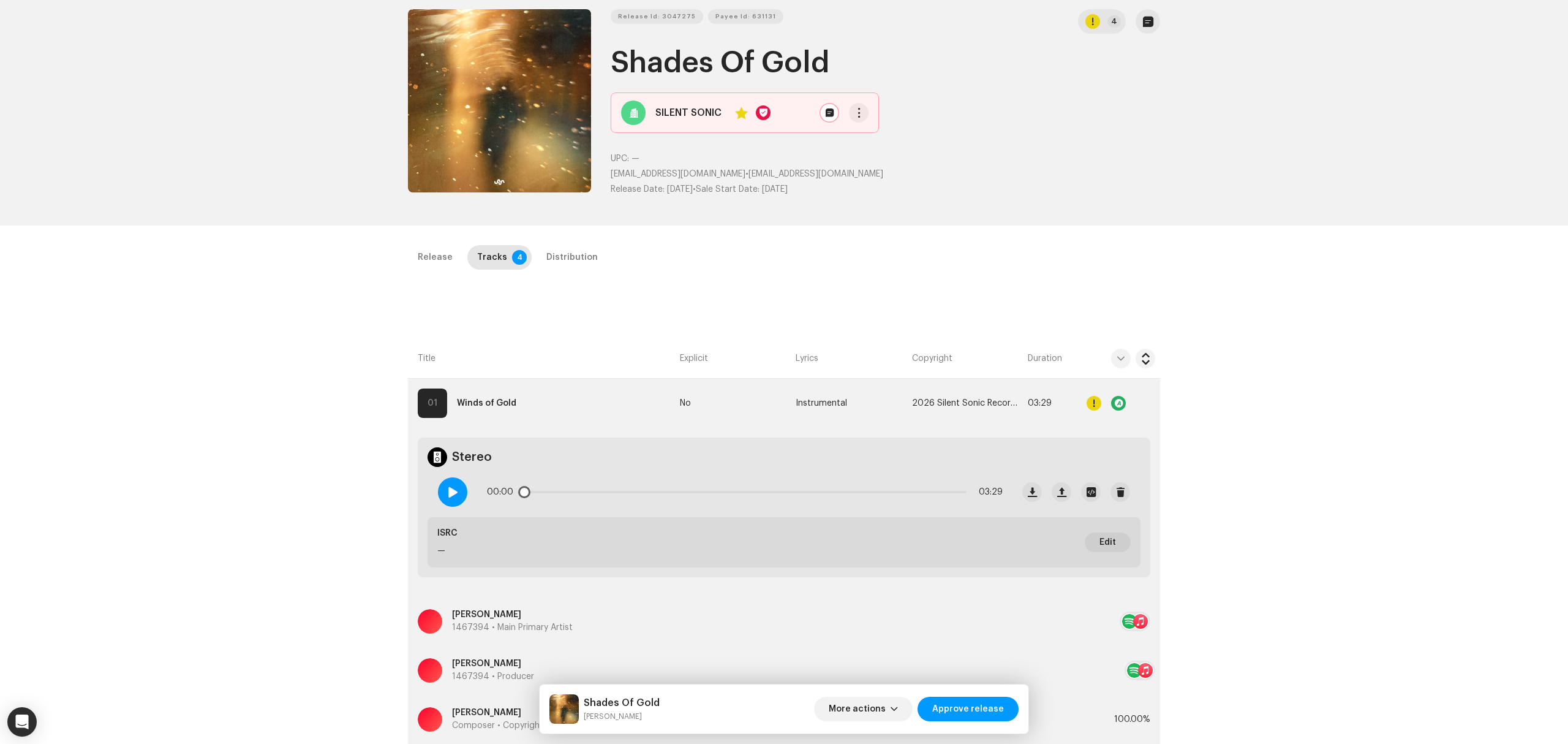
click at [457, 489] on div at bounding box center [452, 492] width 29 height 29
drag, startPoint x: 535, startPoint y: 494, endPoint x: 763, endPoint y: 492, distance: 228.0
click at [762, 492] on div "00:15 03:29" at bounding box center [745, 492] width 516 height 25
drag, startPoint x: 763, startPoint y: 492, endPoint x: 936, endPoint y: 498, distance: 173.1
click at [936, 498] on div "02:21 03:29" at bounding box center [745, 492] width 516 height 25
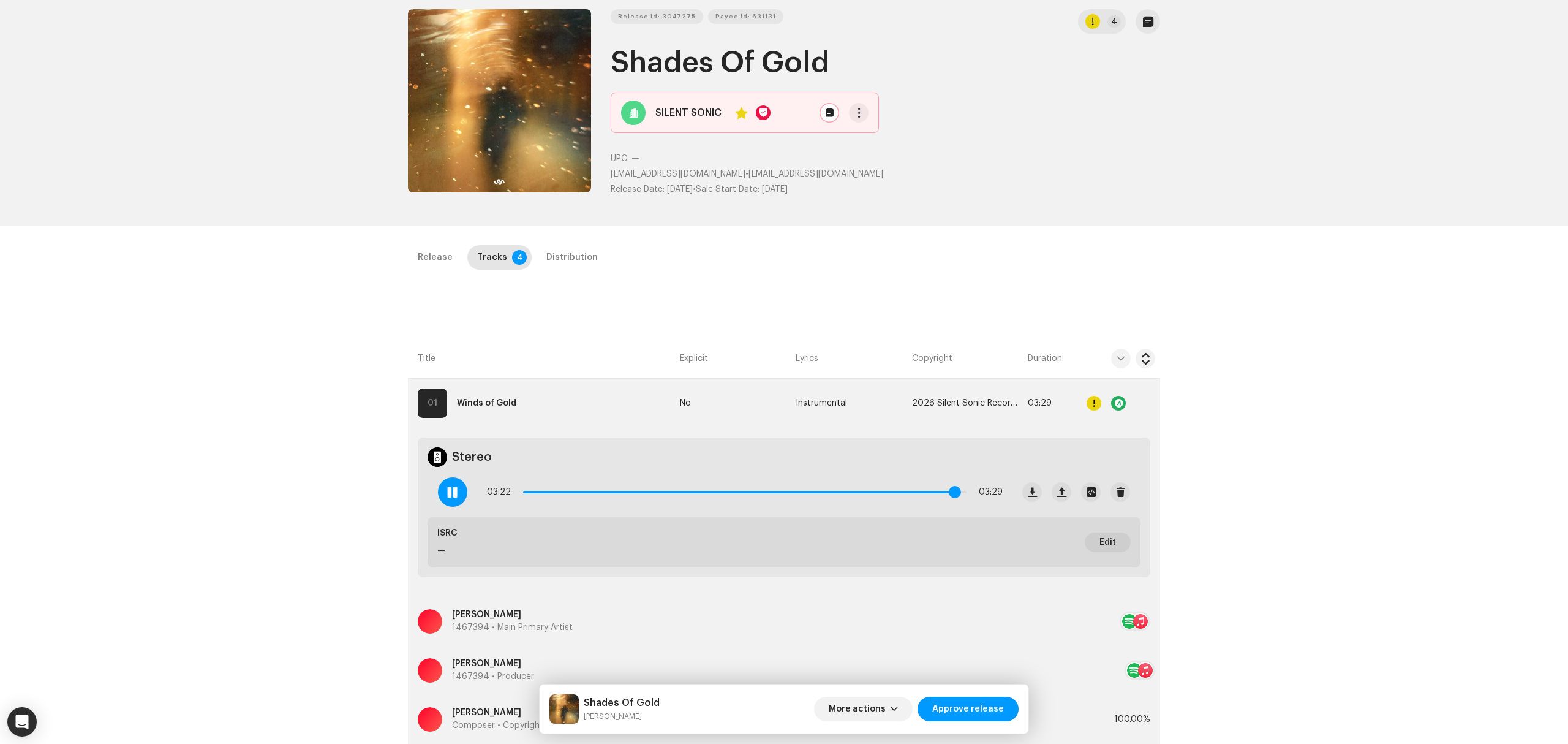
drag, startPoint x: 941, startPoint y: 492, endPoint x: 954, endPoint y: 492, distance: 13.0
click at [954, 492] on span at bounding box center [955, 492] width 12 height 12
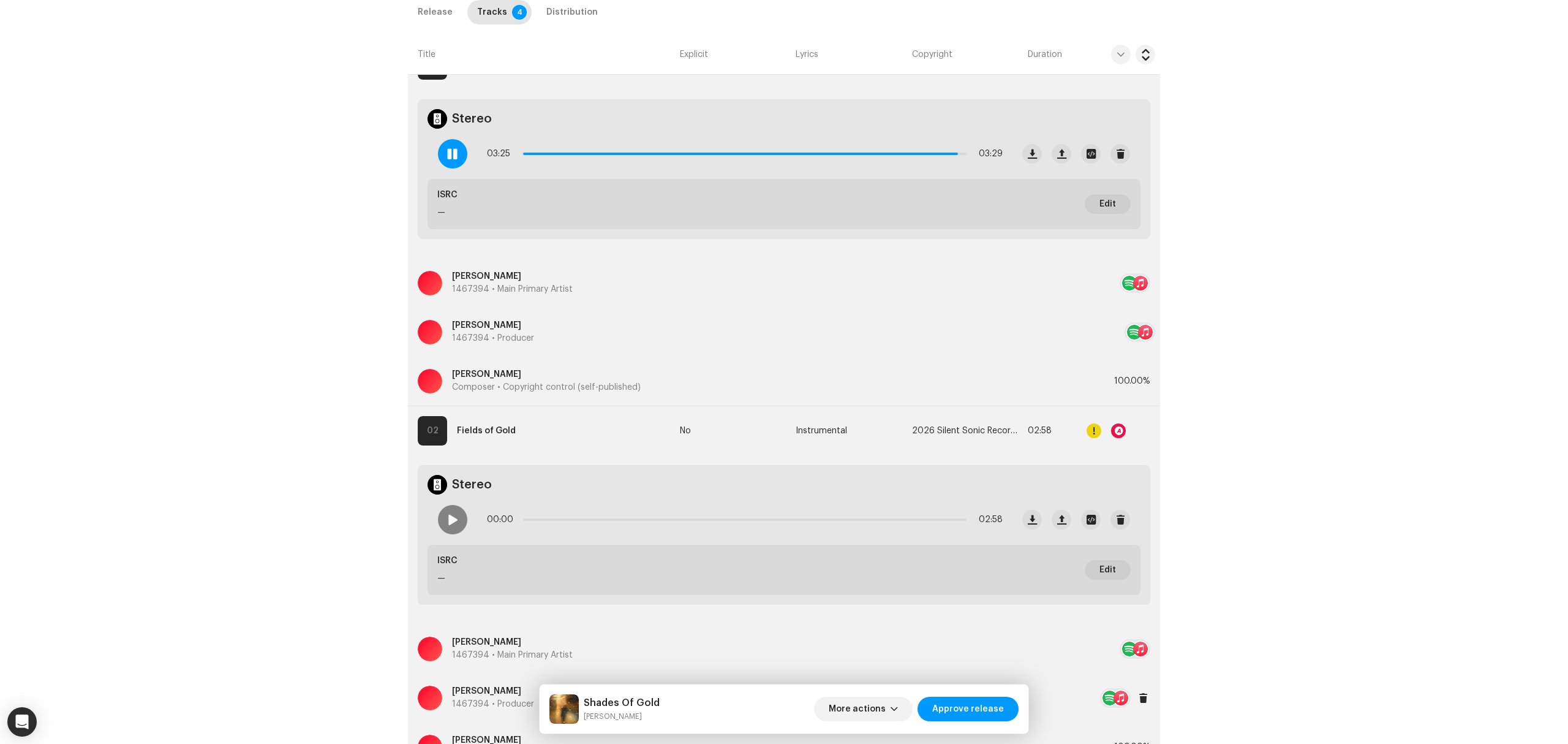
scroll to position [535, 0]
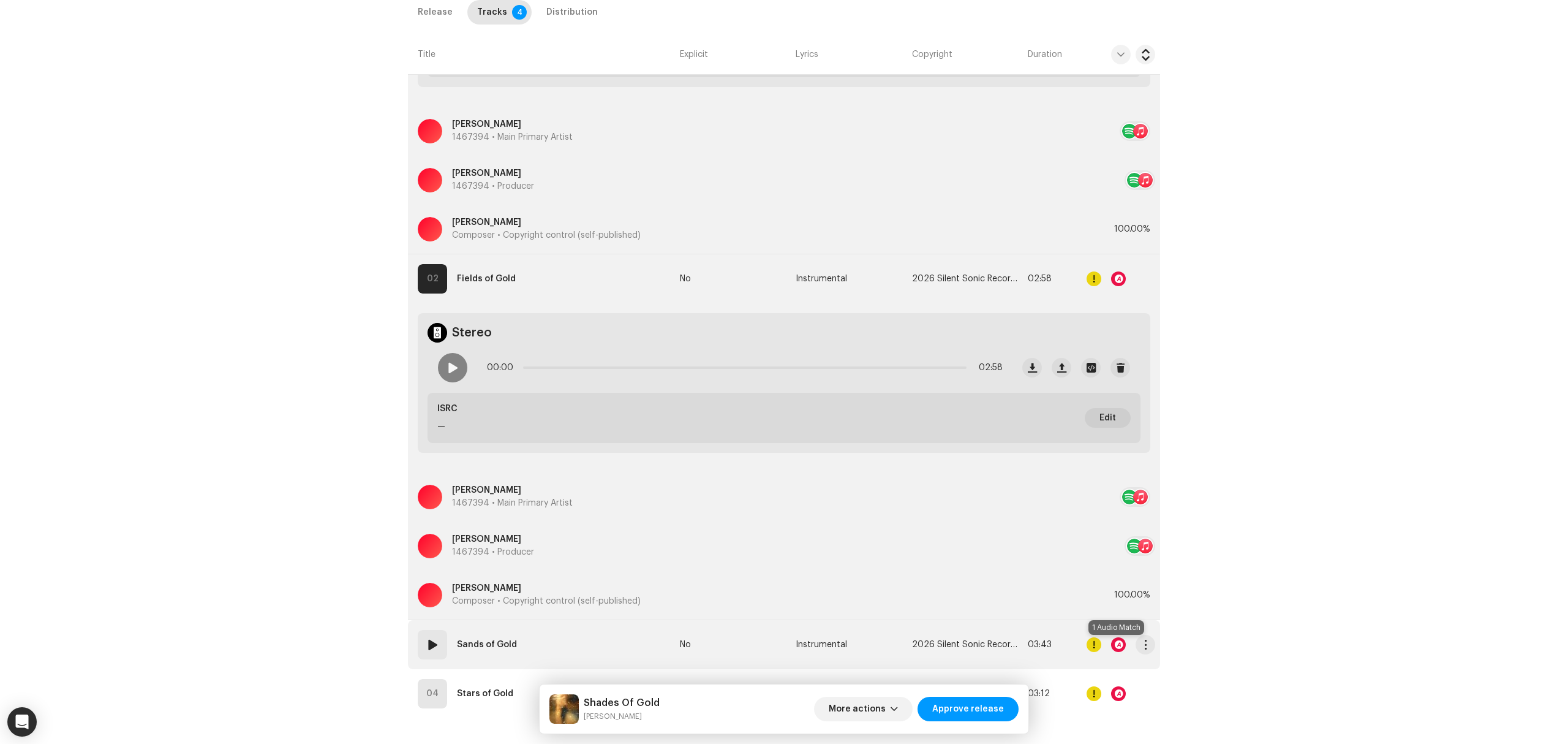
click at [1114, 646] on div at bounding box center [1118, 644] width 15 height 15
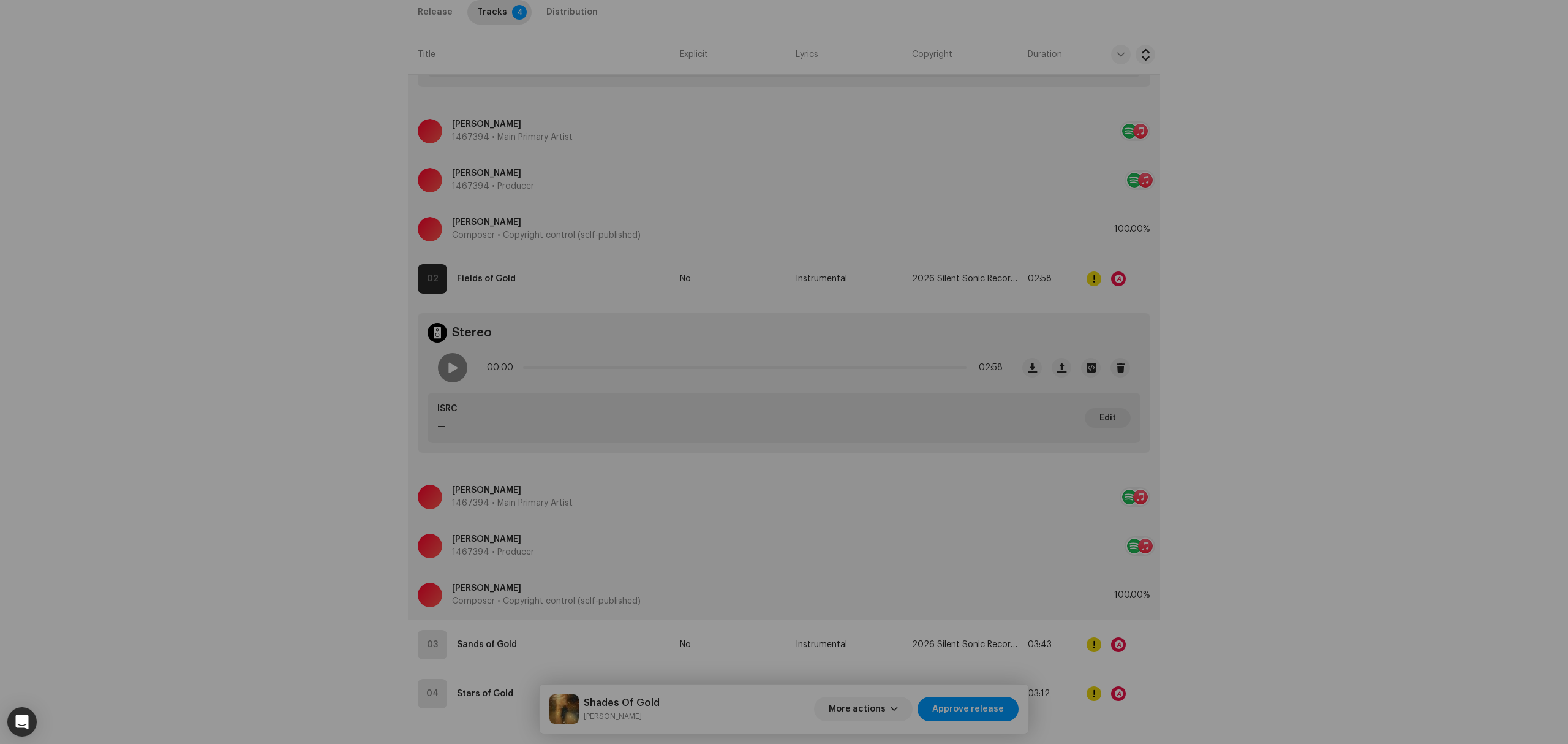
click at [329, 514] on div "Audio Recognition by Cover Song 1 All results require review/listening to avoid…" at bounding box center [784, 372] width 1568 height 744
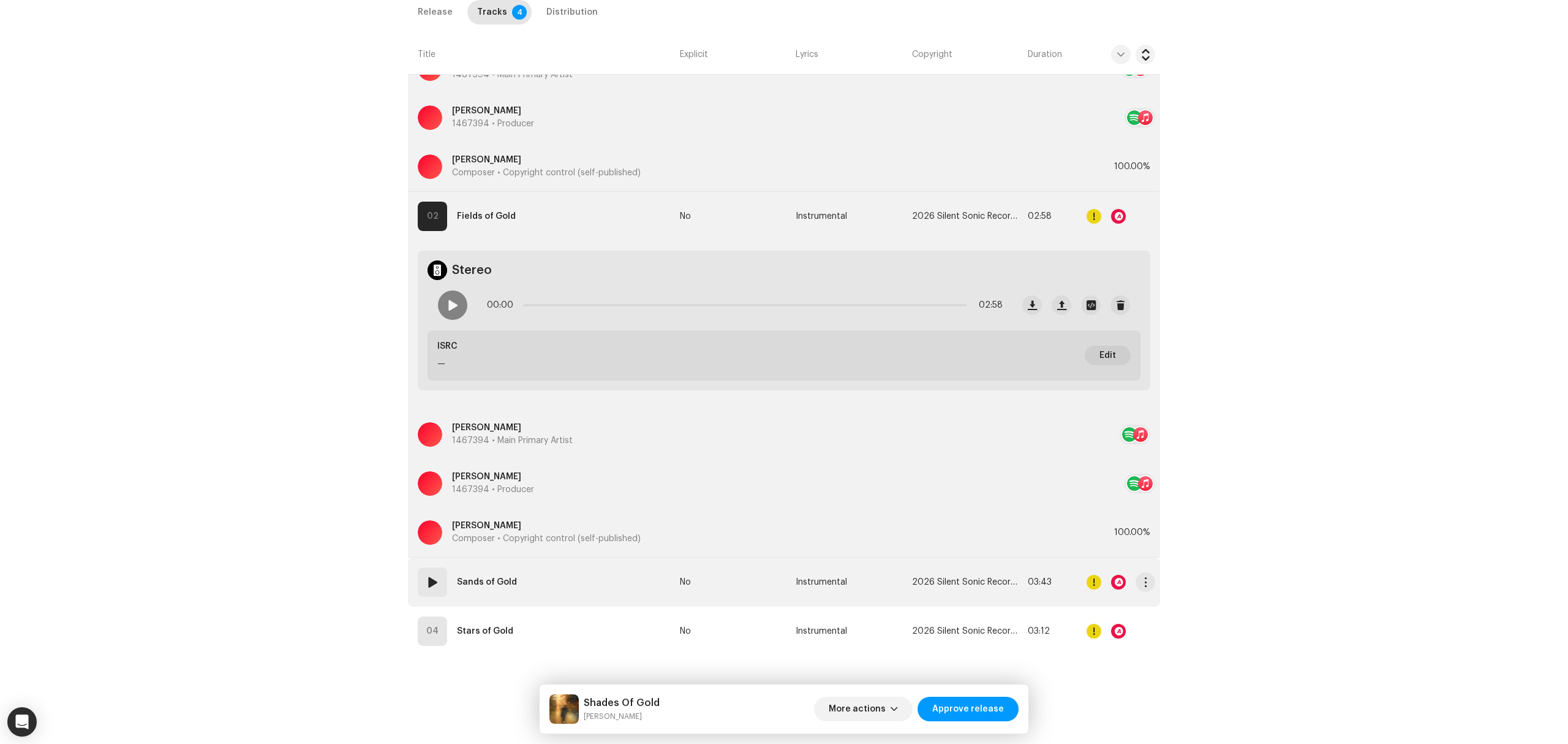
click at [562, 588] on td "03 Sands of Gold" at bounding box center [541, 582] width 267 height 49
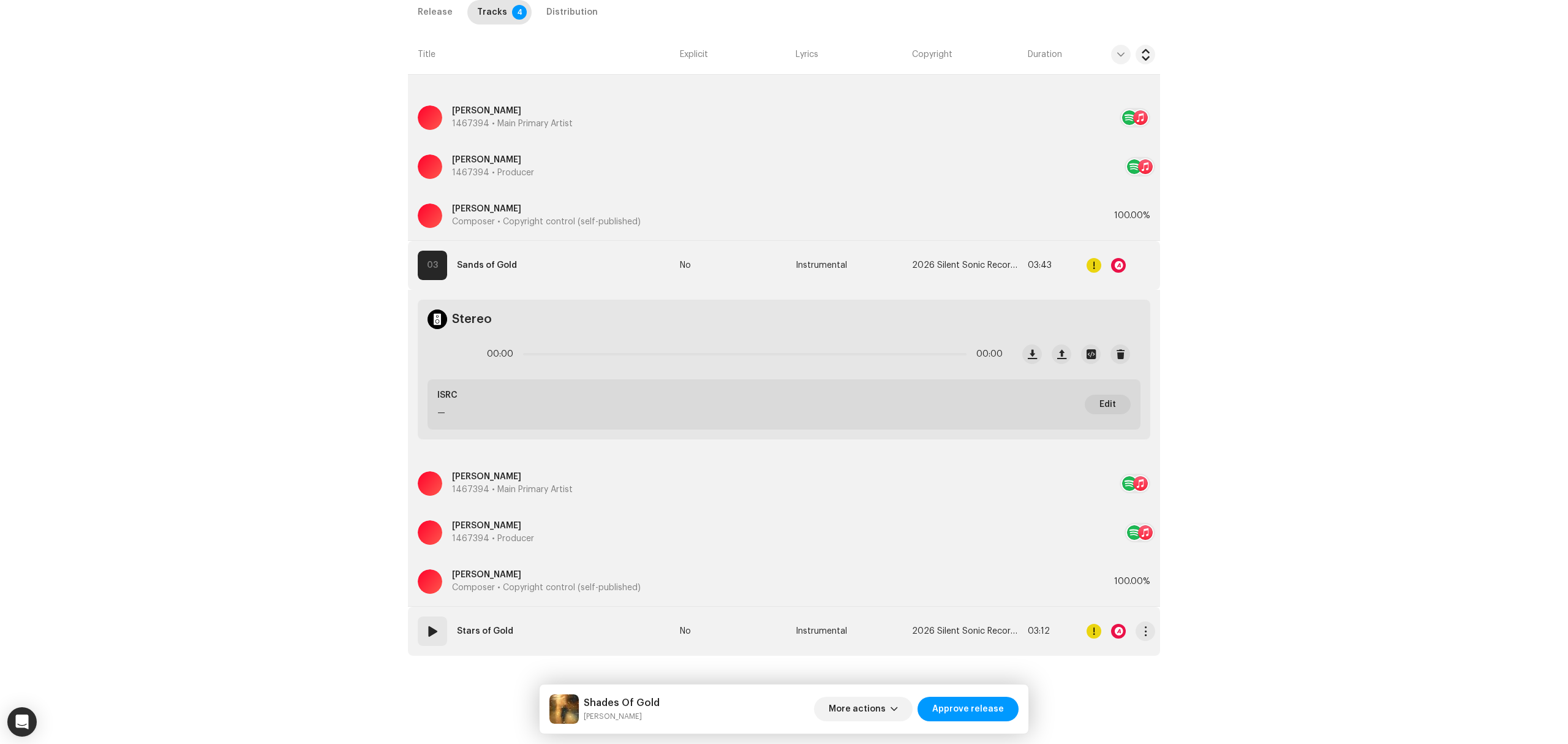
click at [575, 643] on td "04 Stars of Gold" at bounding box center [541, 631] width 267 height 49
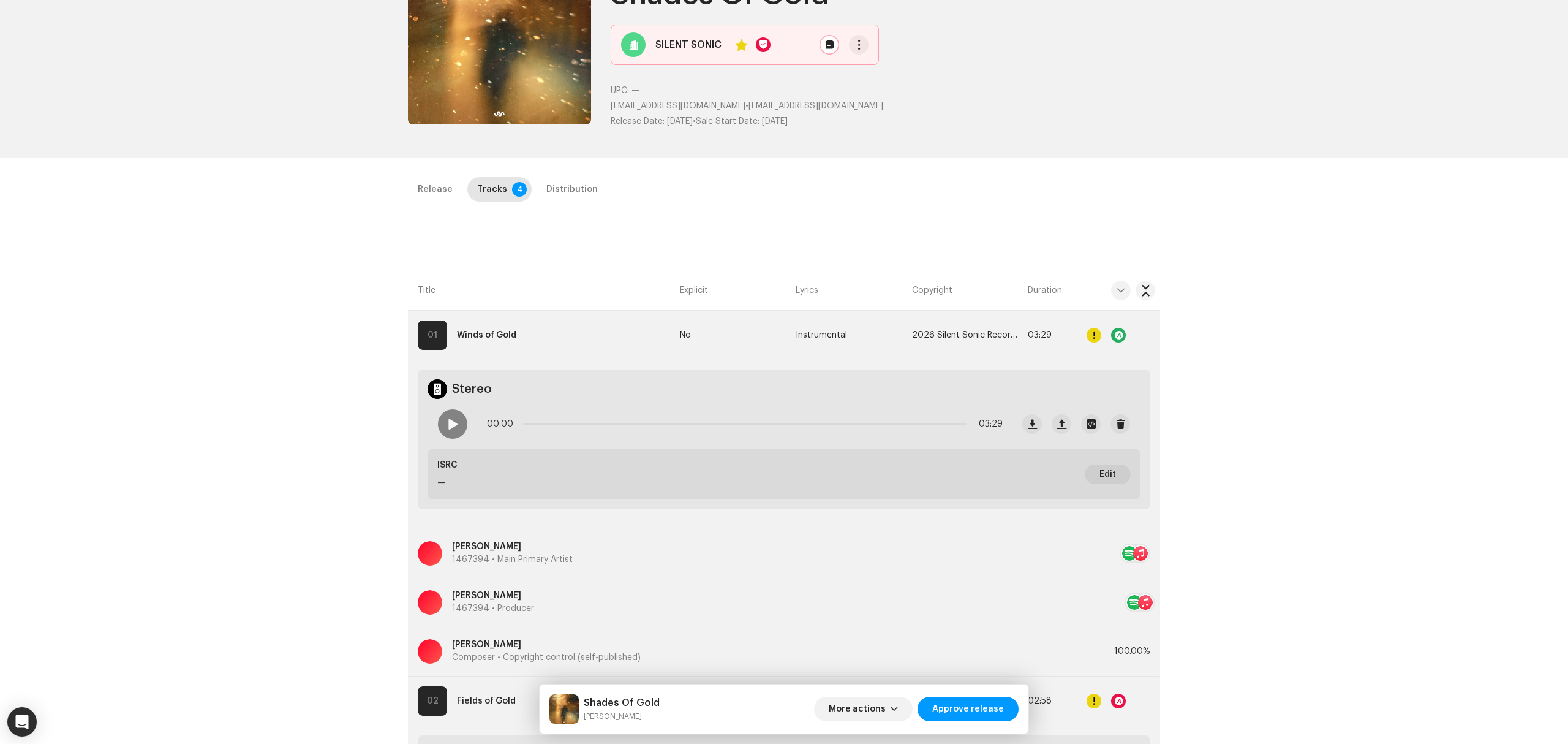
scroll to position [0, 0]
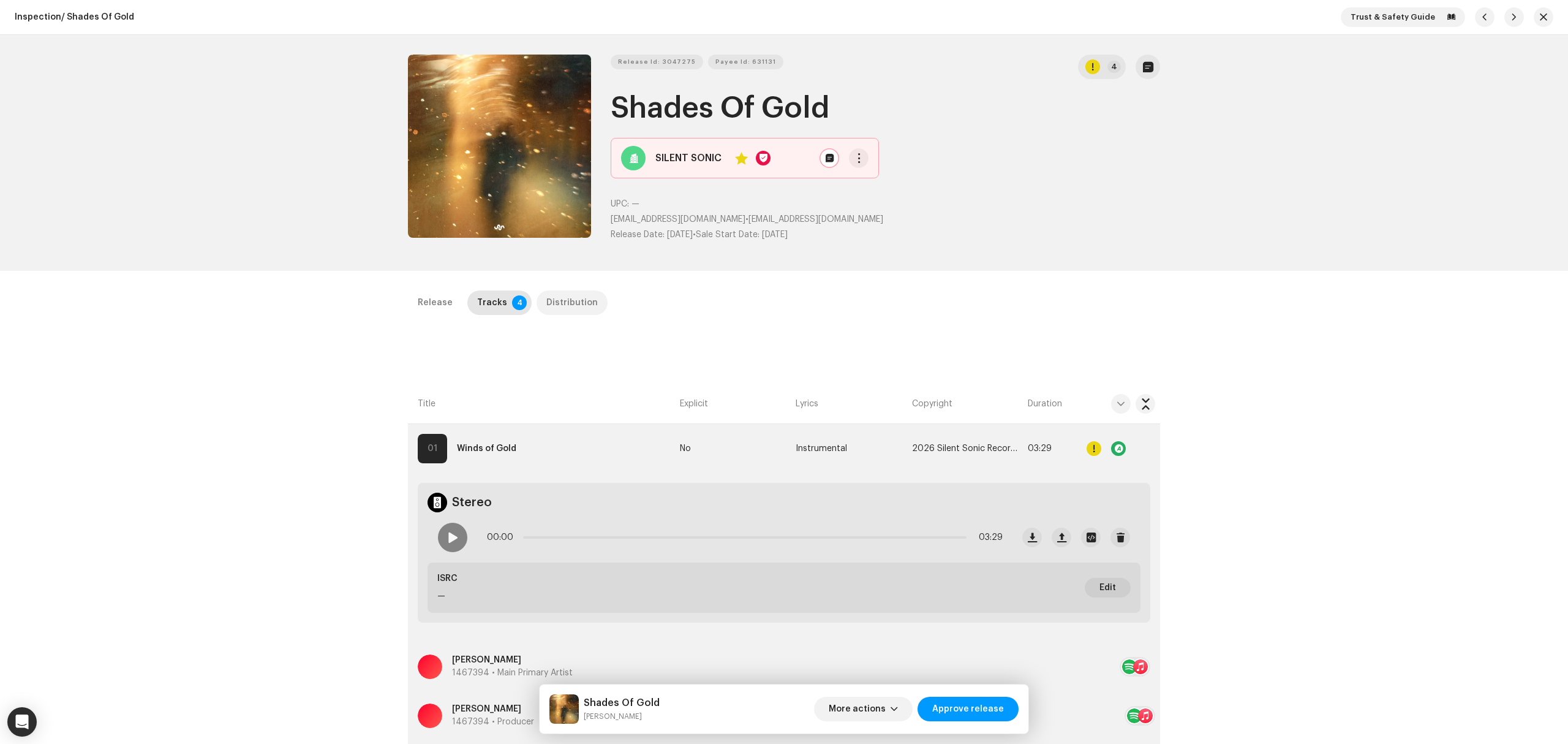
click at [566, 307] on div "Distribution" at bounding box center [571, 302] width 51 height 25
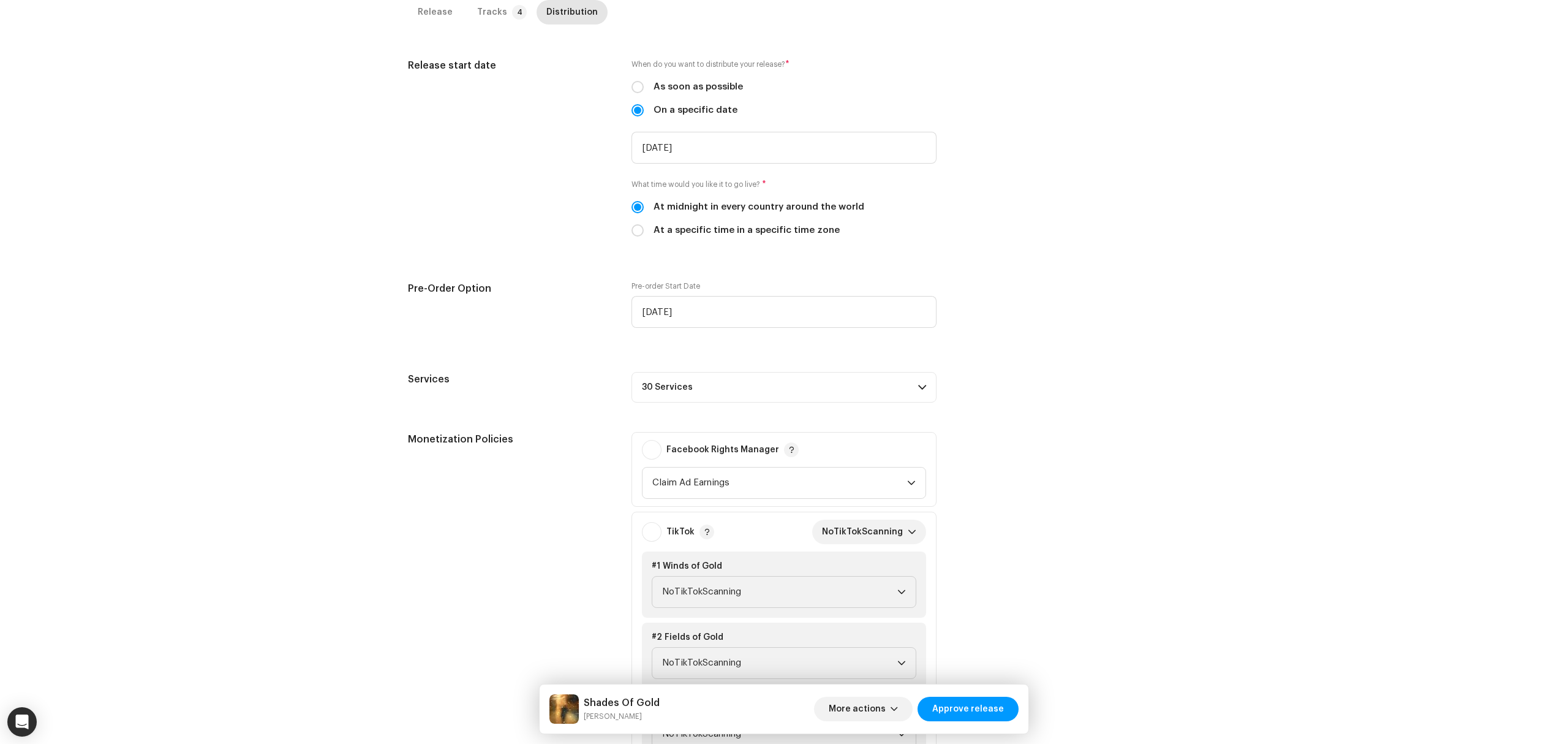
scroll to position [490, 0]
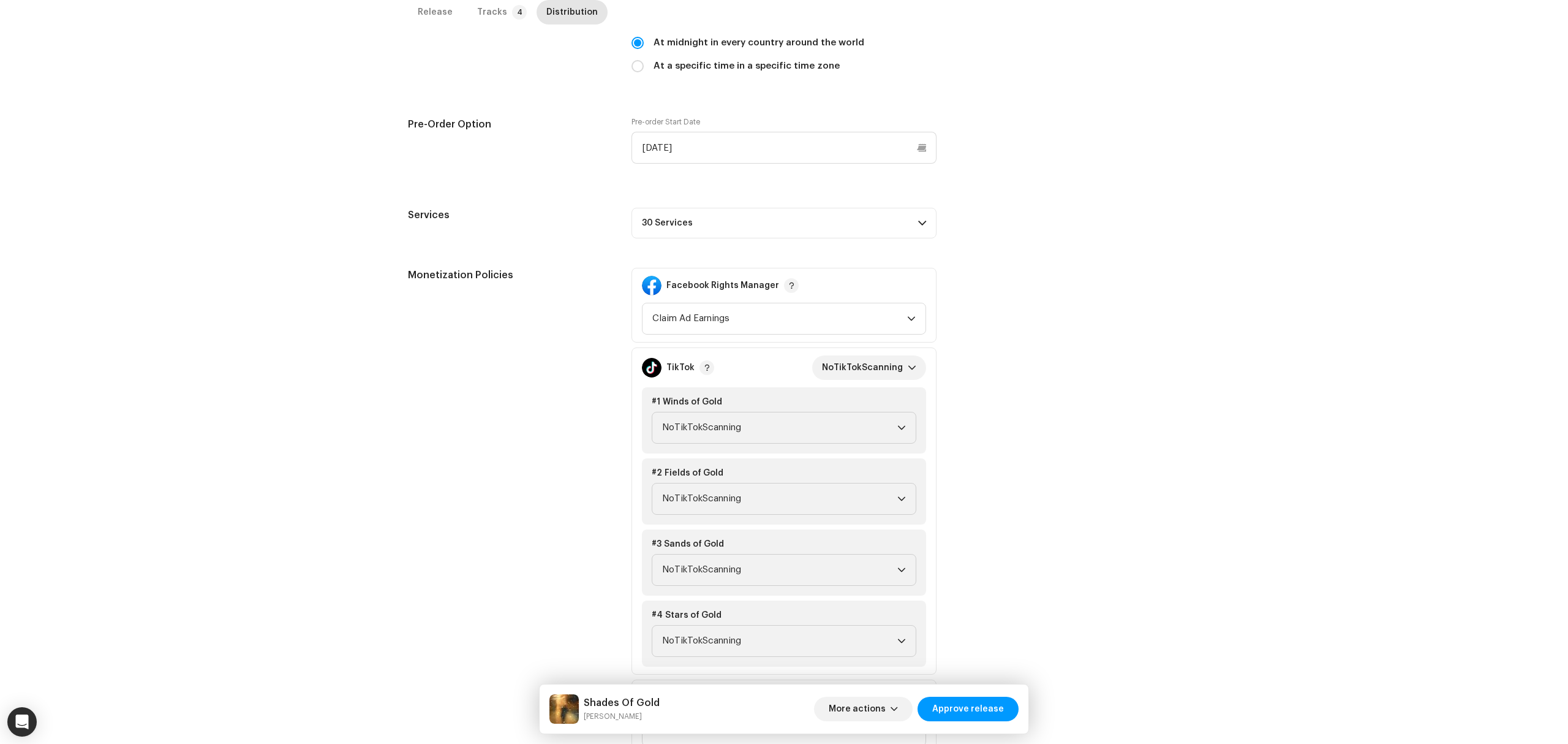
drag, startPoint x: 841, startPoint y: 224, endPoint x: 841, endPoint y: 253, distance: 29.0
click at [841, 232] on p-accordion-header "30 Services" at bounding box center [784, 222] width 305 height 31
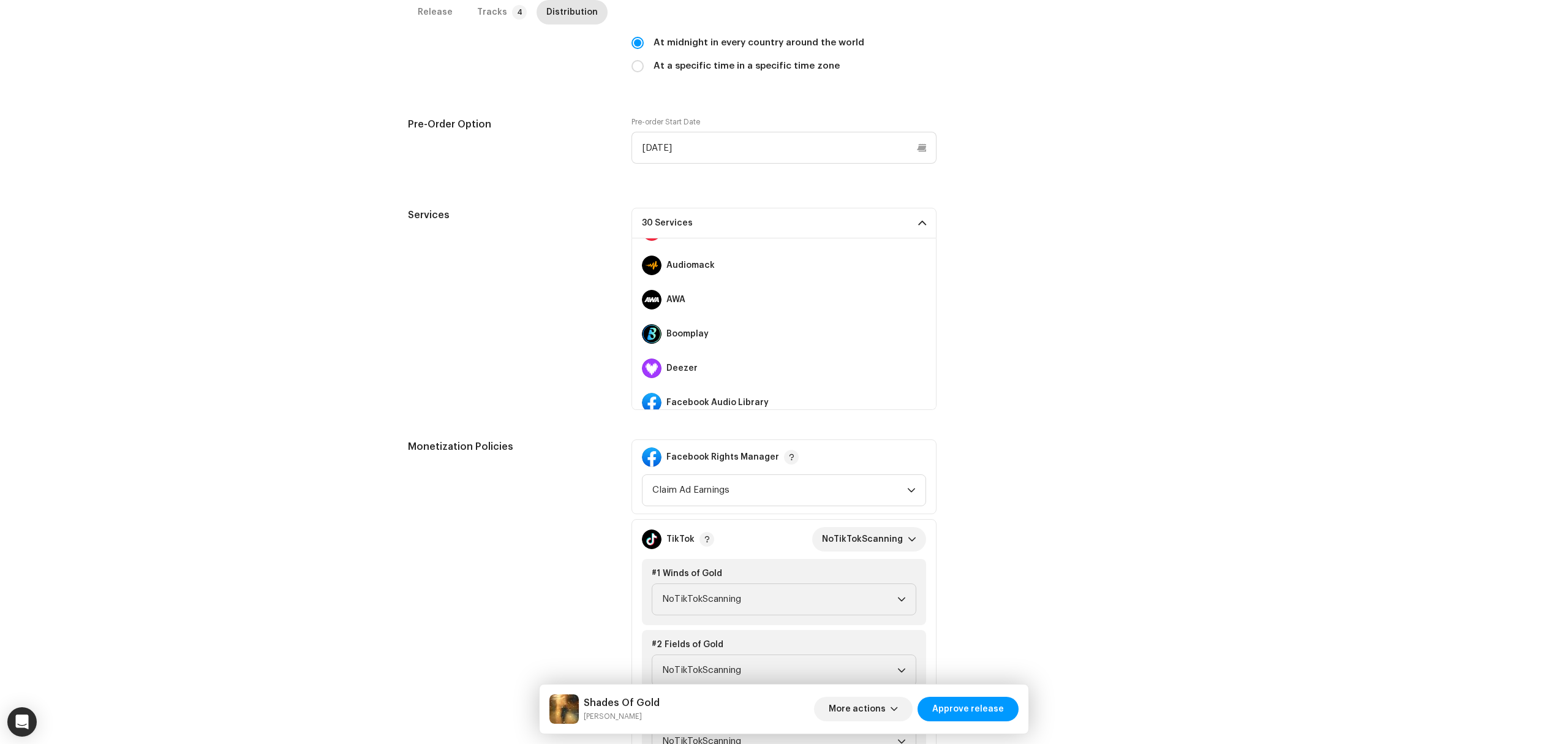
scroll to position [163, 0]
click at [917, 338] on button at bounding box center [919, 332] width 15 height 15
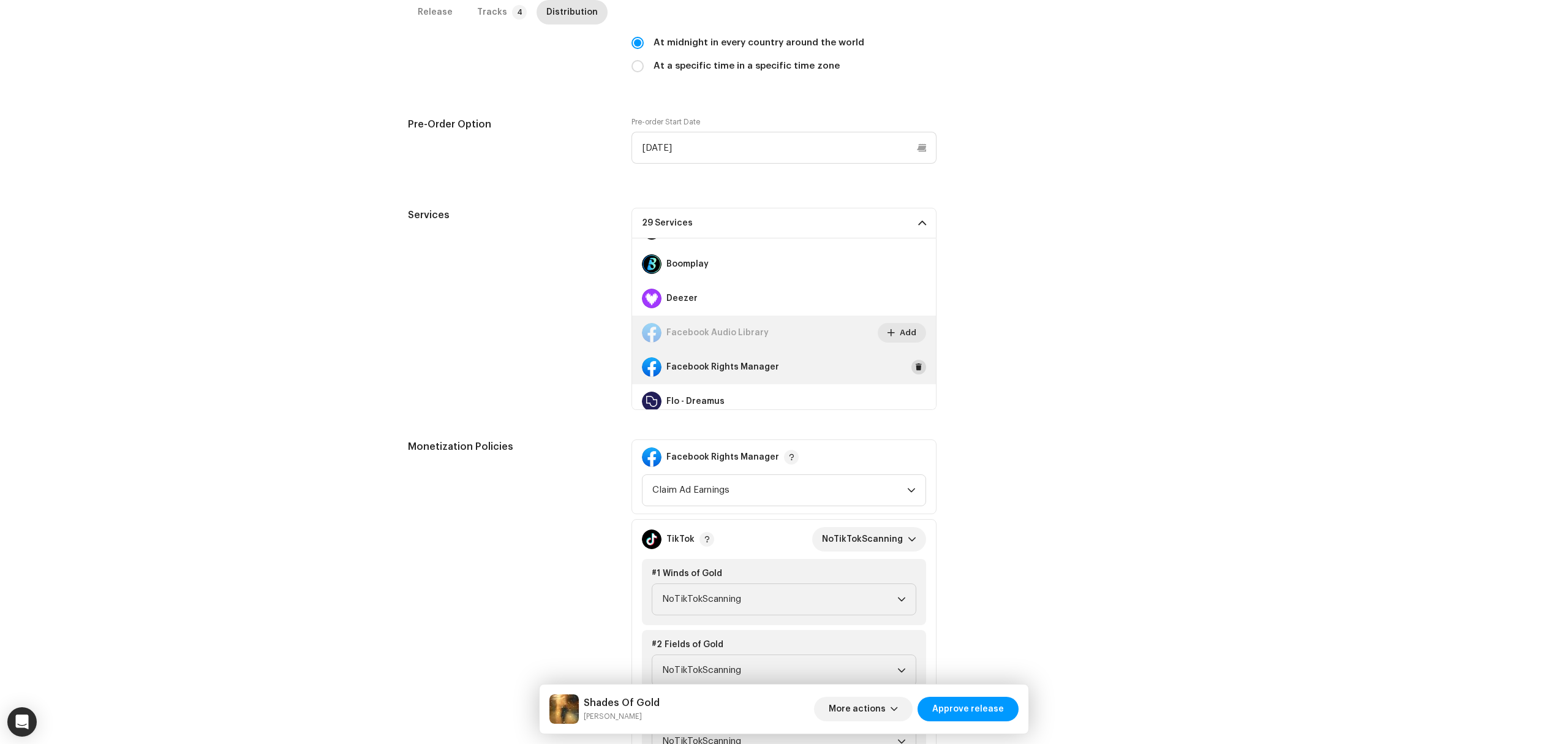
click at [917, 364] on div "Facebook Rights Manager" at bounding box center [784, 366] width 304 height 34
click at [915, 370] on span at bounding box center [918, 366] width 7 height 9
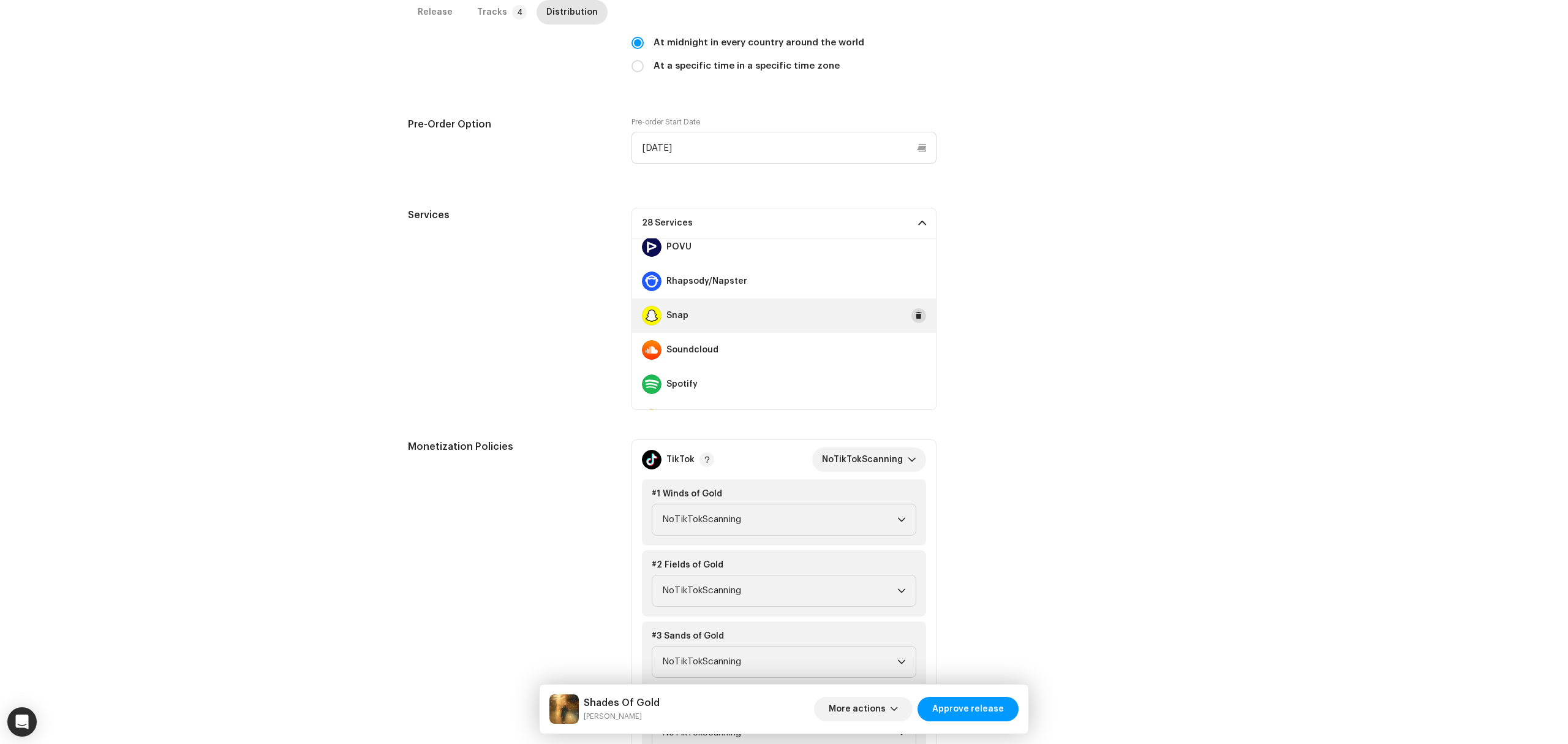
click at [915, 318] on span at bounding box center [918, 315] width 7 height 9
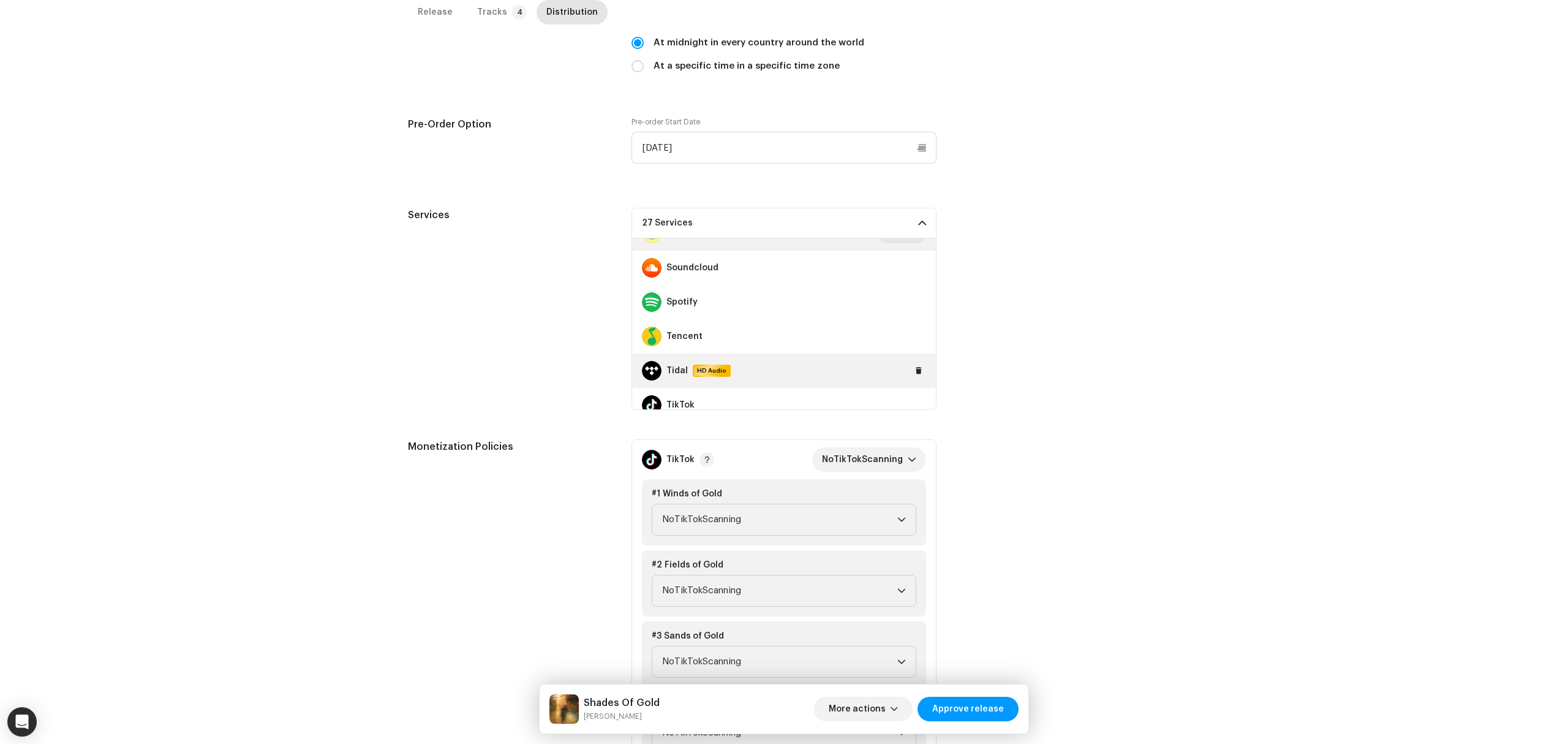
scroll to position [858, 0]
click at [915, 358] on span at bounding box center [918, 358] width 7 height 9
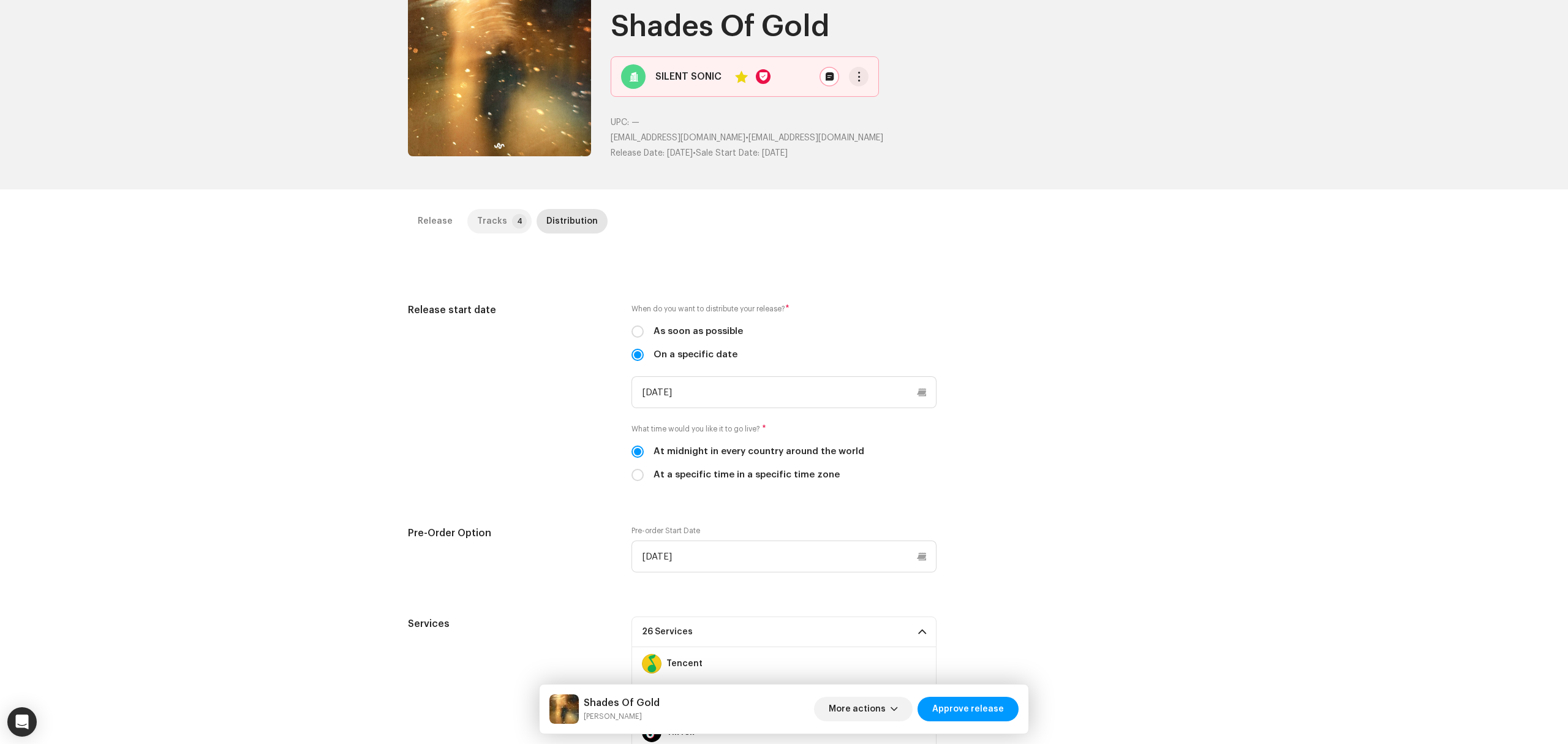
click at [484, 222] on div "Tracks" at bounding box center [492, 221] width 30 height 25
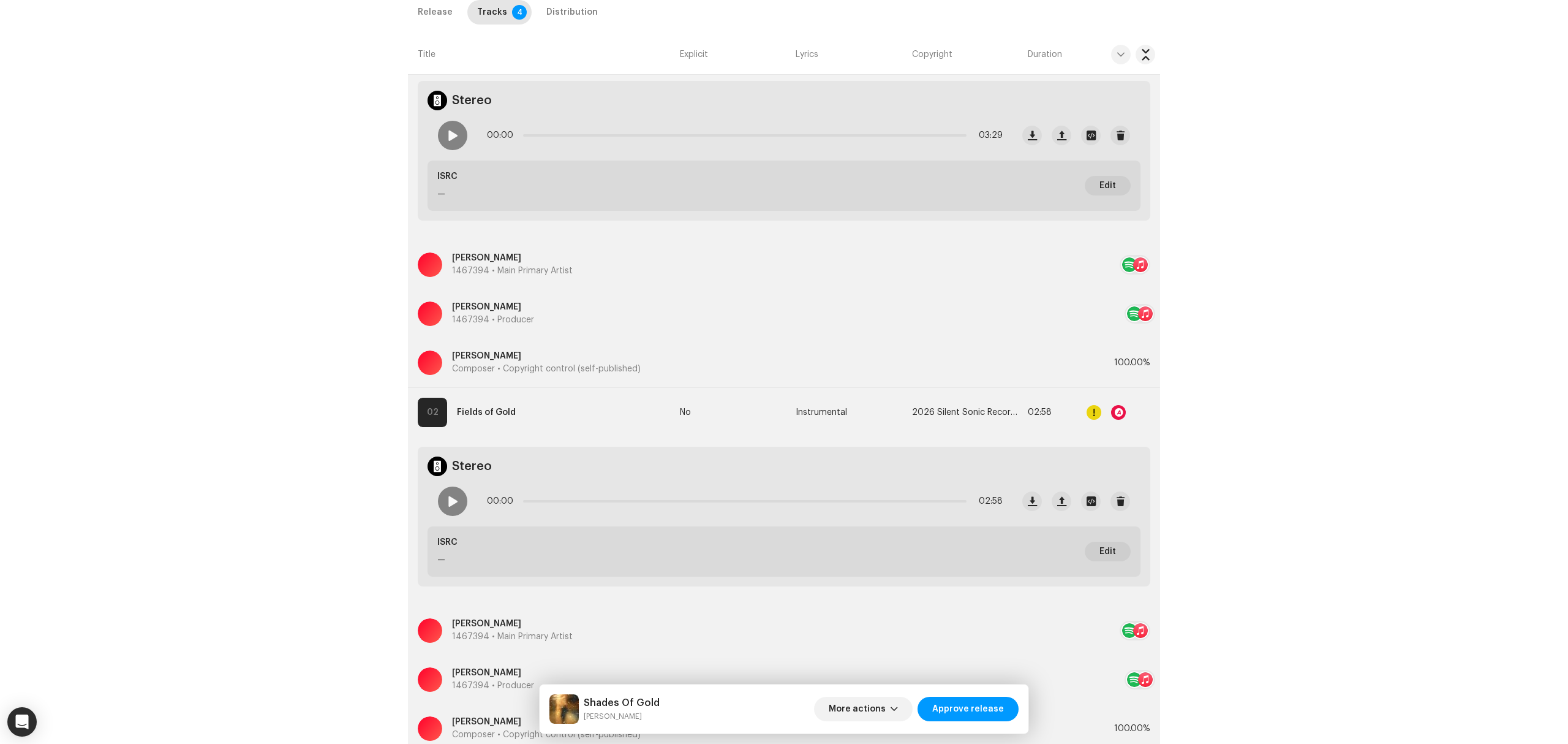
scroll to position [571, 0]
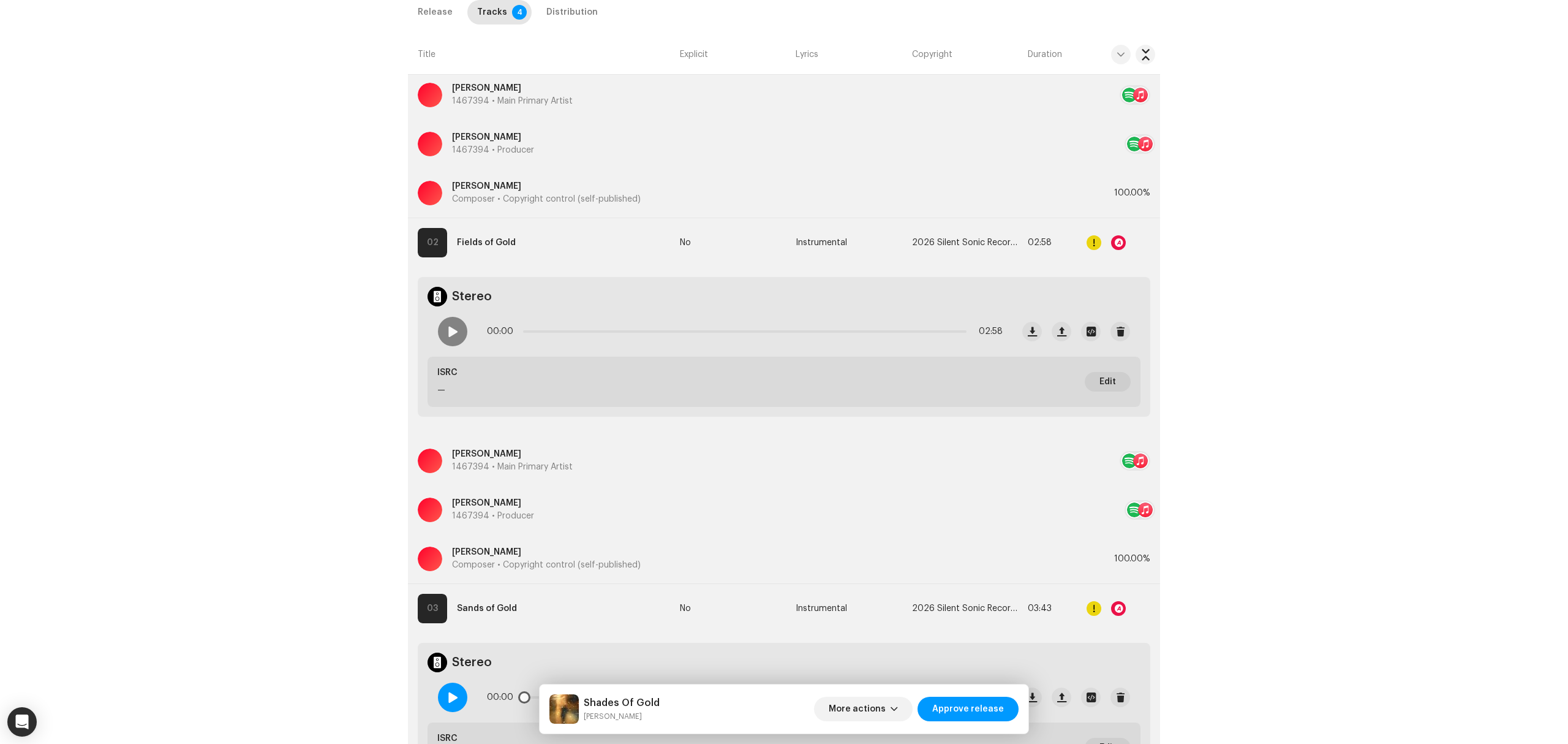
click at [442, 694] on div at bounding box center [452, 697] width 29 height 29
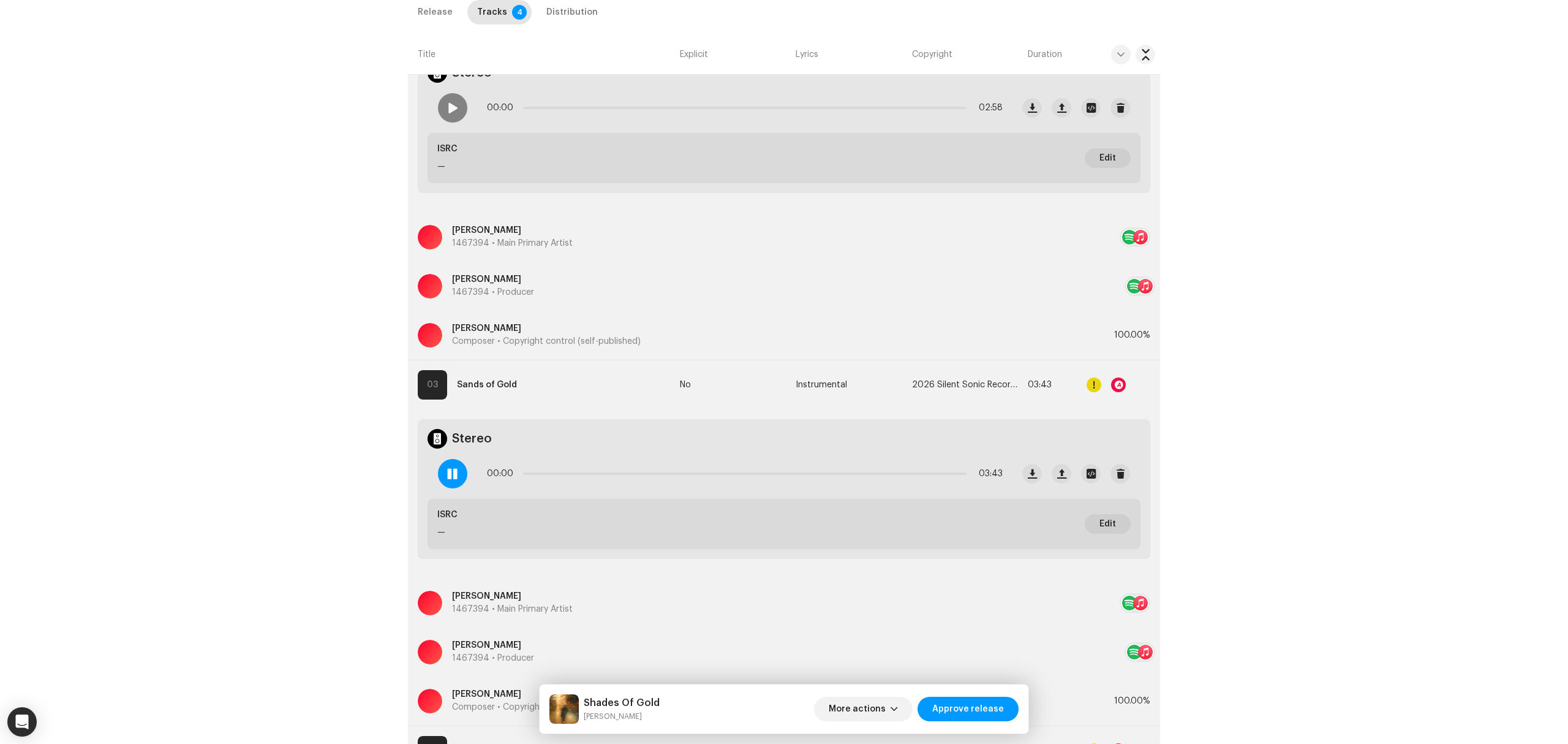
scroll to position [1061, 0]
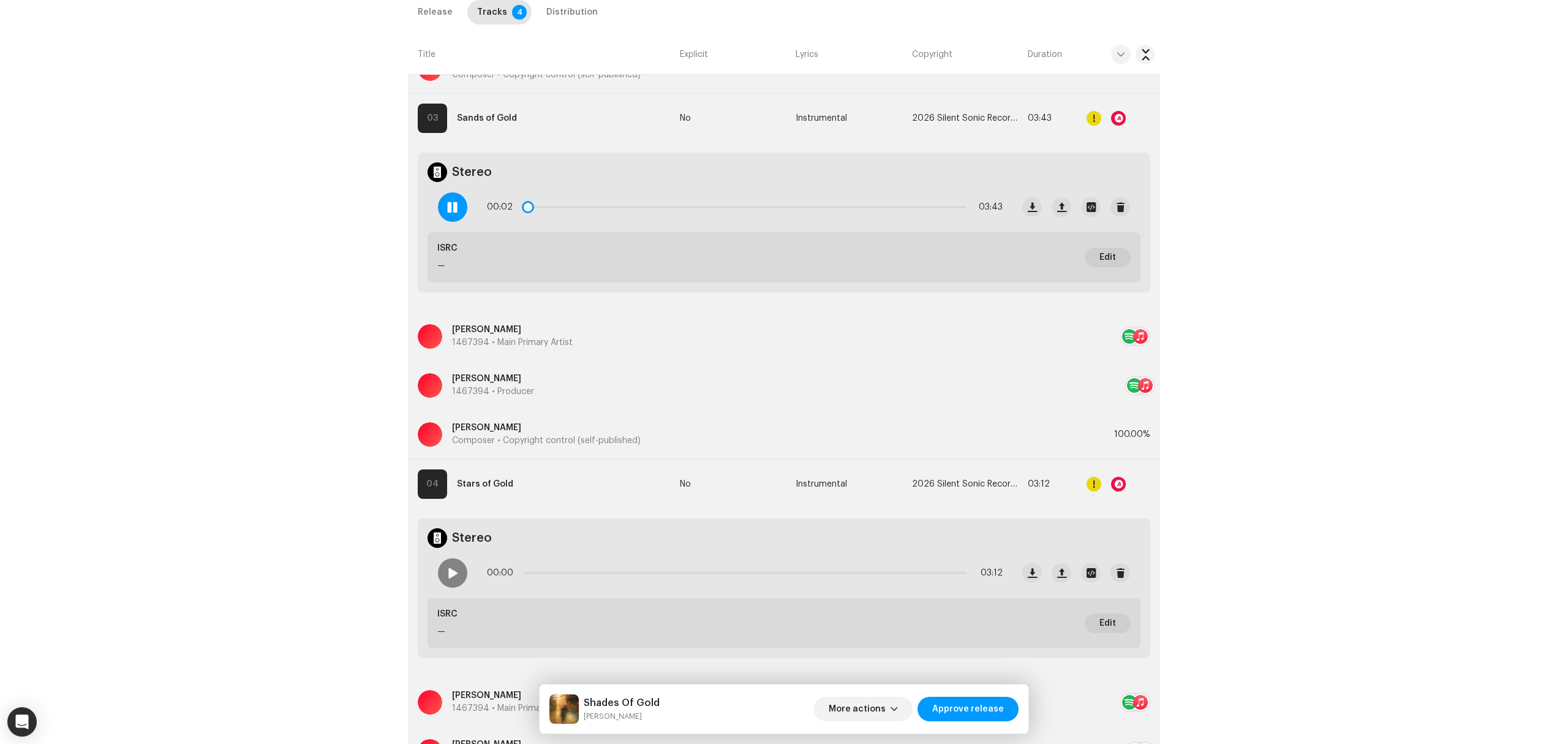
click at [447, 204] on span at bounding box center [452, 207] width 10 height 9
click at [978, 712] on span "Approve release" at bounding box center [968, 708] width 72 height 25
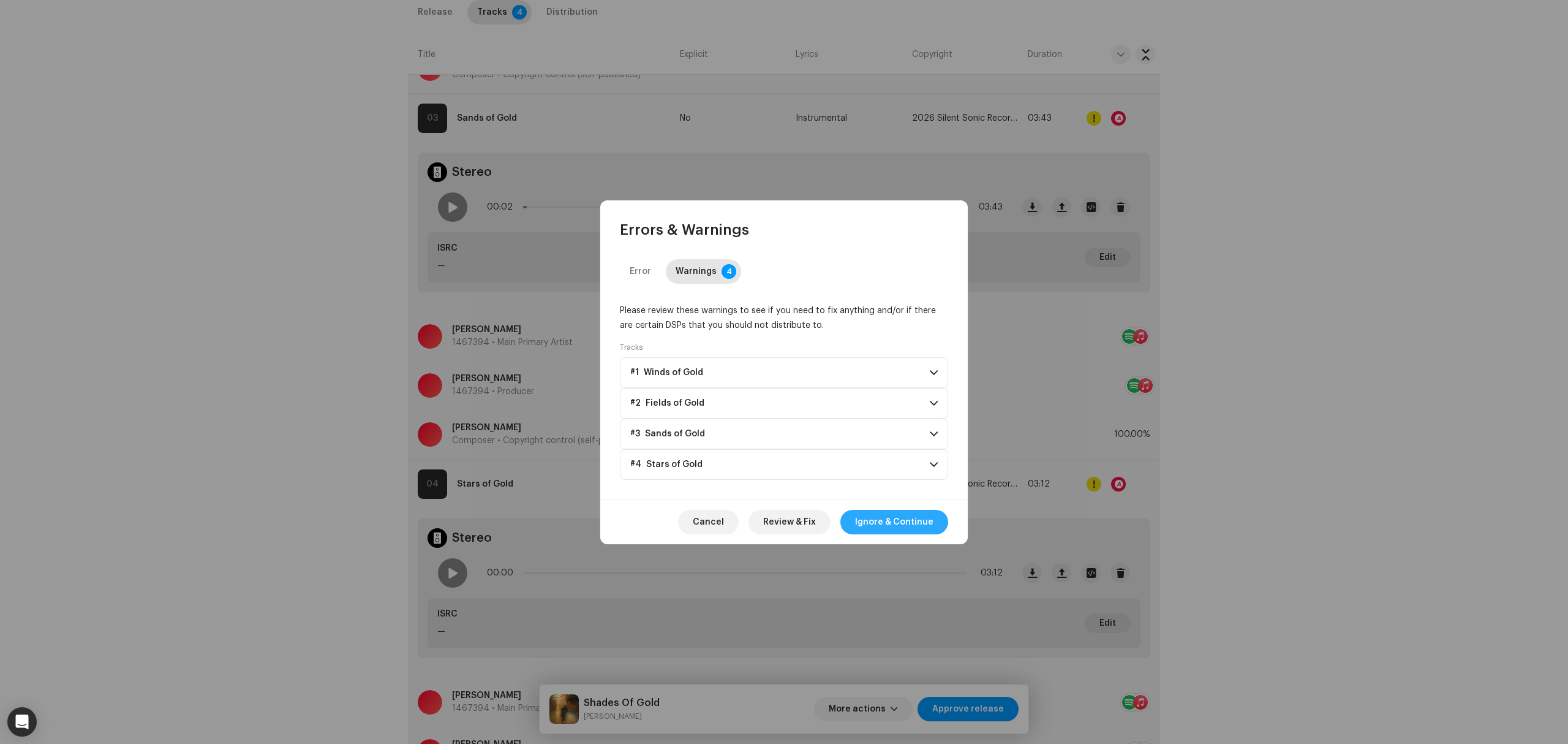
click at [917, 527] on span "Ignore & Continue" at bounding box center [894, 522] width 78 height 25
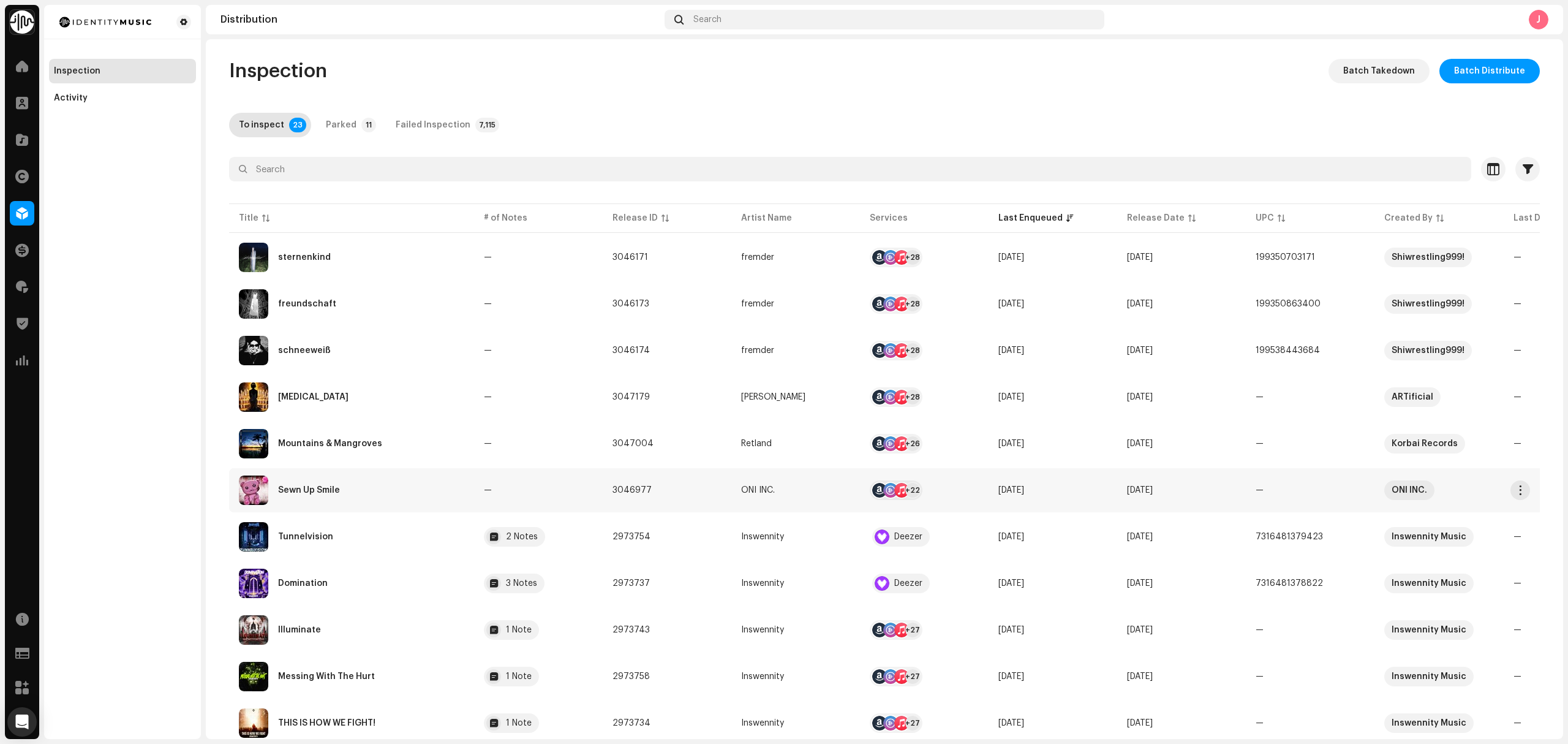
click at [420, 493] on div "Sewn Up Smile" at bounding box center [351, 490] width 226 height 29
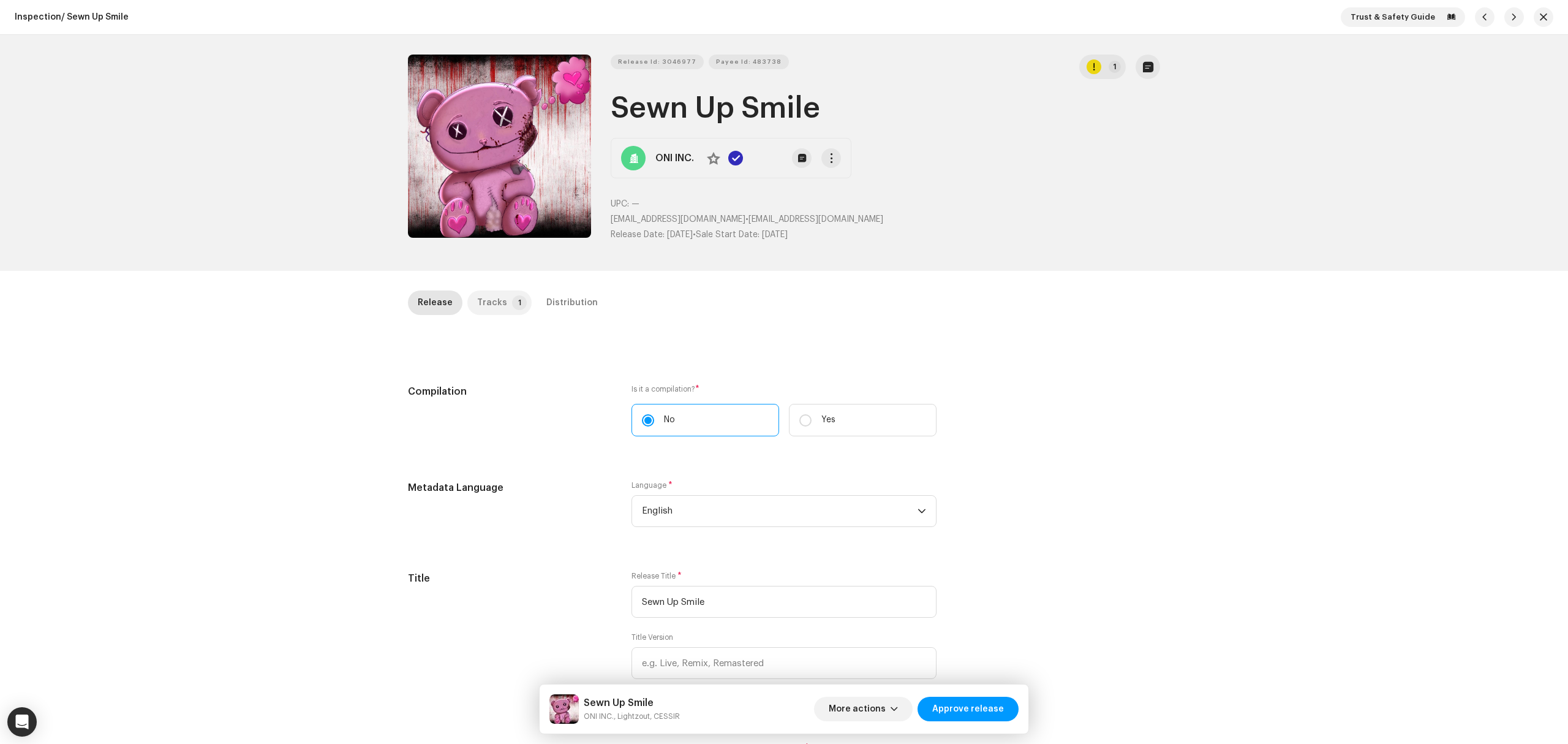
click at [501, 297] on p-tab "Tracks 1" at bounding box center [499, 302] width 64 height 25
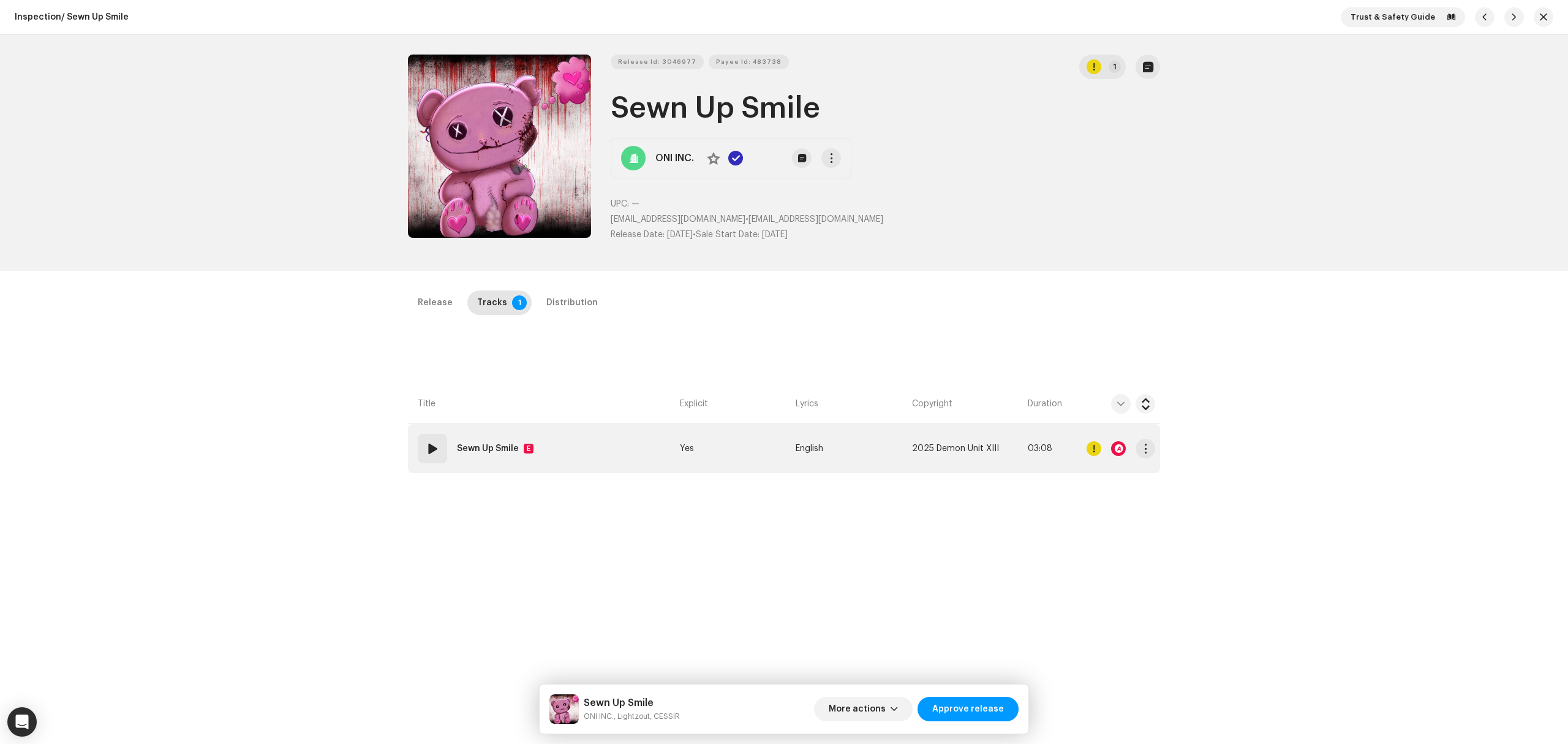
click at [613, 447] on td "01 Sewn Up Smile E" at bounding box center [541, 449] width 267 height 49
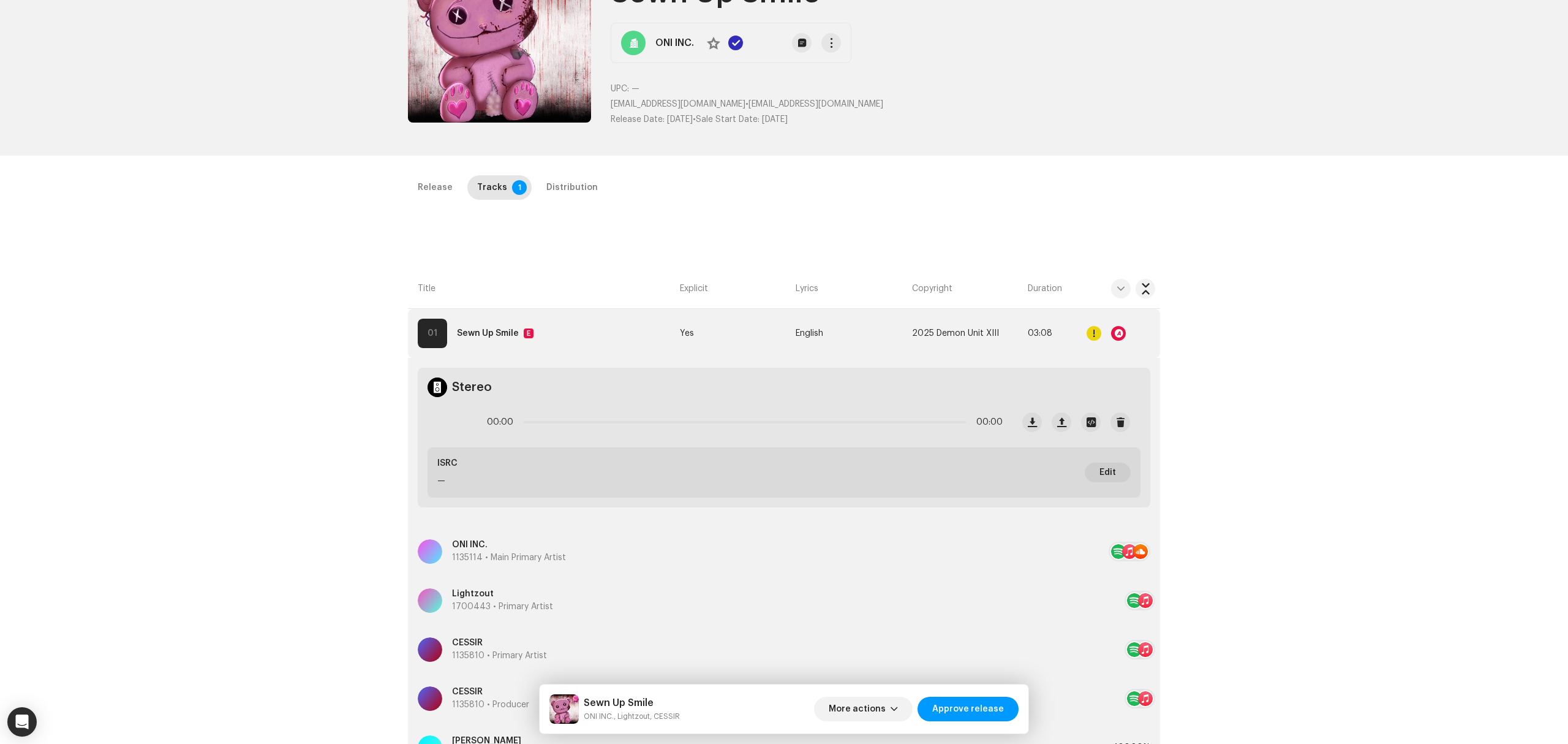
scroll to position [290, 0]
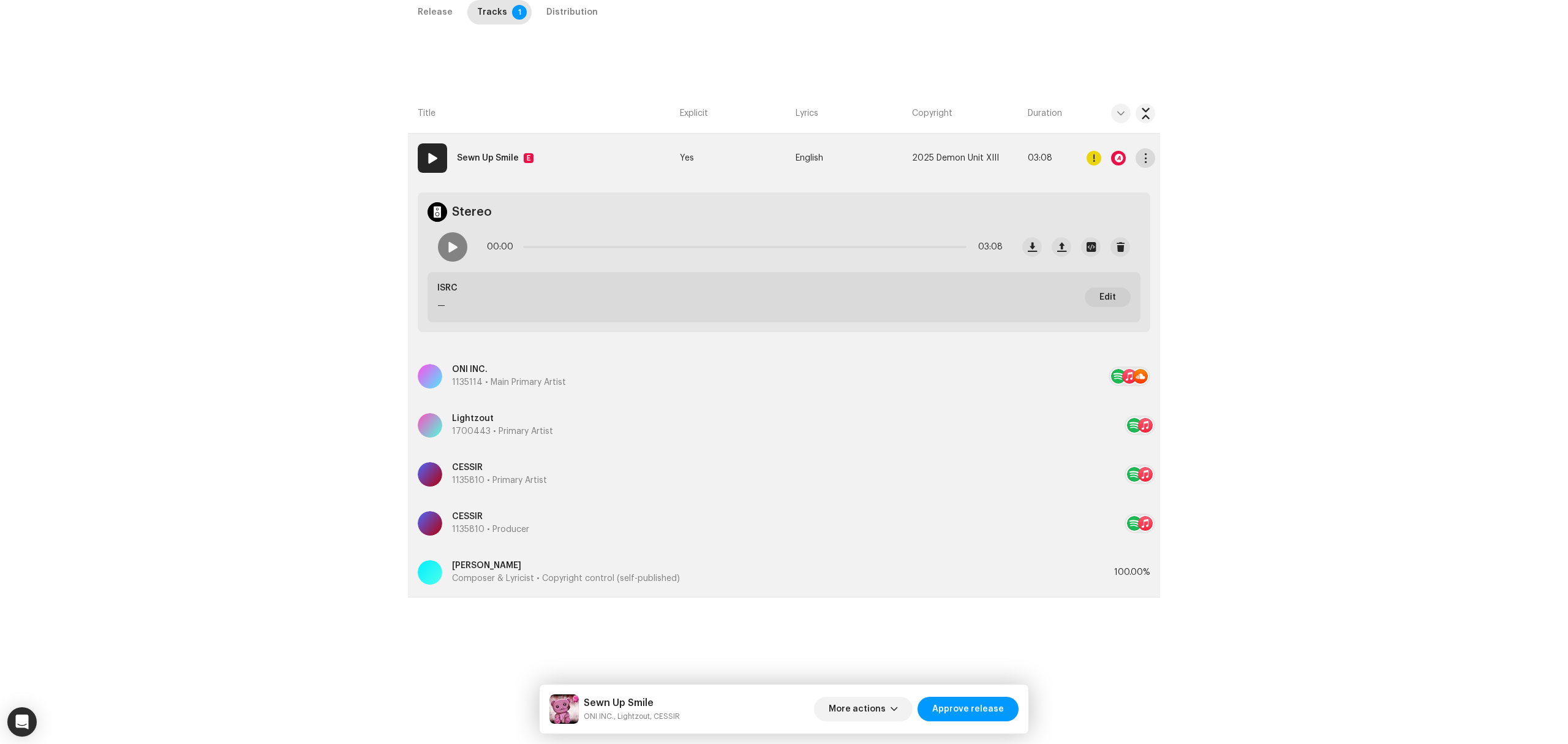
click at [1147, 156] on span "button" at bounding box center [1146, 158] width 9 height 9
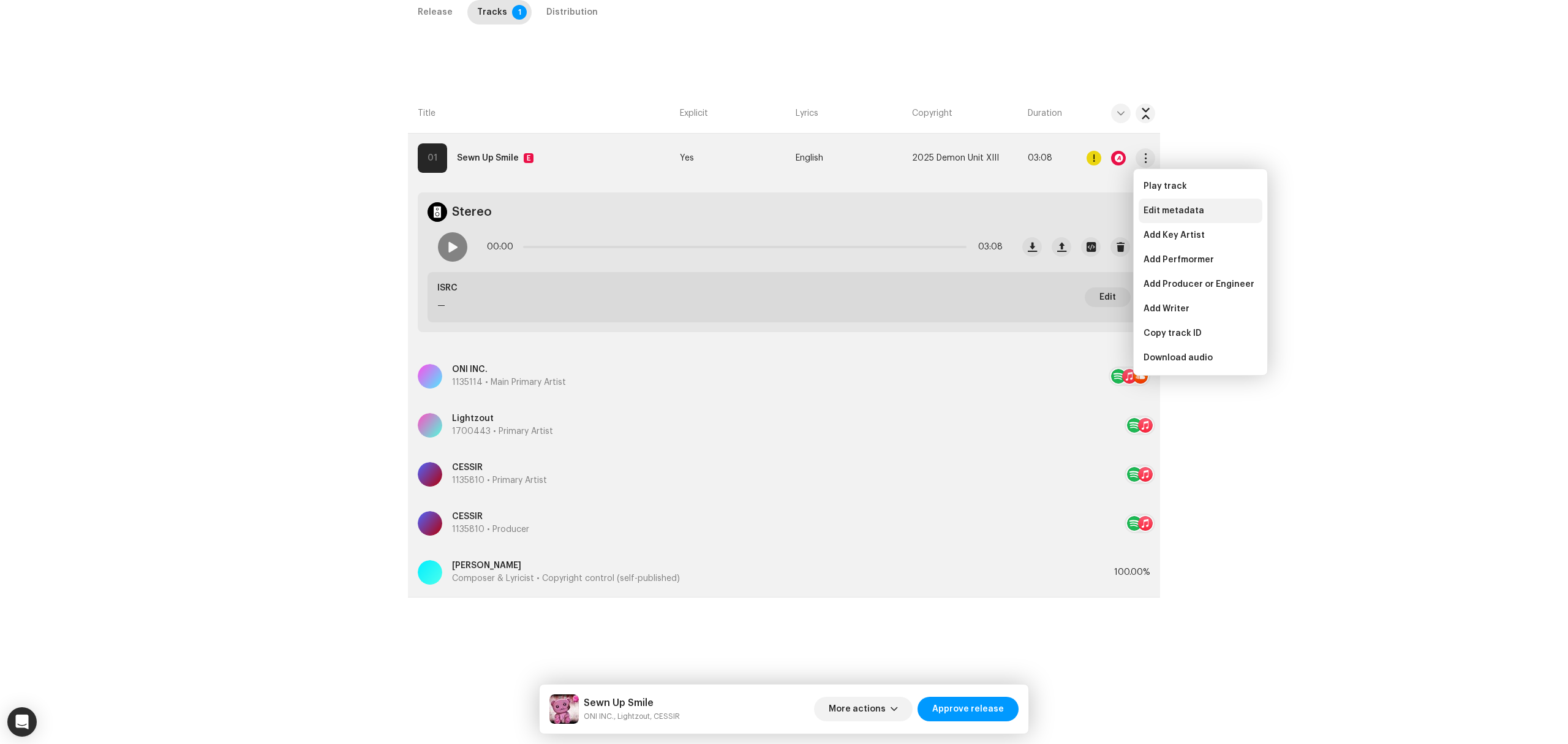
click at [1160, 210] on span "Edit metadata" at bounding box center [1174, 211] width 61 height 9
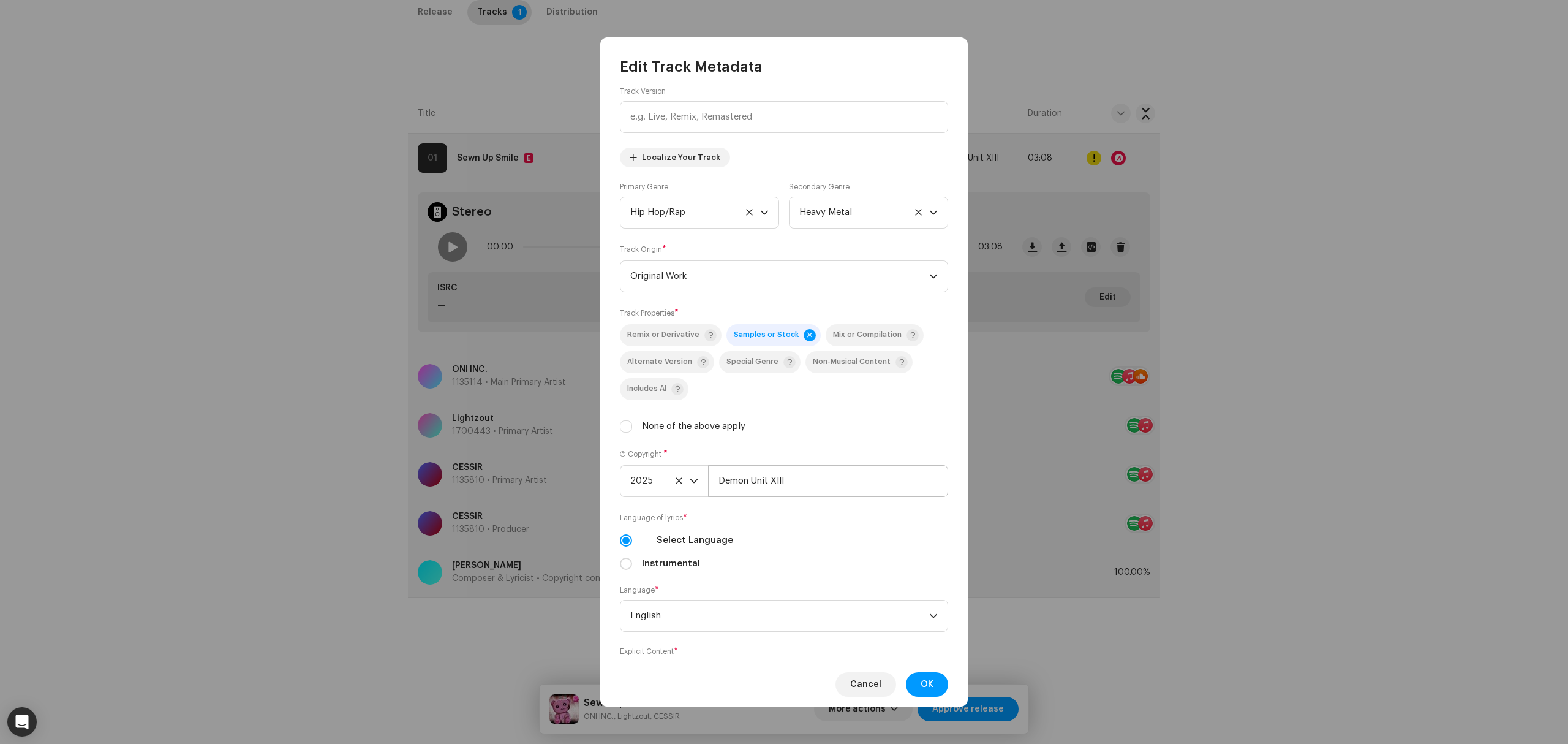
scroll to position [150, 0]
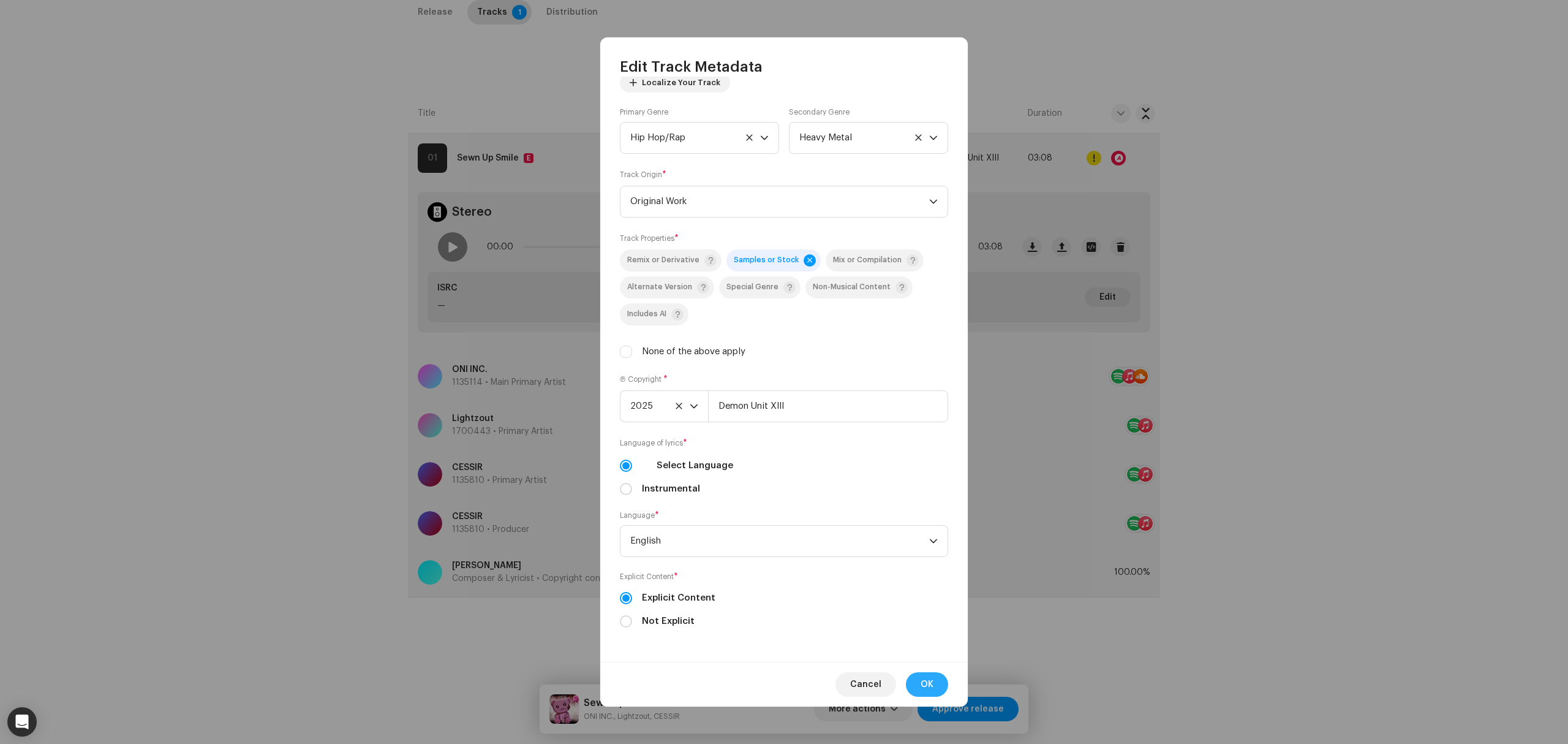
click at [917, 679] on button "OK" at bounding box center [927, 684] width 42 height 25
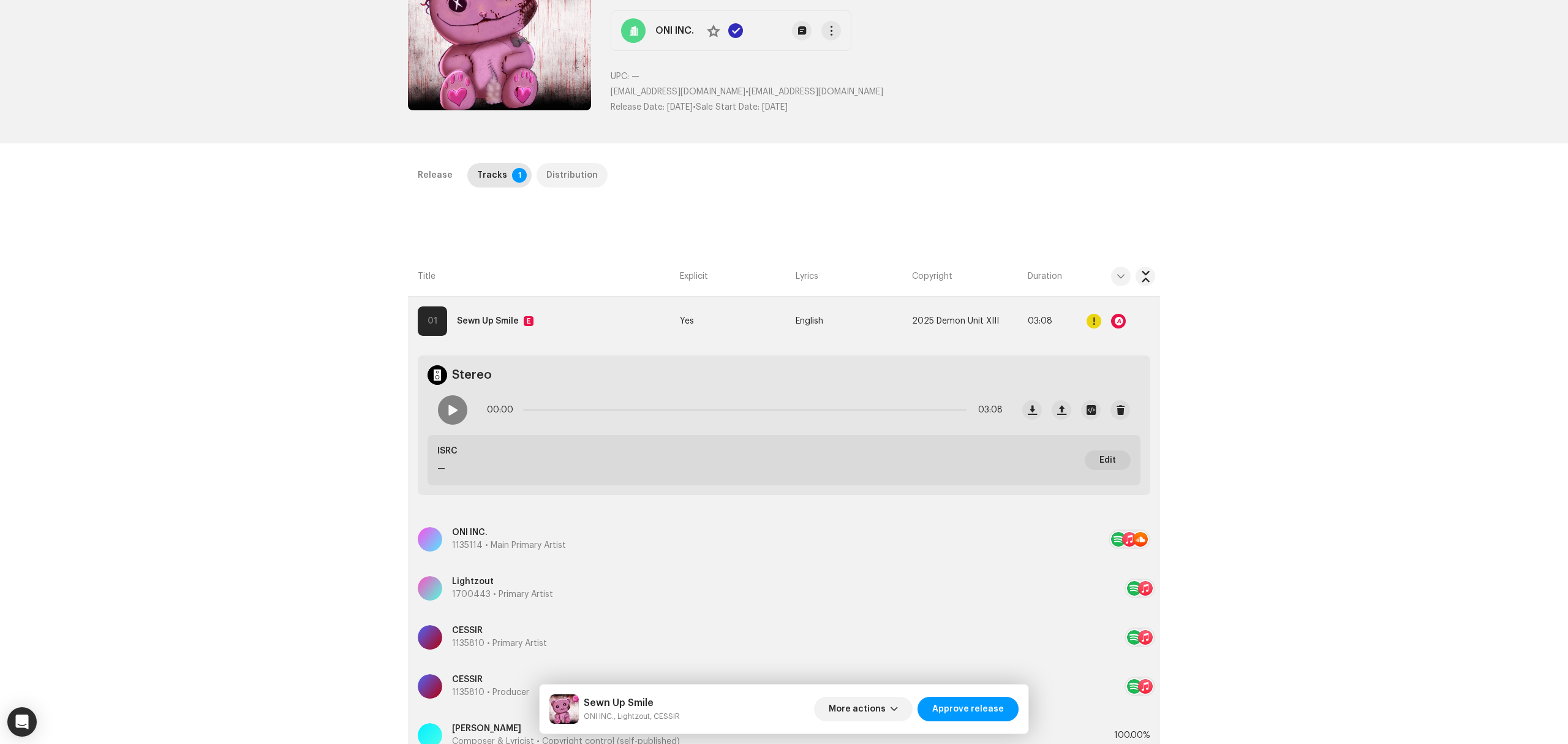
click at [569, 184] on div "Distribution" at bounding box center [571, 175] width 51 height 25
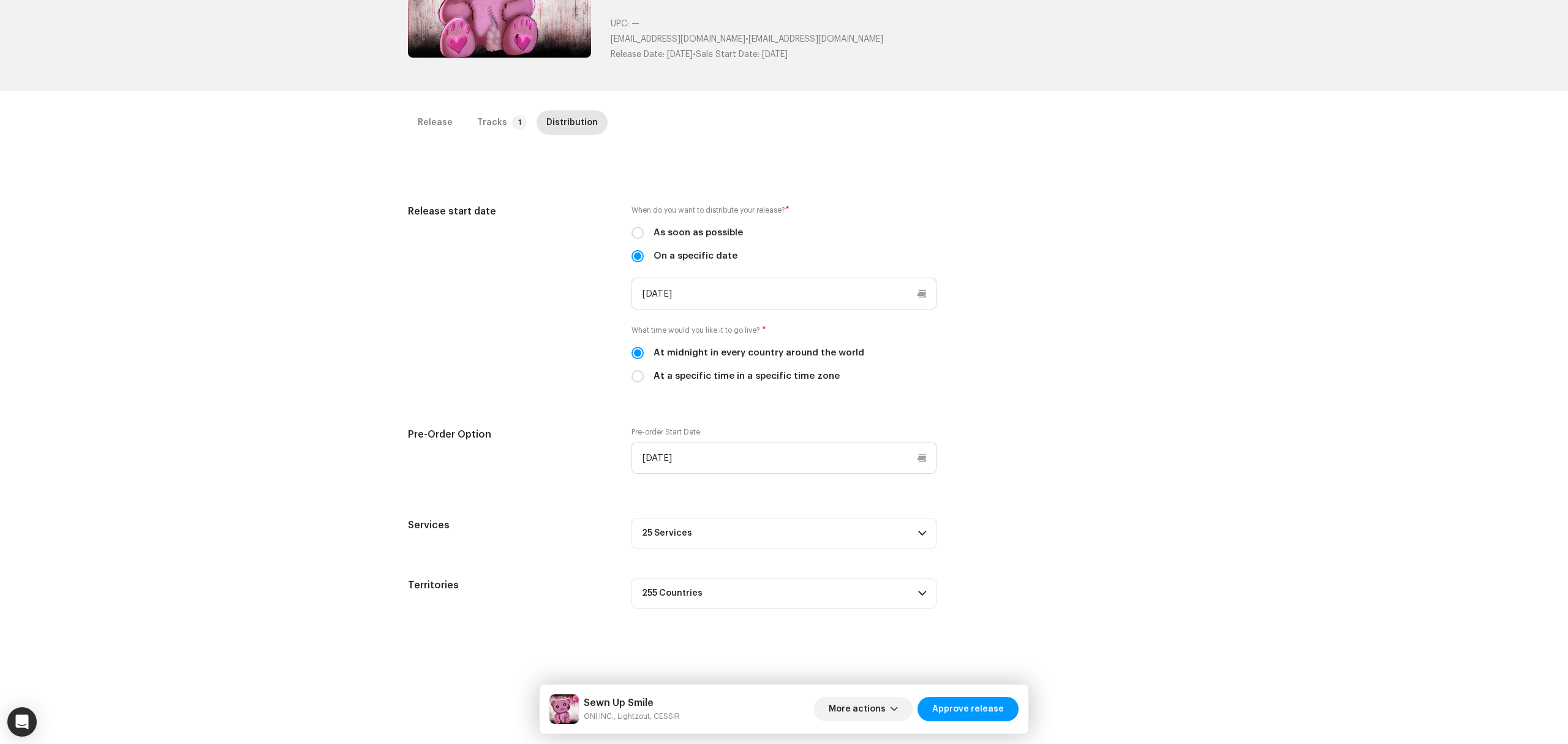
scroll to position [290, 0]
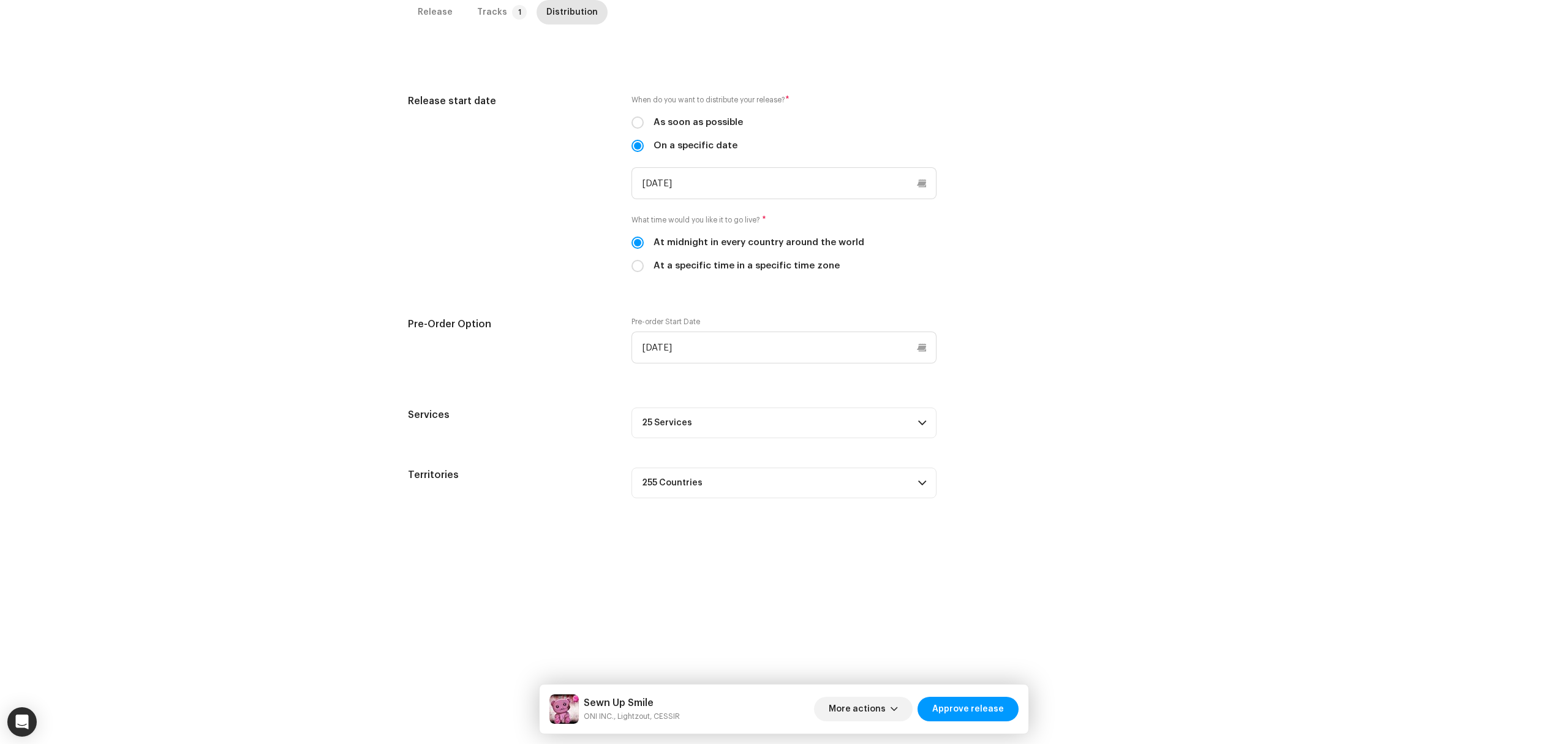
click at [812, 425] on p-accordion-header "25 Services" at bounding box center [784, 423] width 305 height 31
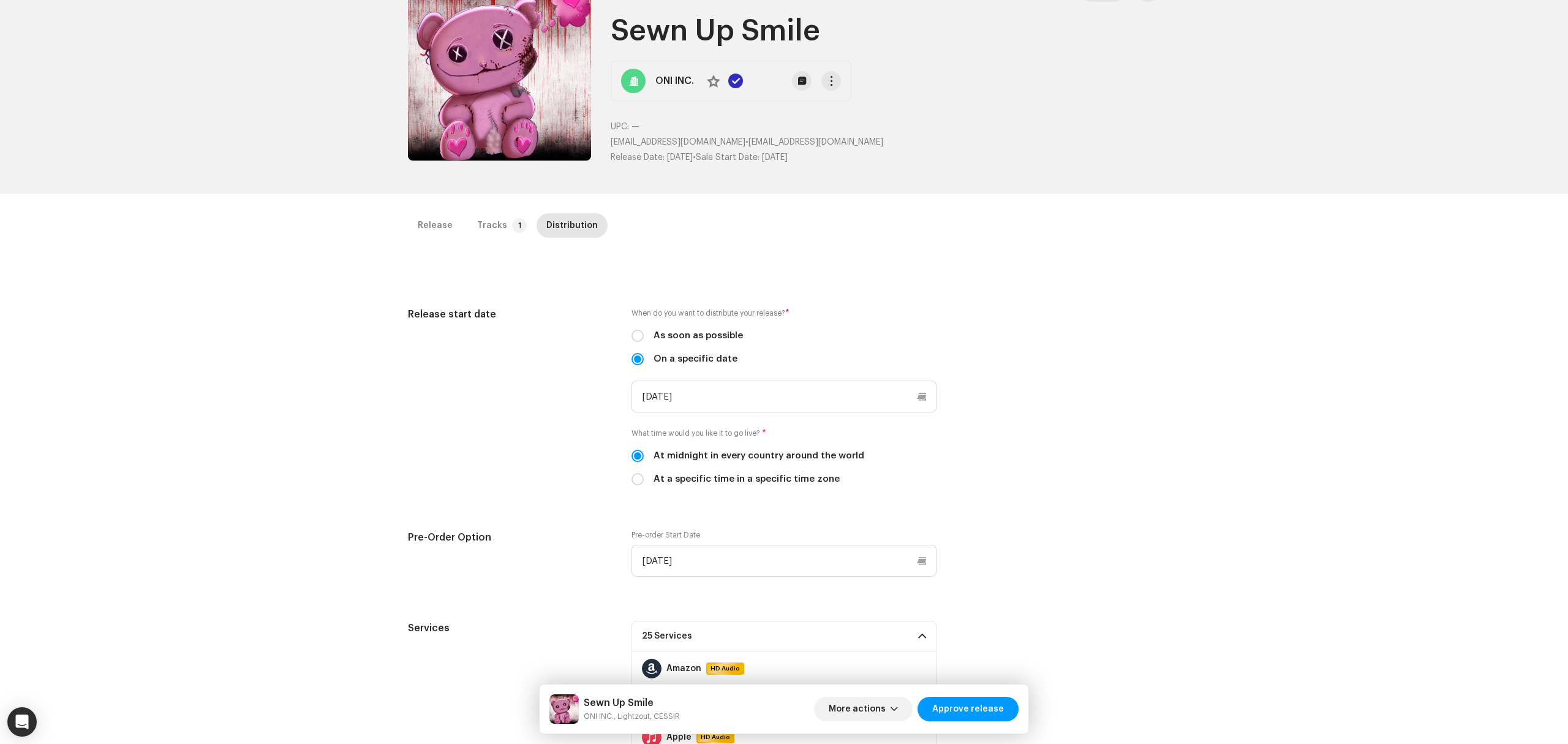
scroll to position [0, 0]
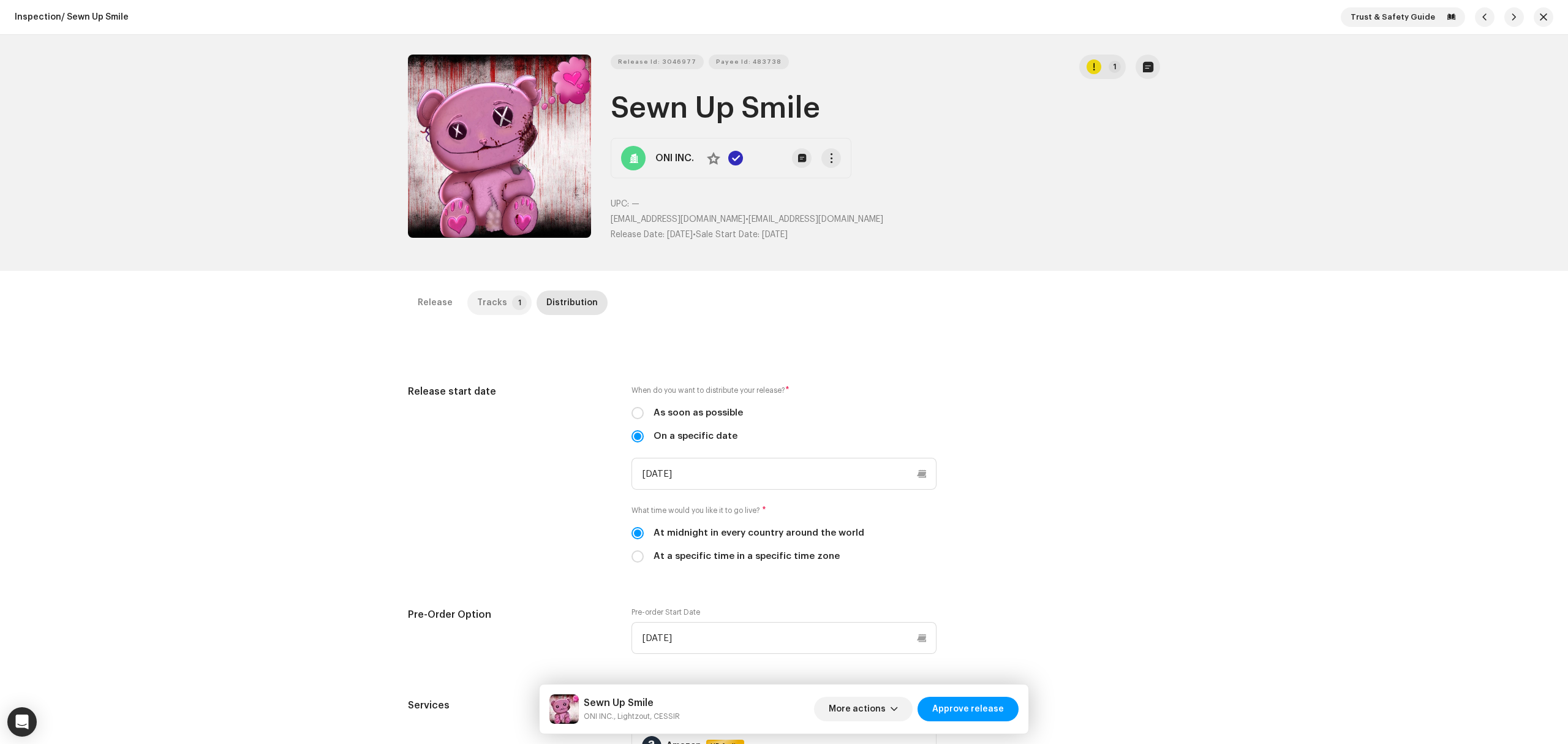
click at [479, 312] on div "Tracks" at bounding box center [492, 302] width 30 height 25
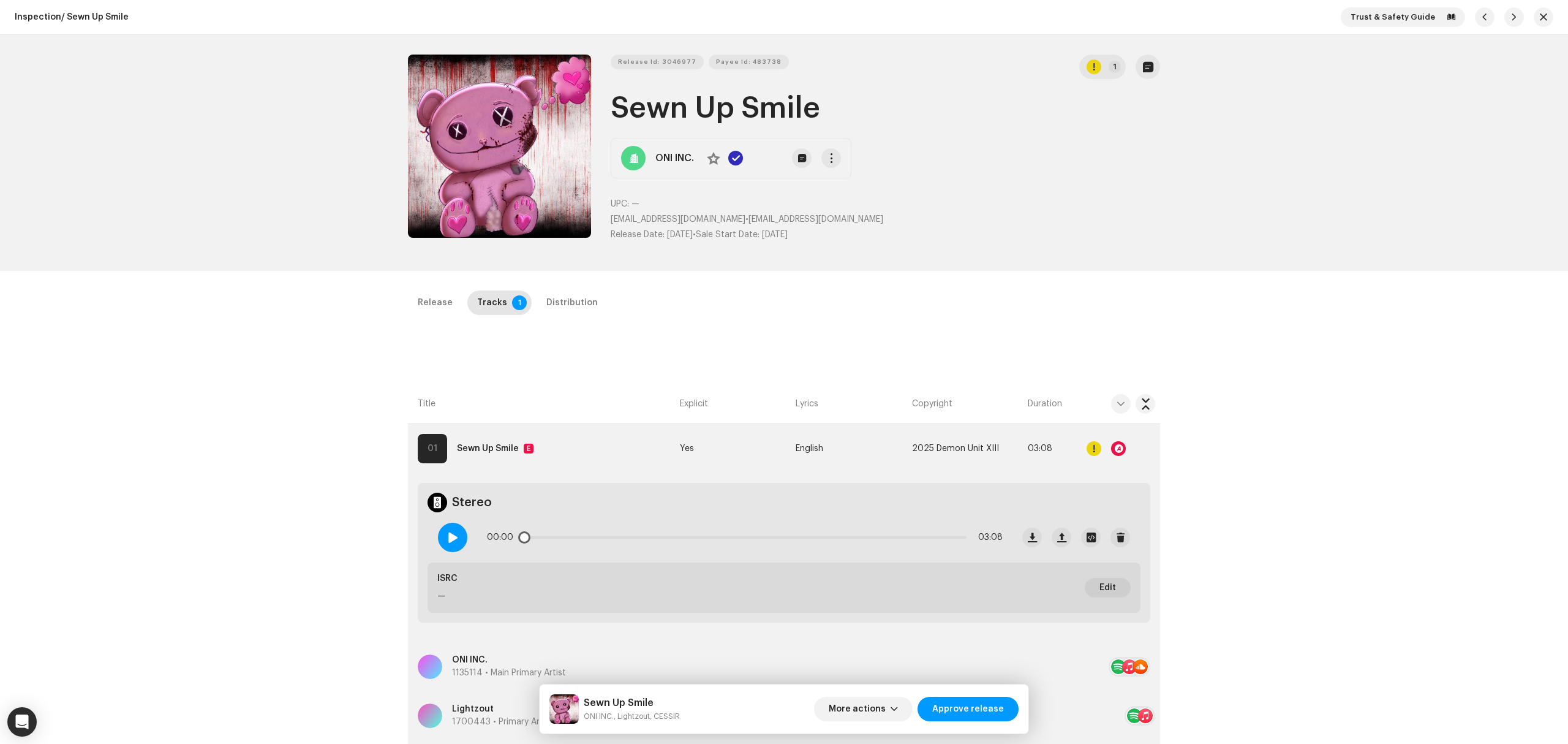
click at [454, 539] on span at bounding box center [452, 537] width 10 height 9
drag, startPoint x: 534, startPoint y: 537, endPoint x: 552, endPoint y: 535, distance: 18.1
click at [552, 535] on span at bounding box center [549, 537] width 12 height 12
drag, startPoint x: 552, startPoint y: 535, endPoint x: 604, endPoint y: 538, distance: 52.1
click at [604, 538] on span at bounding box center [606, 537] width 12 height 12
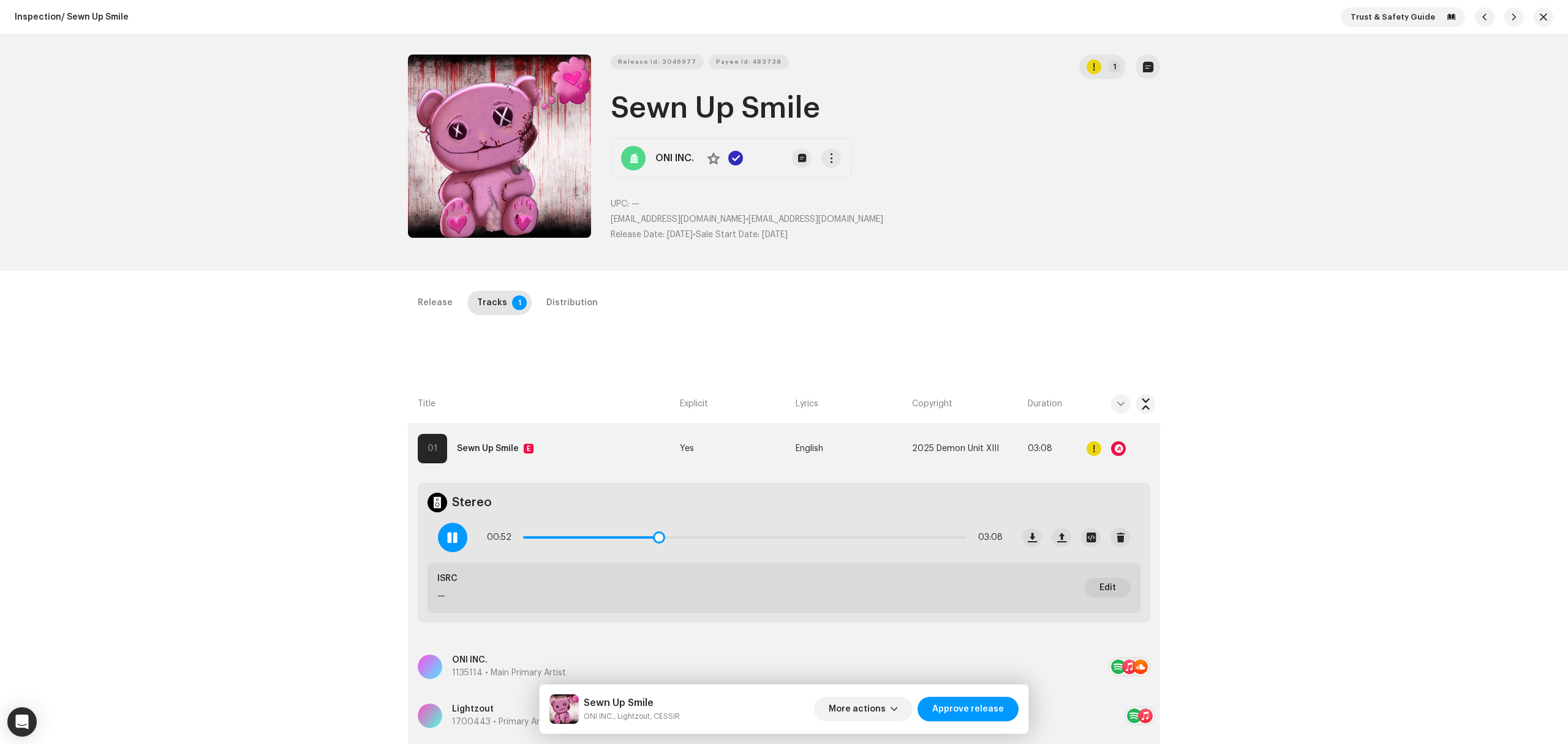
drag, startPoint x: 604, startPoint y: 538, endPoint x: 727, endPoint y: 540, distance: 123.0
click at [723, 540] on div "00:52 03:08" at bounding box center [745, 537] width 516 height 25
drag, startPoint x: 725, startPoint y: 542, endPoint x: 817, endPoint y: 550, distance: 92.3
click at [817, 550] on div "01:42 03:08" at bounding box center [720, 537] width 584 height 49
drag, startPoint x: 819, startPoint y: 540, endPoint x: 919, endPoint y: 546, distance: 100.2
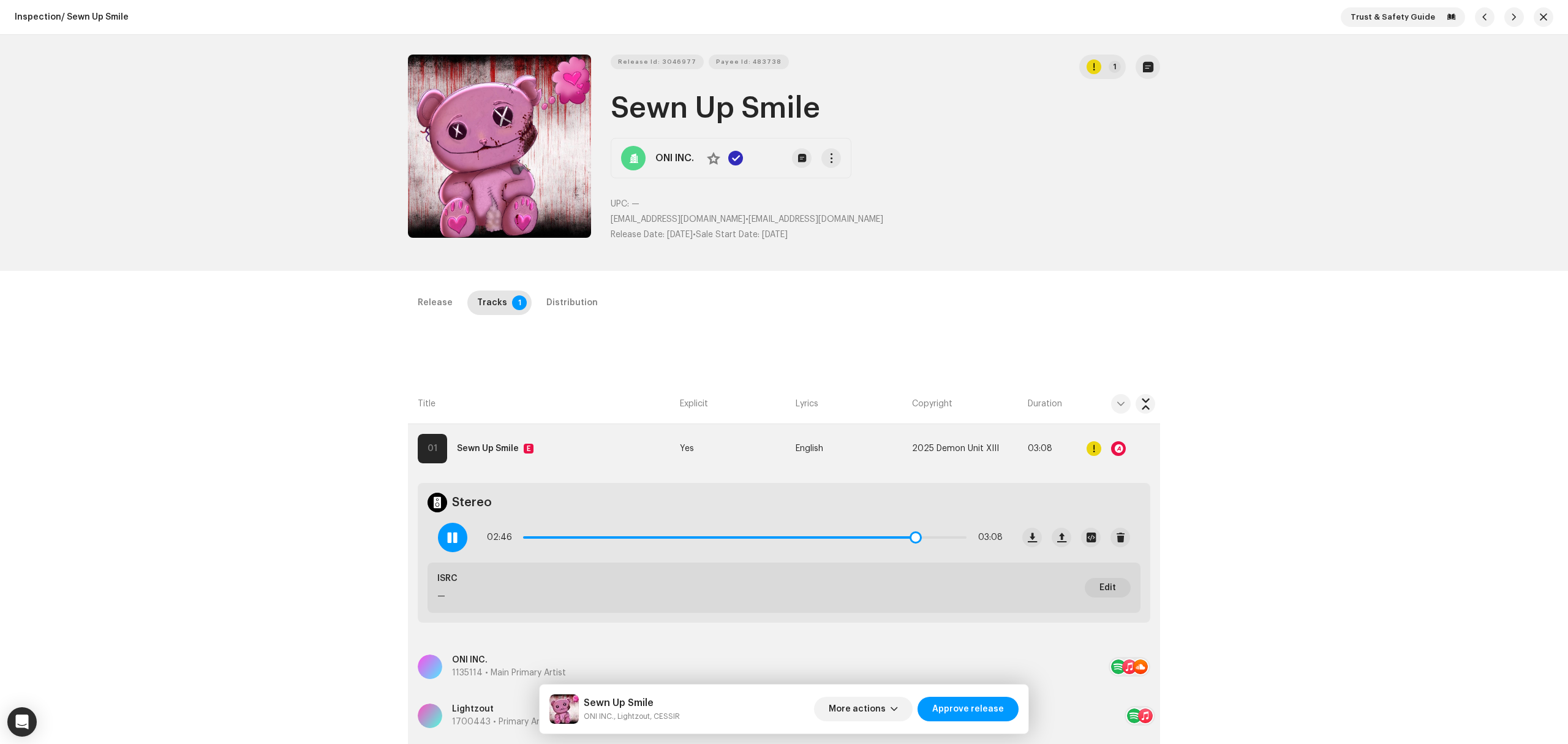
click at [919, 546] on div "02:46 03:08" at bounding box center [745, 537] width 516 height 25
drag, startPoint x: 924, startPoint y: 541, endPoint x: 955, endPoint y: 539, distance: 31.1
click at [955, 539] on span at bounding box center [958, 537] width 12 height 12
click at [566, 305] on div "Distribution" at bounding box center [571, 302] width 51 height 25
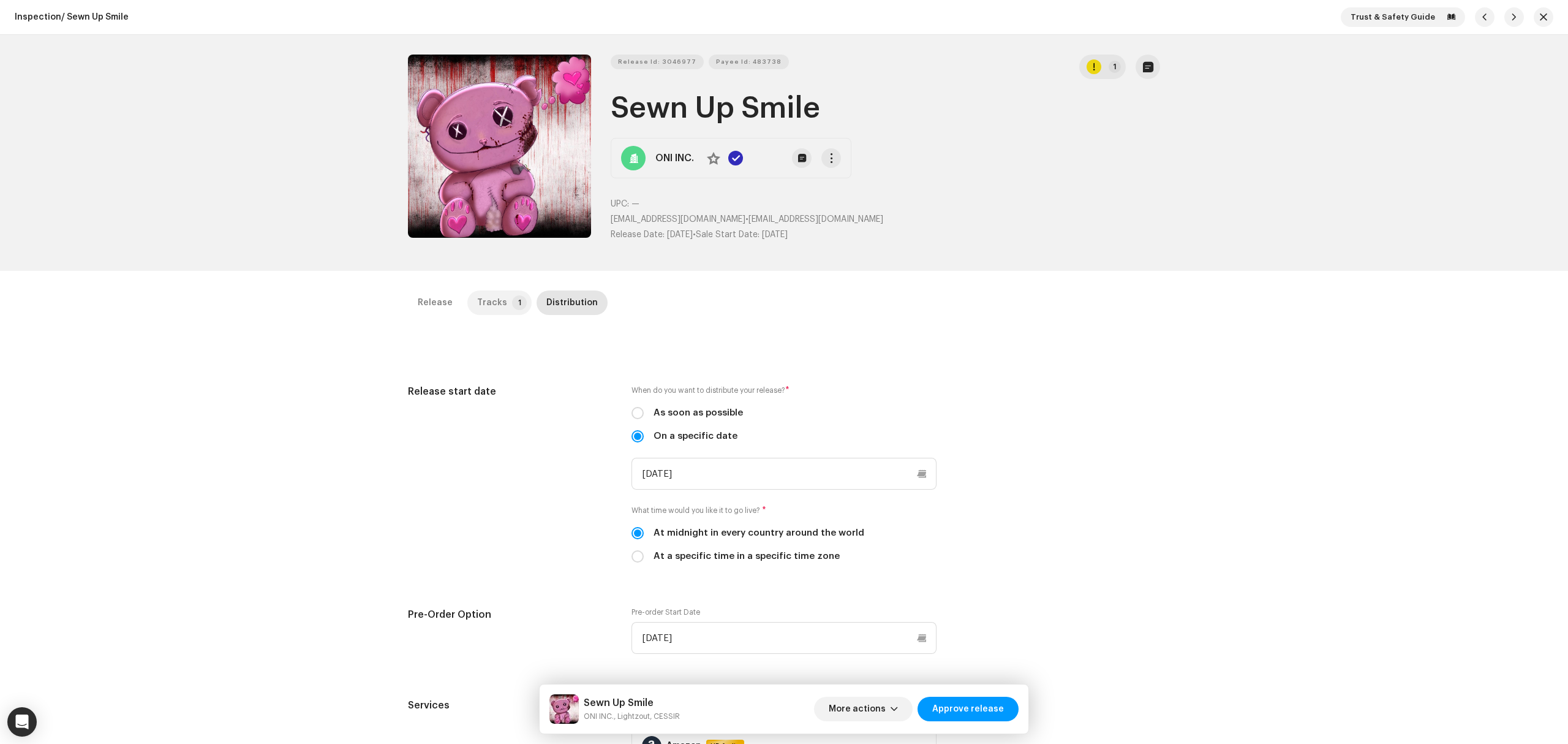
click at [492, 294] on div "Tracks" at bounding box center [492, 302] width 30 height 25
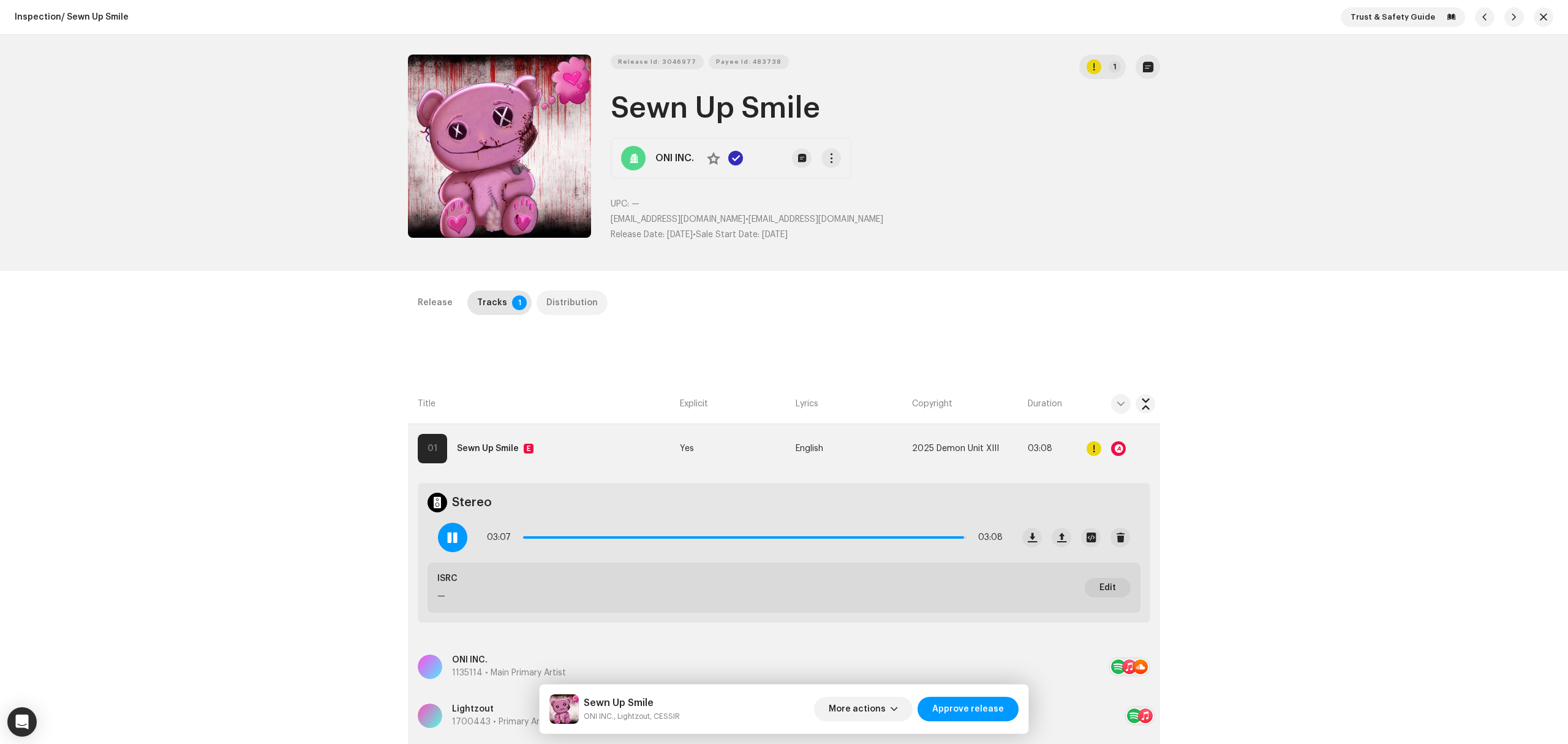
click at [564, 305] on div "Distribution" at bounding box center [571, 302] width 51 height 25
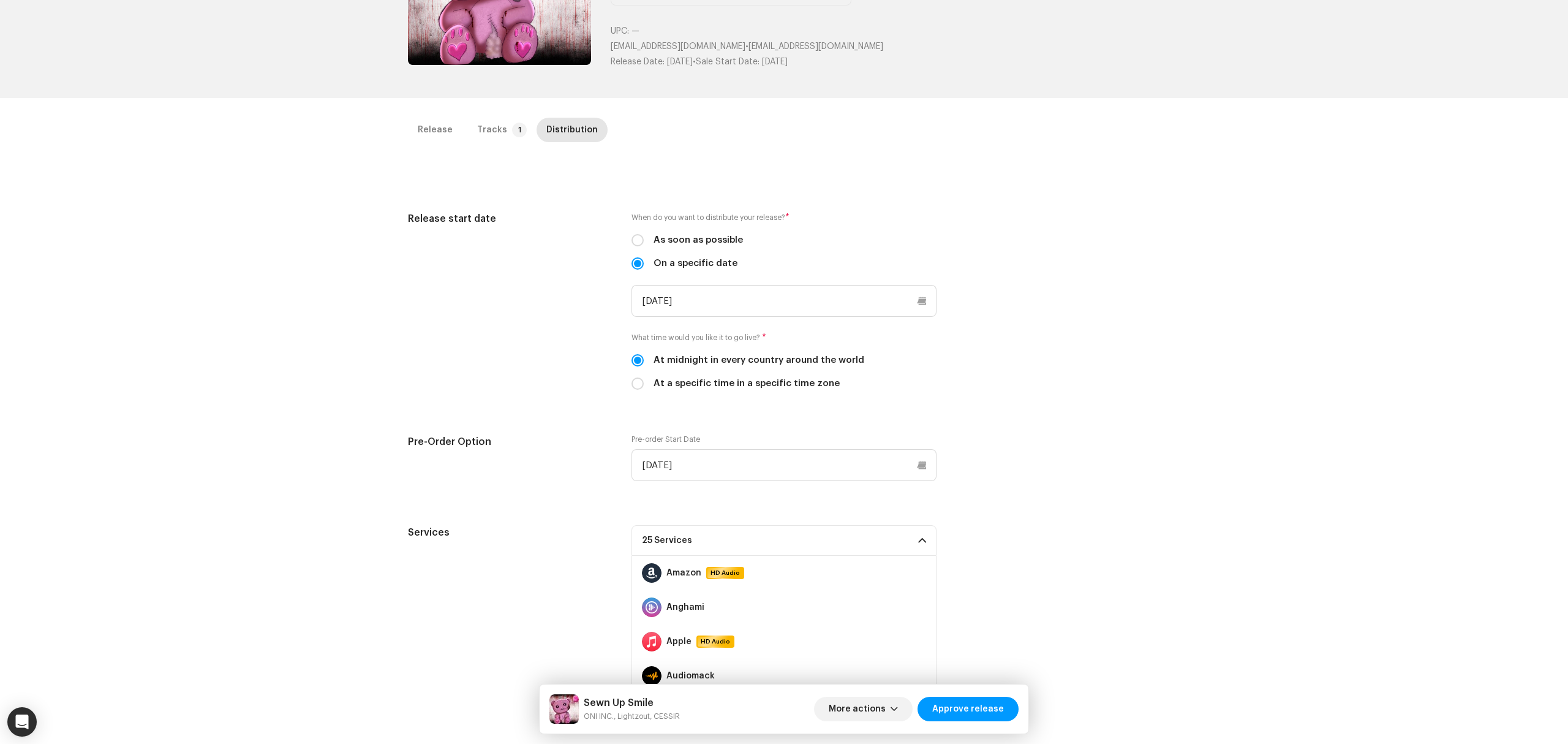
scroll to position [290, 0]
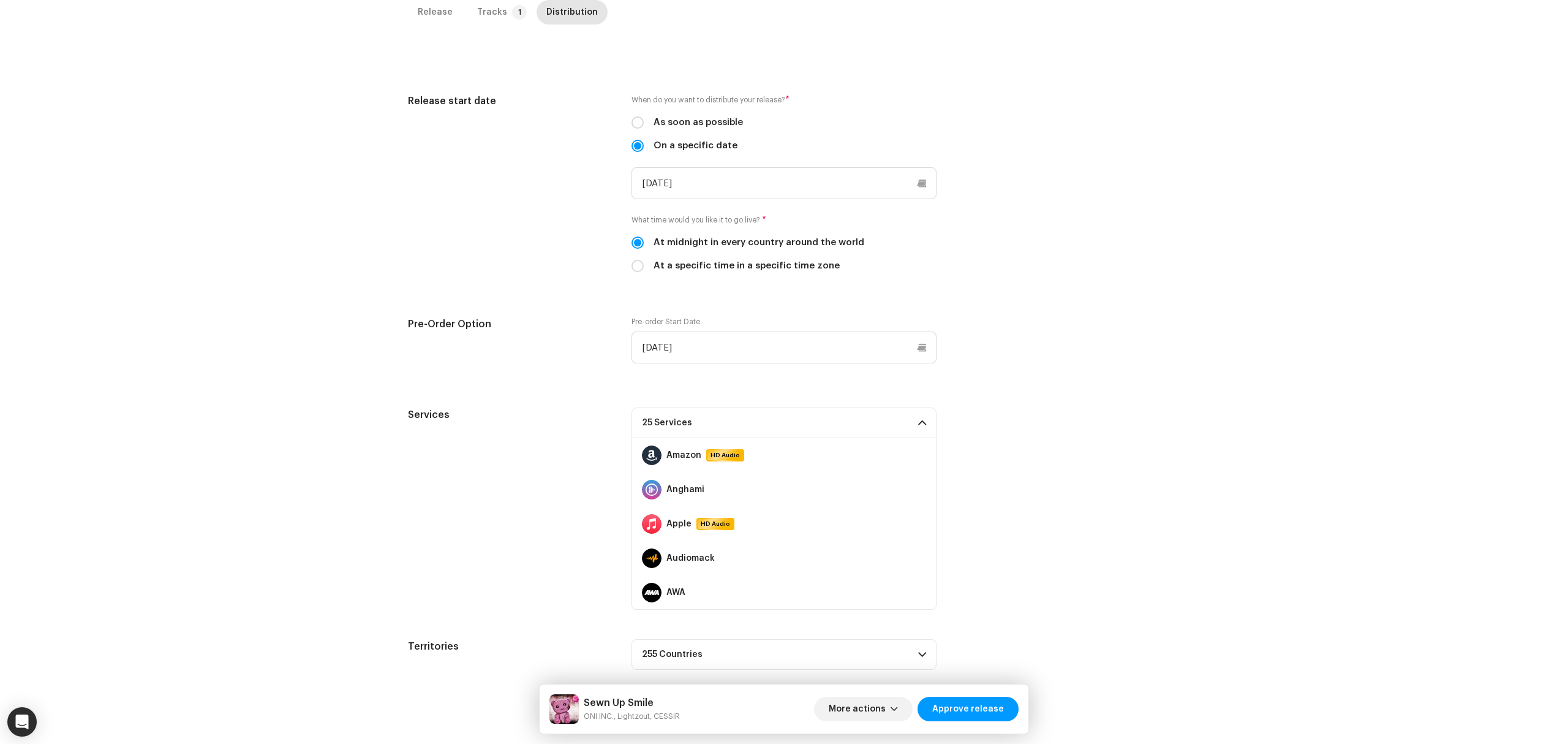
click at [980, 696] on div "More actions Approve release" at bounding box center [917, 708] width 205 height 29
click at [985, 713] on span "Approve release" at bounding box center [968, 708] width 72 height 25
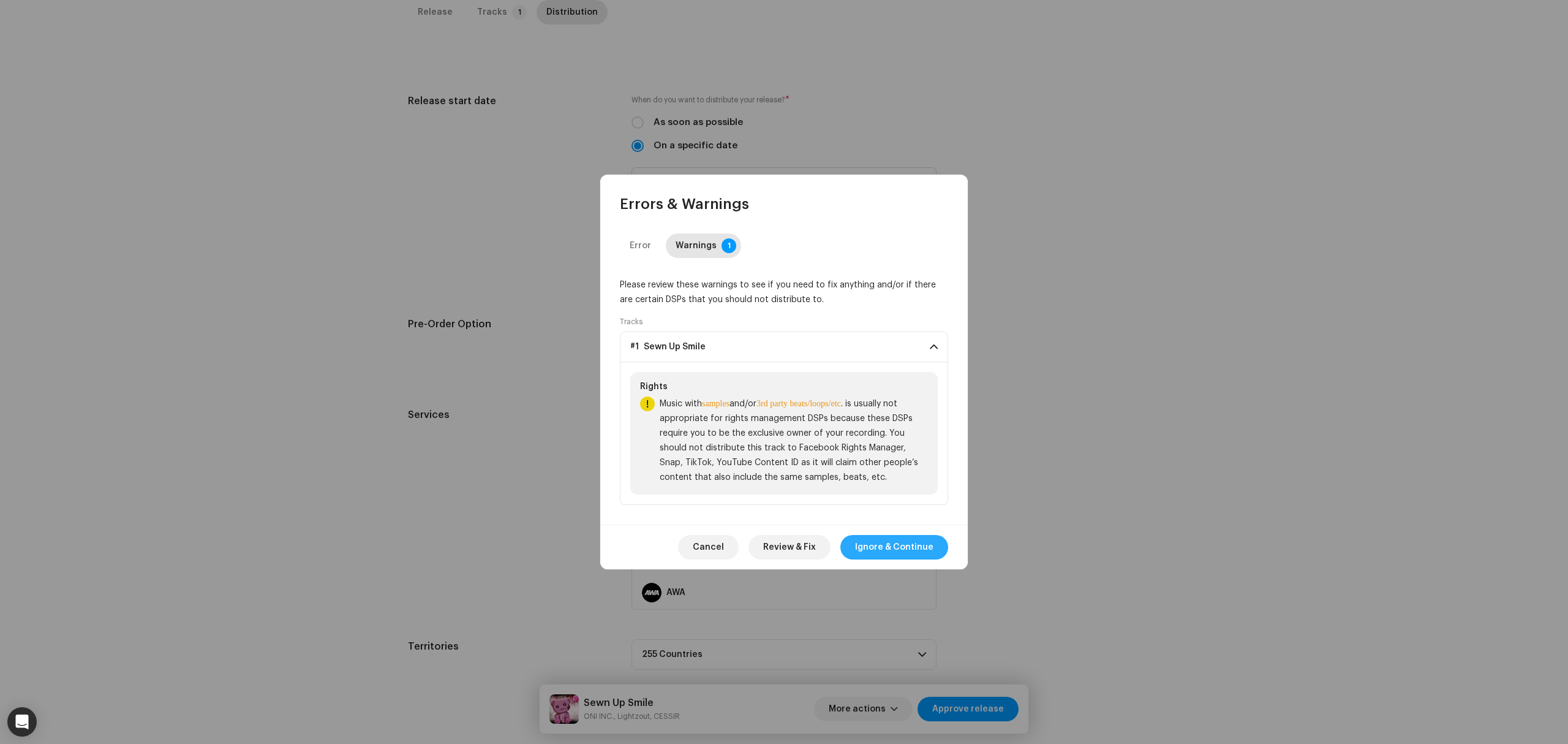
click at [892, 552] on span "Ignore & Continue" at bounding box center [894, 547] width 78 height 25
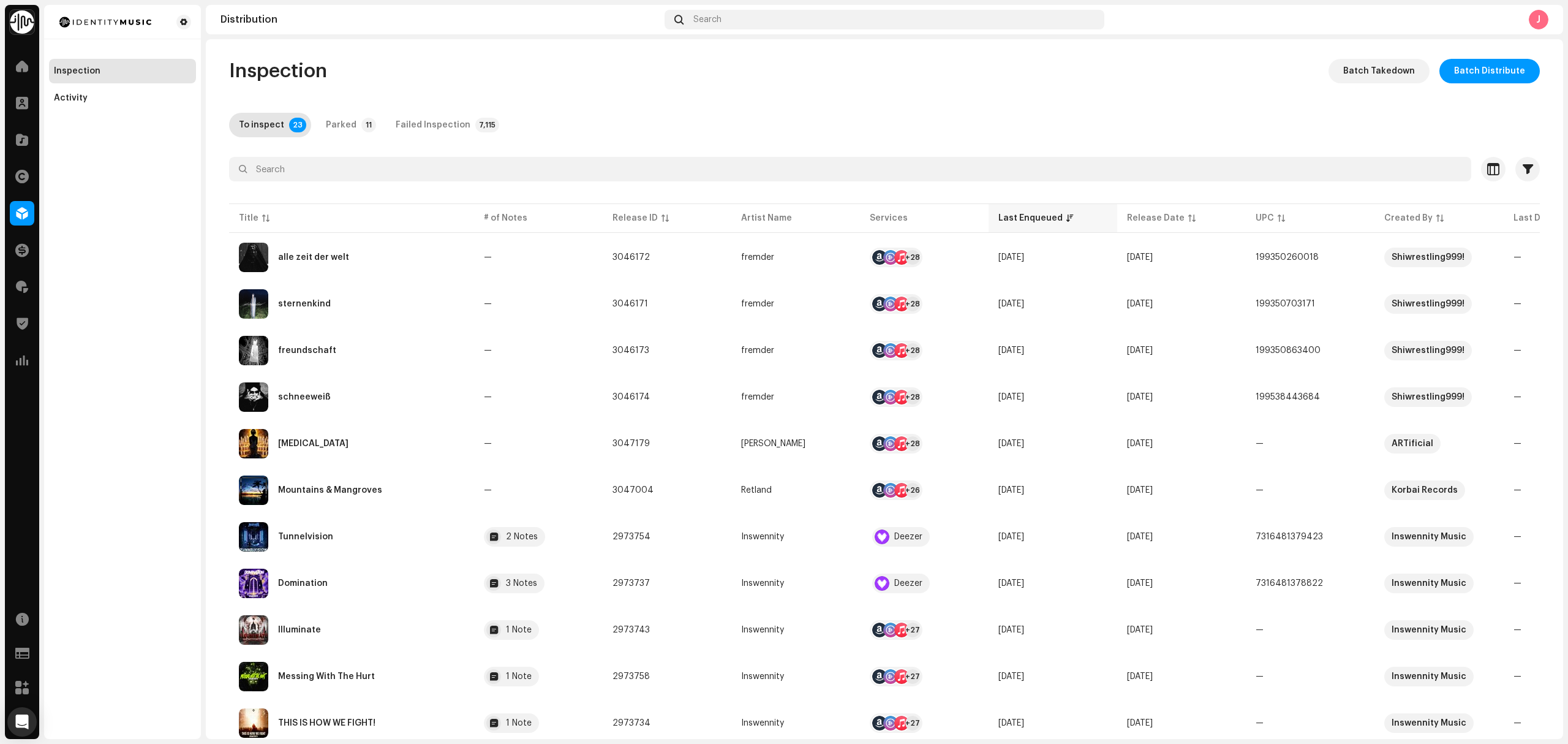
click at [1039, 216] on div "Last Enqueued" at bounding box center [1031, 218] width 64 height 12
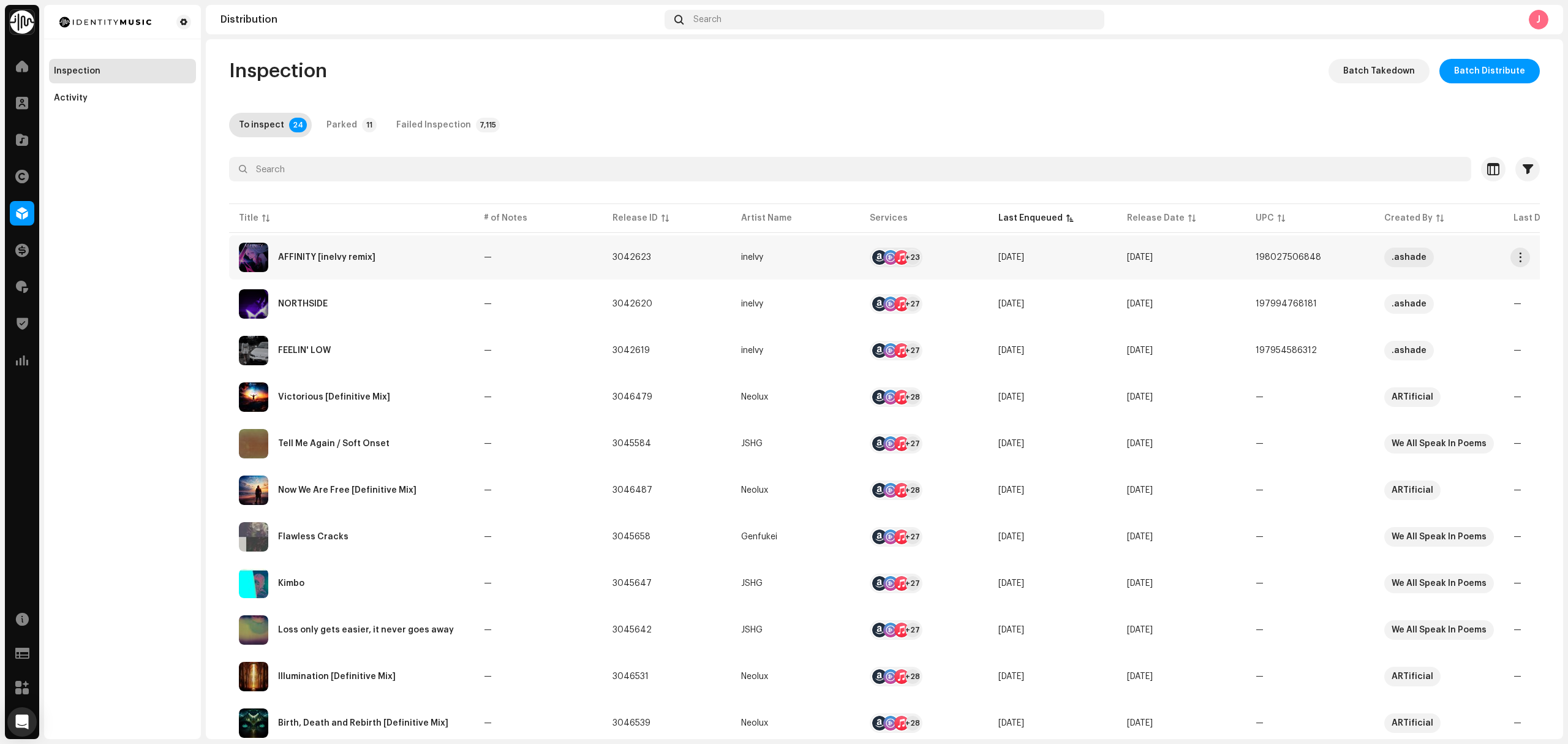
click at [430, 262] on div "AFFINITY [inelvy remix]" at bounding box center [351, 256] width 226 height 29
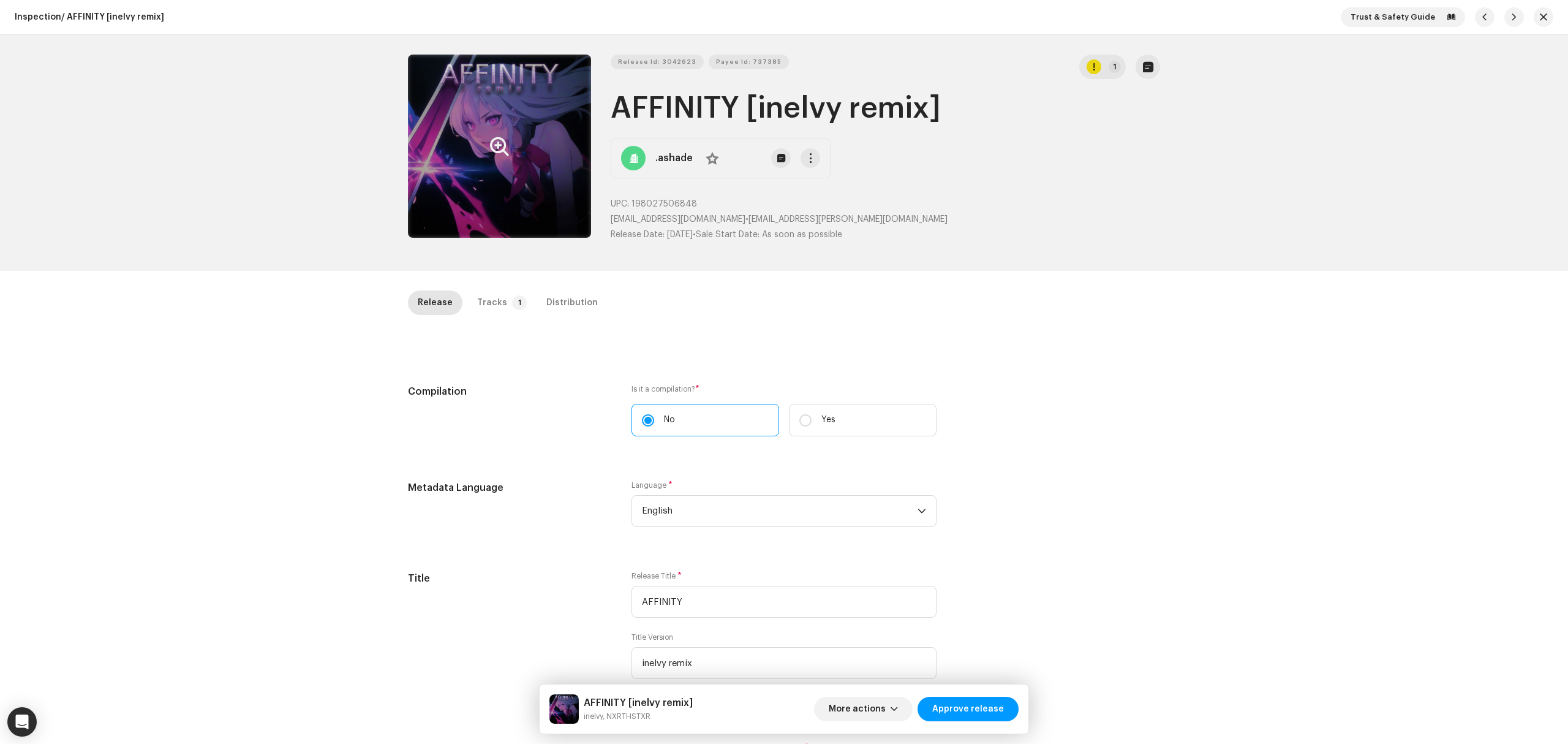
click at [478, 215] on button "Zoom Image" at bounding box center [499, 146] width 183 height 183
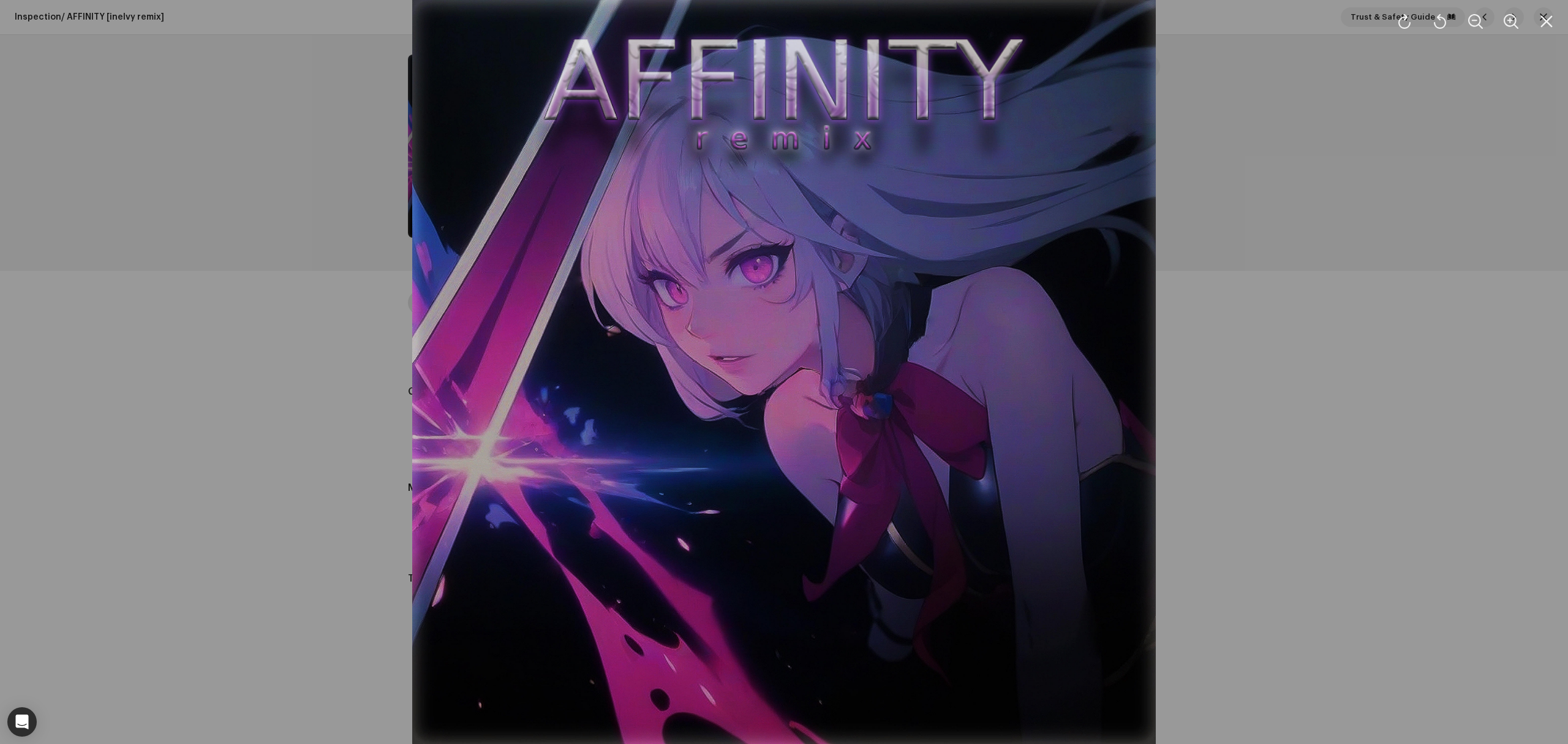
click at [252, 341] on div at bounding box center [784, 372] width 1568 height 744
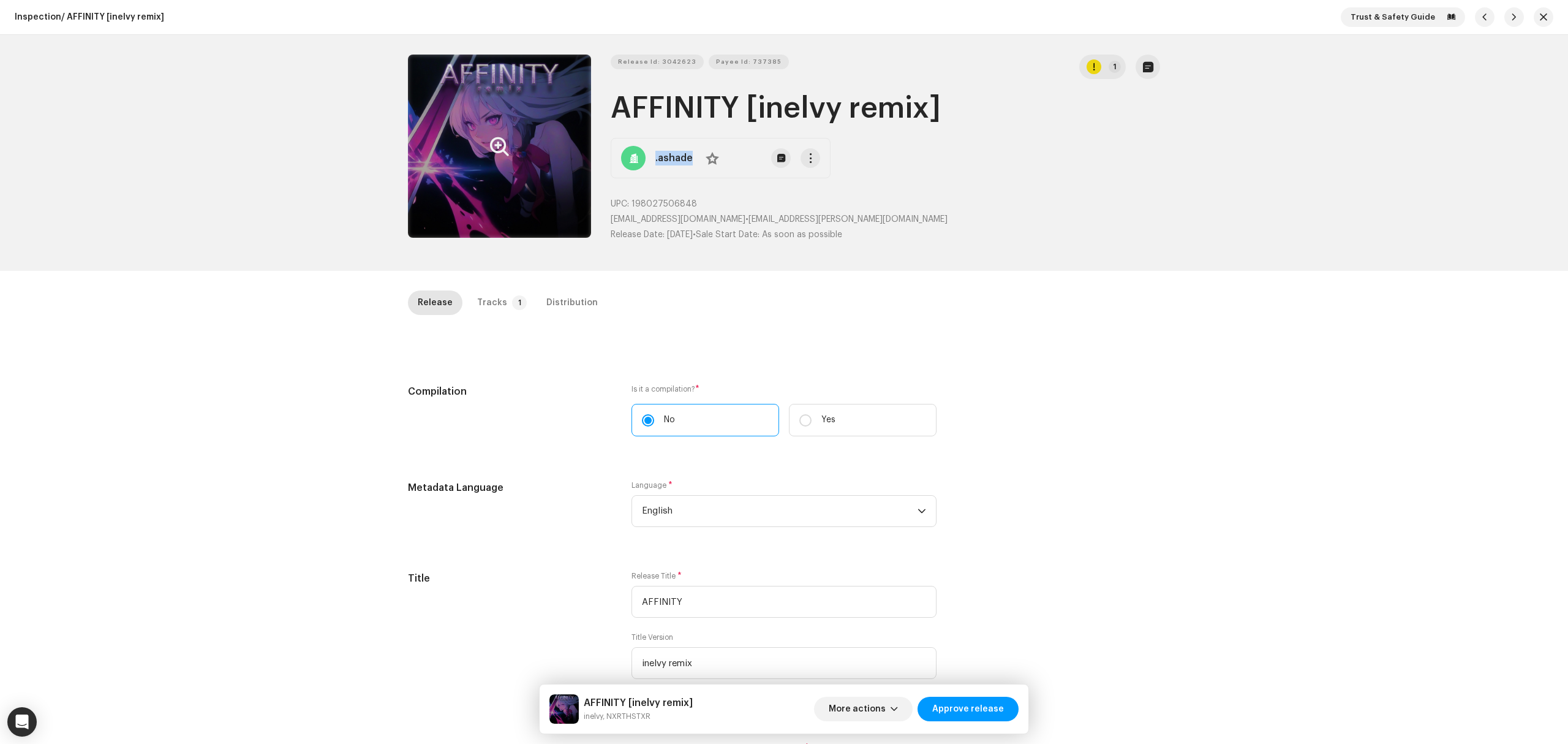
drag, startPoint x: 693, startPoint y: 172, endPoint x: 621, endPoint y: 155, distance: 74.0
click at [621, 155] on div ".ashade No" at bounding box center [721, 158] width 220 height 40
copy div ".ashade"
click at [564, 313] on div "Distribution" at bounding box center [571, 302] width 51 height 25
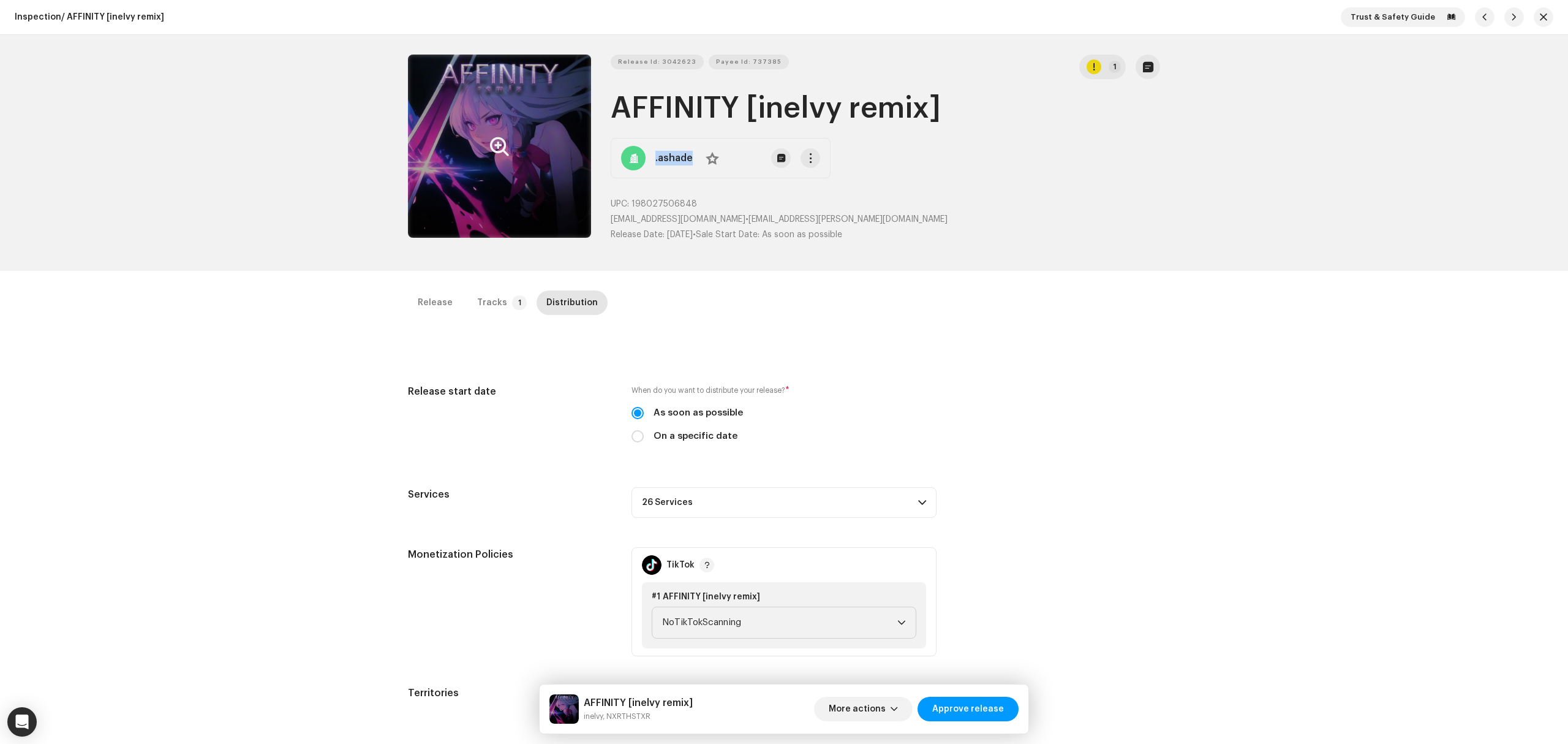
scroll to position [163, 0]
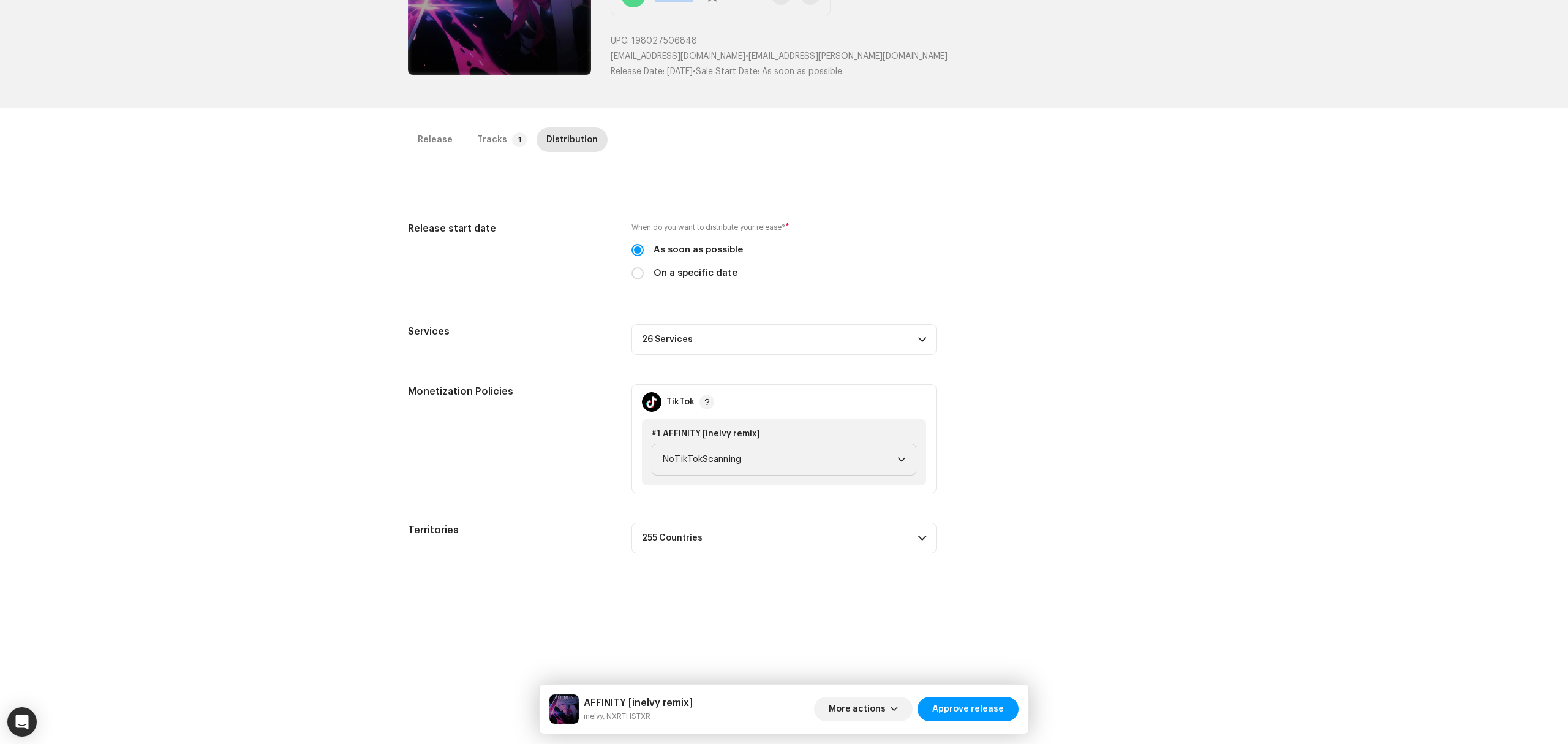
drag, startPoint x: 811, startPoint y: 336, endPoint x: 807, endPoint y: 400, distance: 64.1
click at [810, 339] on p-accordion-header "26 Services" at bounding box center [784, 339] width 305 height 31
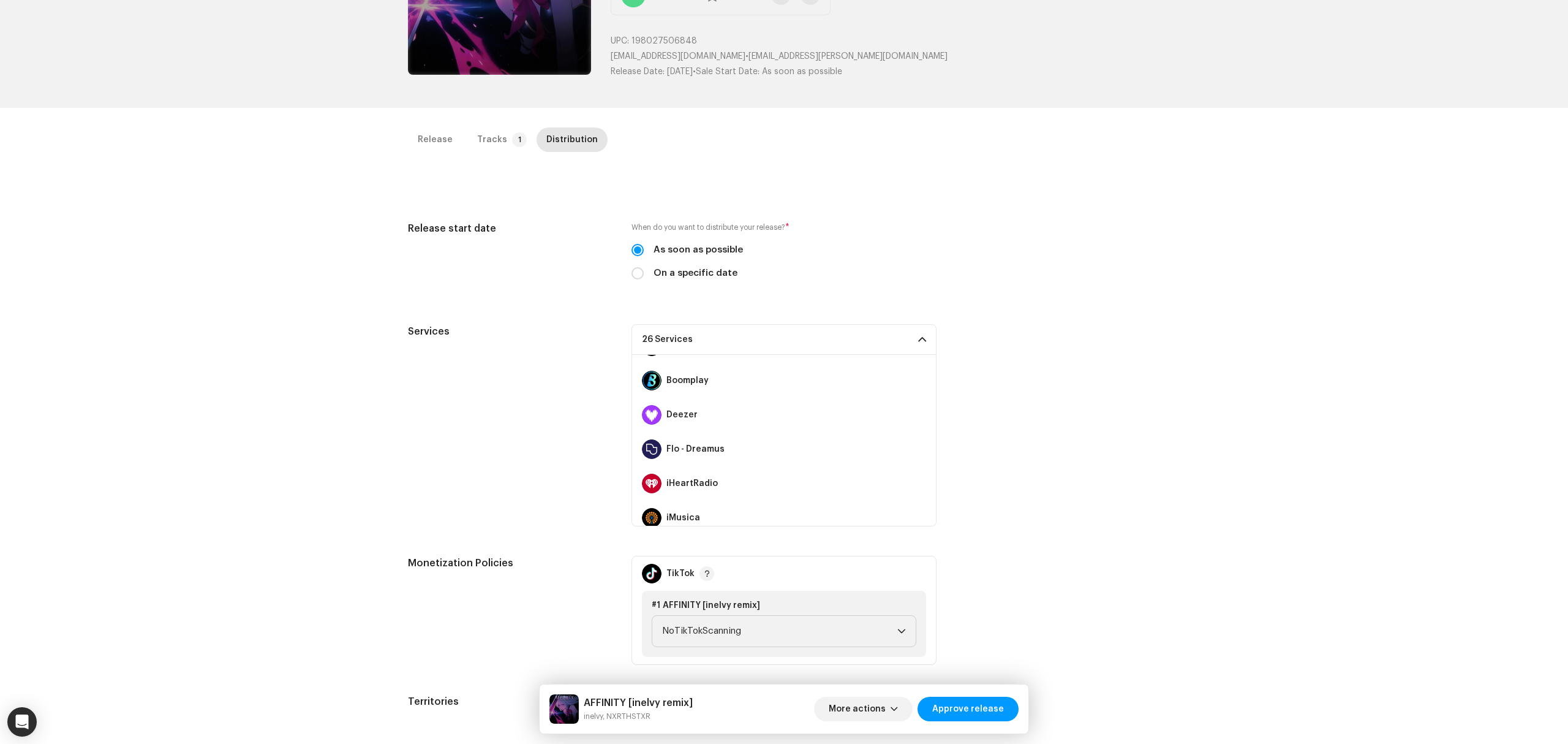
click at [393, 393] on div "Release Tracks 1 Distribution Compilation Is it a compilation? * No Yes Metadat…" at bounding box center [784, 469] width 792 height 685
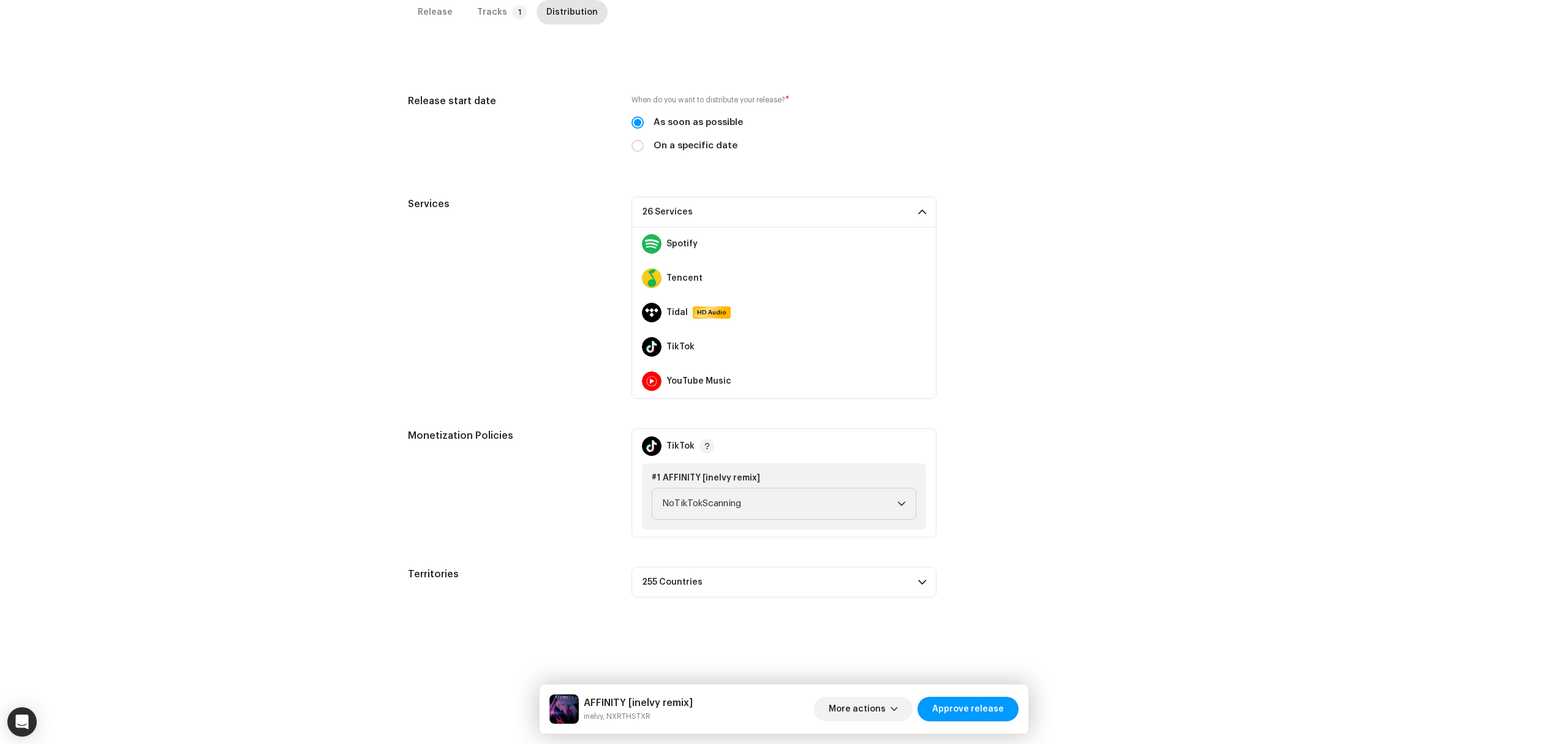
scroll to position [0, 0]
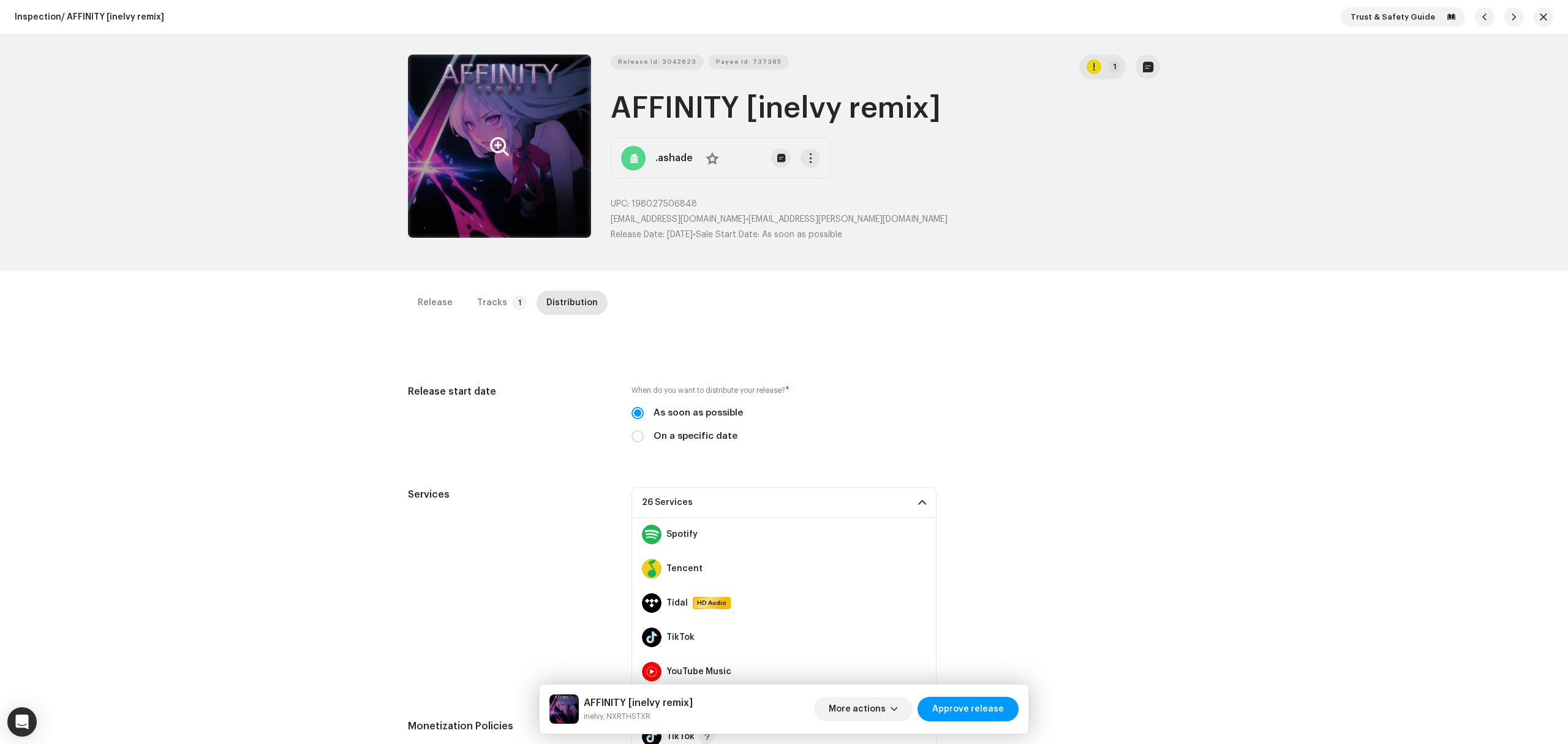
drag, startPoint x: 329, startPoint y: 344, endPoint x: 321, endPoint y: 337, distance: 10.6
click at [329, 344] on div "Inspection / AFFINITY [inelvy remix] Trust & Safety Guide Release Id: 3042623 P…" at bounding box center [784, 372] width 1568 height 744
click at [157, 374] on div "Inspection / AFFINITY [inelvy remix] Trust & Safety Guide Release Id: 3042623 P…" at bounding box center [784, 372] width 1568 height 744
drag, startPoint x: 283, startPoint y: 365, endPoint x: 290, endPoint y: 361, distance: 8.1
click at [286, 363] on div "Inspection / AFFINITY [inelvy remix] Trust & Safety Guide Release Id: 3042623 P…" at bounding box center [784, 372] width 1568 height 744
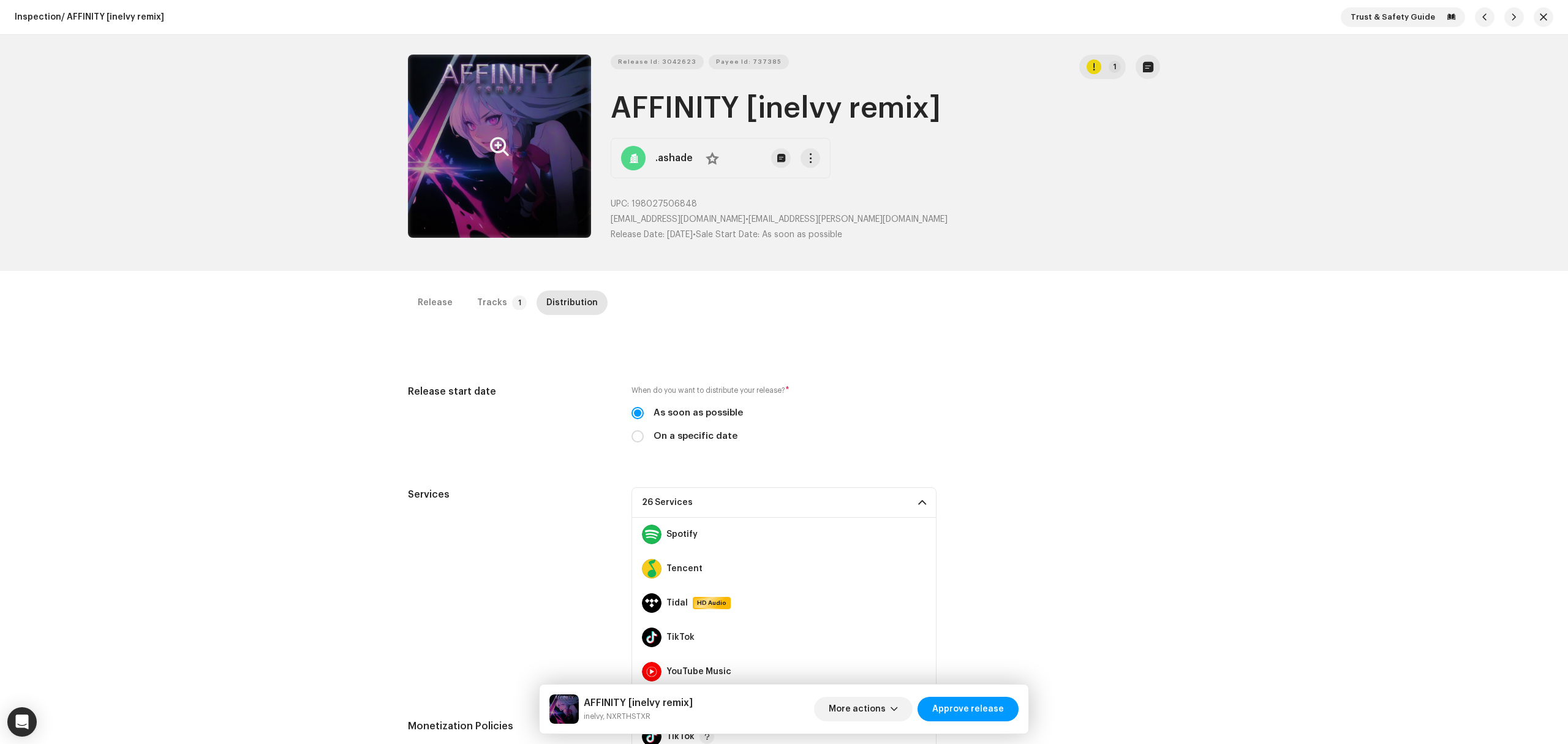
click at [341, 412] on div "Inspection / AFFINITY [inelvy remix] Trust & Safety Guide Release Id: 3042623 P…" at bounding box center [784, 372] width 1568 height 744
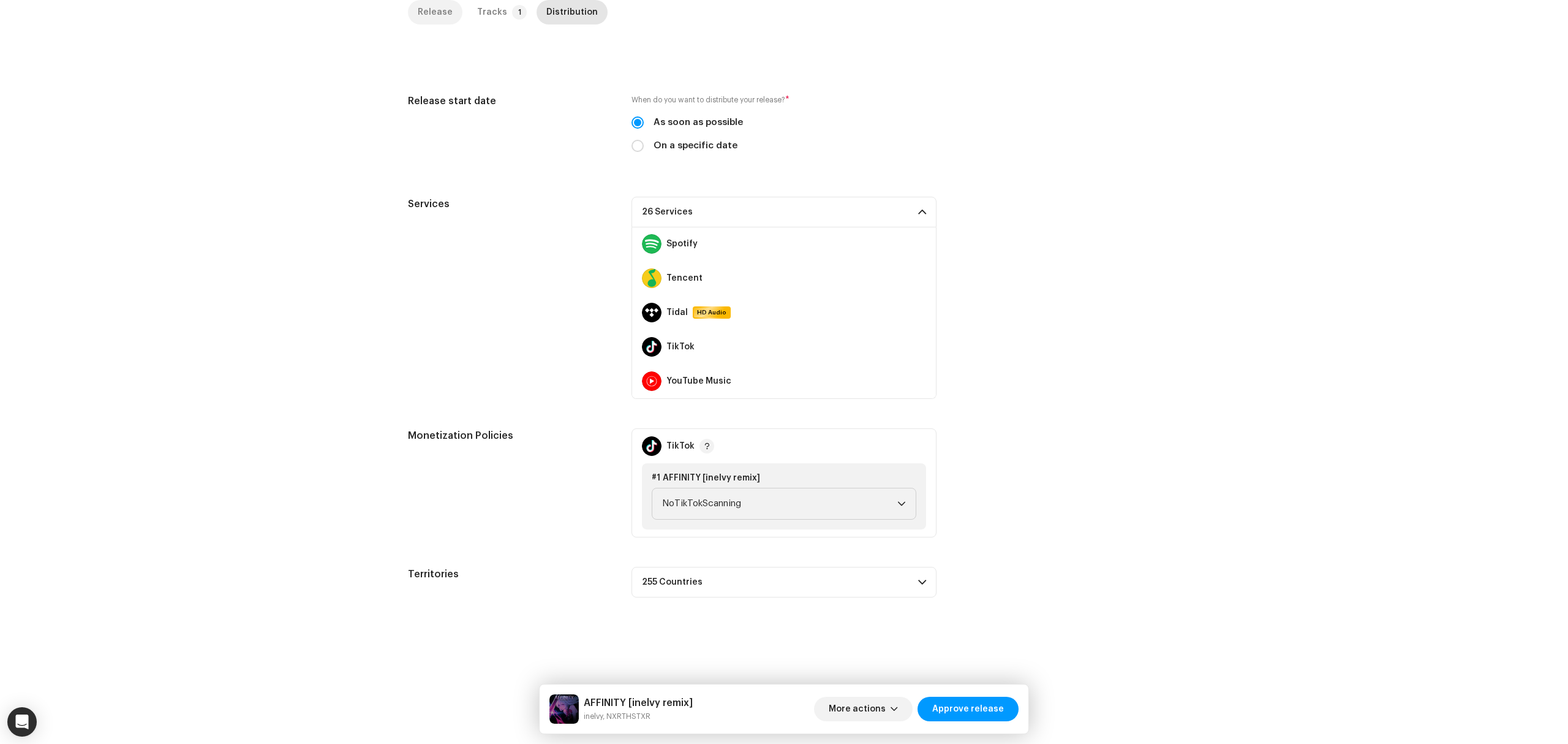
click at [437, 23] on div "Release" at bounding box center [435, 12] width 35 height 25
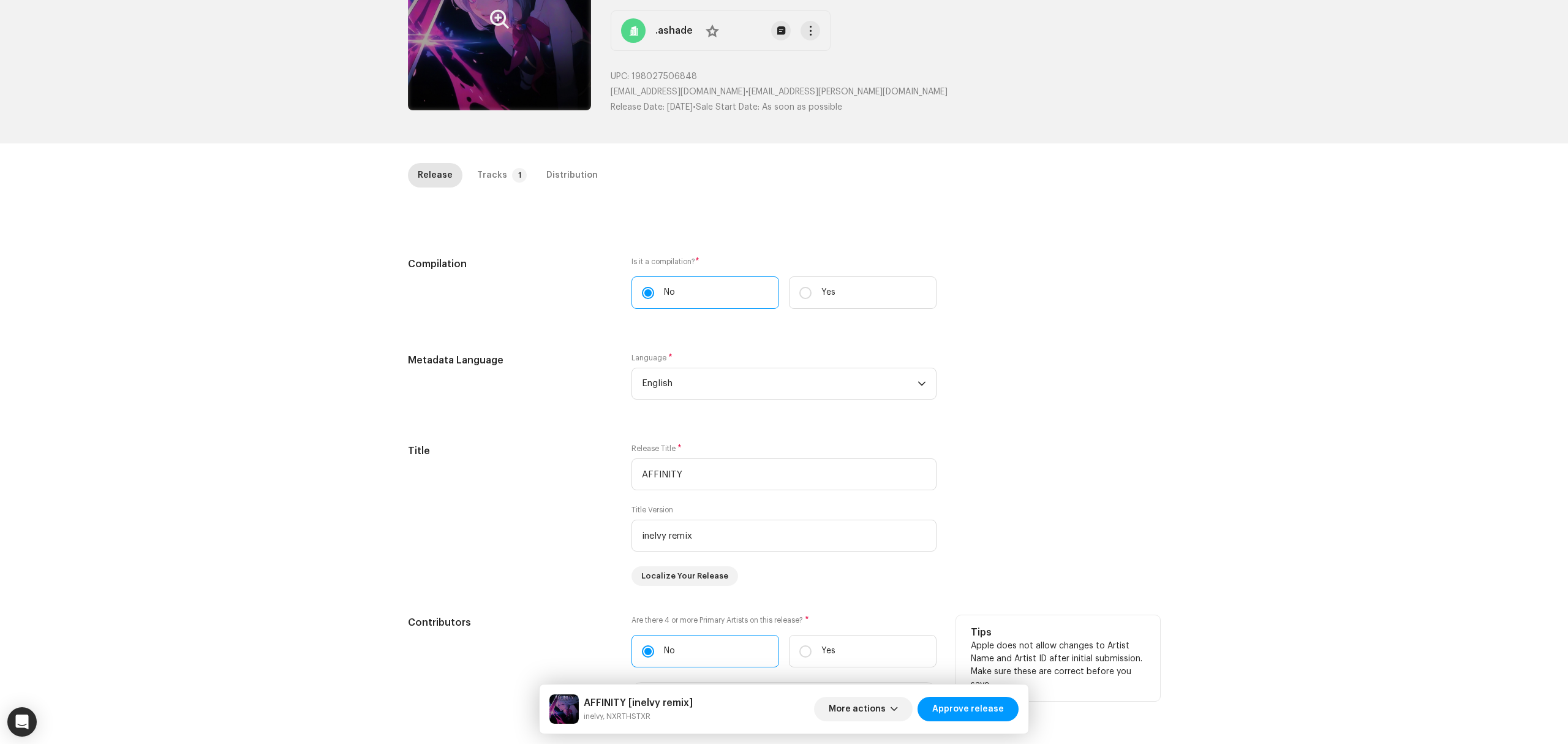
scroll to position [0, 0]
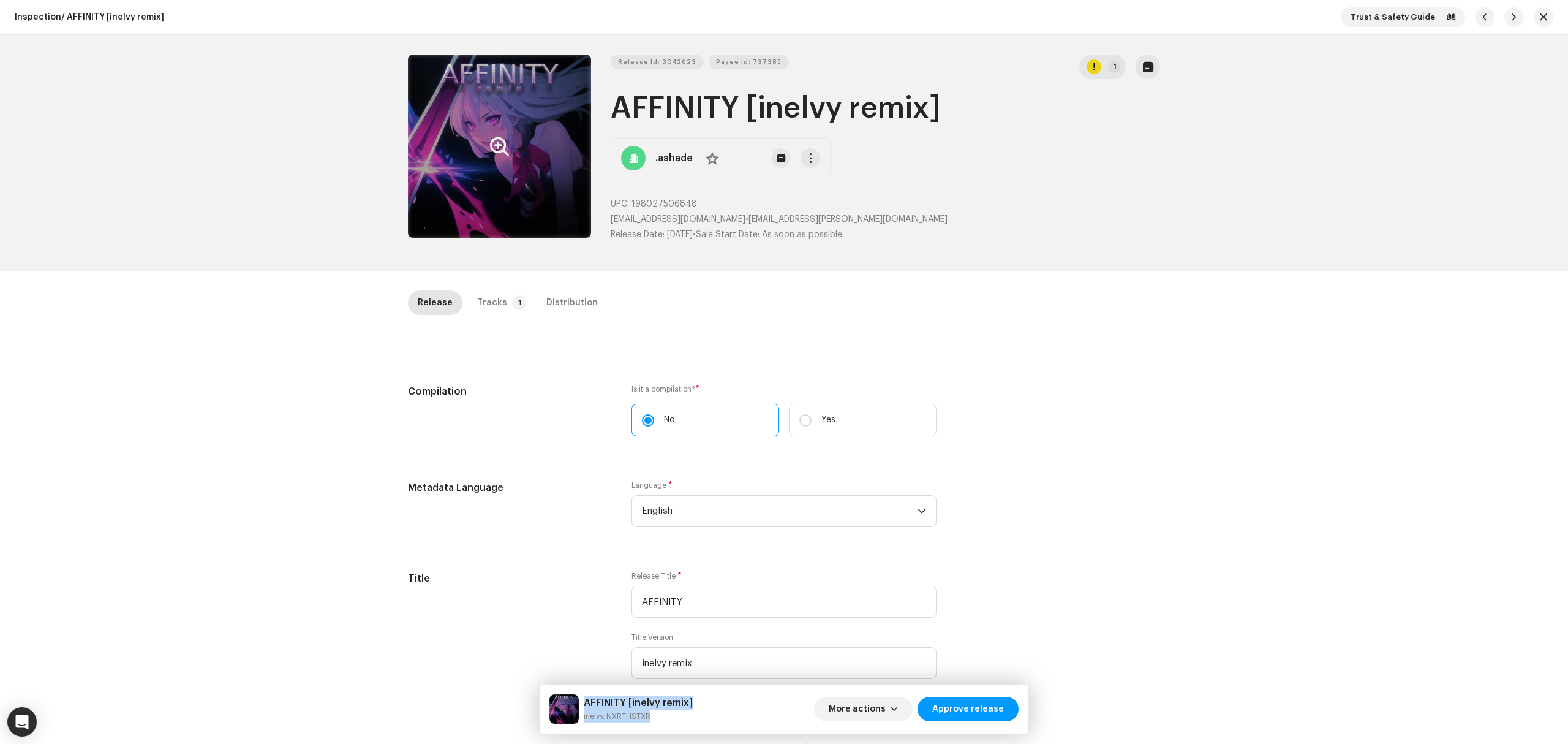
drag, startPoint x: 675, startPoint y: 712, endPoint x: 583, endPoint y: 693, distance: 93.9
click at [583, 693] on div "AFFINITY [inelvy remix] inelvy, NXRTHSTXR More actions Approve release" at bounding box center [784, 709] width 489 height 49
copy div "AFFINITY [inelvy remix] inelvy, NXRTHSTXR"
click at [503, 307] on p-tab "Tracks 1" at bounding box center [499, 302] width 64 height 25
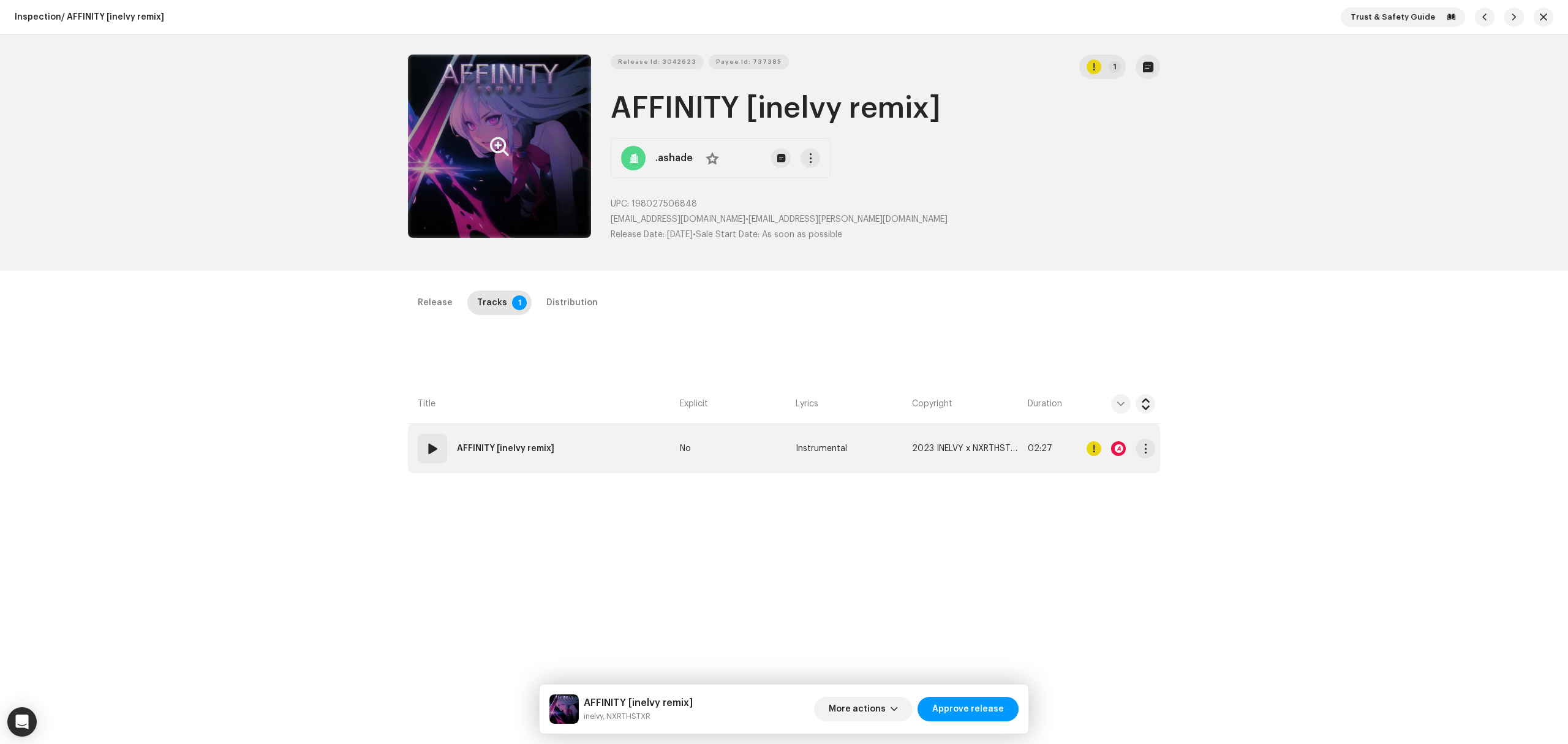
click at [594, 449] on td "01 AFFINITY [inelvy remix]" at bounding box center [541, 449] width 267 height 49
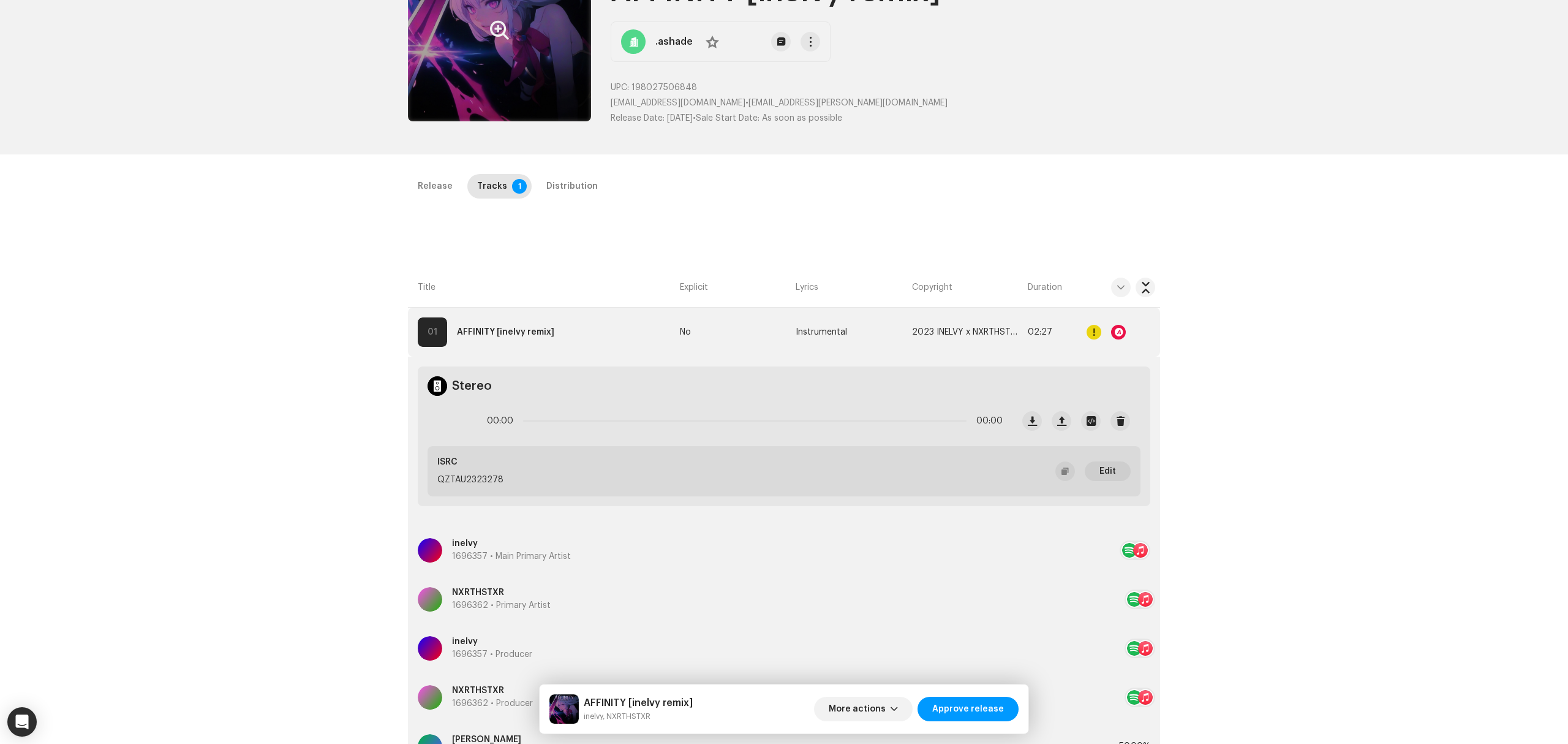
scroll to position [245, 0]
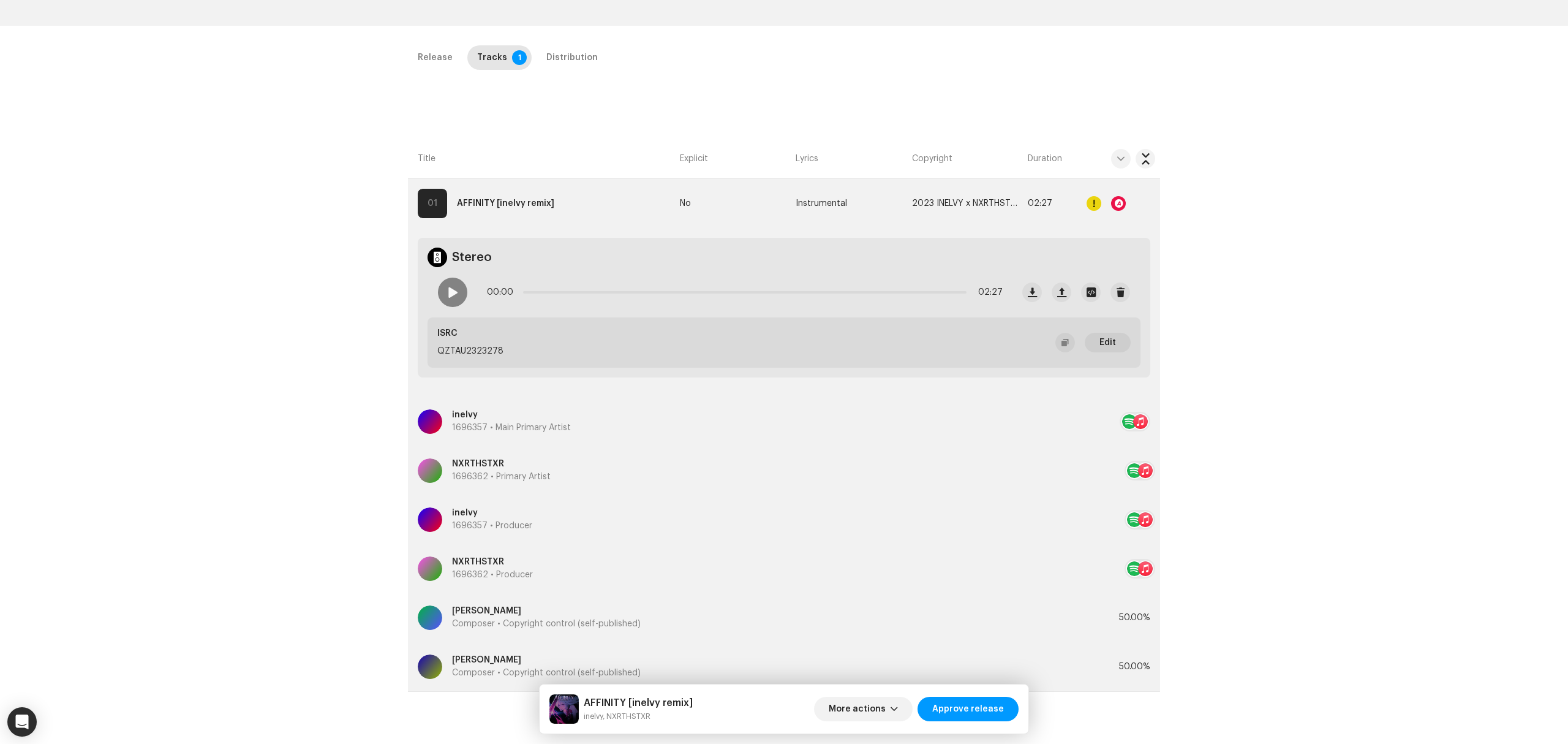
click at [339, 370] on div "Inspection / AFFINITY [inelvy remix] Trust & Safety Guide Release Id: 3042623 P…" at bounding box center [784, 372] width 1568 height 744
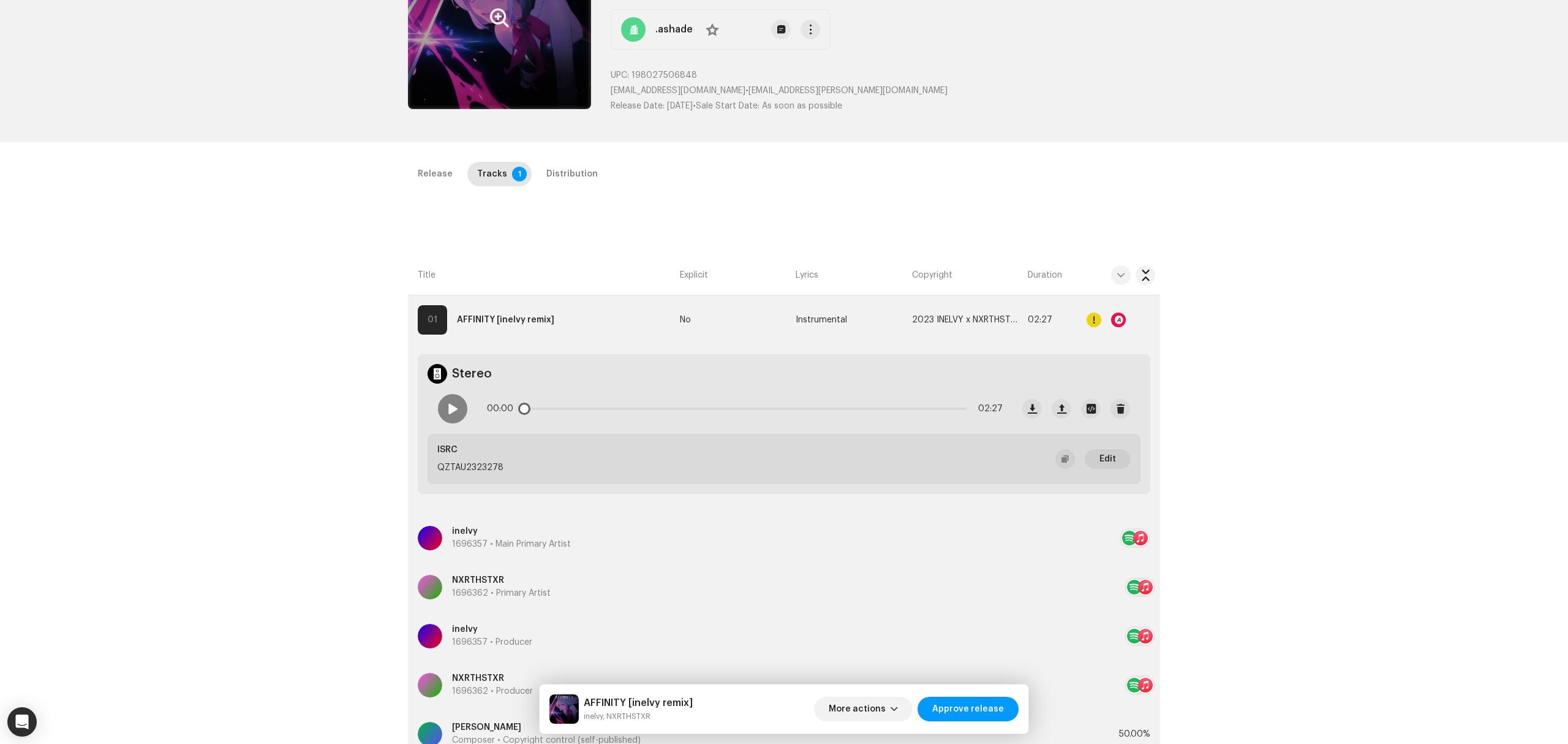
scroll to position [127, 0]
click at [454, 411] on span at bounding box center [452, 410] width 10 height 9
drag, startPoint x: 522, startPoint y: 408, endPoint x: 541, endPoint y: 410, distance: 19.1
click at [541, 410] on span at bounding box center [542, 409] width 12 height 12
click at [1115, 318] on div at bounding box center [1118, 321] width 15 height 15
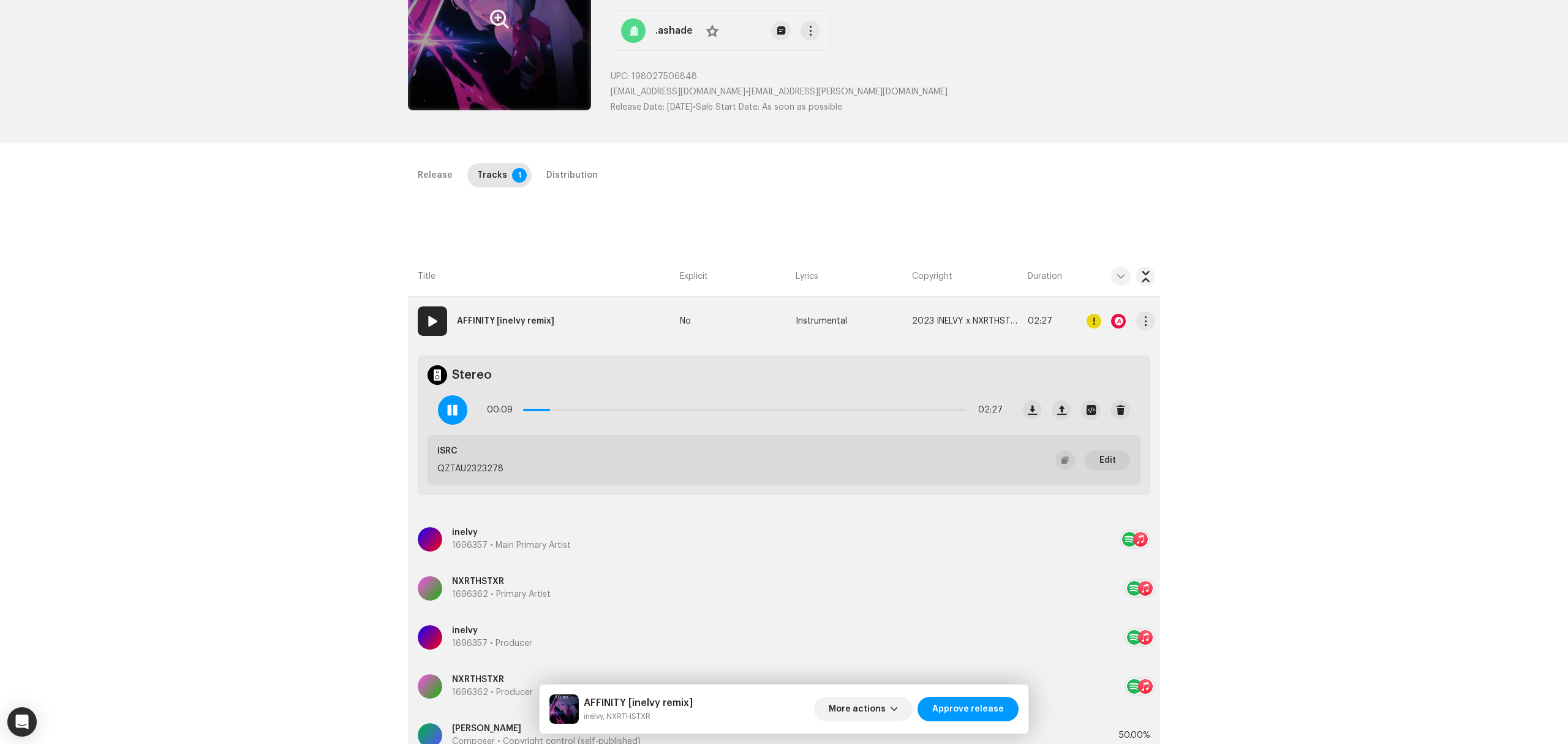
click at [1115, 318] on div "Audio Recognition by Remix/Sample 3 Cover Song 4 All results require review/lis…" at bounding box center [784, 372] width 1568 height 744
drag, startPoint x: 555, startPoint y: 415, endPoint x: 652, endPoint y: 410, distance: 97.1
click at [652, 410] on div "00:12 02:27" at bounding box center [745, 409] width 516 height 25
drag, startPoint x: 652, startPoint y: 410, endPoint x: 594, endPoint y: 411, distance: 58.0
click at [651, 411] on span at bounding box center [657, 409] width 12 height 12
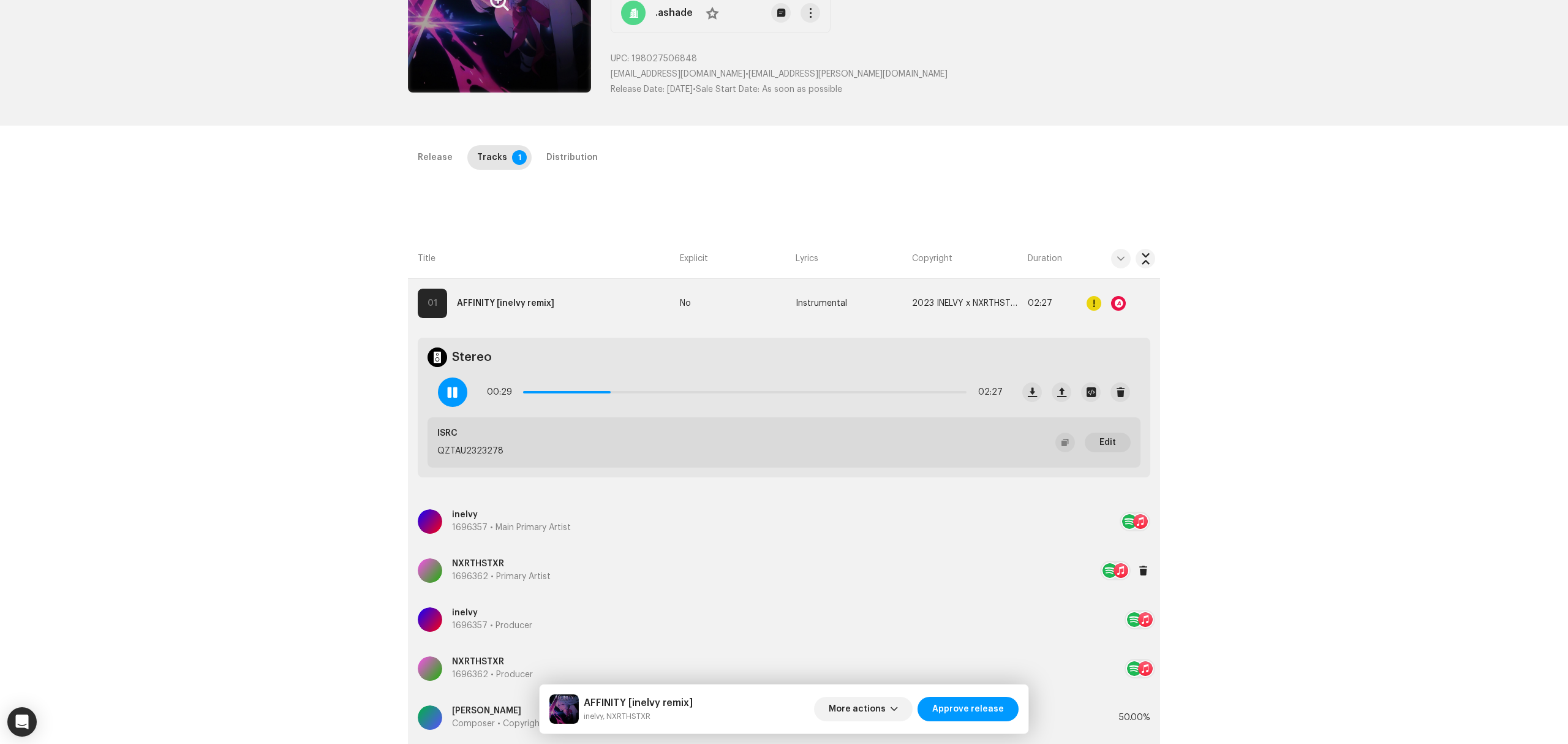
scroll to position [163, 0]
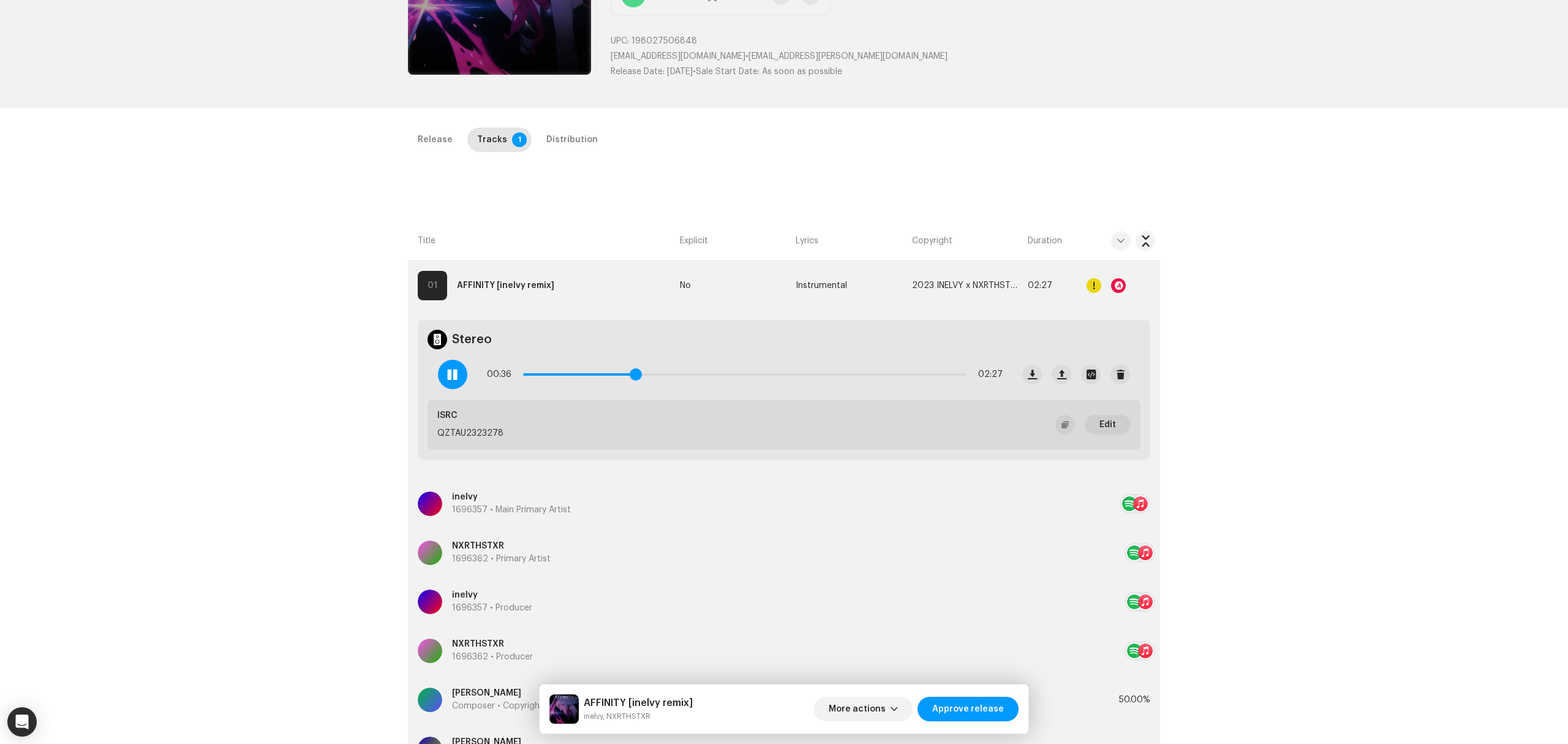
drag, startPoint x: 613, startPoint y: 378, endPoint x: 643, endPoint y: 374, distance: 30.3
click at [642, 374] on span at bounding box center [636, 374] width 12 height 12
drag, startPoint x: 643, startPoint y: 374, endPoint x: 679, endPoint y: 371, distance: 36.1
click at [679, 371] on span at bounding box center [684, 374] width 12 height 12
drag, startPoint x: 679, startPoint y: 371, endPoint x: 716, endPoint y: 375, distance: 37.2
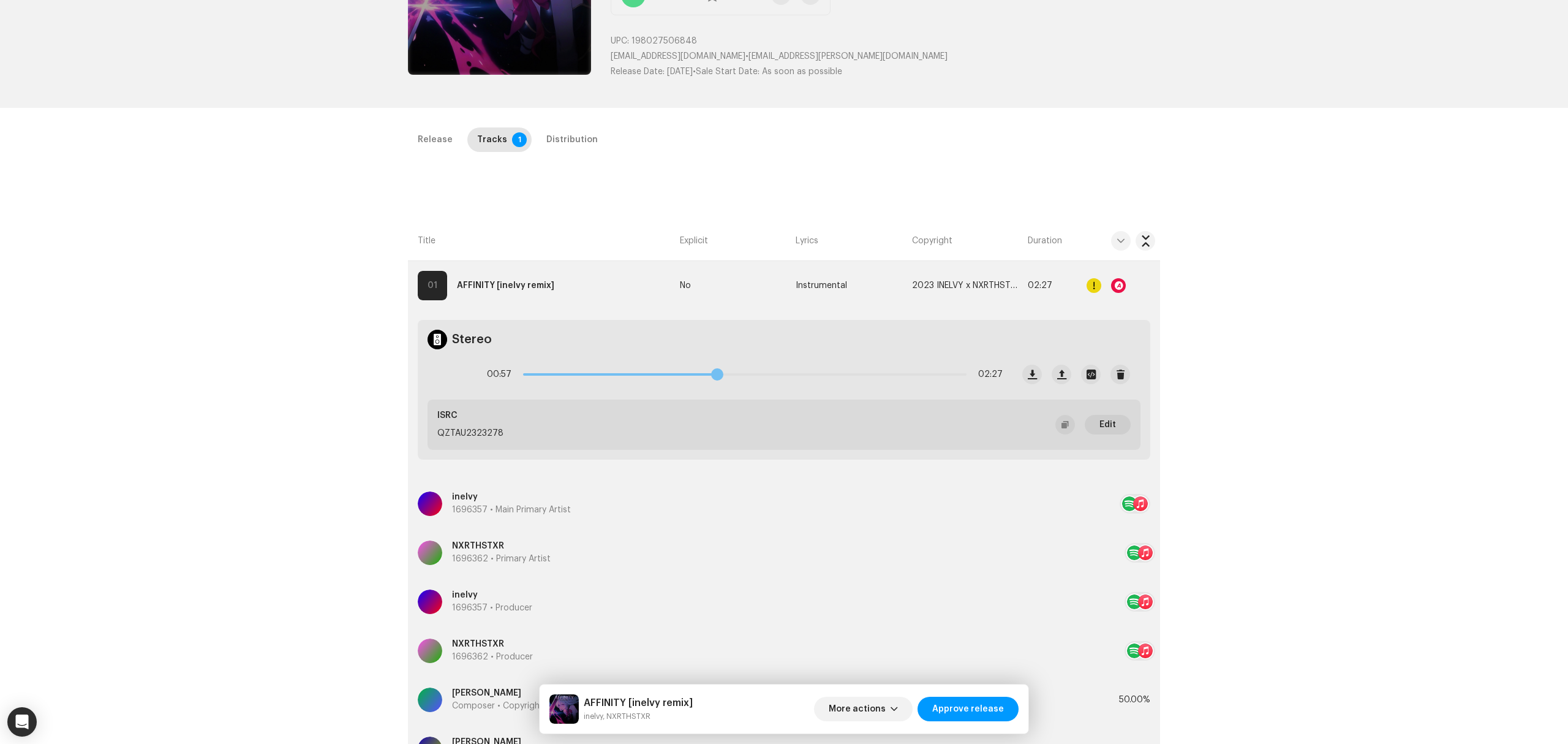
click at [716, 375] on span at bounding box center [717, 374] width 12 height 12
drag, startPoint x: 716, startPoint y: 375, endPoint x: 750, endPoint y: 375, distance: 34.0
click at [727, 375] on span at bounding box center [719, 374] width 12 height 12
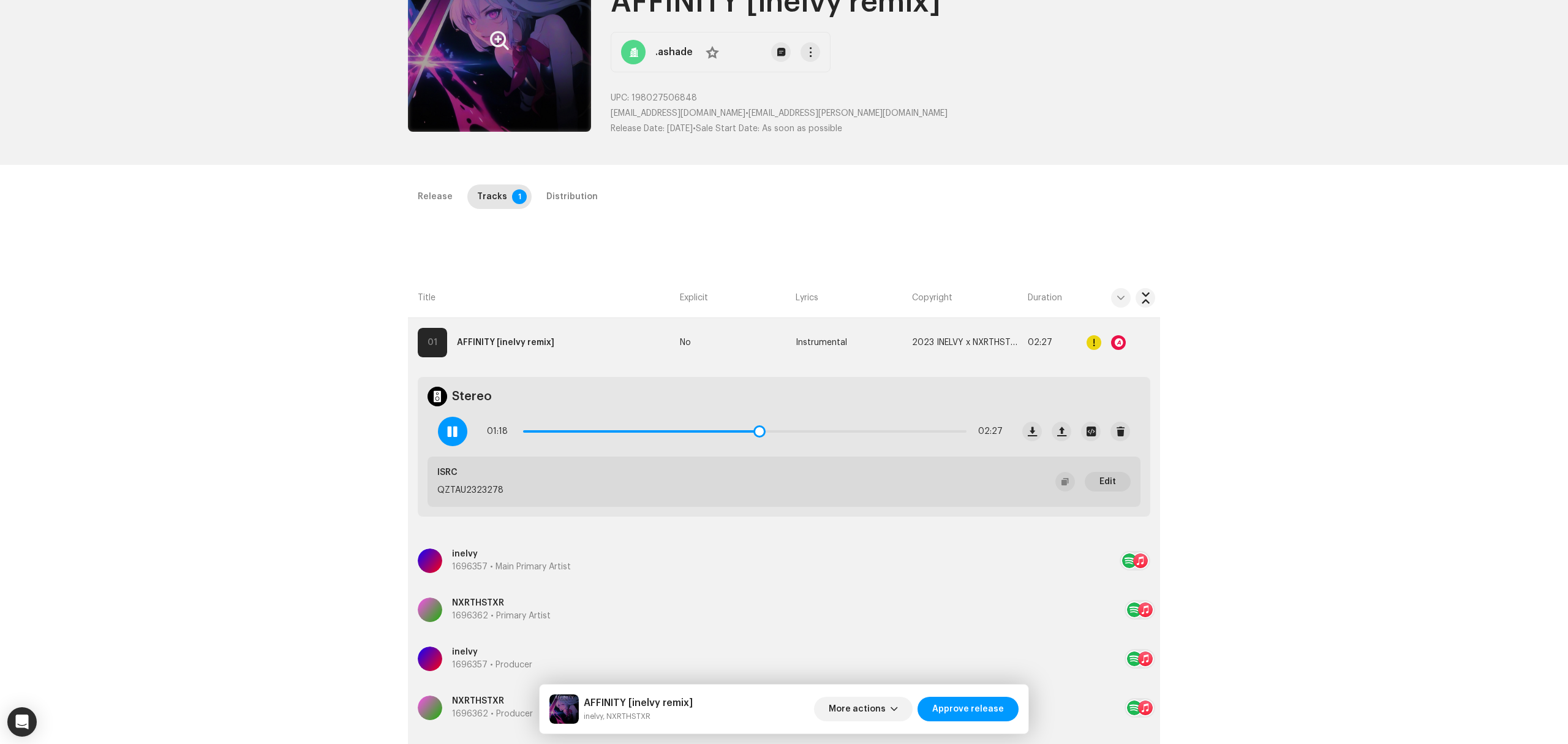
scroll to position [0, 0]
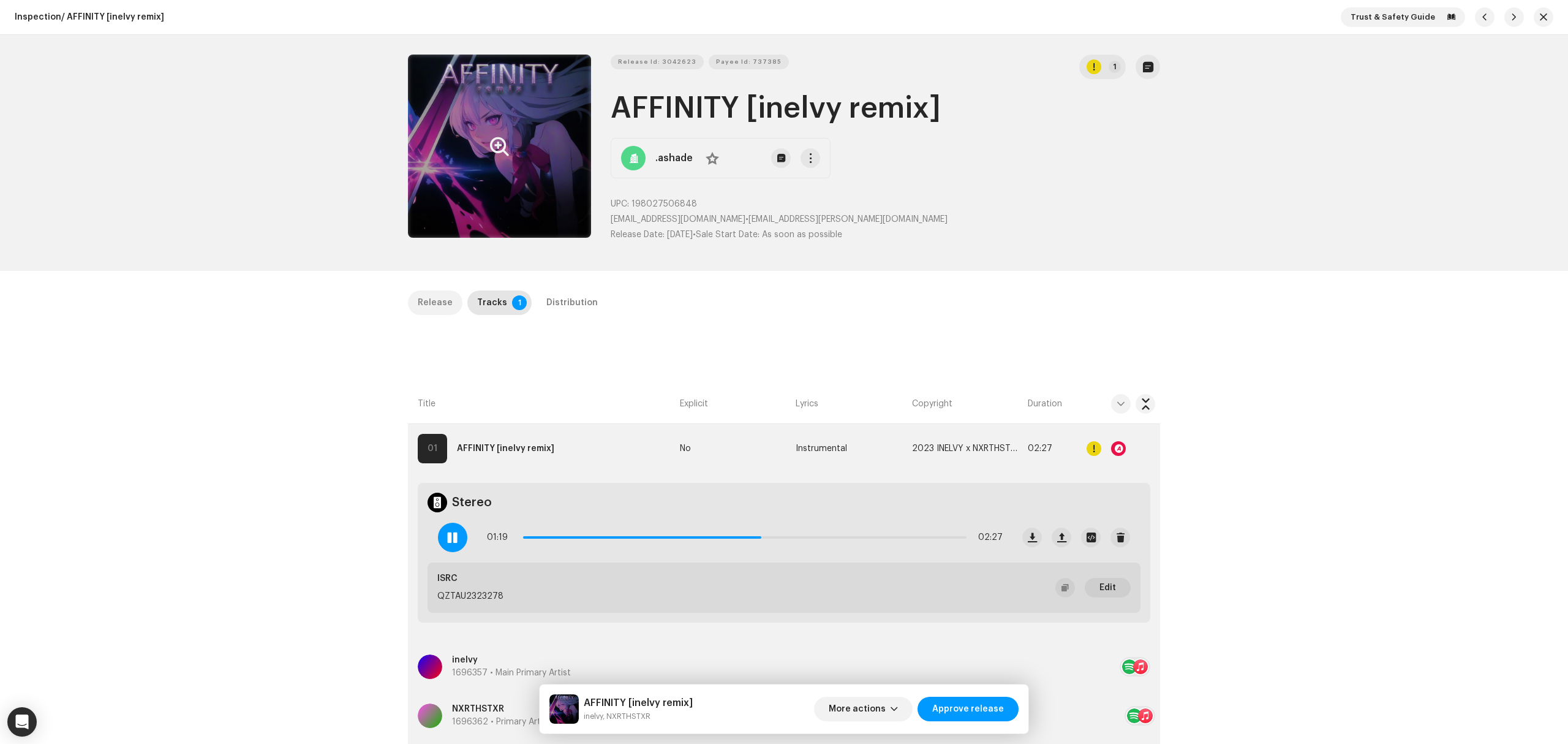
click at [427, 306] on div "Release" at bounding box center [435, 302] width 35 height 25
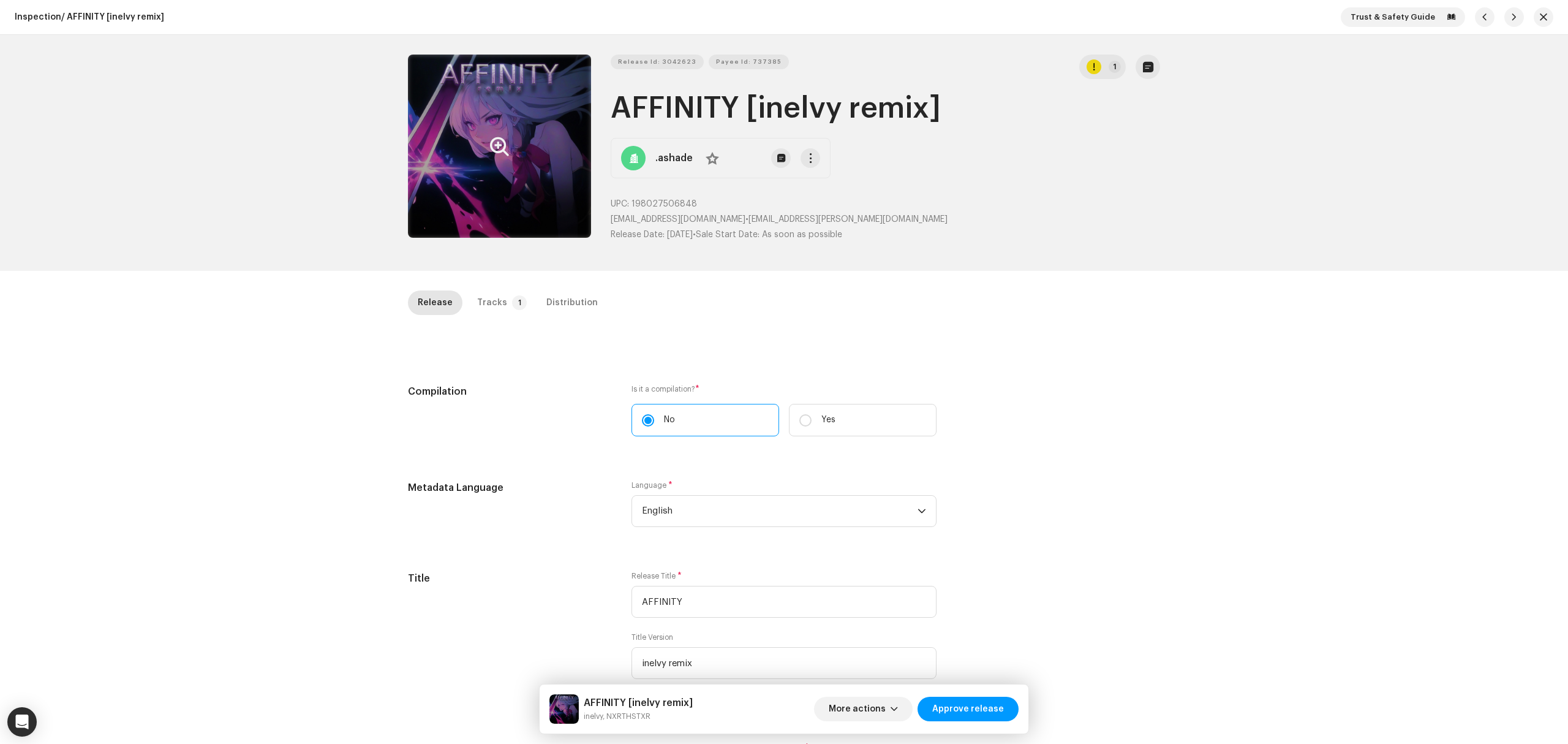
click at [484, 320] on div "Release Tracks 1 Distribution" at bounding box center [784, 308] width 752 height 35
click at [488, 297] on div "Tracks" at bounding box center [492, 302] width 30 height 25
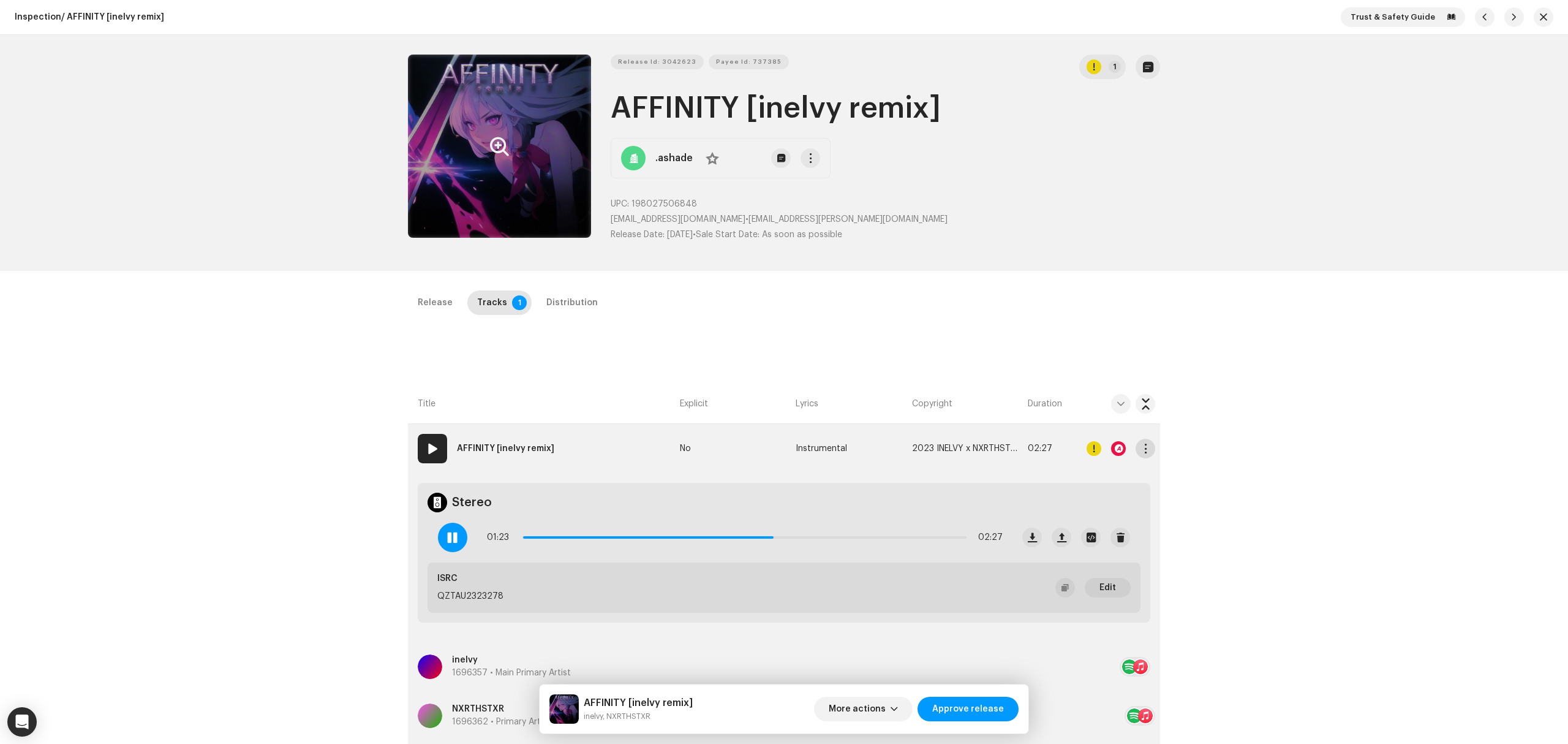
click at [1141, 446] on span "button" at bounding box center [1146, 448] width 9 height 9
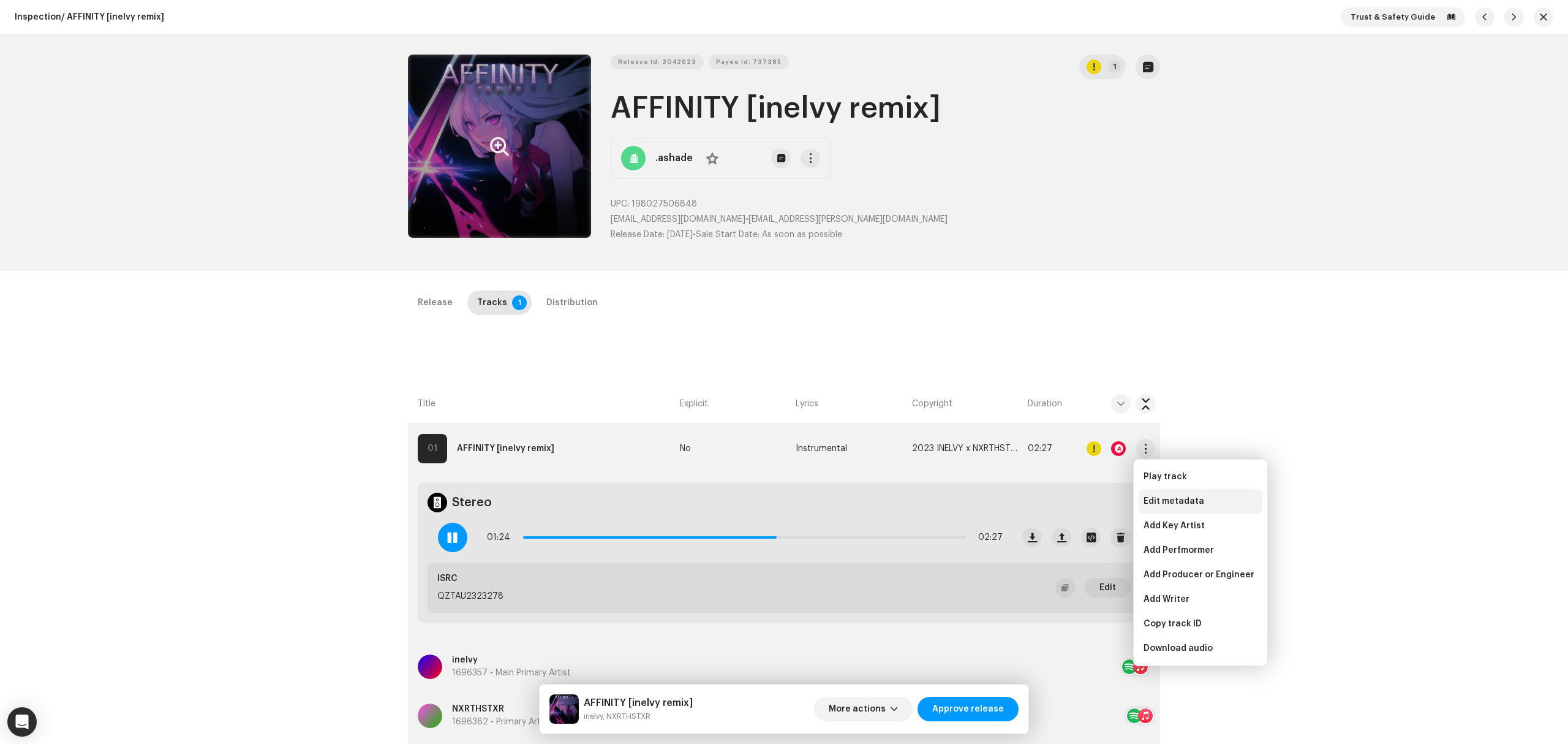
click at [1160, 505] on span "Edit metadata" at bounding box center [1174, 501] width 61 height 9
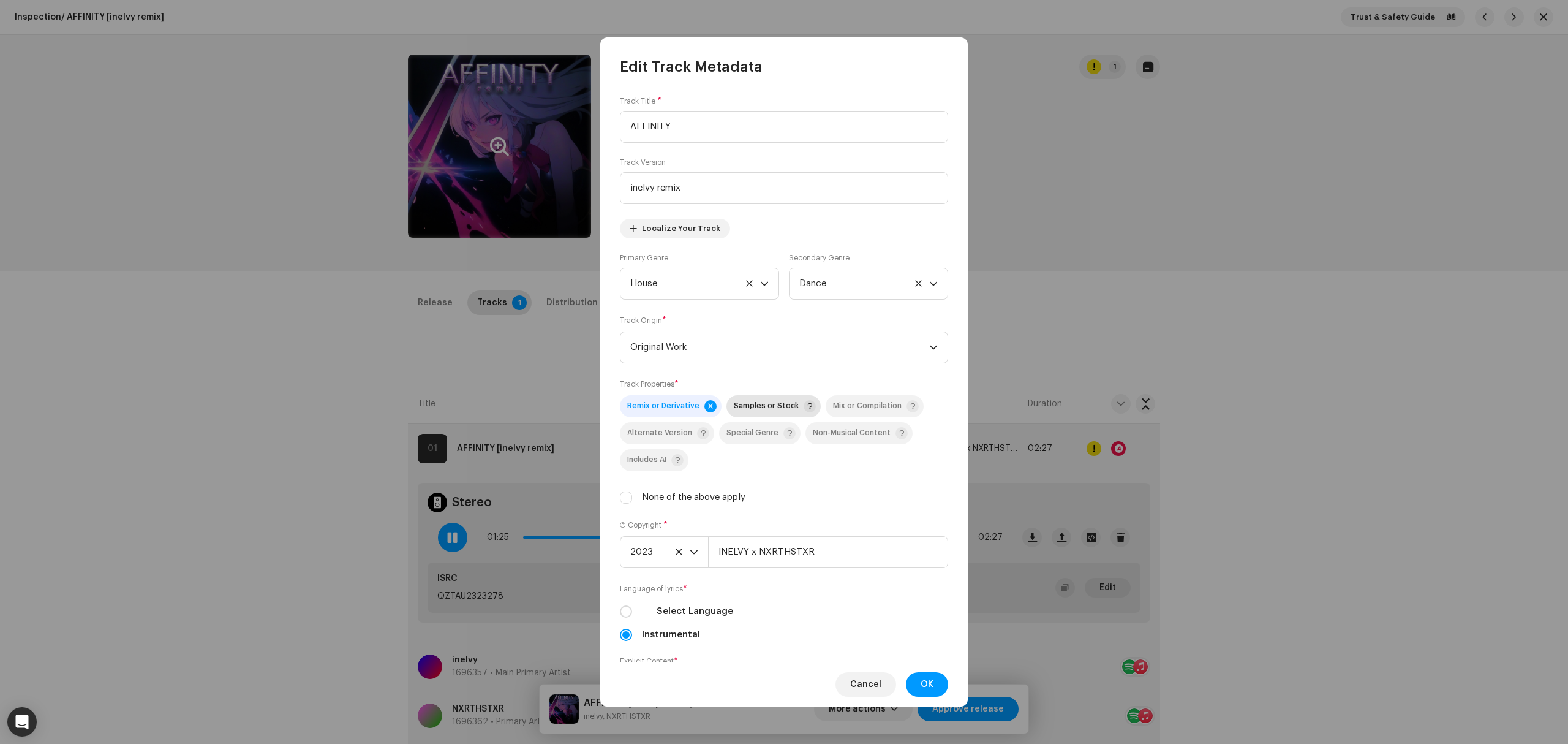
click at [741, 408] on span "Samples or Stock" at bounding box center [766, 406] width 65 height 8
click at [618, 615] on div "Track Title * AFFINITY Track Version inelvy remix Localize Your Track Primary G…" at bounding box center [784, 370] width 367 height 586
click at [623, 615] on input "Select Language" at bounding box center [625, 611] width 12 height 12
radio input "true"
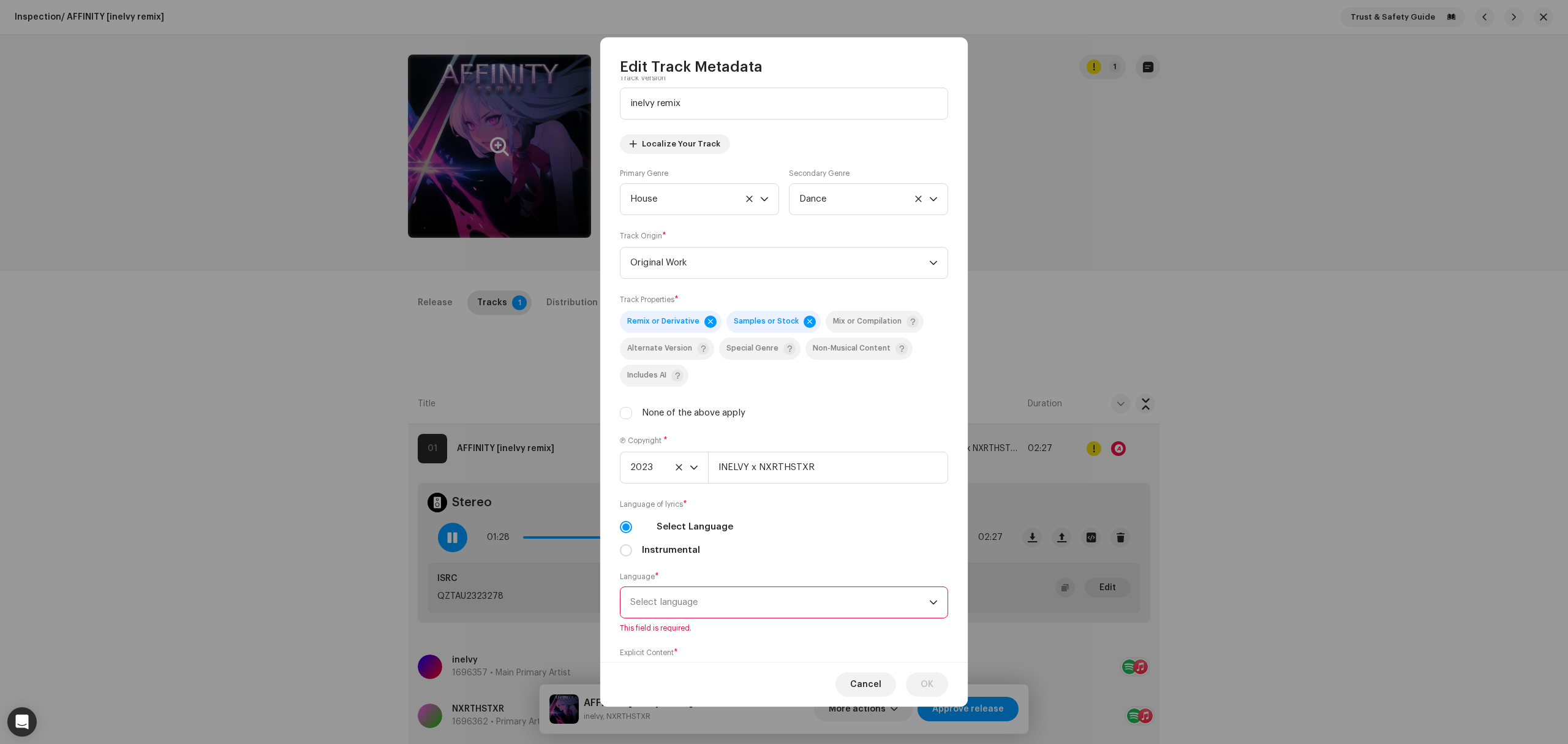
scroll to position [165, 0]
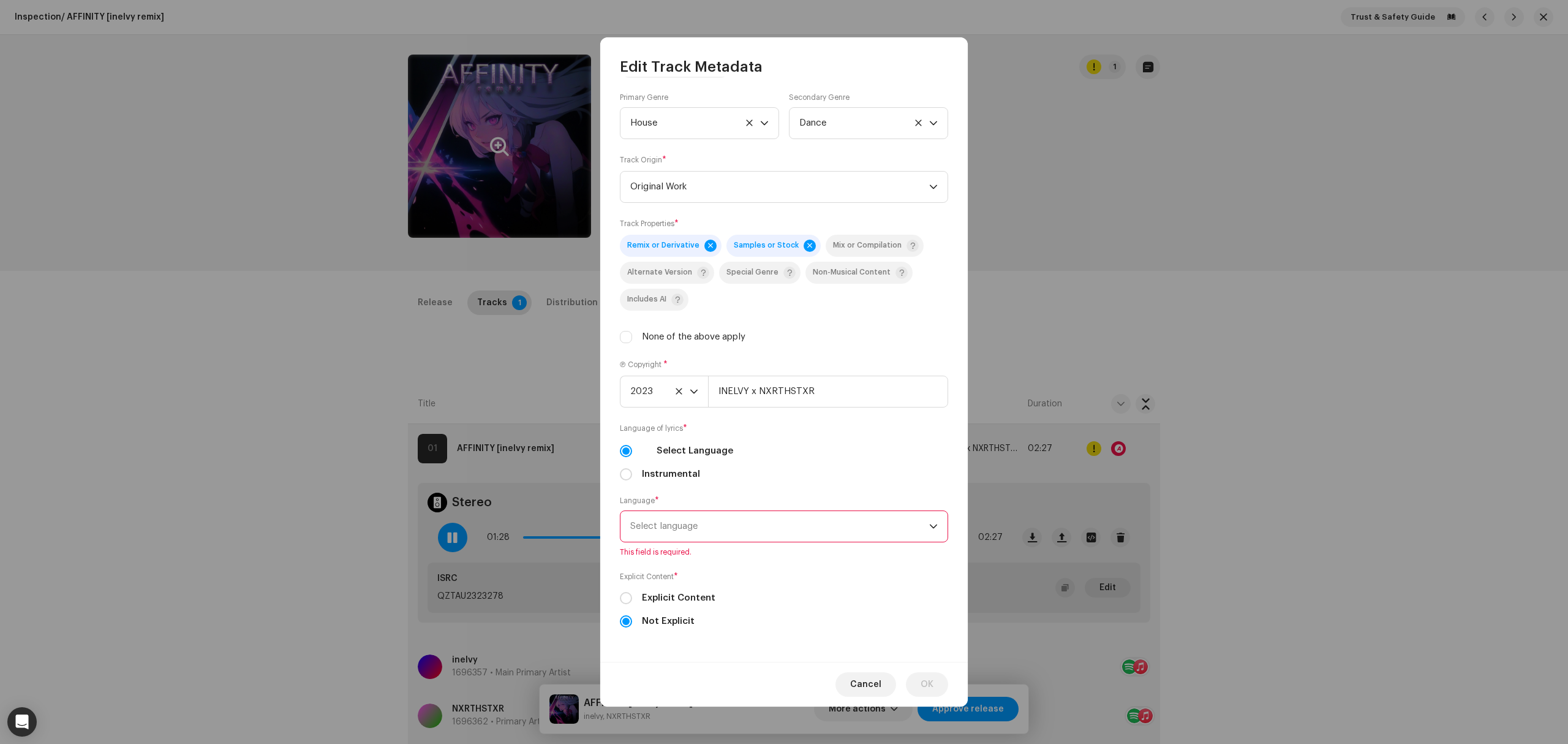
click at [731, 522] on span "Select language" at bounding box center [780, 526] width 299 height 31
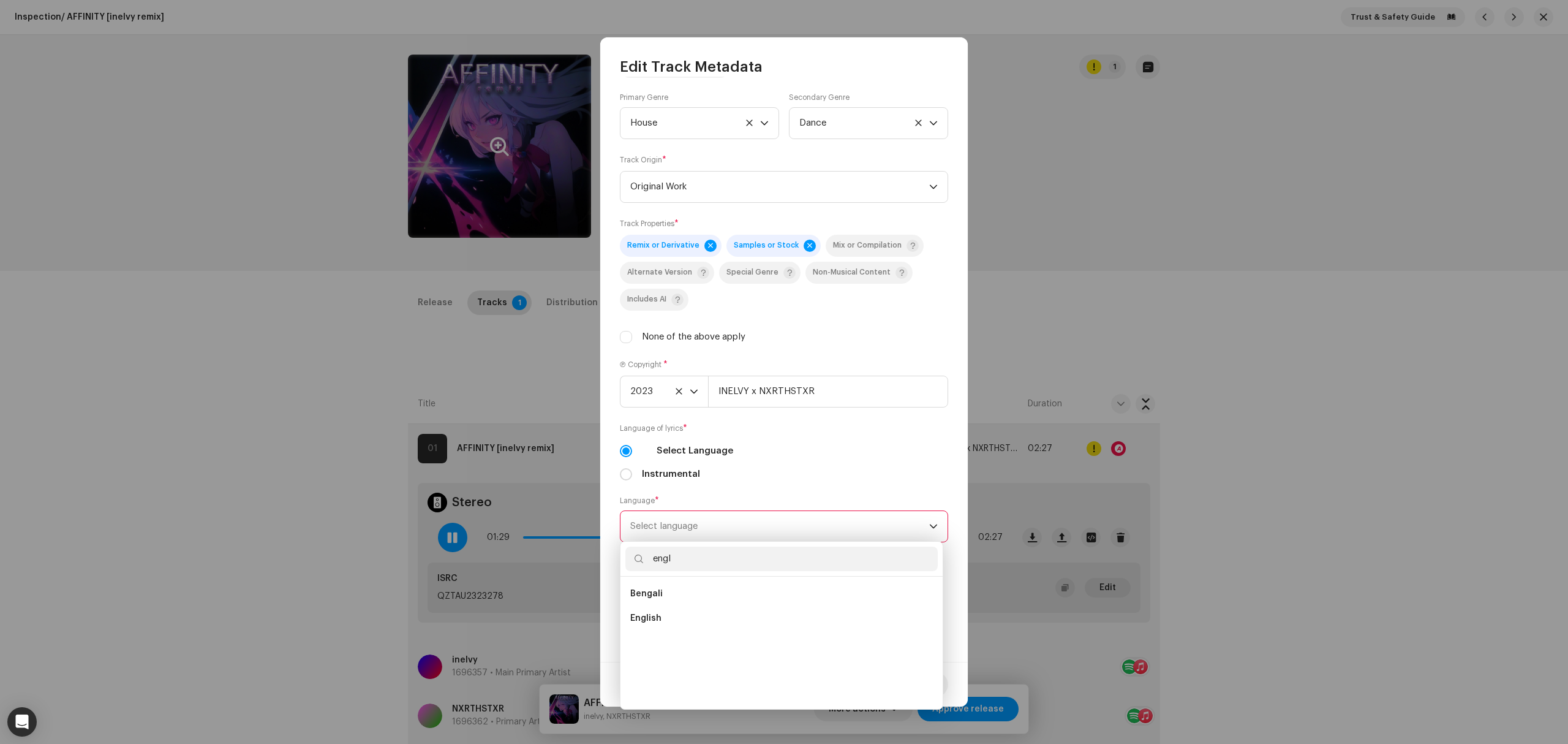
scroll to position [0, 0]
type input "engl"
click at [726, 592] on li "English" at bounding box center [781, 593] width 313 height 25
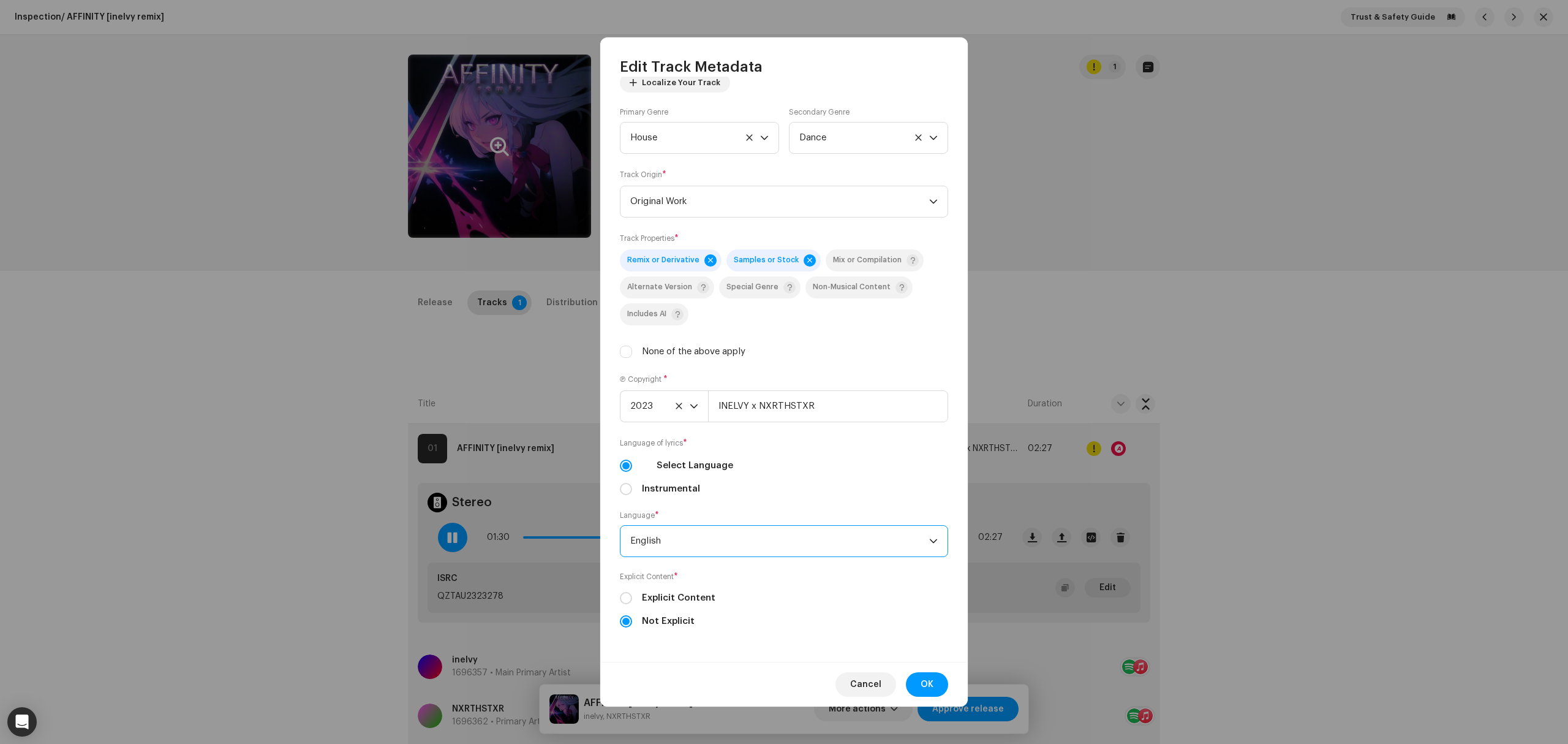
scroll to position [150, 0]
click at [930, 687] on span "OK" at bounding box center [927, 684] width 13 height 25
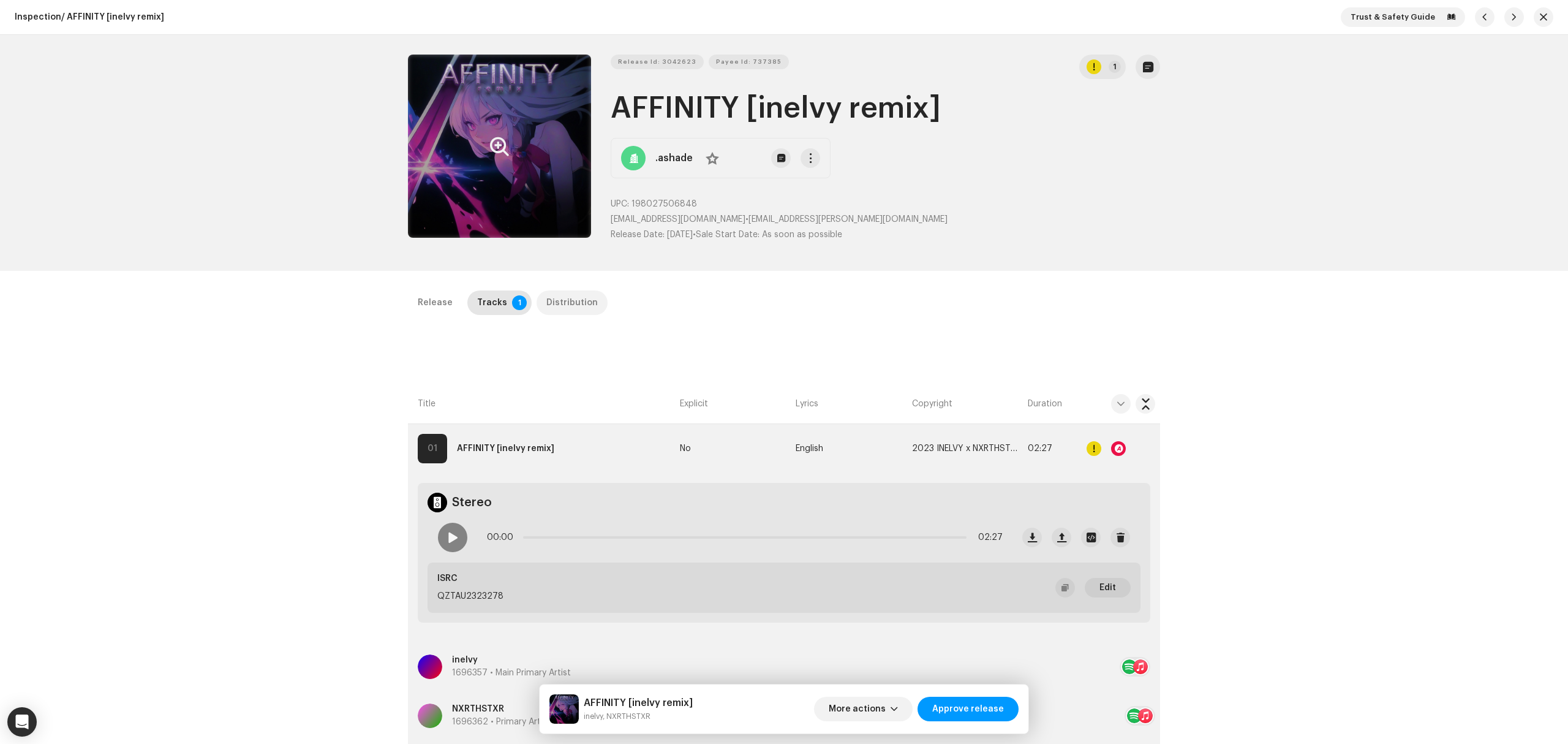
click at [548, 298] on div "Distribution" at bounding box center [571, 302] width 51 height 25
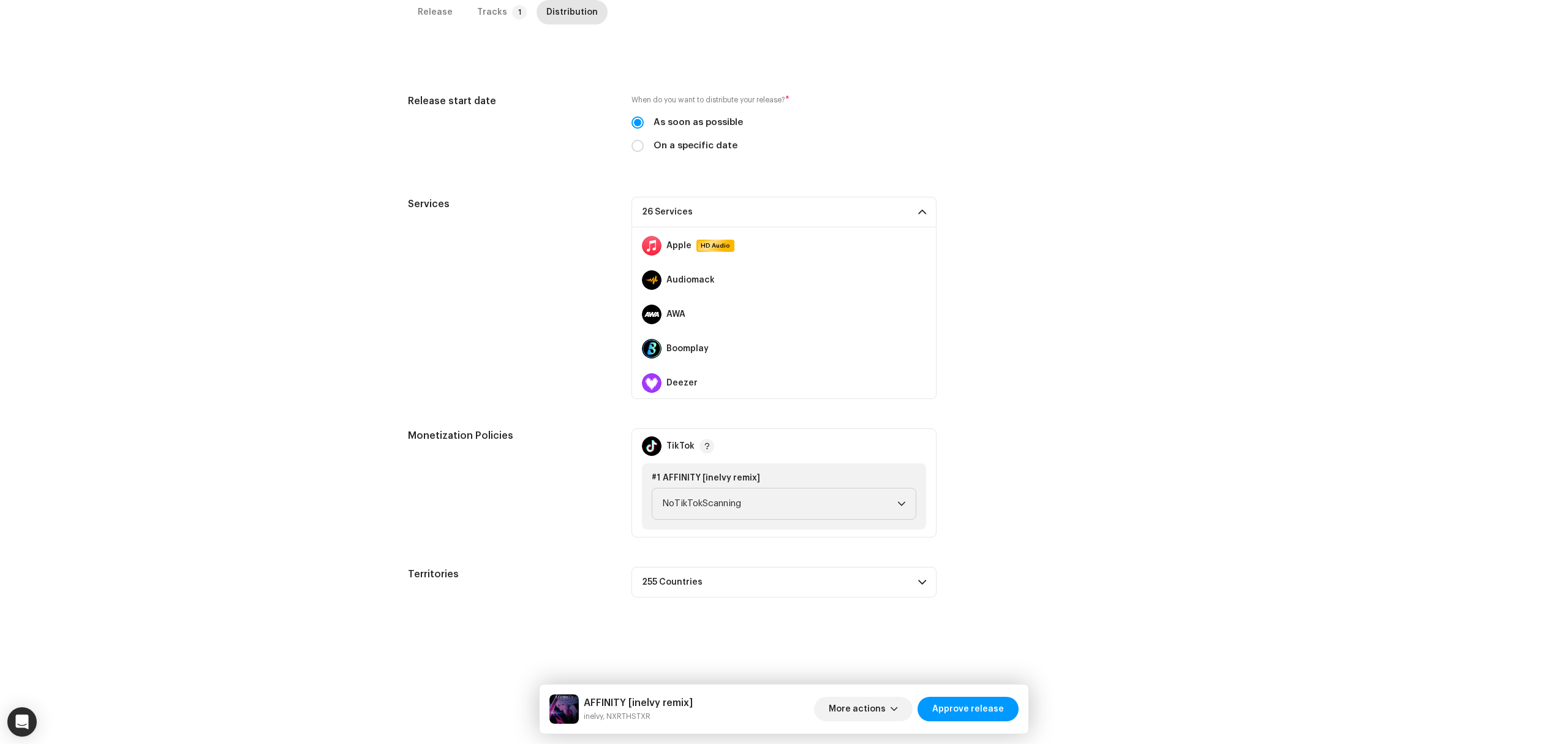
scroll to position [0, 0]
click at [959, 706] on span "Approve release" at bounding box center [968, 708] width 72 height 25
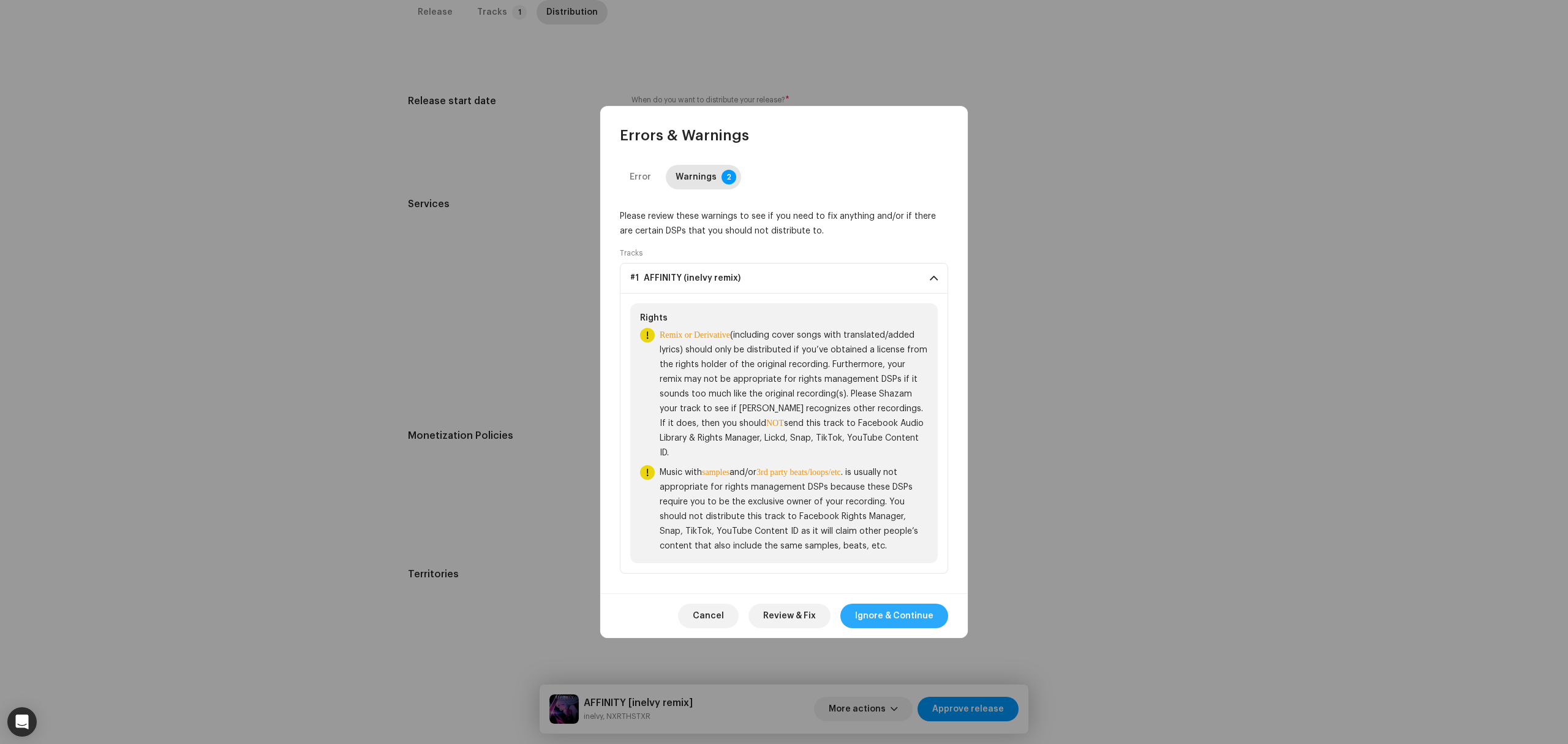
click at [881, 621] on span "Ignore & Continue" at bounding box center [894, 615] width 78 height 25
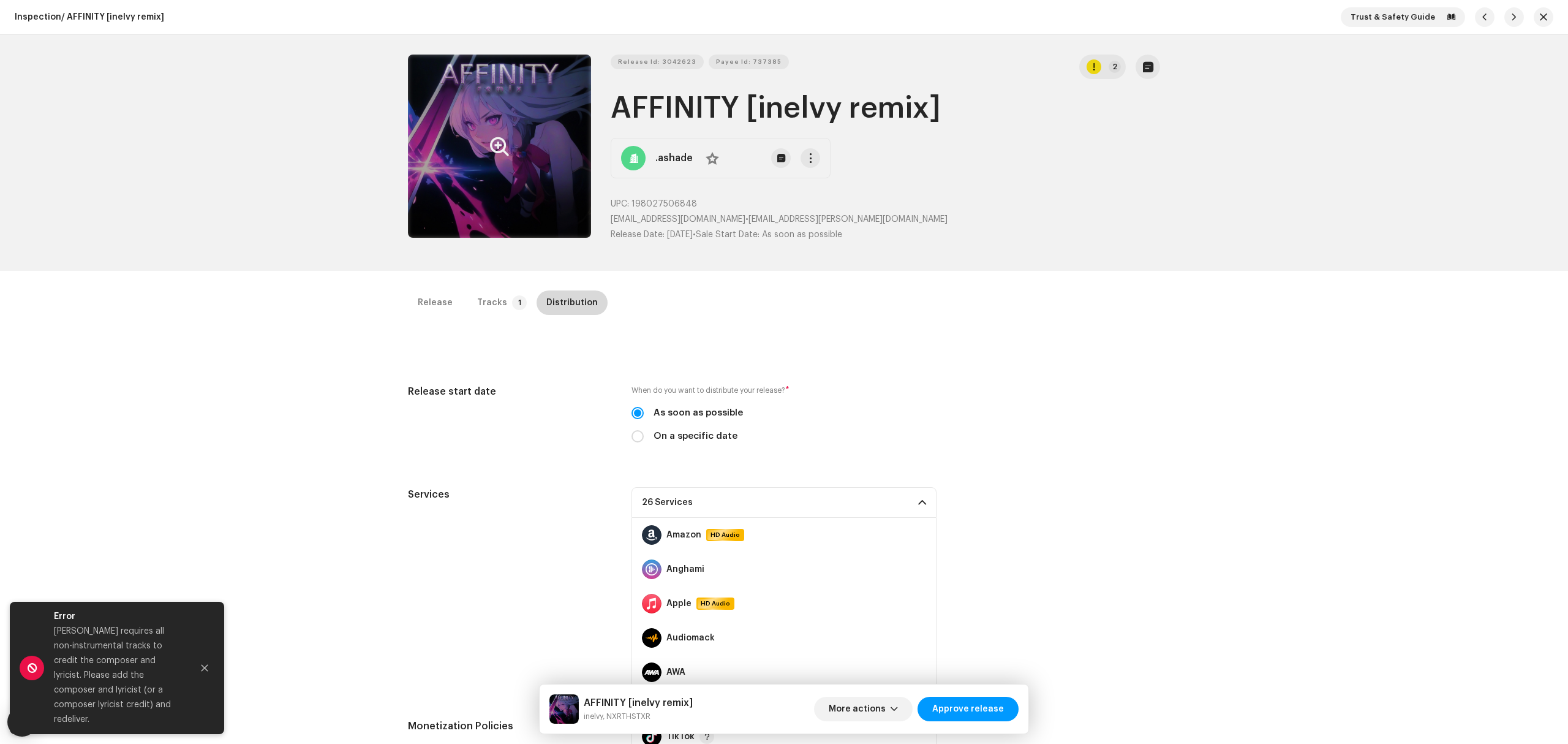
click at [550, 297] on div "Distribution" at bounding box center [571, 302] width 51 height 25
click at [537, 302] on p-tab "Distribution" at bounding box center [572, 302] width 71 height 25
click at [503, 307] on p-tab "Tracks 1" at bounding box center [499, 302] width 64 height 25
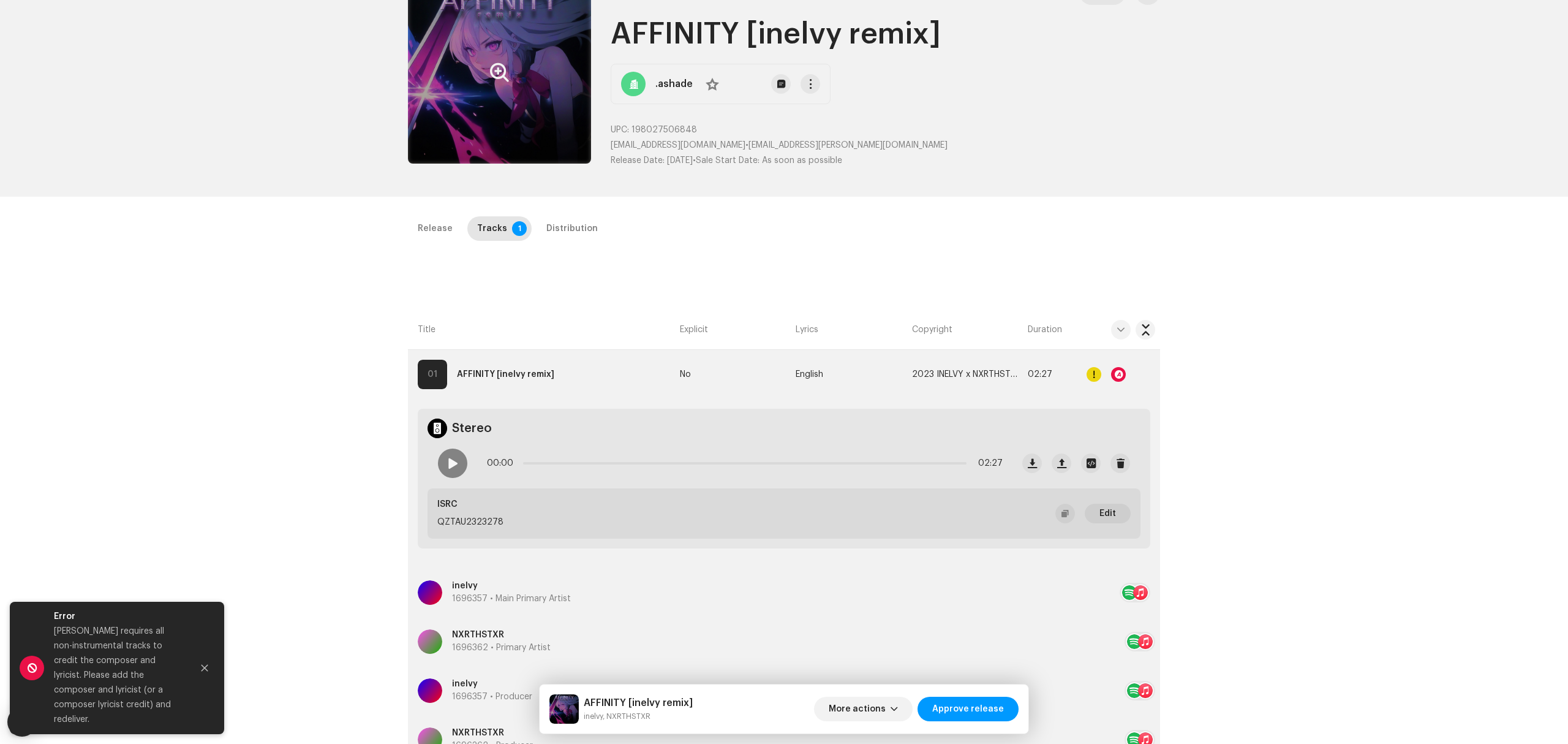
scroll to position [290, 0]
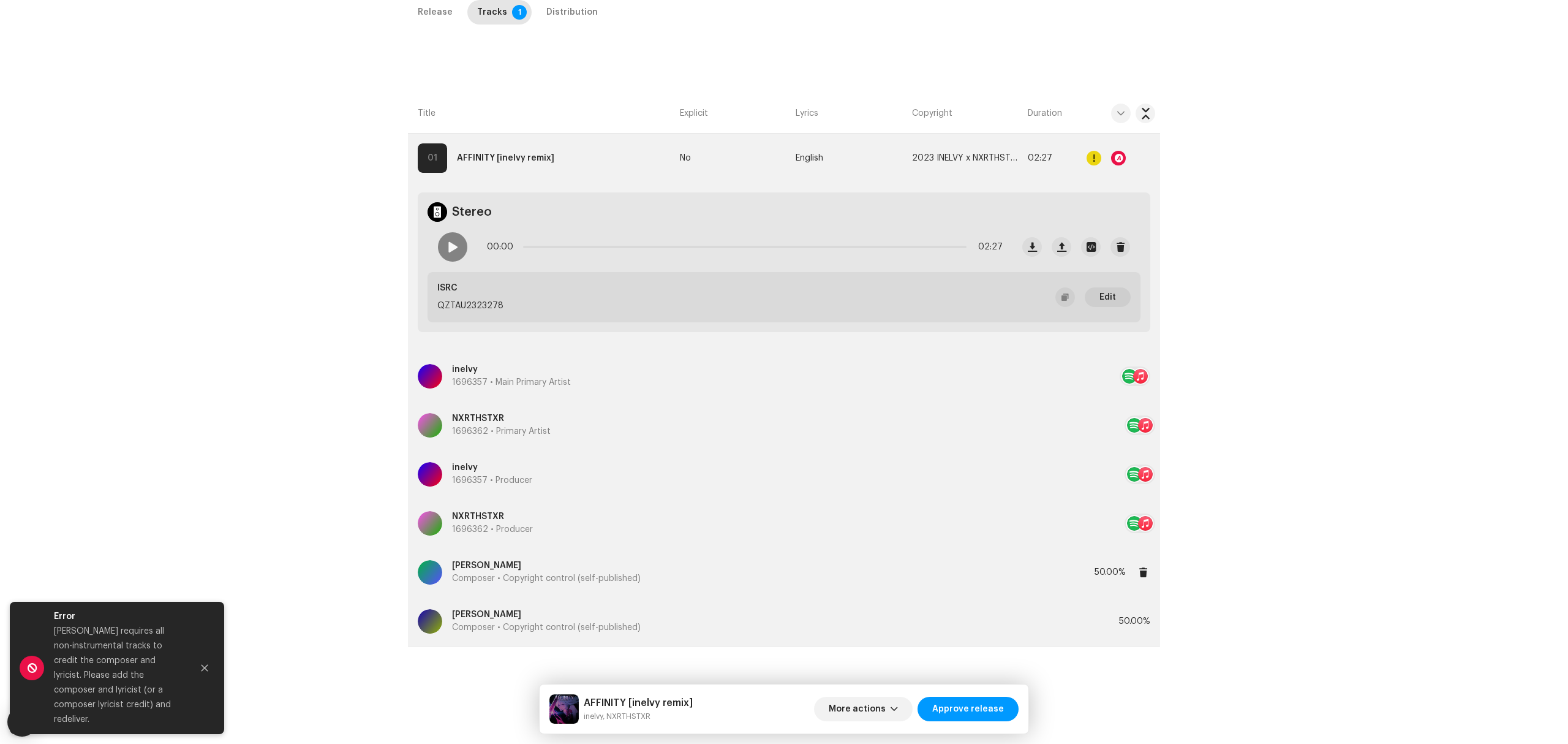
click at [568, 575] on p "Composer • Copyright control (self-published)" at bounding box center [546, 579] width 188 height 13
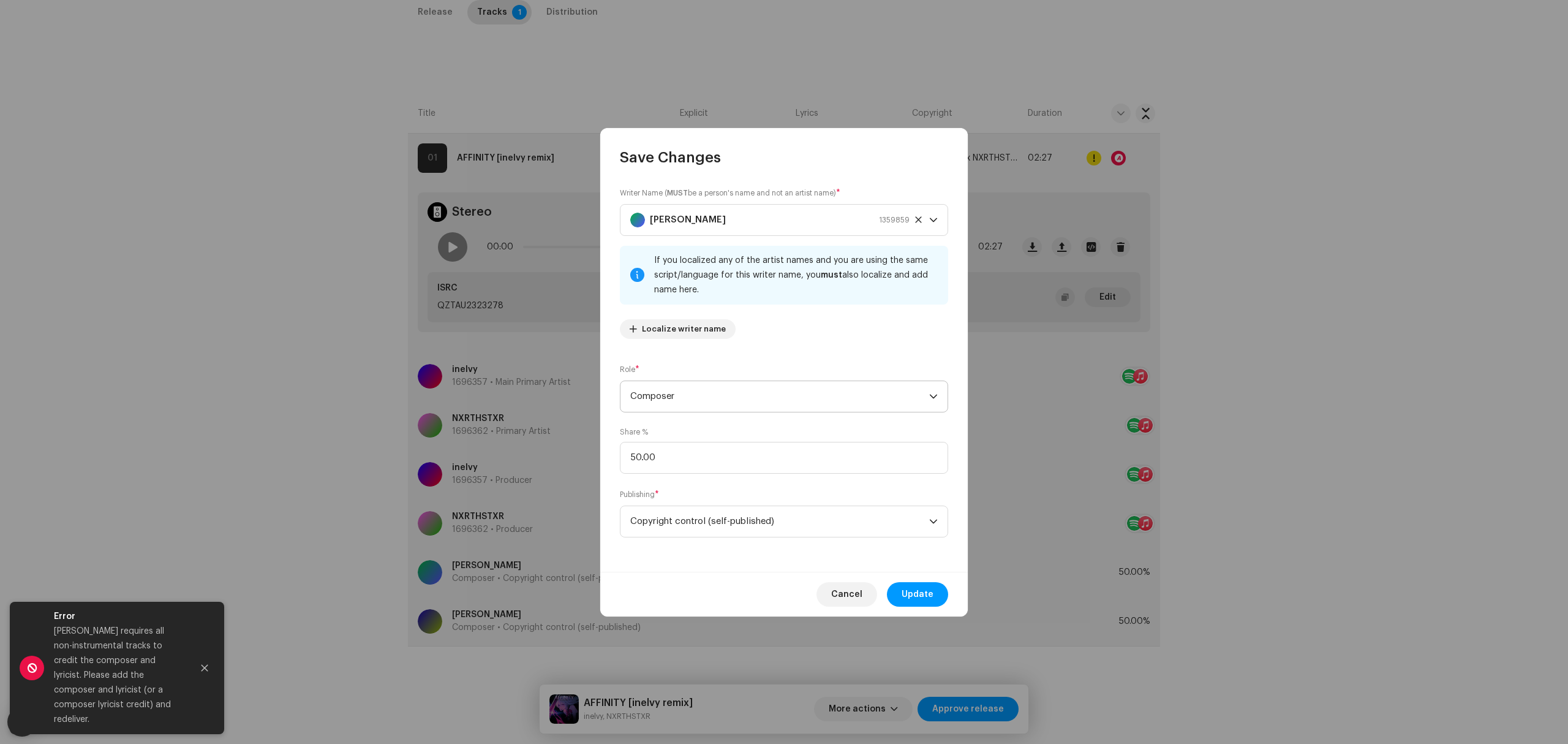
click at [728, 397] on span "Composer" at bounding box center [780, 396] width 299 height 31
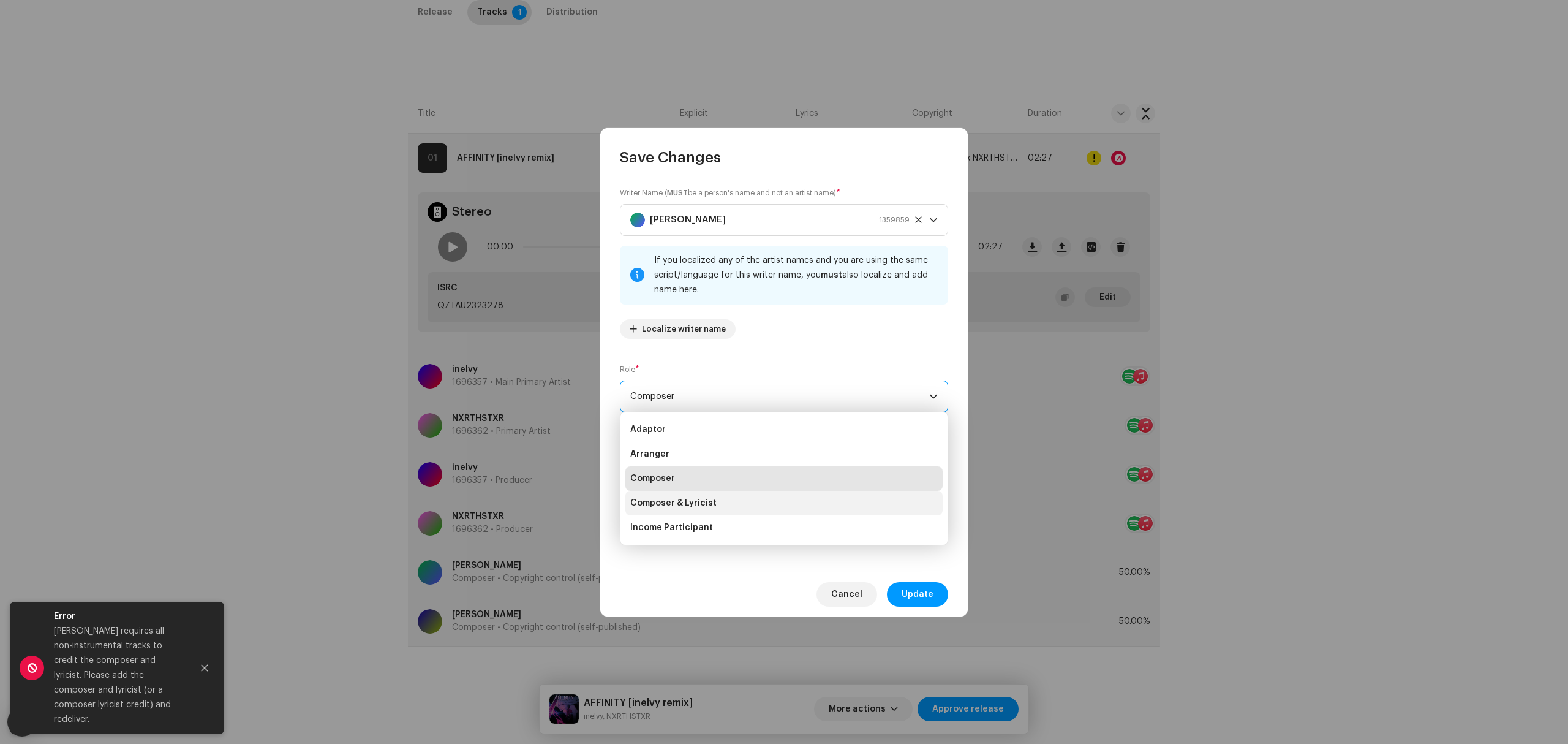
click at [757, 495] on li "Composer & Lyricist" at bounding box center [784, 503] width 317 height 25
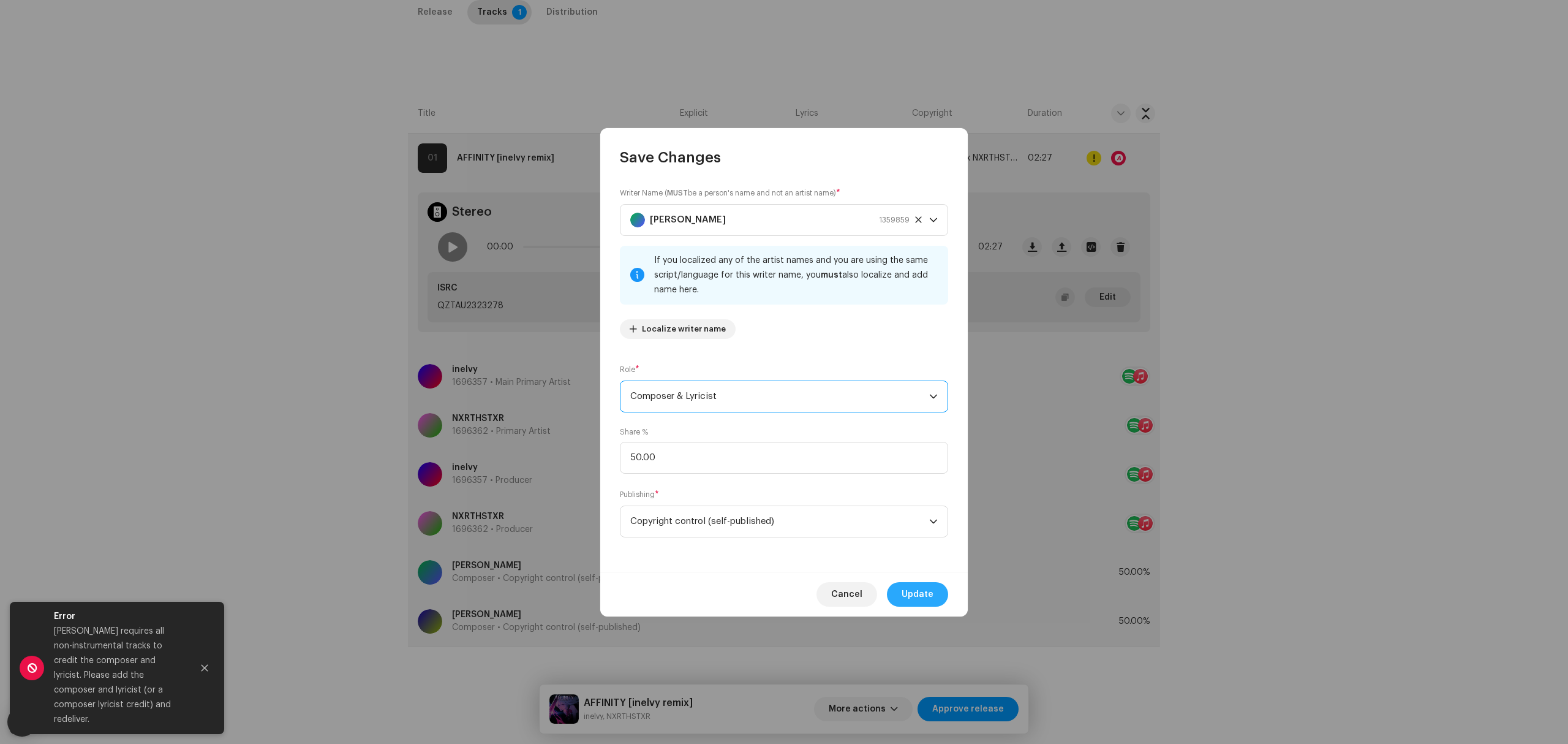
click at [940, 602] on button "Update" at bounding box center [917, 594] width 61 height 25
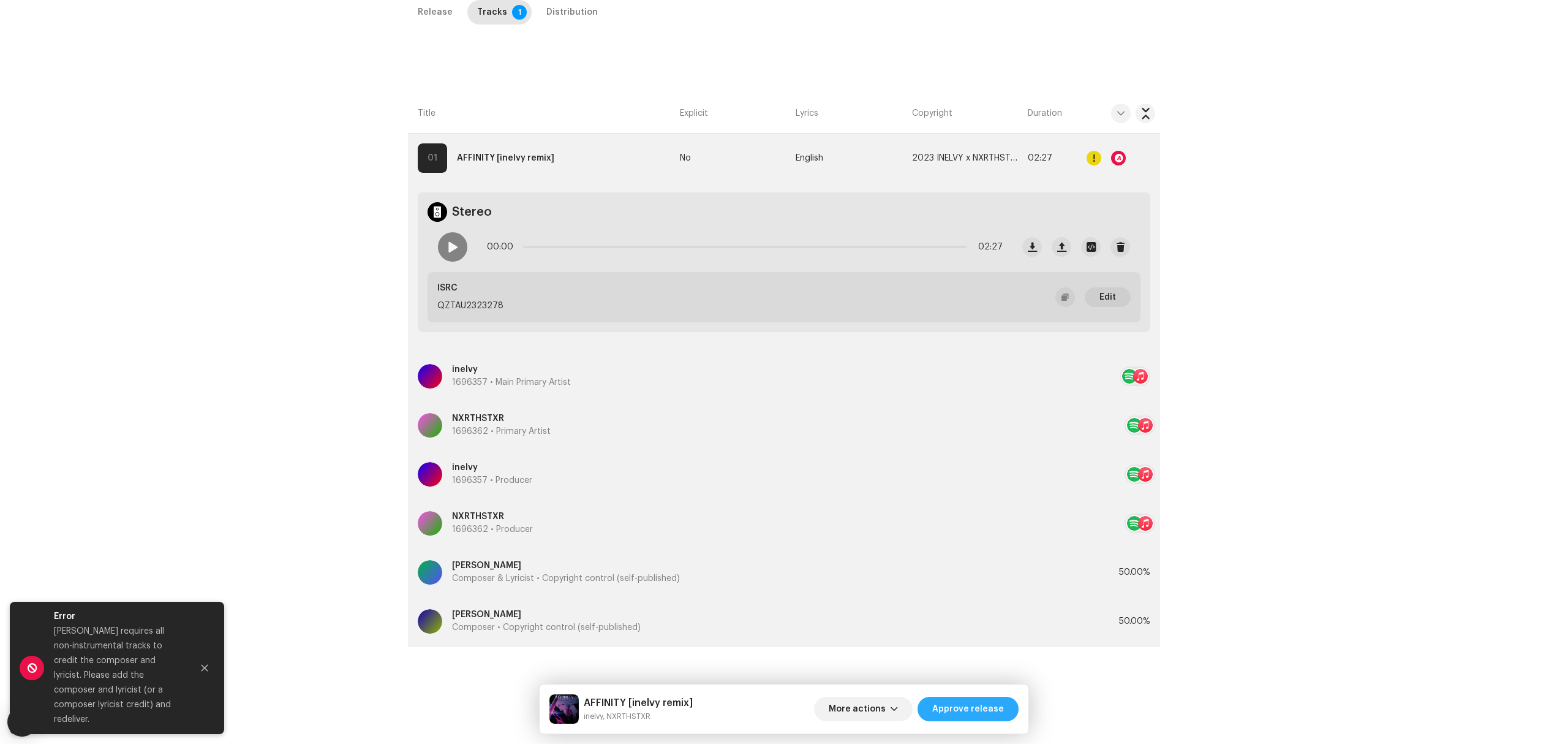
click at [956, 700] on span "Approve release" at bounding box center [968, 708] width 72 height 25
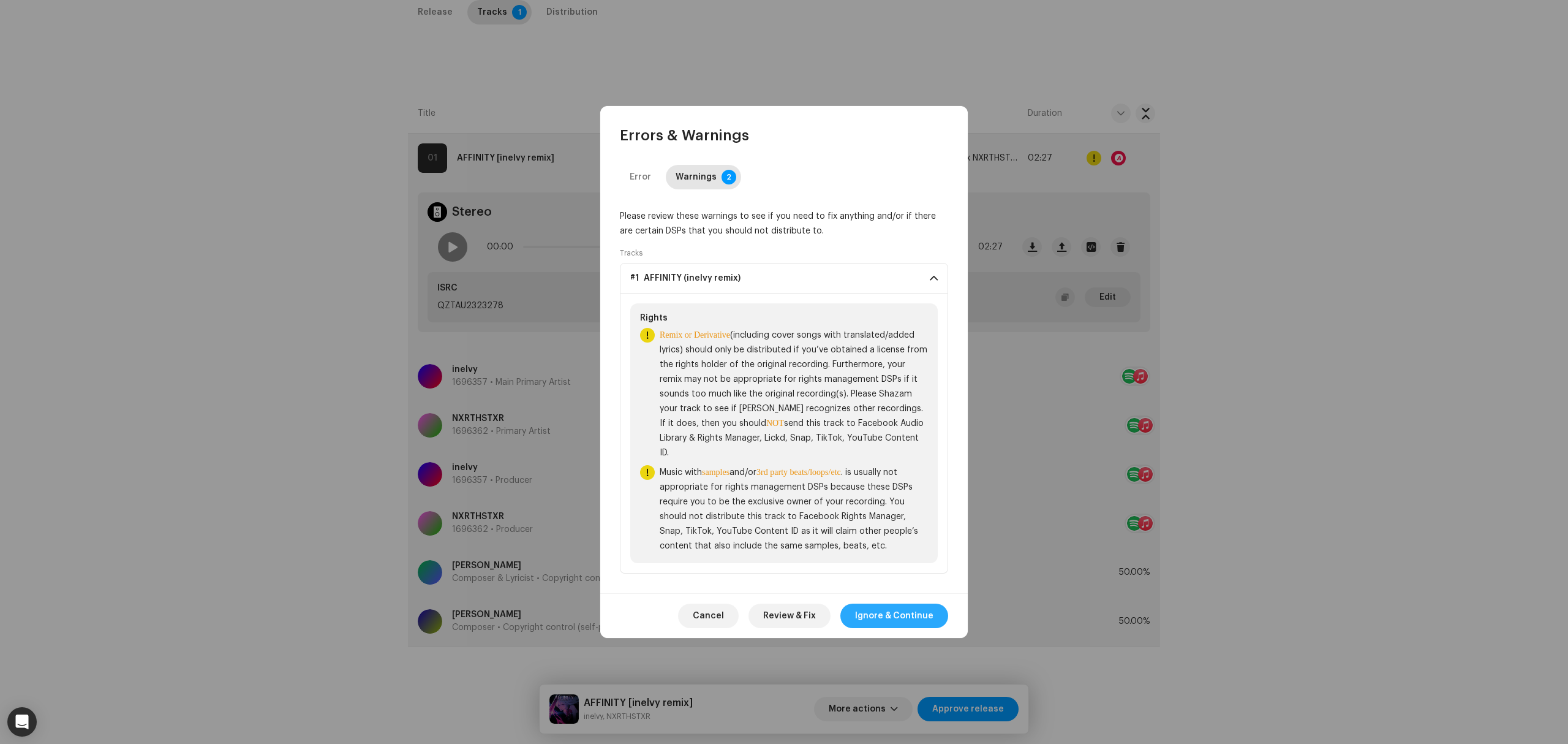
click at [899, 621] on span "Ignore & Continue" at bounding box center [894, 615] width 78 height 25
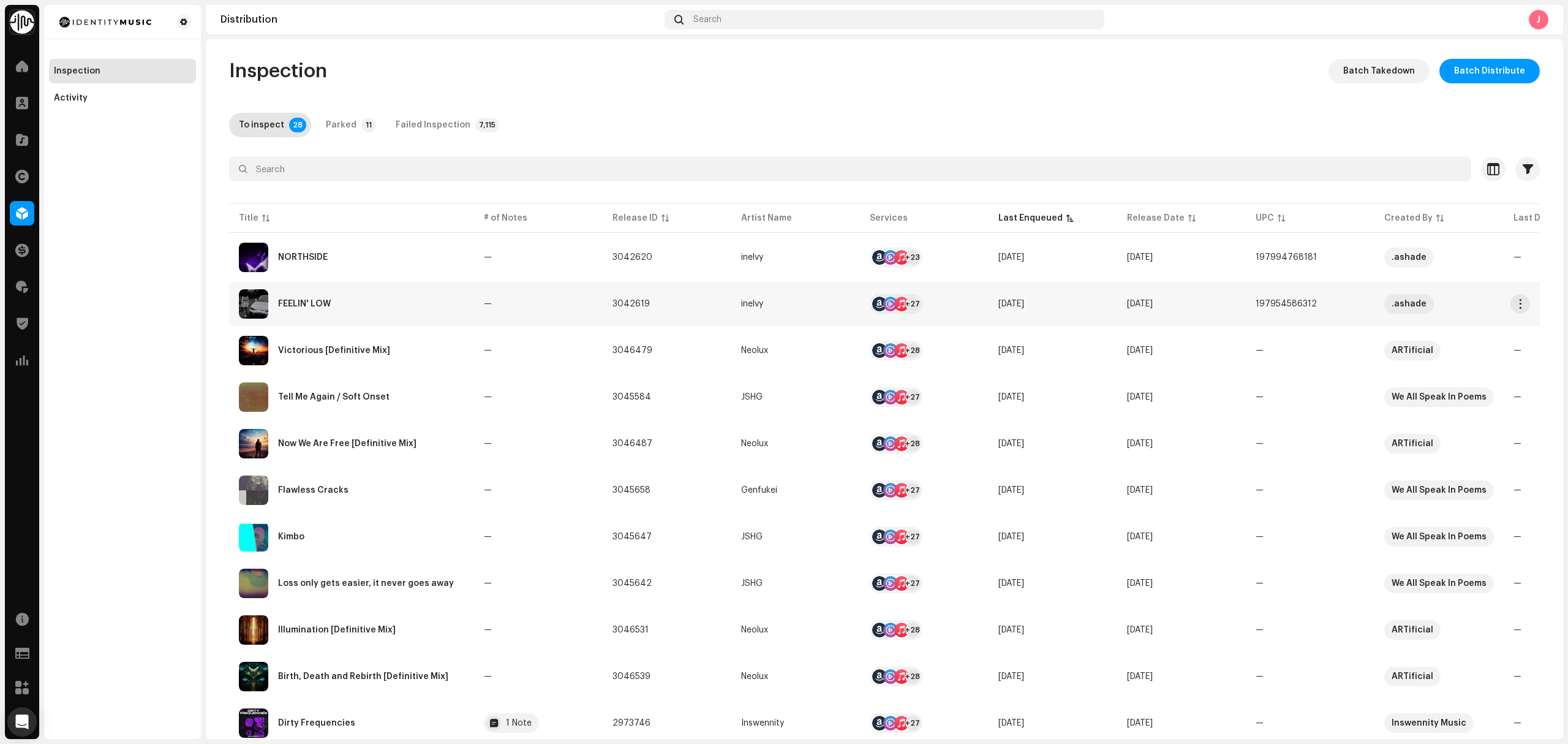
click at [410, 316] on div "FEELIN' LOW" at bounding box center [351, 303] width 226 height 29
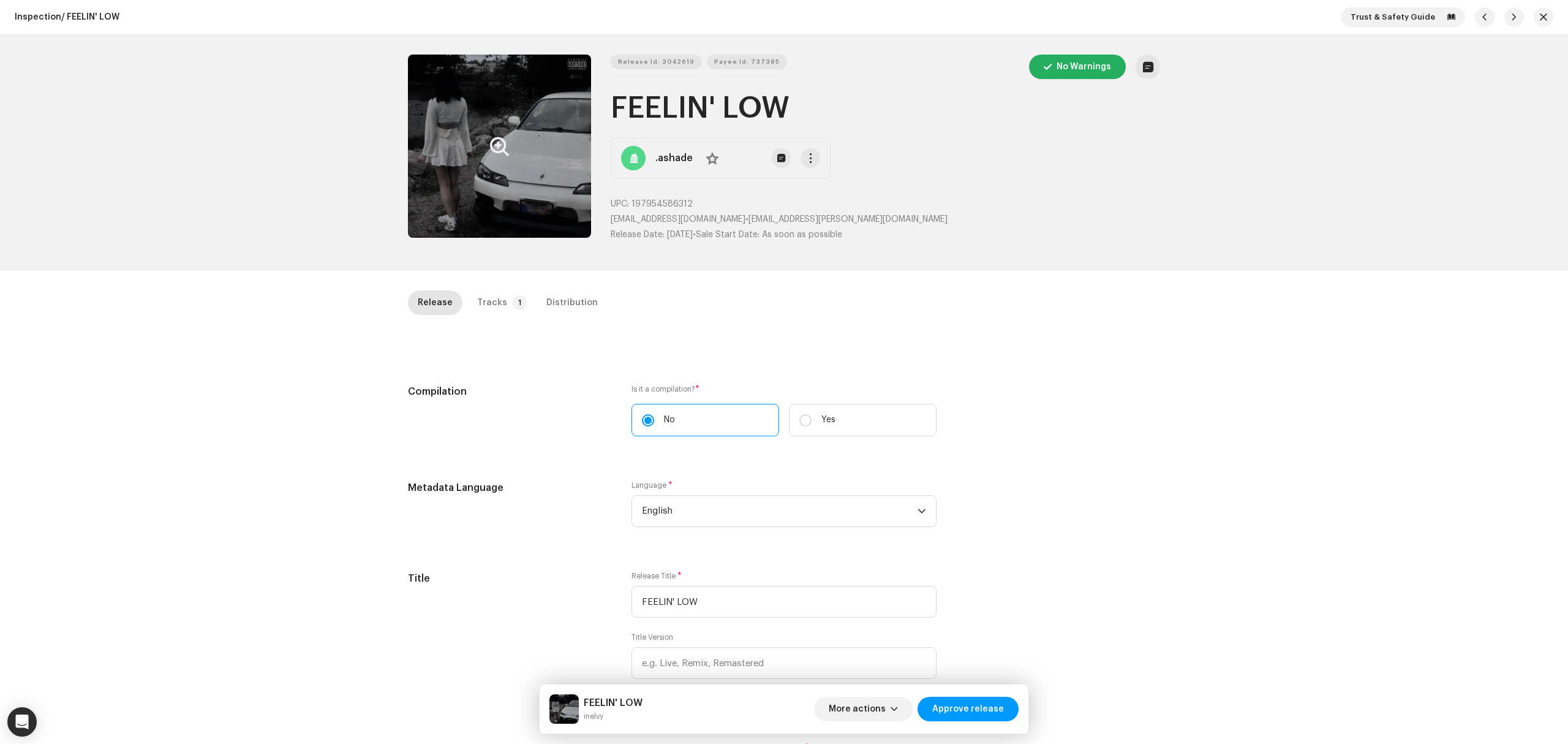
click at [443, 165] on button "Zoom Image" at bounding box center [499, 146] width 183 height 183
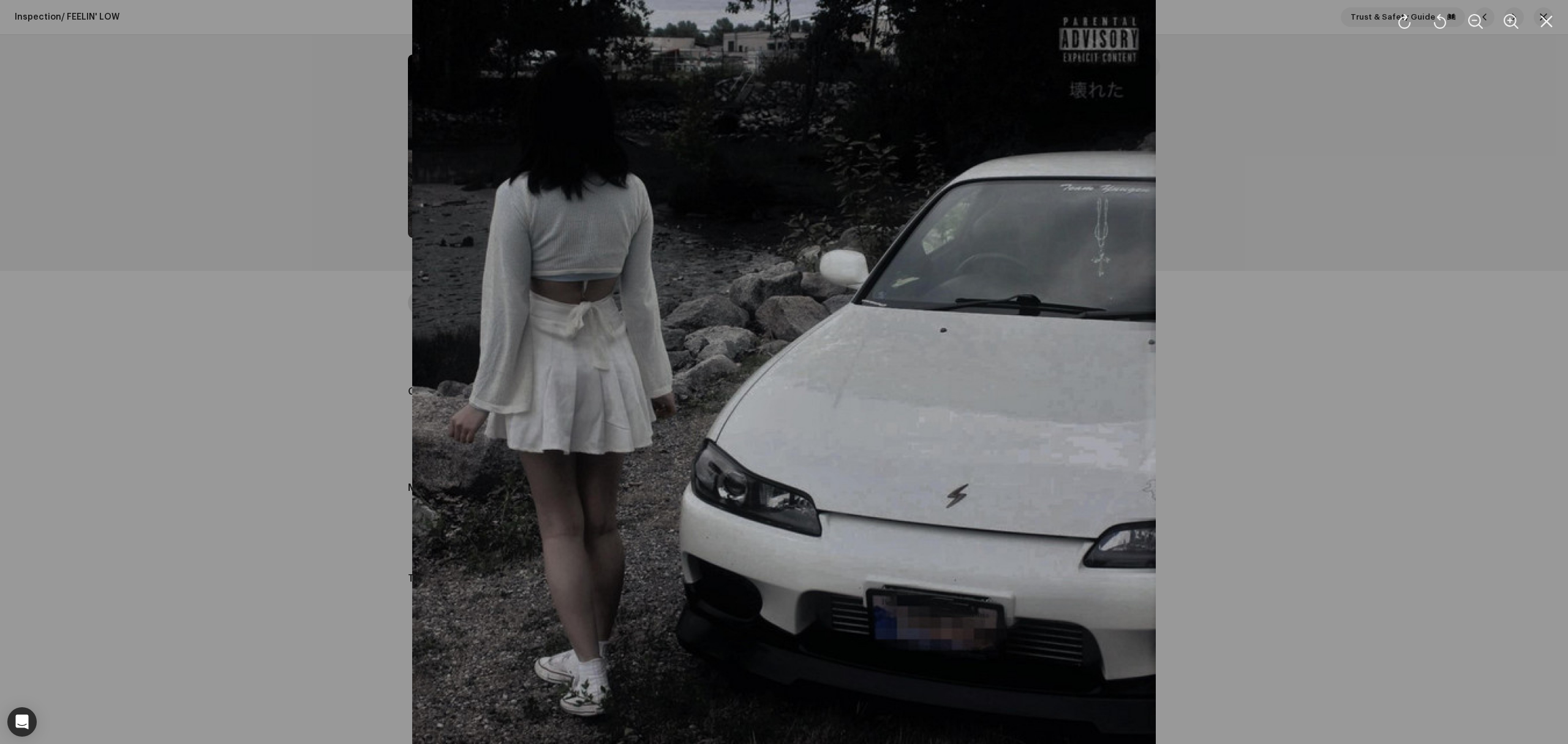
click at [300, 370] on div at bounding box center [784, 372] width 1568 height 744
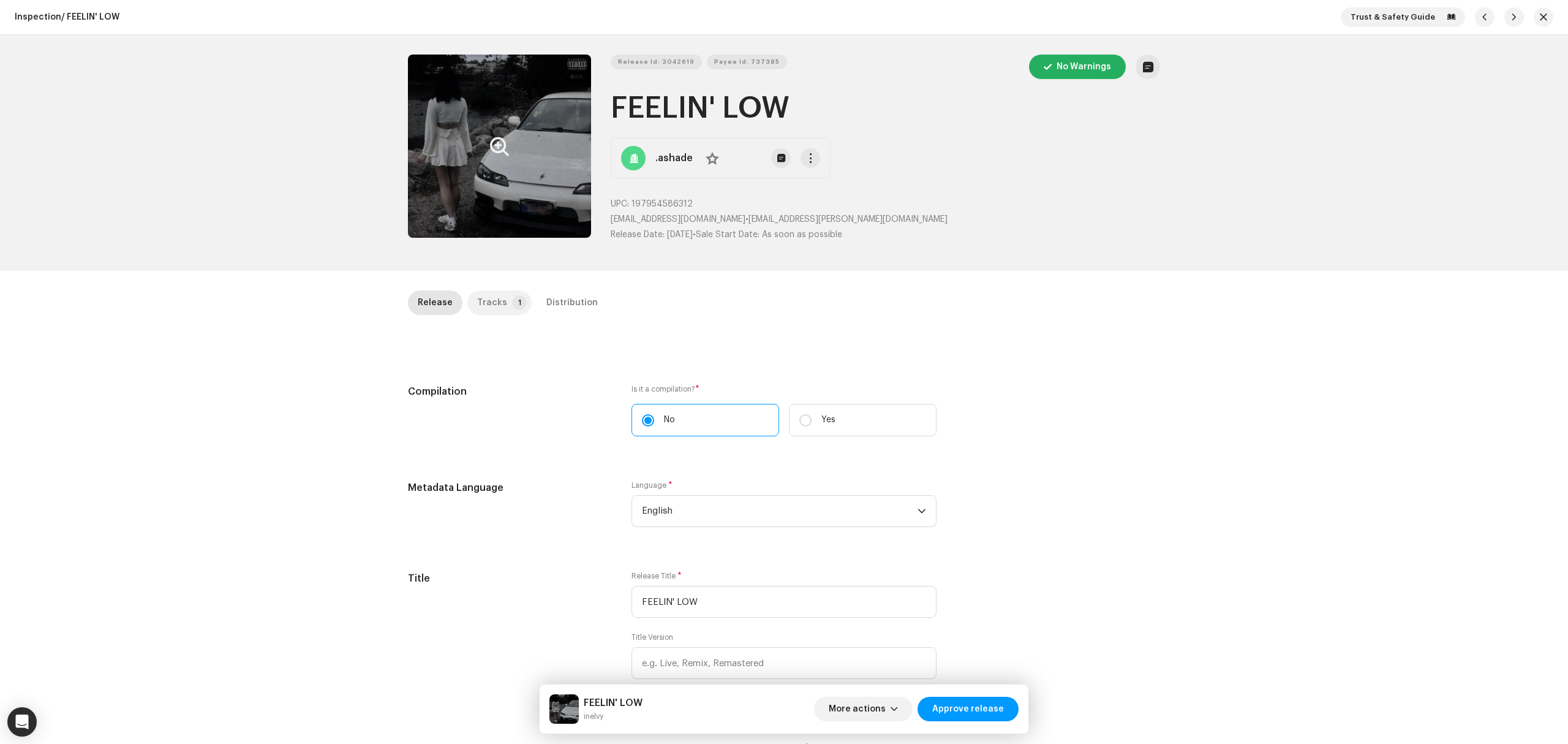
drag, startPoint x: 485, startPoint y: 295, endPoint x: 488, endPoint y: 309, distance: 14.3
click at [485, 297] on div "Tracks" at bounding box center [492, 302] width 30 height 25
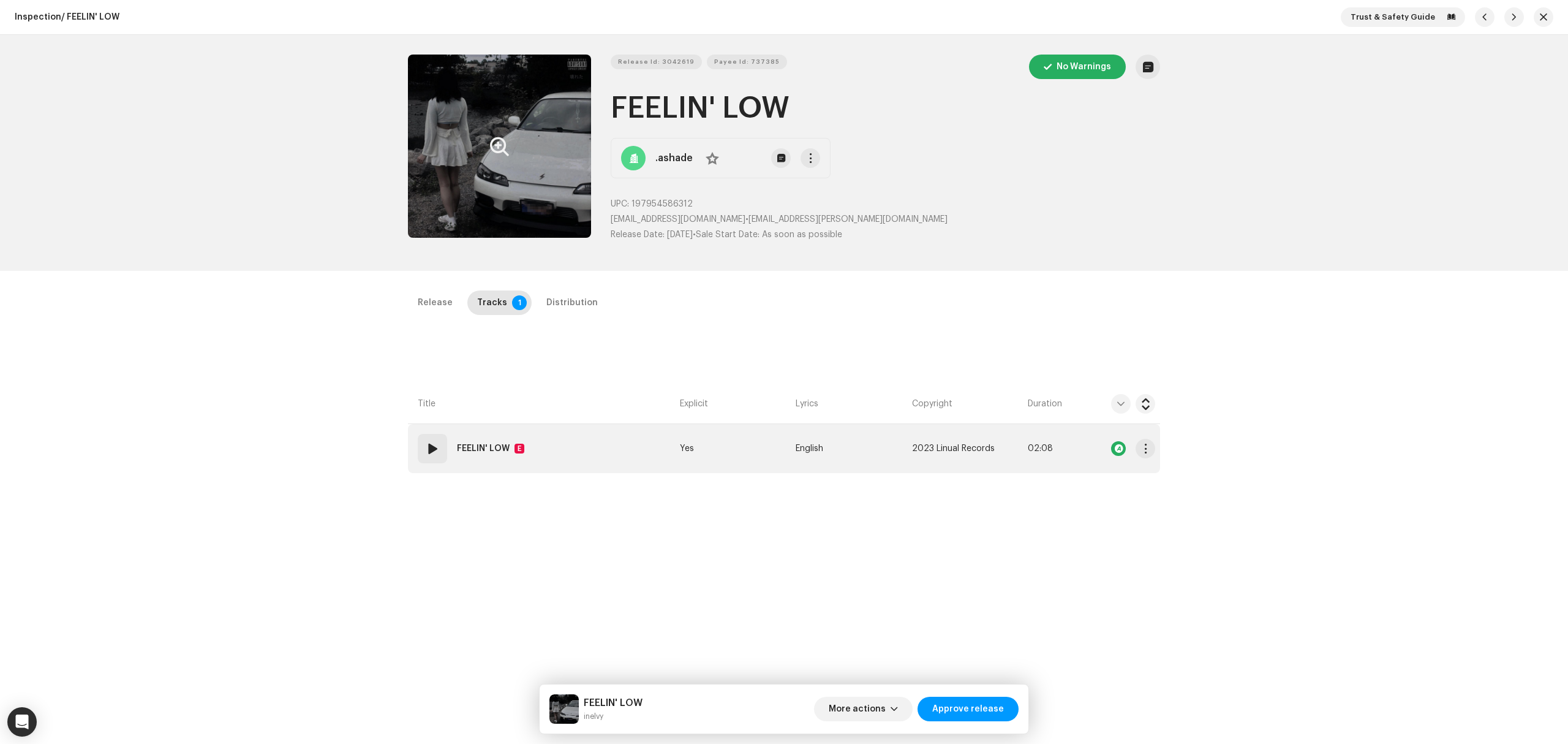
click at [602, 451] on td "01 FEELIN' LOW E" at bounding box center [541, 449] width 267 height 49
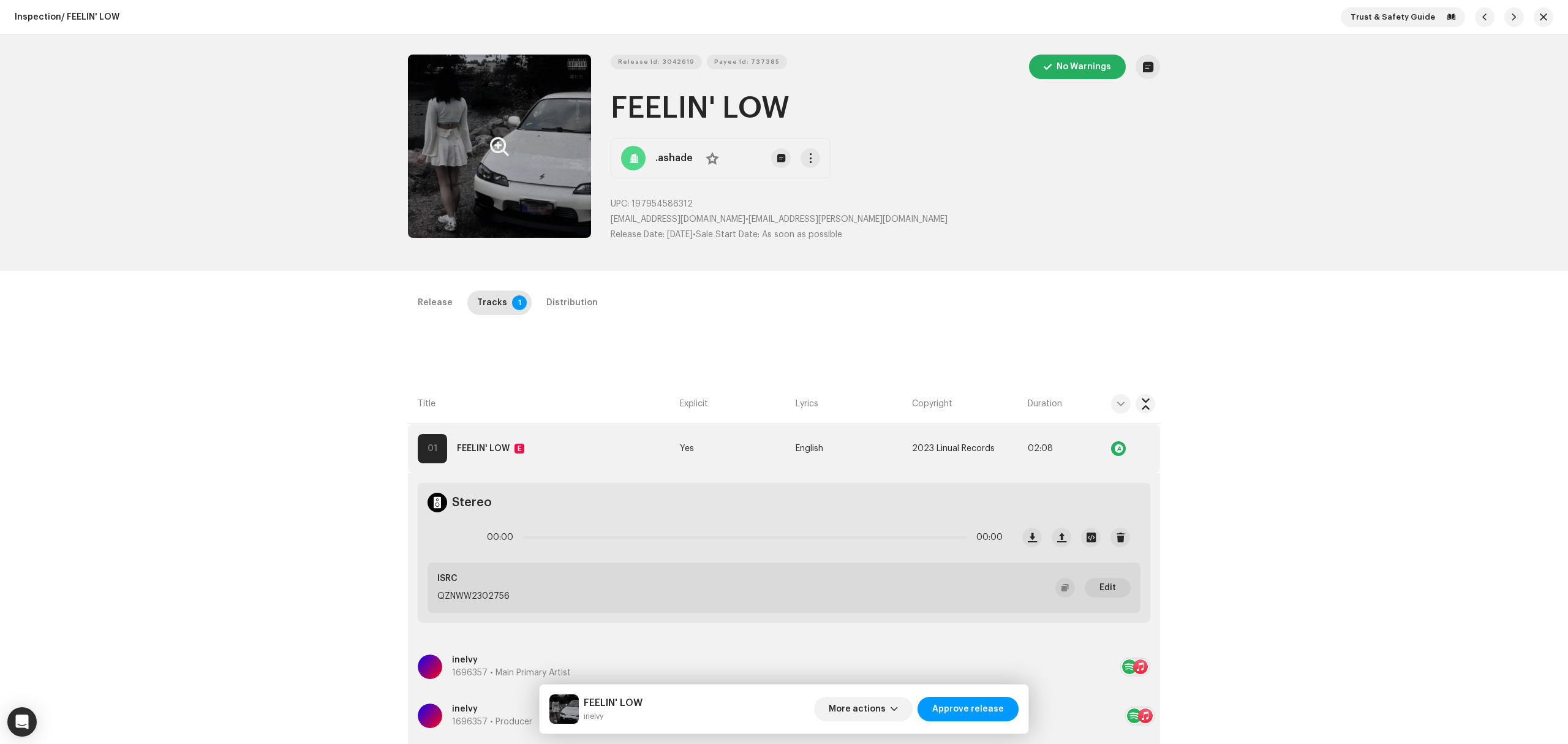
scroll to position [245, 0]
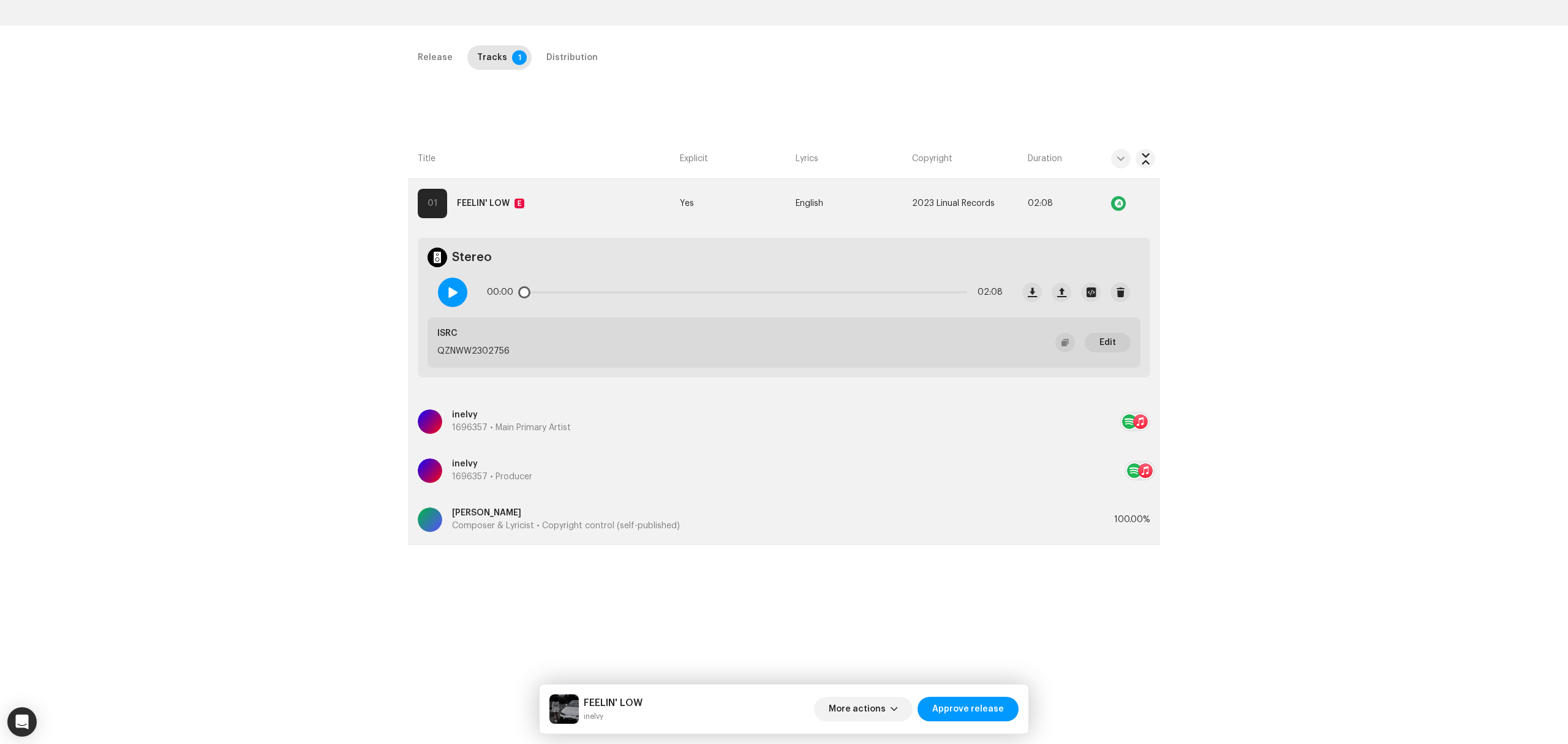
click at [461, 294] on div at bounding box center [452, 292] width 29 height 29
drag, startPoint x: 525, startPoint y: 293, endPoint x: 560, endPoint y: 293, distance: 35.0
click at [537, 293] on span at bounding box center [530, 291] width 12 height 12
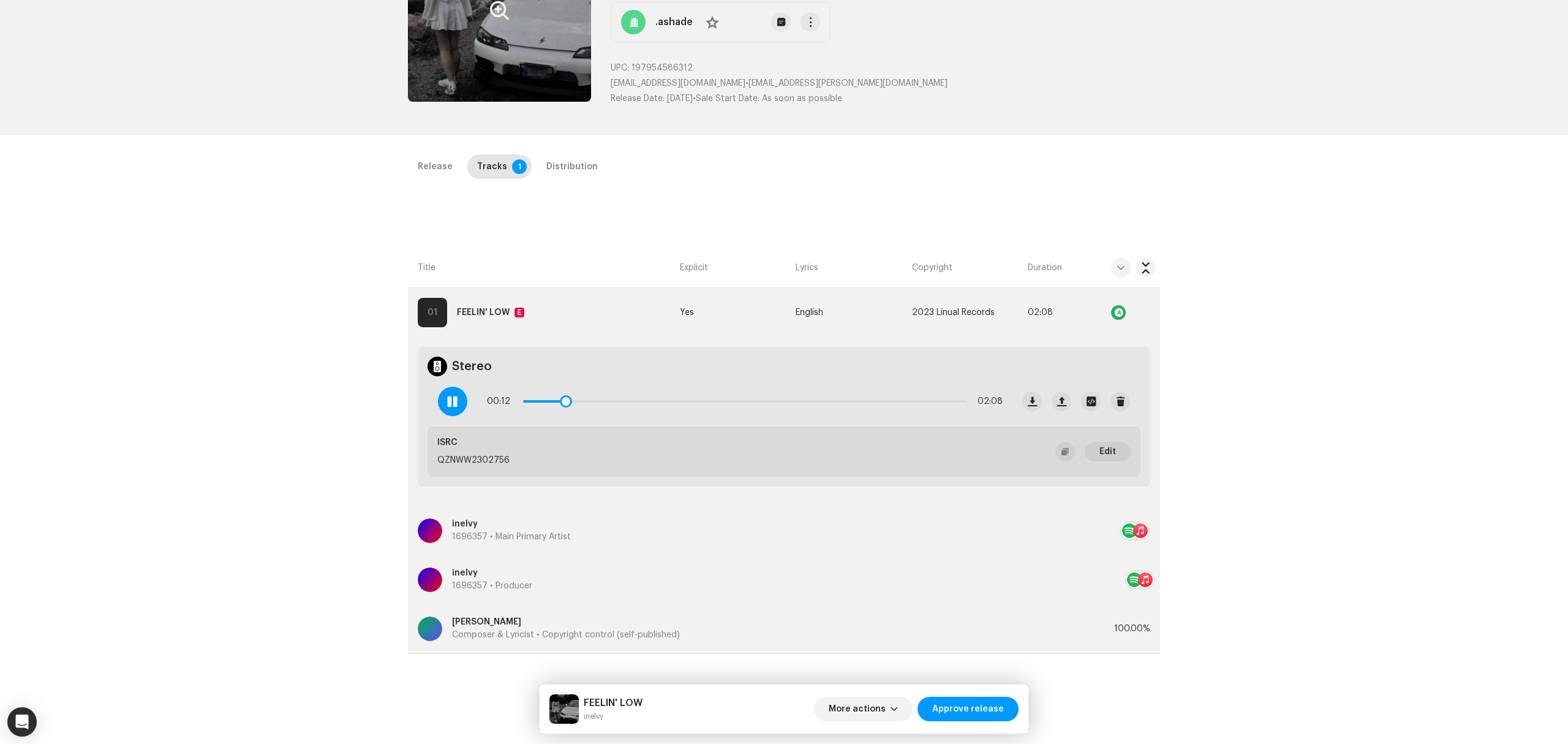
scroll to position [0, 0]
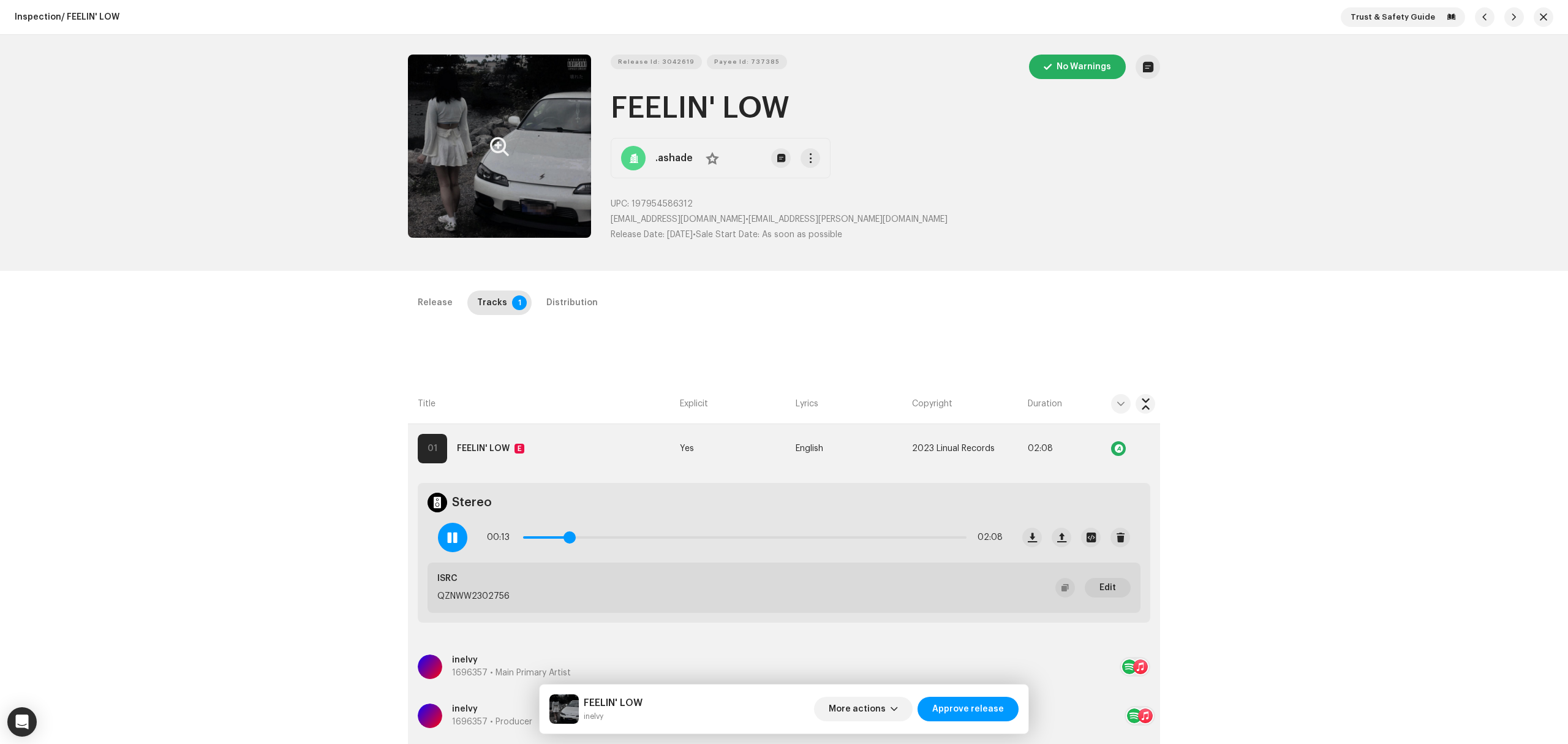
drag, startPoint x: 568, startPoint y: 537, endPoint x: 594, endPoint y: 538, distance: 26.0
click at [576, 538] on span at bounding box center [569, 537] width 12 height 12
drag, startPoint x: 594, startPoint y: 538, endPoint x: 660, endPoint y: 537, distance: 66.0
click at [645, 537] on span at bounding box center [638, 537] width 12 height 12
drag, startPoint x: 666, startPoint y: 537, endPoint x: 689, endPoint y: 537, distance: 23.0
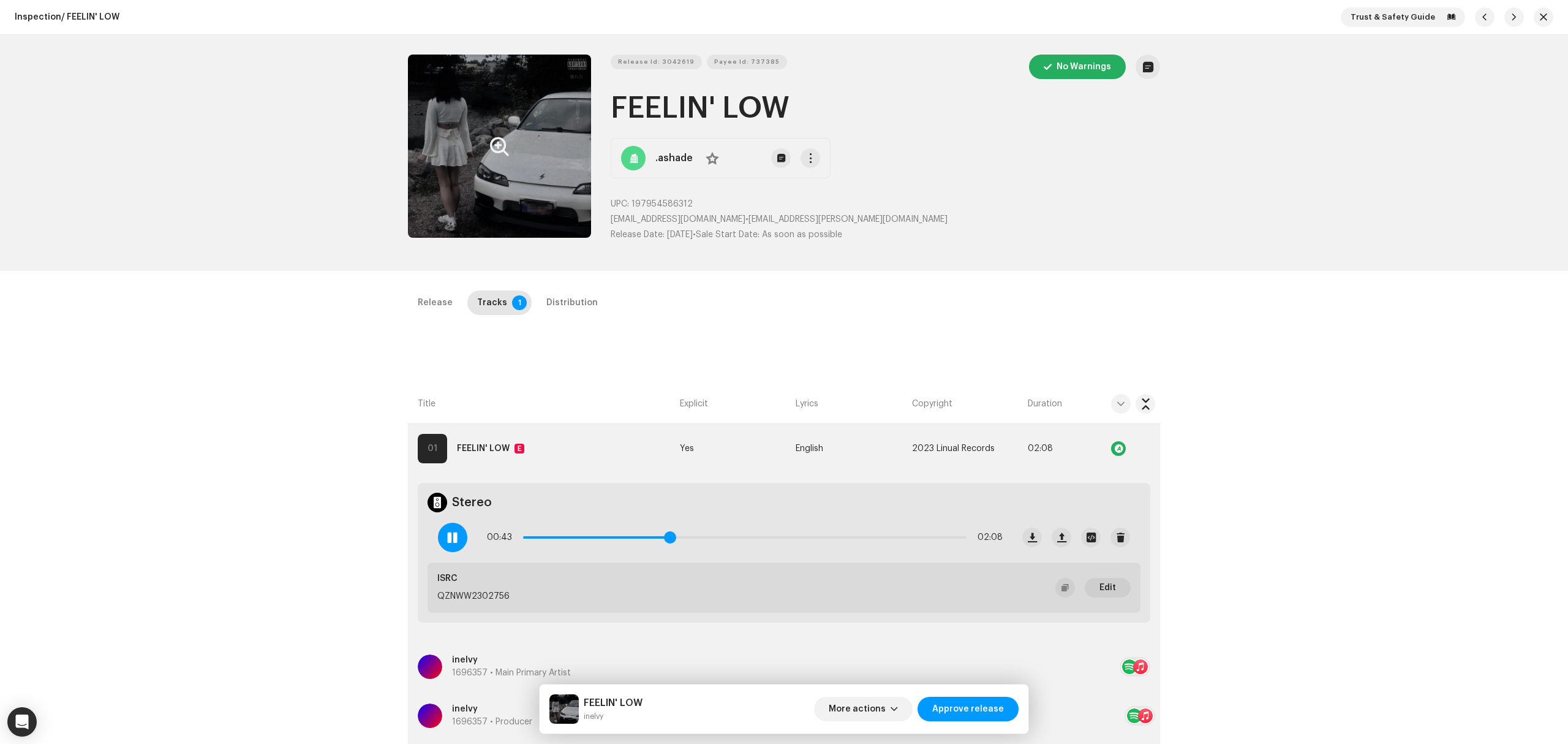
click at [676, 537] on span at bounding box center [670, 537] width 12 height 12
click at [1141, 452] on span "button" at bounding box center [1146, 448] width 9 height 9
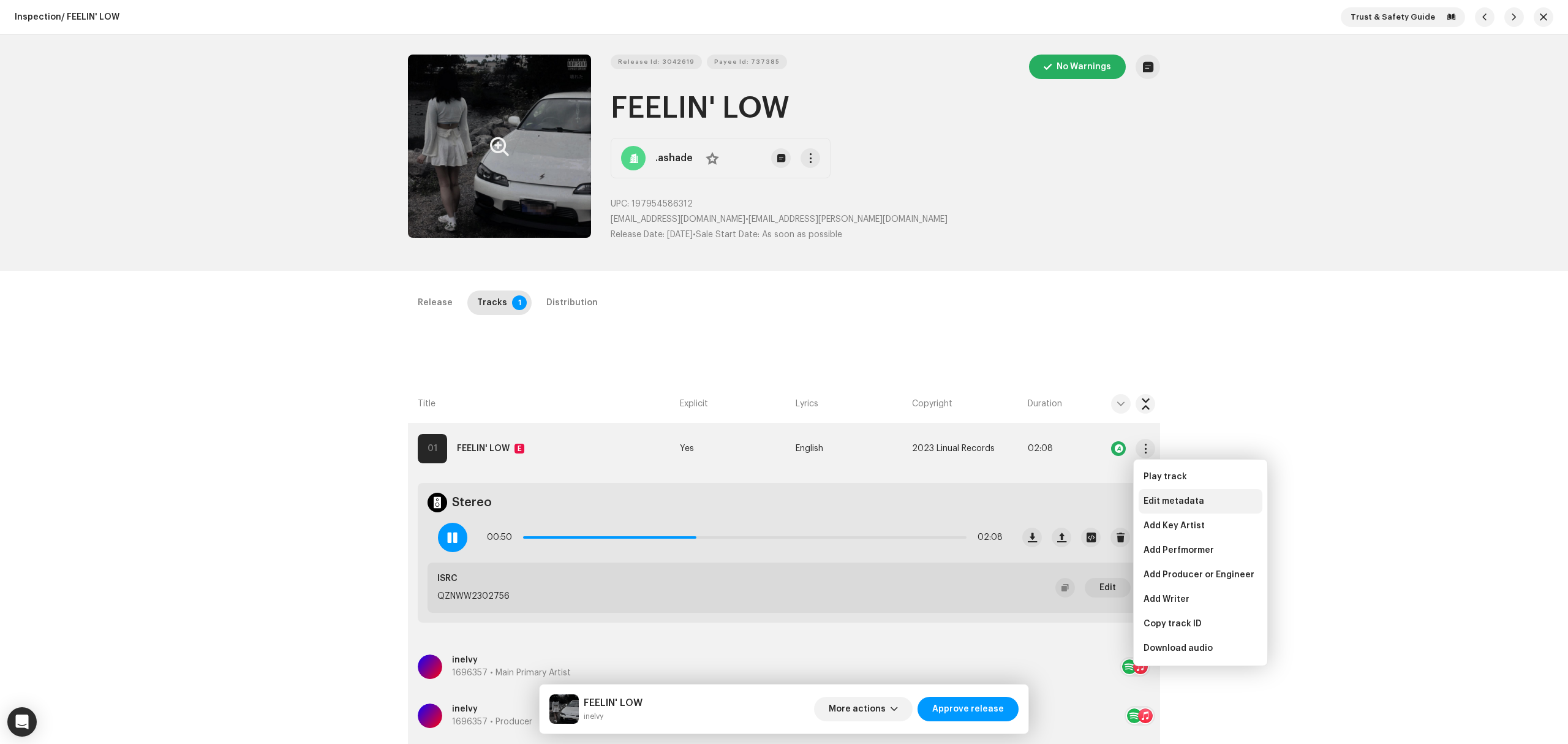
click at [1161, 499] on span "Edit metadata" at bounding box center [1174, 501] width 61 height 9
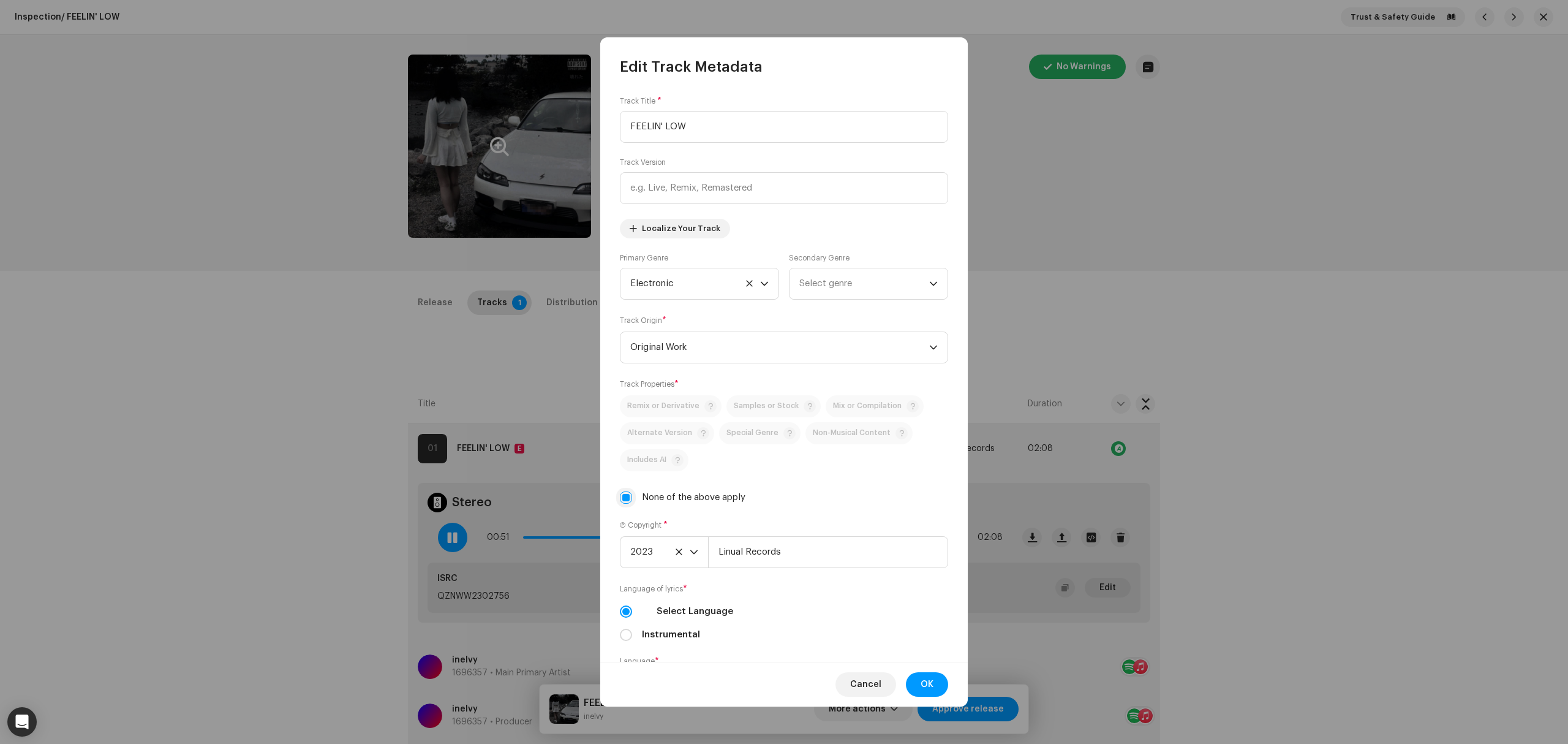
click at [623, 503] on input "None of the above apply" at bounding box center [625, 497] width 12 height 12
checkbox input "false"
click at [771, 390] on div "Track Properties * Remix or Derivative Samples or Stock Mix or Compilation Alte…" at bounding box center [784, 449] width 328 height 141
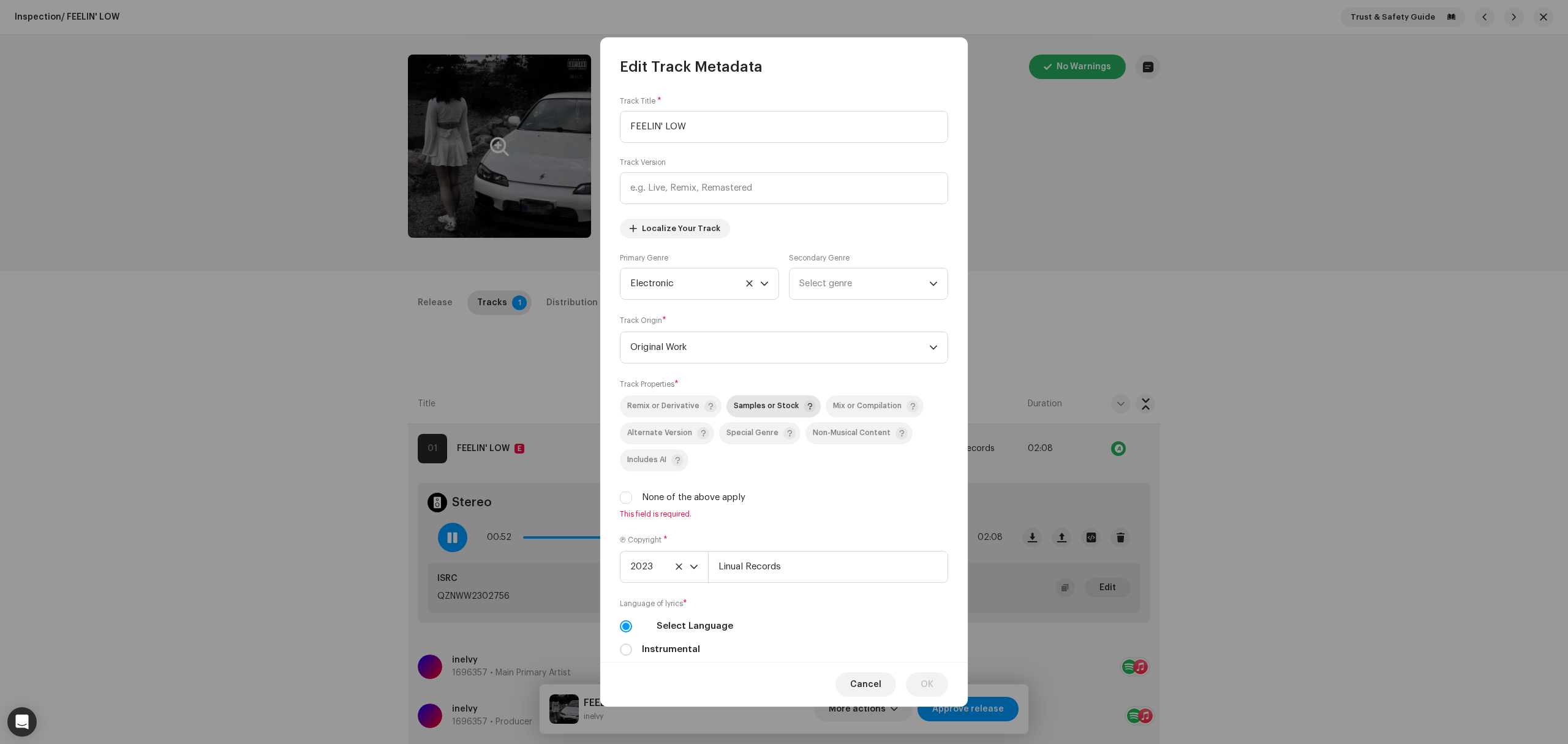
click at [773, 408] on span "Samples or Stock" at bounding box center [766, 406] width 65 height 8
click at [931, 685] on span "OK" at bounding box center [927, 684] width 13 height 25
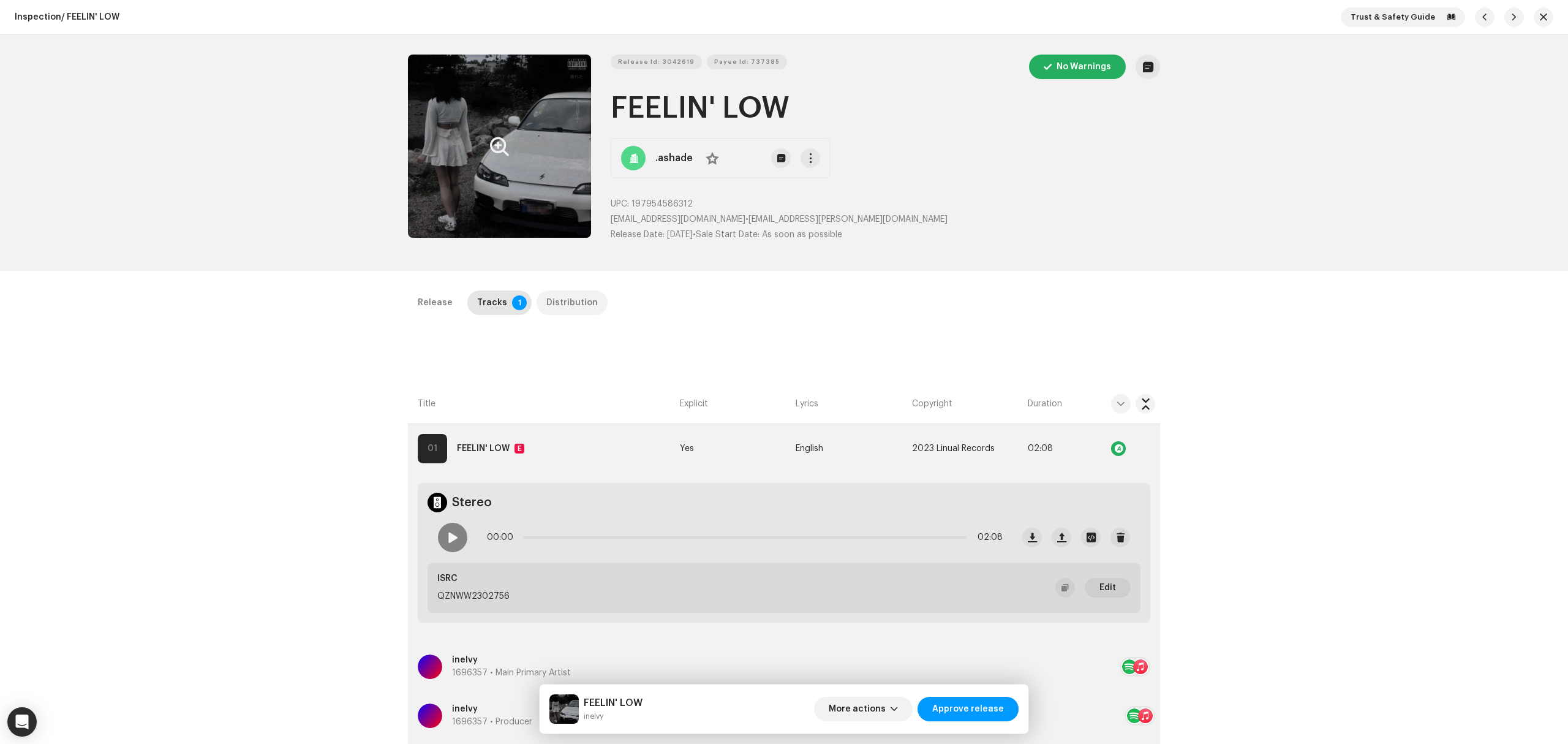
click at [579, 302] on div "Distribution" at bounding box center [571, 302] width 51 height 25
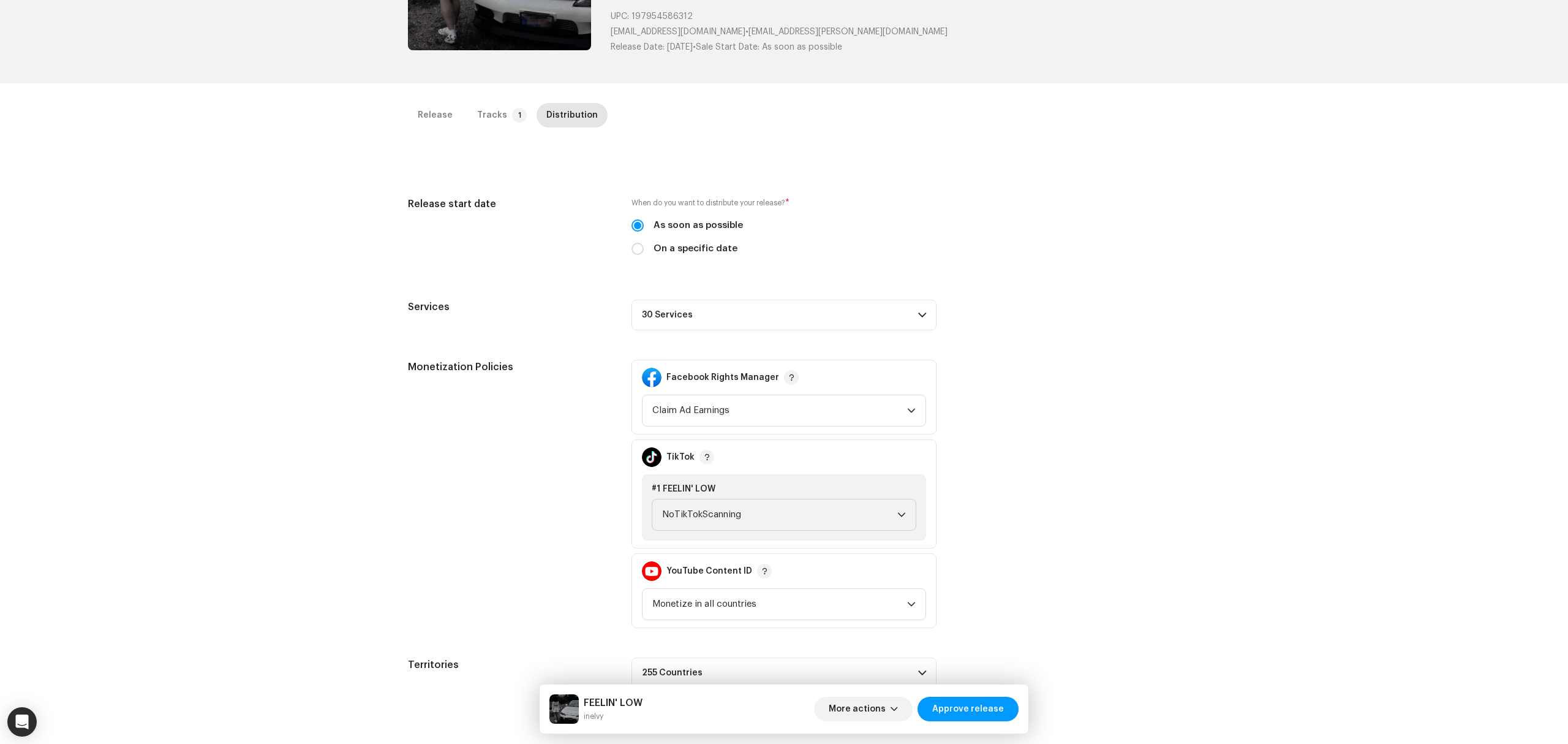
scroll to position [290, 0]
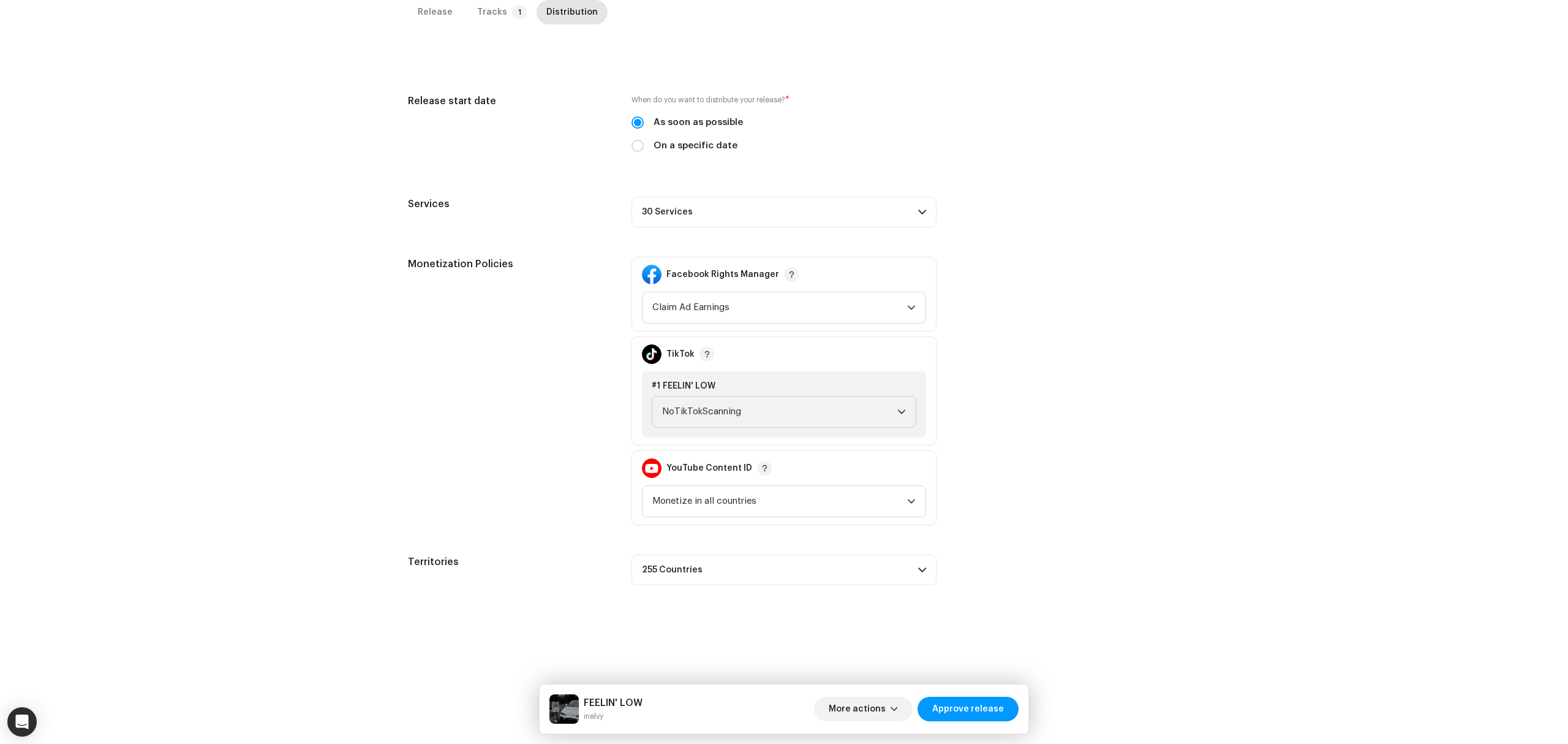
drag, startPoint x: 830, startPoint y: 218, endPoint x: 855, endPoint y: 259, distance: 48.0
click at [832, 219] on p-accordion-header "30 Services" at bounding box center [784, 211] width 305 height 31
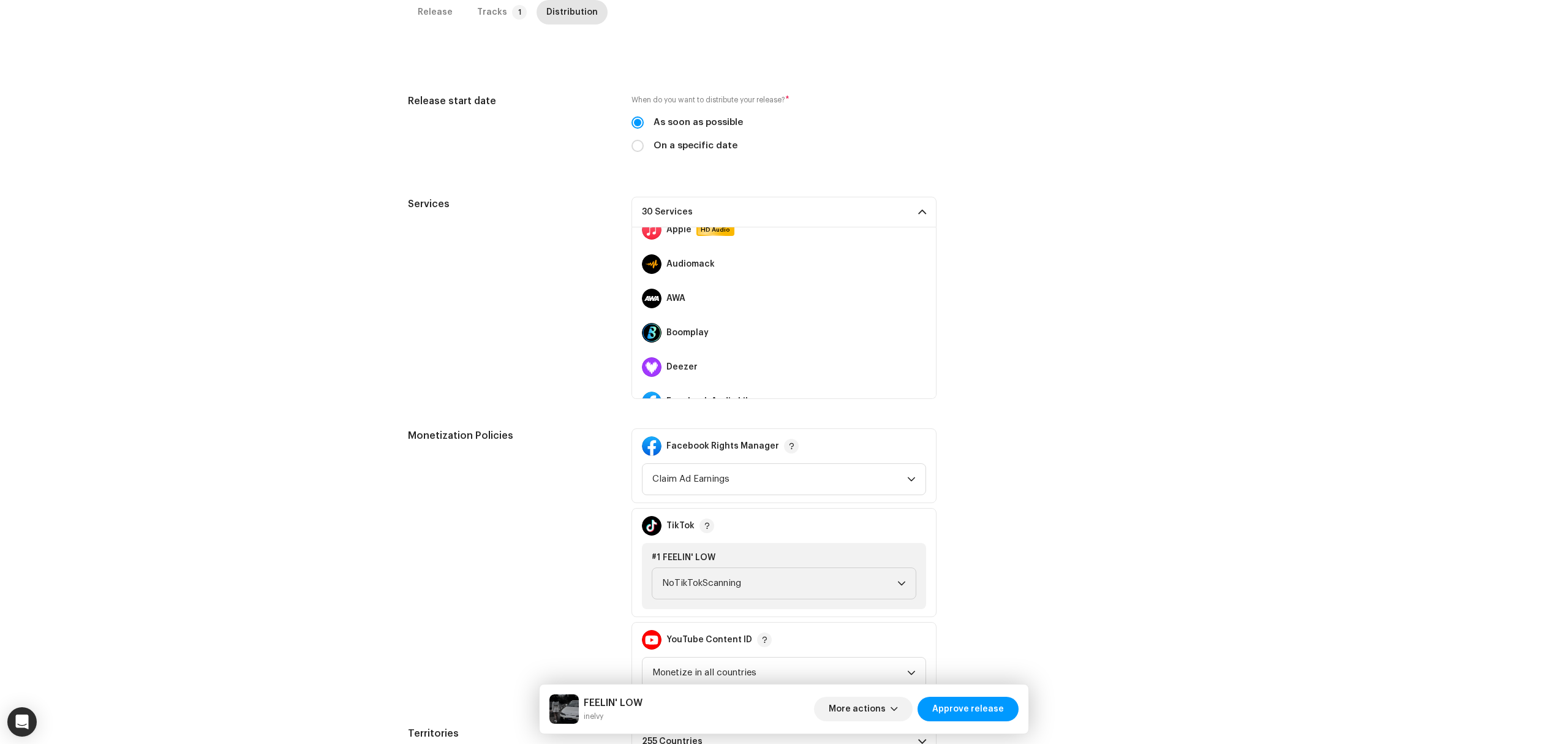
scroll to position [163, 0]
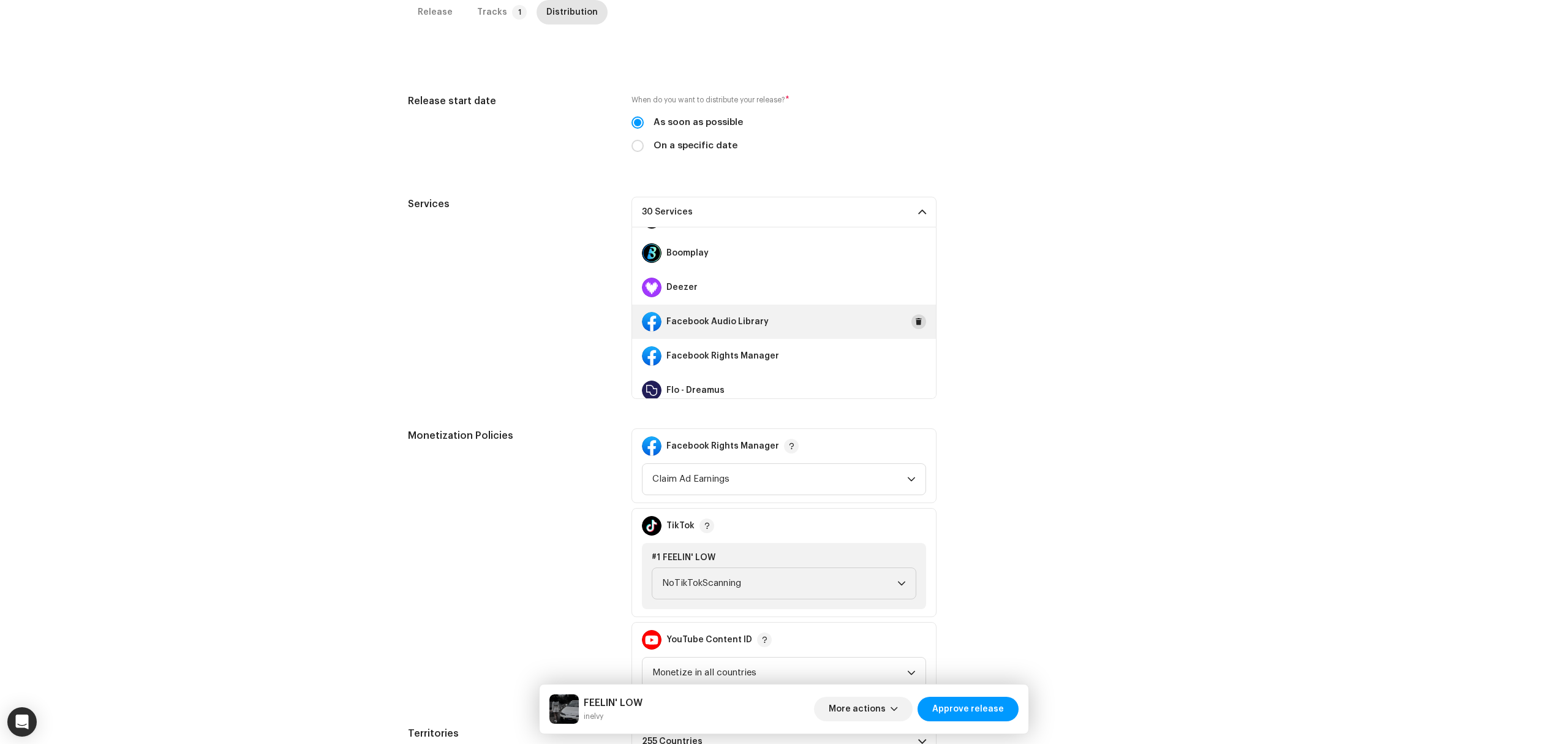
click at [912, 322] on button at bounding box center [919, 321] width 15 height 15
click at [912, 353] on button at bounding box center [919, 355] width 15 height 15
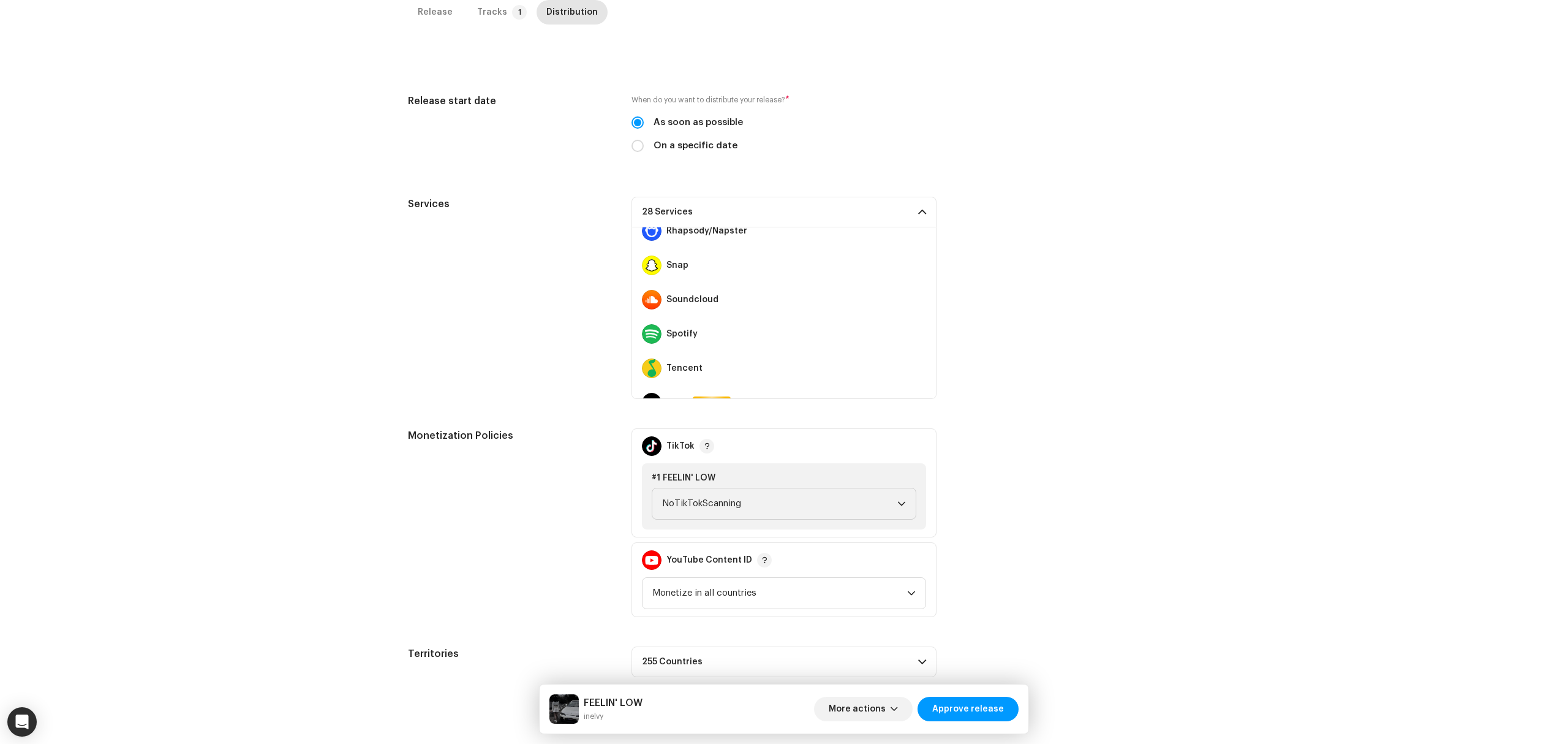
scroll to position [735, 0]
click at [915, 263] on span at bounding box center [918, 264] width 7 height 9
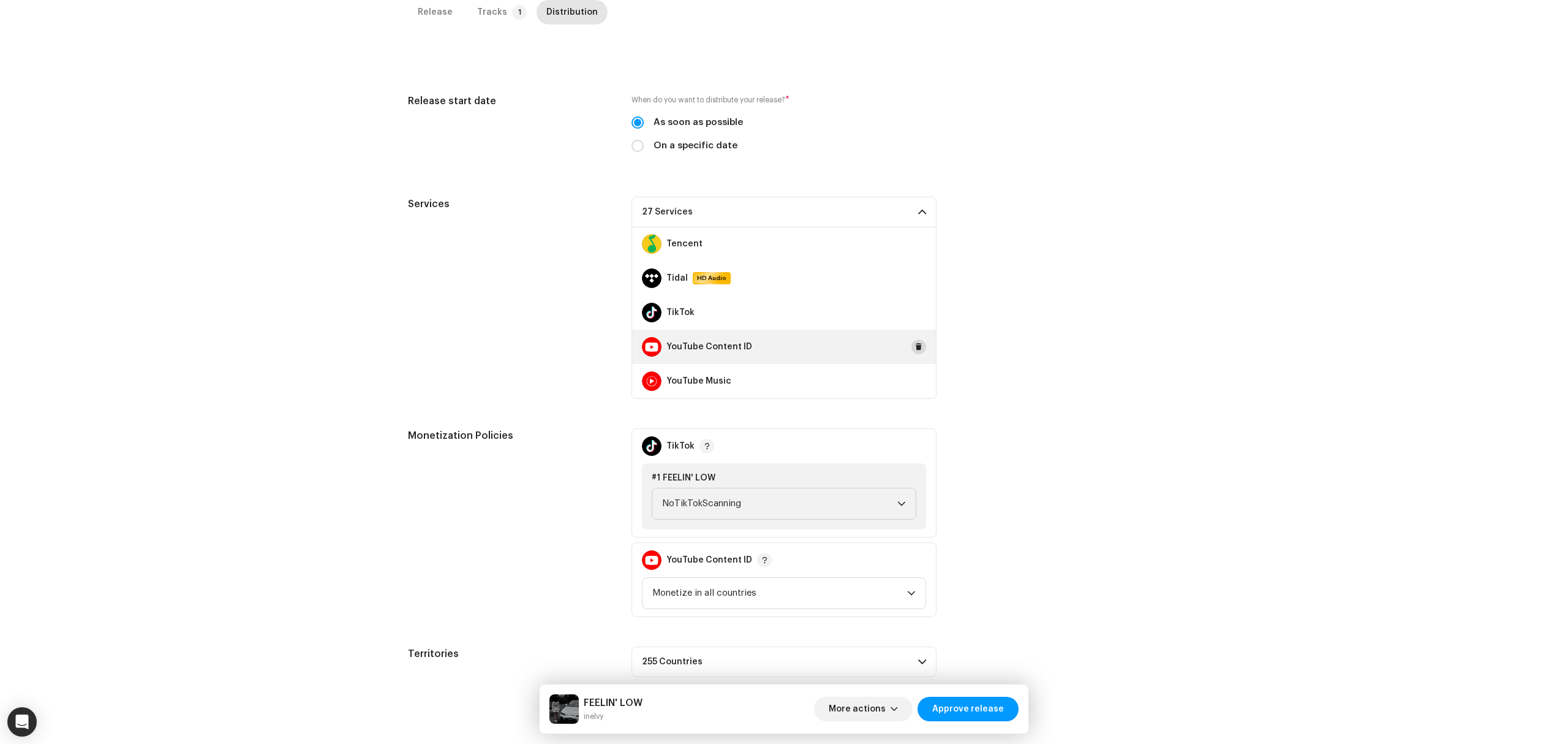
click at [915, 351] on span at bounding box center [918, 347] width 7 height 9
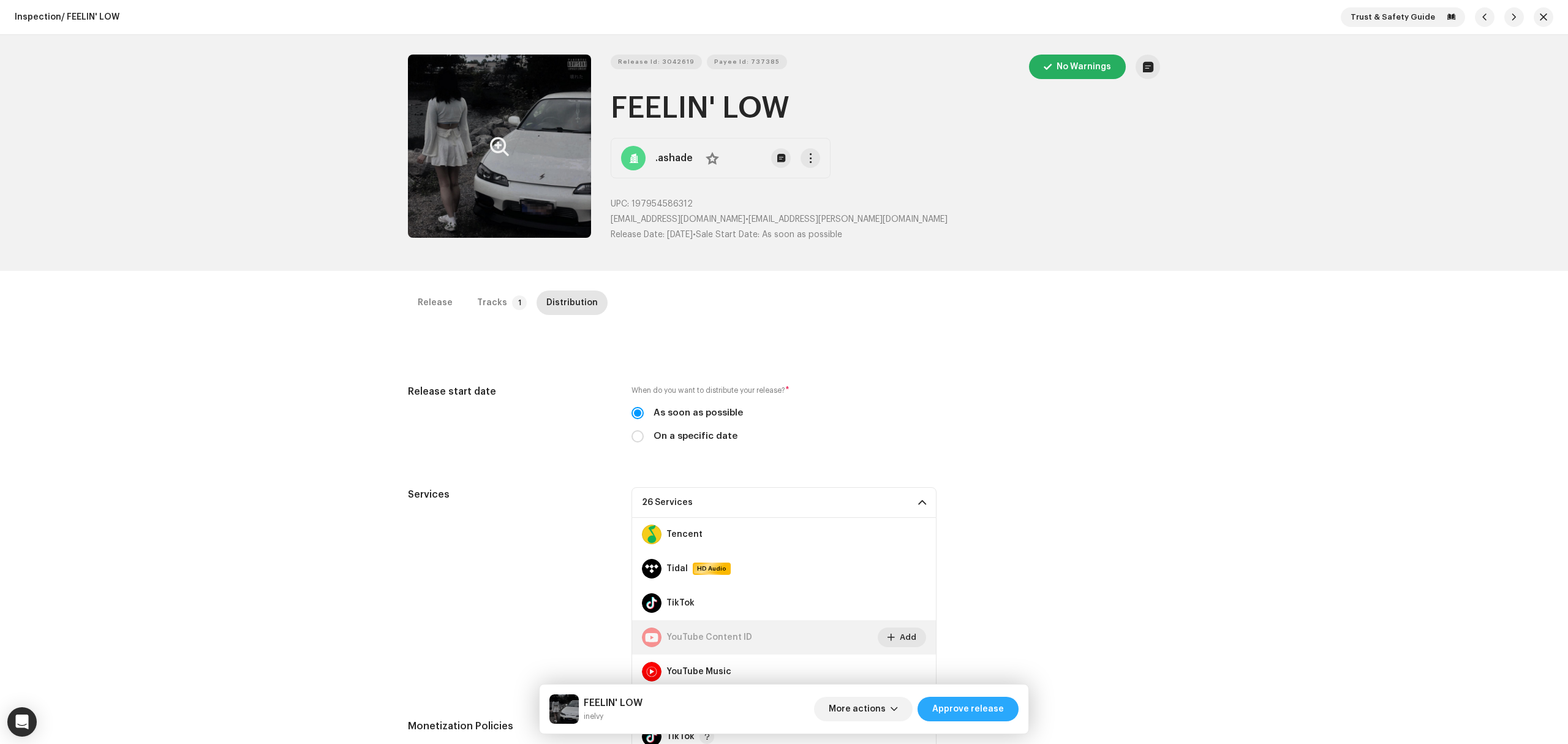
click at [959, 708] on span "Approve release" at bounding box center [968, 708] width 72 height 25
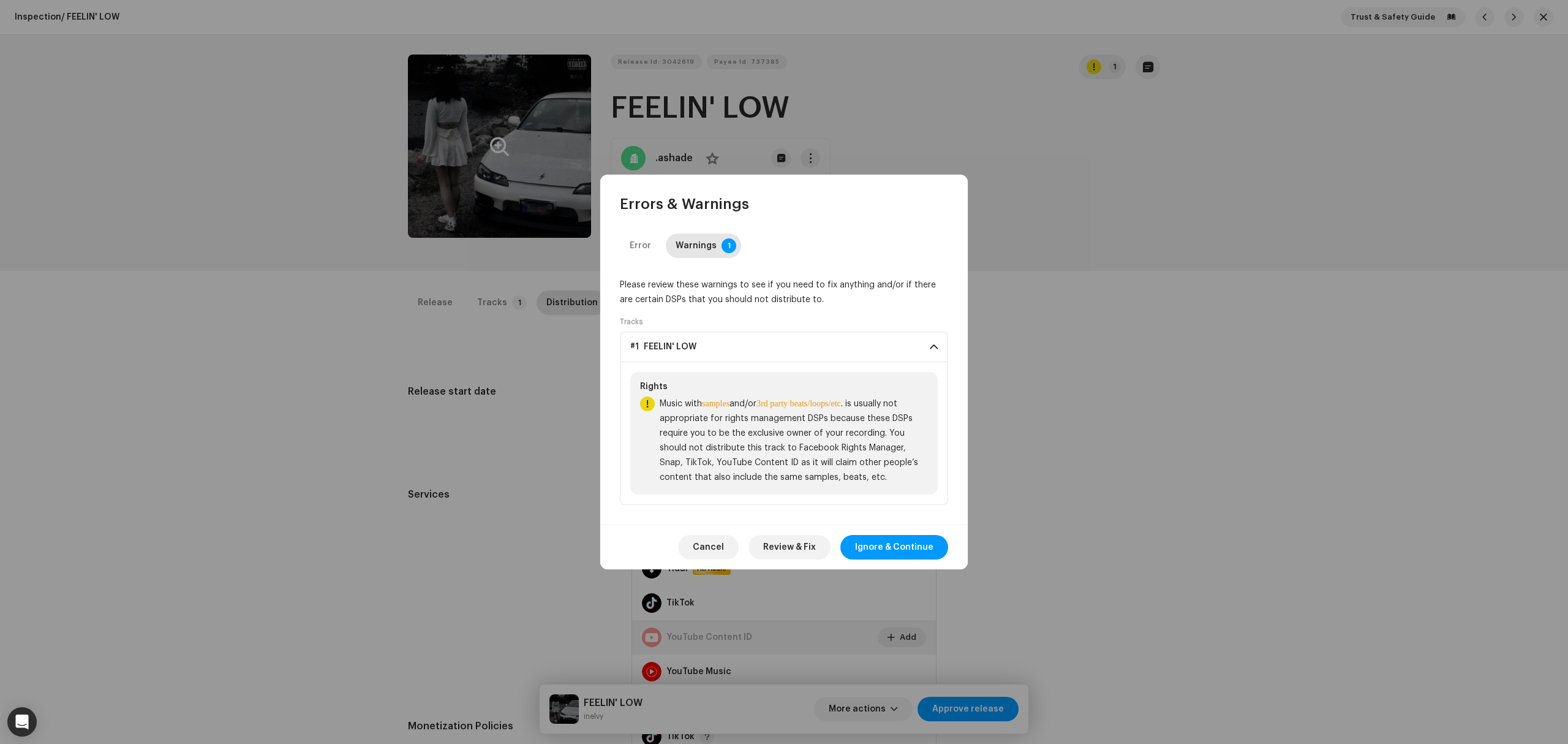
drag, startPoint x: 874, startPoint y: 549, endPoint x: 873, endPoint y: 538, distance: 11.0
click at [875, 550] on span "Ignore & Continue" at bounding box center [894, 547] width 78 height 25
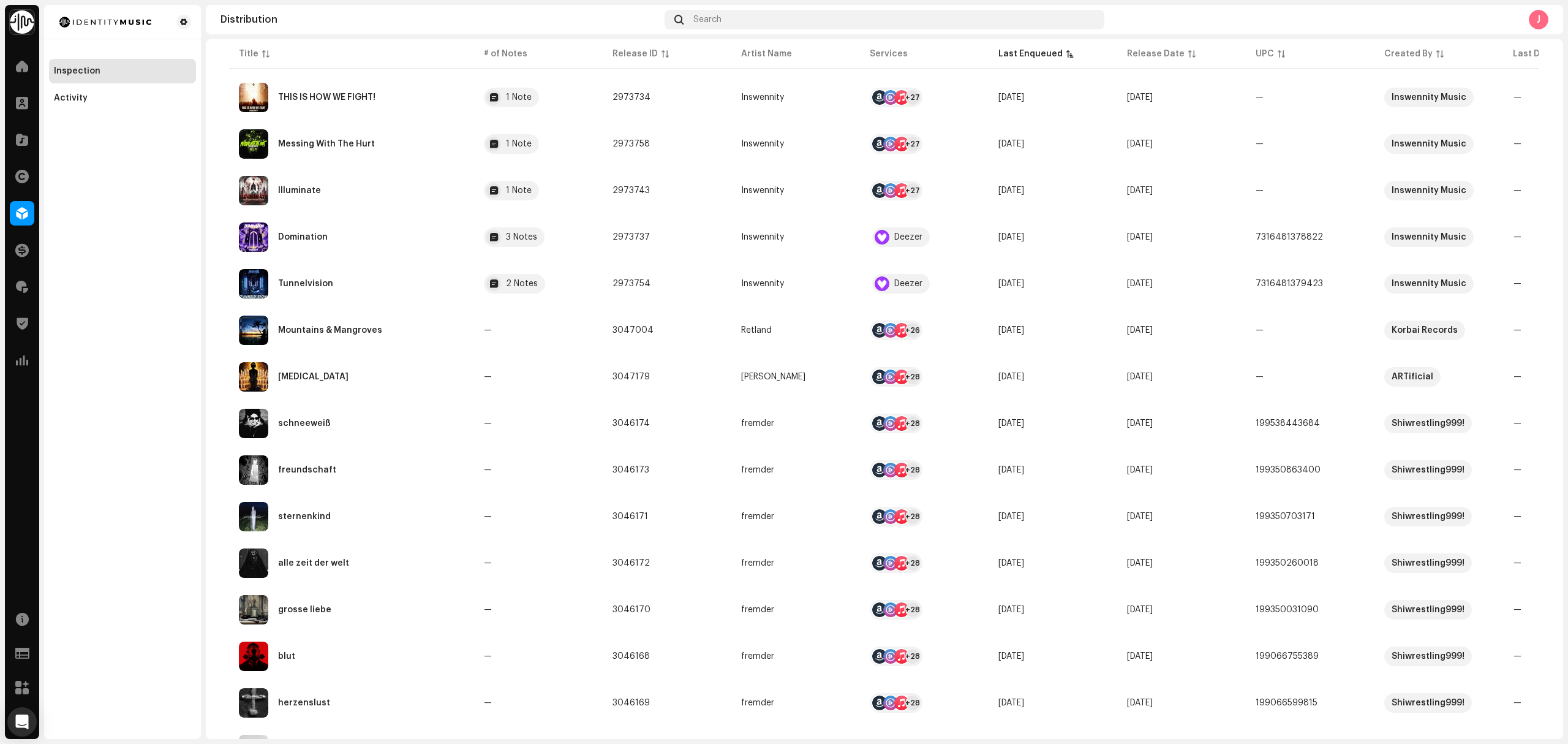
scroll to position [651, 0]
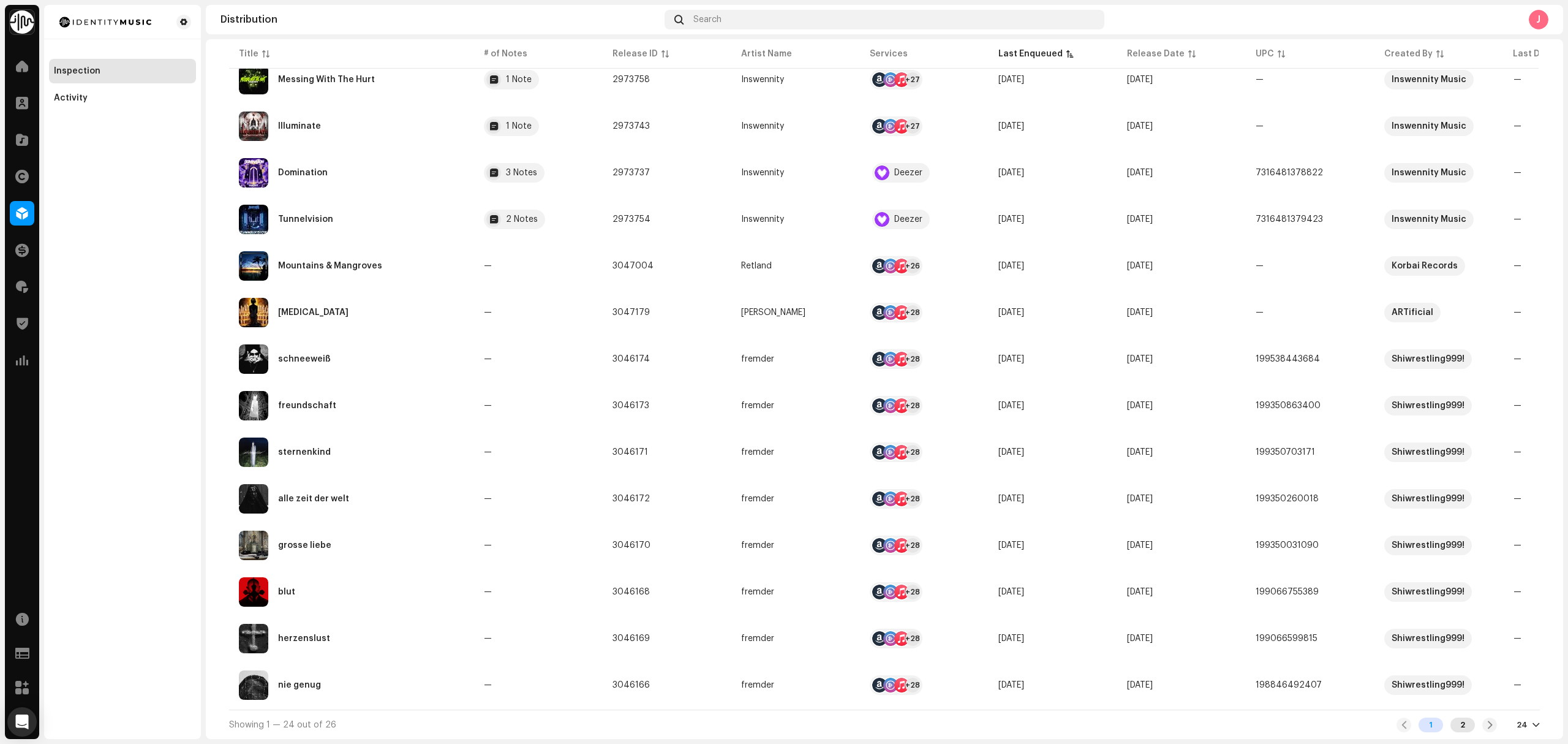
click at [1464, 725] on div "2" at bounding box center [1463, 724] width 25 height 15
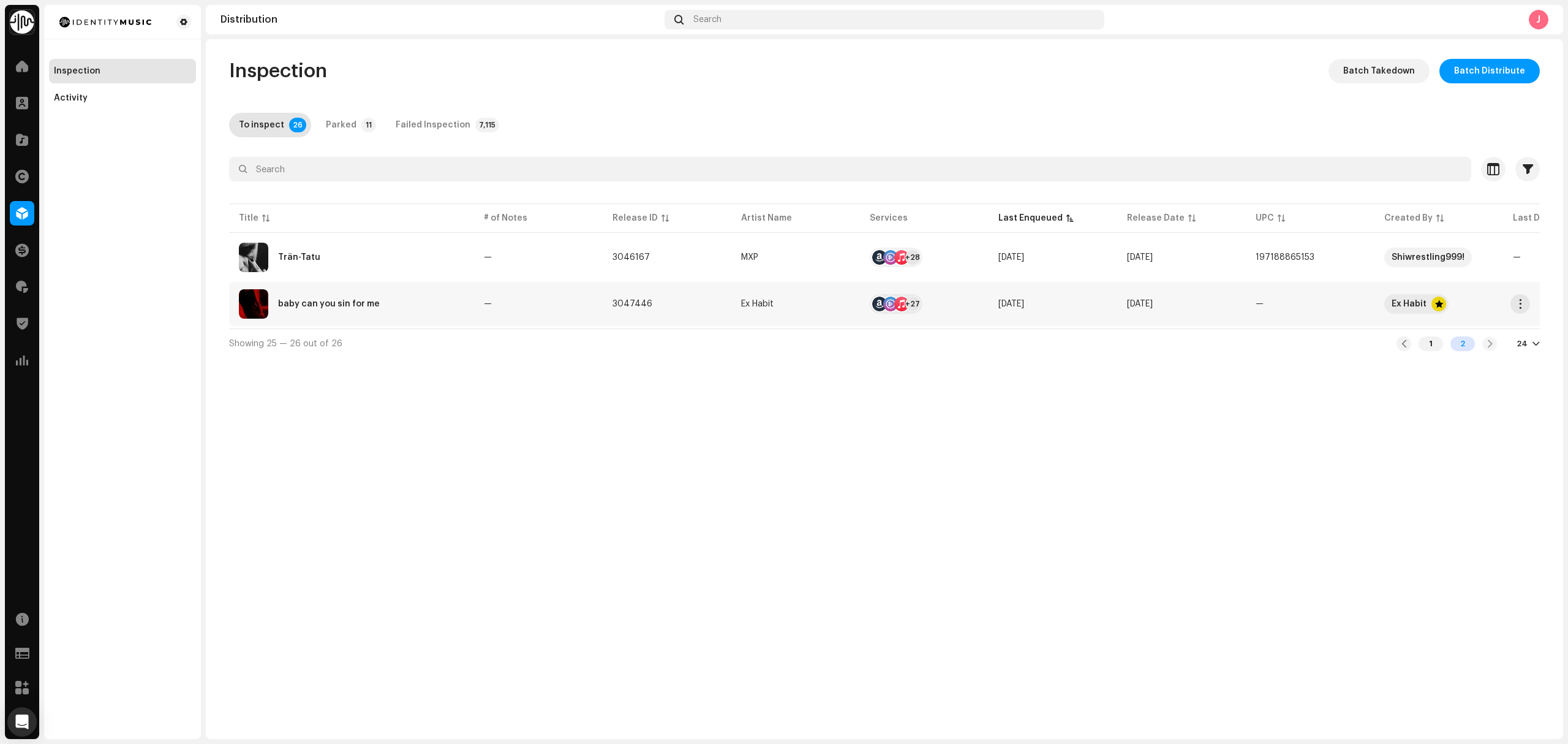
click at [415, 311] on div "baby can you sin for me" at bounding box center [351, 303] width 226 height 29
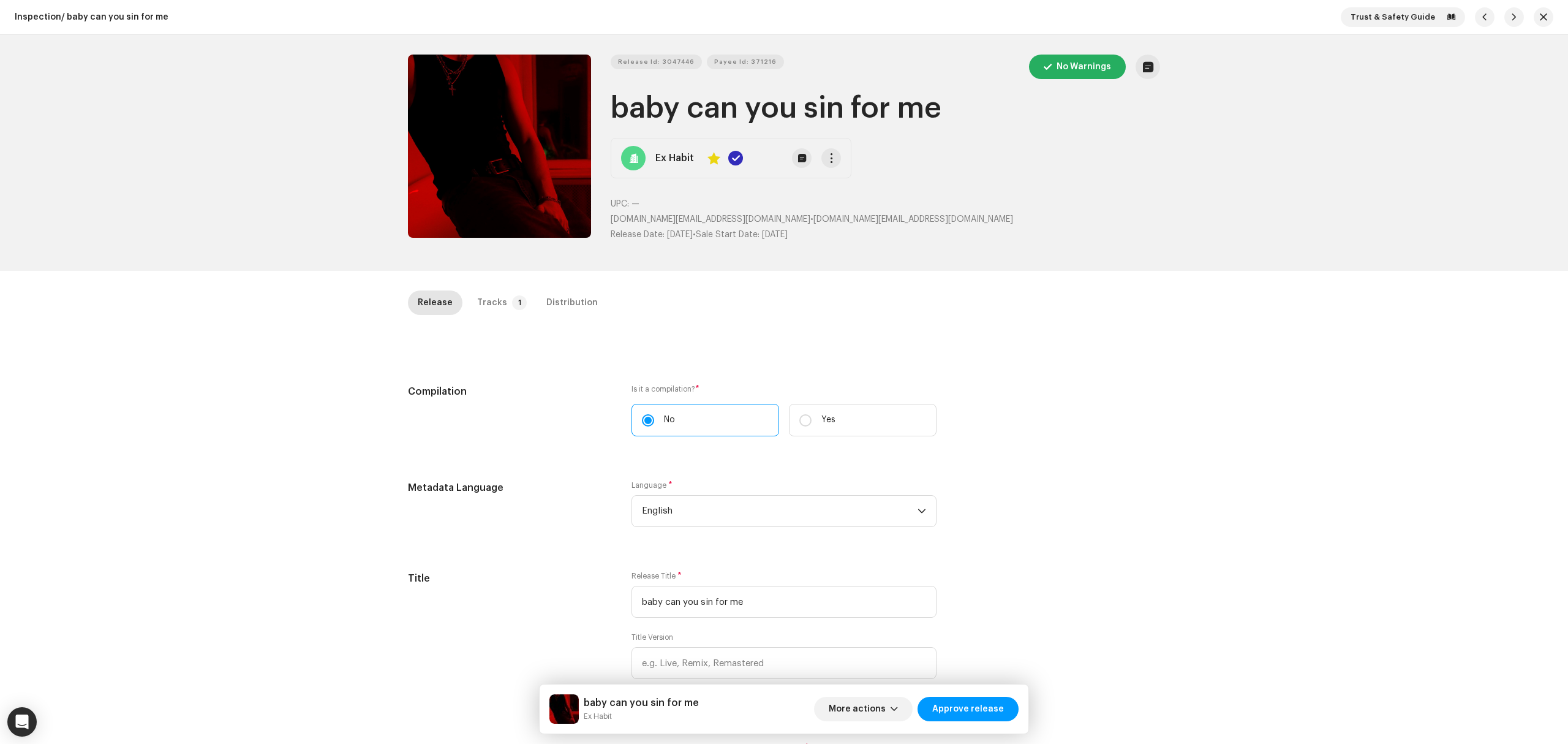
click at [280, 471] on div "Inspection / baby can you sin for me Trust & Safety Guide Release Id: 3047446 P…" at bounding box center [784, 372] width 1568 height 744
click at [477, 299] on div "Tracks" at bounding box center [492, 302] width 30 height 25
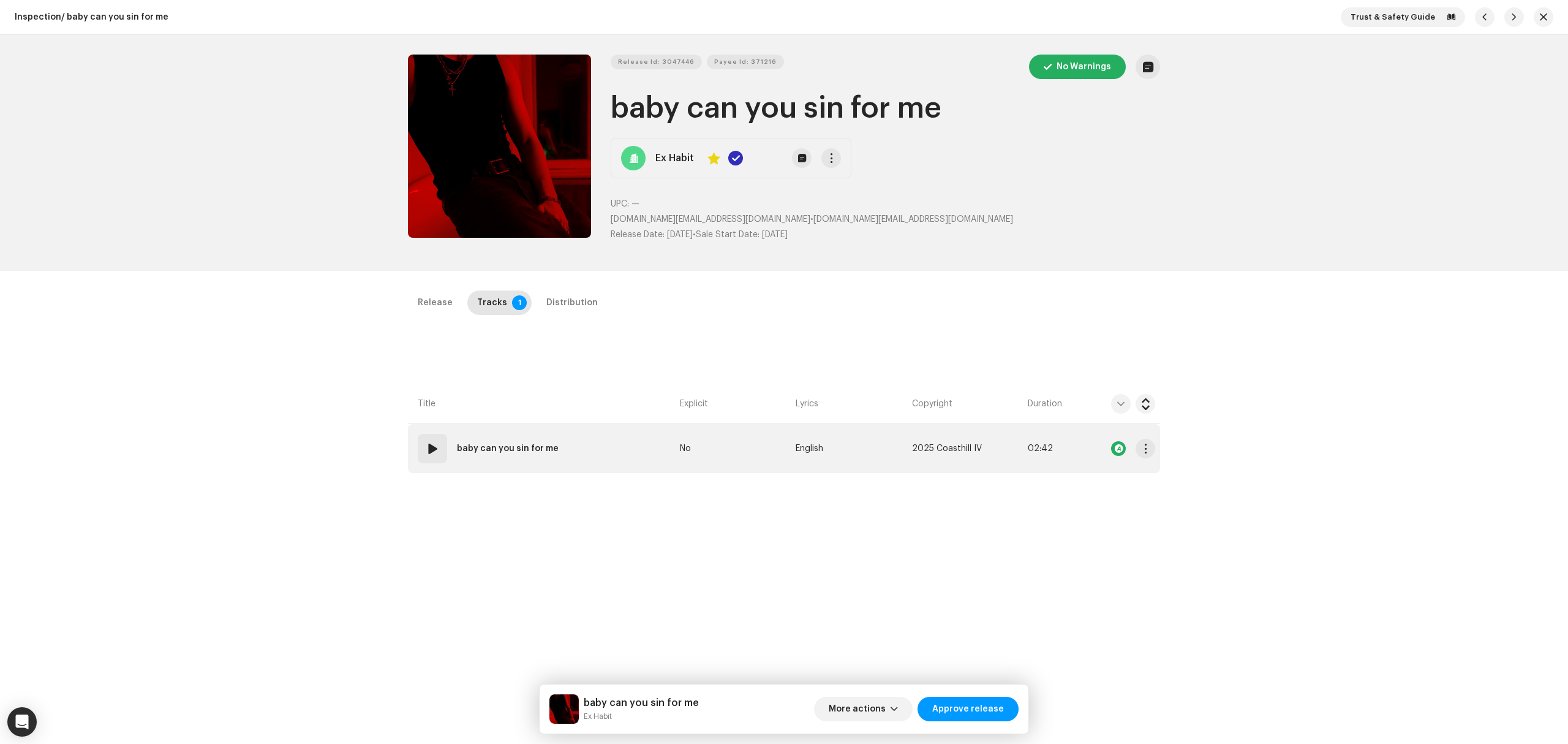
click at [590, 449] on td "01 baby can you sin for me" at bounding box center [541, 449] width 267 height 49
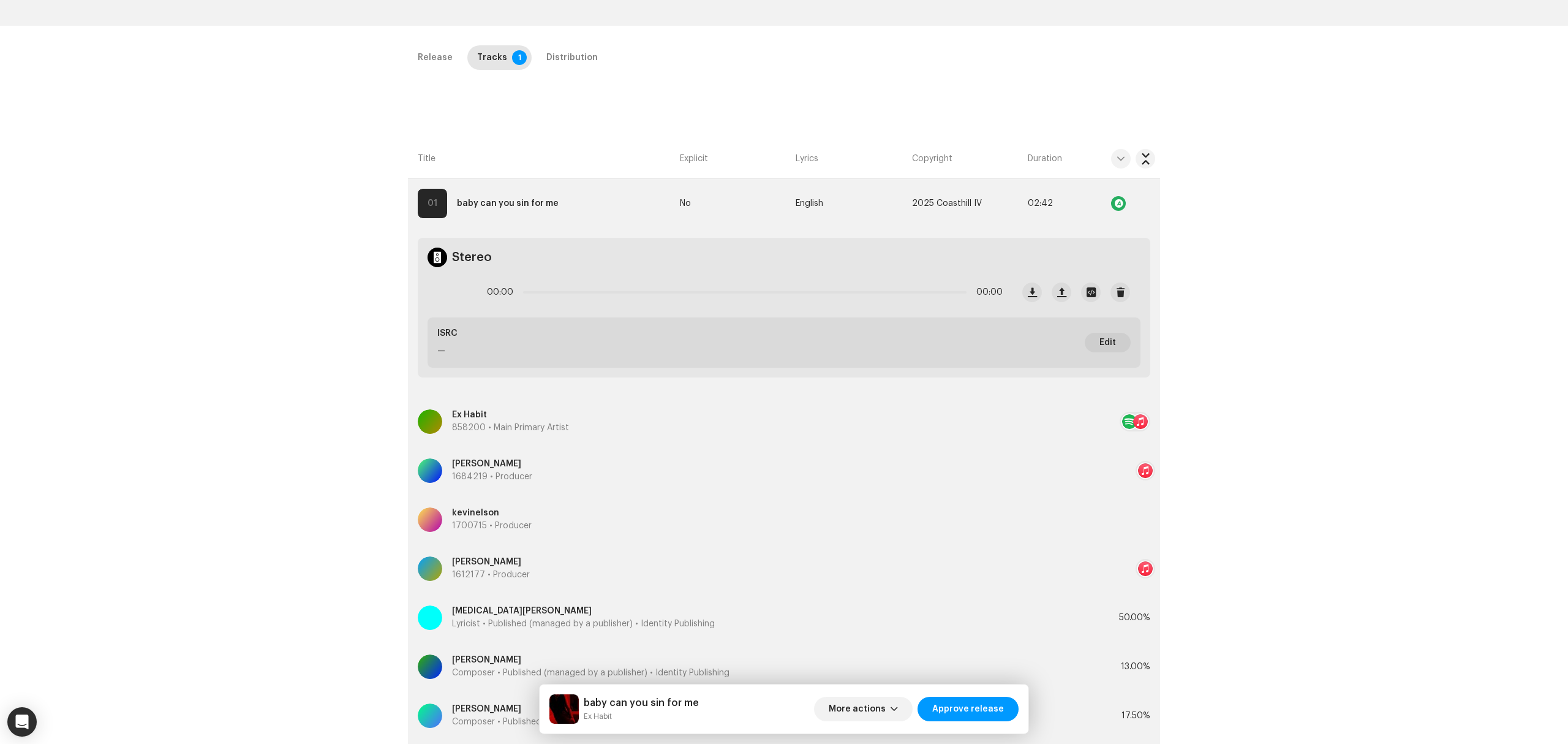
scroll to position [408, 0]
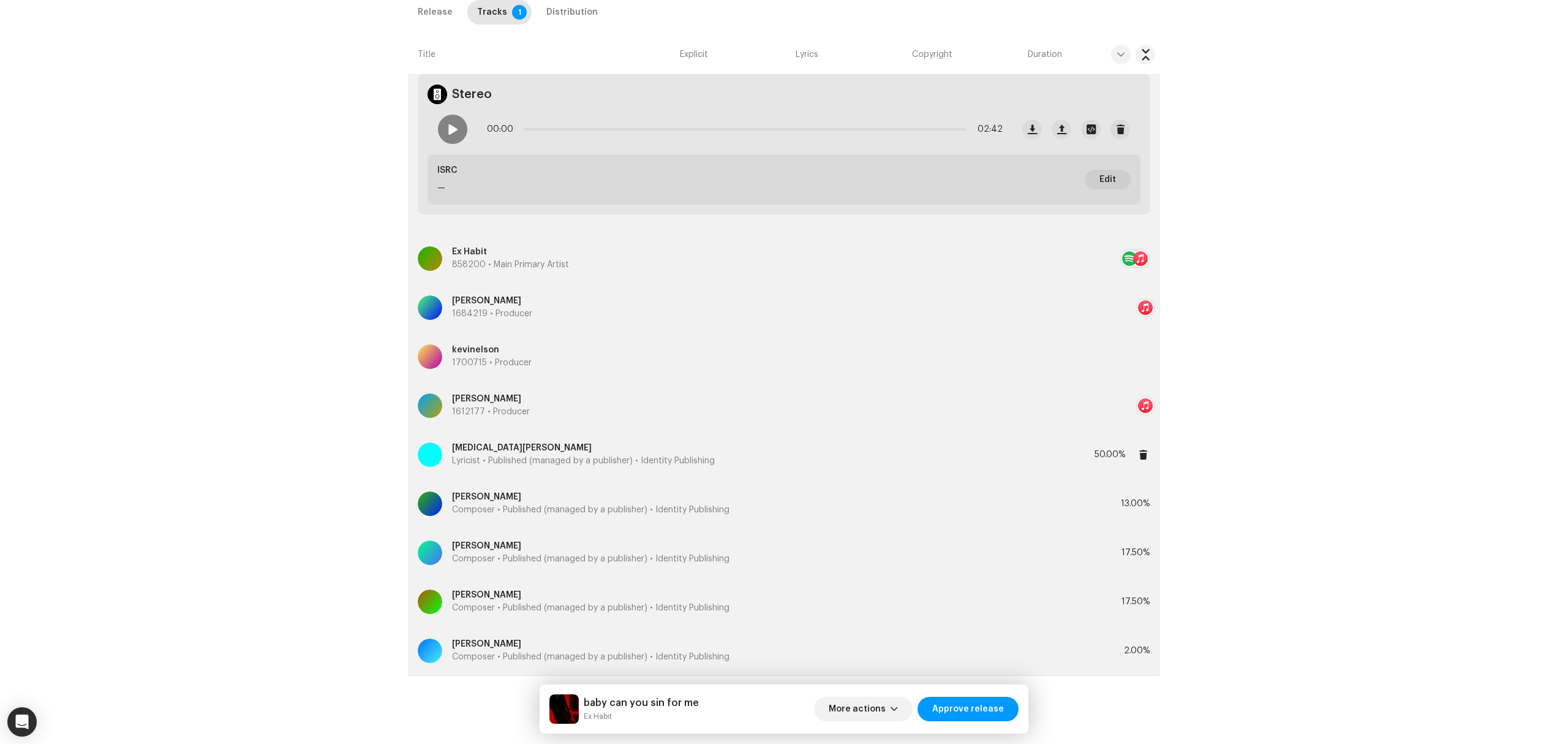
click at [548, 456] on p "Lyricist • Published (managed by a publisher) • Identity Publishing" at bounding box center [583, 461] width 263 height 13
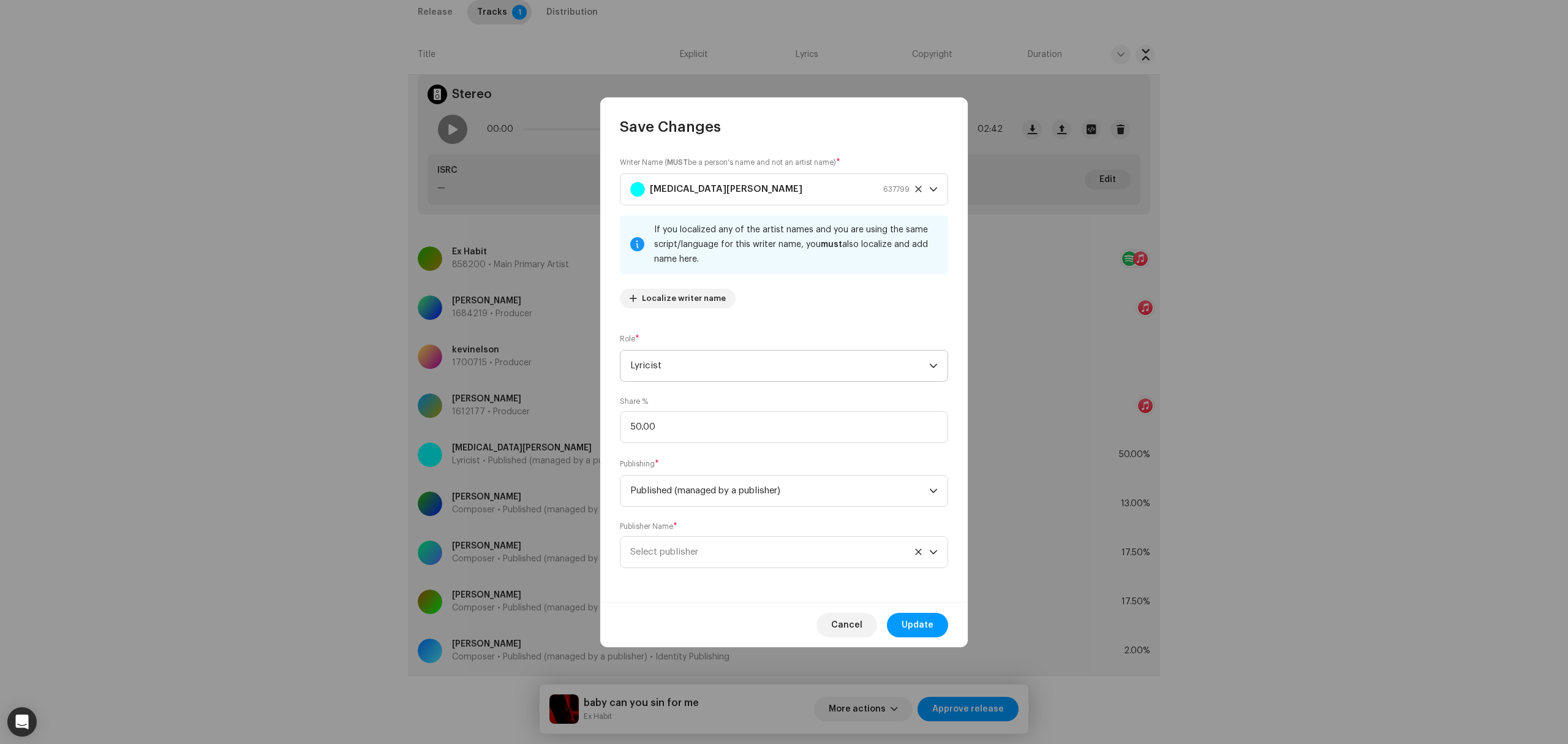
drag, startPoint x: 670, startPoint y: 359, endPoint x: 672, endPoint y: 365, distance: 6.3
click at [672, 365] on span "Lyricist" at bounding box center [780, 366] width 299 height 31
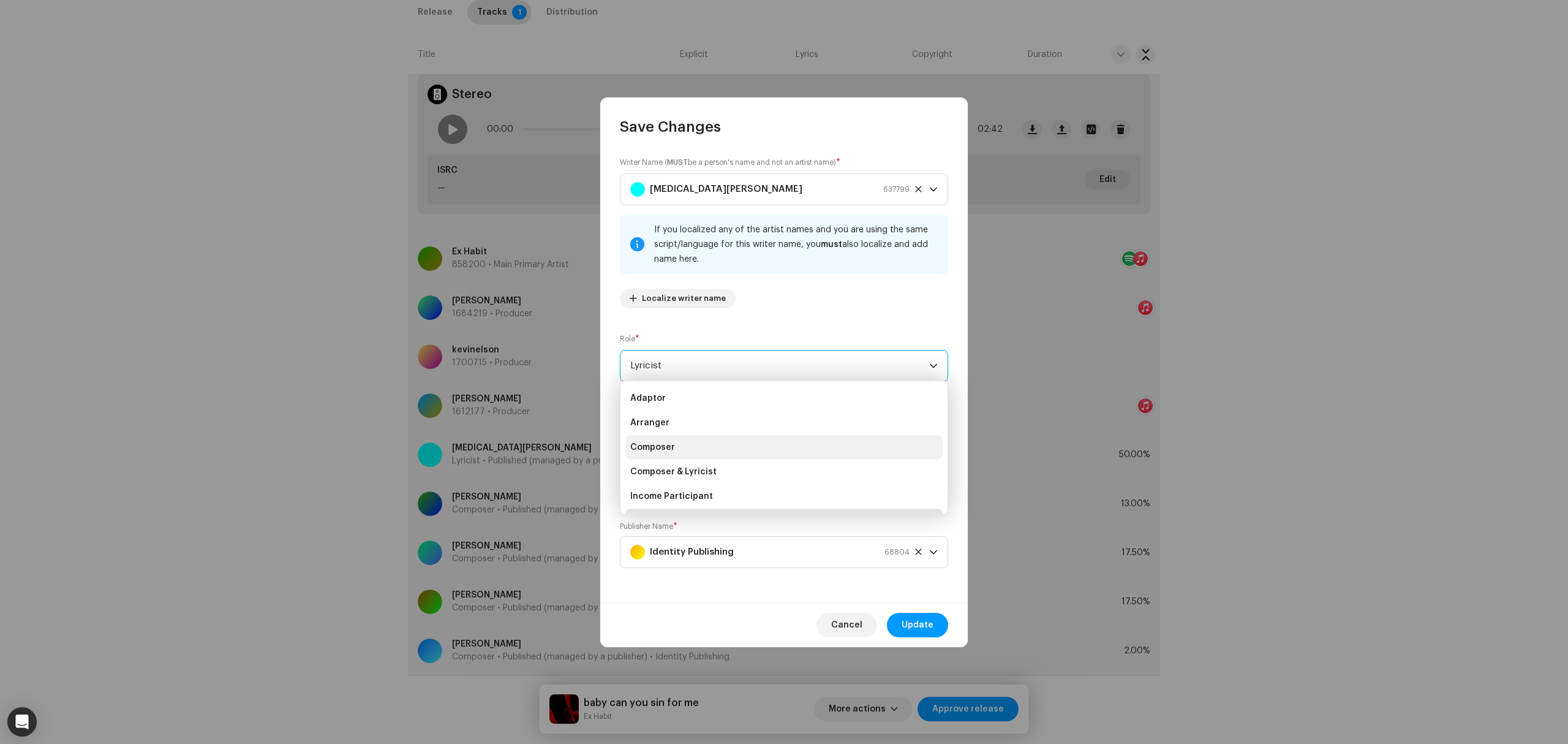
scroll to position [5, 0]
click at [734, 468] on li "Composer & Lyricist" at bounding box center [784, 466] width 317 height 25
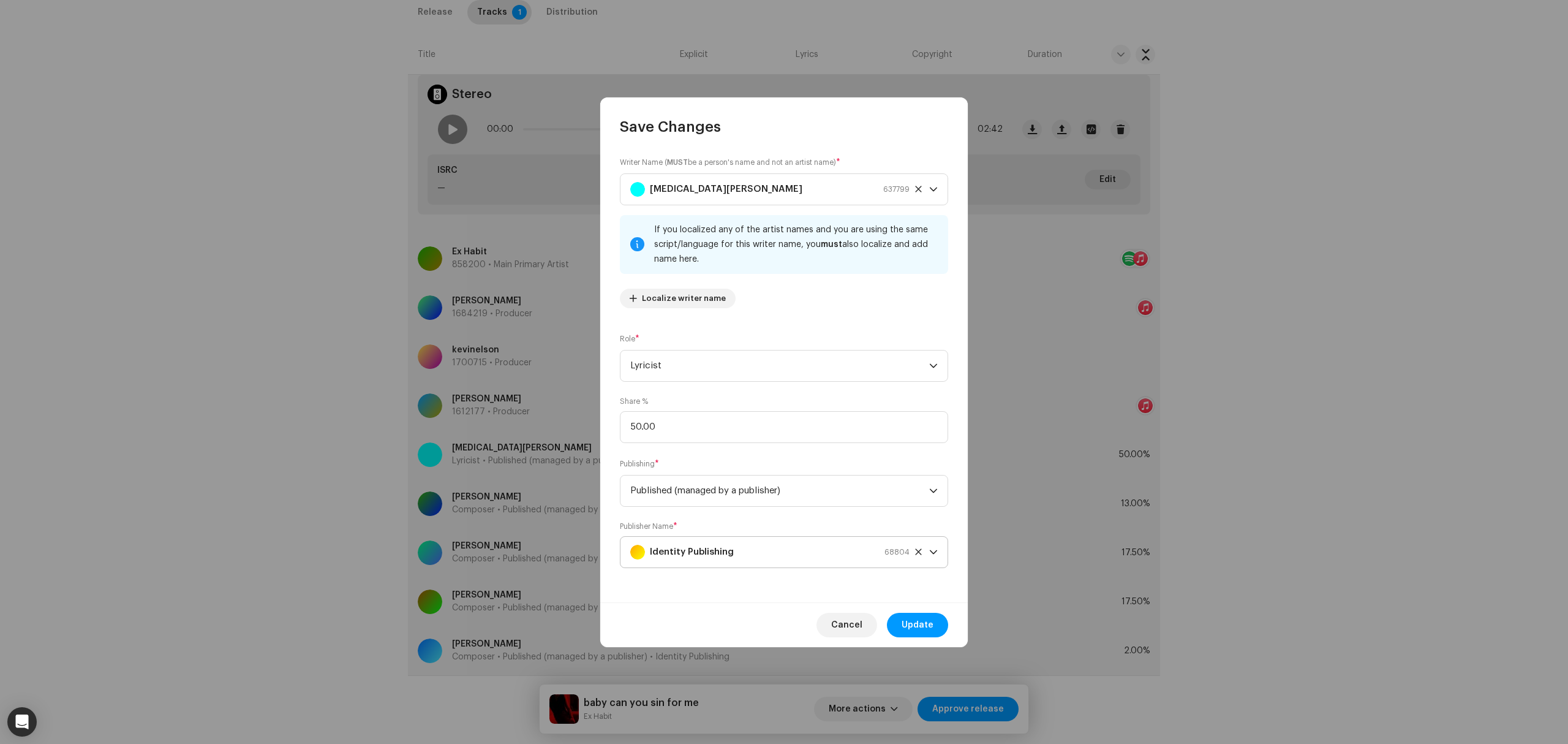
scroll to position [20, 0]
click at [904, 616] on span "Update" at bounding box center [917, 624] width 32 height 25
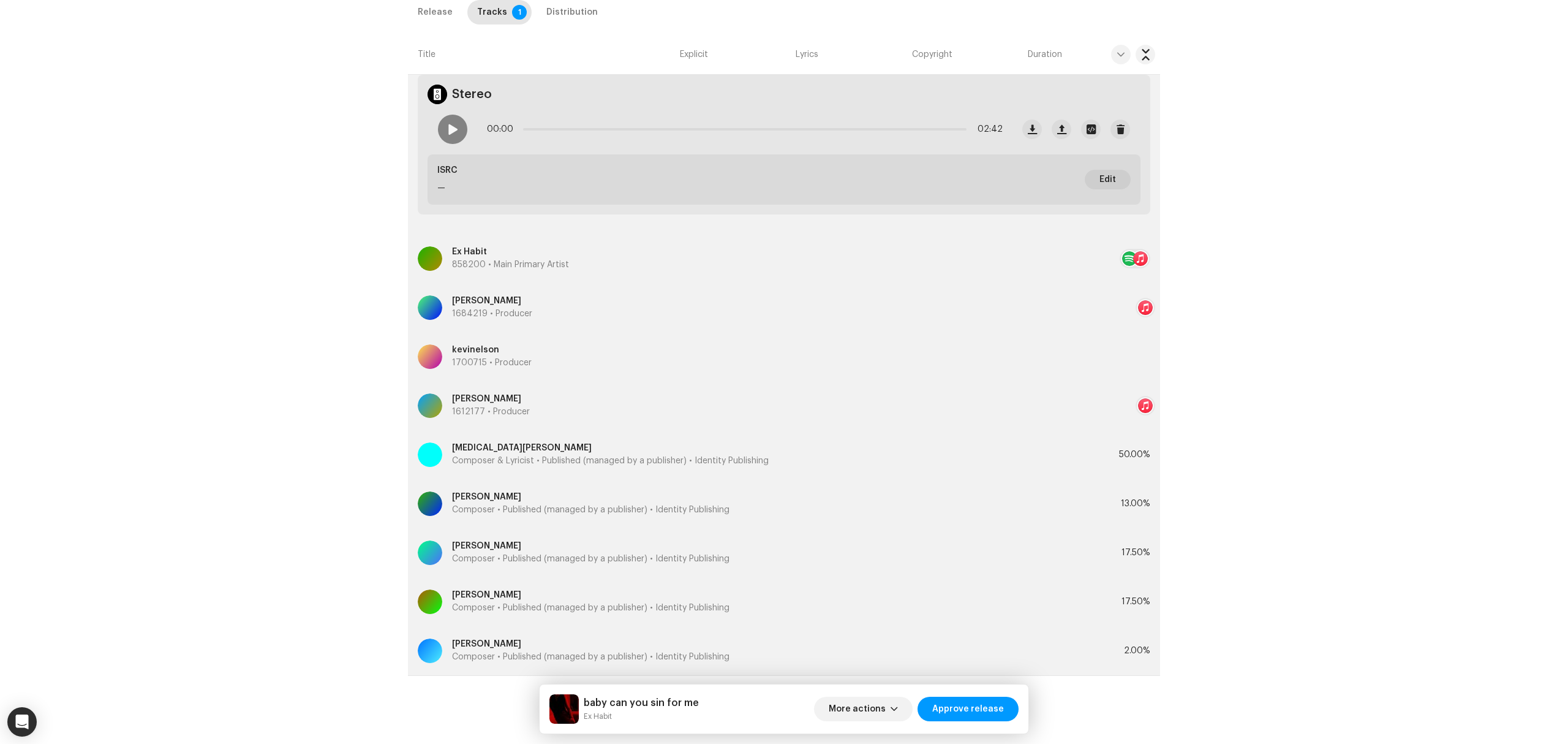
click at [298, 626] on div "Inspection / baby can you sin for me Trust & Safety Guide Release Id: 3047446 P…" at bounding box center [784, 372] width 1568 height 744
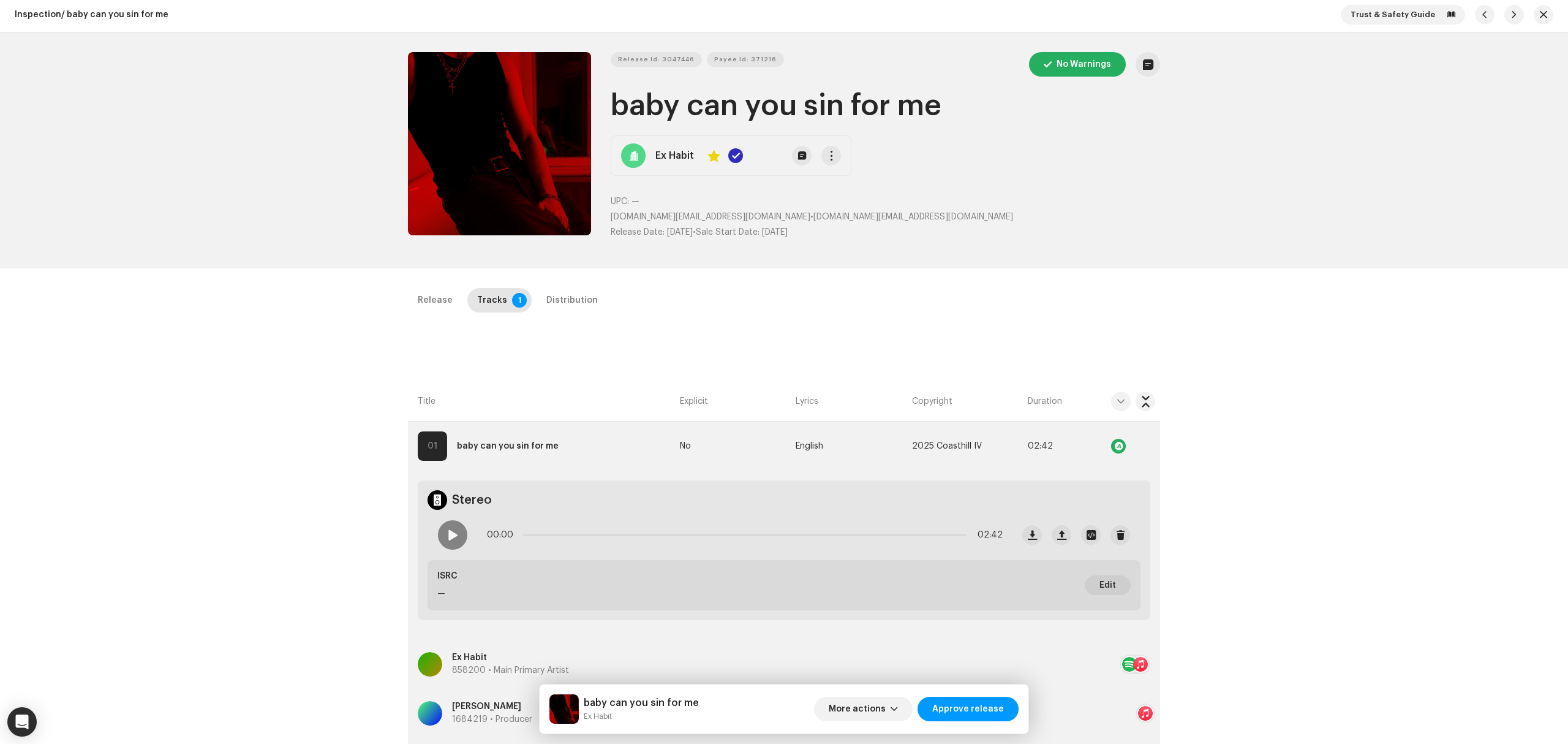
scroll to position [0, 0]
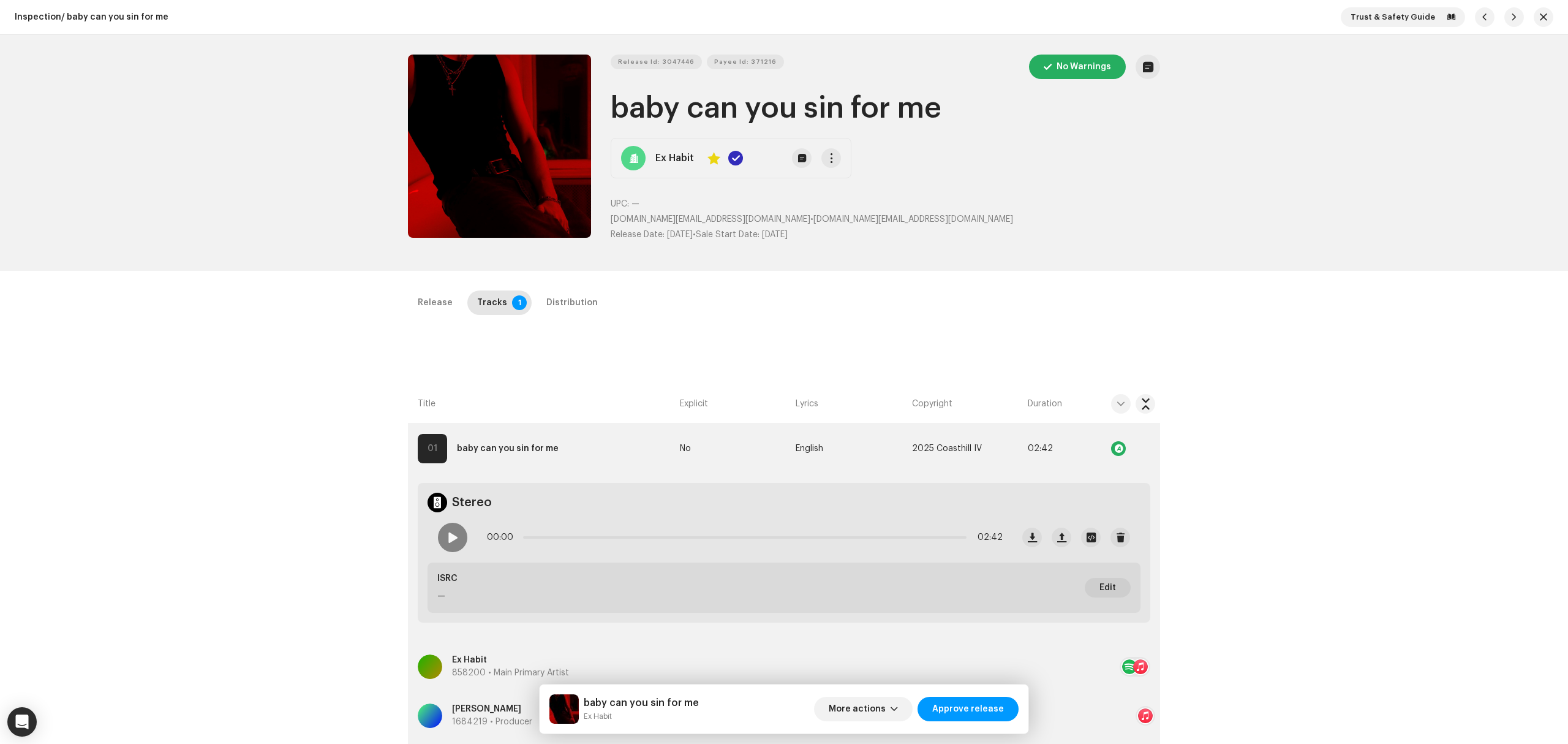
click at [325, 442] on div "Inspection / baby can you sin for me Trust & Safety Guide Release Id: 3047446 P…" at bounding box center [784, 372] width 1568 height 744
drag, startPoint x: 714, startPoint y: 120, endPoint x: 590, endPoint y: 116, distance: 124.1
click at [590, 116] on div "Release Id: 3047446 Payee Id: 371216 No Warnings baby can you sin for me Ex Hab…" at bounding box center [784, 153] width 752 height 196
copy div "Release Id: 3047446 Payee Id: 371216 No Warnings baby can you sin for me"
copy small "Ex Habit"
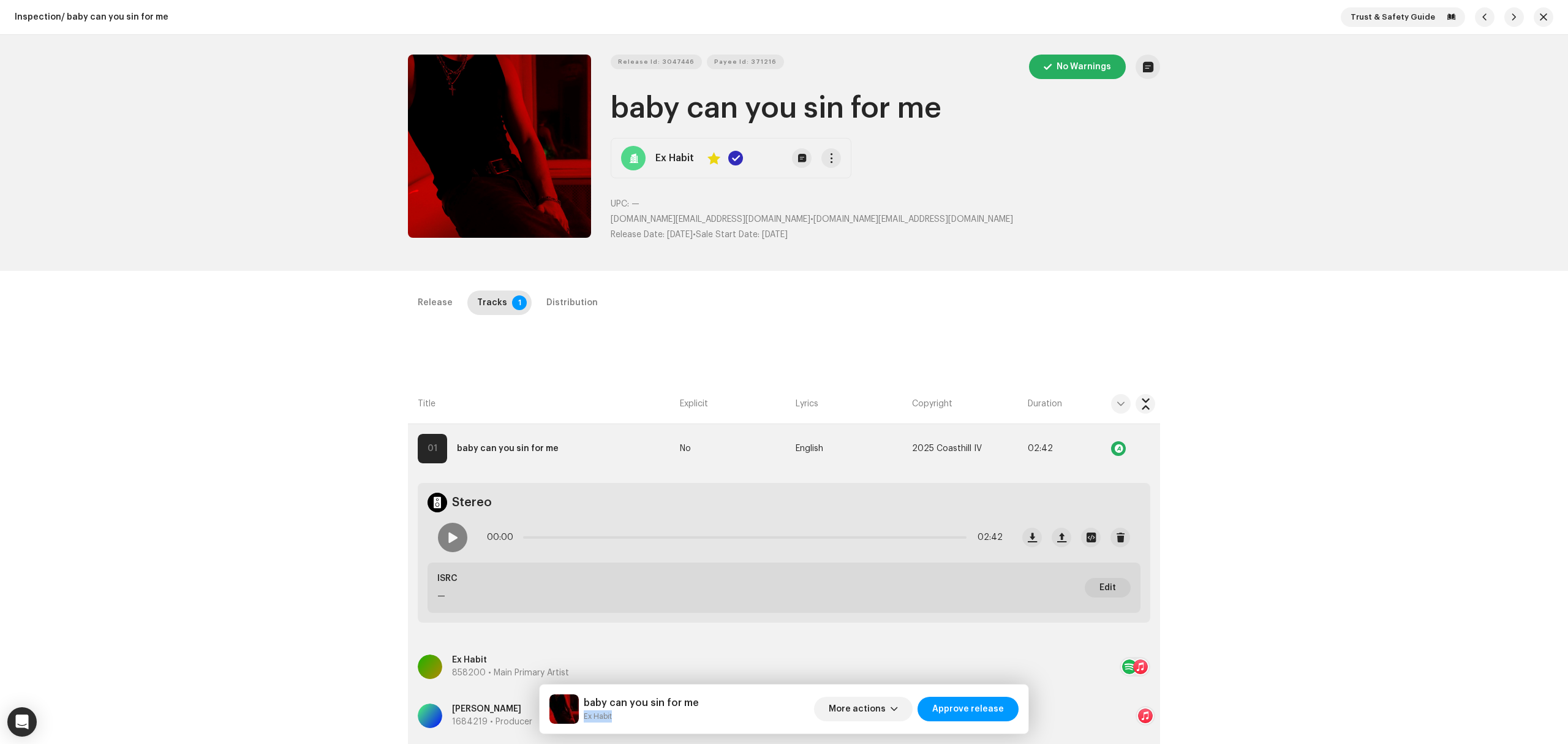
drag, startPoint x: 638, startPoint y: 723, endPoint x: 586, endPoint y: 724, distance: 52.0
click at [586, 724] on div "baby can you sin for me Ex Habit More actions Approve release" at bounding box center [784, 709] width 489 height 49
click at [659, 63] on span "Release Id: 3047446" at bounding box center [656, 62] width 77 height 25
click at [363, 416] on div "Inspection / baby can you sin for me Trust & Safety Guide Release Id: 3047446 P…" at bounding box center [784, 372] width 1568 height 744
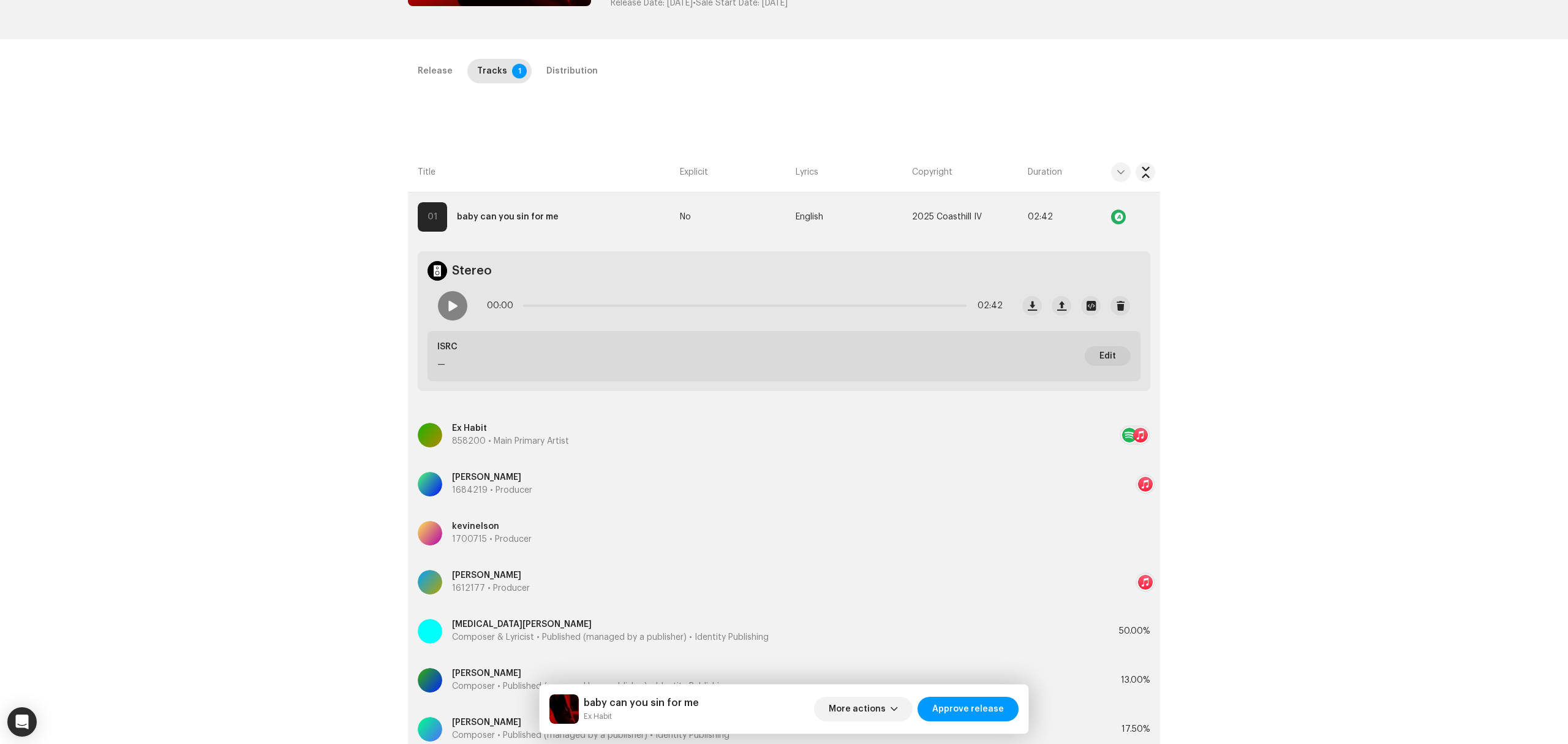
scroll to position [429, 0]
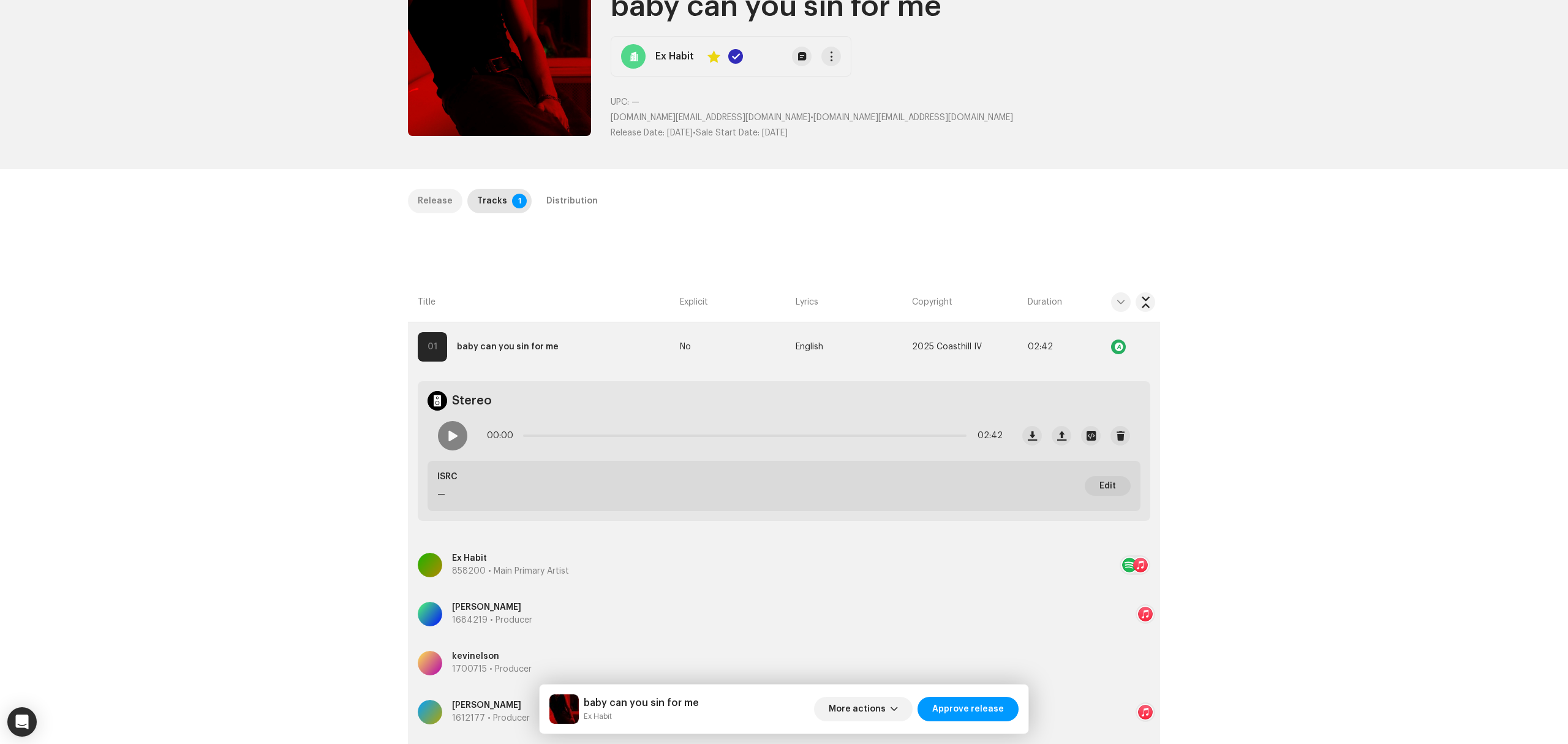
click at [421, 196] on div "Release" at bounding box center [435, 200] width 35 height 25
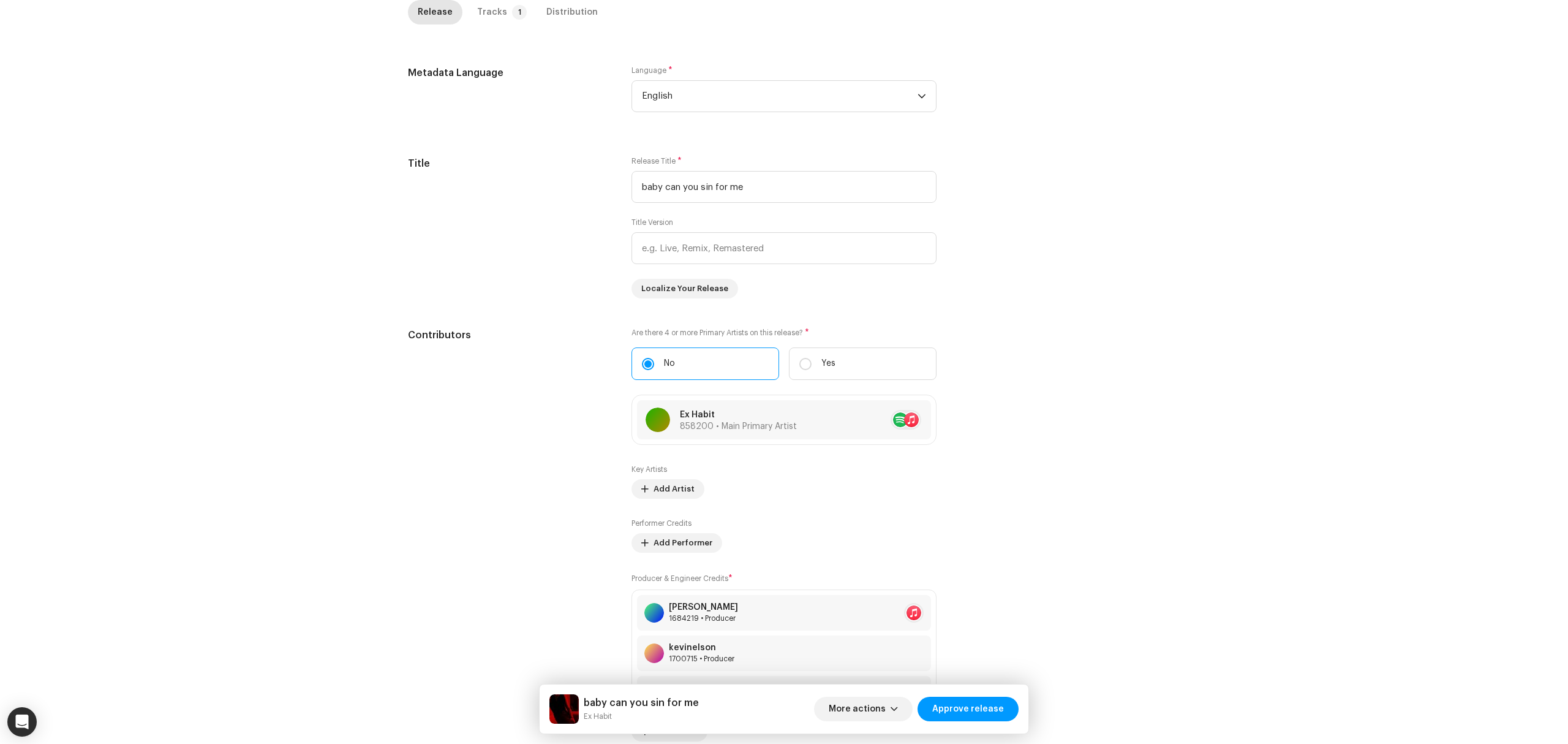
scroll to position [0, 0]
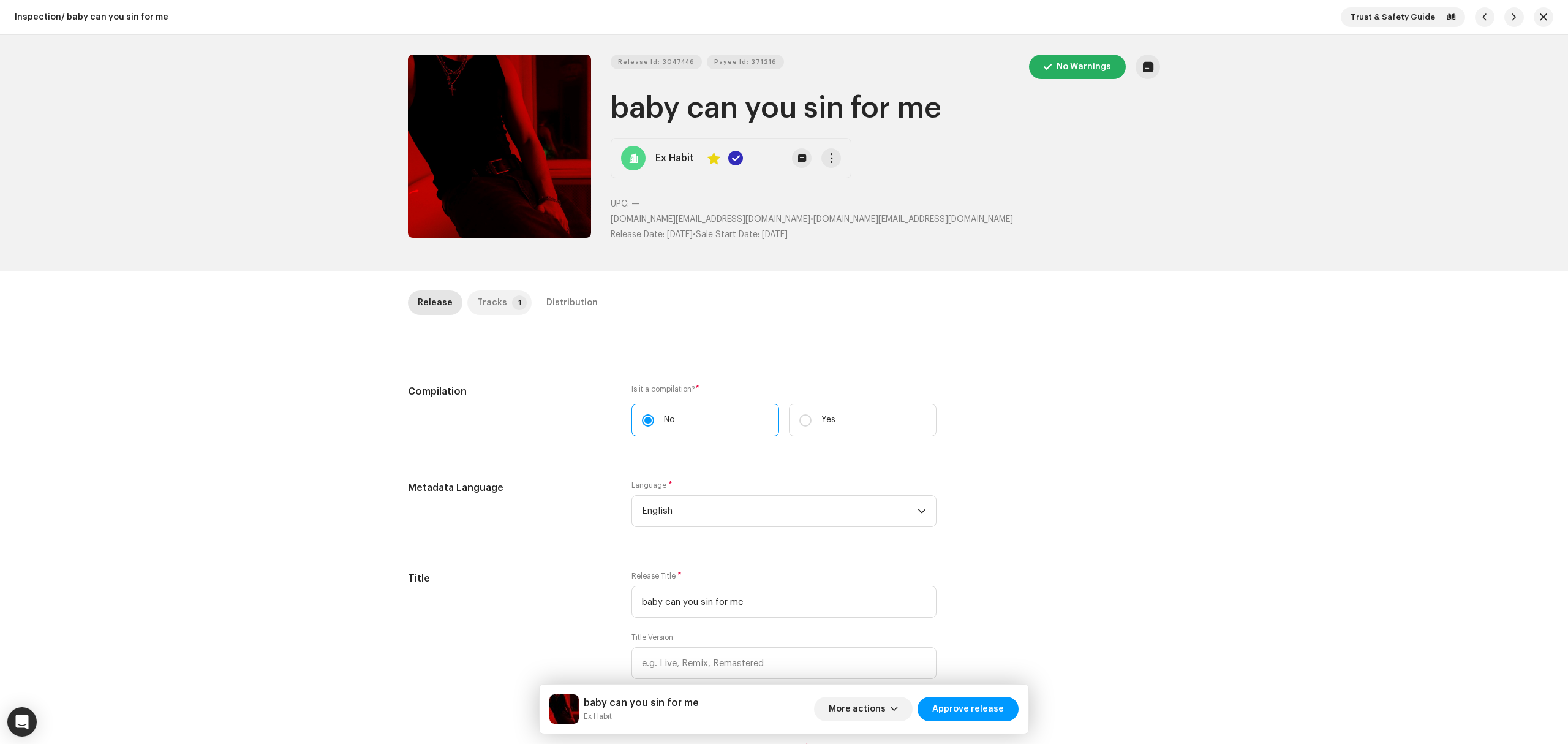
click at [518, 306] on p-tab "Tracks 1" at bounding box center [499, 302] width 64 height 25
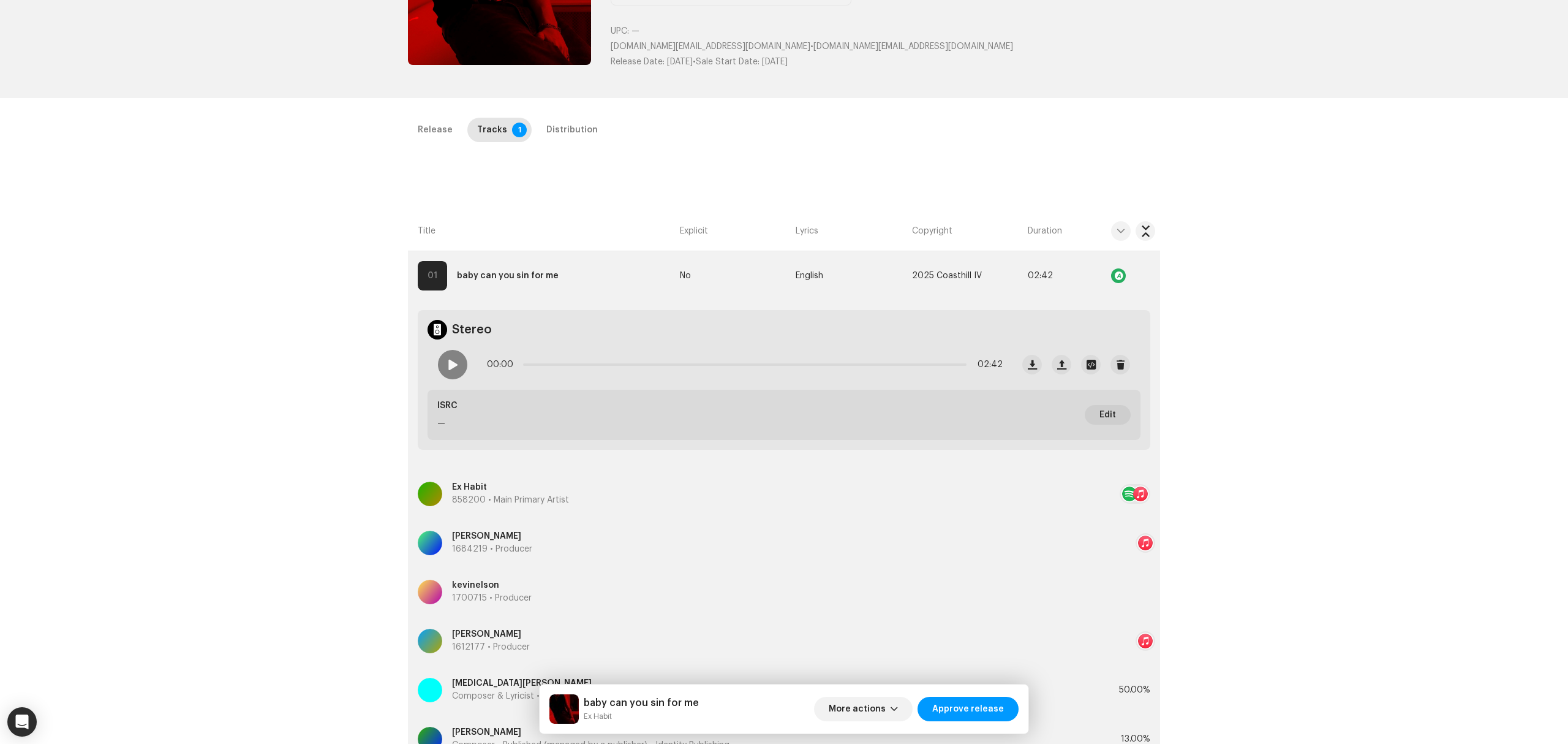
scroll to position [245, 0]
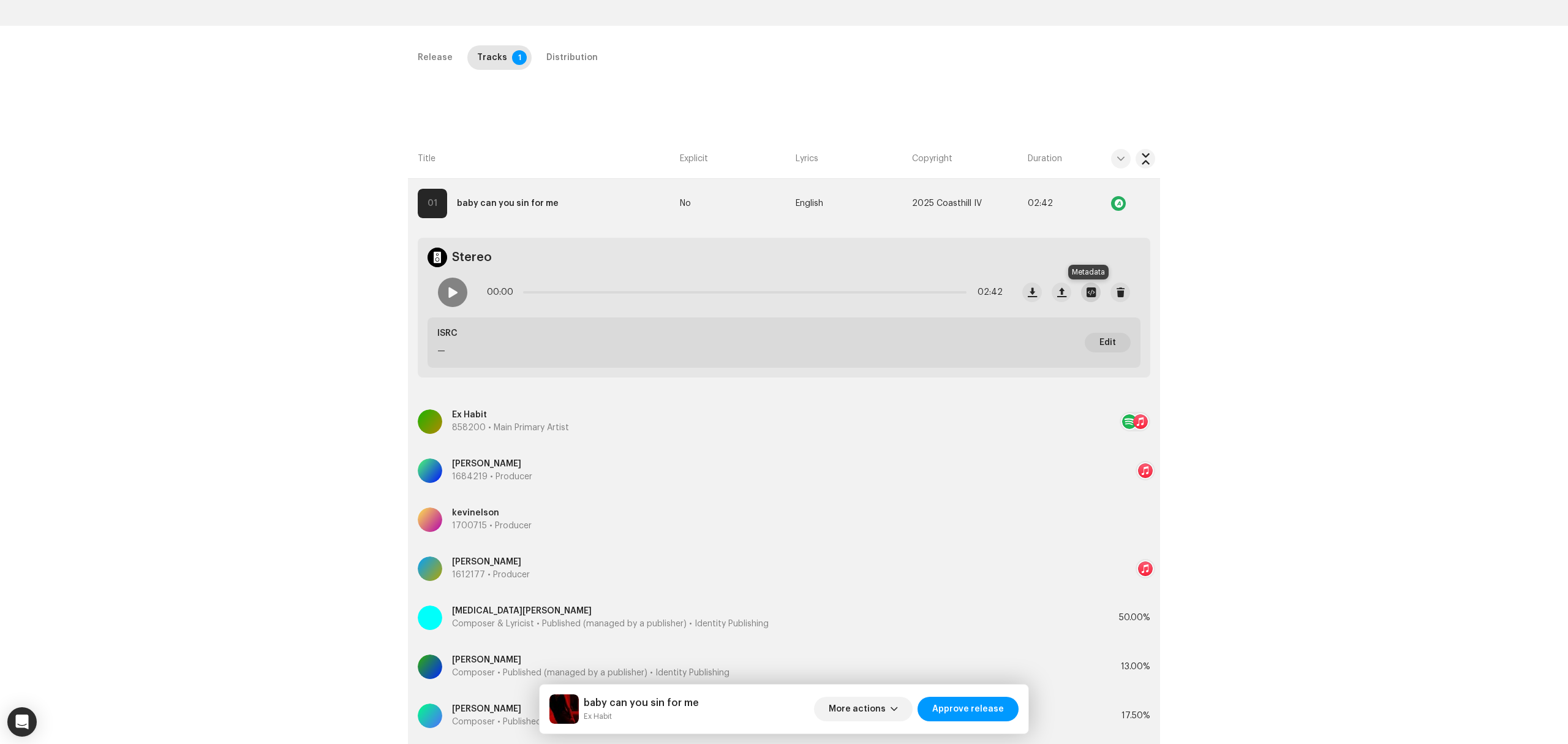
click at [1087, 294] on span "button" at bounding box center [1092, 292] width 9 height 9
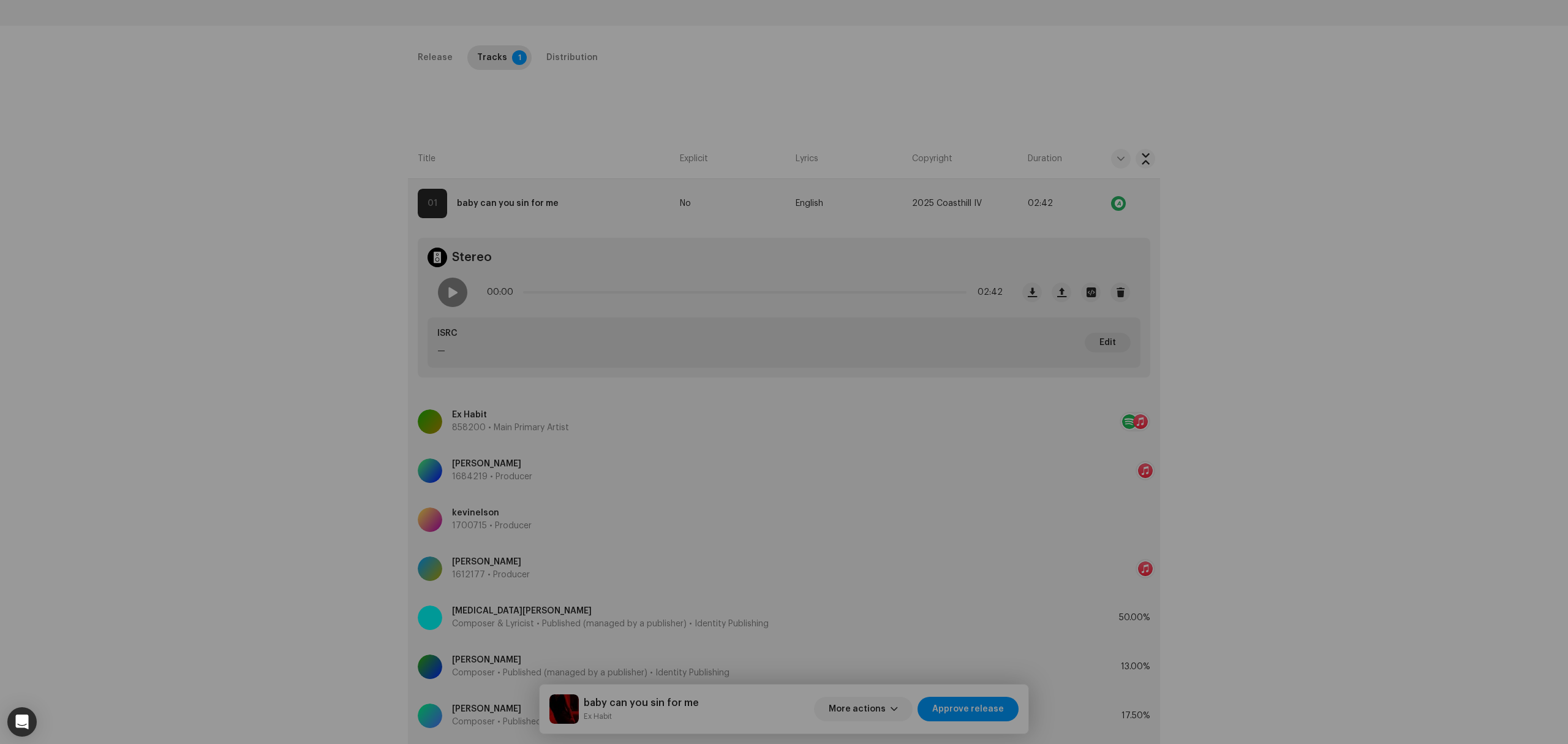
click at [244, 416] on div "baby can u sin for me final.wav File Name baby can u sin for me final.wav 40.91…" at bounding box center [784, 372] width 1568 height 744
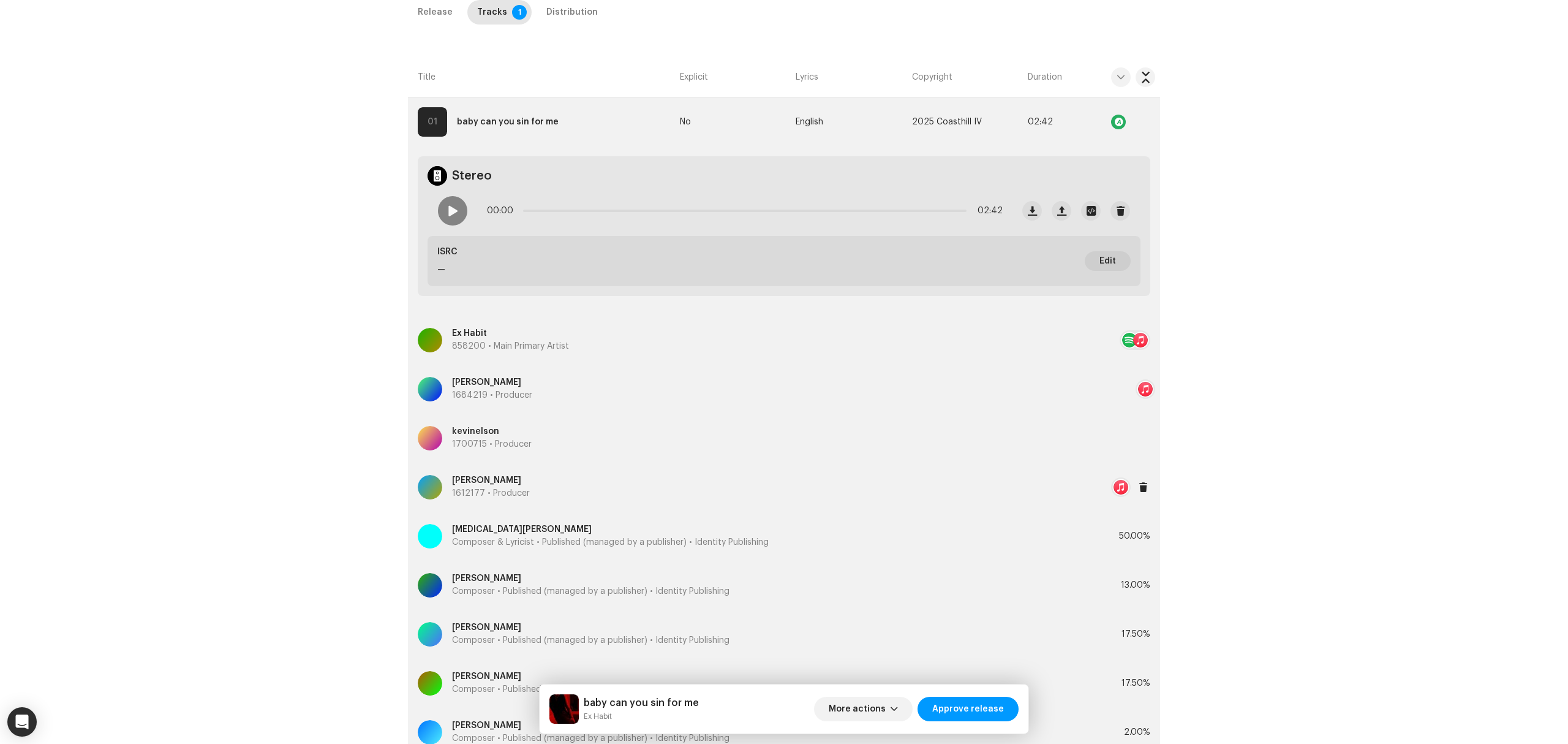
scroll to position [163, 0]
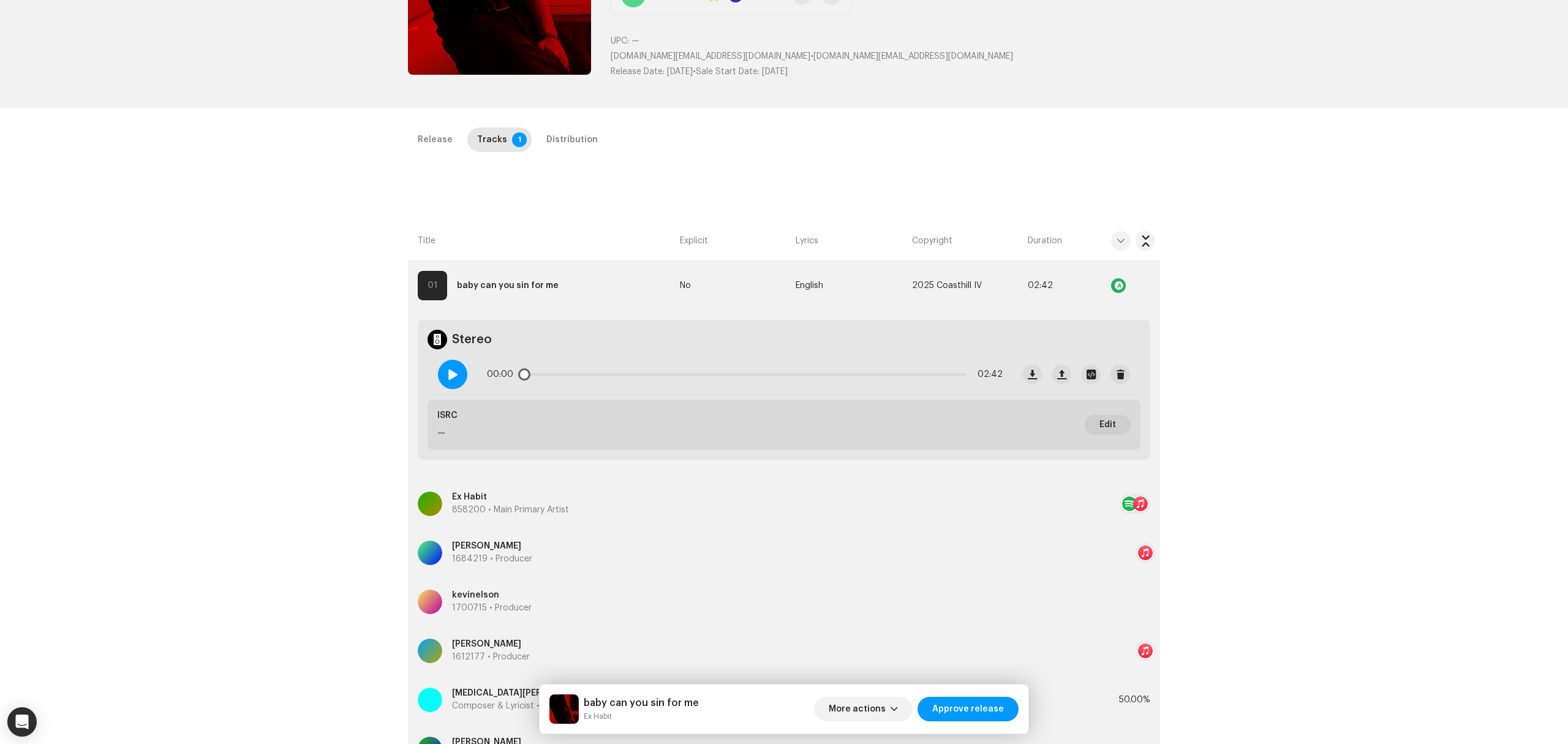
click at [451, 383] on div at bounding box center [452, 374] width 29 height 29
click at [1364, 233] on div "Inspection / baby can you sin for me Trust & Safety Guide Release Id: 3047446 P…" at bounding box center [784, 372] width 1568 height 744
click at [1451, 336] on div "Inspection / baby can you sin for me Trust & Safety Guide Release Id: 3047446 P…" at bounding box center [784, 372] width 1568 height 744
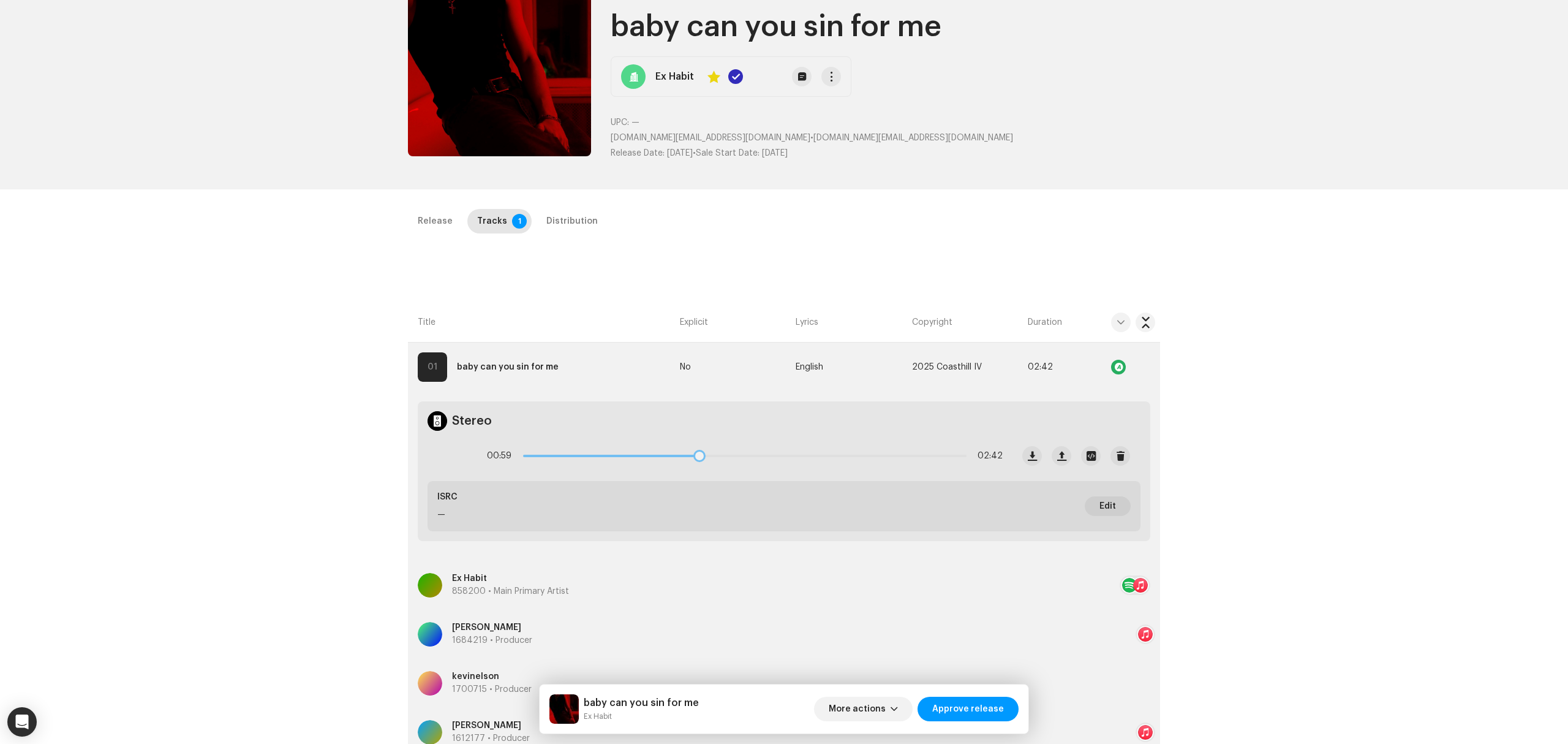
drag, startPoint x: 657, startPoint y: 459, endPoint x: 796, endPoint y: 456, distance: 139.0
click at [772, 459] on div "00:59 02:42" at bounding box center [745, 455] width 516 height 25
click at [1030, 461] on span "button" at bounding box center [1033, 456] width 9 height 9
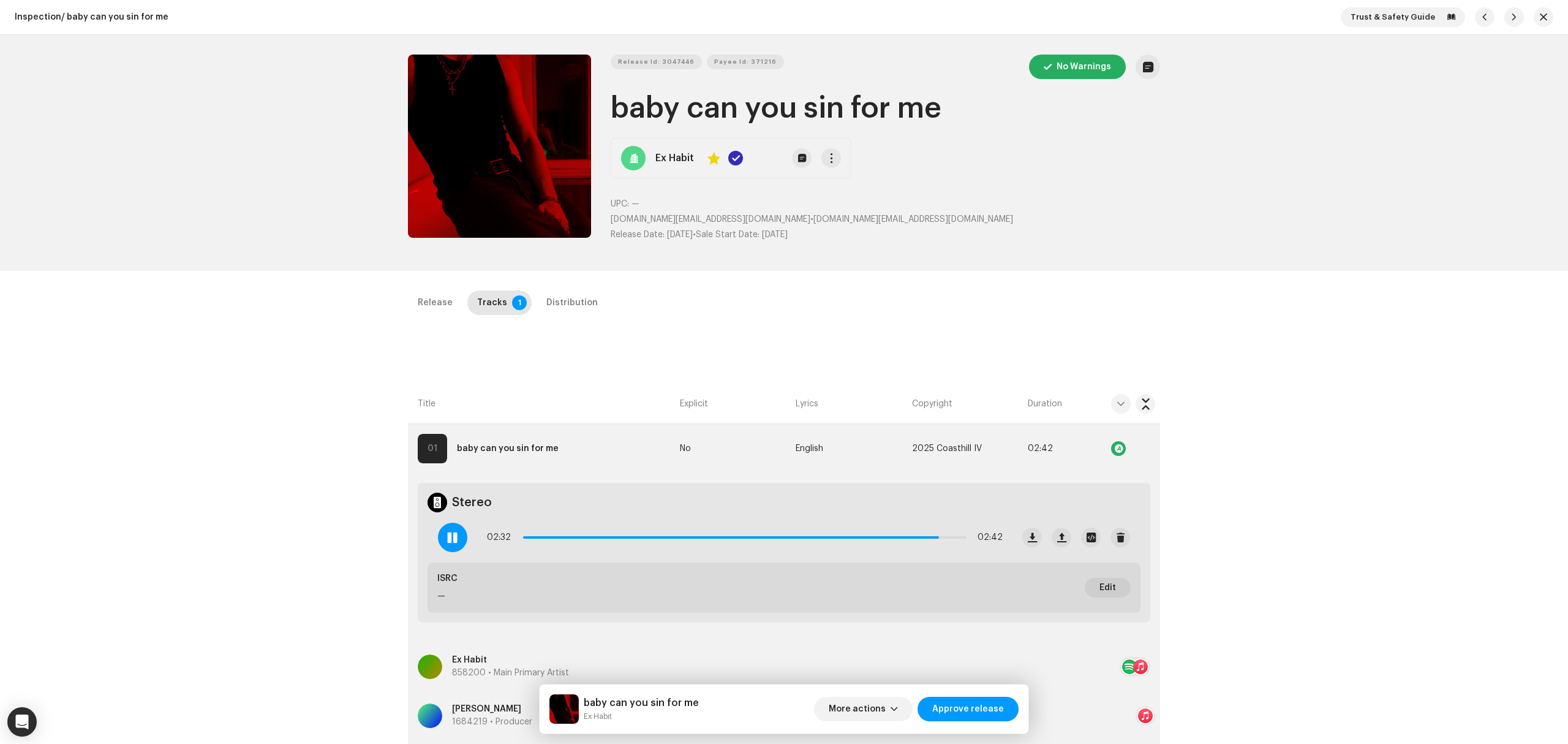
click at [836, 367] on div "Release Tracks 1 Distribution Compilation Is it a compilation? * No Yes Metadat…" at bounding box center [784, 687] width 792 height 793
click at [438, 538] on div at bounding box center [452, 537] width 29 height 29
drag, startPoint x: 526, startPoint y: 539, endPoint x: 568, endPoint y: 544, distance: 42.3
click at [568, 544] on div "00:09 02:42" at bounding box center [745, 537] width 516 height 25
drag, startPoint x: 568, startPoint y: 542, endPoint x: 667, endPoint y: 540, distance: 99.0
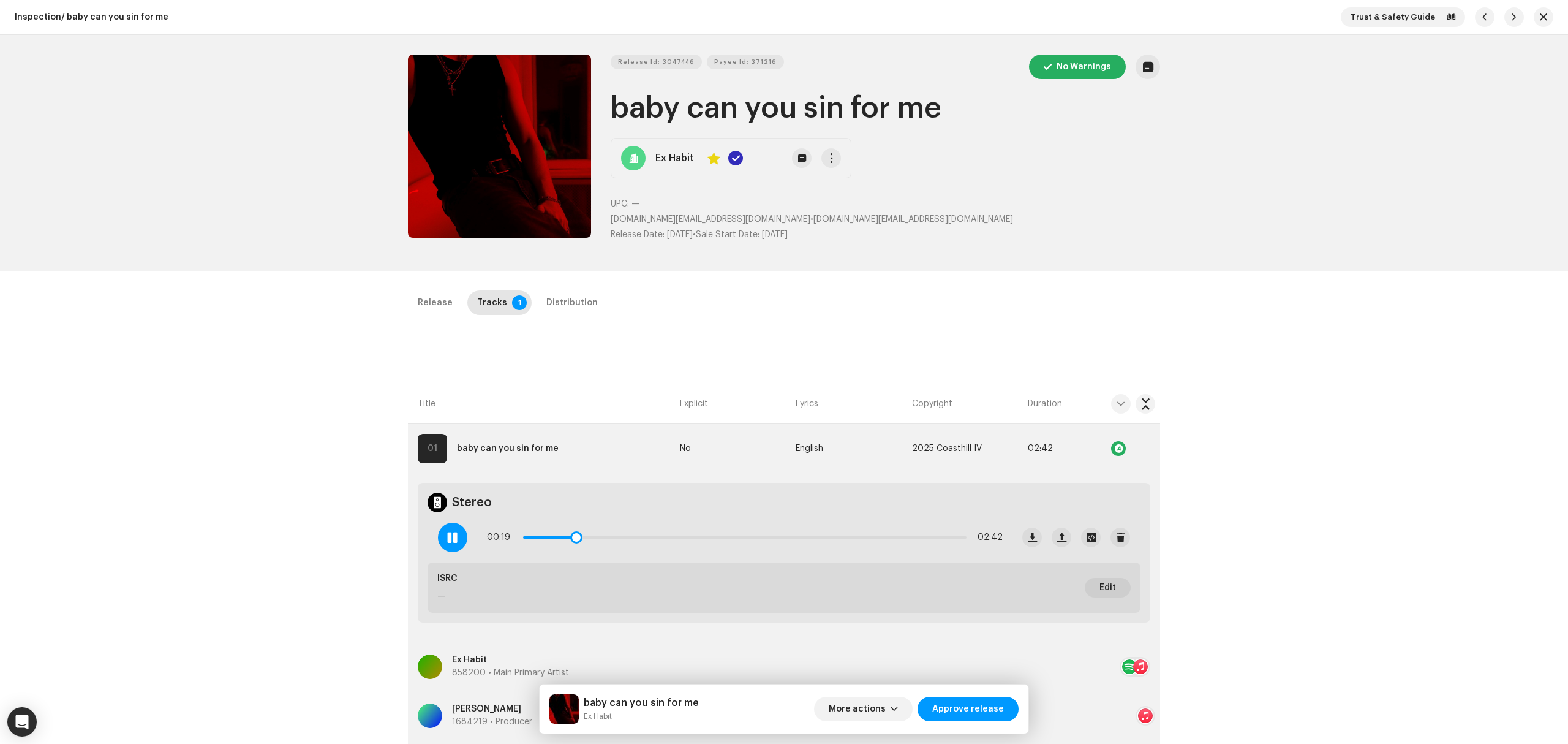
click at [667, 540] on div "00:19 02:42" at bounding box center [745, 537] width 516 height 25
drag, startPoint x: 579, startPoint y: 540, endPoint x: 716, endPoint y: 543, distance: 137.0
click at [712, 543] on div "00:23 02:42" at bounding box center [745, 537] width 516 height 25
drag, startPoint x: 716, startPoint y: 541, endPoint x: 833, endPoint y: 545, distance: 117.1
click at [833, 545] on div "01:36 02:42" at bounding box center [745, 537] width 516 height 25
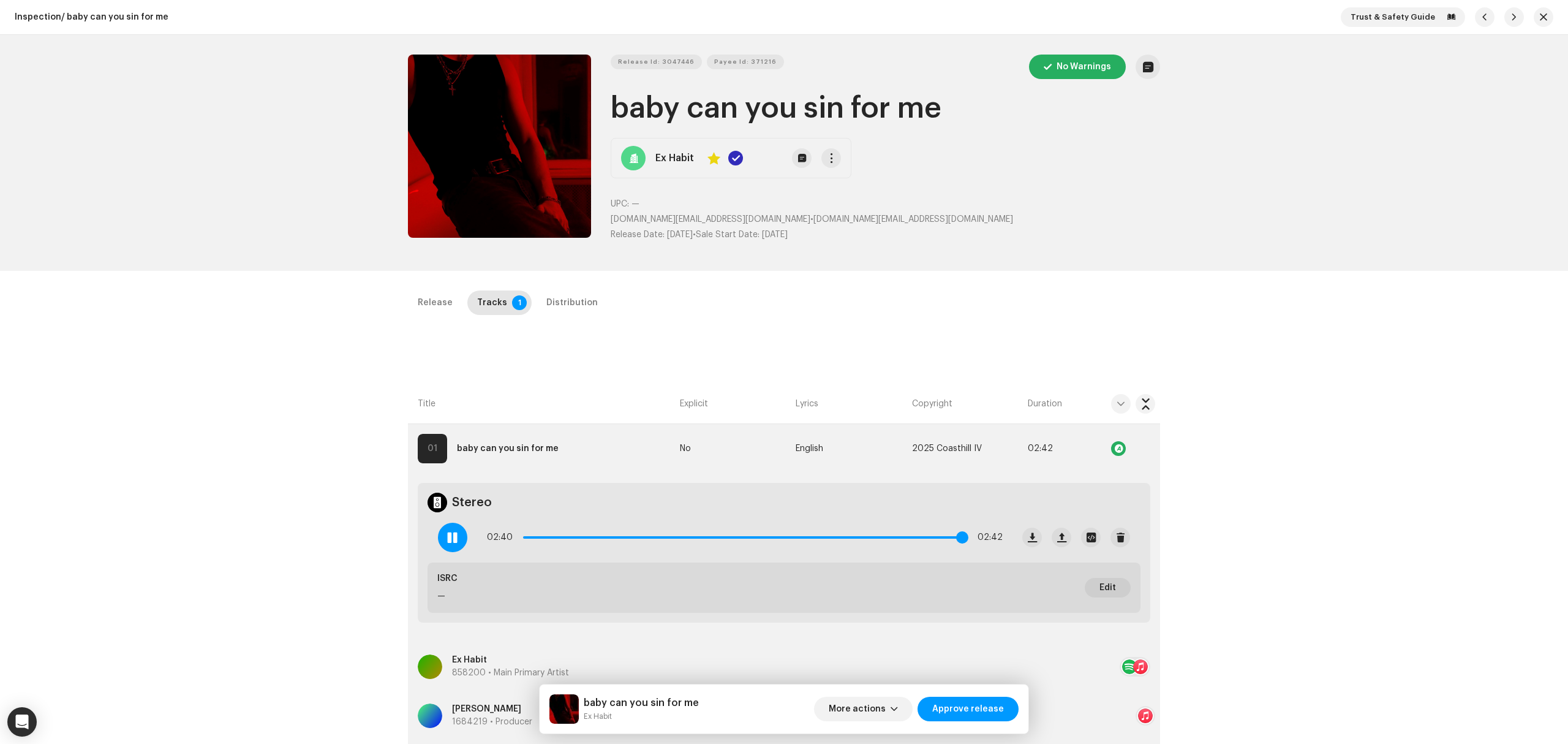
drag, startPoint x: 836, startPoint y: 540, endPoint x: 956, endPoint y: 541, distance: 120.0
click at [956, 541] on span at bounding box center [962, 537] width 12 height 12
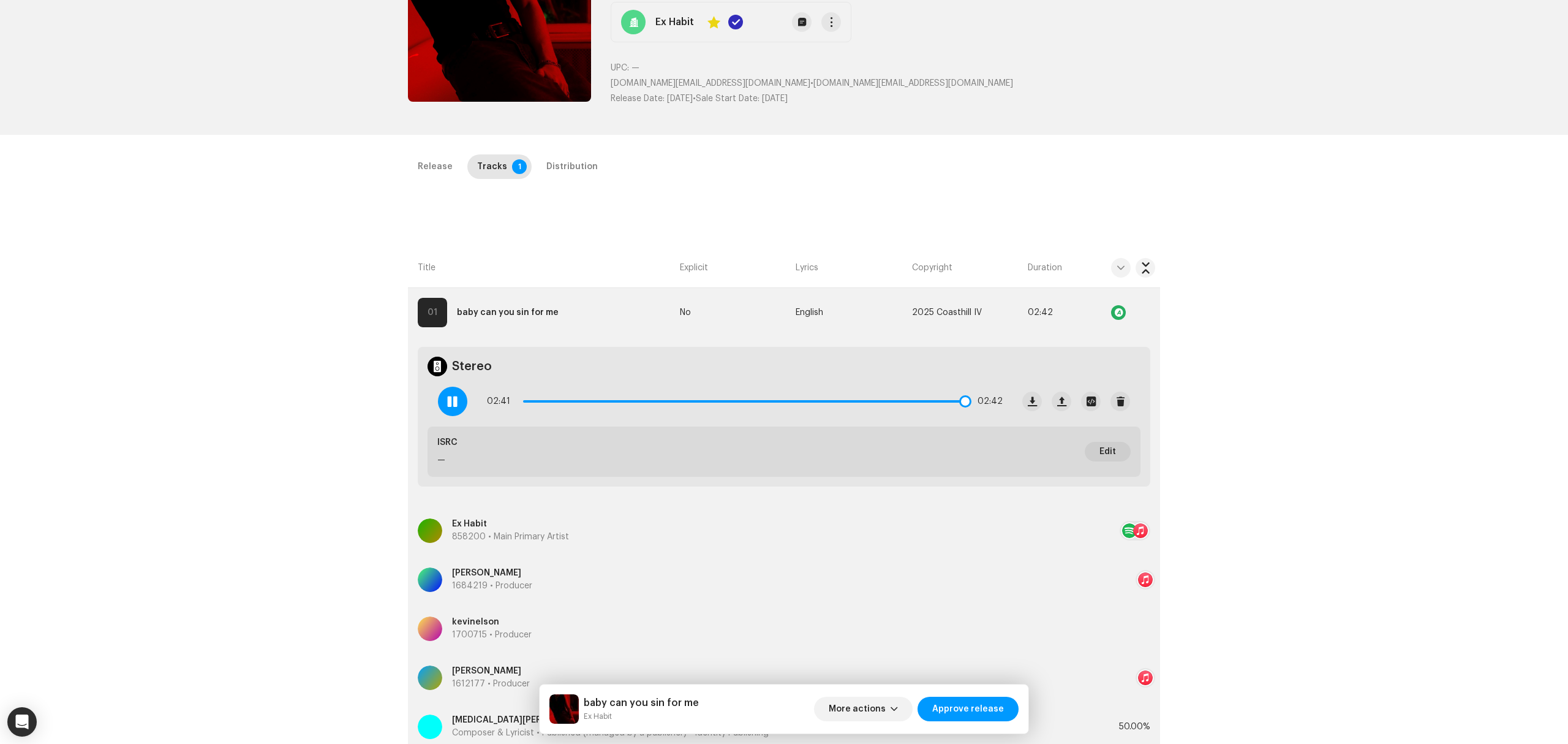
scroll to position [82, 0]
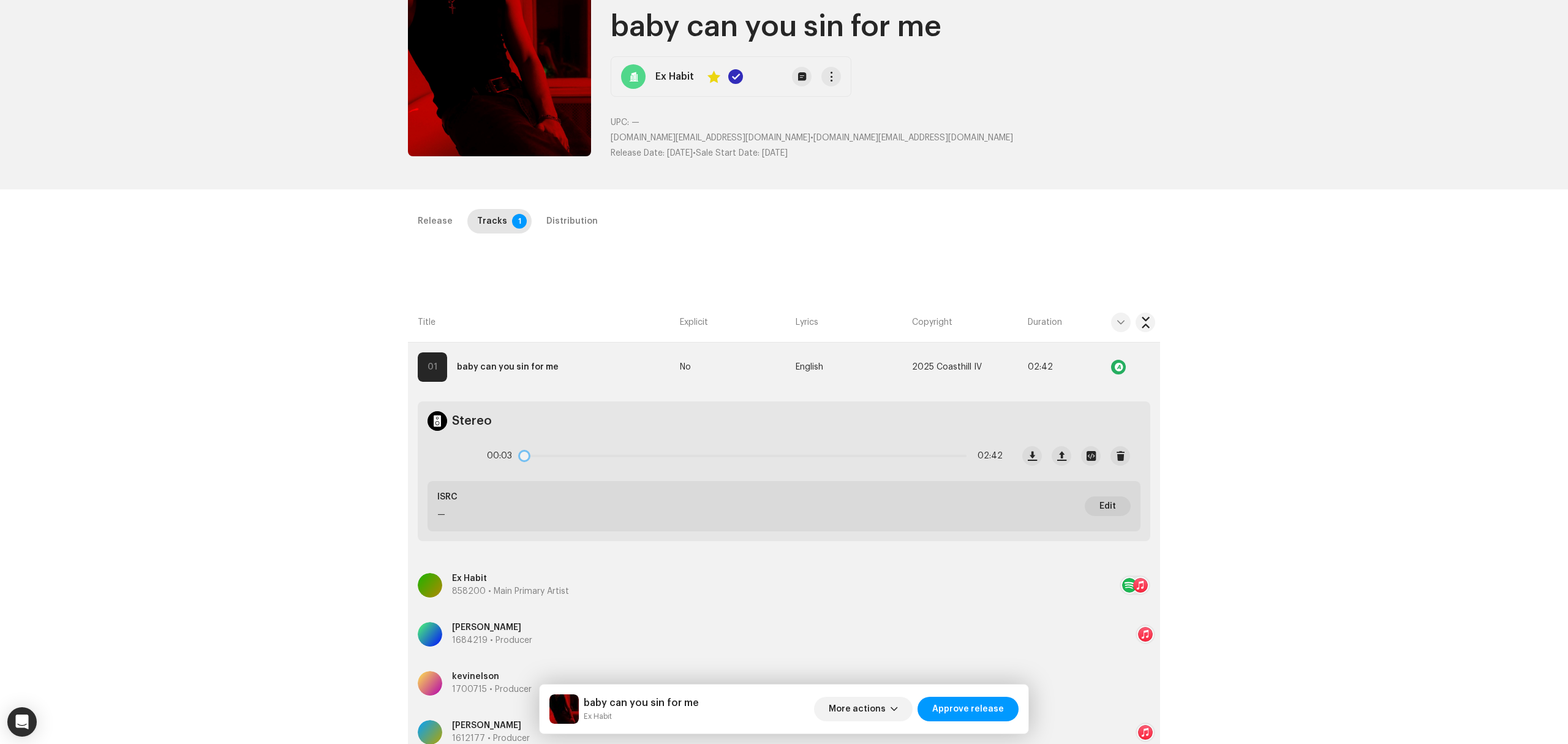
drag, startPoint x: 525, startPoint y: 457, endPoint x: 496, endPoint y: 457, distance: 29.0
click at [496, 457] on div "00:03 02:42" at bounding box center [745, 455] width 516 height 25
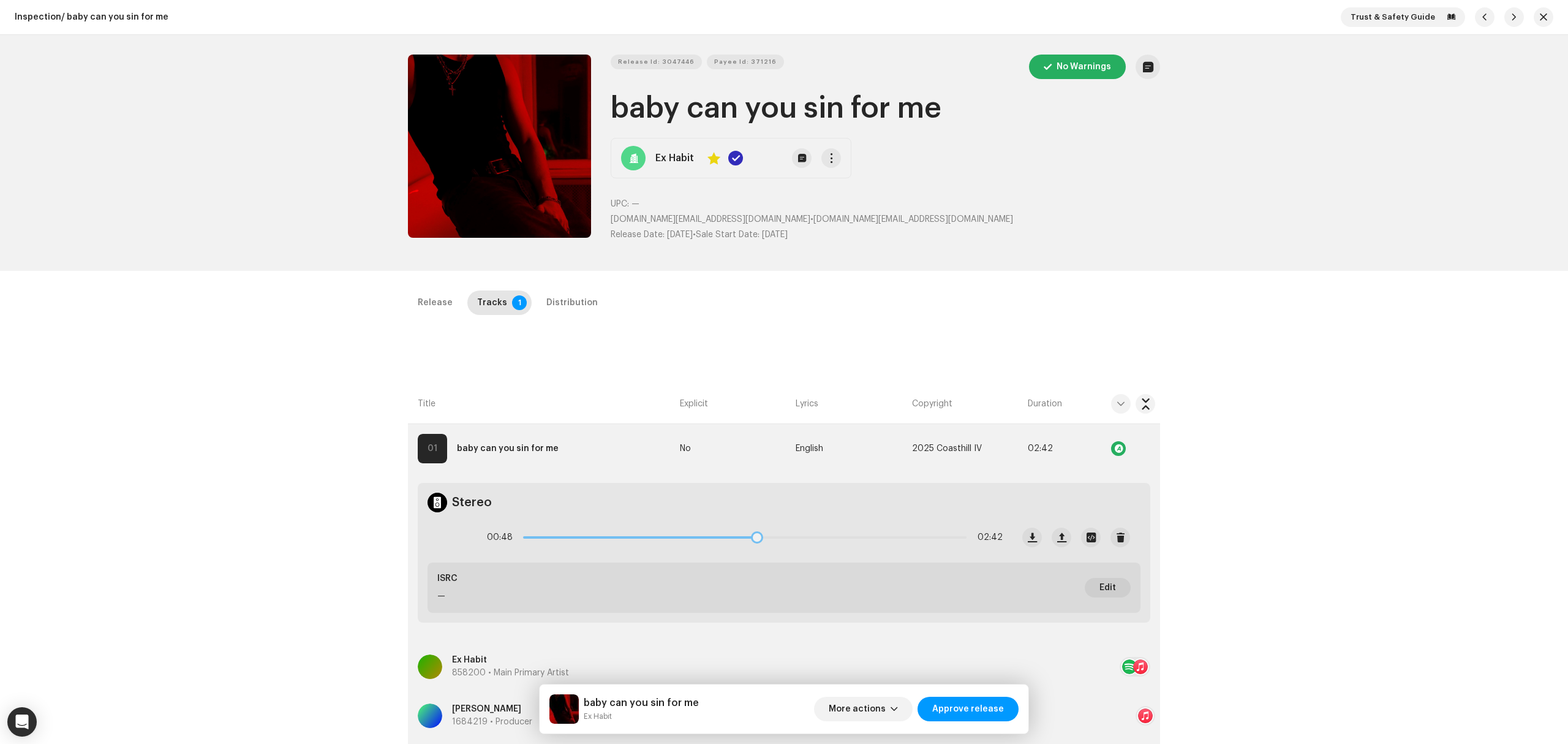
drag, startPoint x: 606, startPoint y: 541, endPoint x: 822, endPoint y: 549, distance: 216.1
click at [821, 549] on div "00:48 02:42" at bounding box center [745, 537] width 516 height 25
drag, startPoint x: 820, startPoint y: 538, endPoint x: 947, endPoint y: 541, distance: 127.0
click at [947, 541] on span at bounding box center [945, 537] width 12 height 12
click at [953, 541] on span at bounding box center [956, 537] width 12 height 12
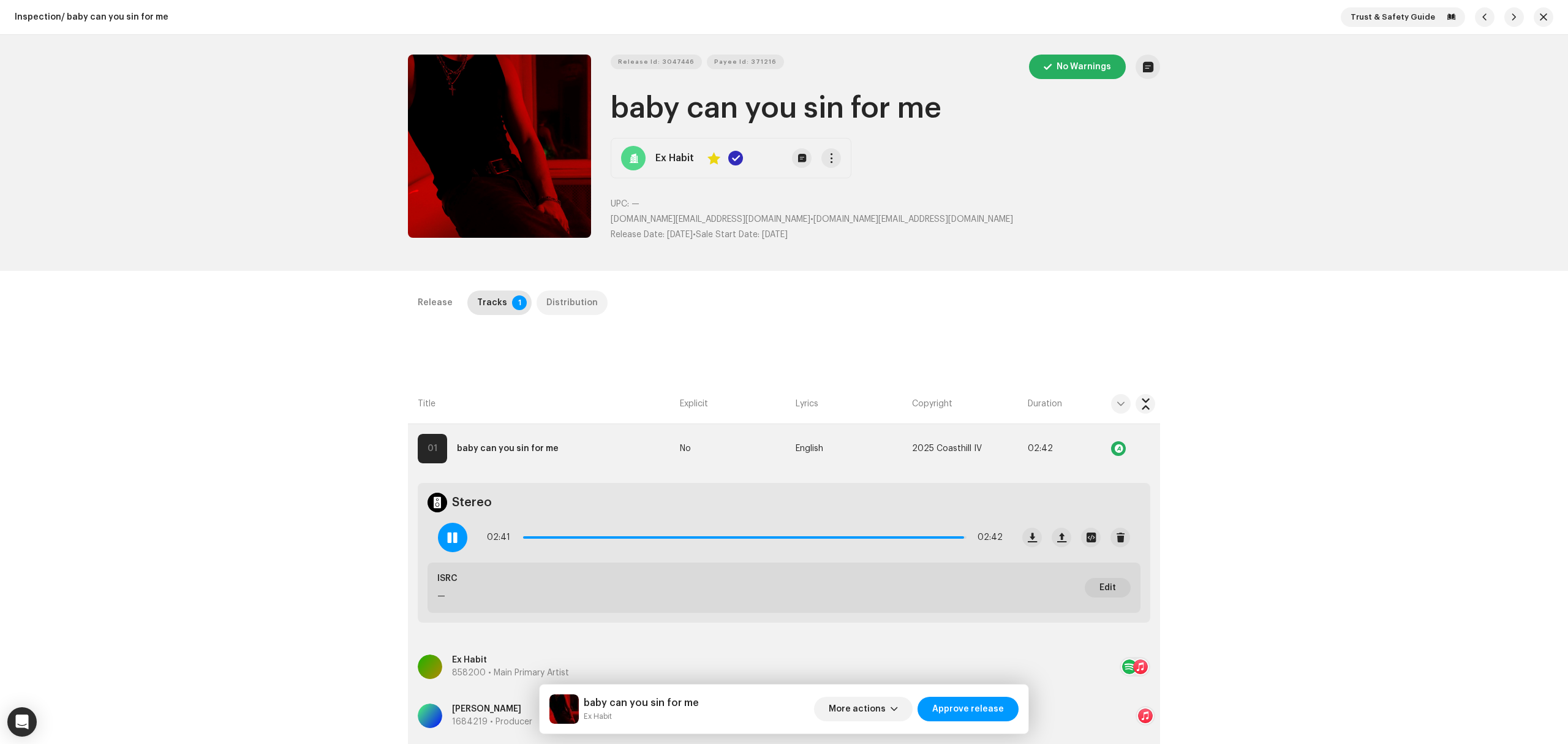
click at [557, 294] on div "Distribution" at bounding box center [571, 302] width 51 height 25
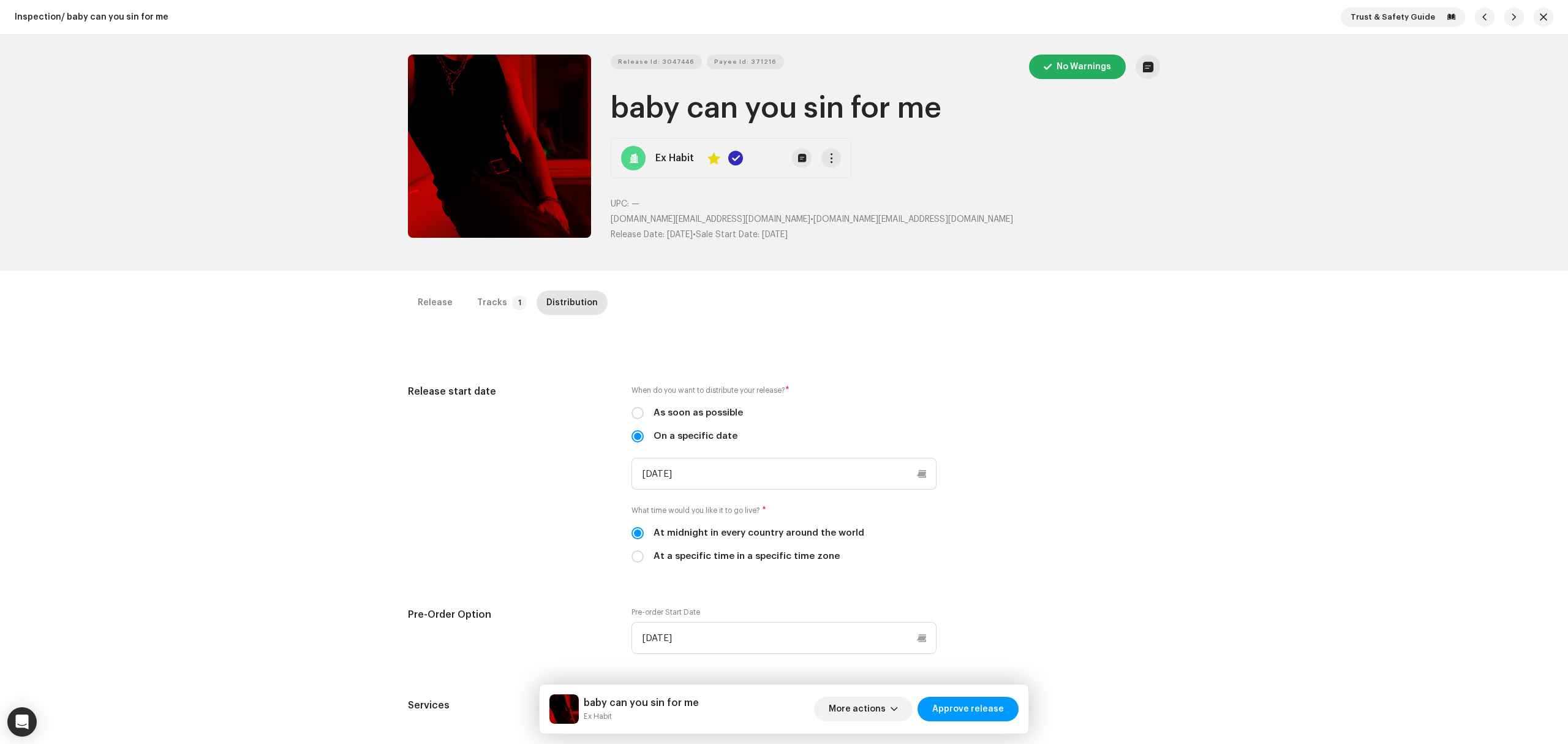
scroll to position [327, 0]
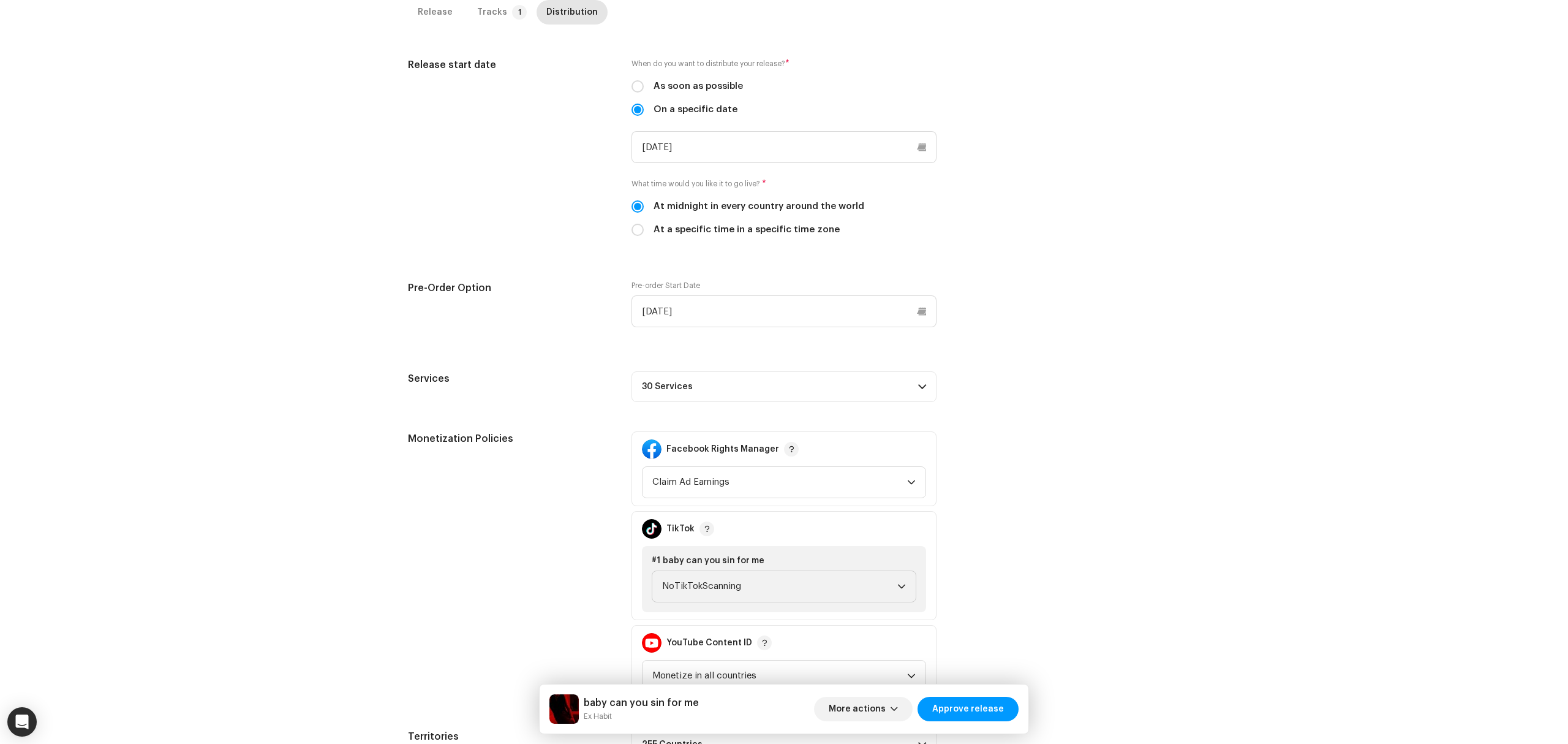
click at [853, 395] on p-accordion-header "30 Services" at bounding box center [784, 386] width 305 height 31
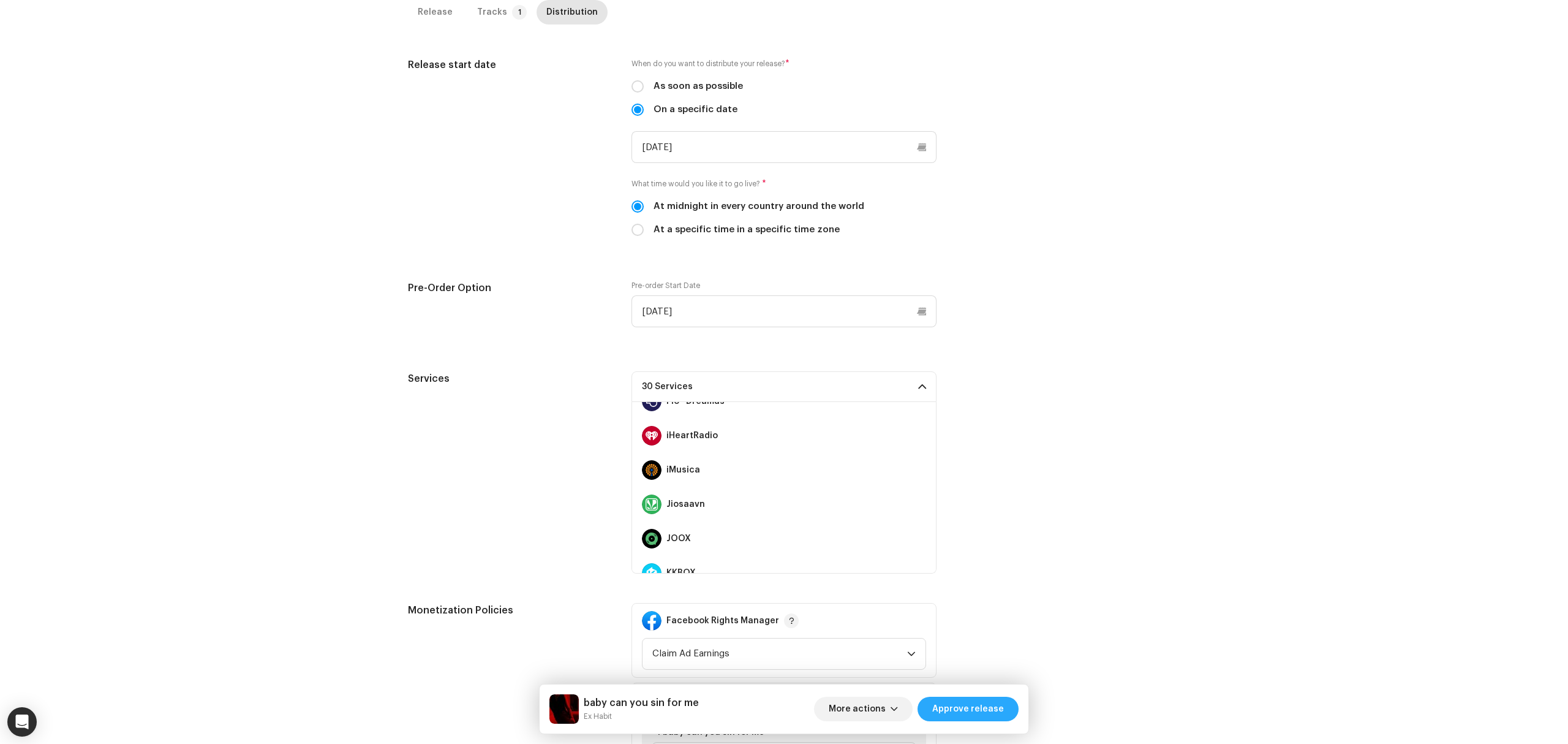
click at [979, 719] on span "Approve release" at bounding box center [968, 708] width 72 height 25
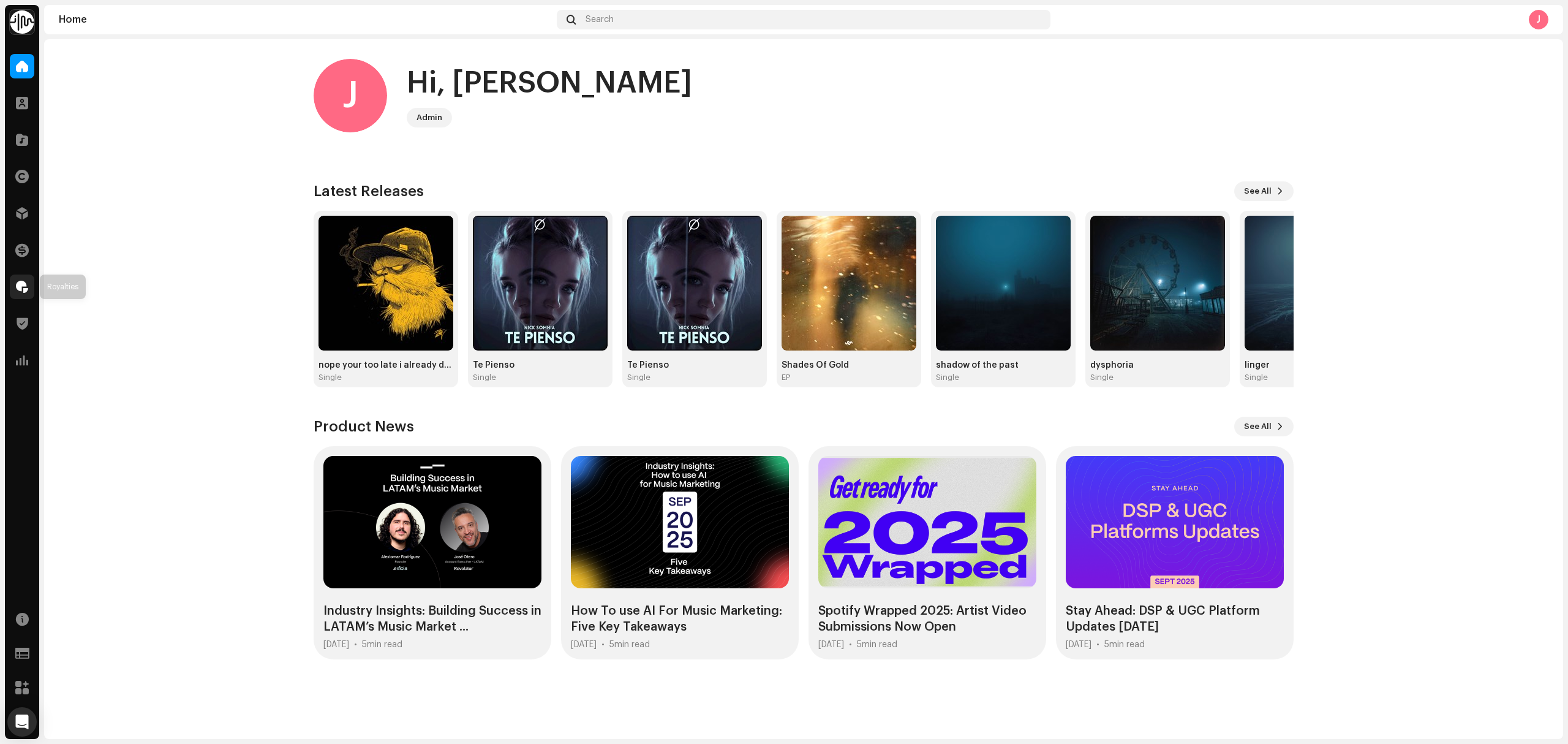
click at [29, 287] on div at bounding box center [21, 287] width 25 height 25
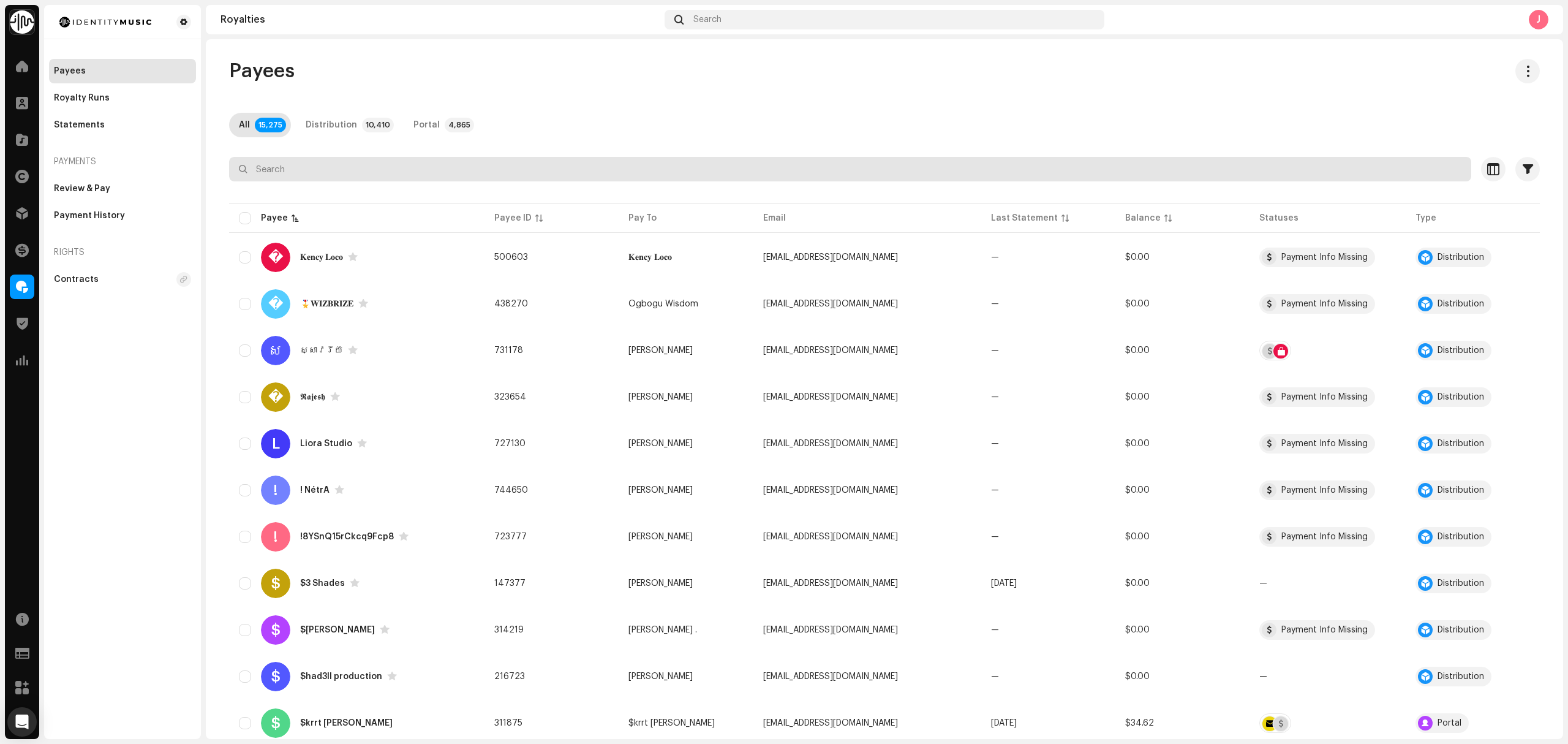
click at [304, 160] on input "text" at bounding box center [850, 169] width 1243 height 25
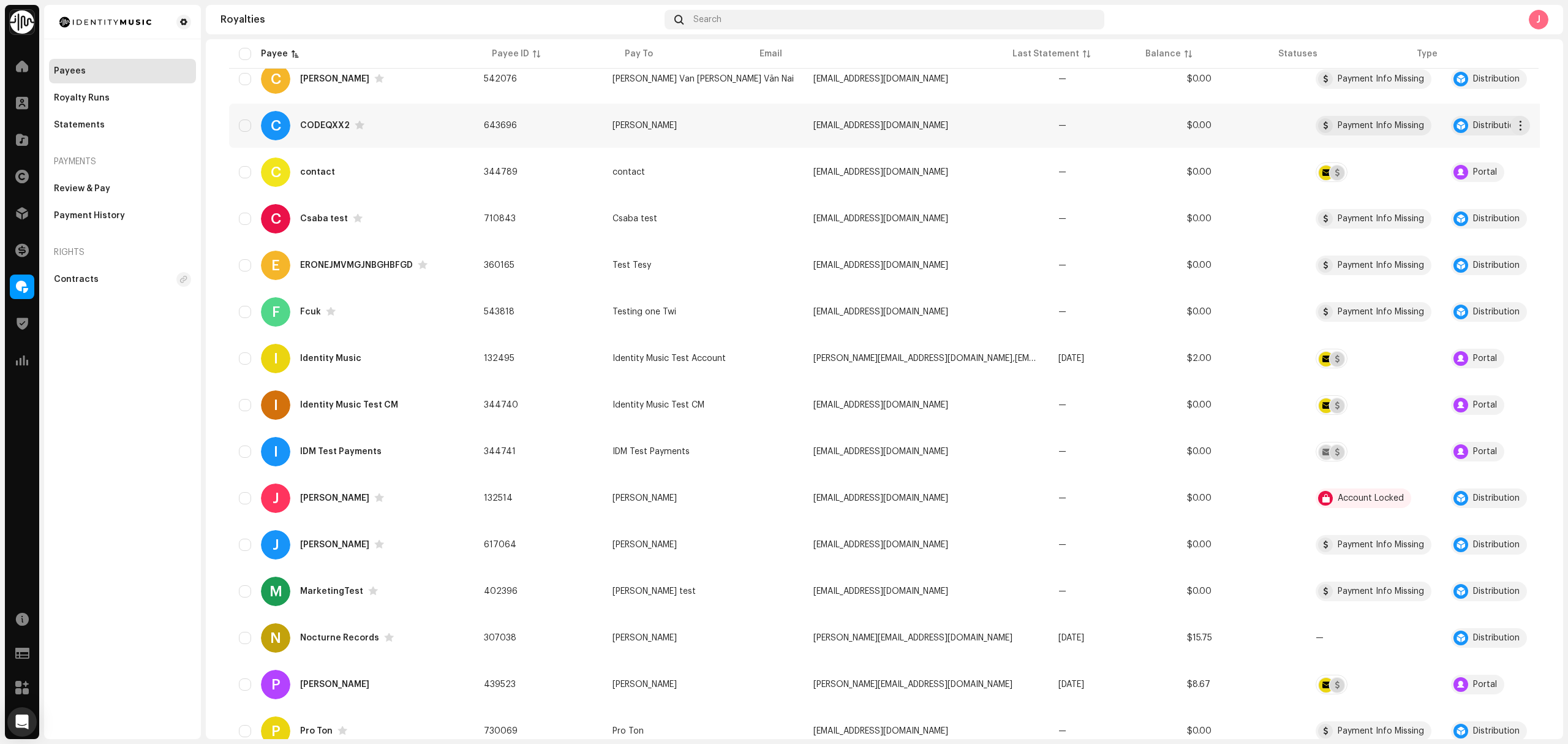
scroll to position [327, 0]
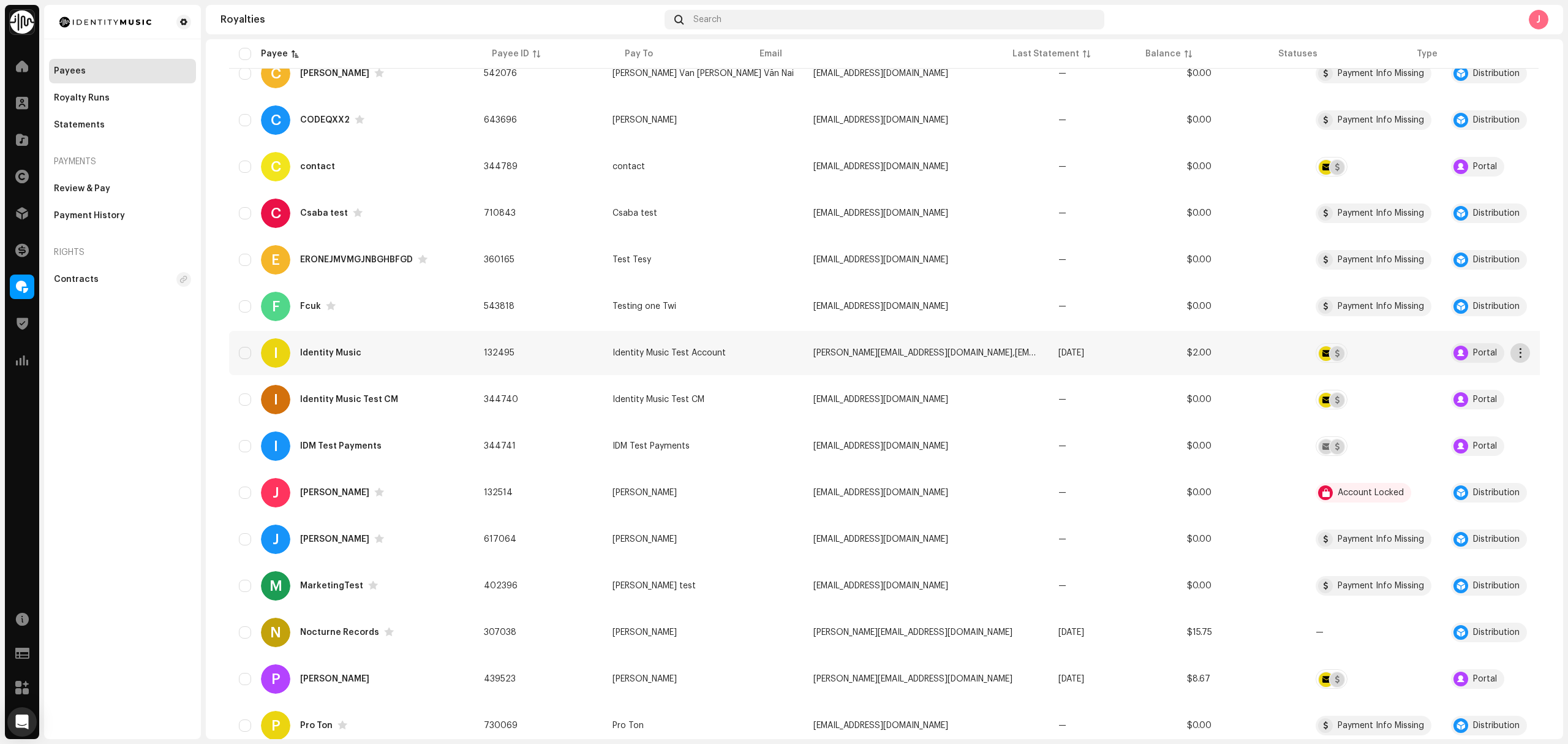
type input "TEST"
click at [1519, 349] on span "button" at bounding box center [1521, 353] width 9 height 9
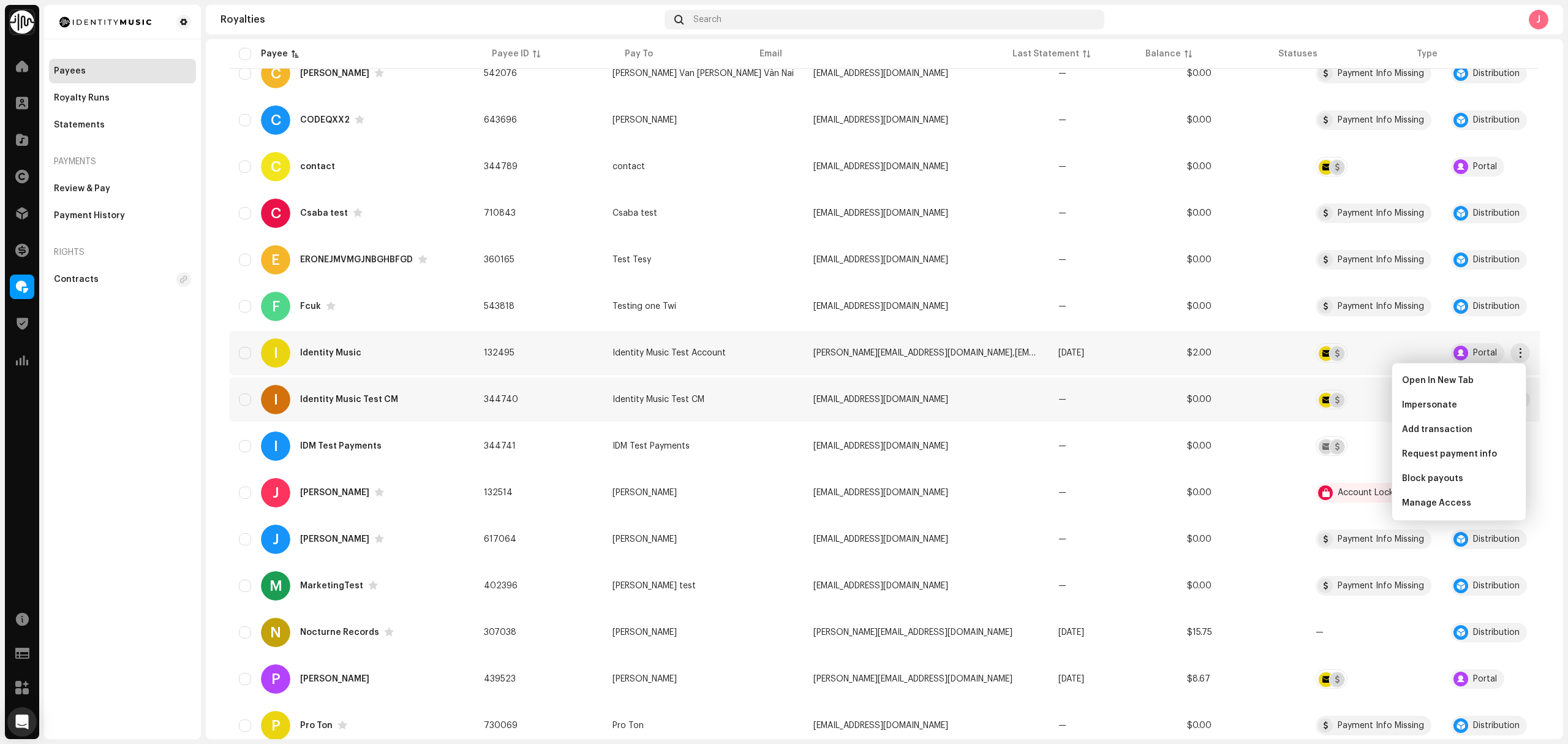
click at [434, 392] on div "I Identity Music Test CM" at bounding box center [351, 399] width 226 height 29
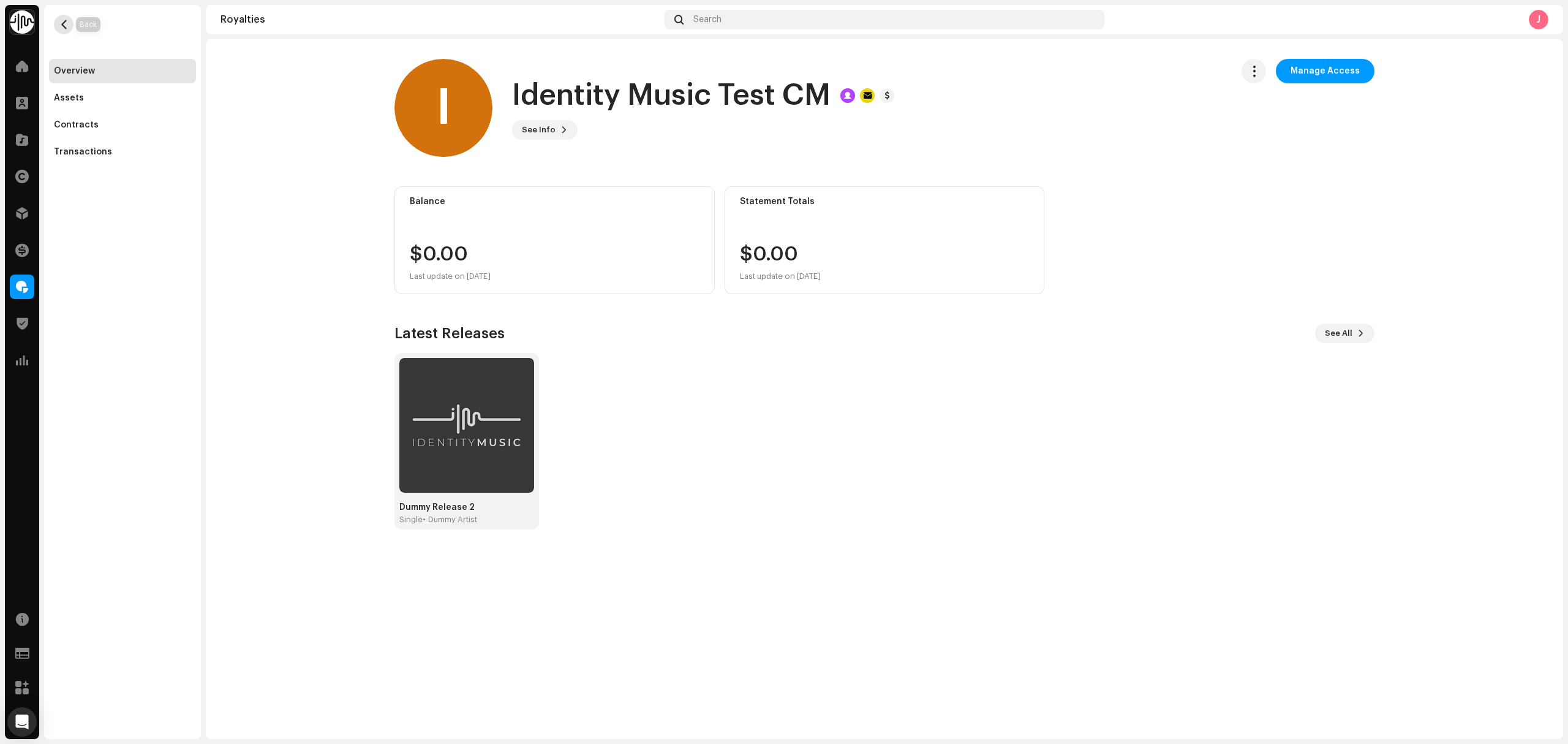
click at [66, 25] on span "button" at bounding box center [64, 25] width 9 height 9
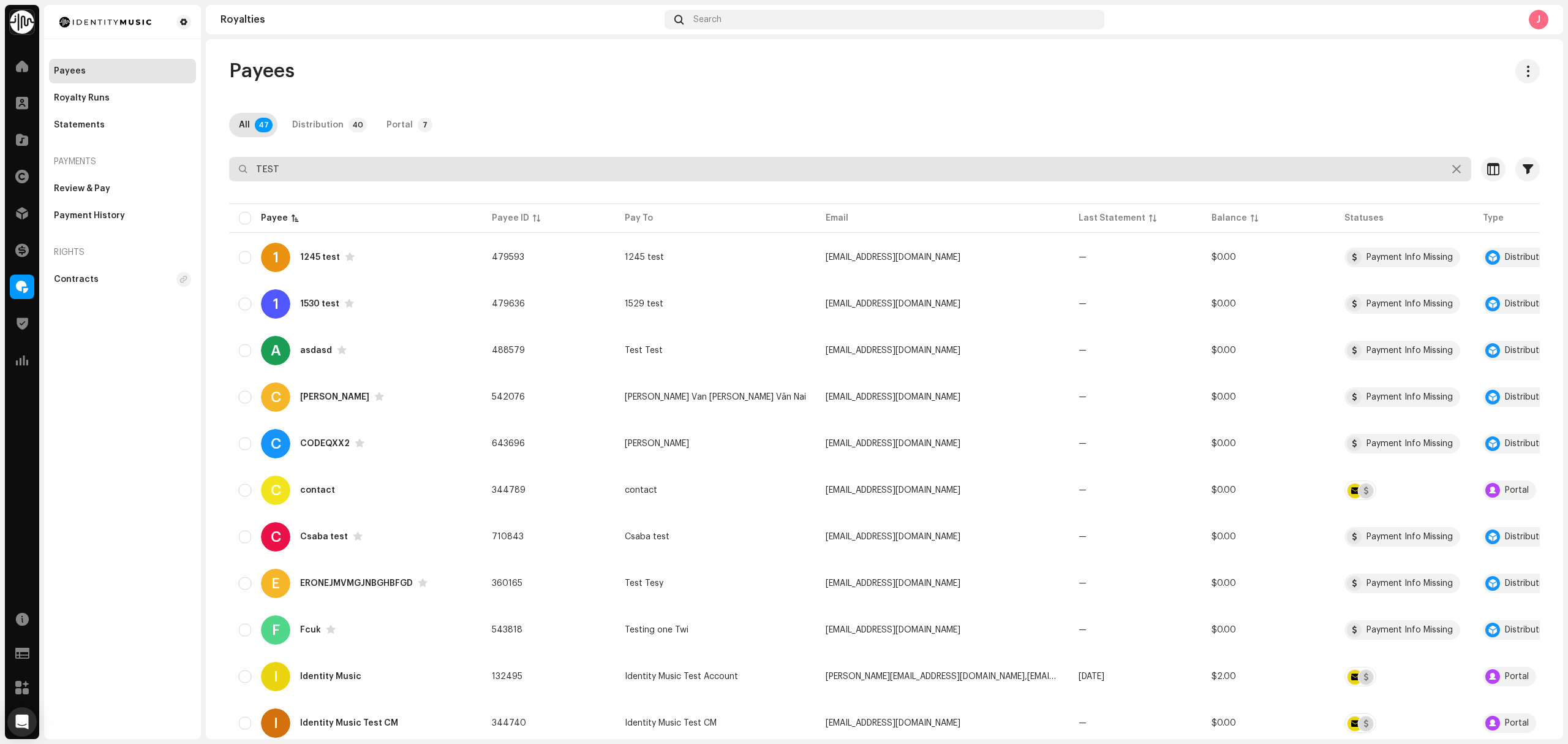
drag, startPoint x: 294, startPoint y: 175, endPoint x: 145, endPoint y: 167, distance: 149.2
click at [148, 167] on div "Identity Music Home Clients Catalog Rights Distribution Finance Royalties Trust…" at bounding box center [784, 372] width 1568 height 744
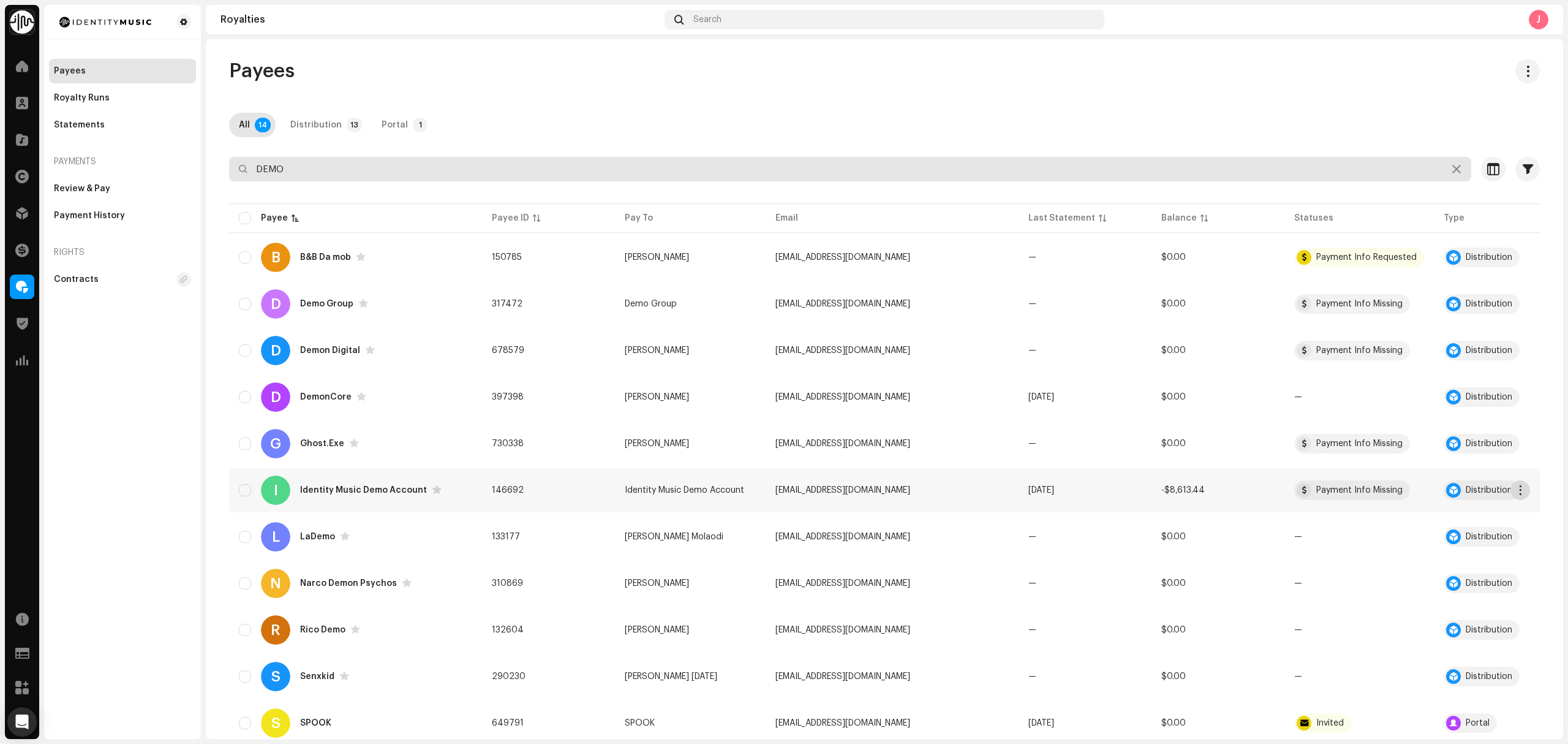
type input "DEMO"
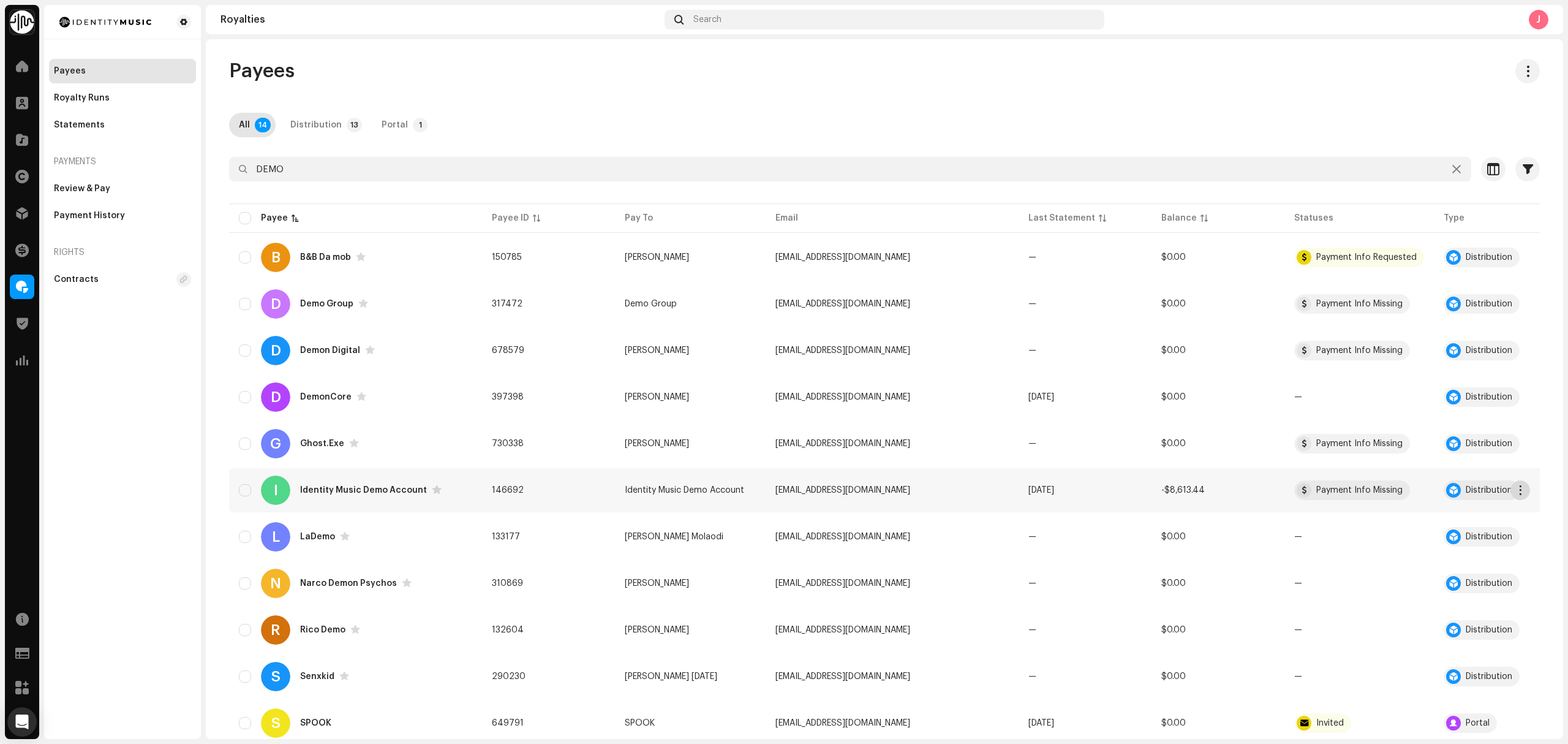
click at [1517, 492] on span "button" at bounding box center [1521, 490] width 9 height 9
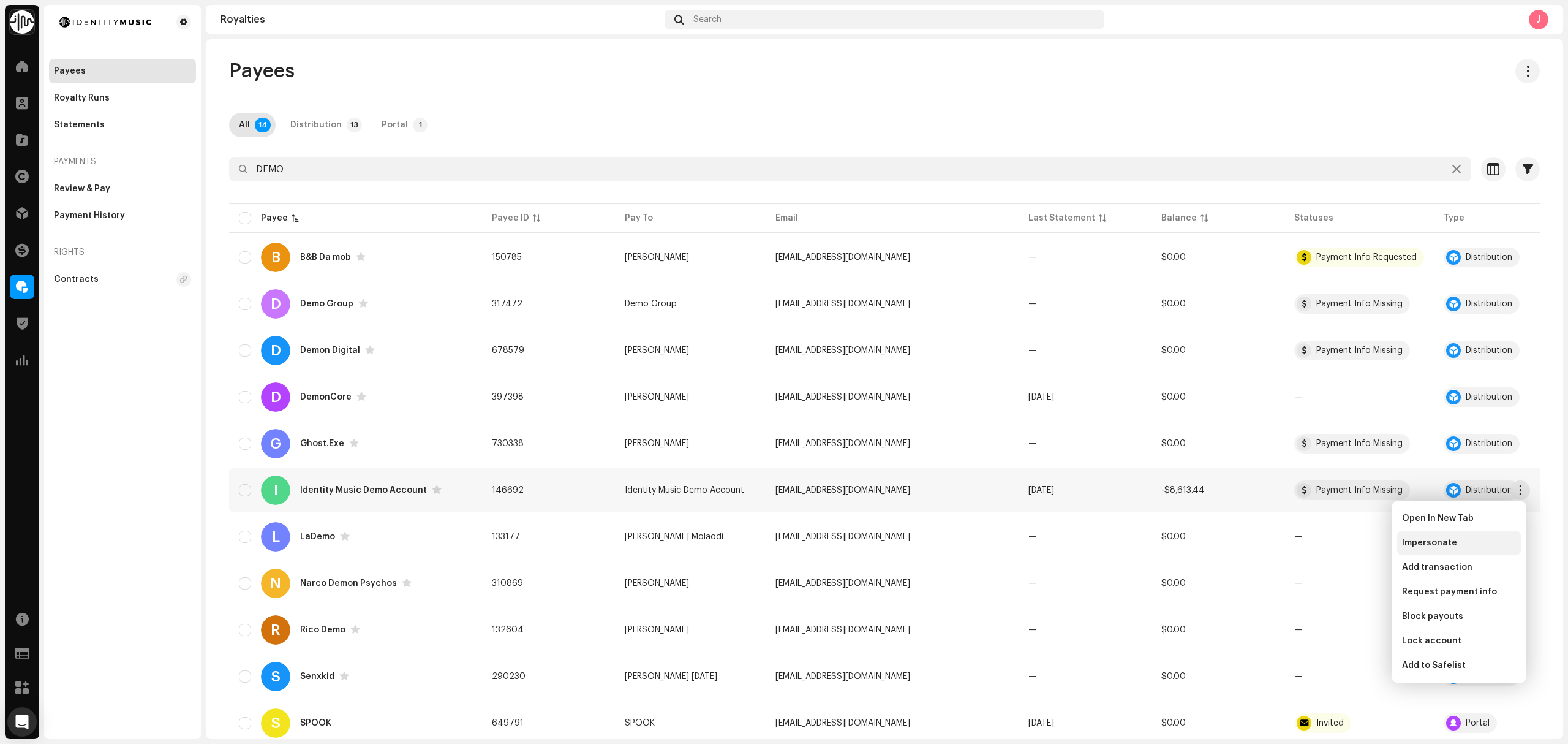
click at [1498, 542] on div "Impersonate" at bounding box center [1460, 543] width 114 height 9
